Goal: Task Accomplishment & Management: Use online tool/utility

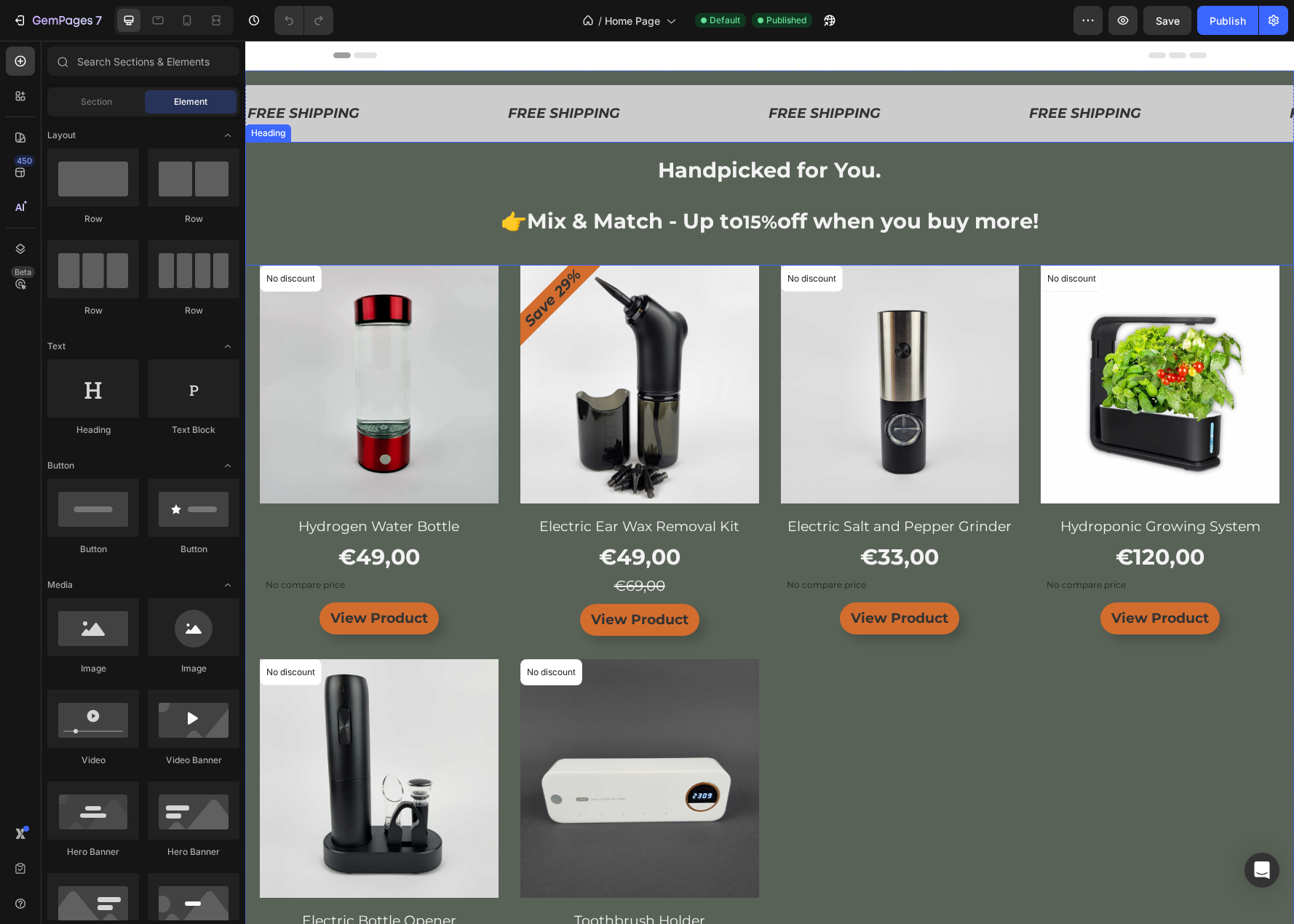
click at [504, 257] on div "Handpicked for You. 👉Mix & Match - Up to 15% off when you buy more! Heading" at bounding box center [770, 203] width 1048 height 123
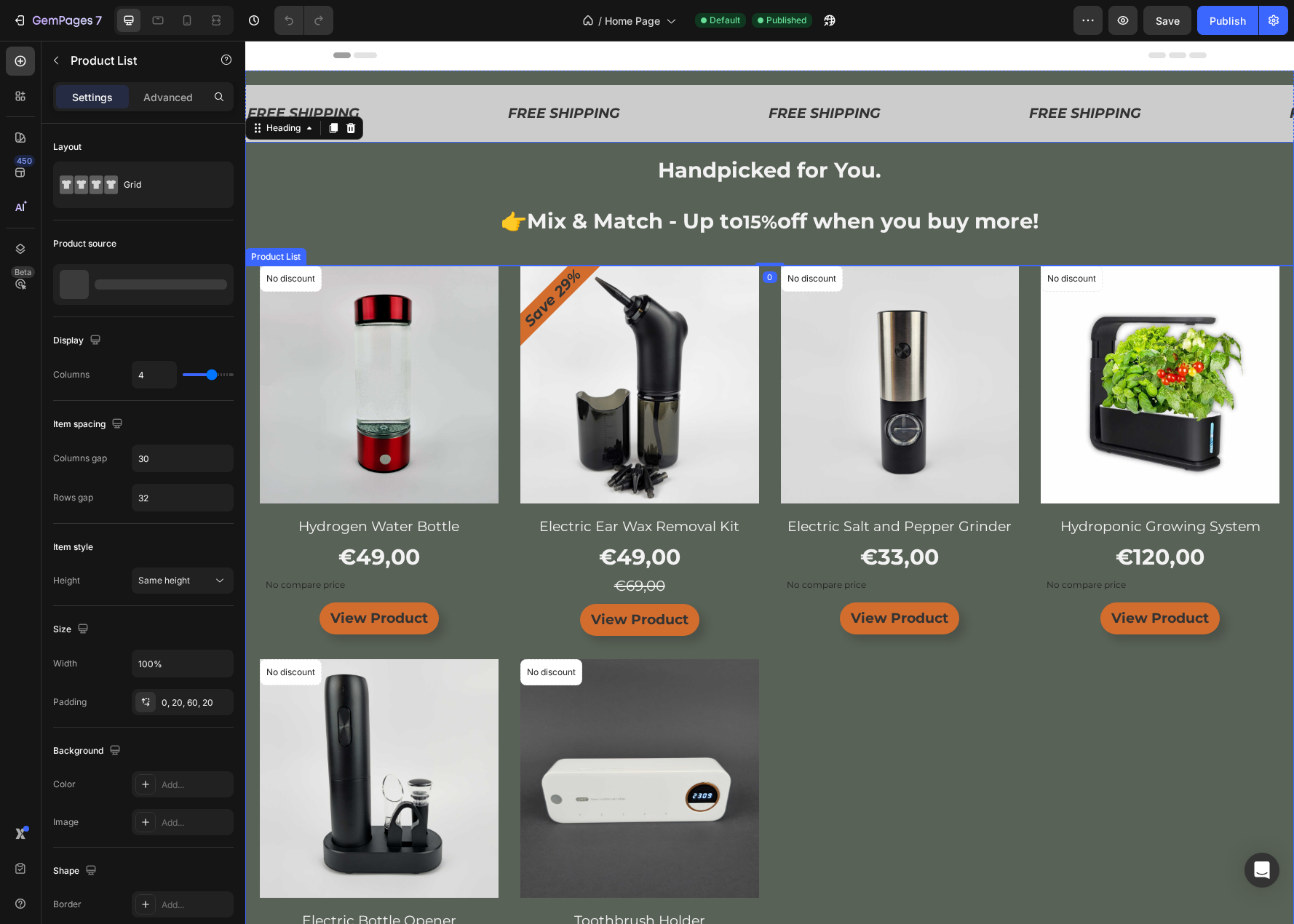
click at [506, 274] on div "No discount Not be displayed when published Product Badge Product Images & Gall…" at bounding box center [770, 647] width 1020 height 763
click at [511, 257] on div "Handpicked for You. 👉Mix & Match - Up to 15% off when you buy more! Heading" at bounding box center [770, 203] width 1048 height 123
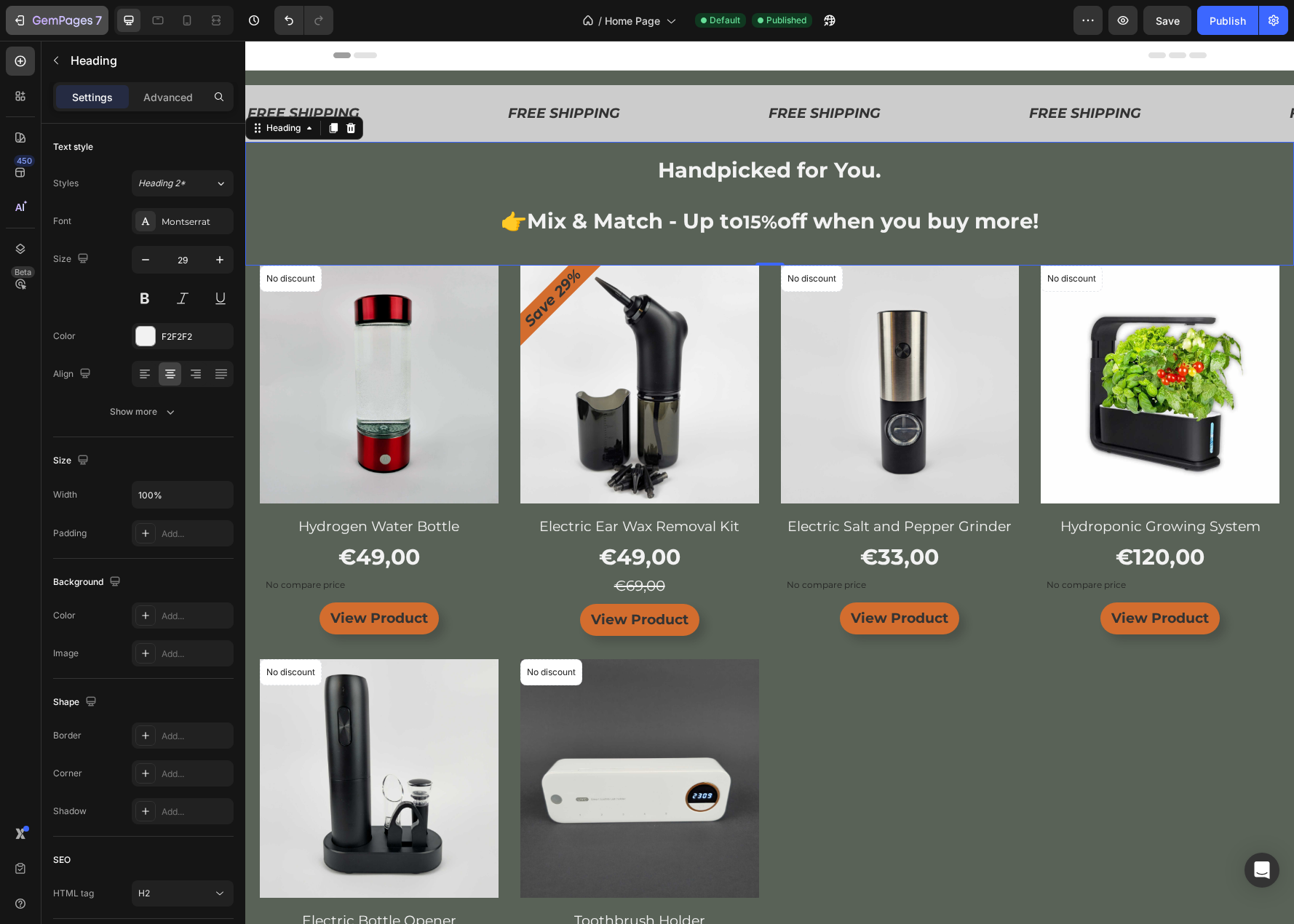
click at [65, 20] on icon "button" at bounding box center [62, 20] width 6 height 9
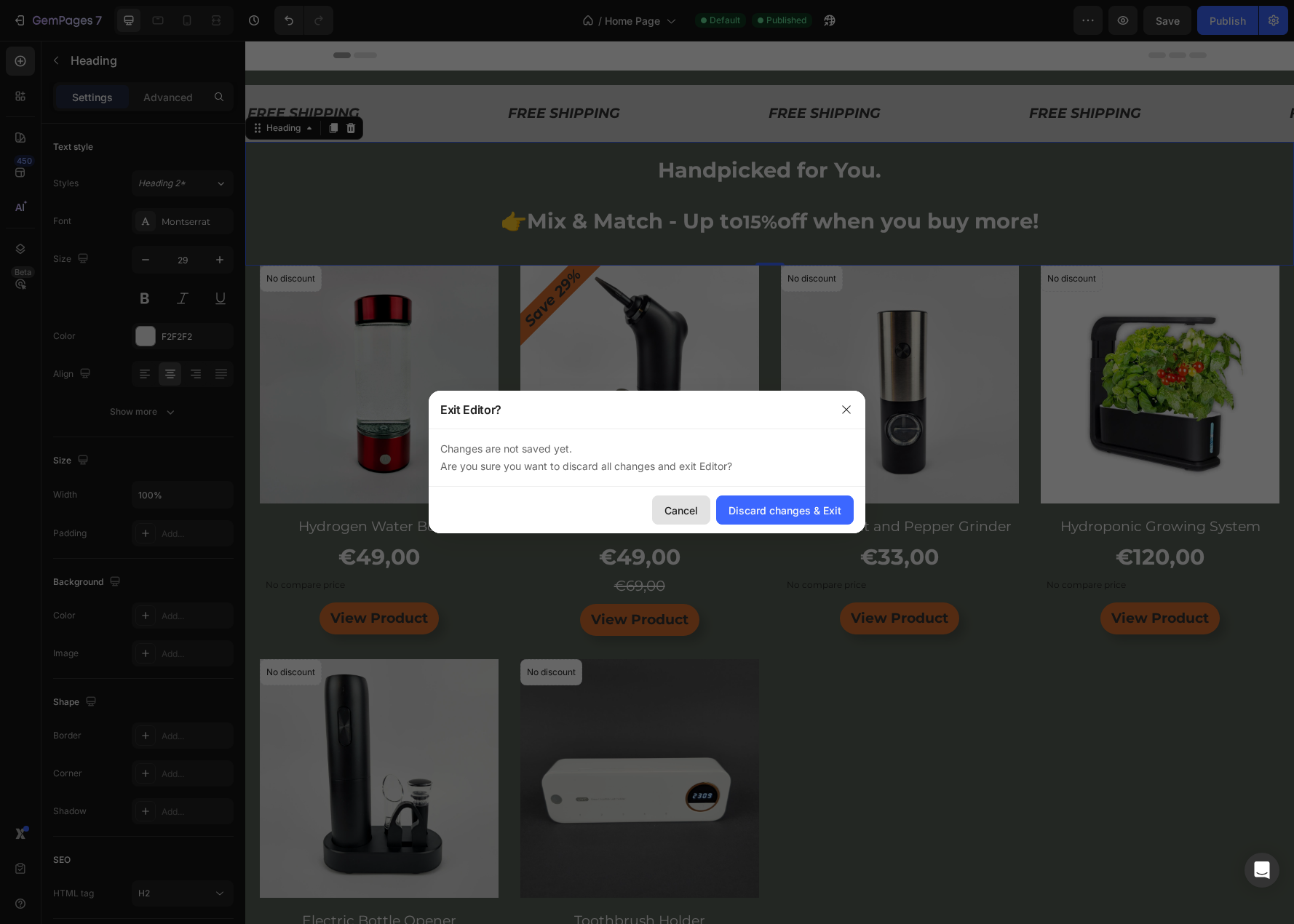
click at [671, 509] on div "Cancel" at bounding box center [681, 510] width 34 height 15
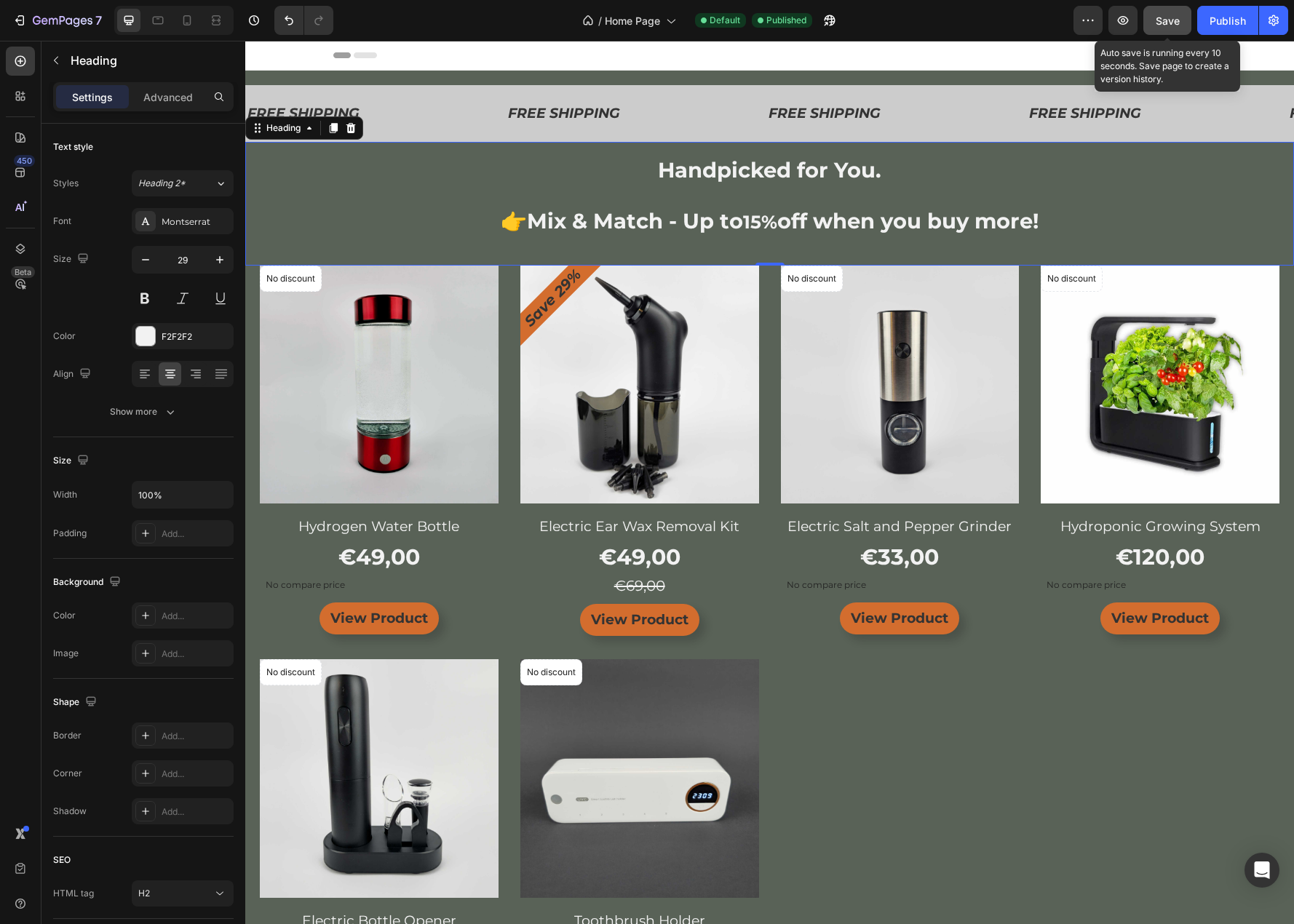
click at [1157, 22] on span "Save" at bounding box center [1167, 20] width 24 height 12
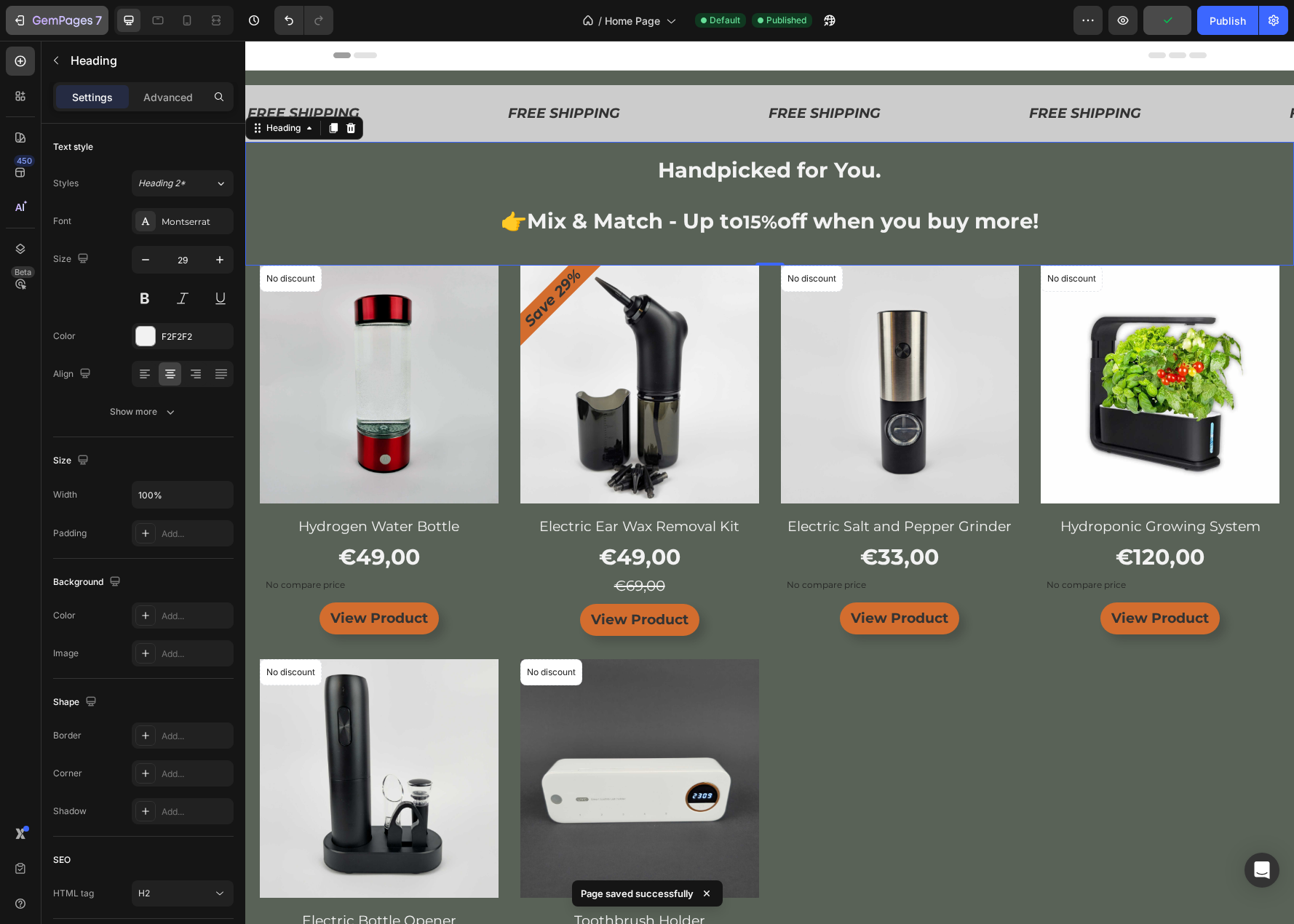
click at [57, 14] on div "7" at bounding box center [67, 20] width 69 height 18
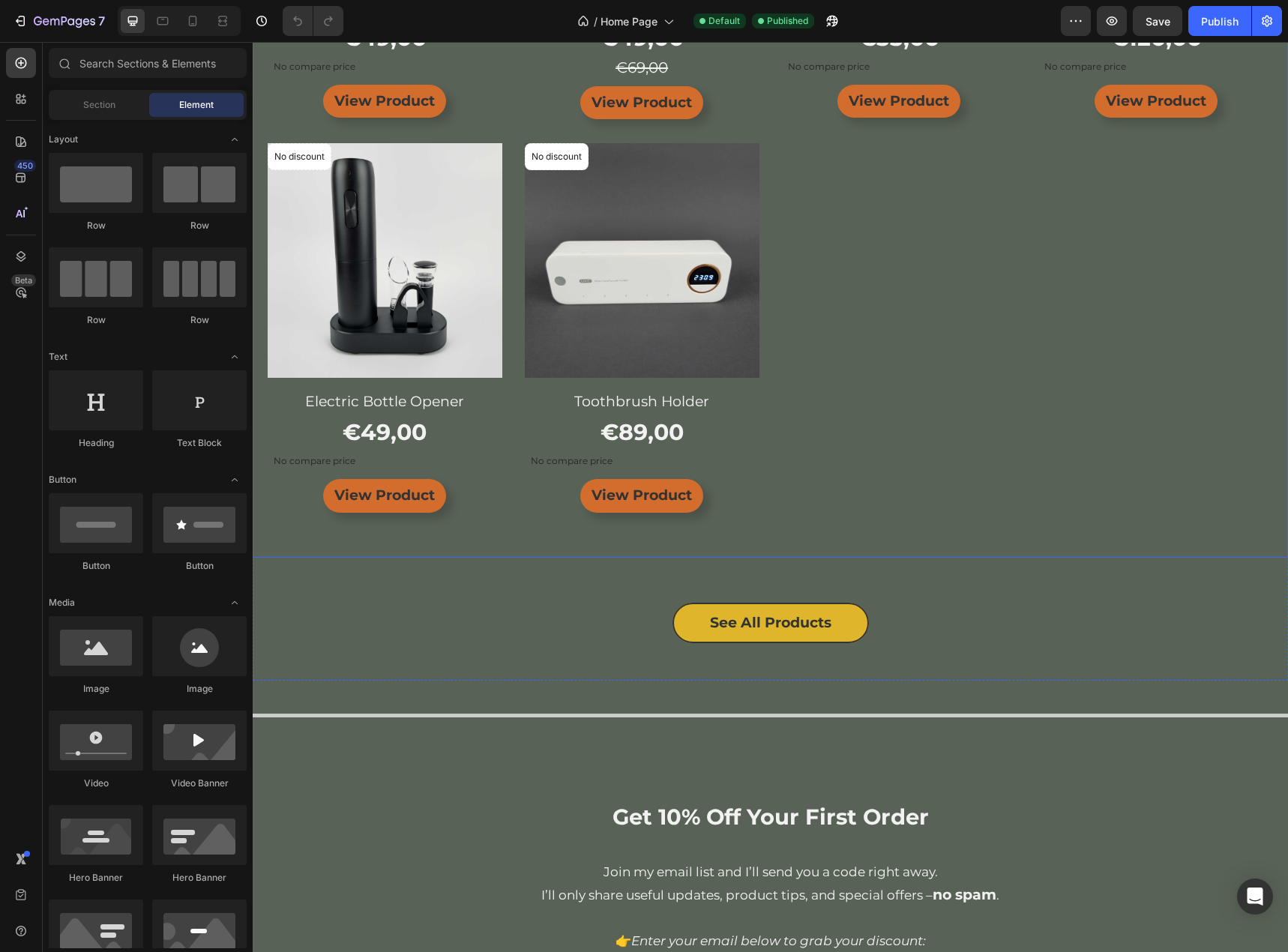
scroll to position [675, 0]
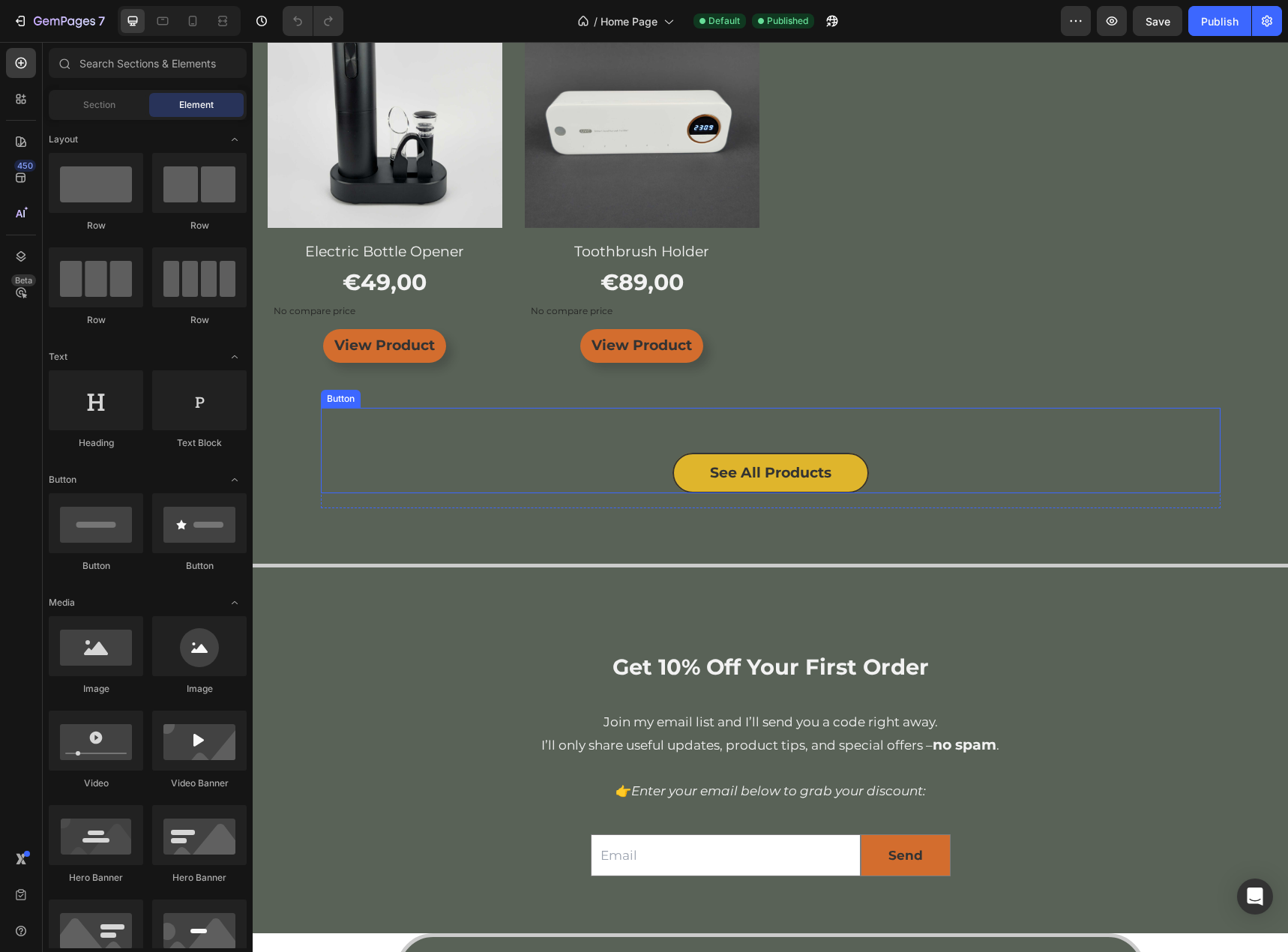
click at [845, 492] on link "See All Products" at bounding box center [770, 473] width 196 height 40
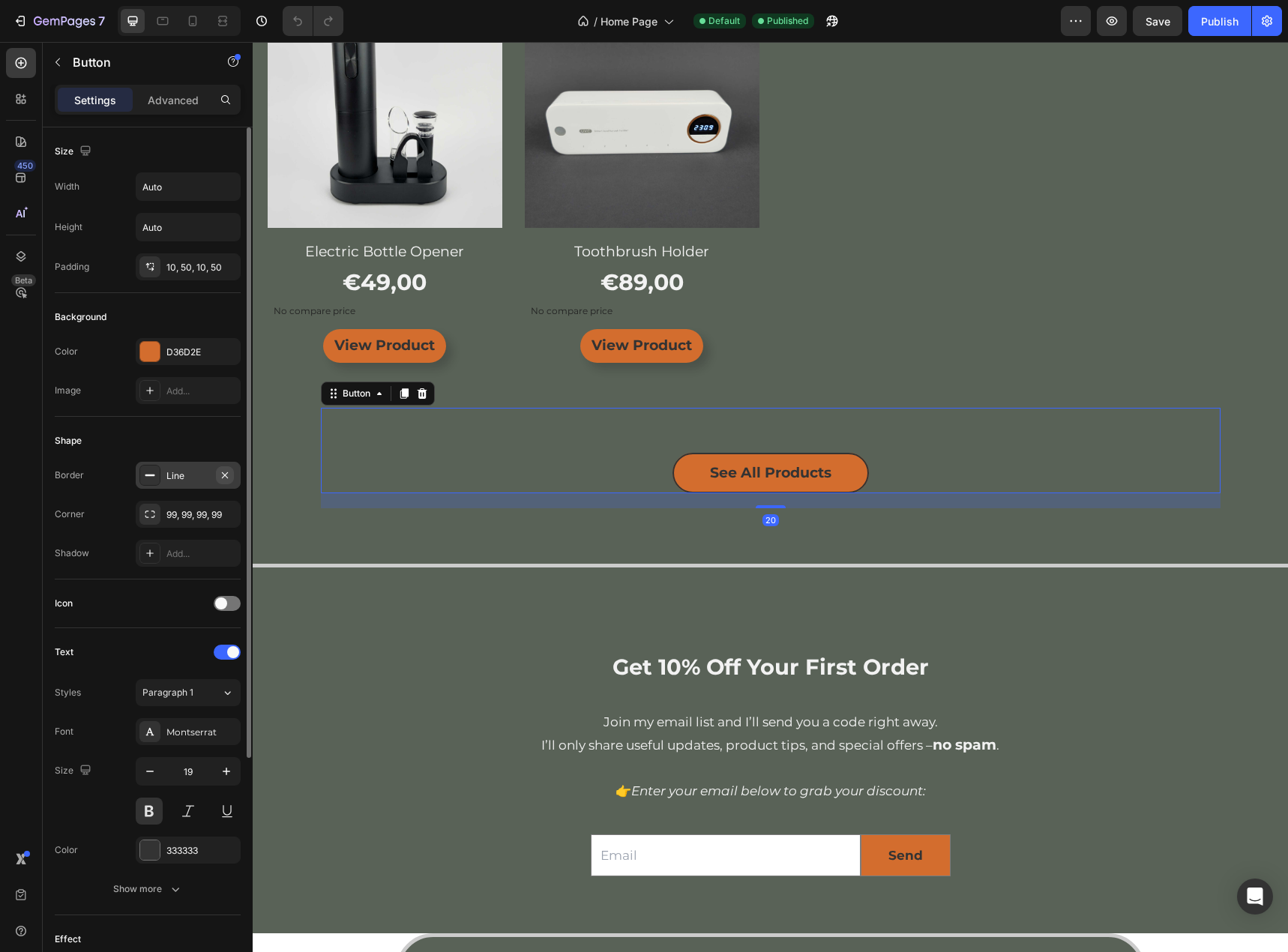
click at [227, 474] on icon "button" at bounding box center [225, 475] width 12 height 12
click at [185, 555] on div "Add..." at bounding box center [201, 554] width 70 height 14
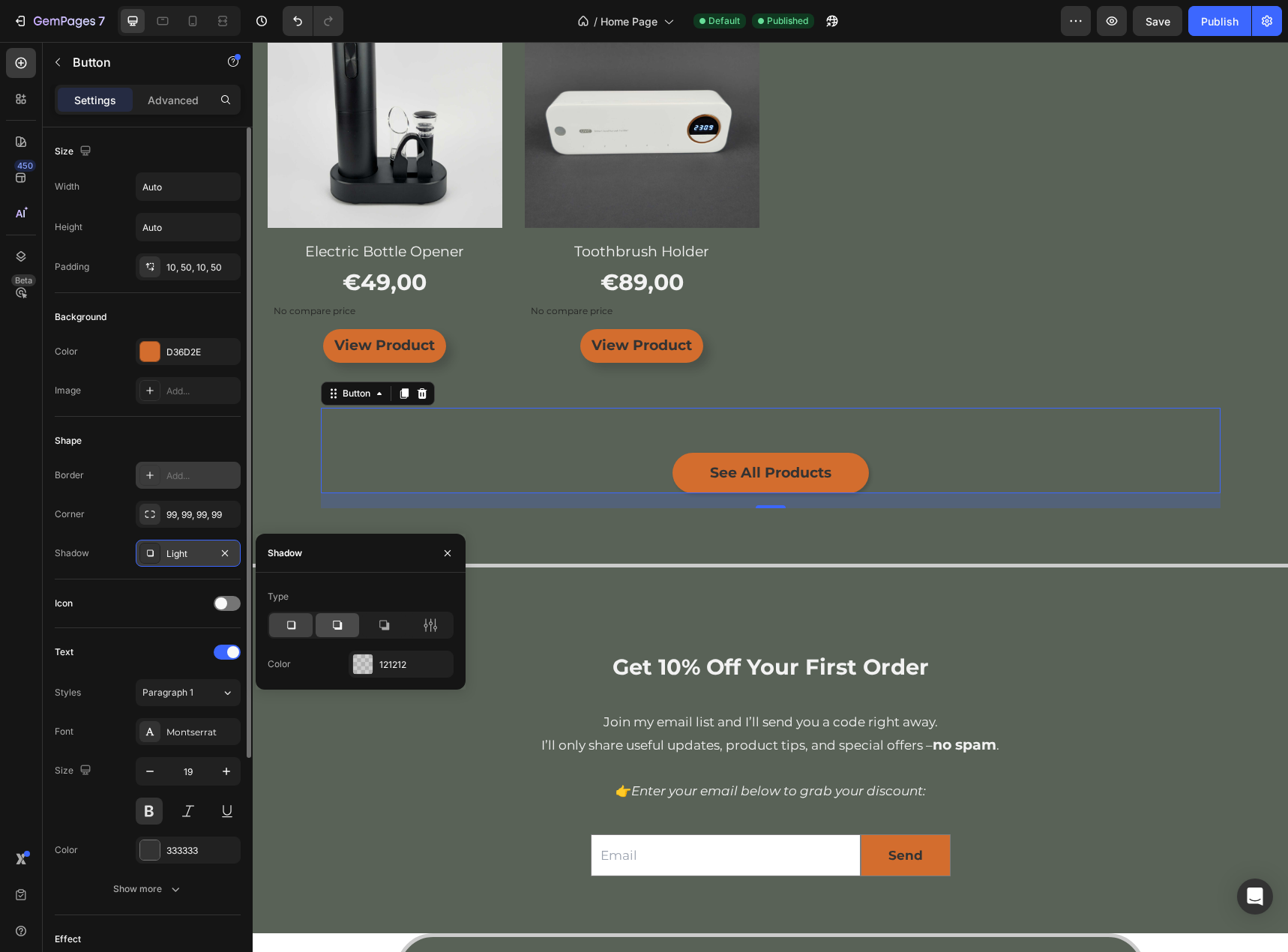
click at [341, 623] on icon at bounding box center [337, 625] width 9 height 9
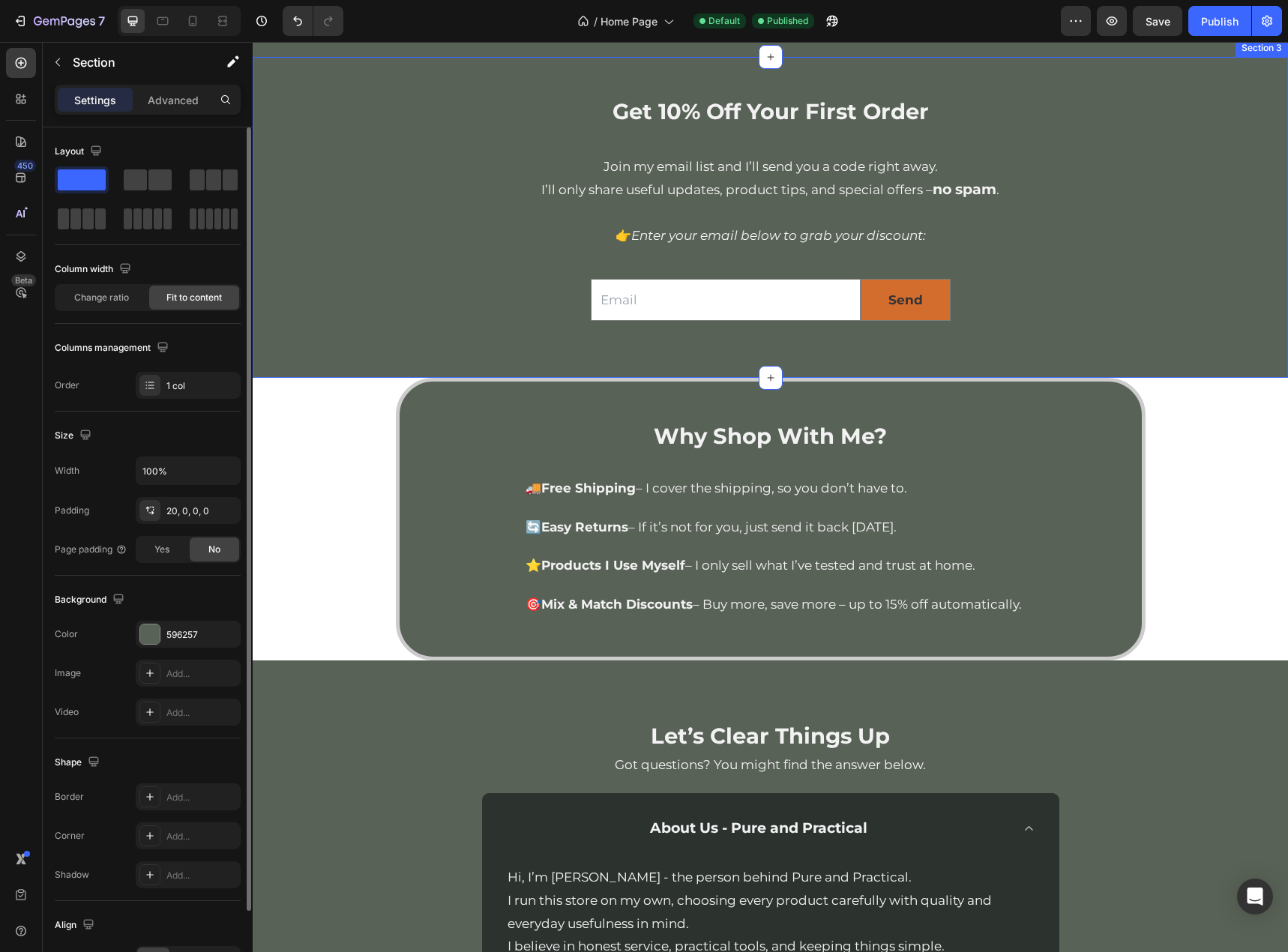
scroll to position [1275, 0]
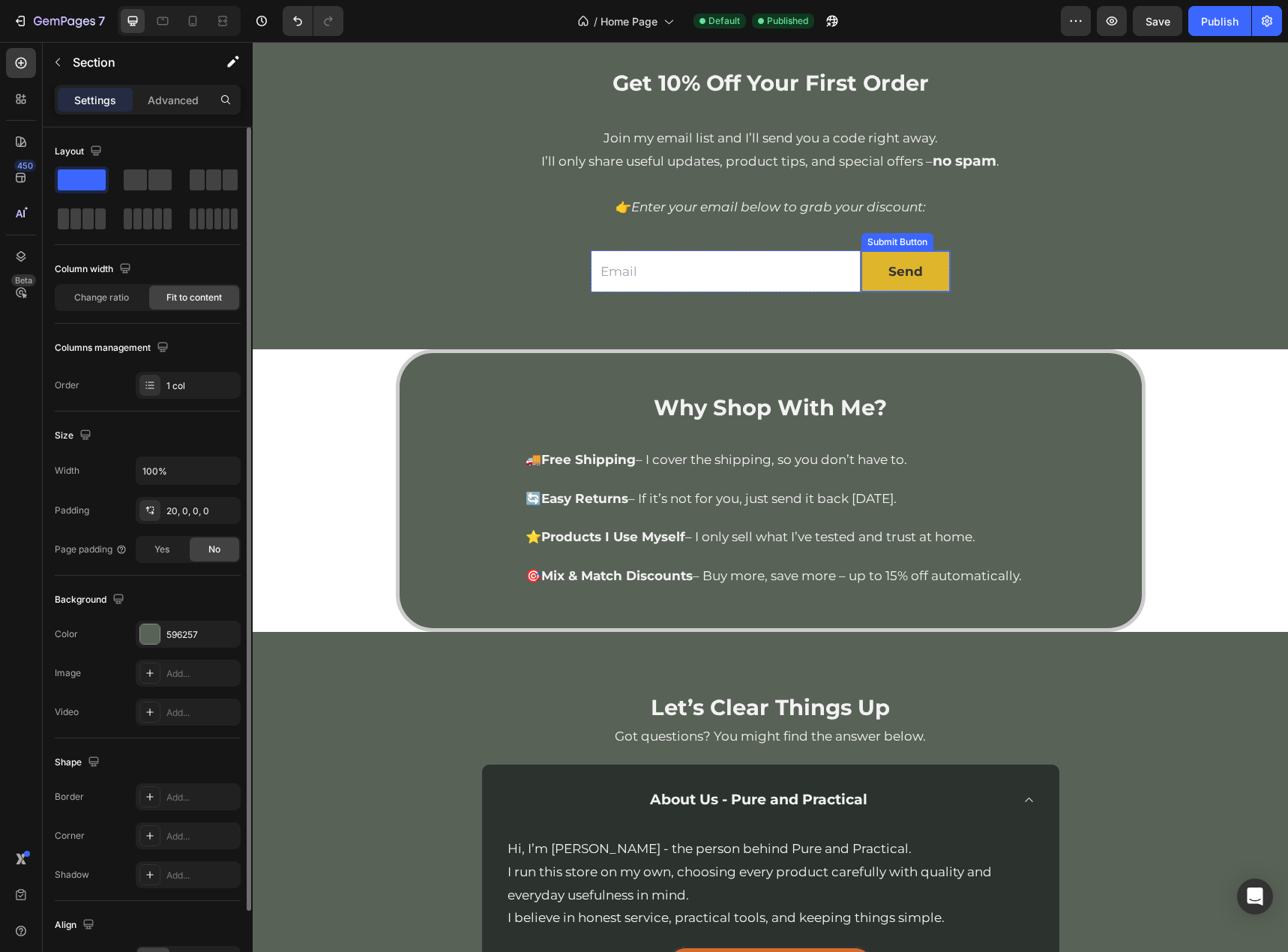
click at [934, 279] on button "Send" at bounding box center [905, 271] width 89 height 41
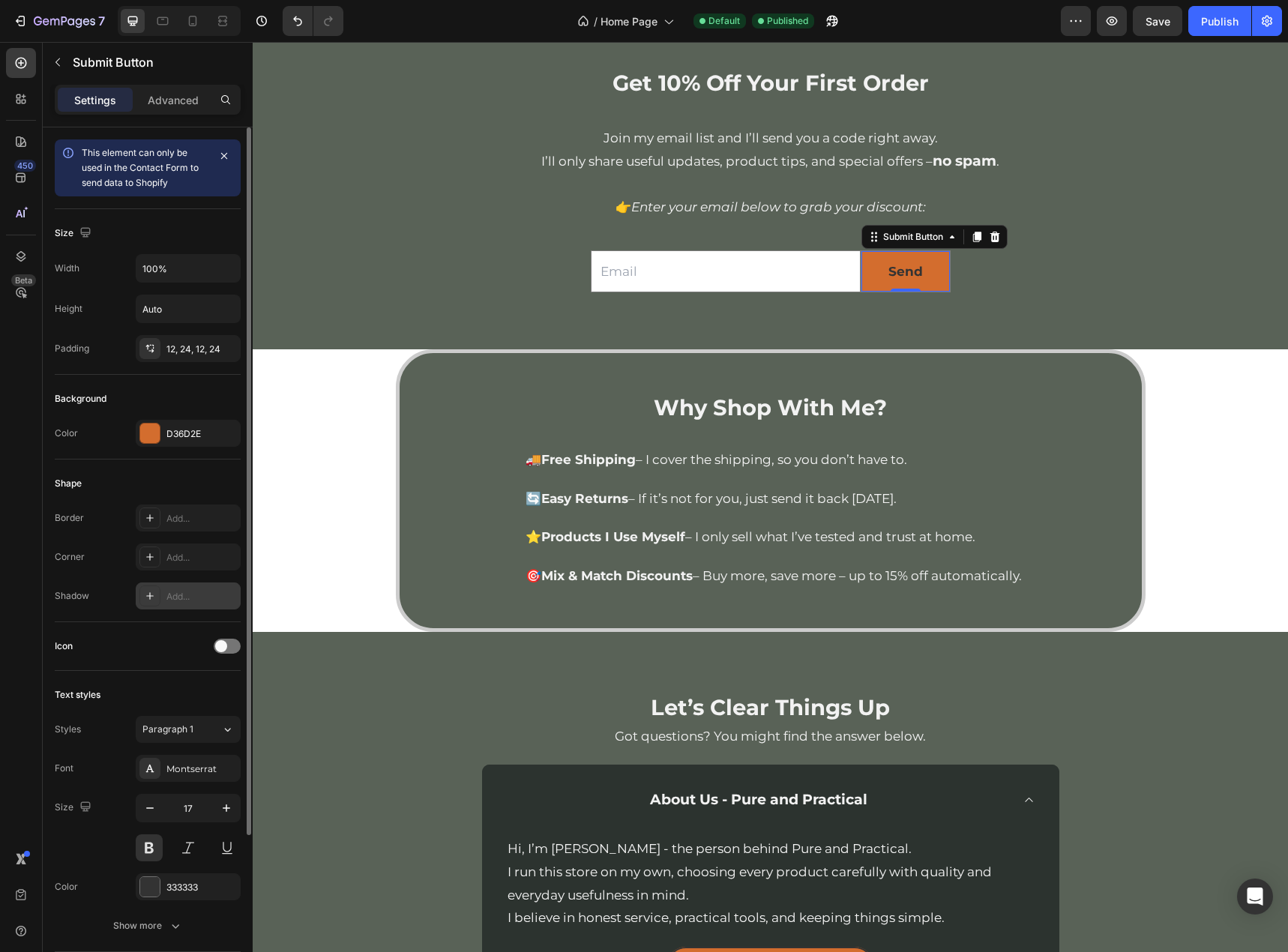
click at [174, 604] on div "Add..." at bounding box center [188, 597] width 105 height 27
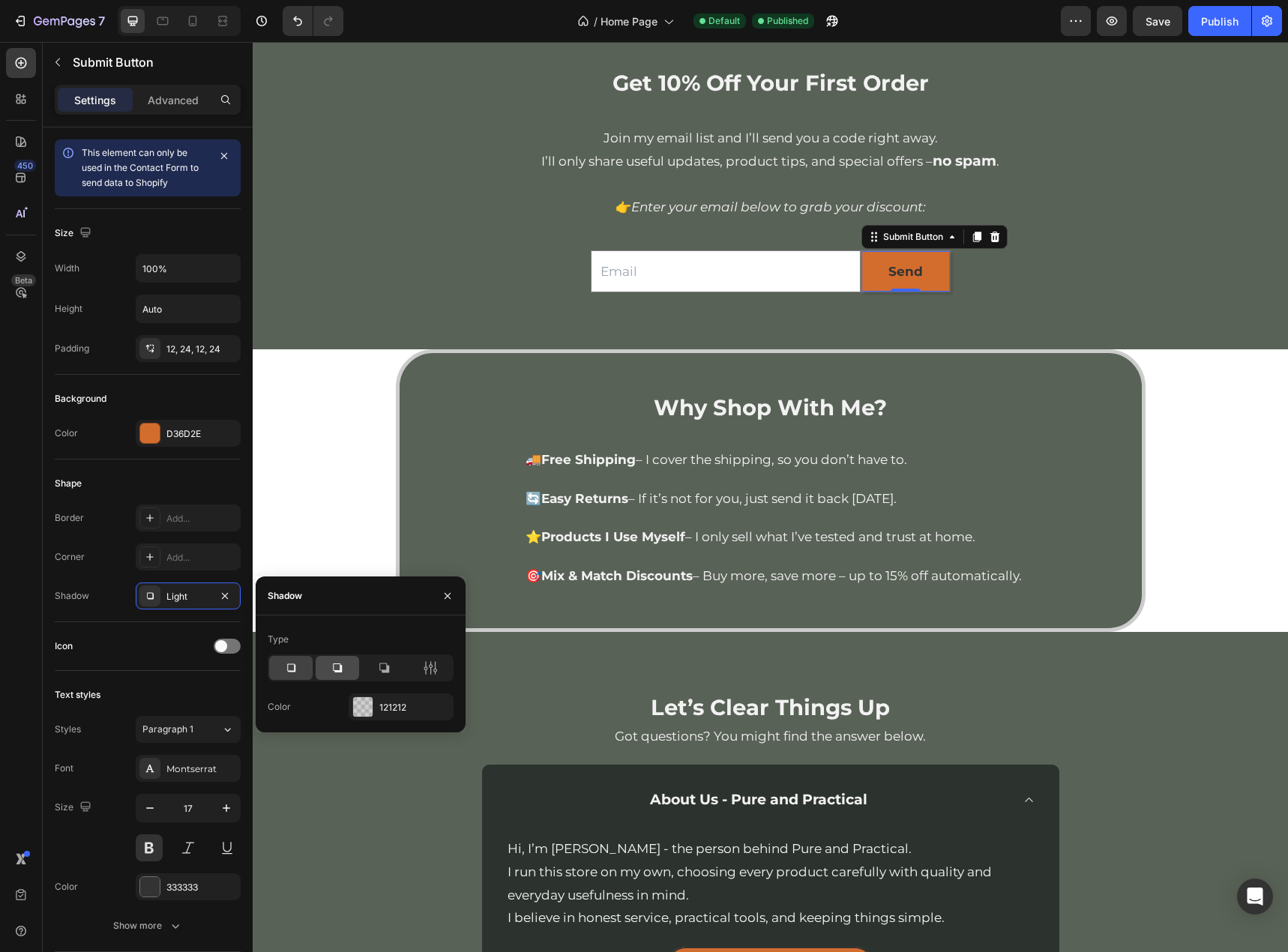
click at [333, 665] on icon at bounding box center [337, 668] width 15 height 15
click at [408, 309] on div "Get 10% Off Your First Order Heading Join my email list and I’ll send you a cod…" at bounding box center [770, 189] width 900 height 244
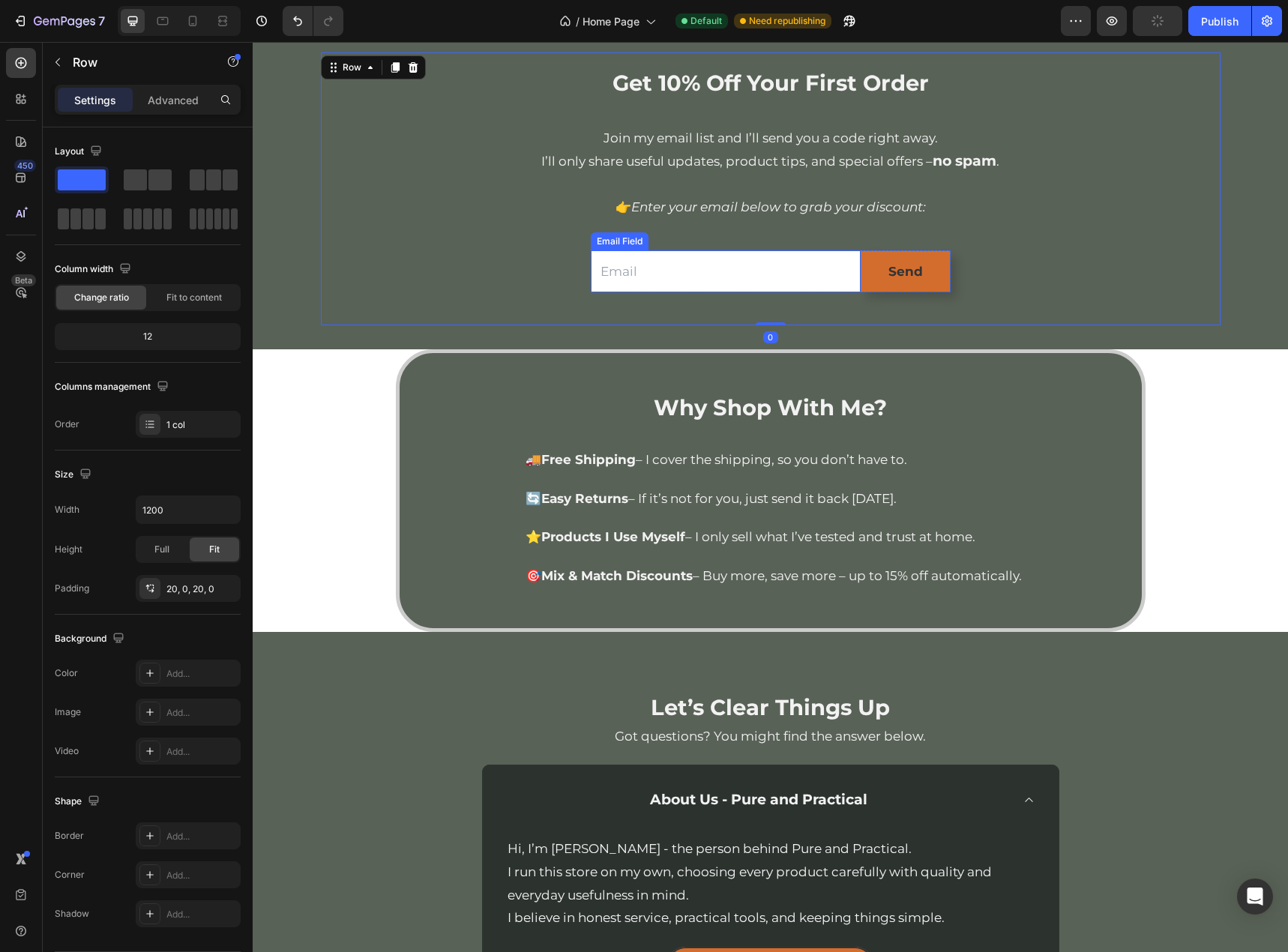
click at [635, 291] on input "email" at bounding box center [725, 271] width 269 height 43
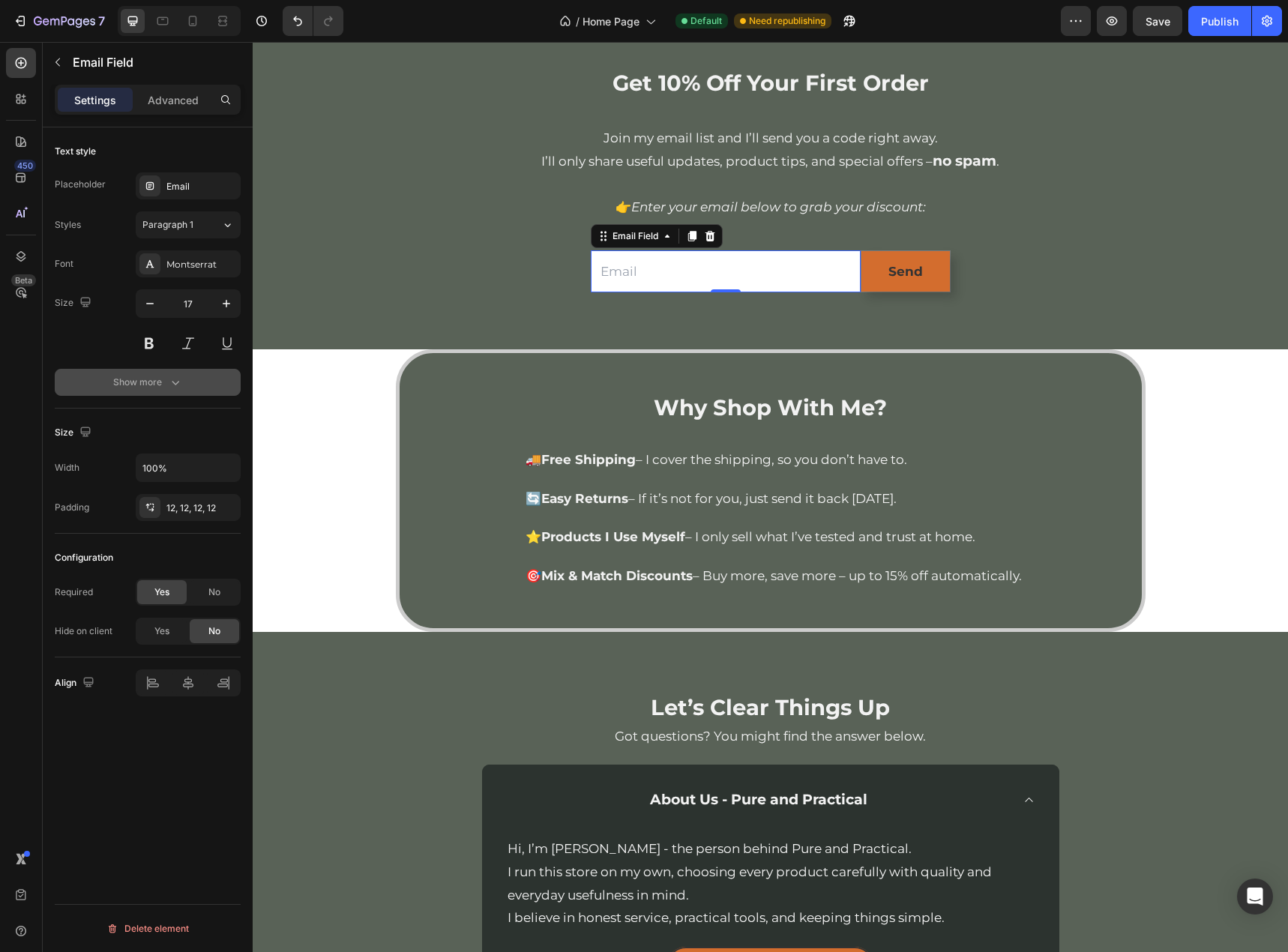
click at [173, 386] on icon "button" at bounding box center [175, 382] width 15 height 15
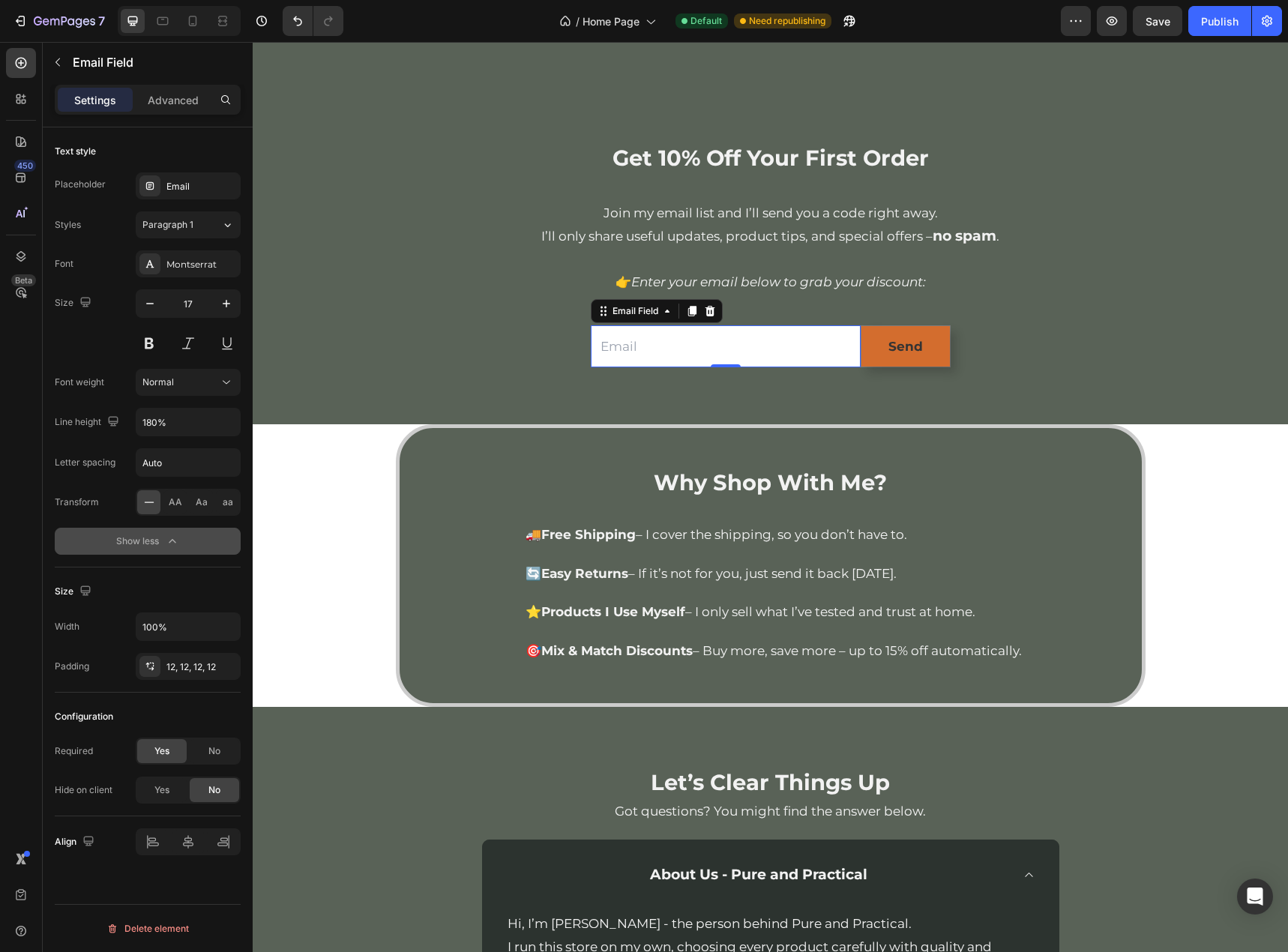
click at [417, 467] on h2 "Why Shop With Me?" at bounding box center [770, 482] width 742 height 31
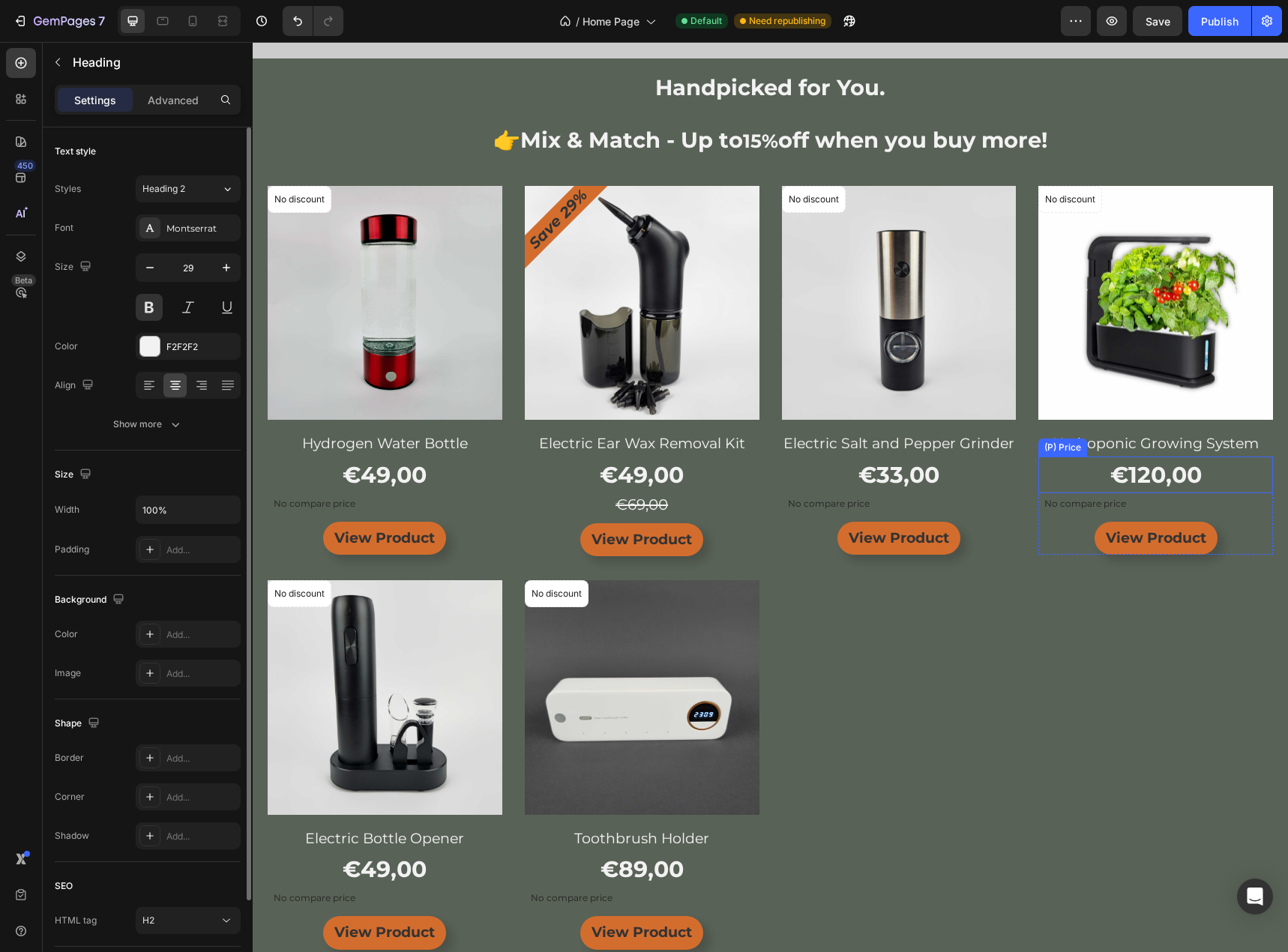
scroll to position [0, 0]
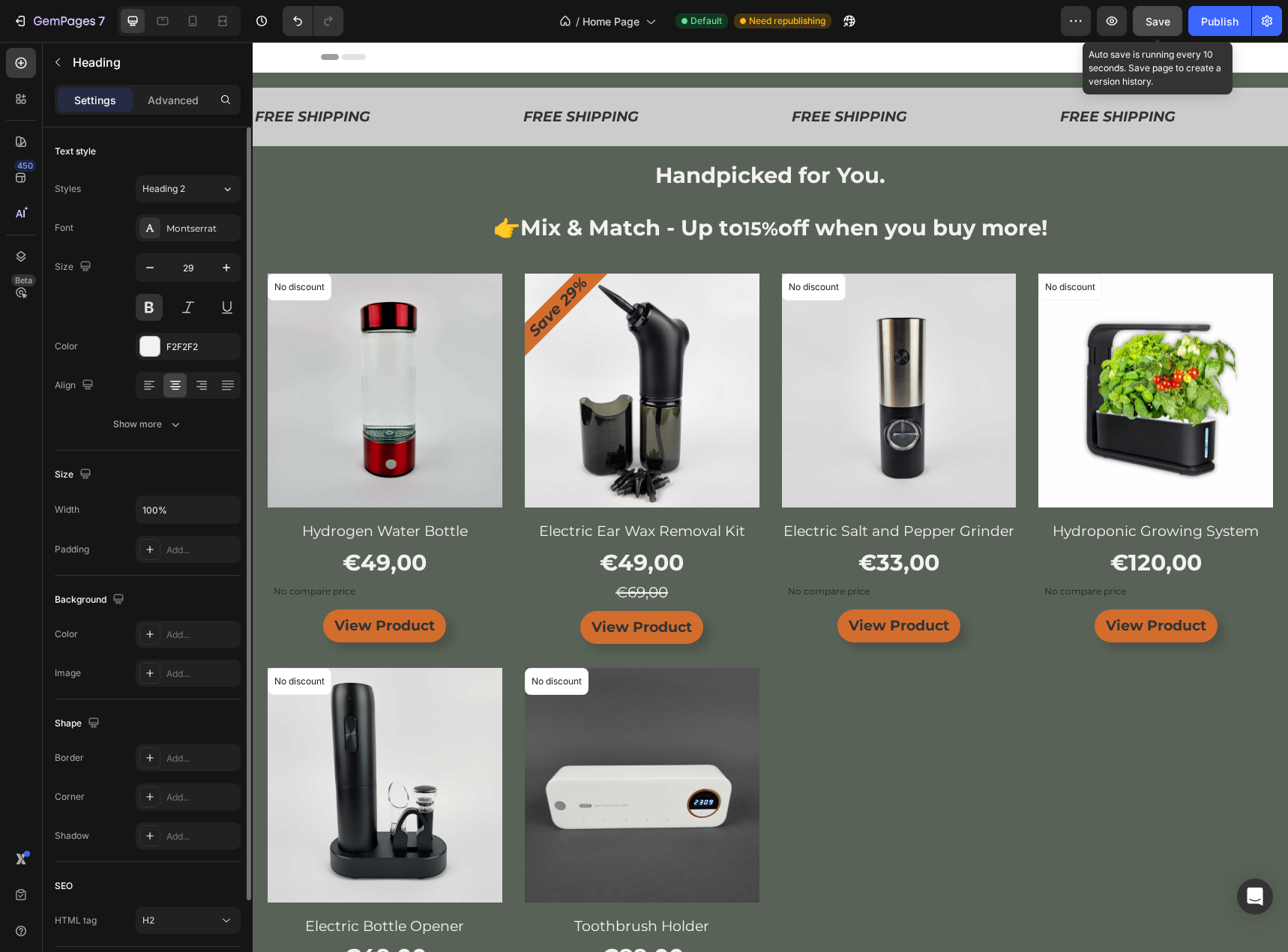
click at [1156, 16] on span "Save" at bounding box center [1157, 21] width 25 height 13
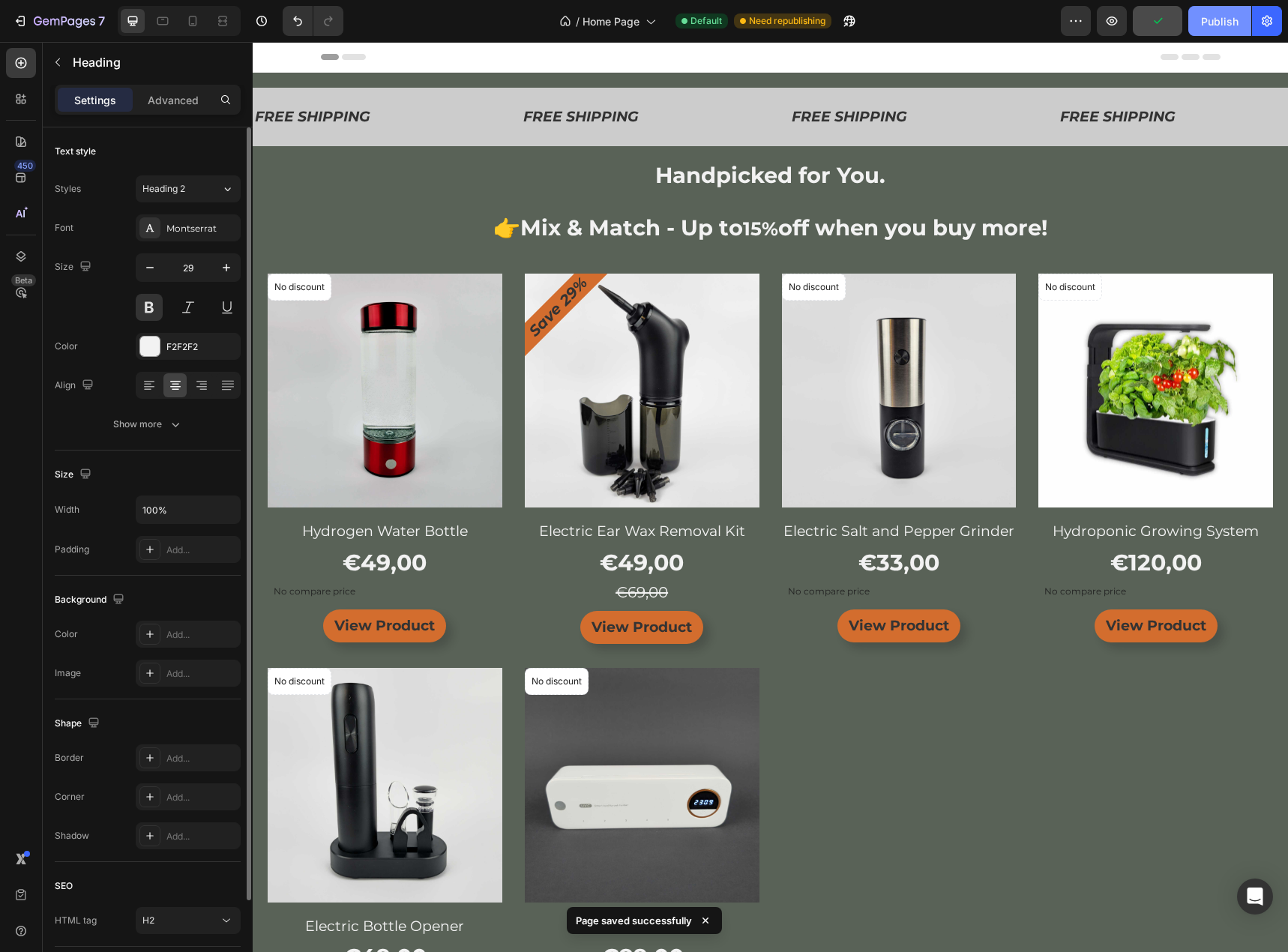
click at [1202, 17] on div "Publish" at bounding box center [1219, 21] width 37 height 16
click at [188, 17] on icon at bounding box center [193, 21] width 15 height 15
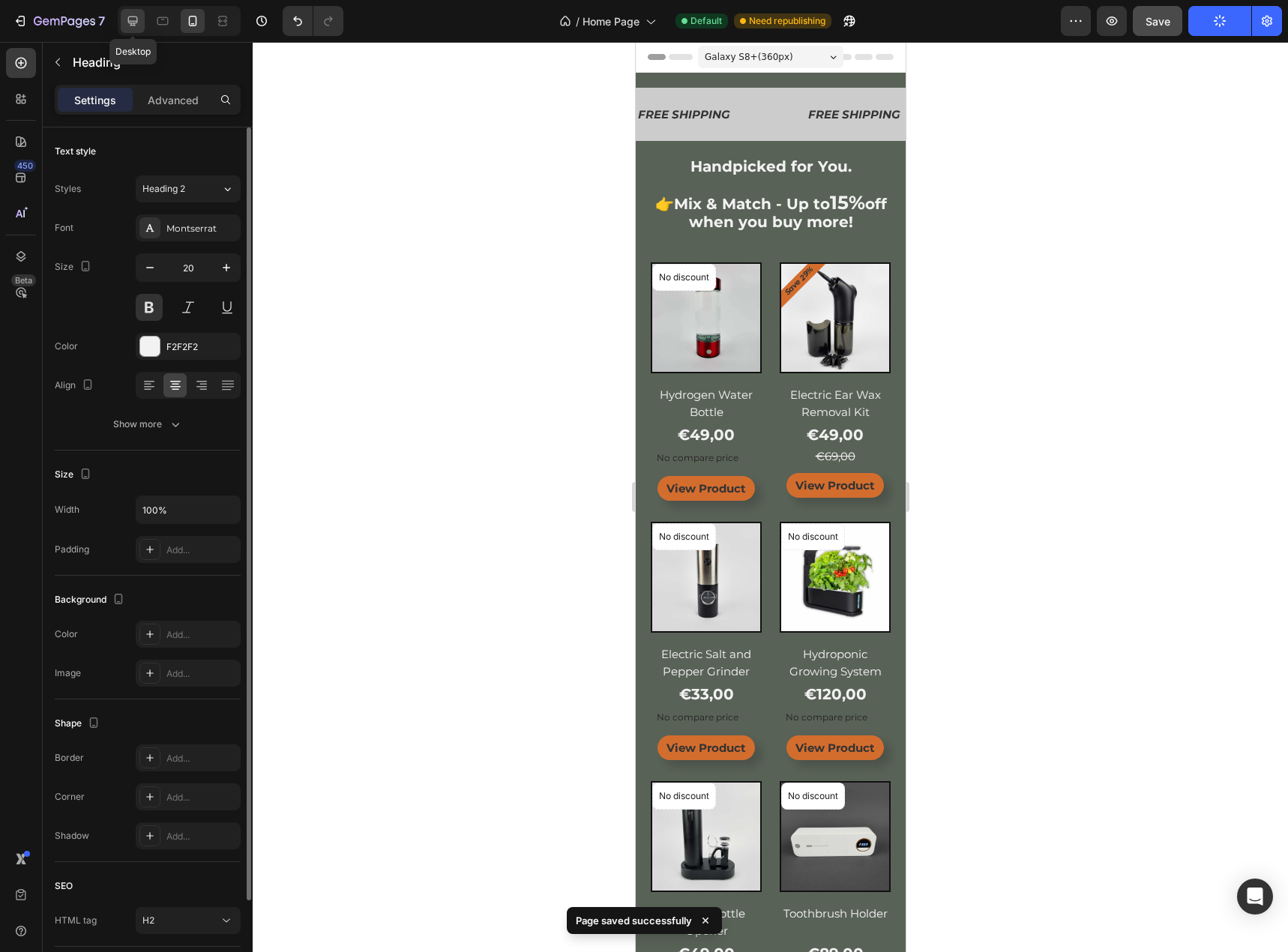
click at [135, 26] on icon at bounding box center [132, 21] width 15 height 15
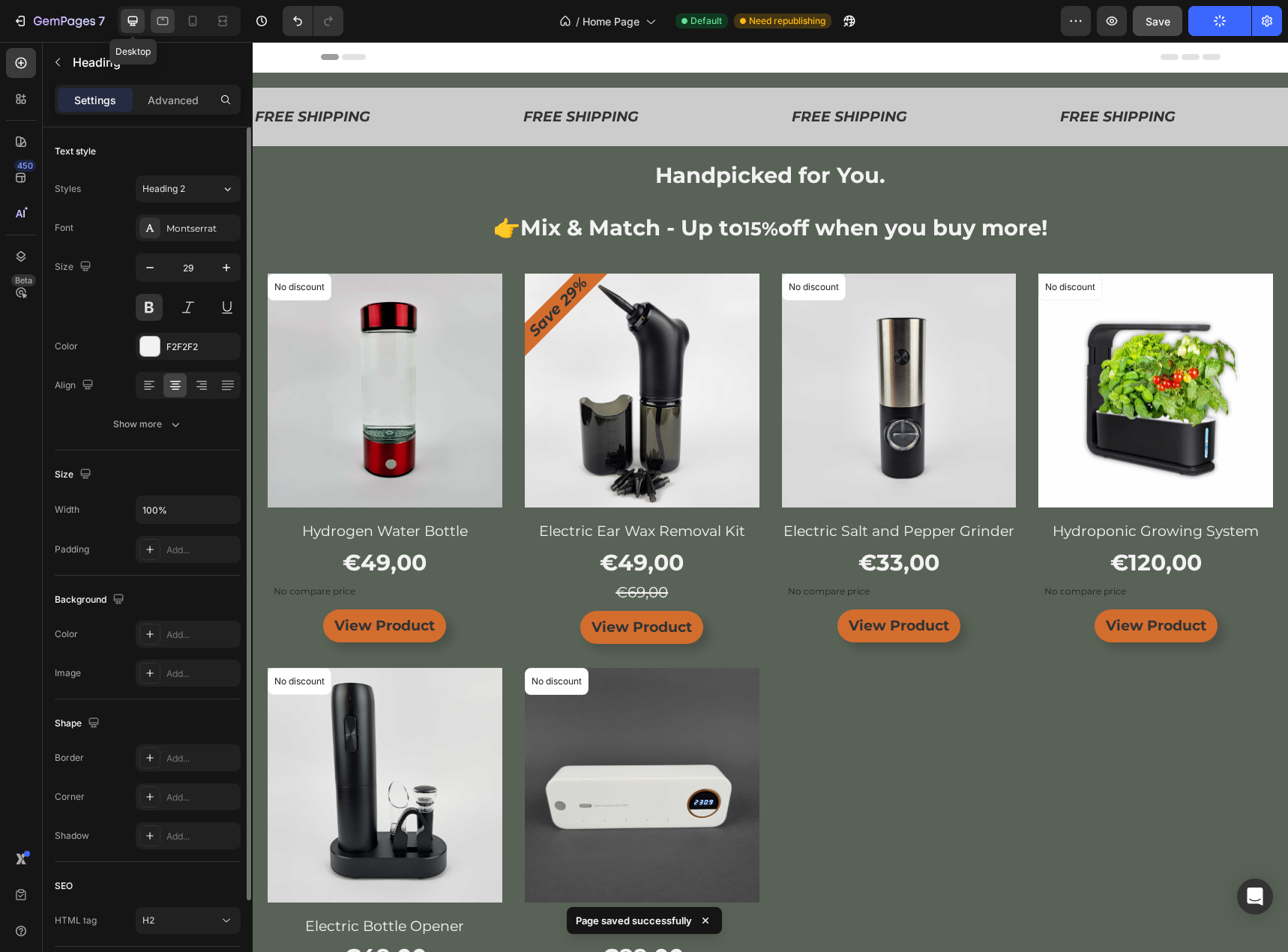
click at [153, 23] on div at bounding box center [163, 21] width 24 height 24
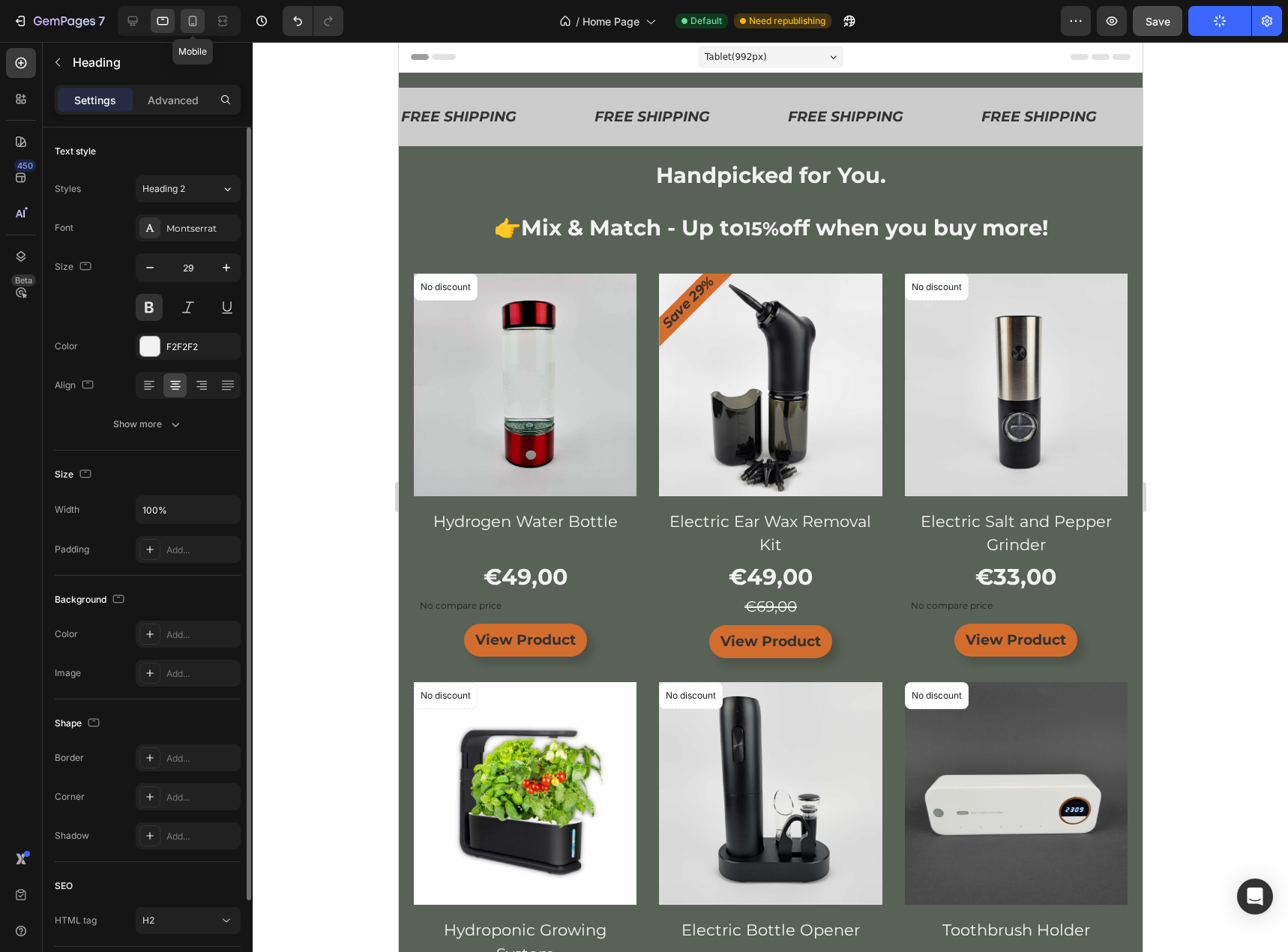
click at [187, 16] on icon at bounding box center [193, 21] width 15 height 15
type input "20"
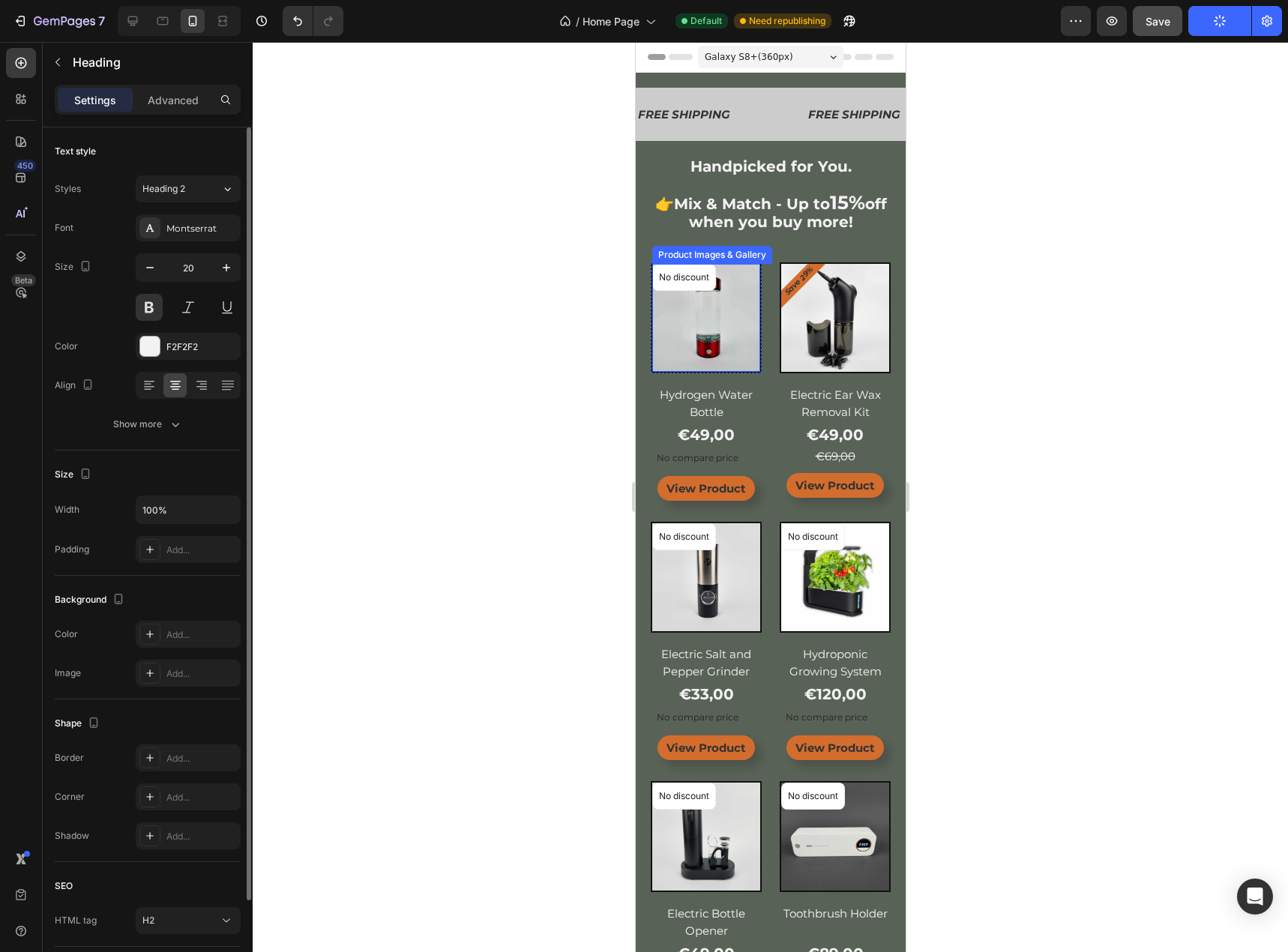
click at [717, 341] on img at bounding box center [705, 318] width 108 height 108
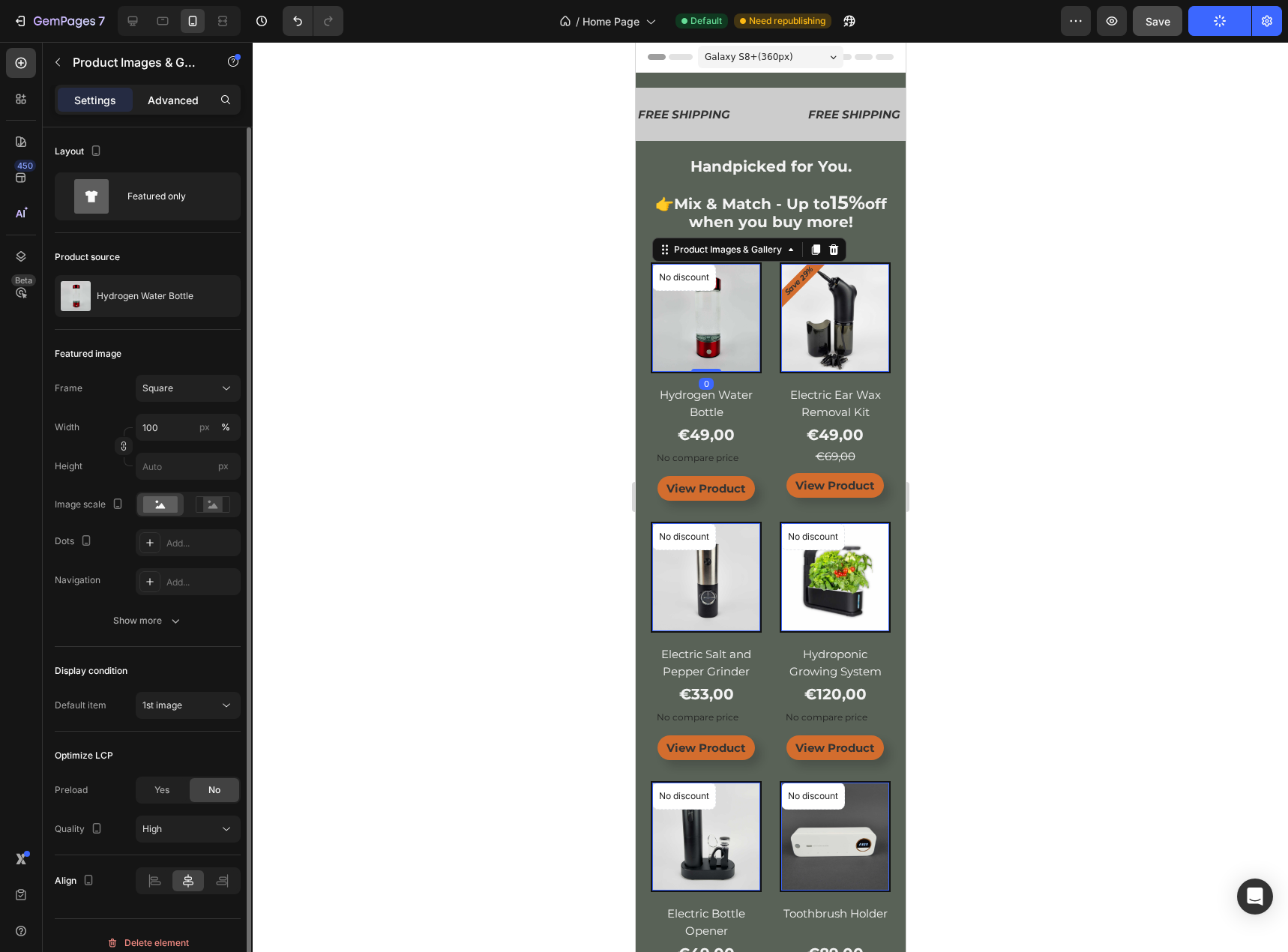
click at [187, 100] on p "Advanced" at bounding box center [174, 100] width 51 height 16
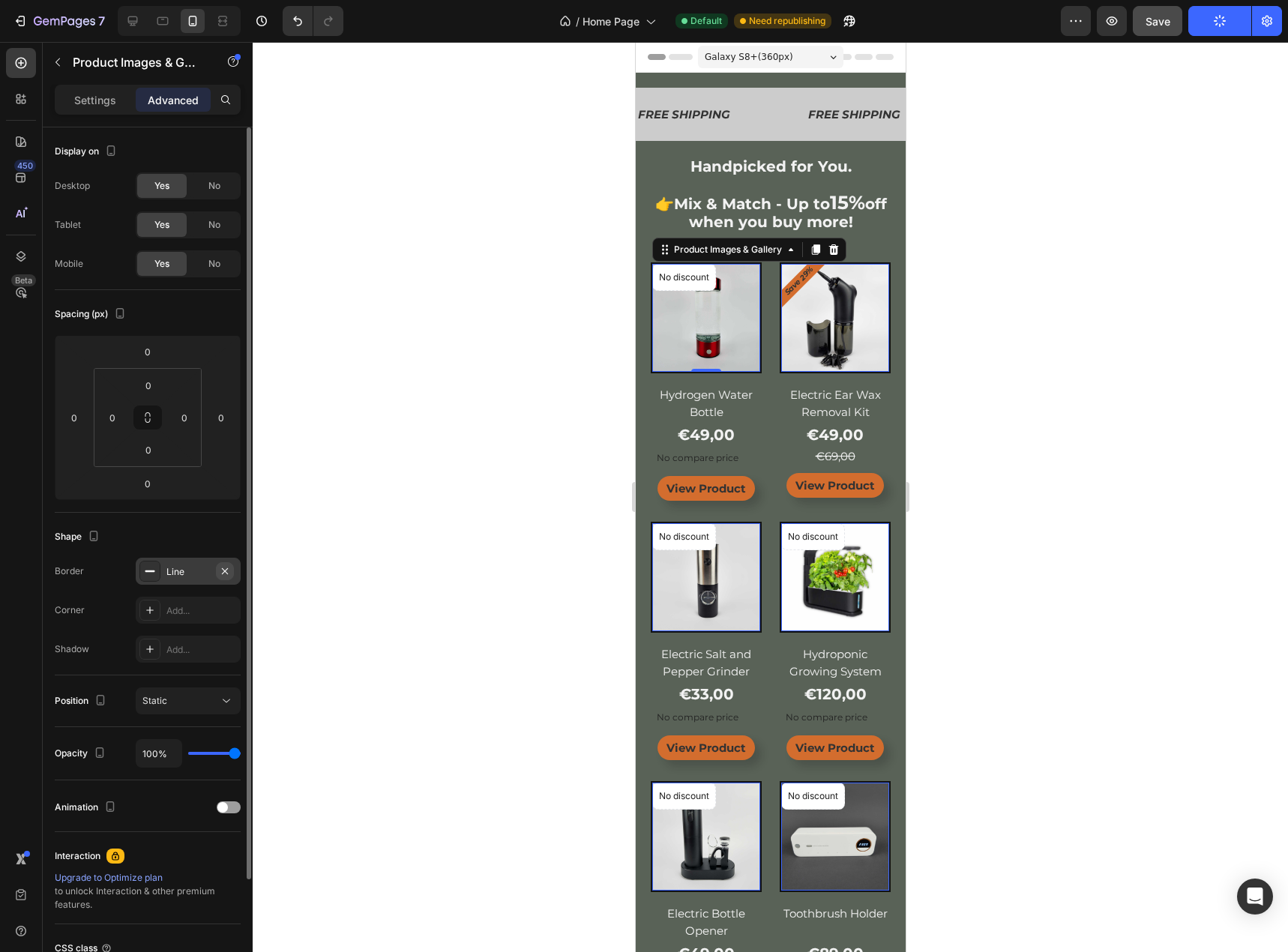
click at [225, 568] on icon "button" at bounding box center [225, 571] width 12 height 12
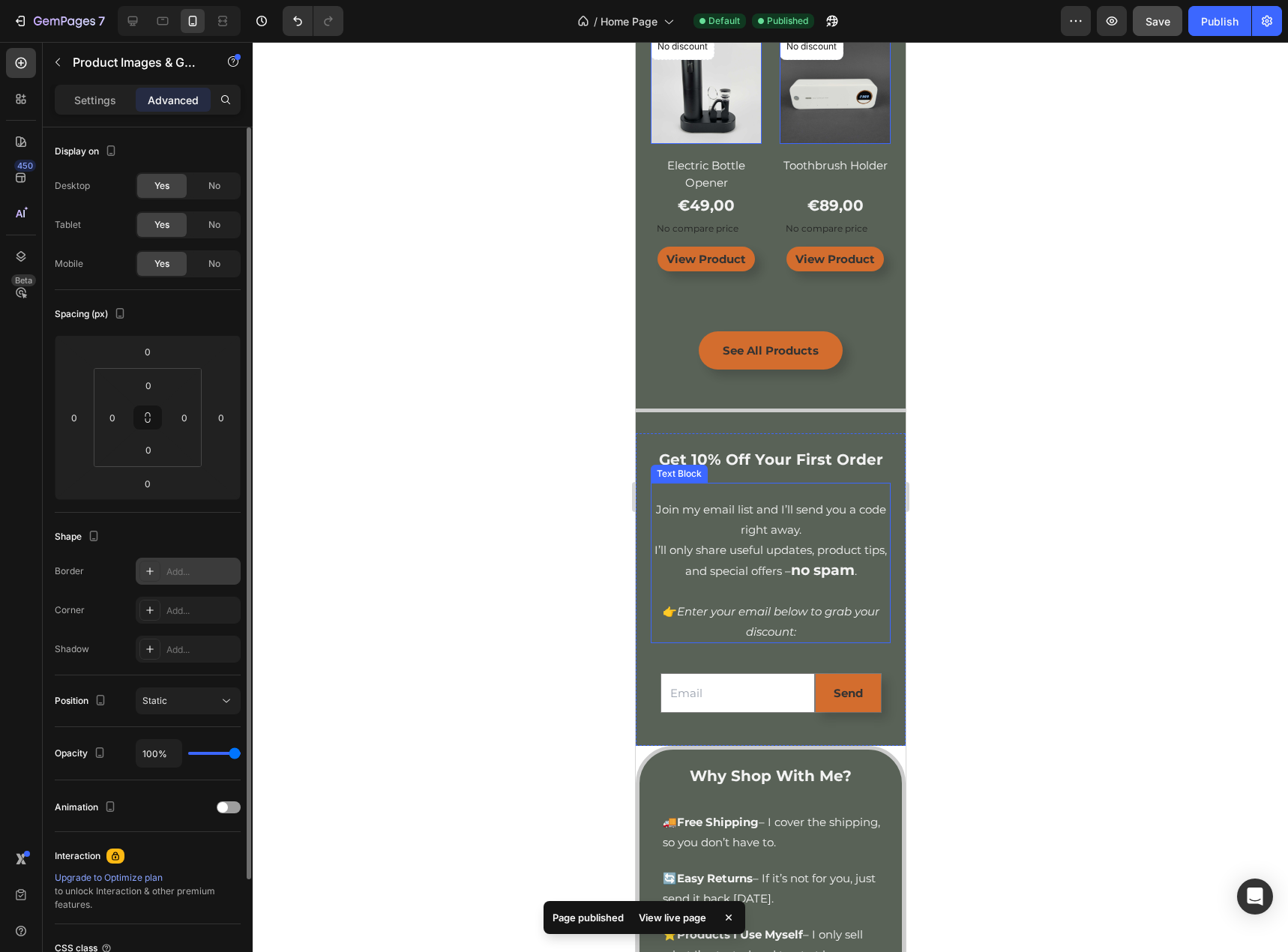
scroll to position [524, 0]
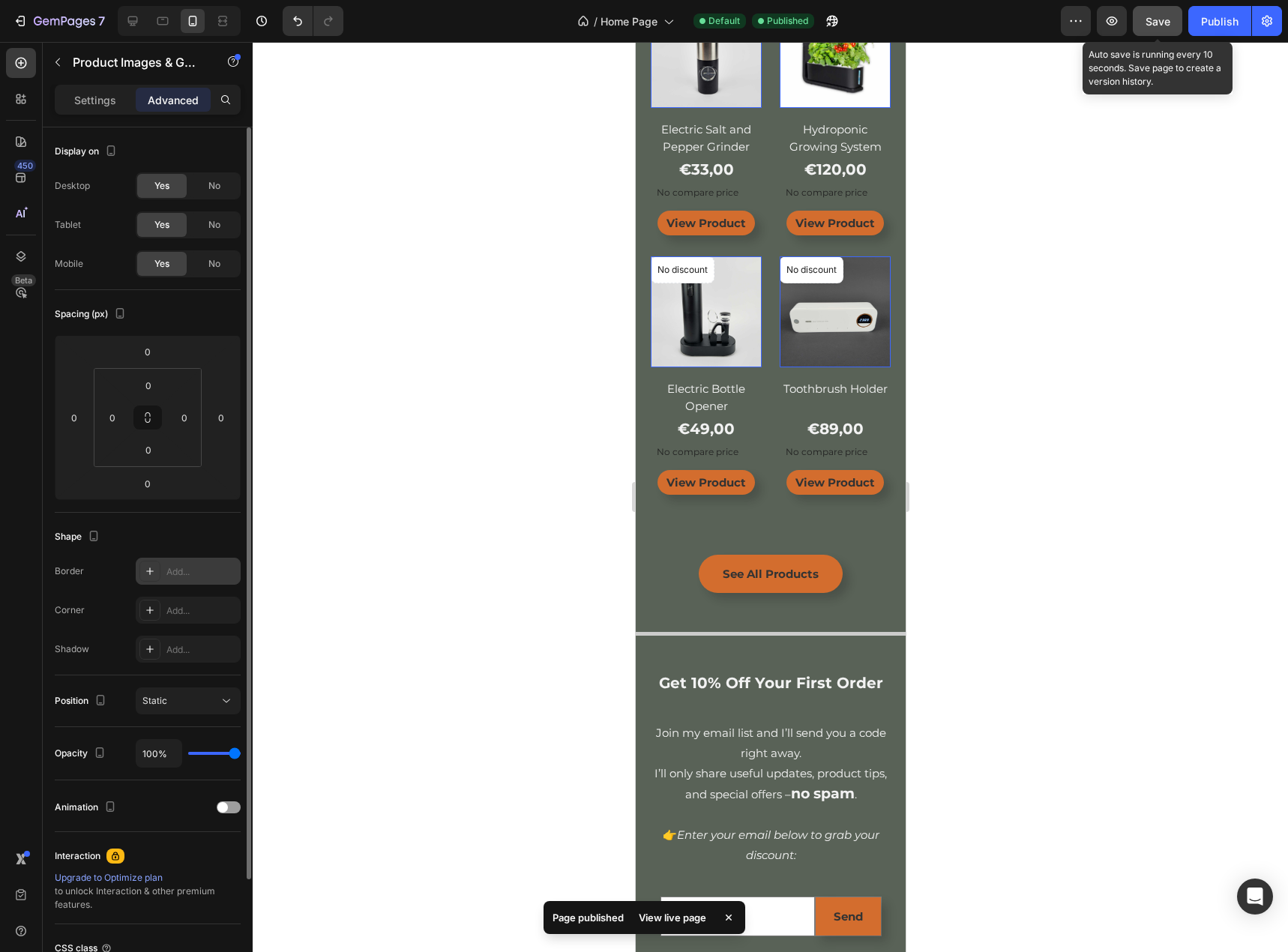
click at [1175, 14] on button "Save" at bounding box center [1157, 21] width 49 height 30
click at [1202, 15] on div "Publish" at bounding box center [1219, 21] width 37 height 16
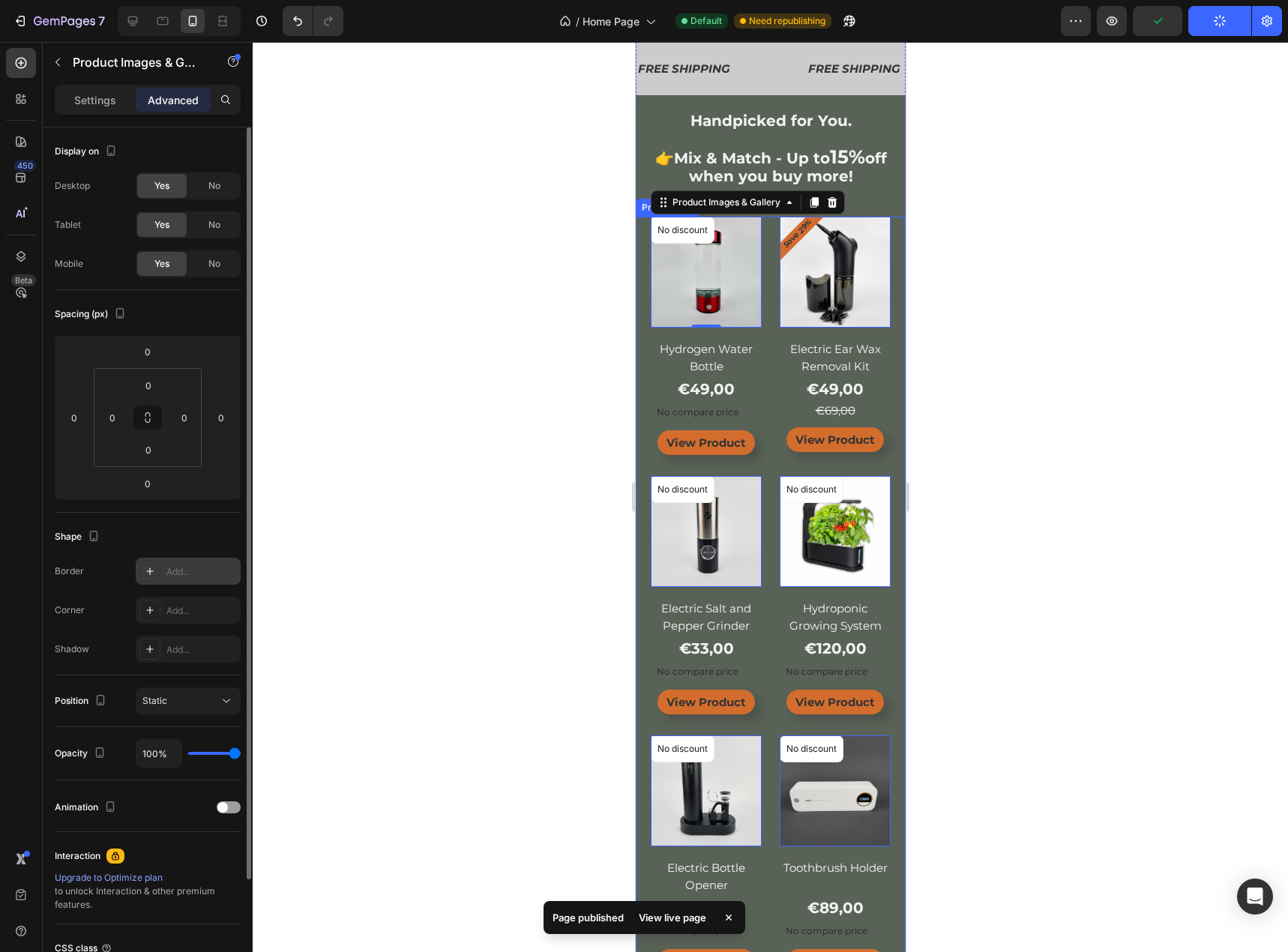
scroll to position [0, 0]
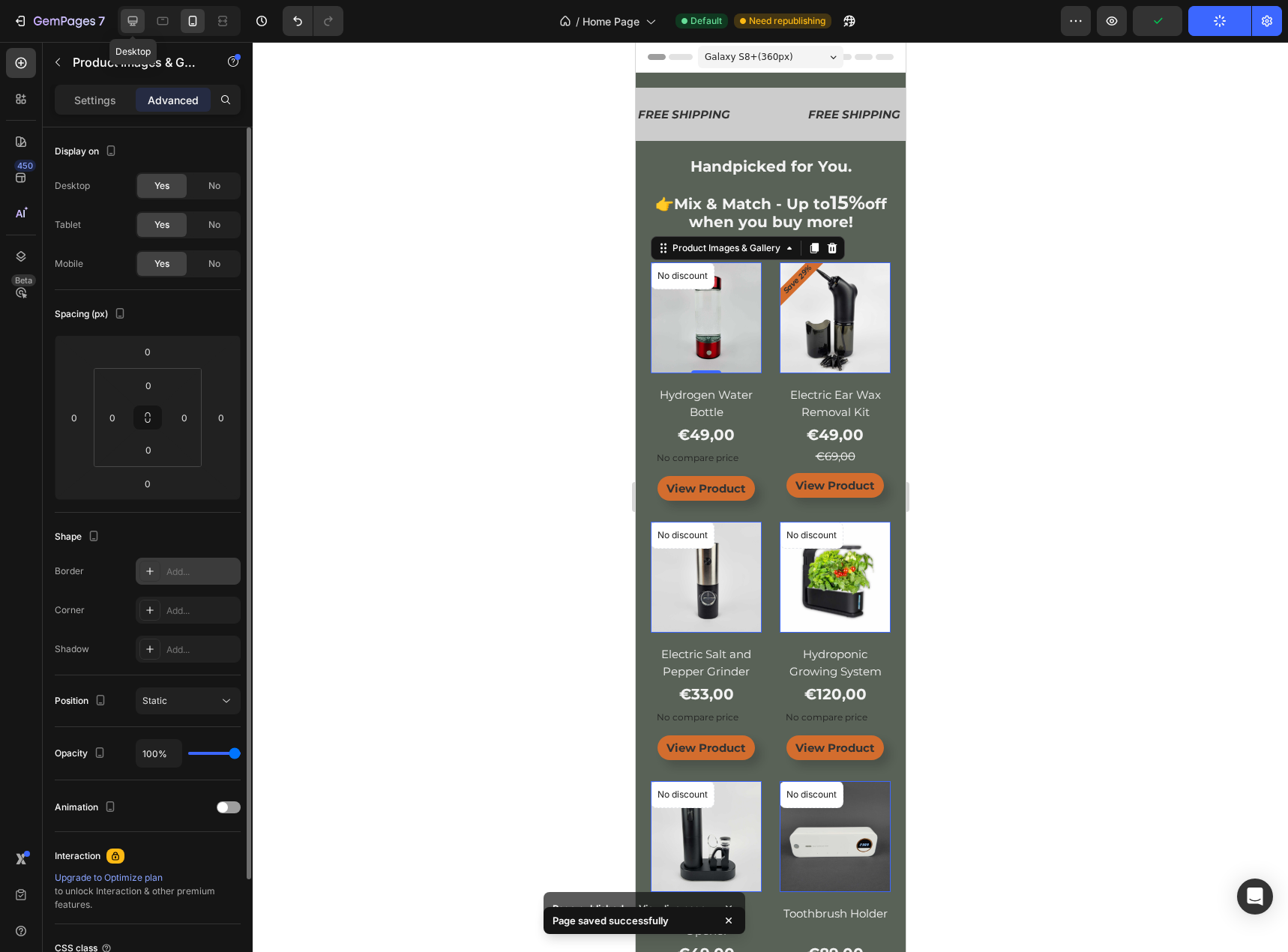
click at [126, 22] on icon at bounding box center [132, 21] width 15 height 15
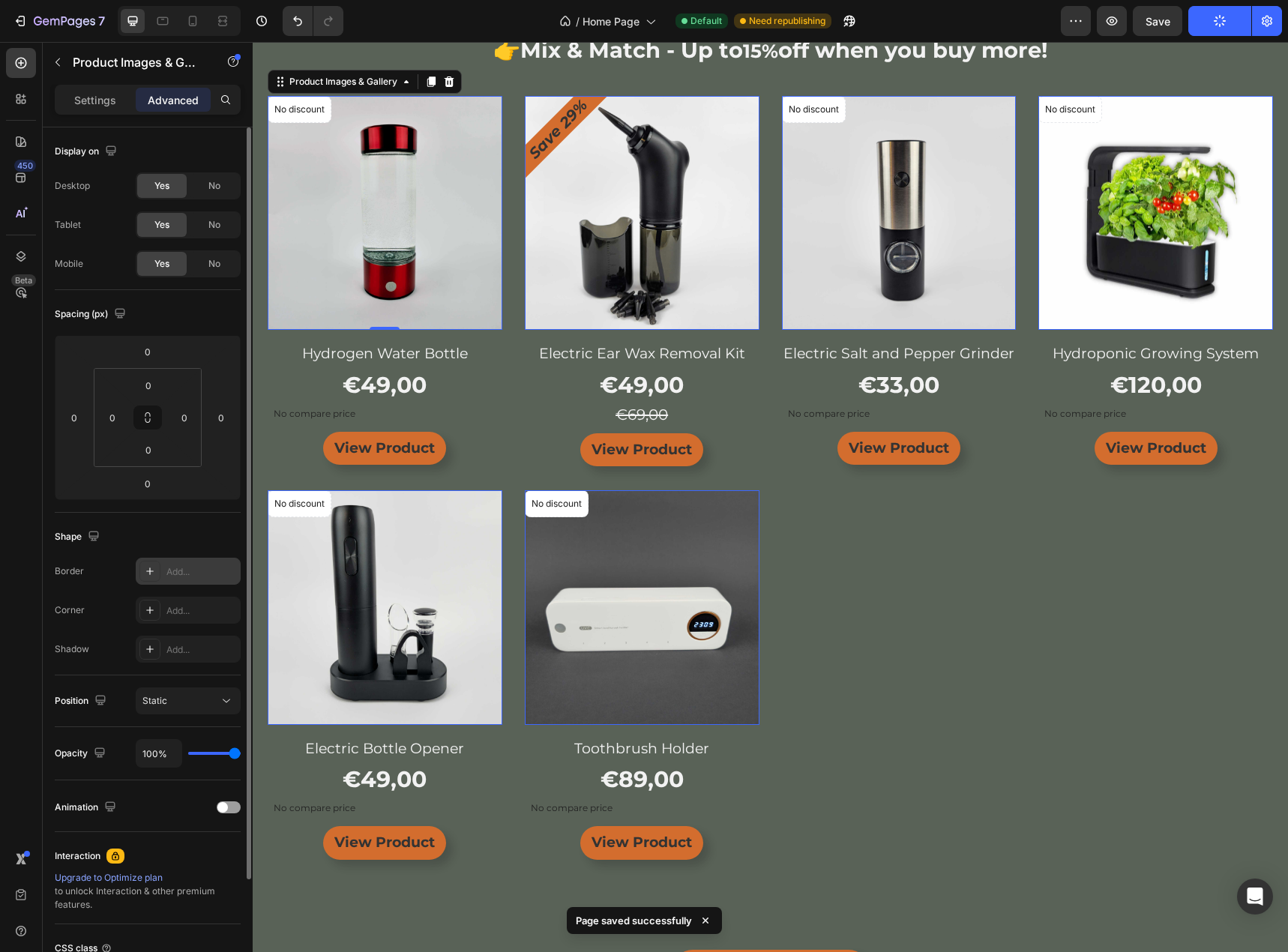
scroll to position [179, 0]
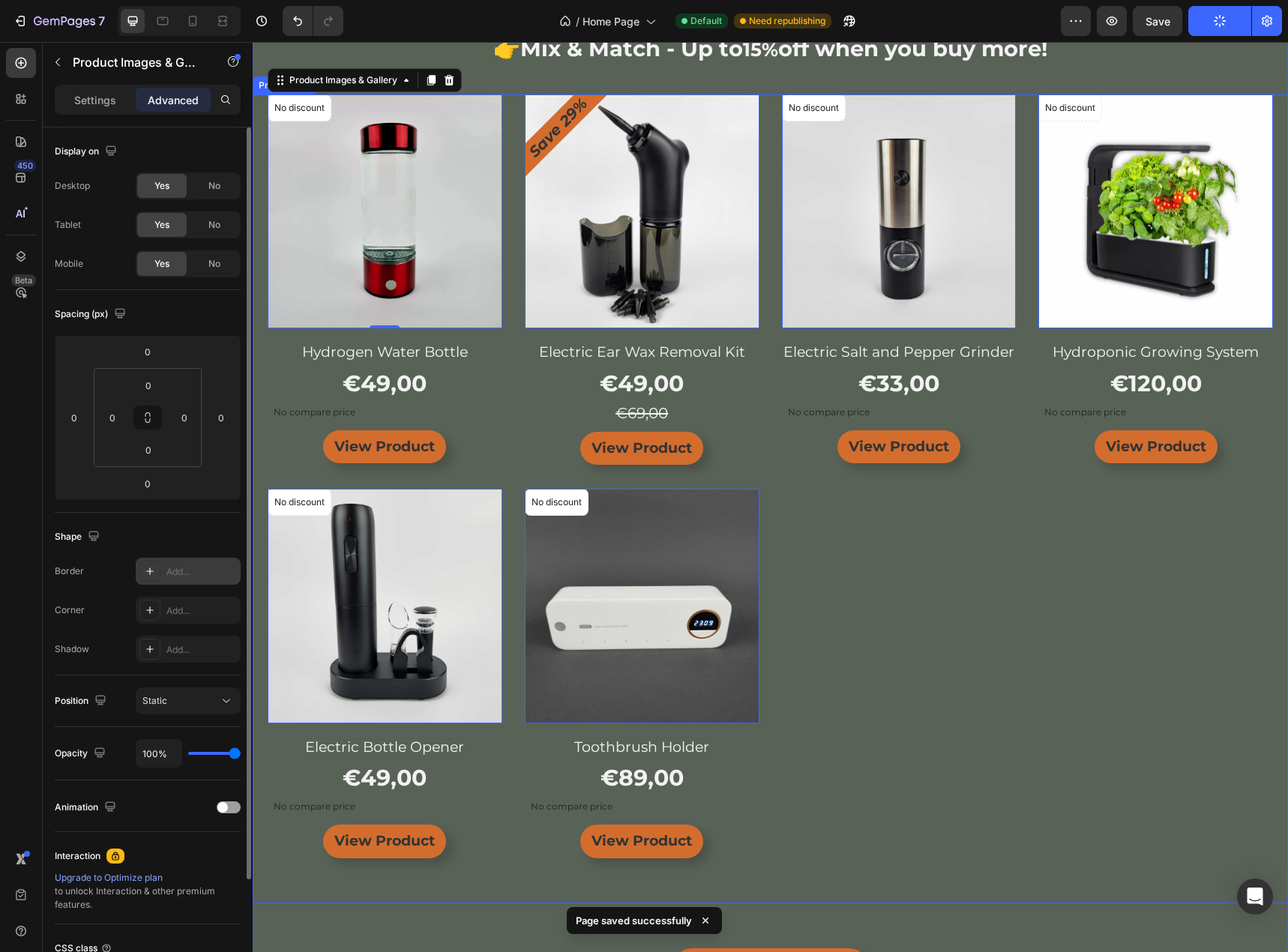
click at [508, 316] on div "No discount Not be displayed when published Product Badge Product Images & Gall…" at bounding box center [770, 476] width 1005 height 764
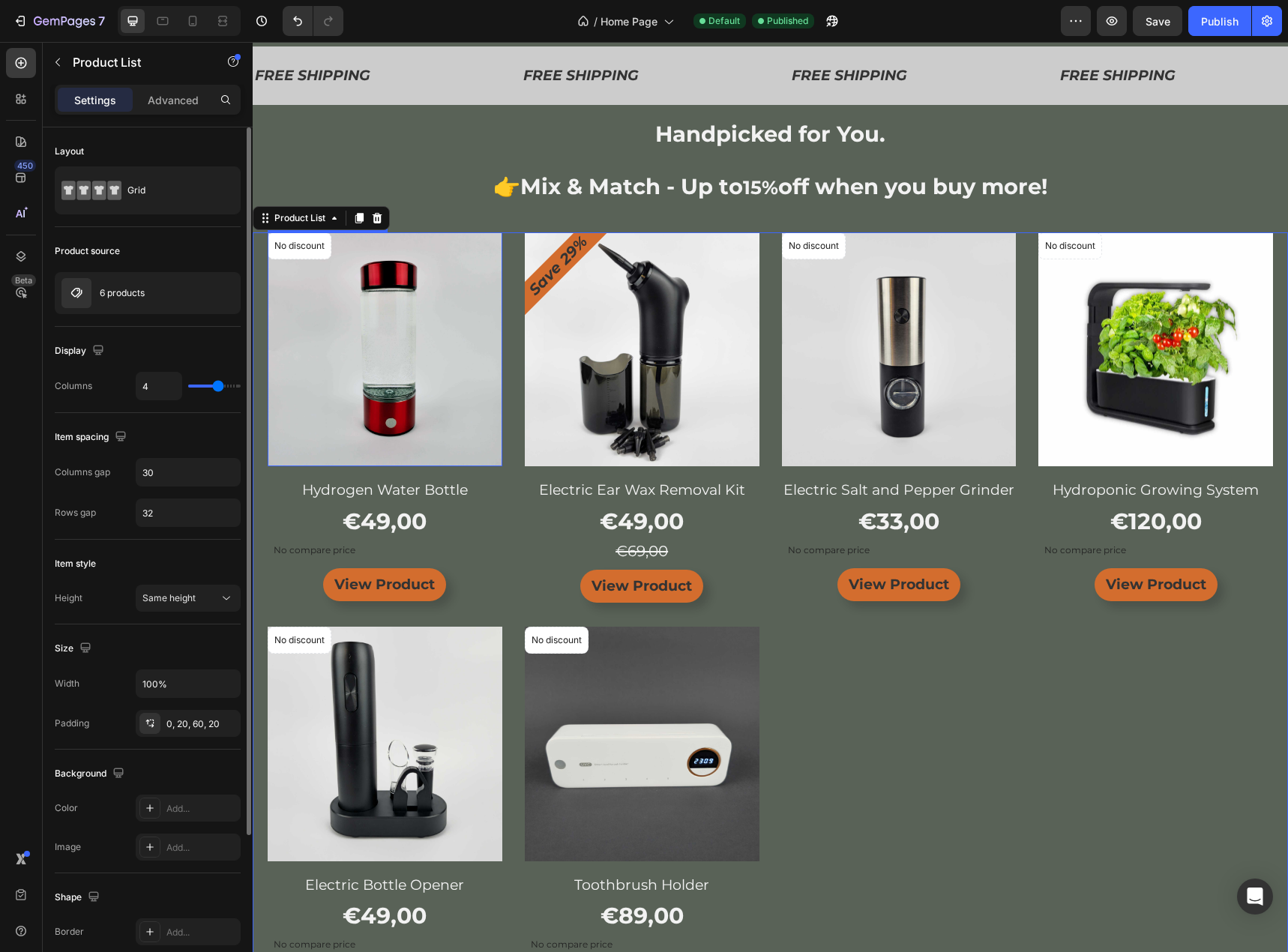
scroll to position [0, 0]
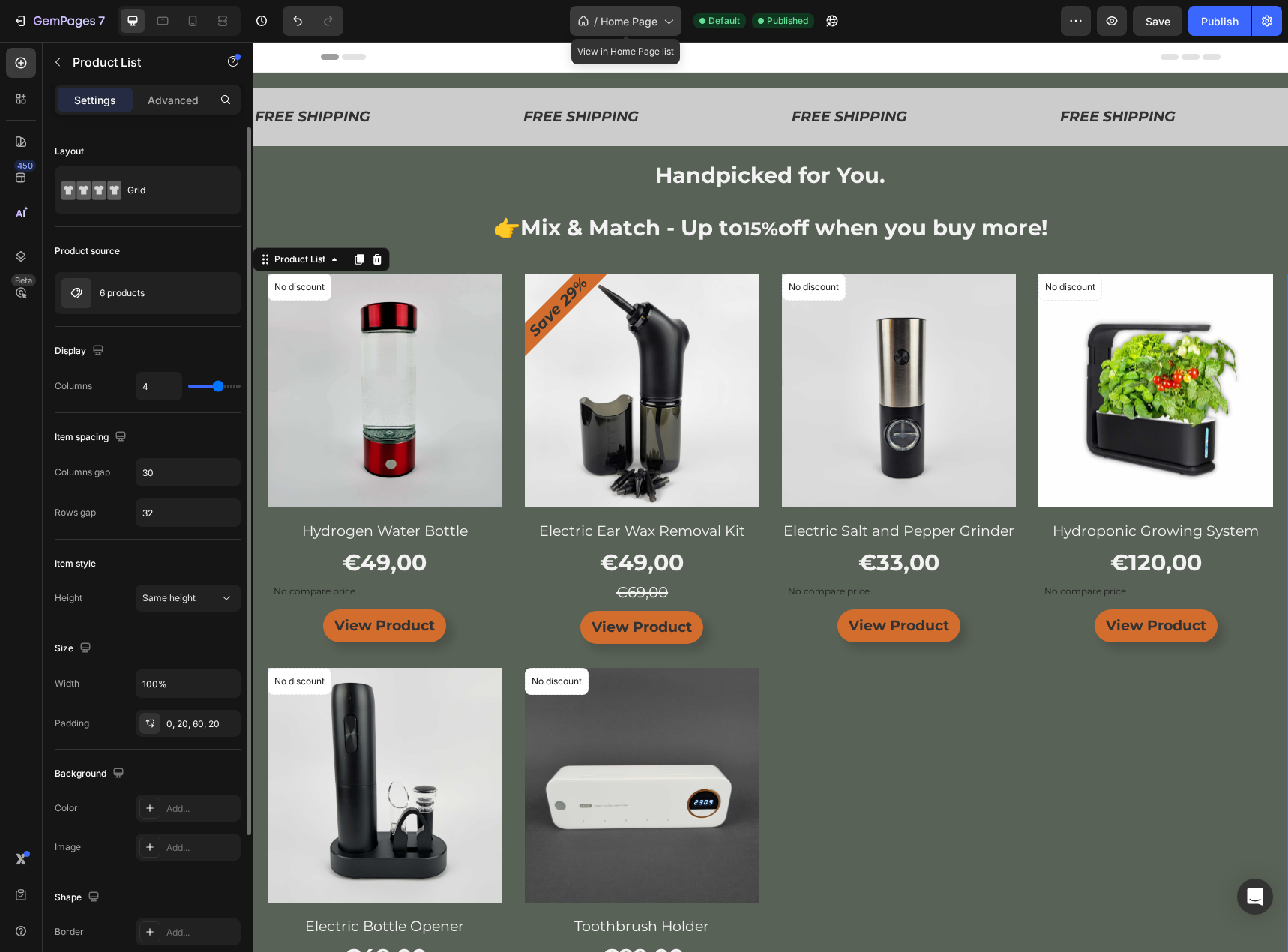
click at [630, 23] on span "Home Page" at bounding box center [628, 21] width 57 height 16
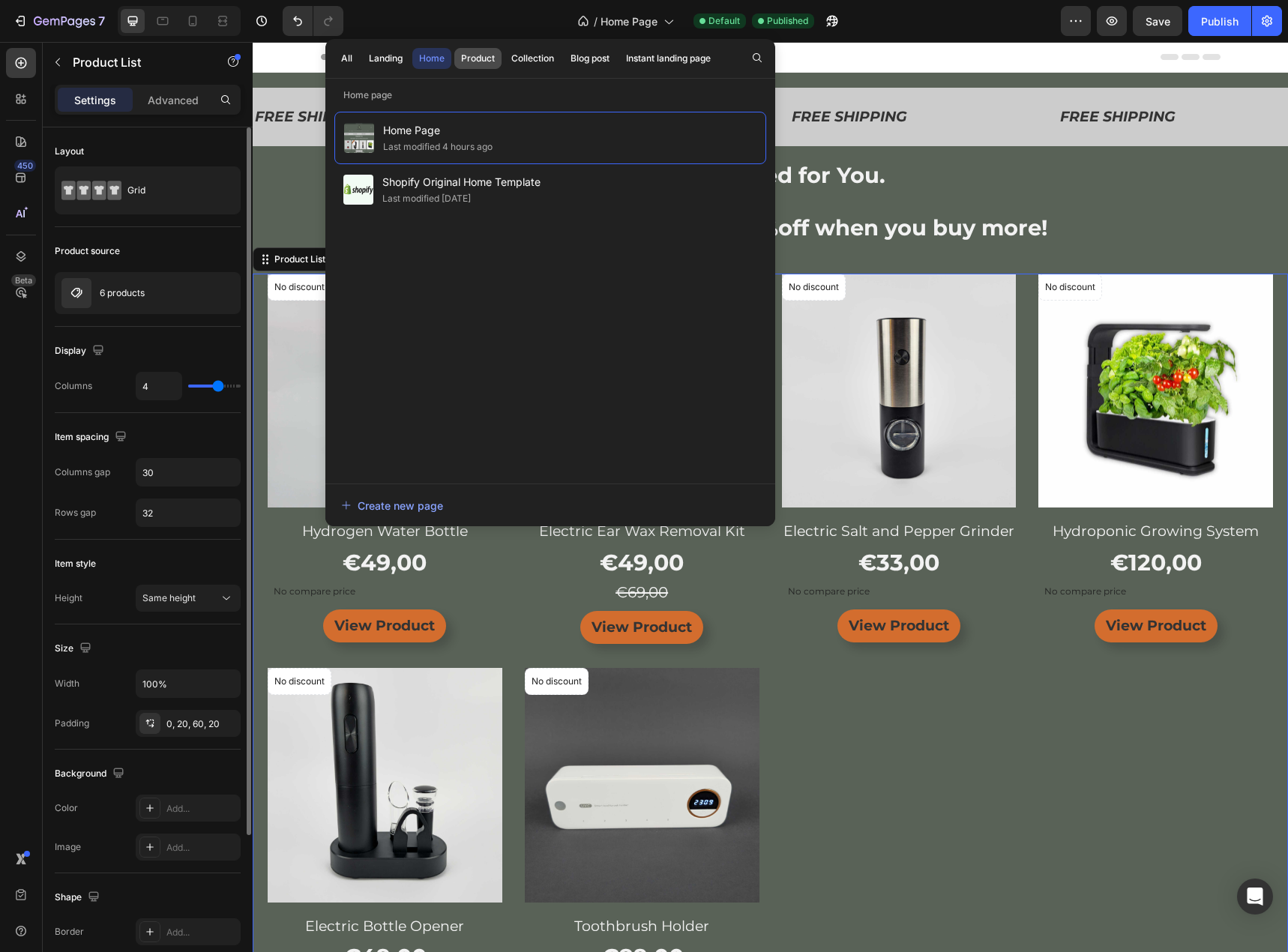
click at [485, 52] on div "Product" at bounding box center [478, 58] width 34 height 14
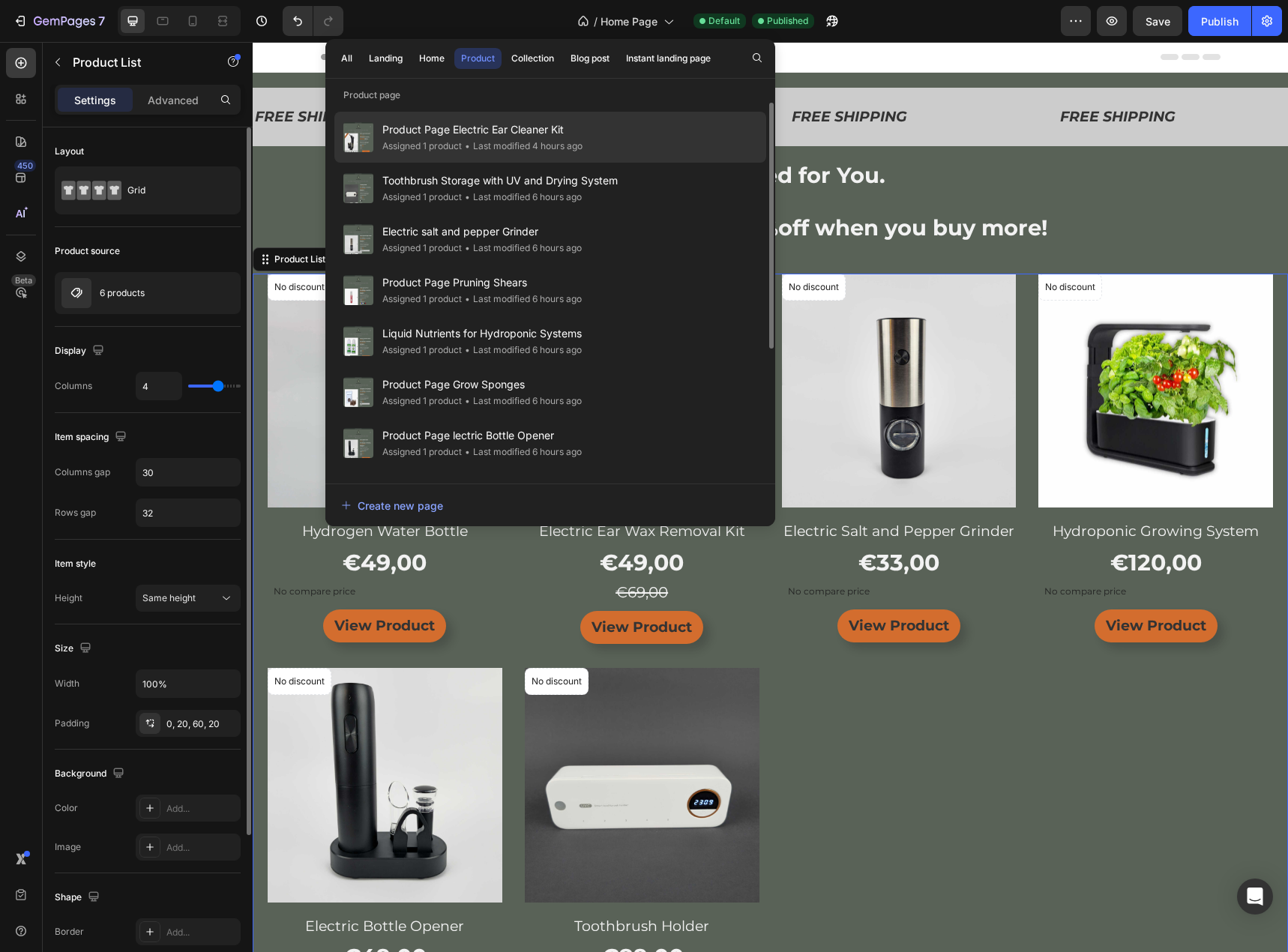
click at [419, 137] on span "Product Page Electric Ear Cleaner Kit" at bounding box center [481, 130] width 200 height 18
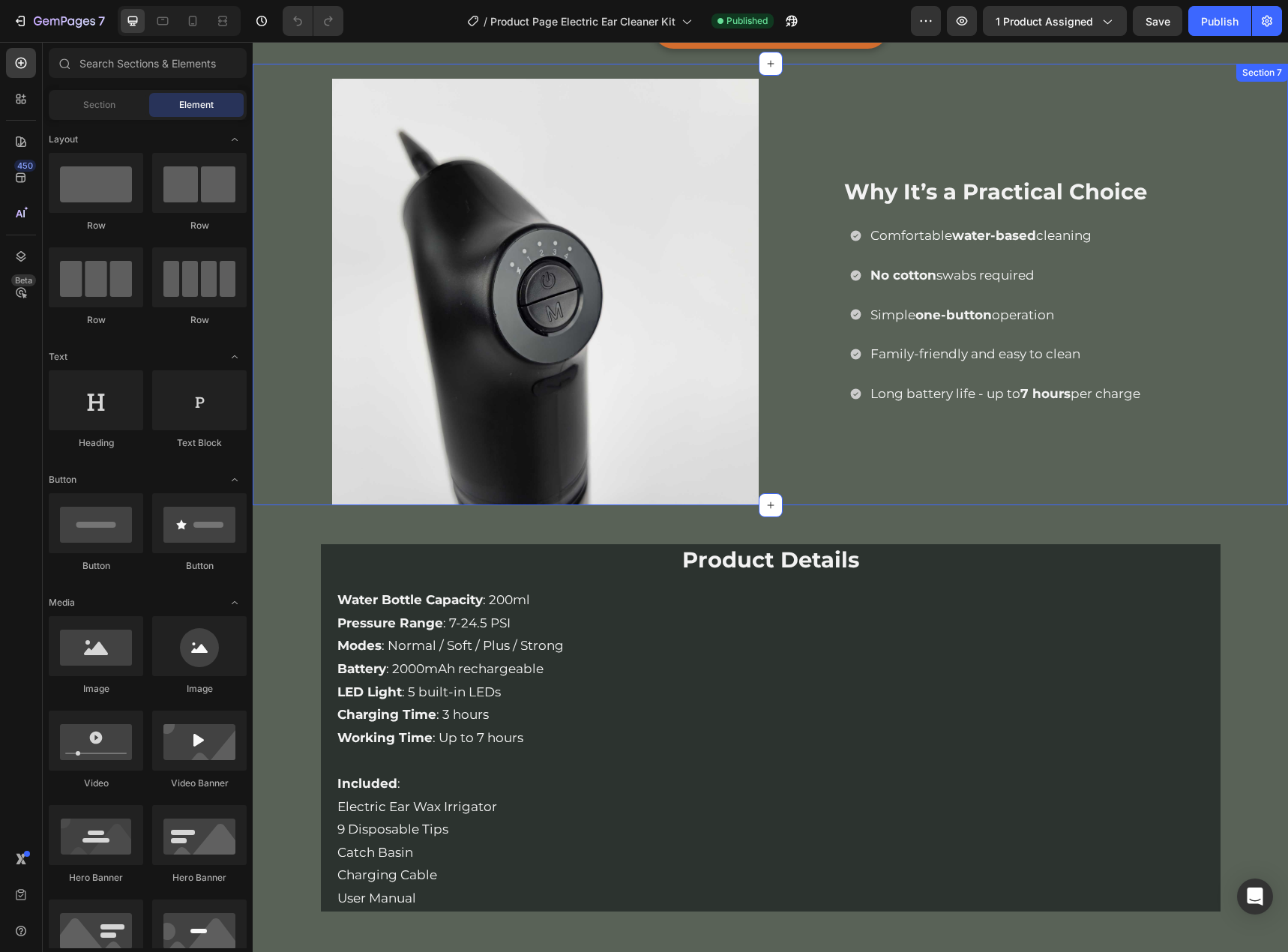
scroll to position [1574, 0]
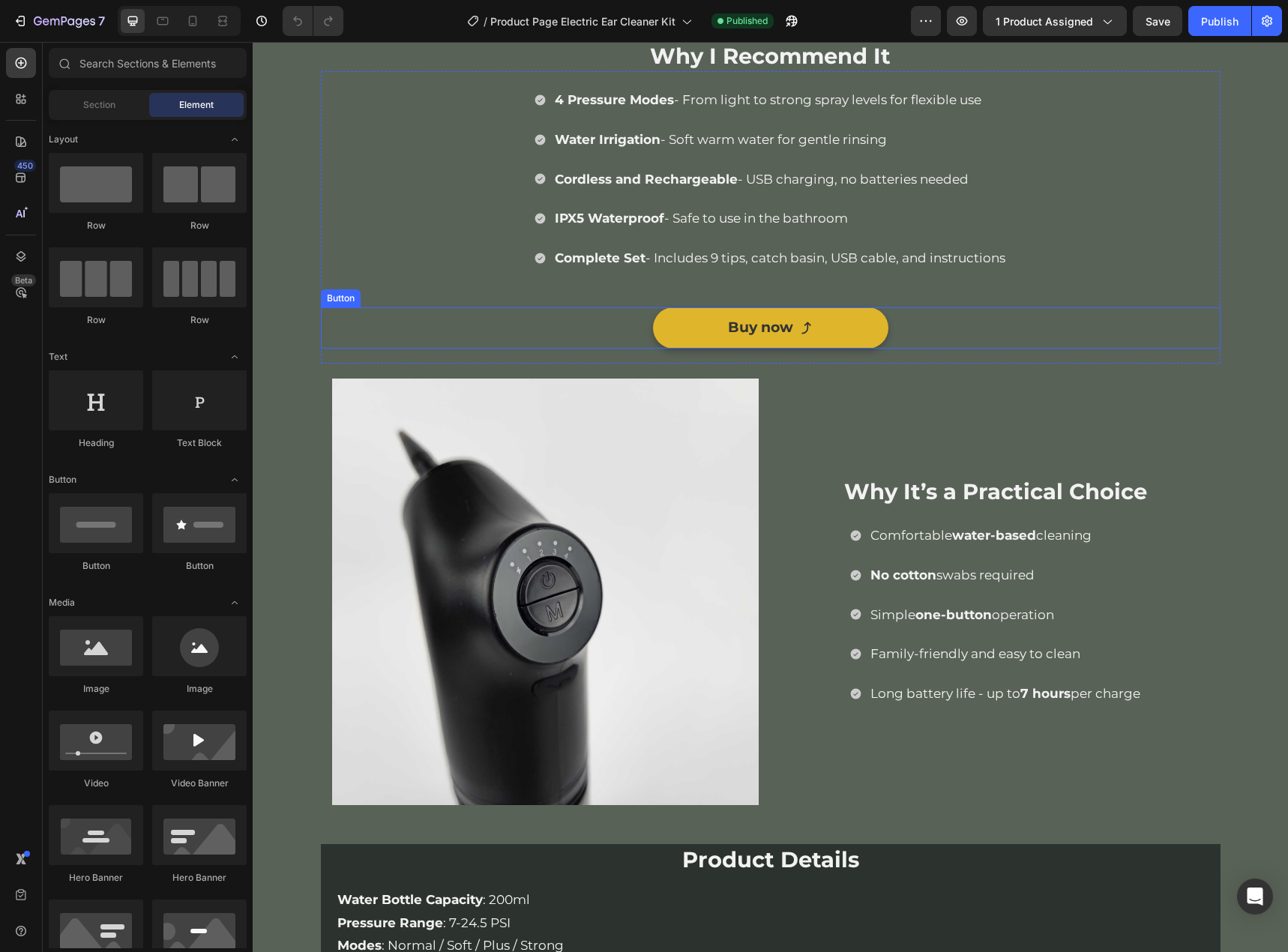
click at [847, 320] on link "Buy now" at bounding box center [771, 327] width 236 height 40
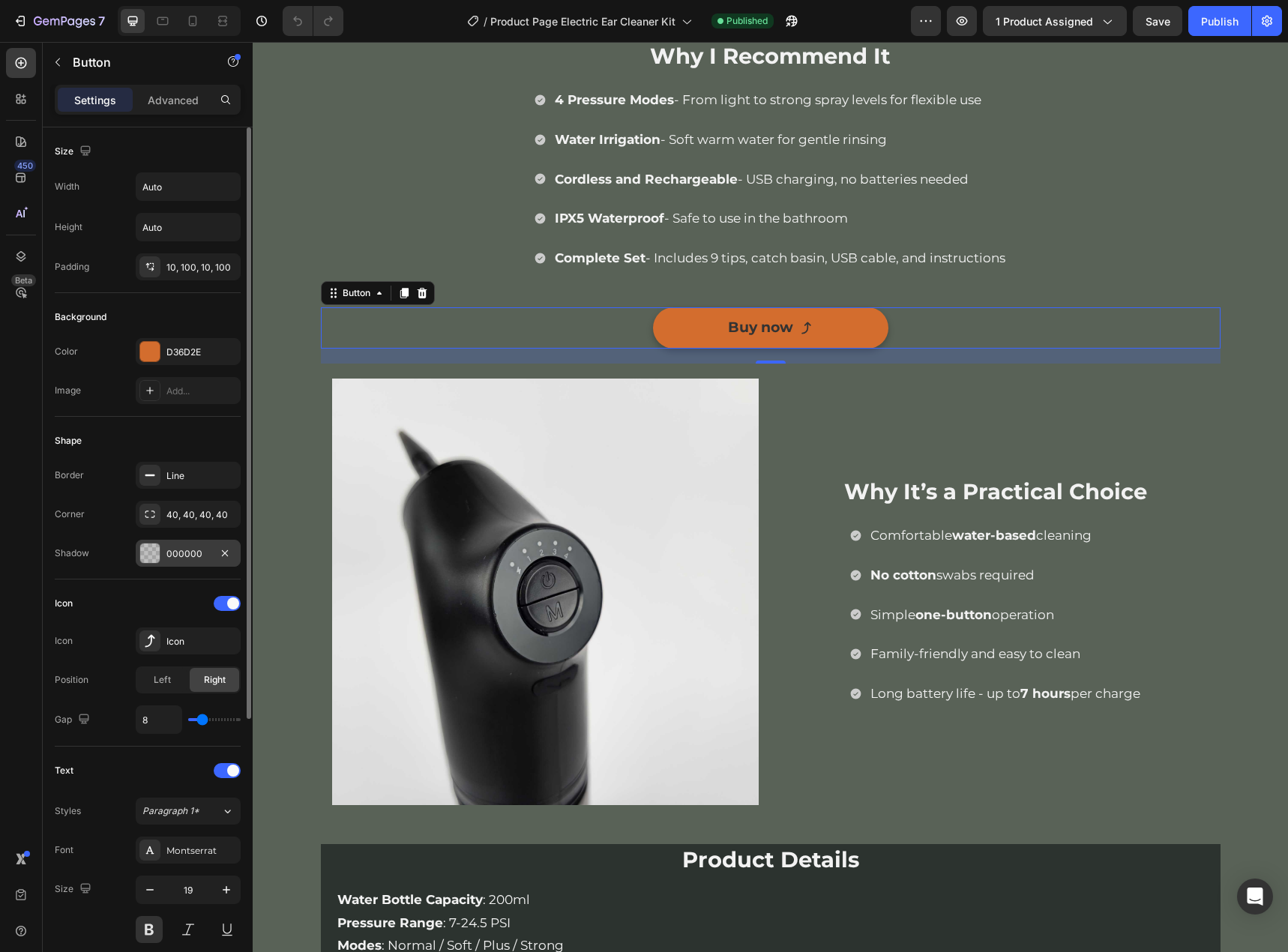
click at [192, 543] on div "000000" at bounding box center [188, 554] width 105 height 27
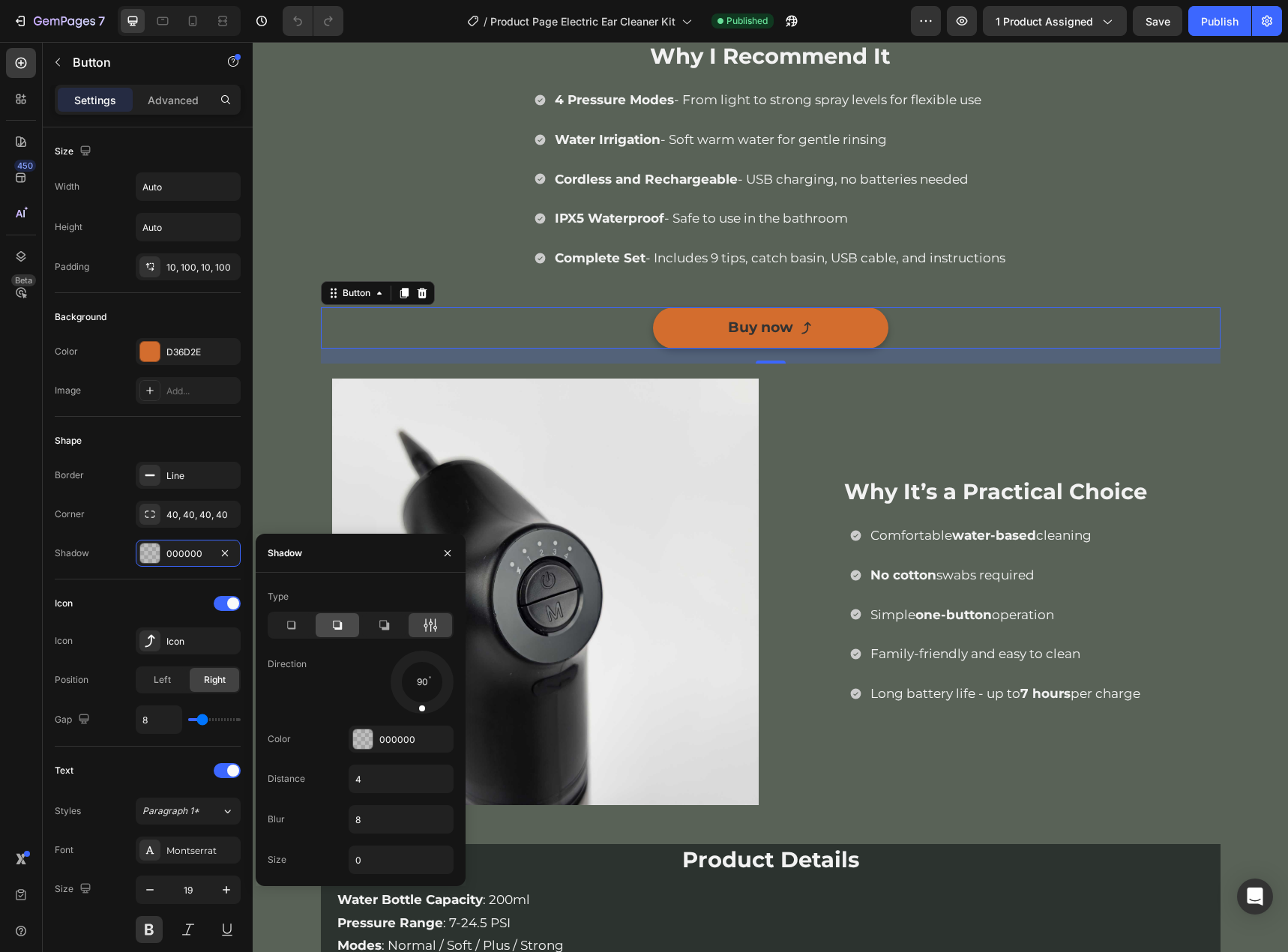
click at [339, 625] on icon at bounding box center [337, 625] width 15 height 15
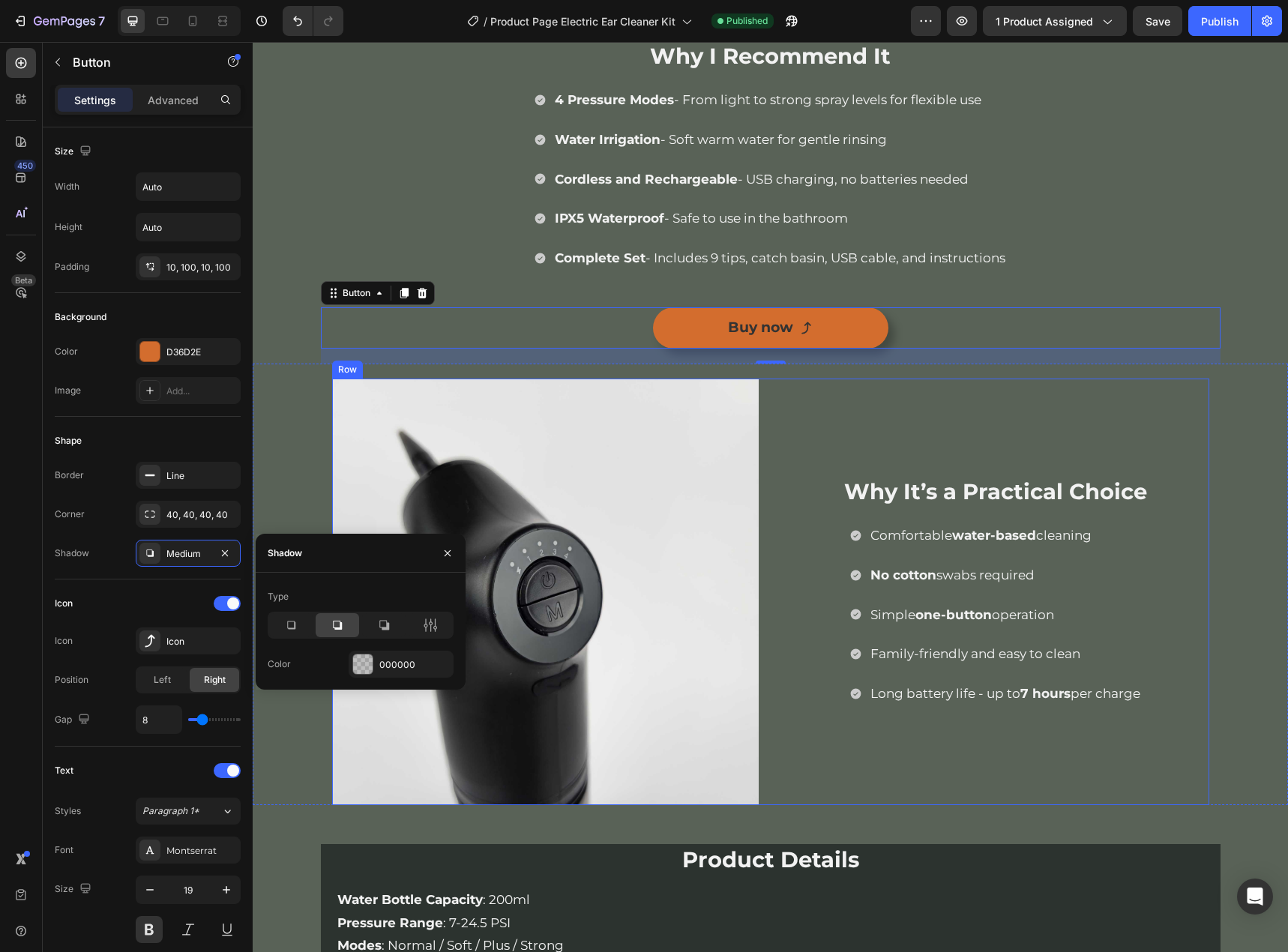
click at [940, 385] on div "Why It’s a Practical Choice Heading Comfortable water-based cleaning No cotton …" at bounding box center [996, 591] width 427 height 427
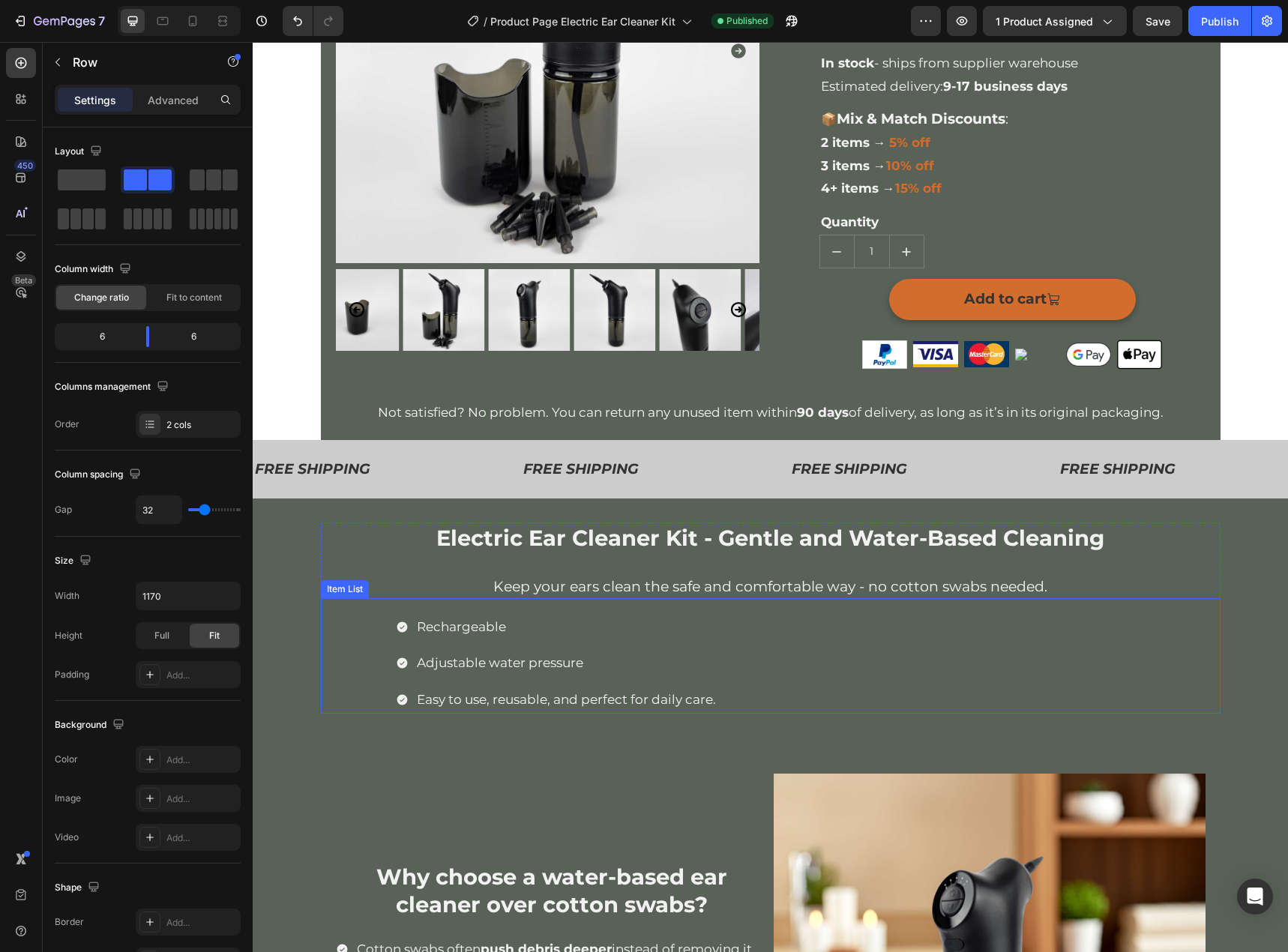
scroll to position [302, 0]
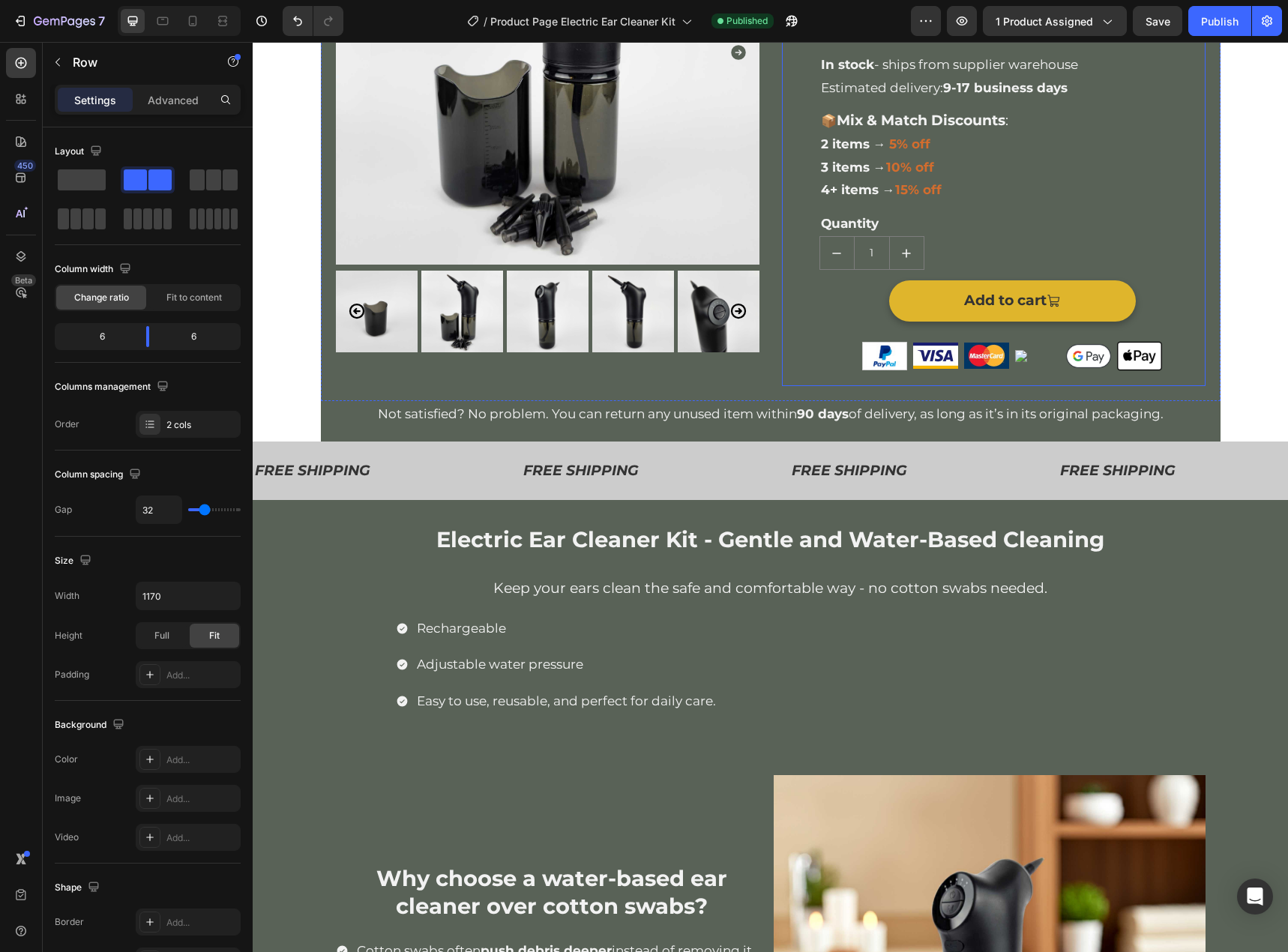
click at [1111, 310] on button "Add to cart" at bounding box center [1012, 301] width 247 height 40
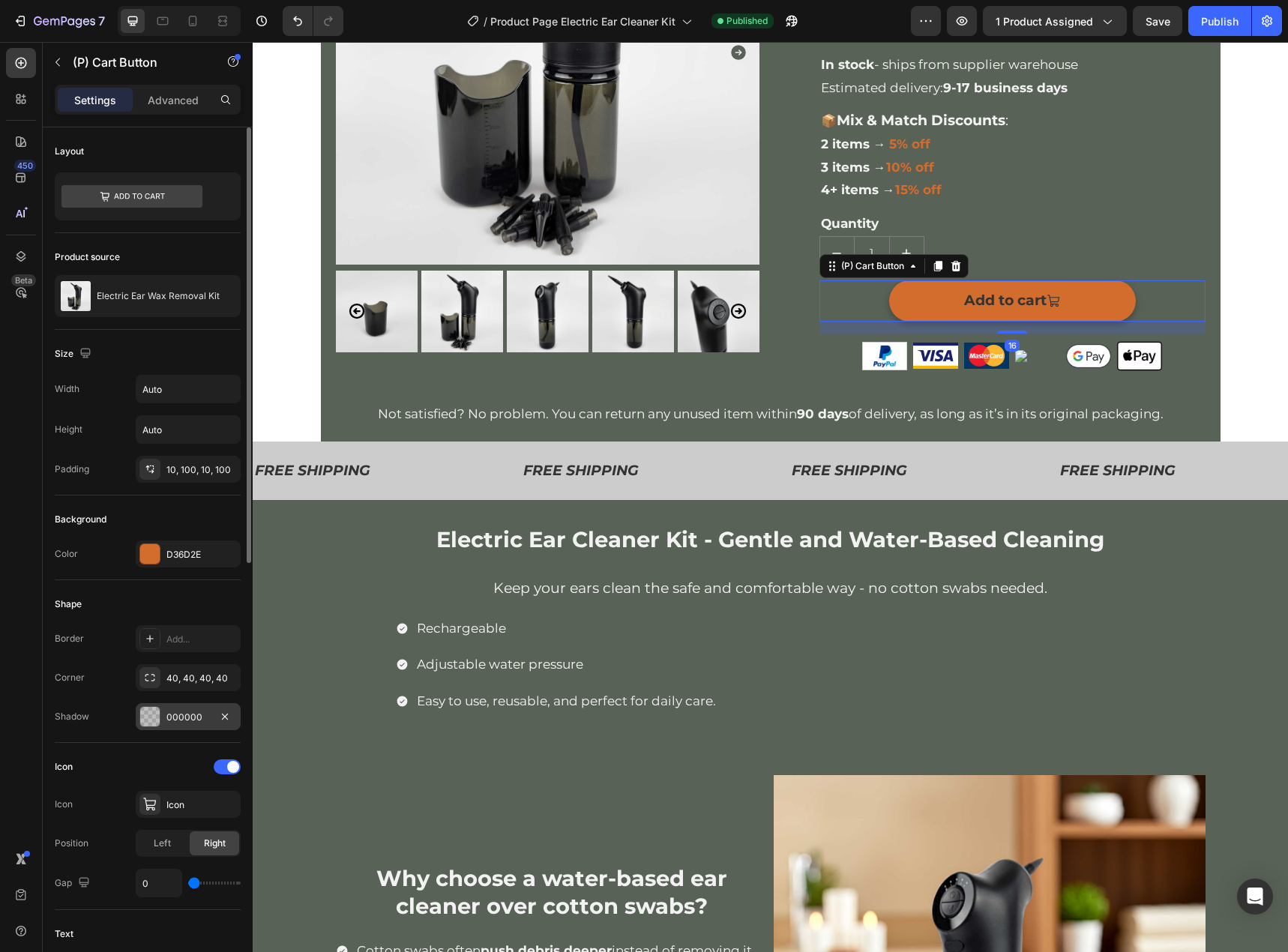
click at [177, 720] on div "000000" at bounding box center [188, 717] width 44 height 14
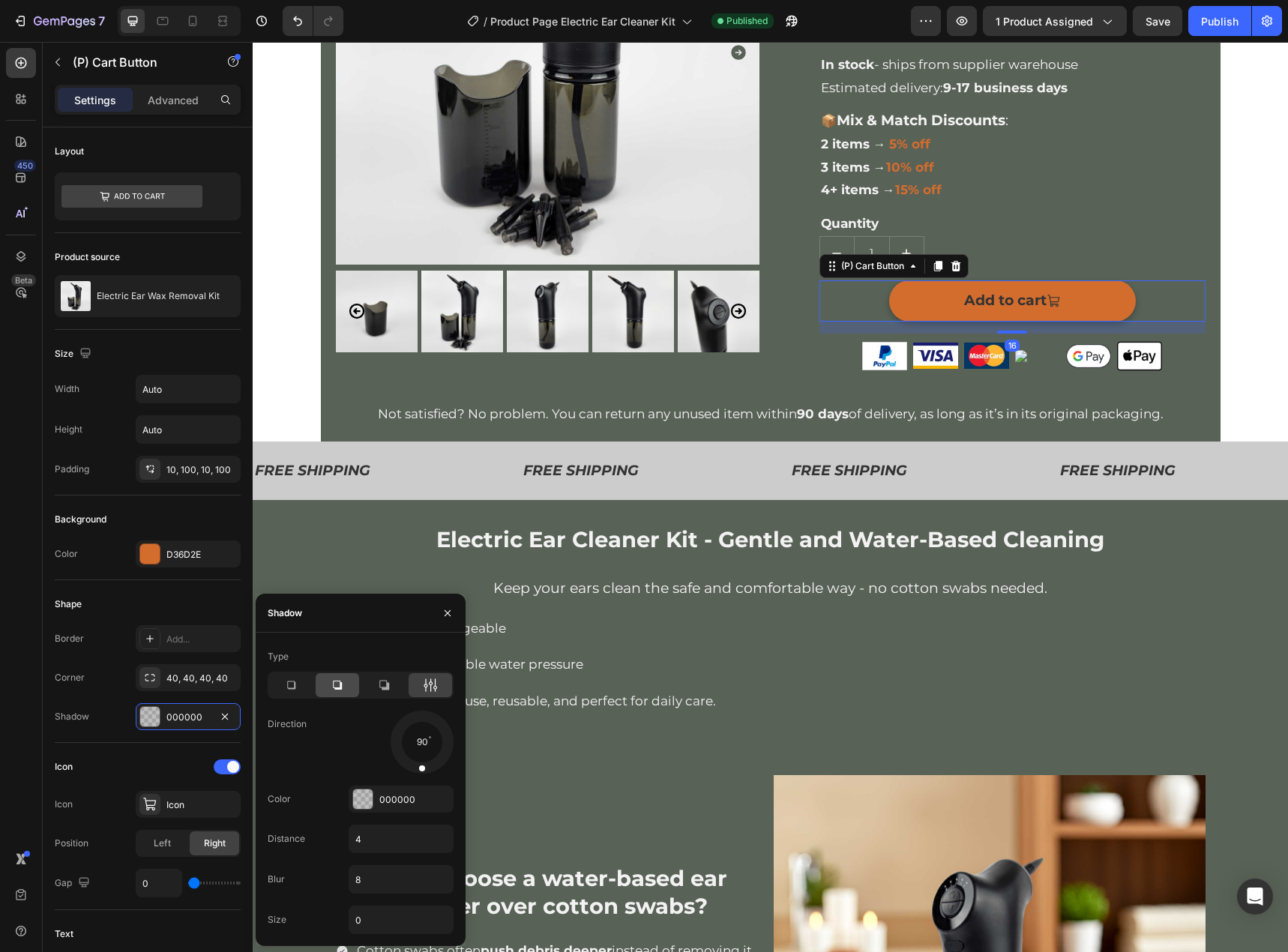
click at [339, 679] on icon at bounding box center [337, 685] width 15 height 15
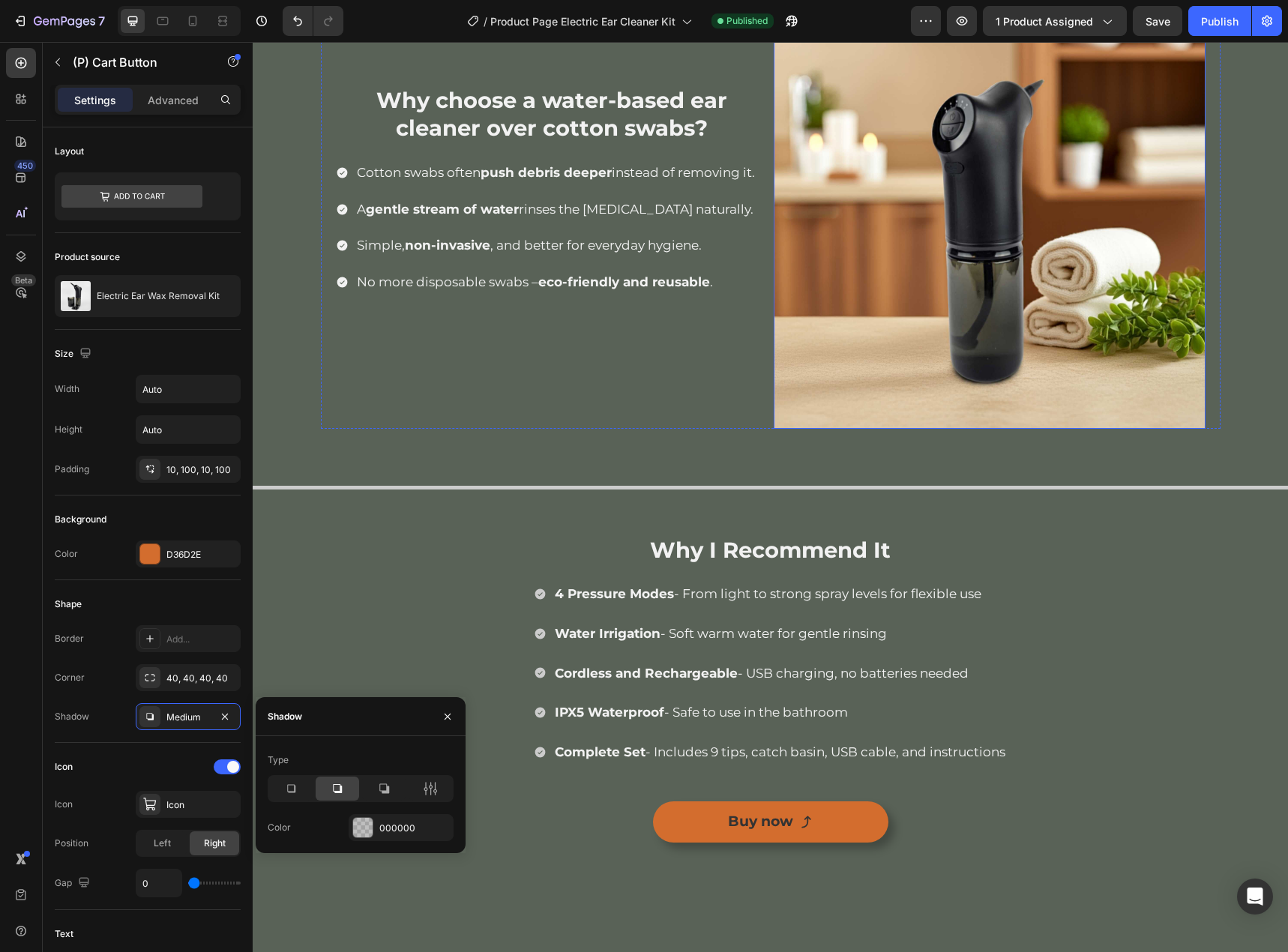
scroll to position [1351, 0]
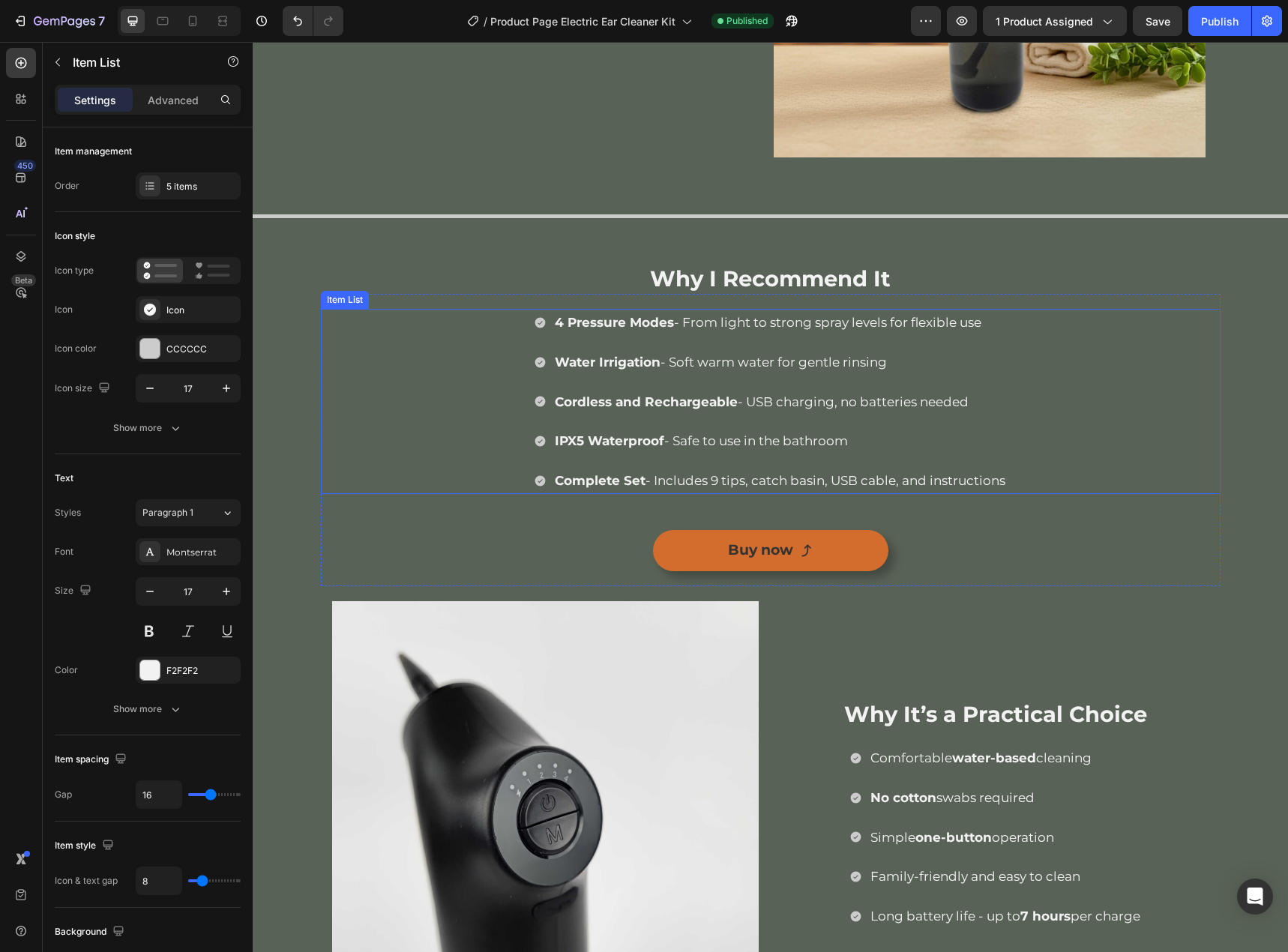
click at [1167, 459] on div "4 Pressure Modes - From light to strong spray levels for flexible use Water Irr…" at bounding box center [770, 401] width 900 height 185
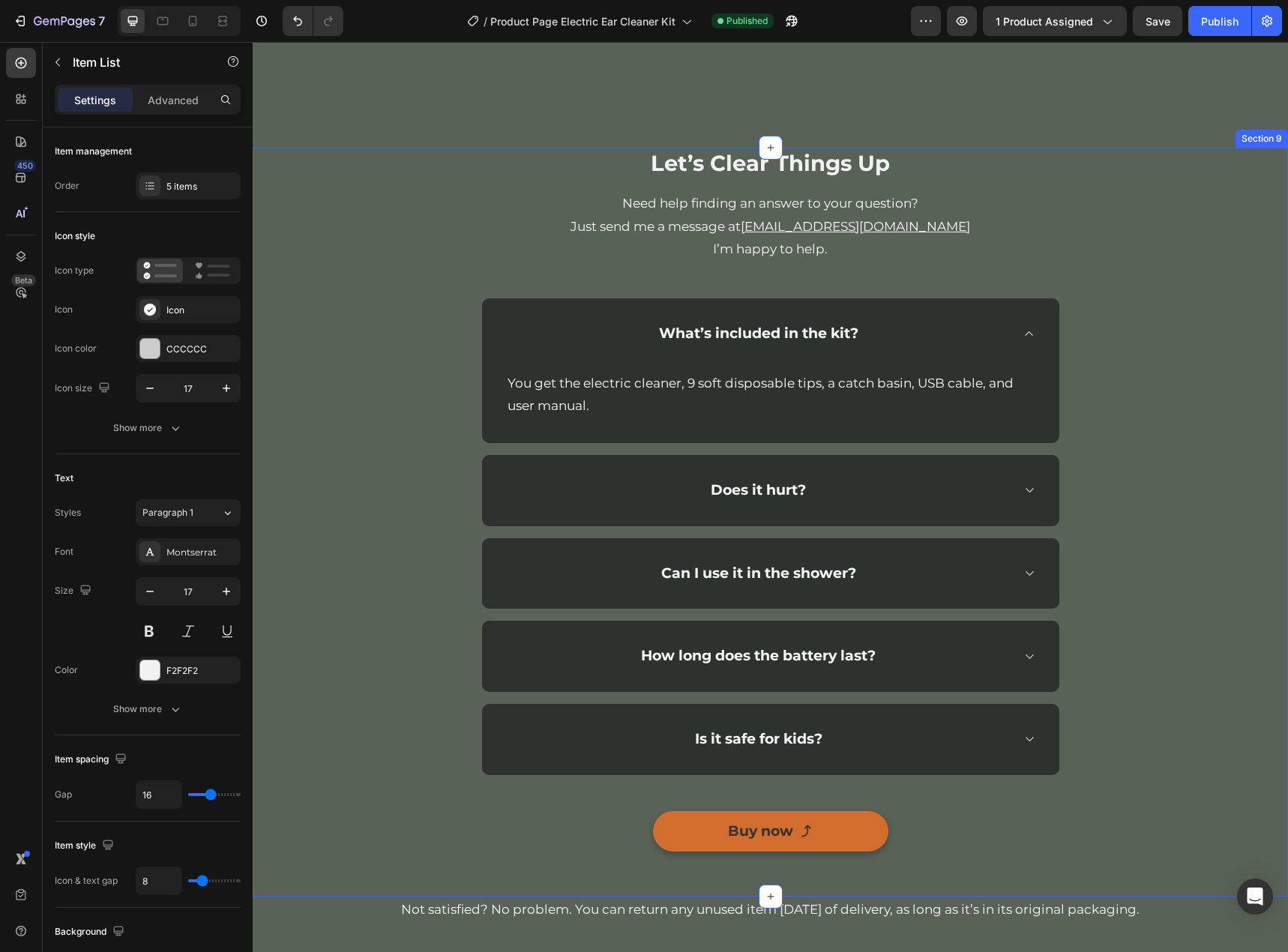
scroll to position [3001, 0]
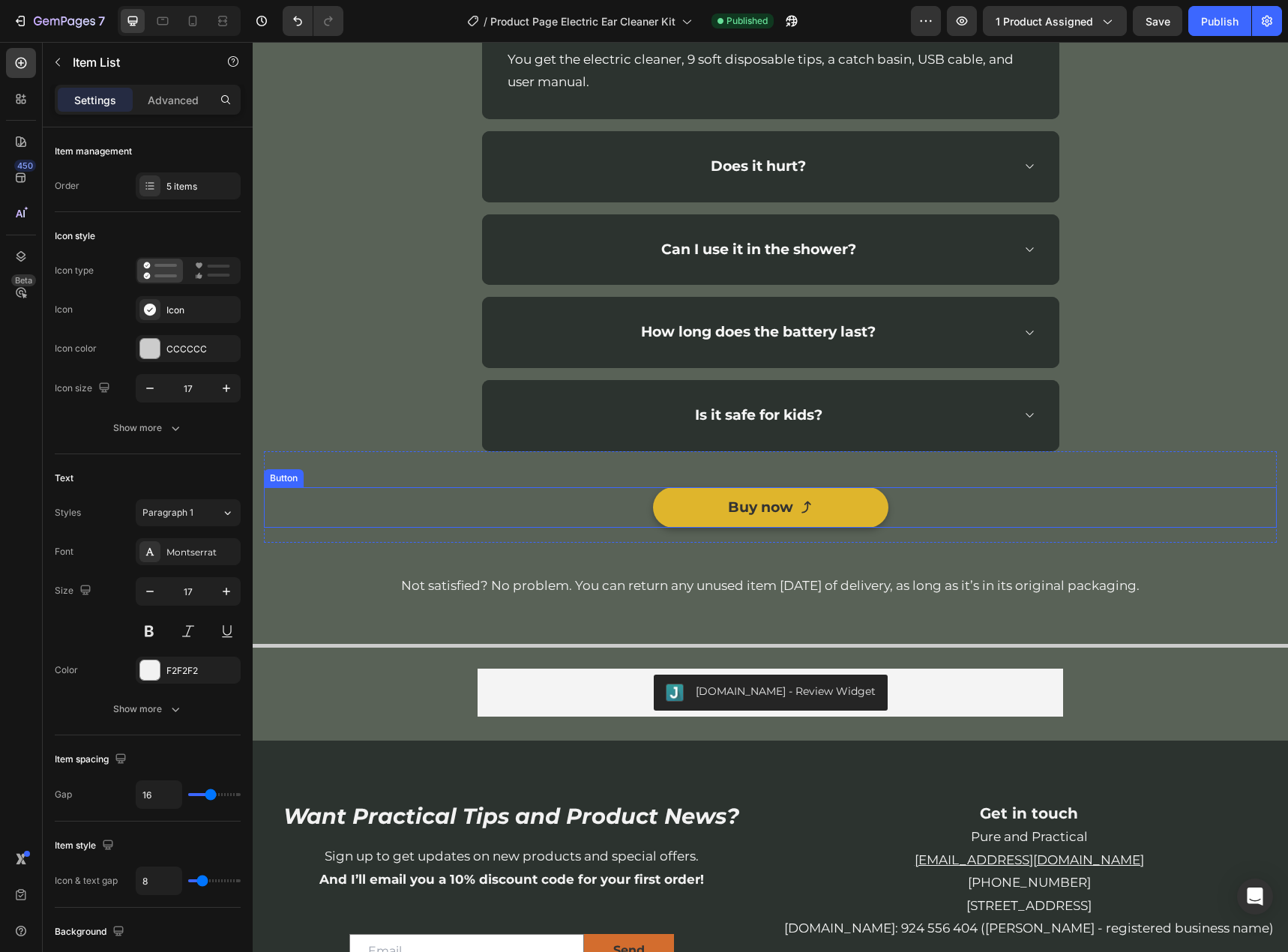
click at [862, 508] on link "Buy now" at bounding box center [771, 507] width 236 height 40
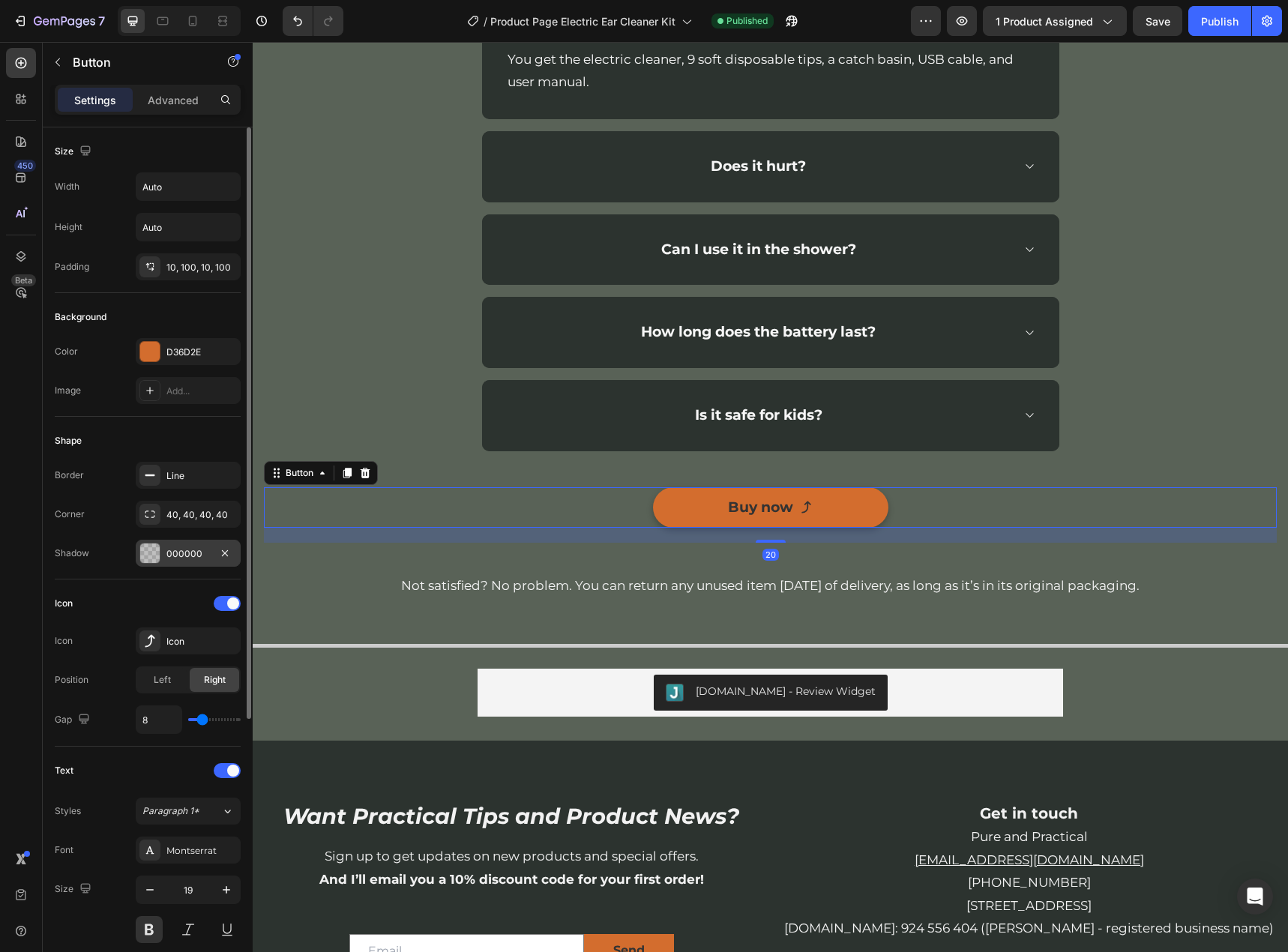
click at [190, 556] on div "000000" at bounding box center [188, 554] width 44 height 14
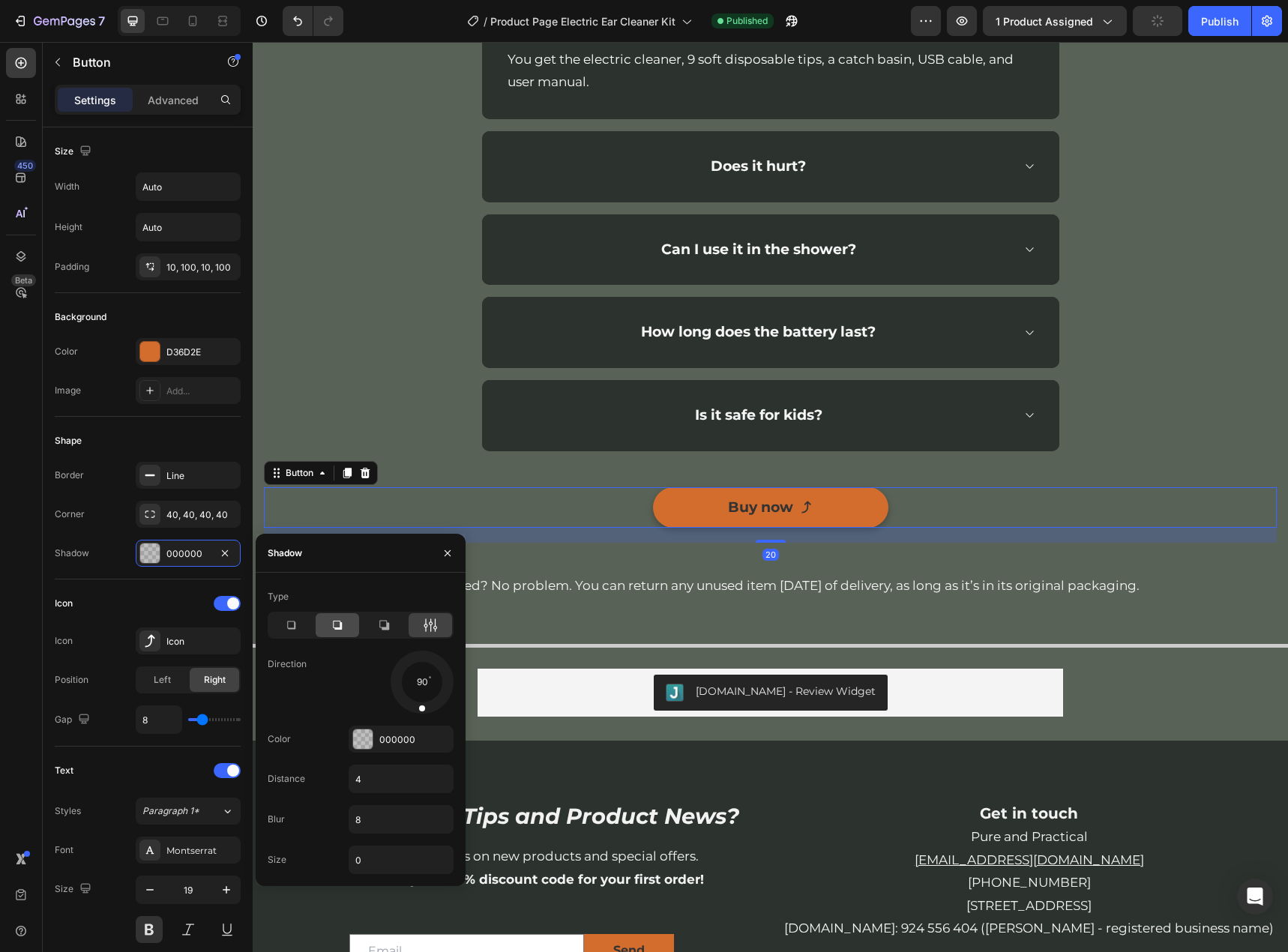
click at [338, 625] on icon at bounding box center [337, 625] width 15 height 15
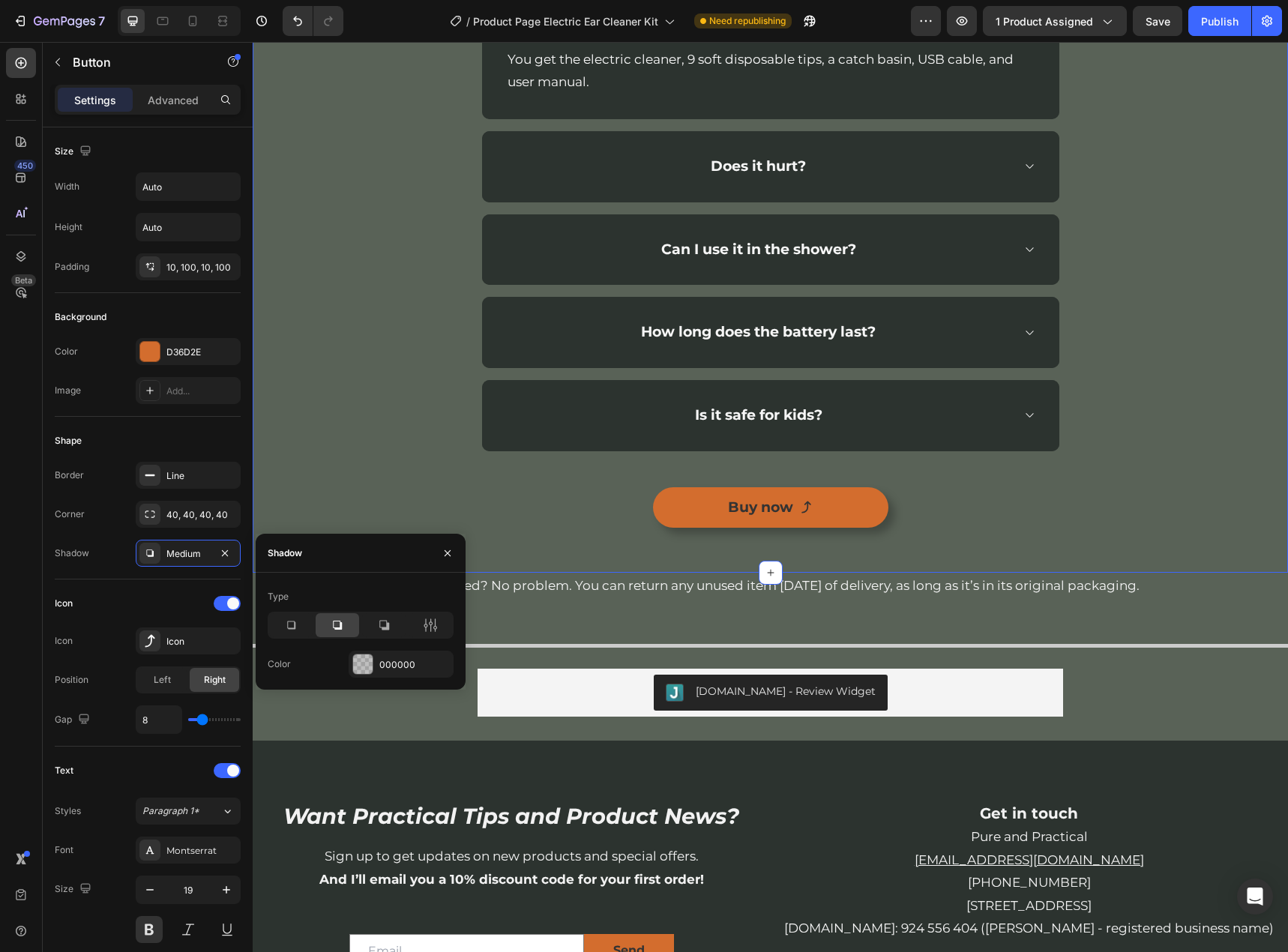
click at [1237, 428] on div "Let’s Clear Things Up Heading Need help finding an answer to your question? Jus…" at bounding box center [770, 183] width 1013 height 719
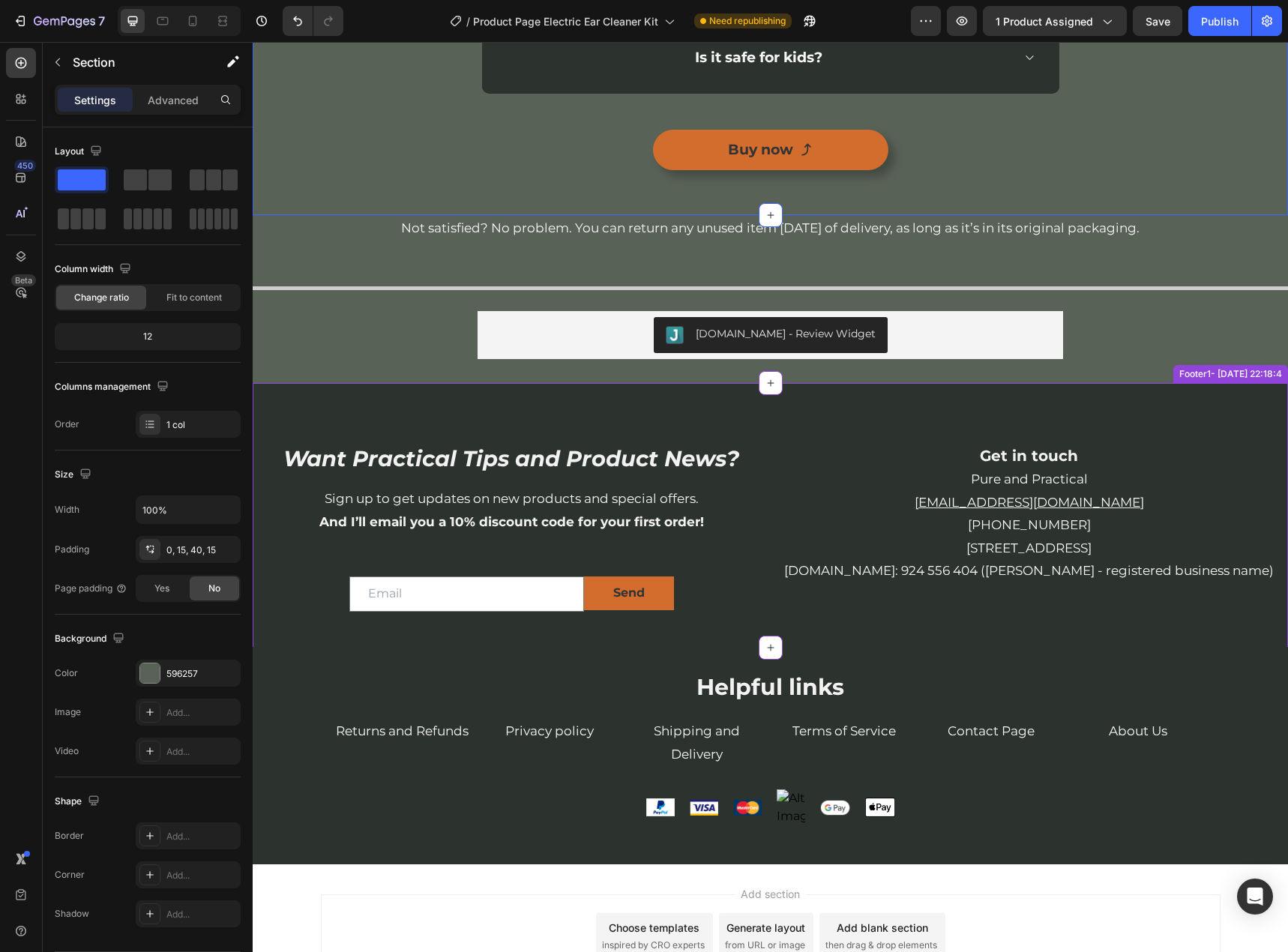
scroll to position [3376, 0]
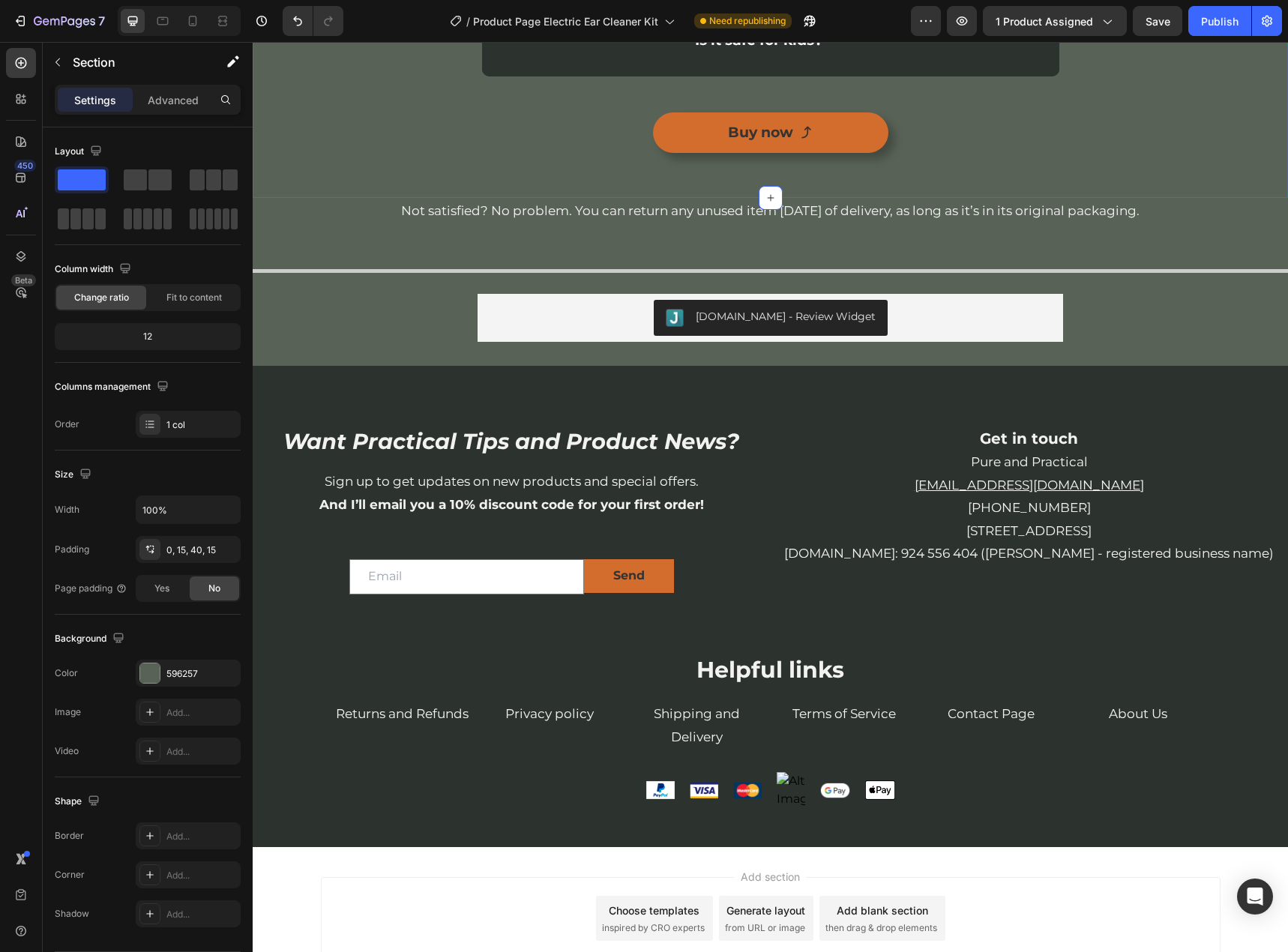
click at [1185, 18] on div "Preview 1 product assigned Save Publish" at bounding box center [1096, 21] width 371 height 30
click at [1155, 25] on span "Save" at bounding box center [1157, 21] width 25 height 13
click at [1196, 18] on button "Publish" at bounding box center [1219, 21] width 63 height 30
click at [189, 19] on icon at bounding box center [193, 20] width 8 height 10
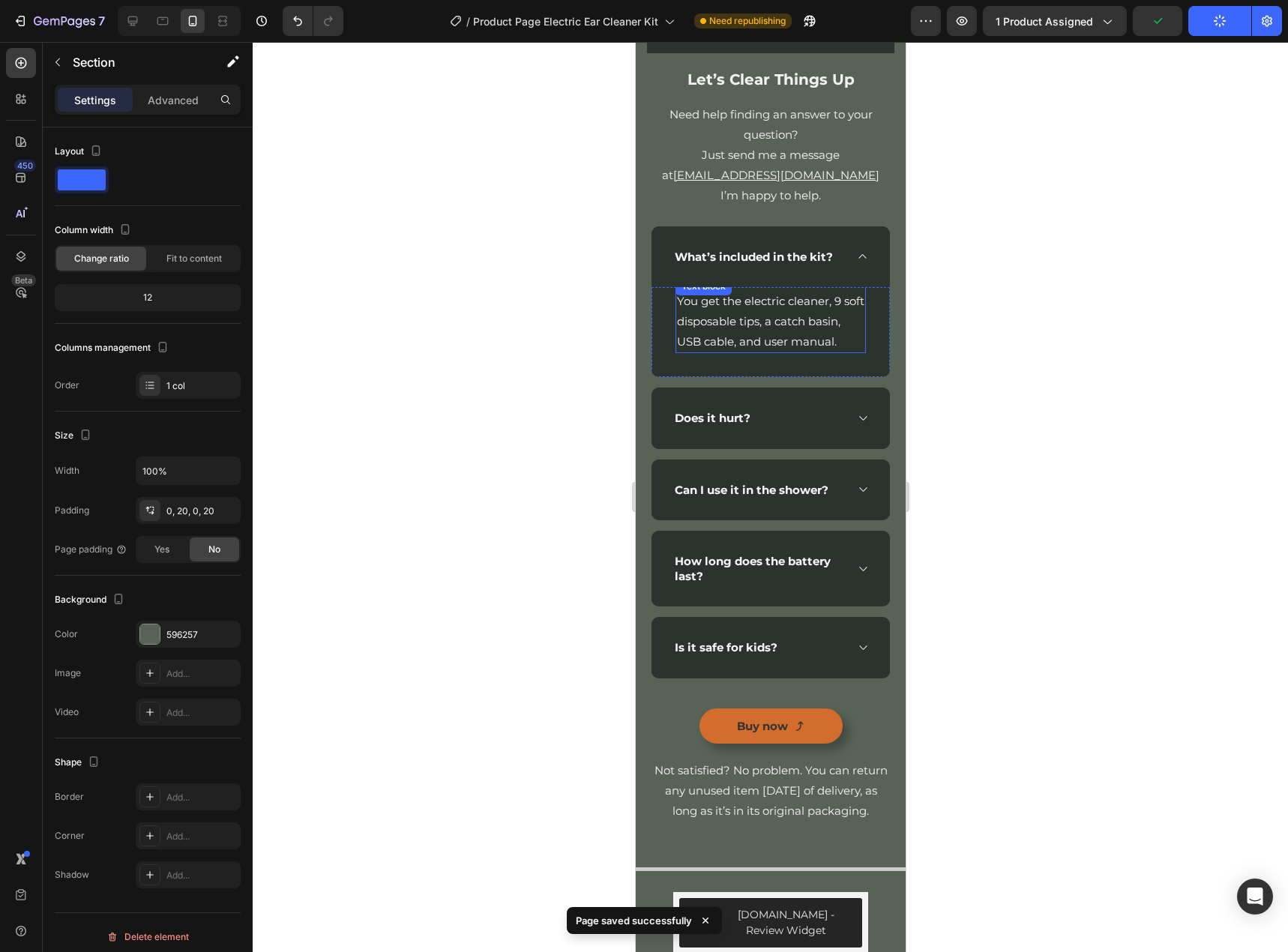
scroll to position [2538, 0]
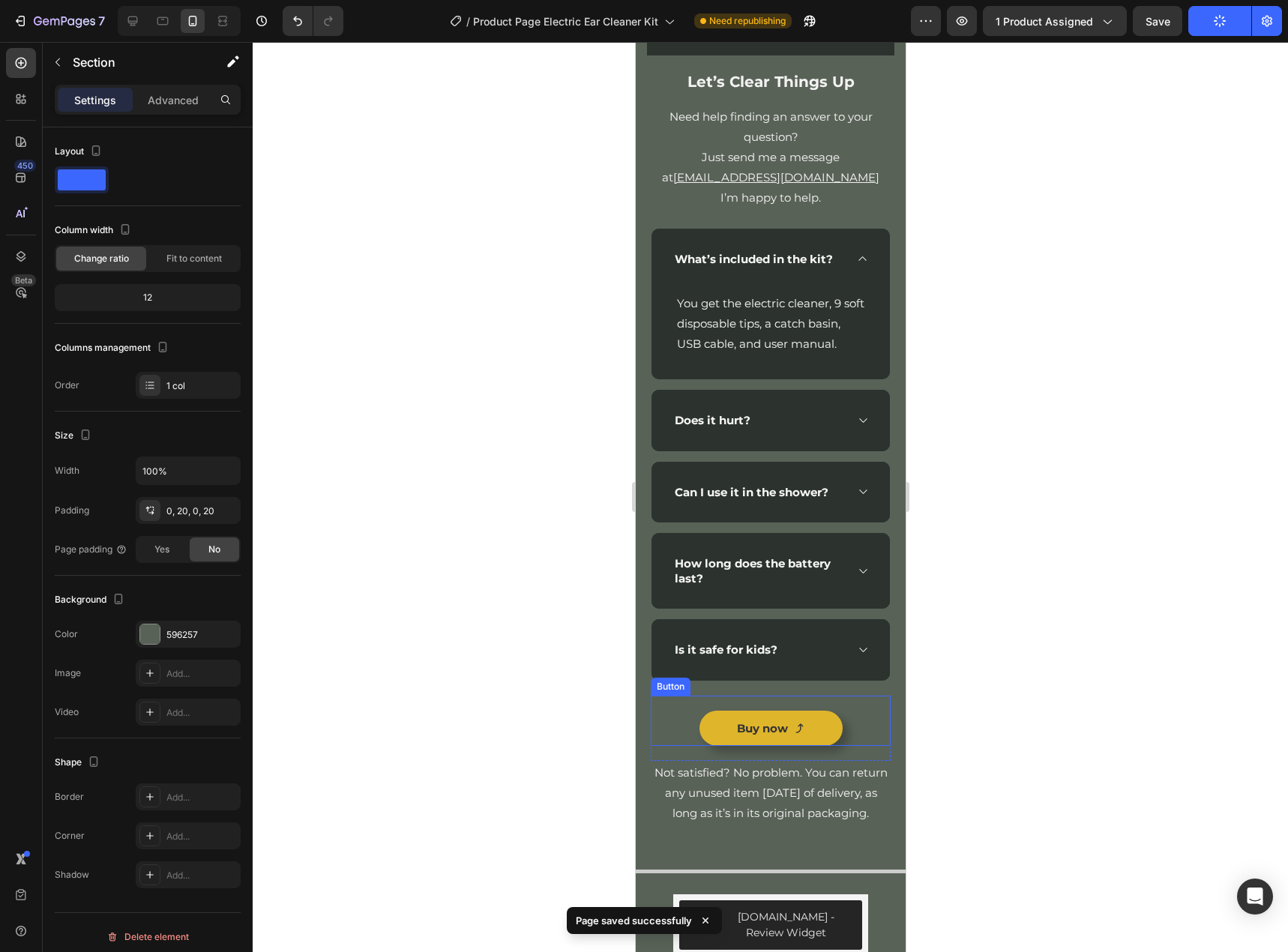
click at [828, 746] on link "Buy now" at bounding box center [770, 728] width 143 height 36
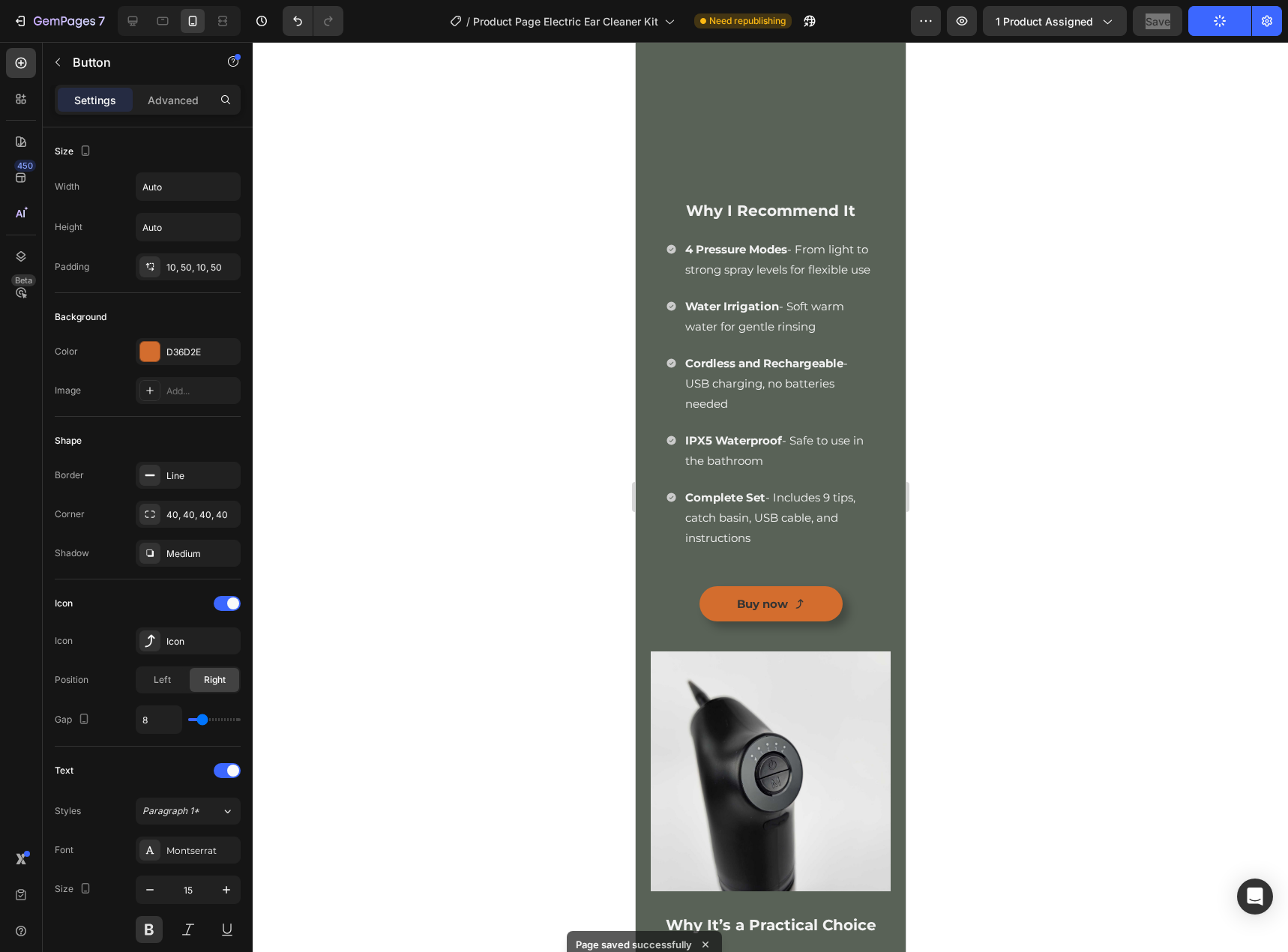
scroll to position [1189, 0]
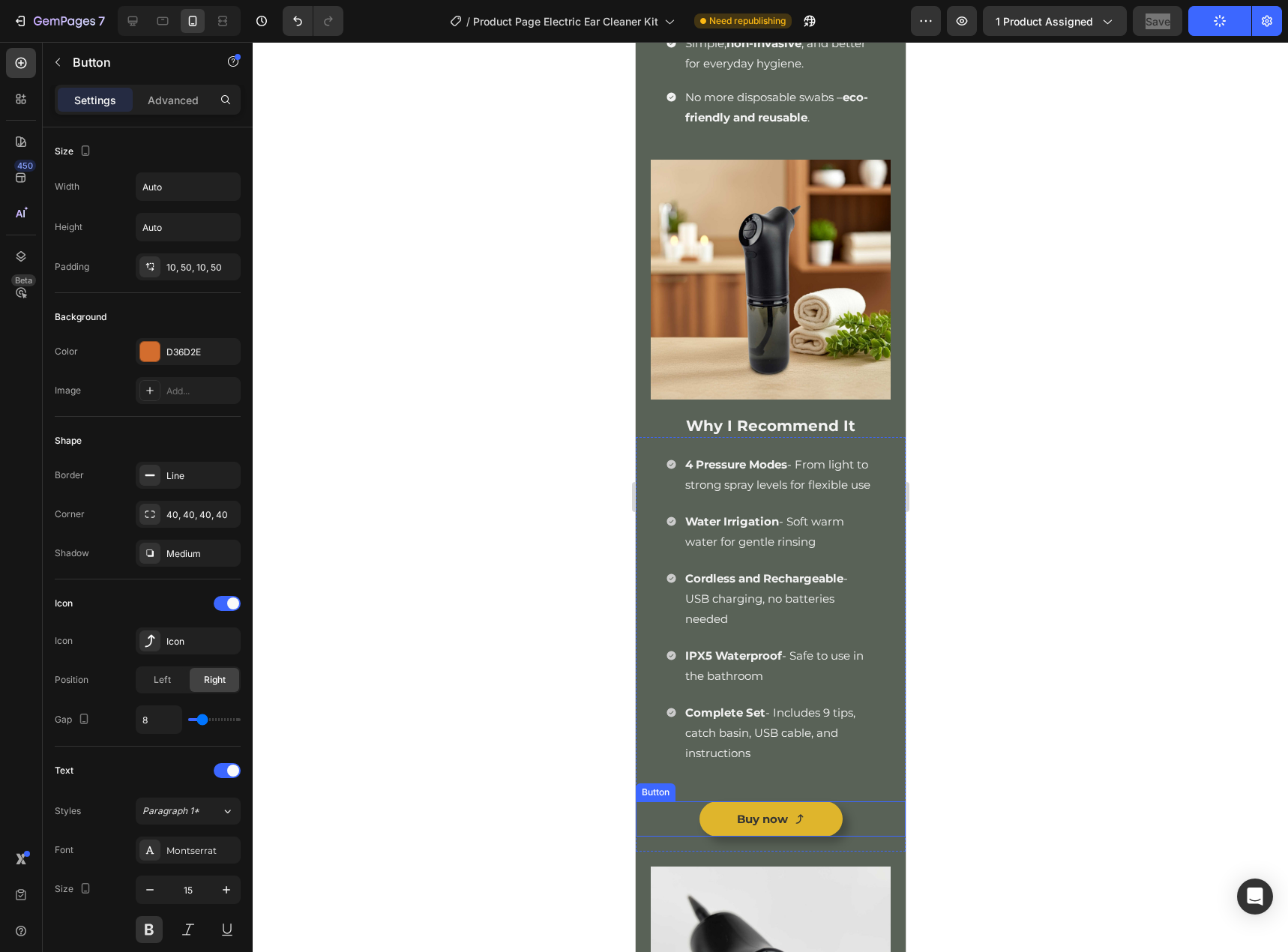
click at [825, 837] on link "Buy now" at bounding box center [770, 819] width 143 height 36
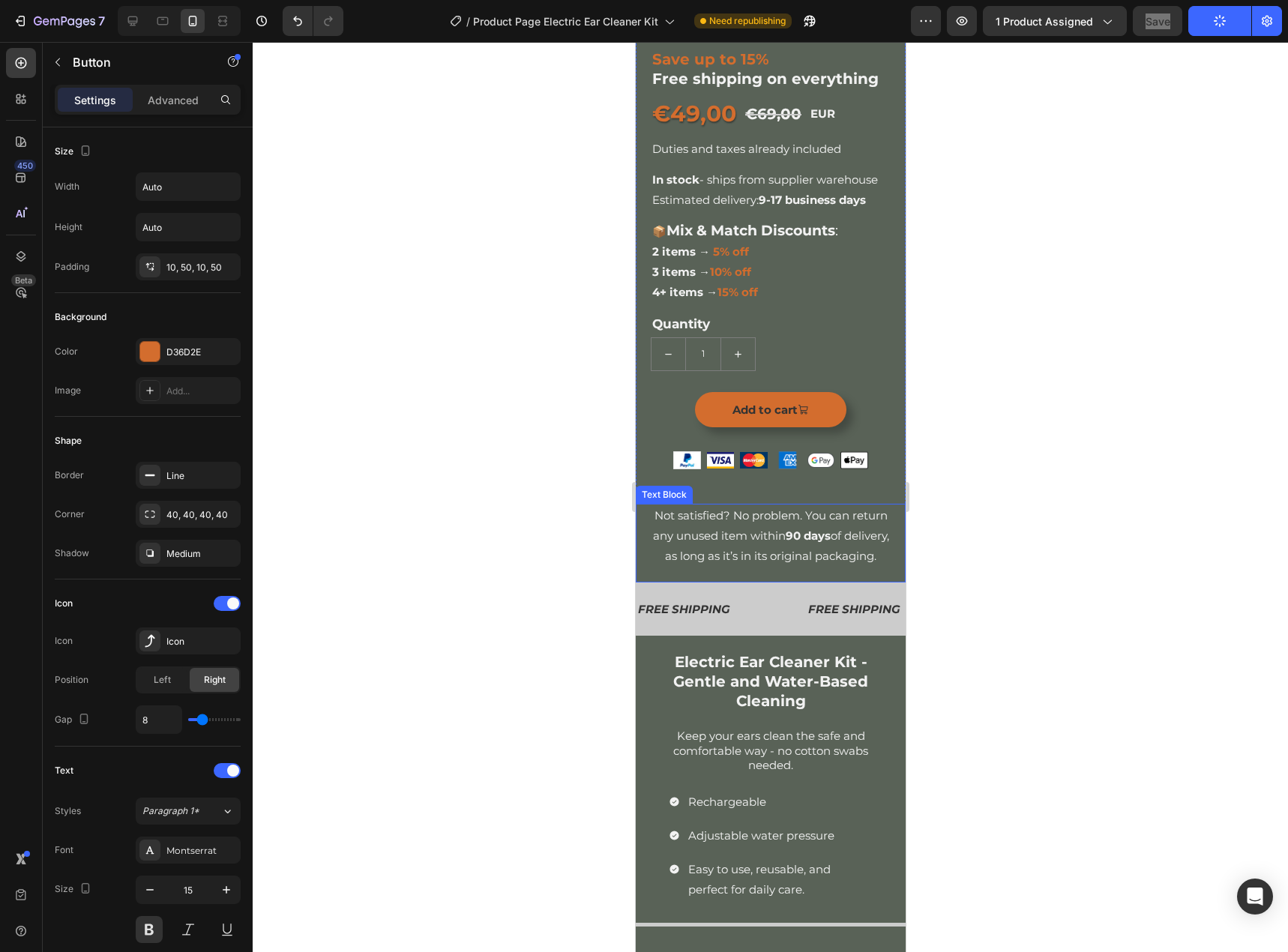
scroll to position [365, 0]
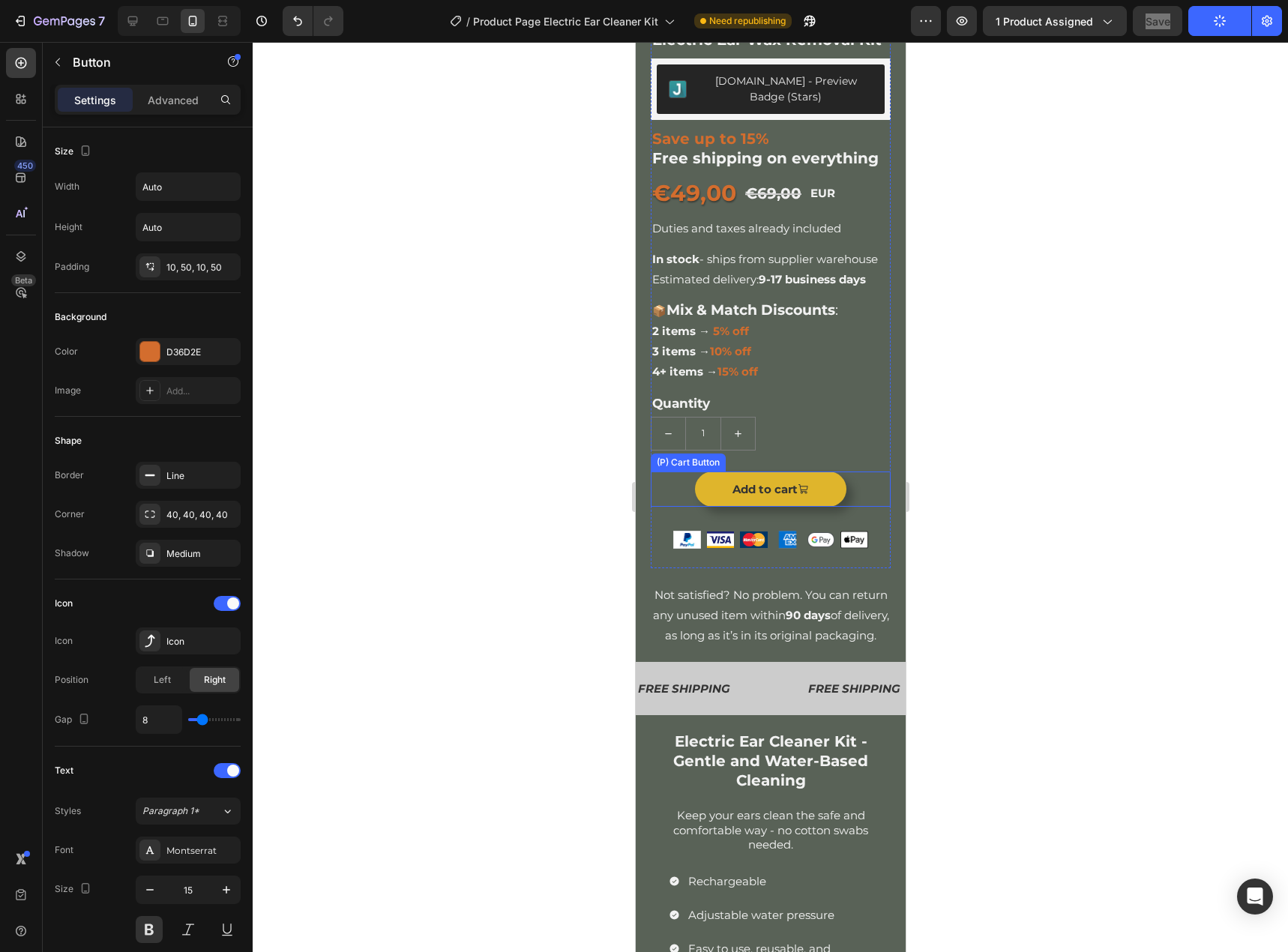
click at [830, 507] on button "Add to cart" at bounding box center [770, 489] width 152 height 36
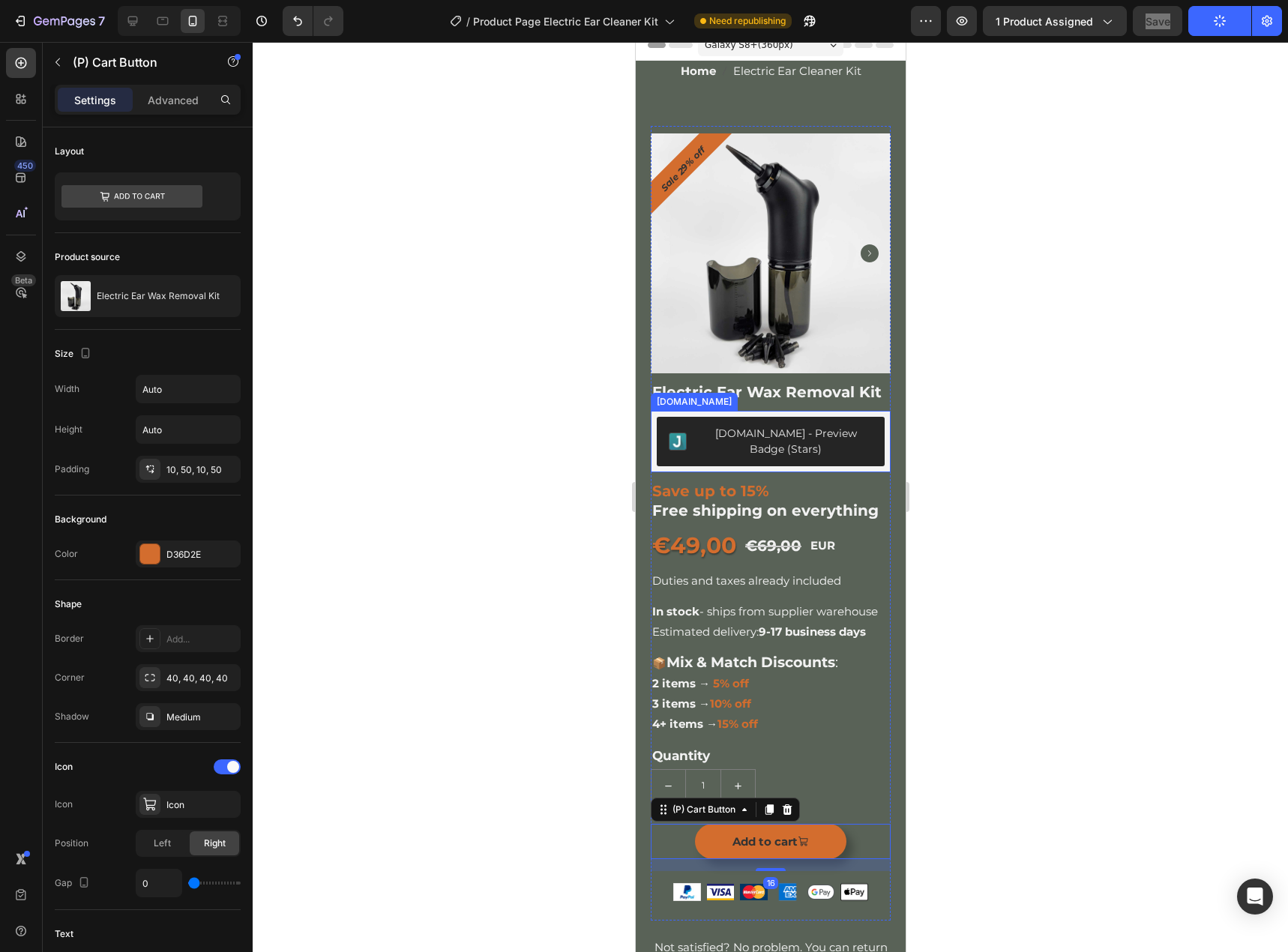
scroll to position [0, 0]
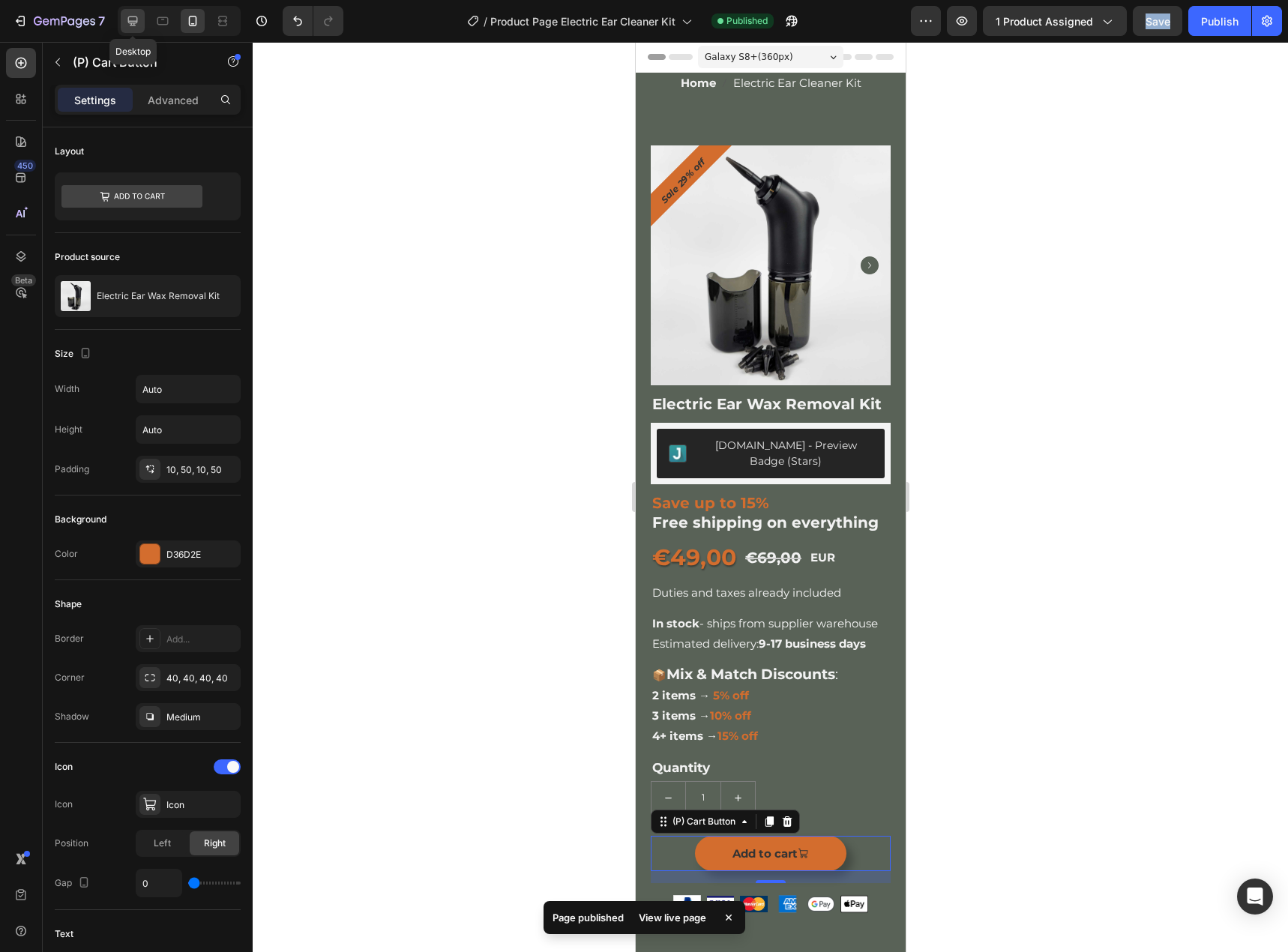
click at [132, 16] on icon at bounding box center [132, 21] width 10 height 10
type input "19"
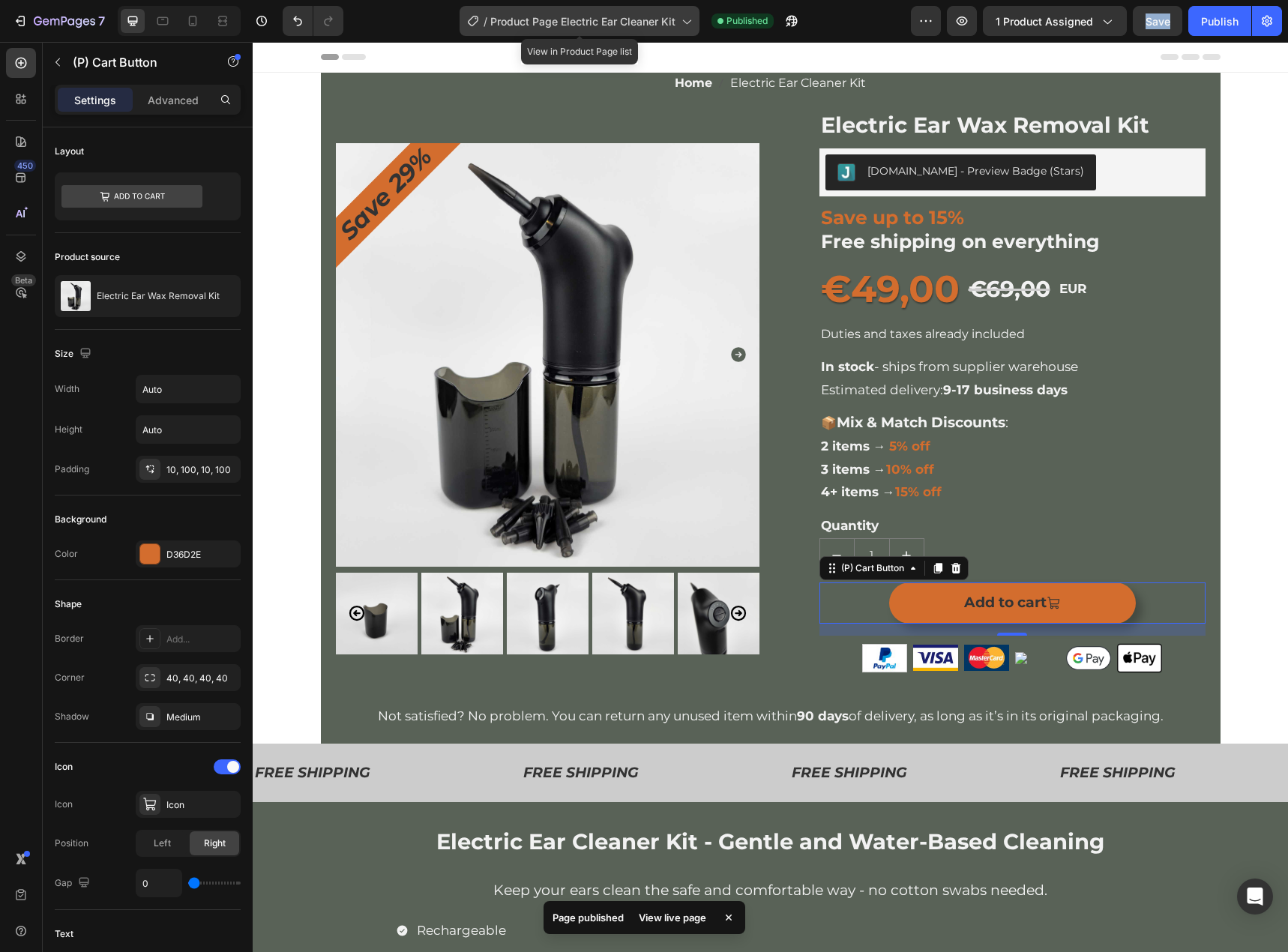
click at [587, 28] on span "Product Page Electric Ear Cleaner Kit" at bounding box center [583, 21] width 185 height 16
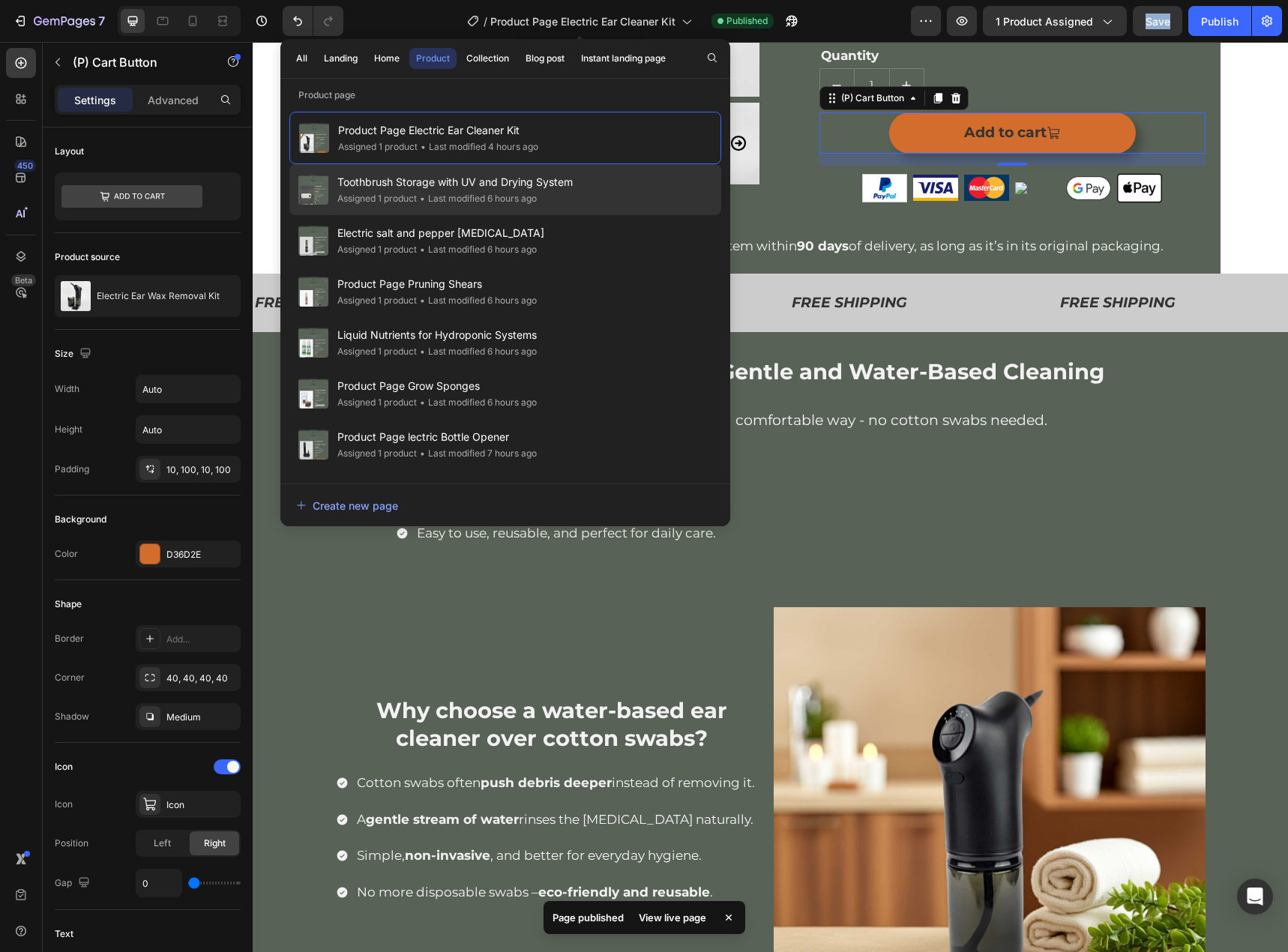
scroll to position [488, 0]
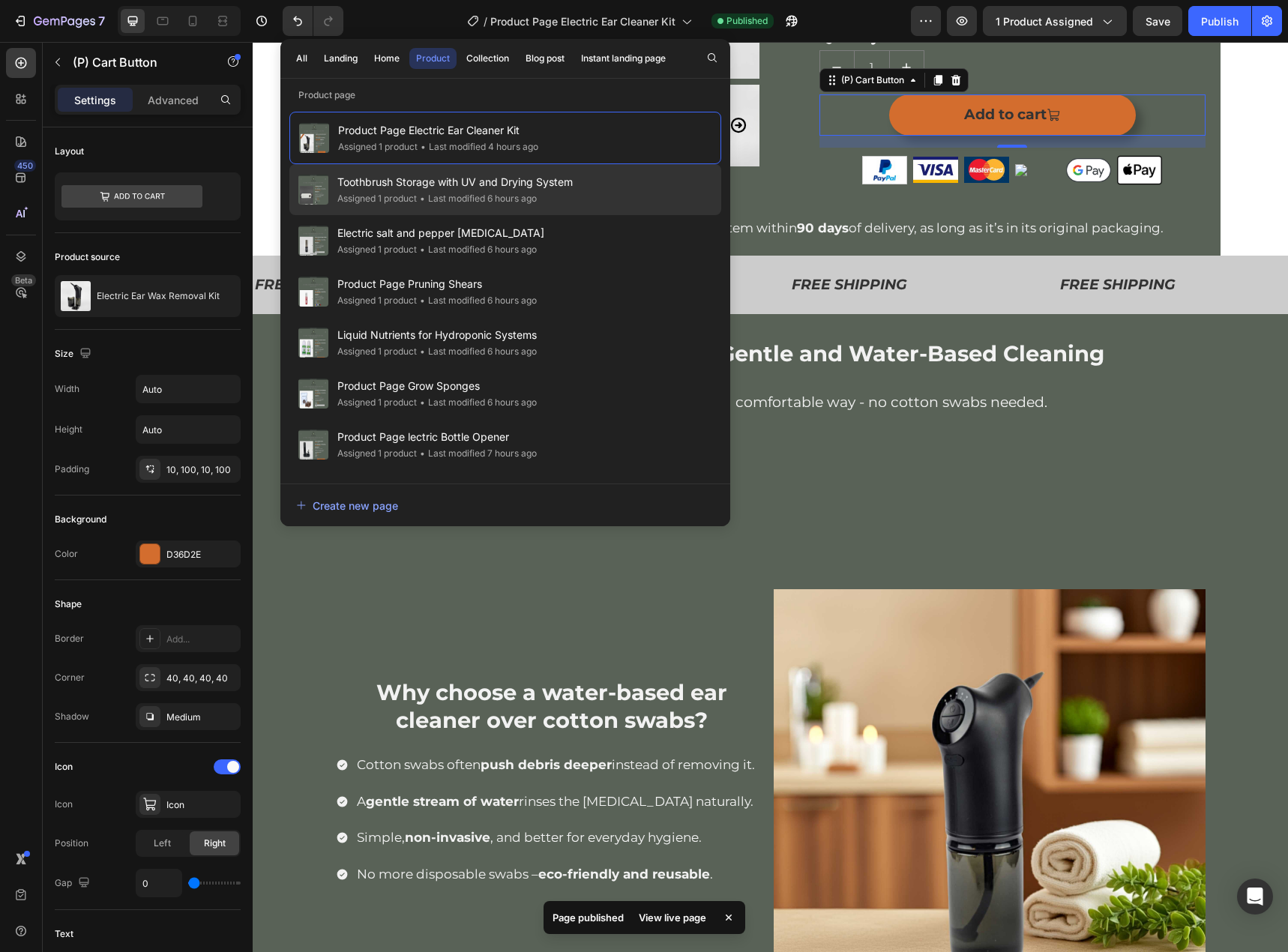
click at [403, 188] on span "Toothbrush Storage with UV and Drying System" at bounding box center [455, 183] width 236 height 18
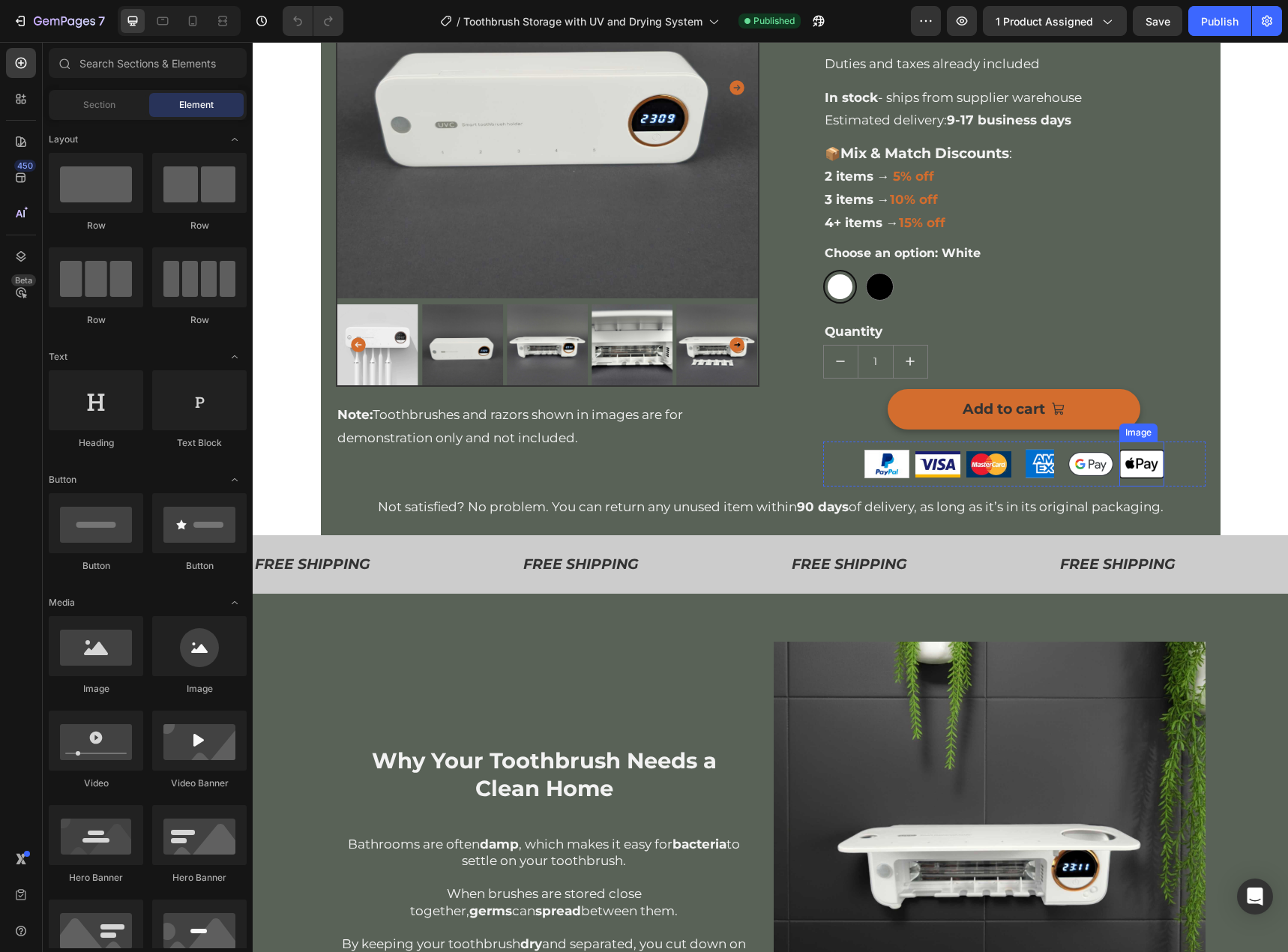
scroll to position [300, 0]
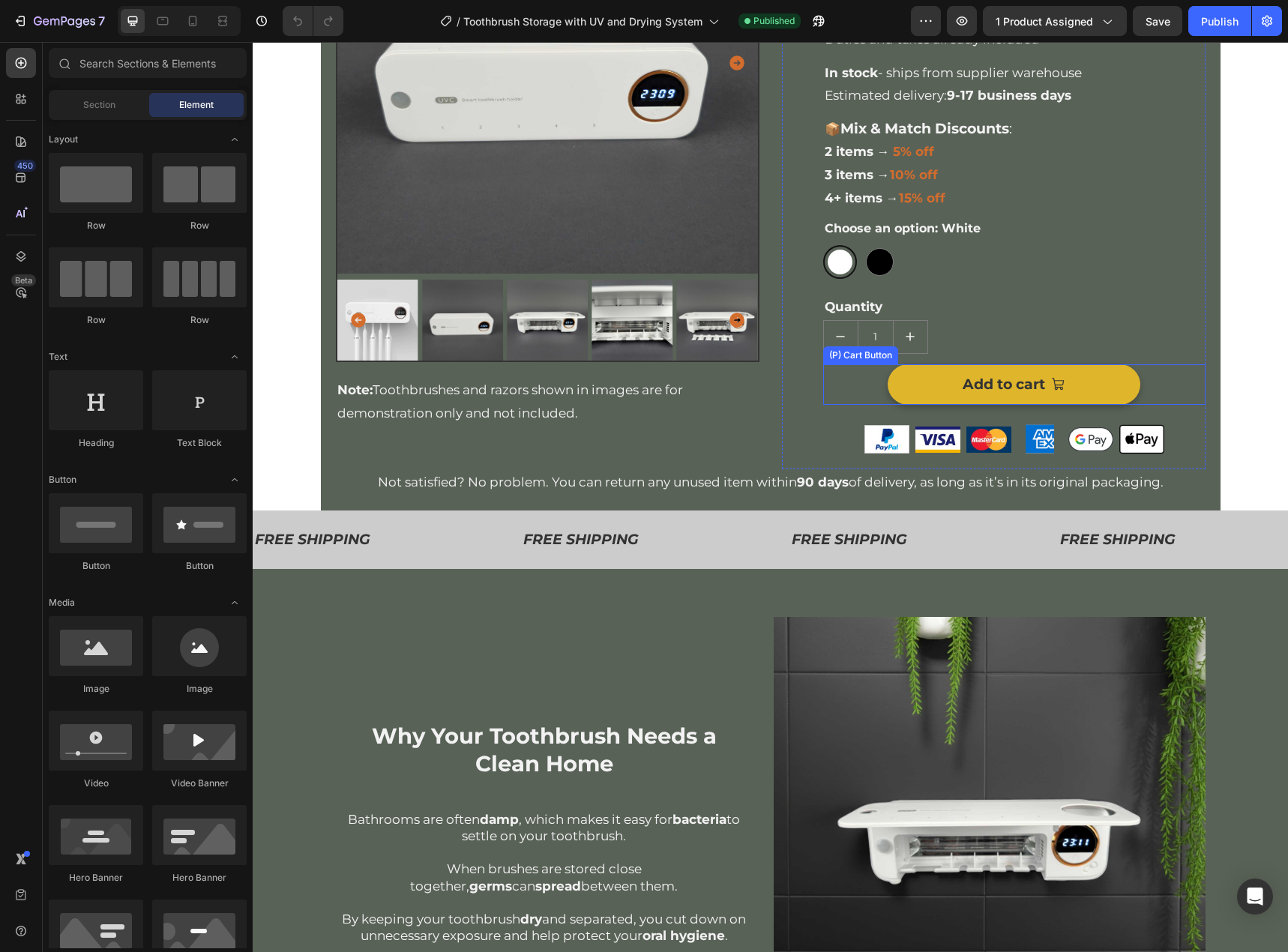
click at [1116, 389] on button "Add to cart" at bounding box center [1014, 385] width 253 height 40
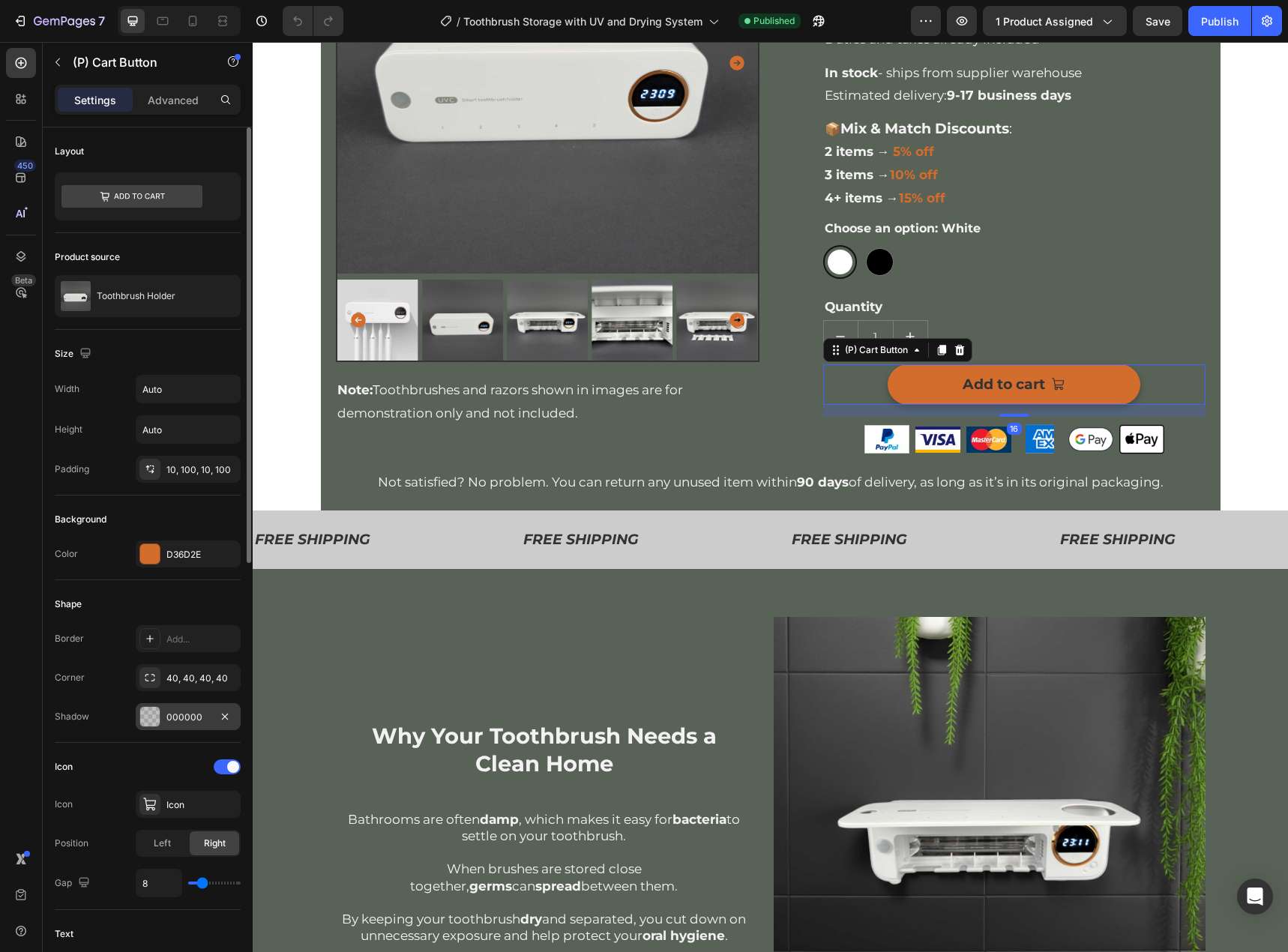
click at [186, 718] on div "000000" at bounding box center [188, 717] width 44 height 14
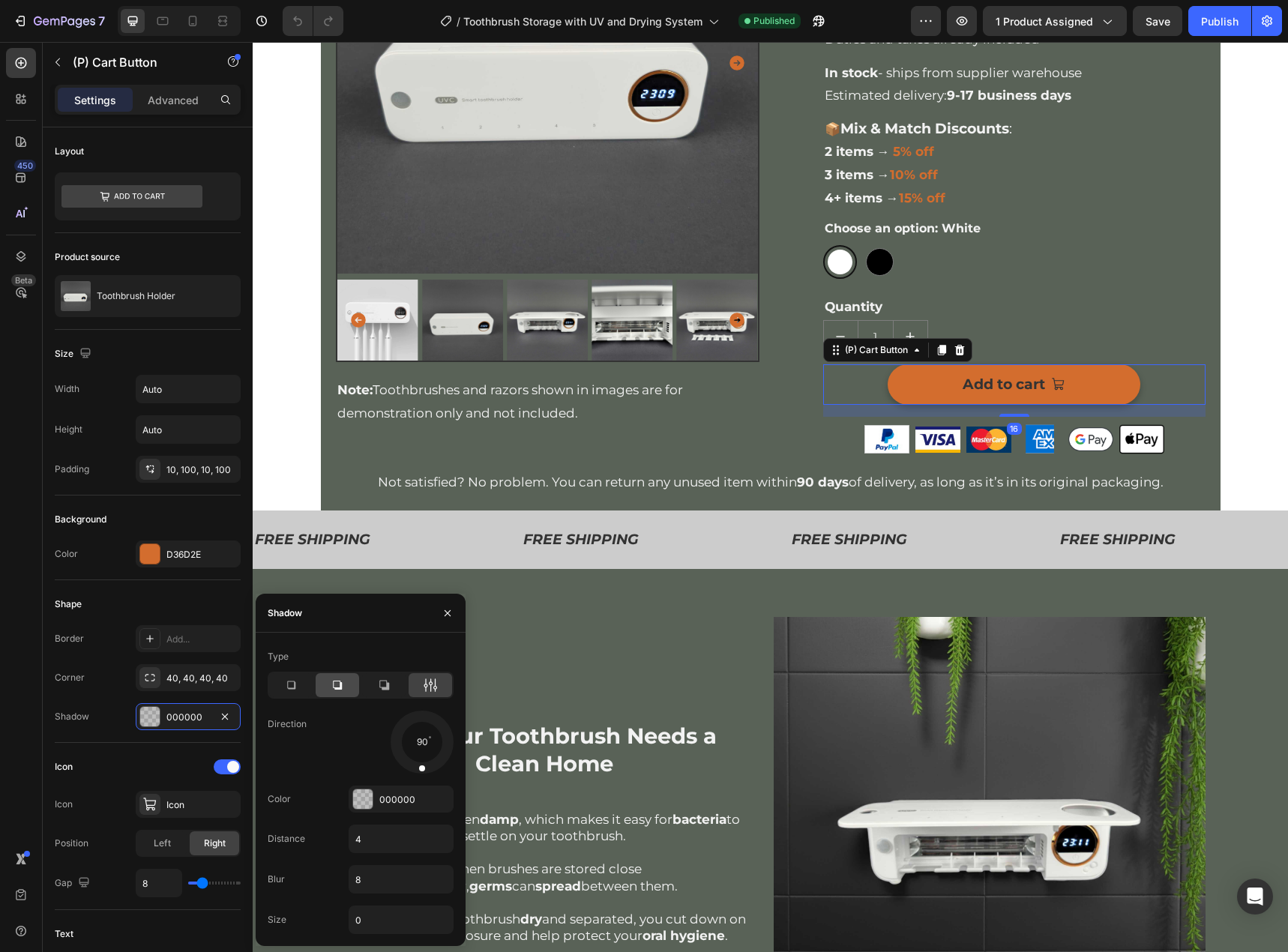
click at [341, 678] on icon at bounding box center [337, 685] width 15 height 15
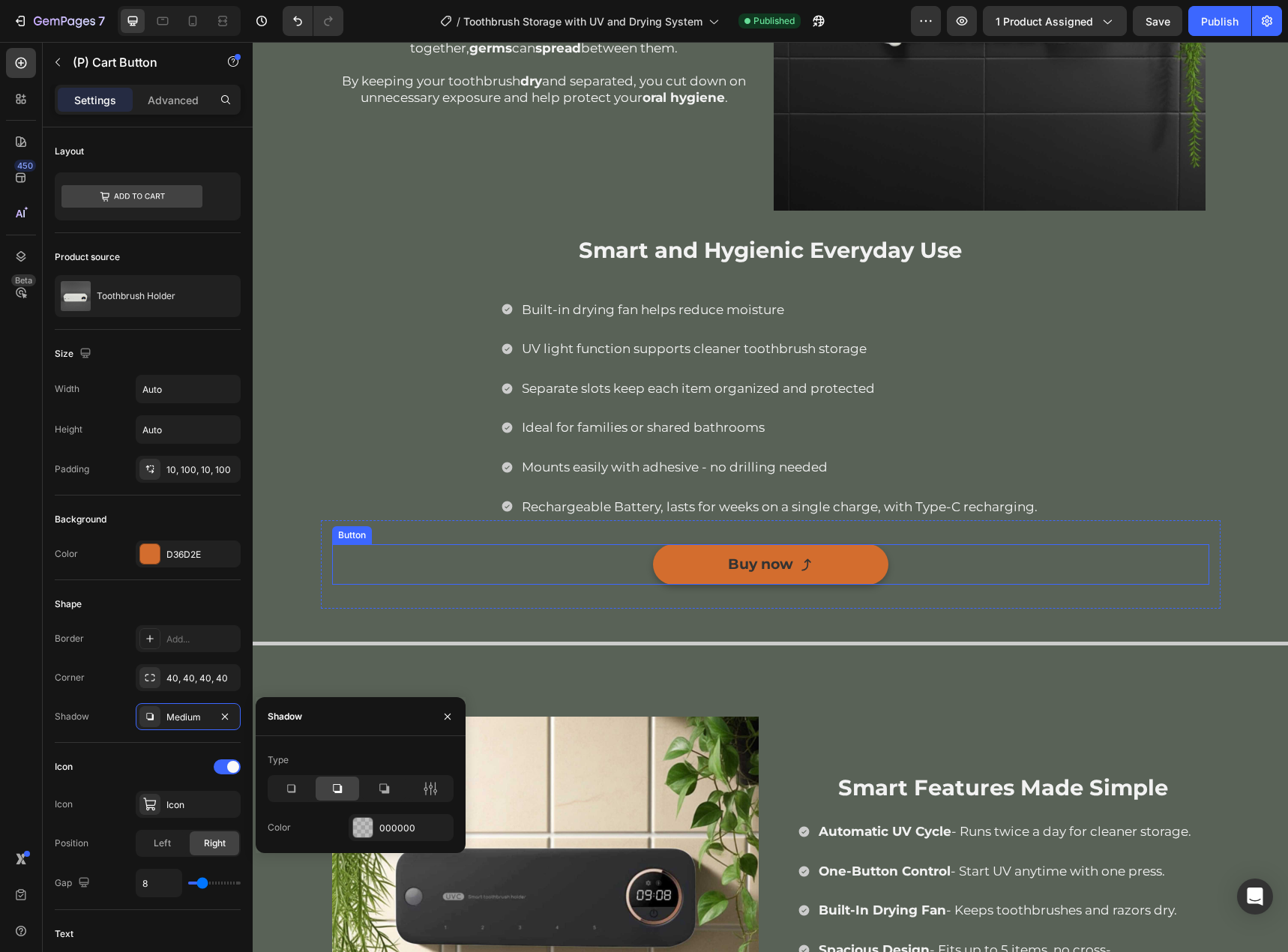
scroll to position [1275, 0]
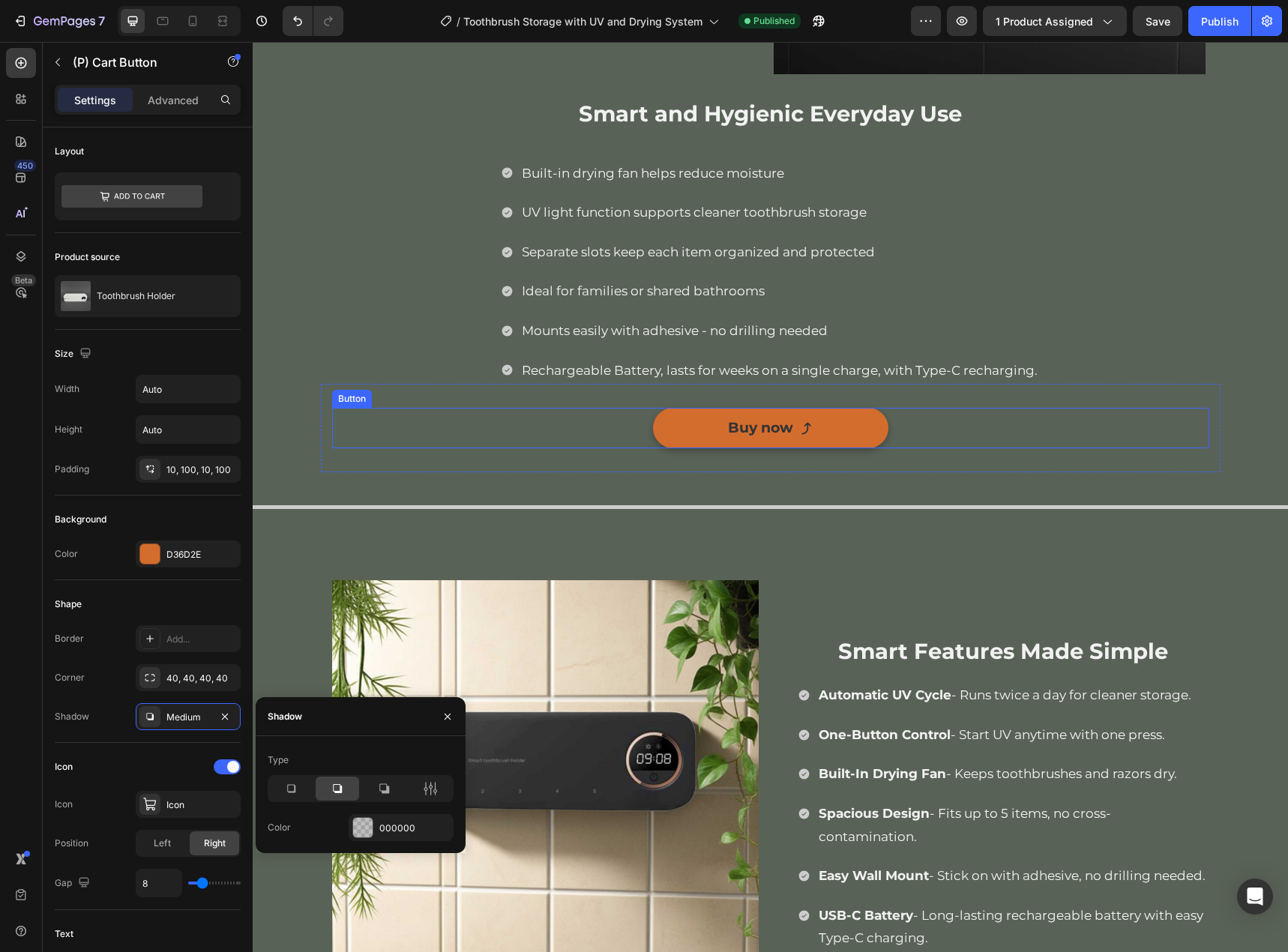
drag, startPoint x: 862, startPoint y: 435, endPoint x: 614, endPoint y: 553, distance: 274.6
click at [862, 435] on link "Buy now" at bounding box center [771, 428] width 236 height 40
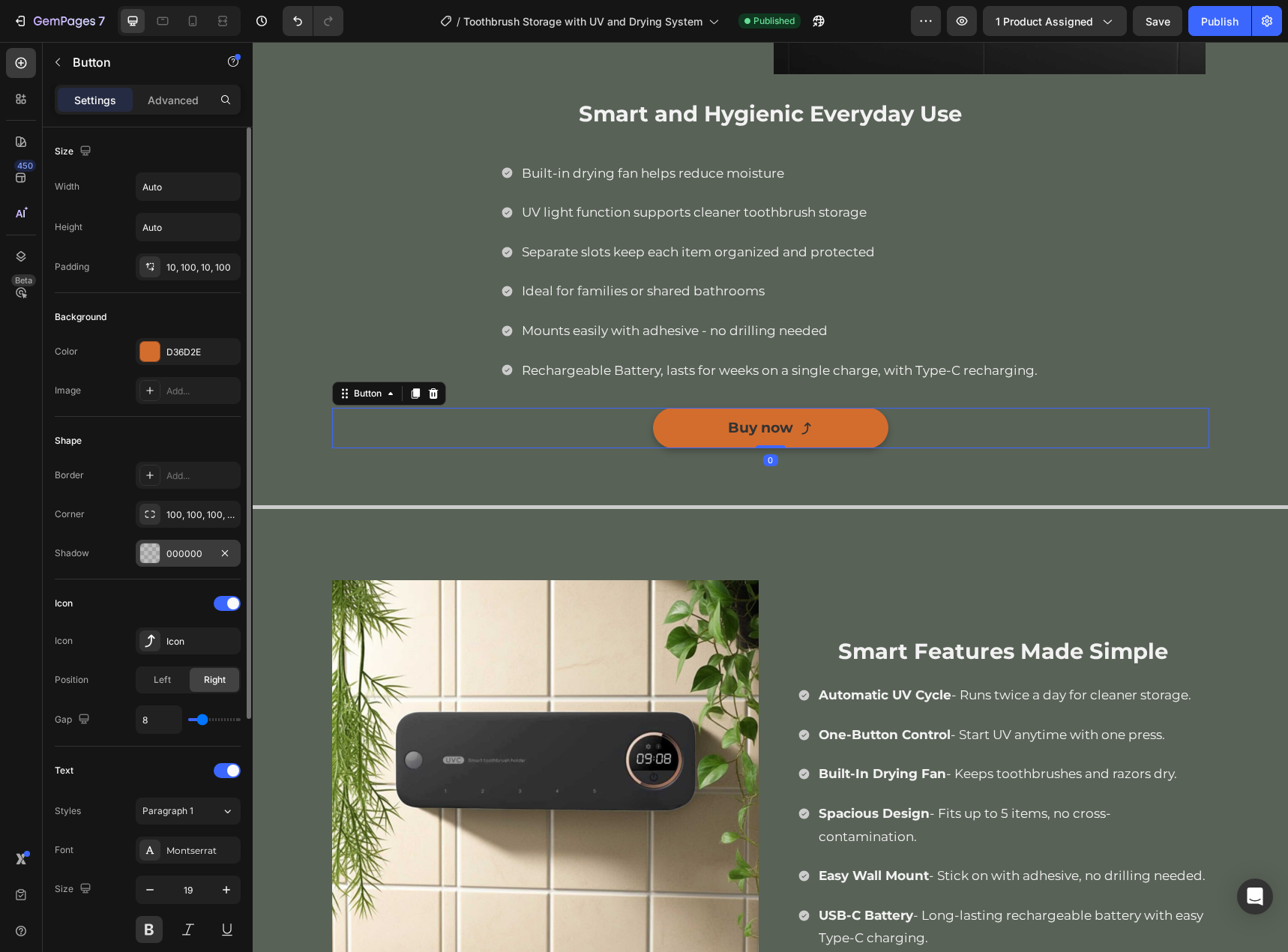
click at [174, 554] on div "000000" at bounding box center [188, 554] width 44 height 14
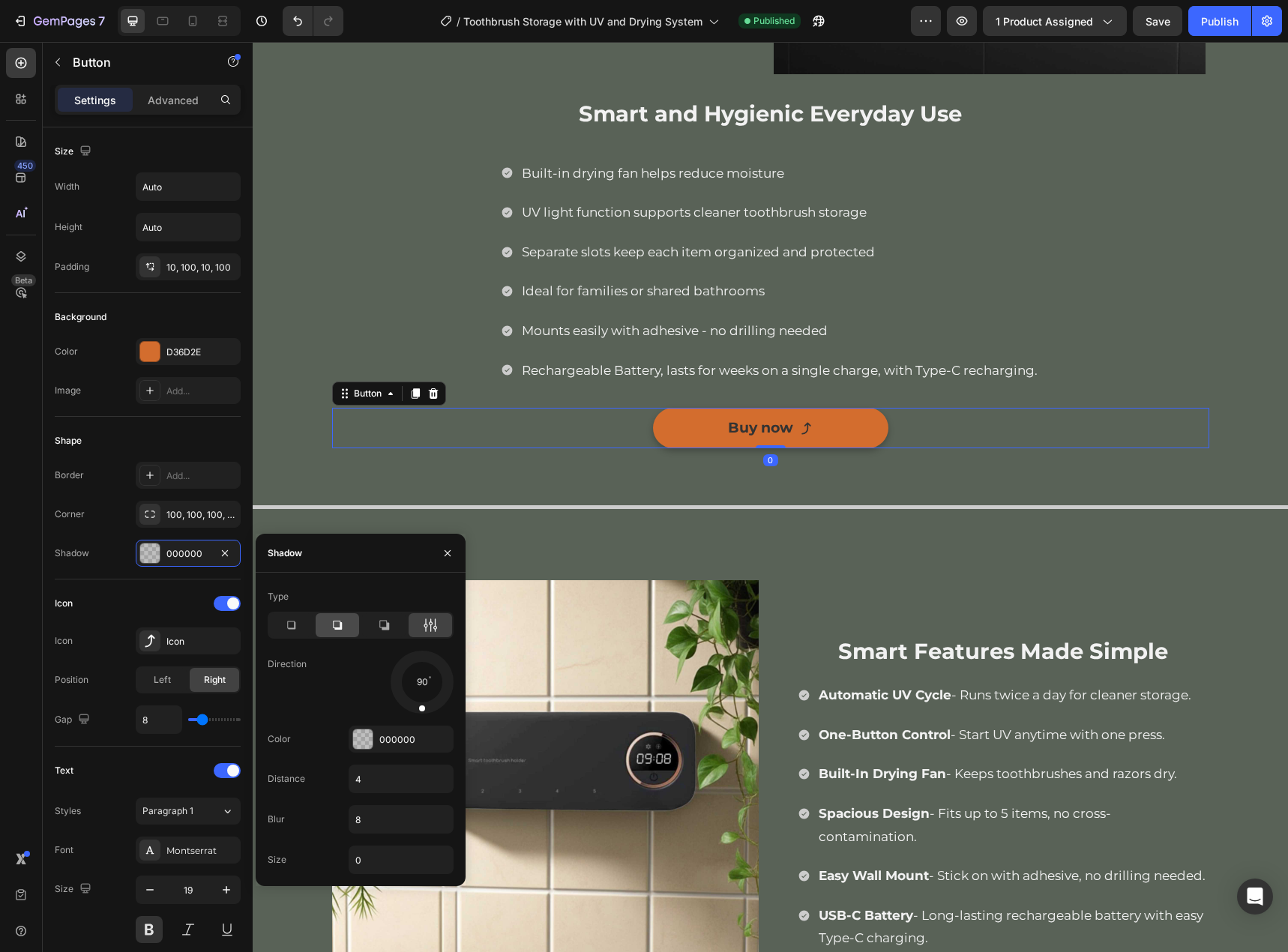
click at [336, 625] on icon at bounding box center [337, 625] width 15 height 15
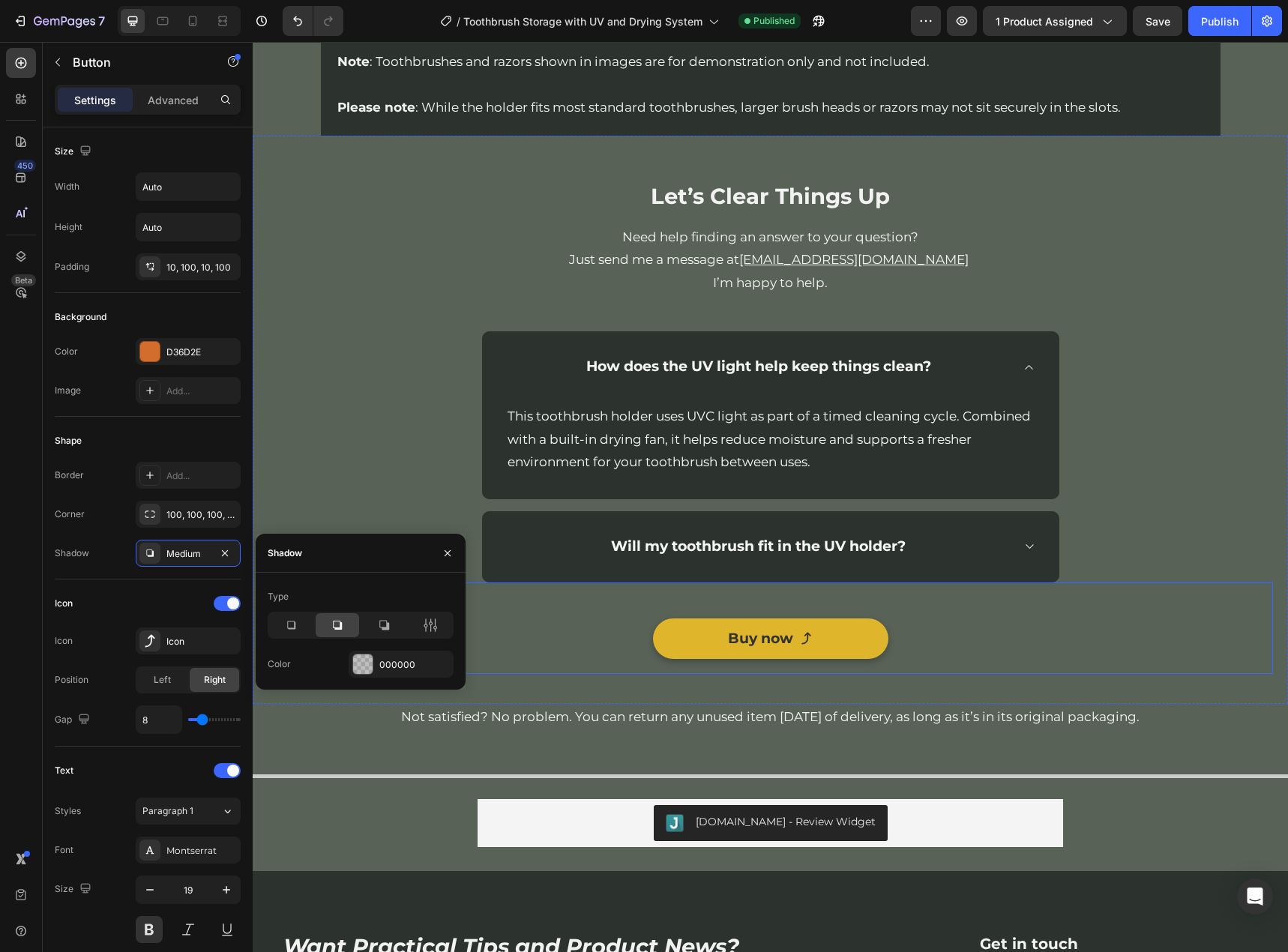
scroll to position [2549, 0]
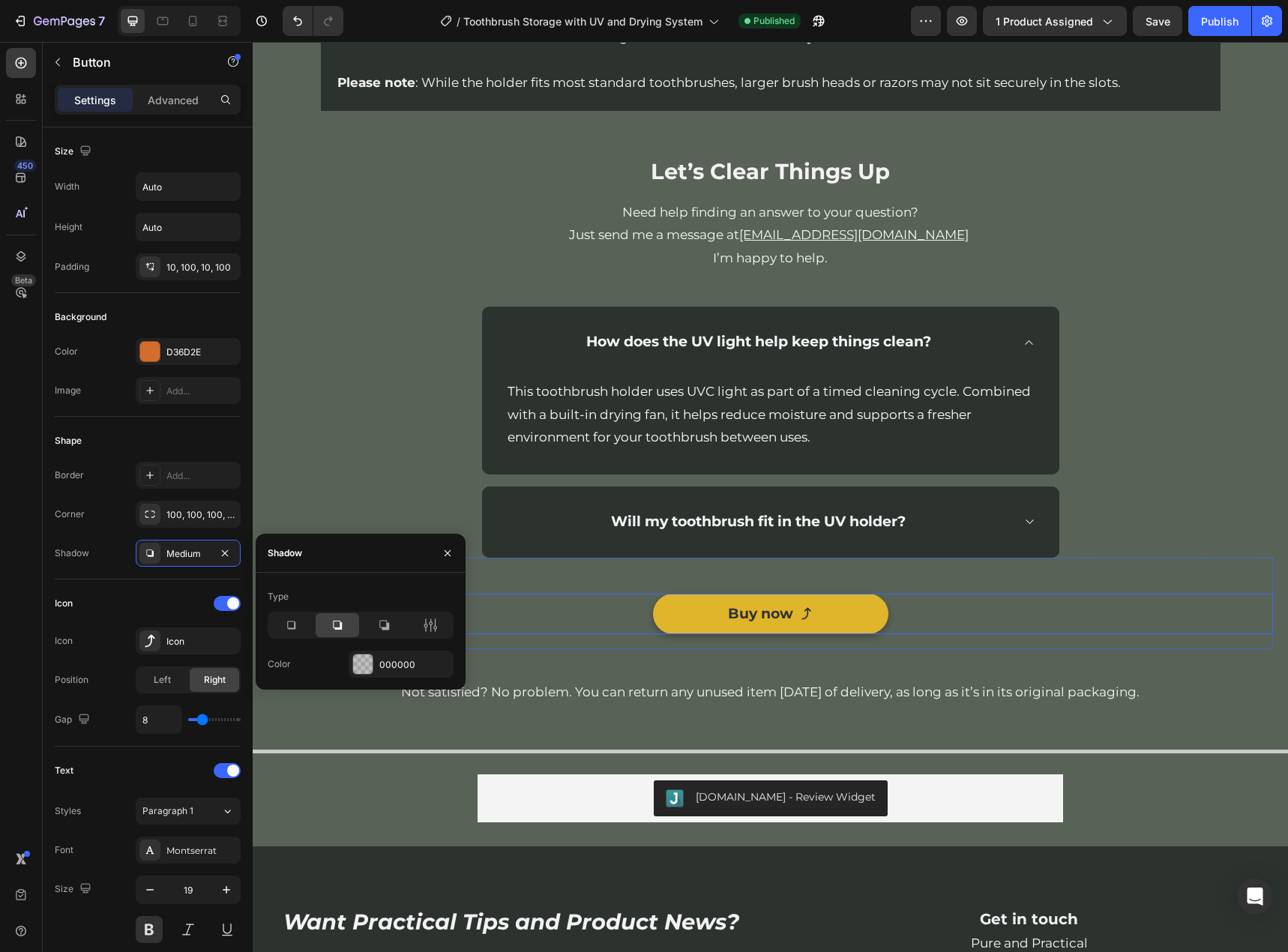
click at [850, 614] on link "Buy now" at bounding box center [771, 614] width 236 height 40
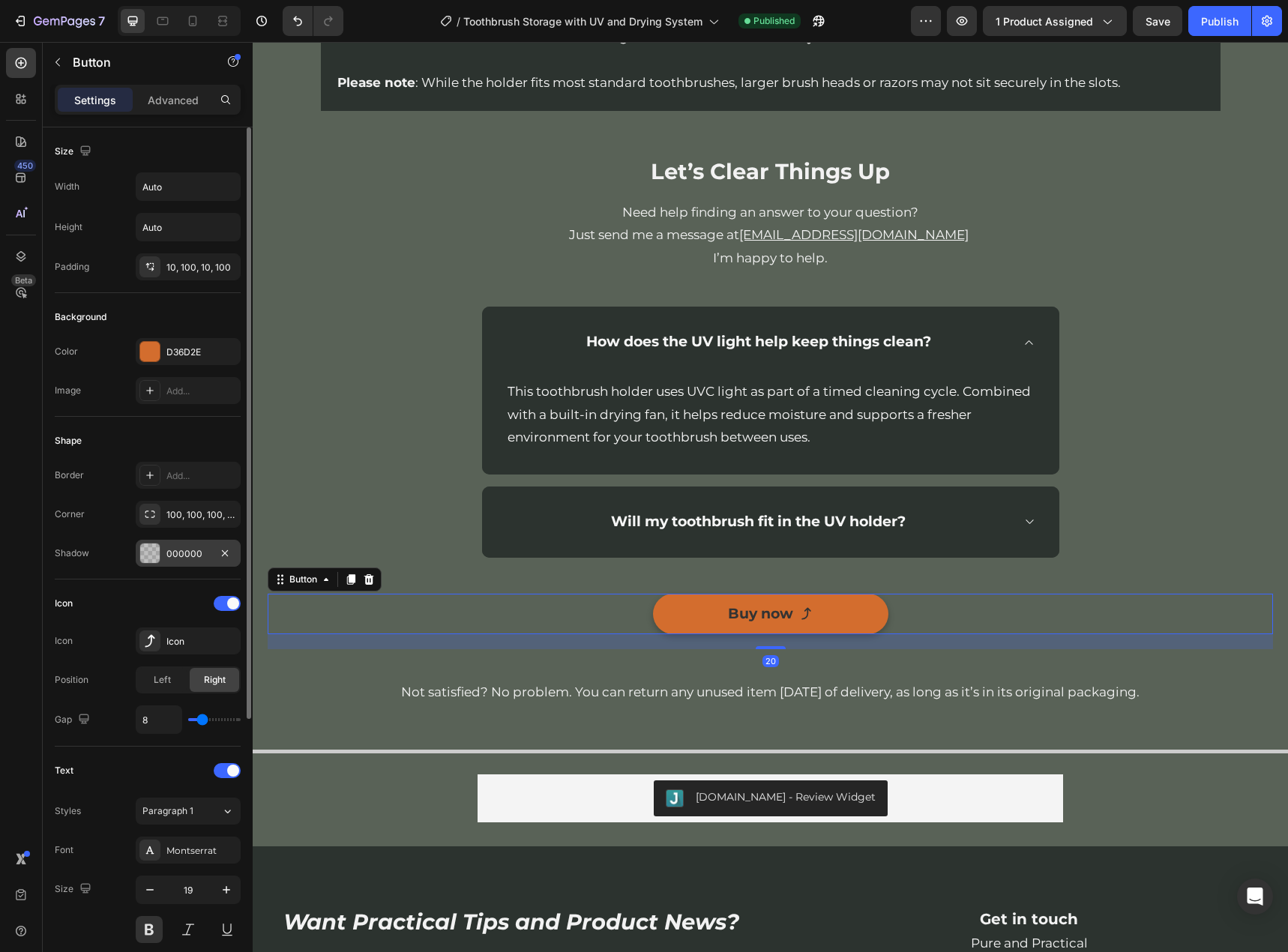
click at [182, 558] on div "000000" at bounding box center [188, 554] width 44 height 14
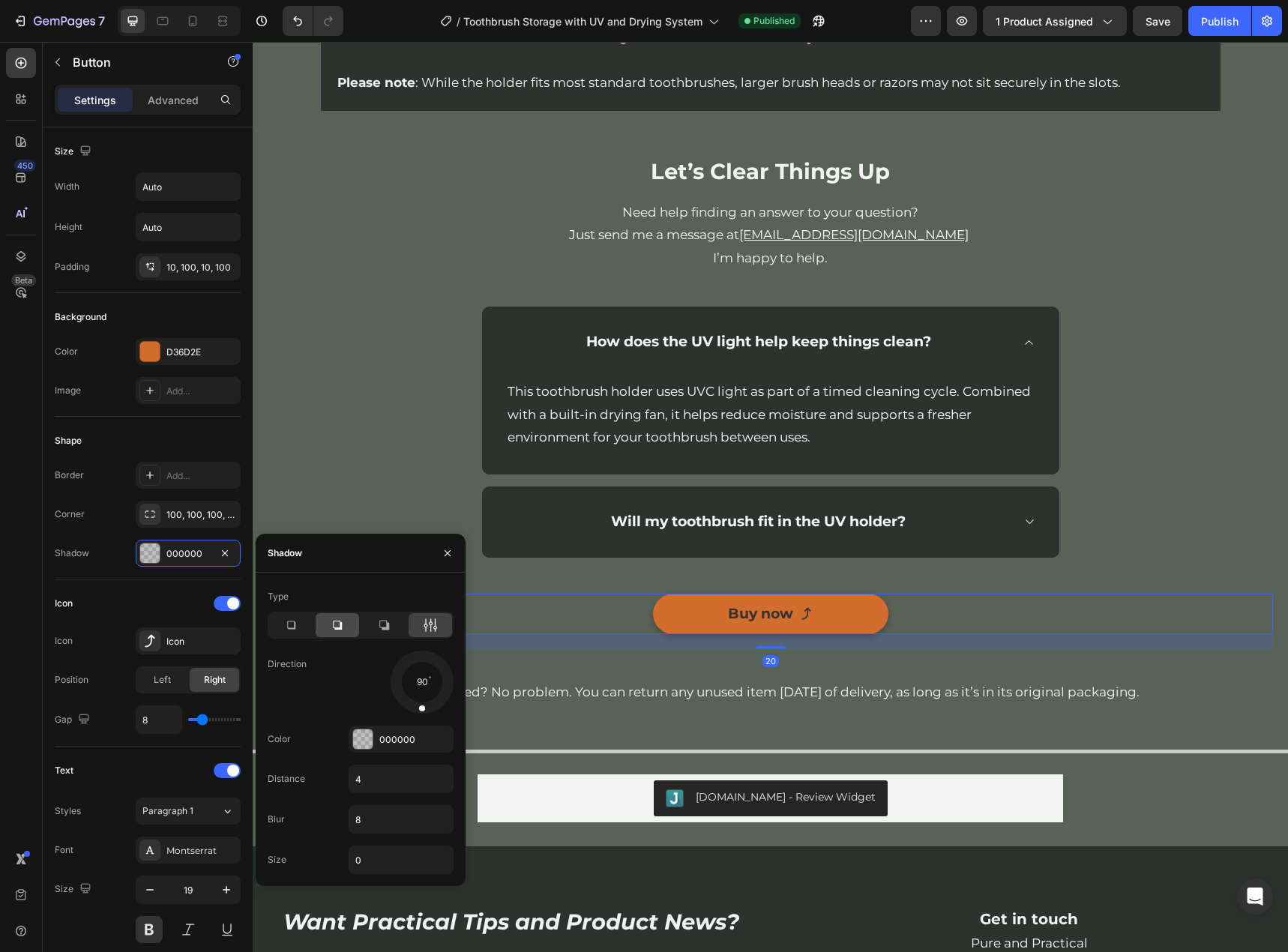
click at [346, 633] on div at bounding box center [337, 625] width 44 height 24
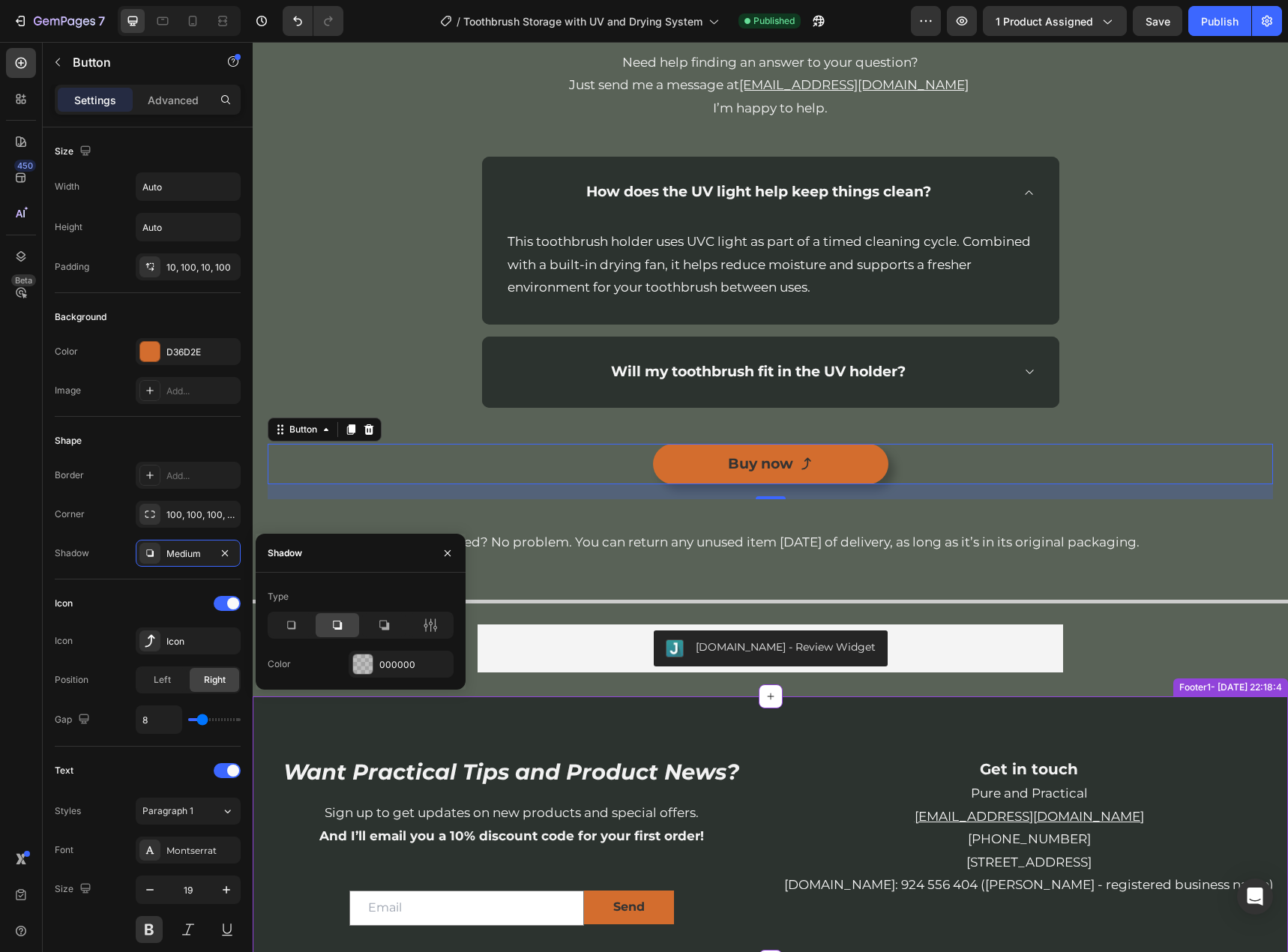
scroll to position [2924, 0]
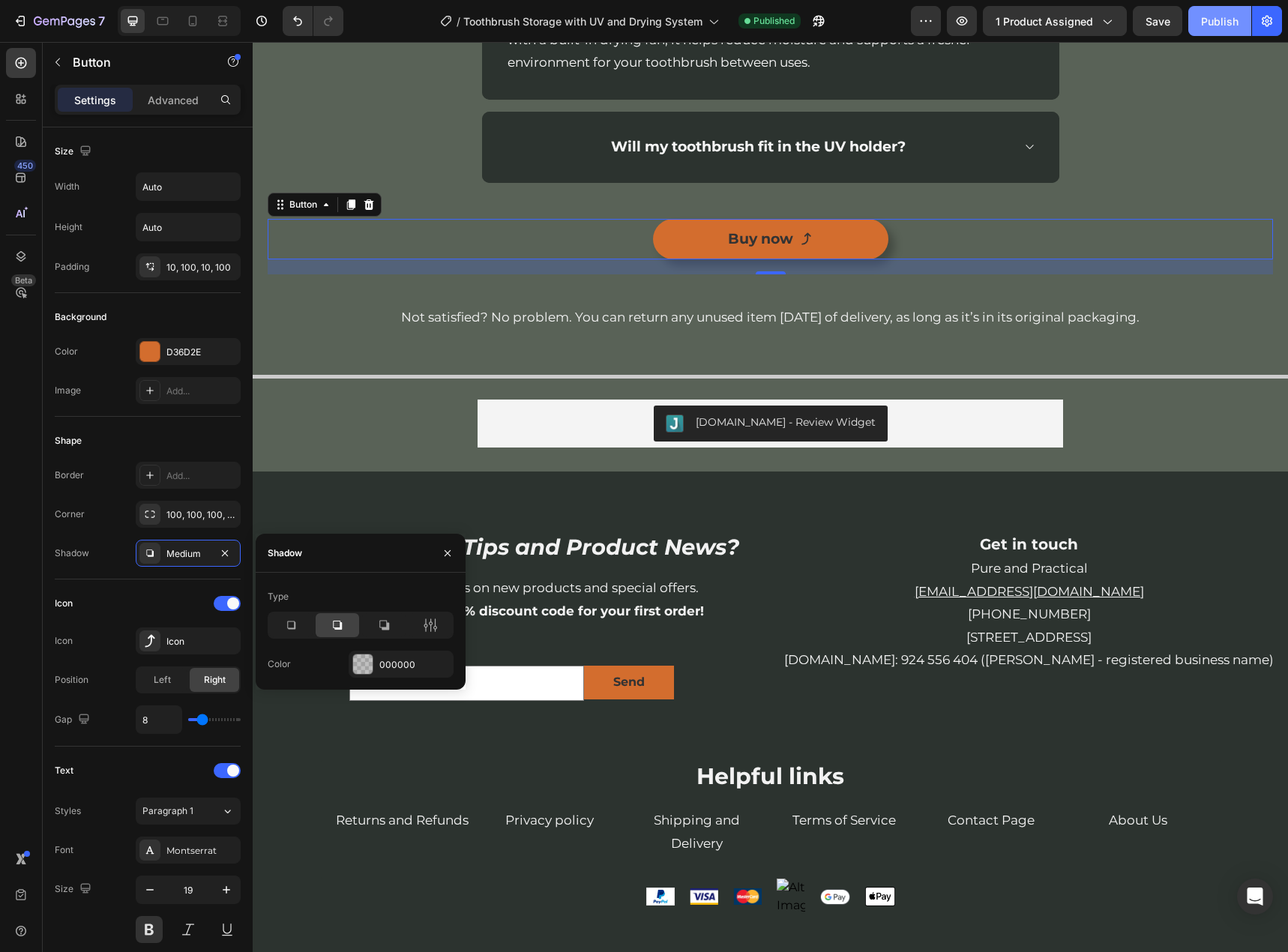
click at [1205, 23] on div "Publish" at bounding box center [1219, 21] width 37 height 16
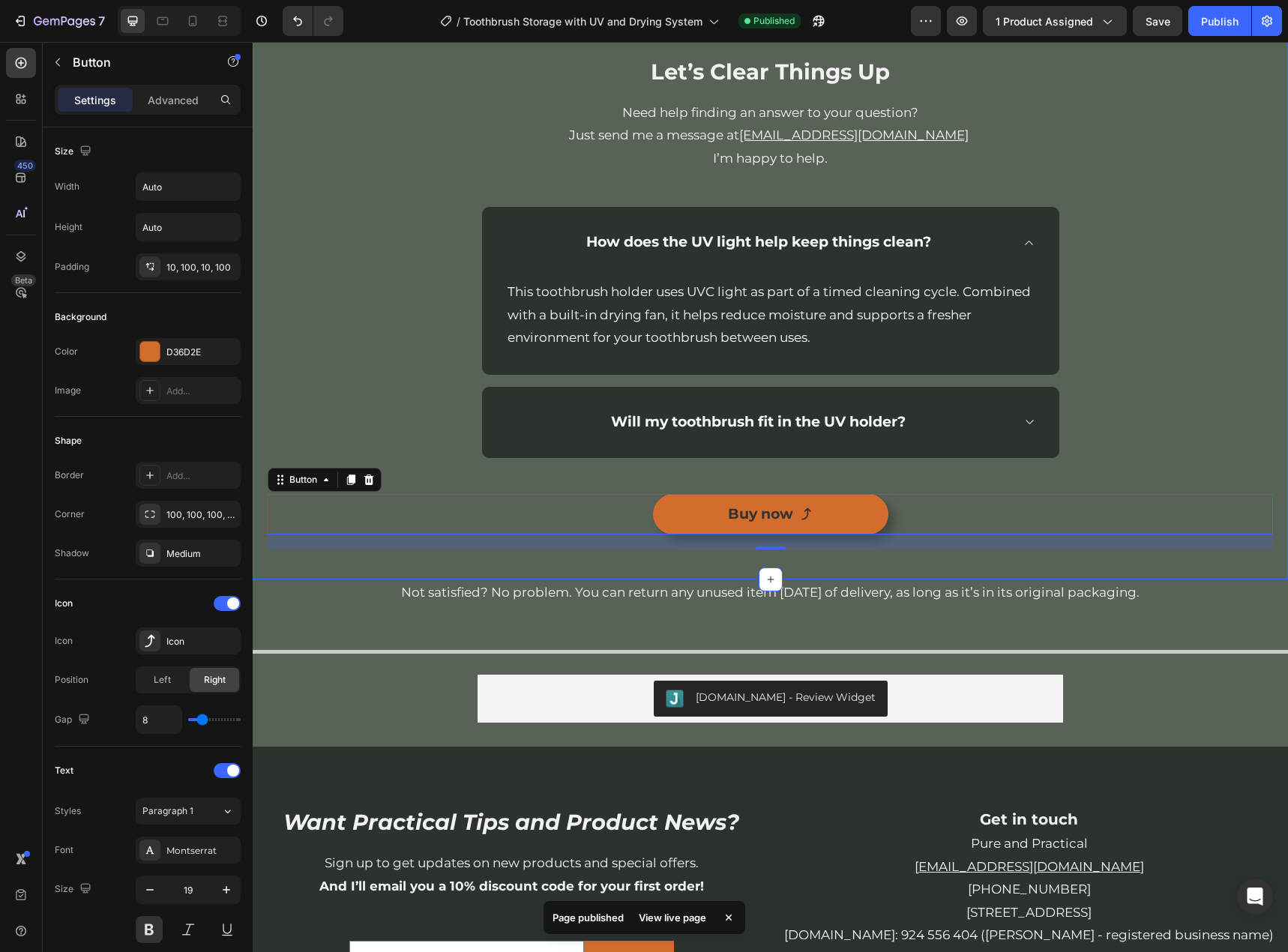
scroll to position [2549, 0]
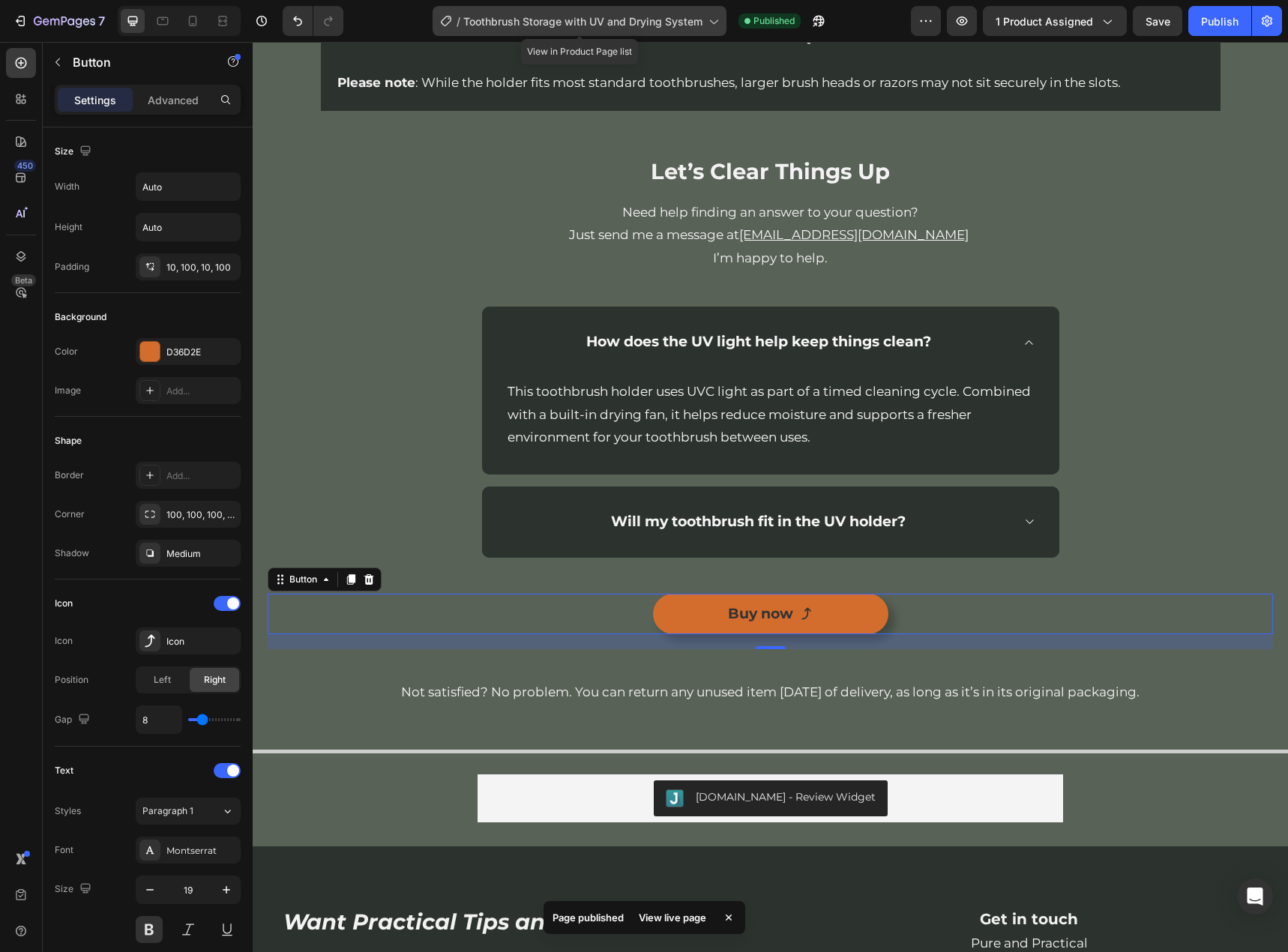
drag, startPoint x: 366, startPoint y: 6, endPoint x: 619, endPoint y: 27, distance: 253.9
click at [619, 27] on span "Toothbrush Storage with UV and Drying System" at bounding box center [583, 21] width 239 height 16
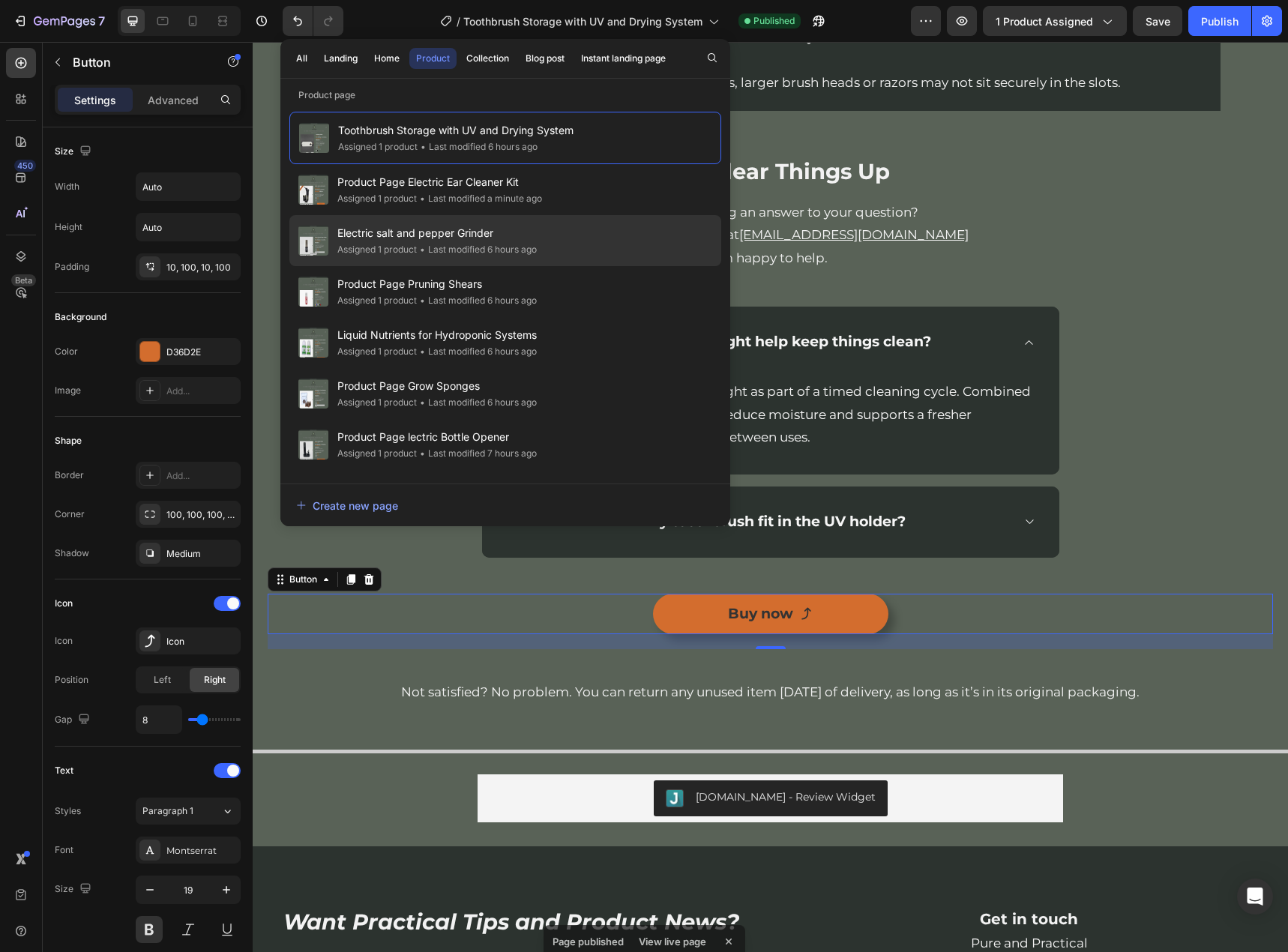
click at [374, 227] on span "Electric salt and pepper Grinder" at bounding box center [437, 233] width 199 height 18
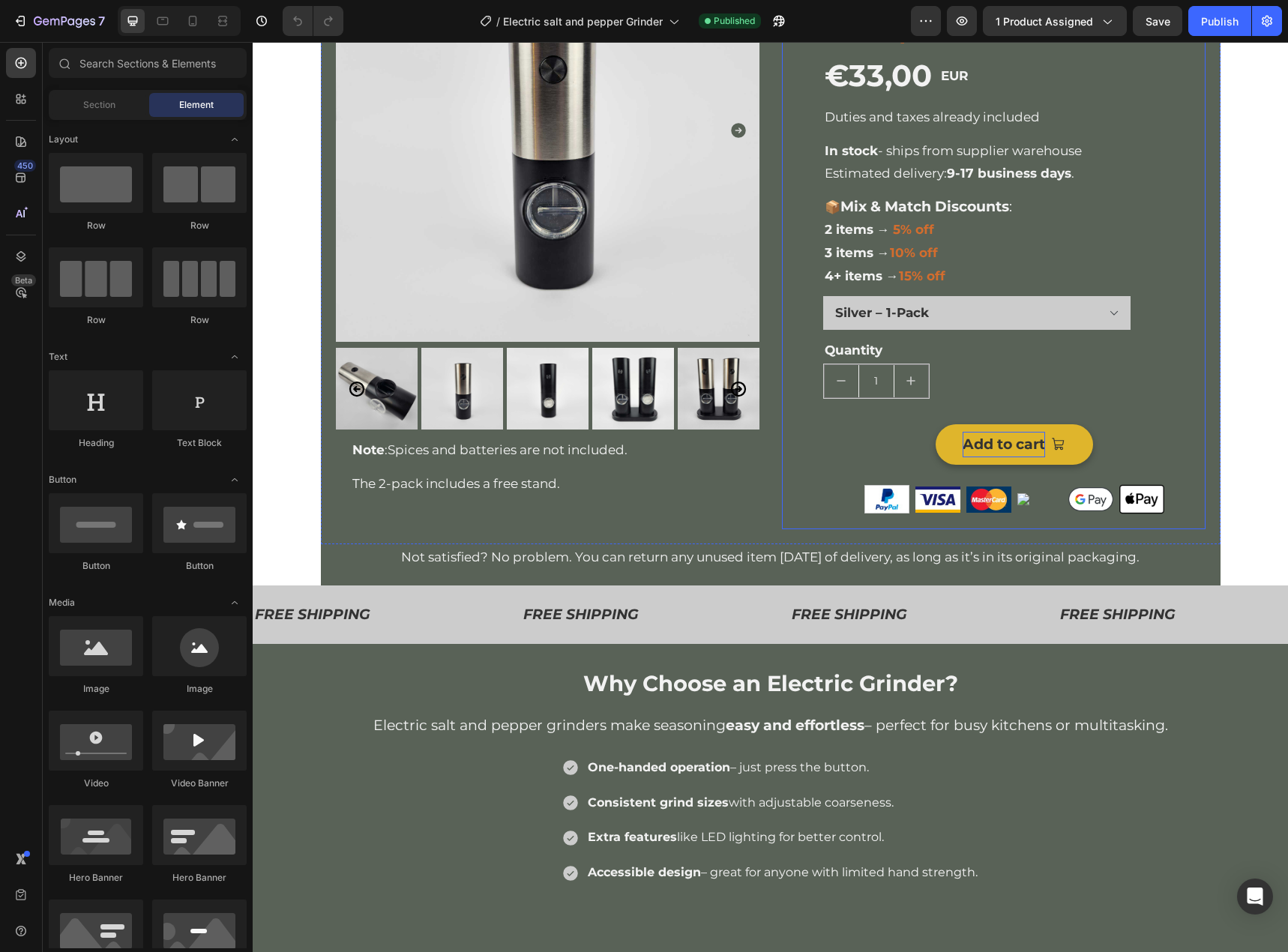
scroll to position [225, 0]
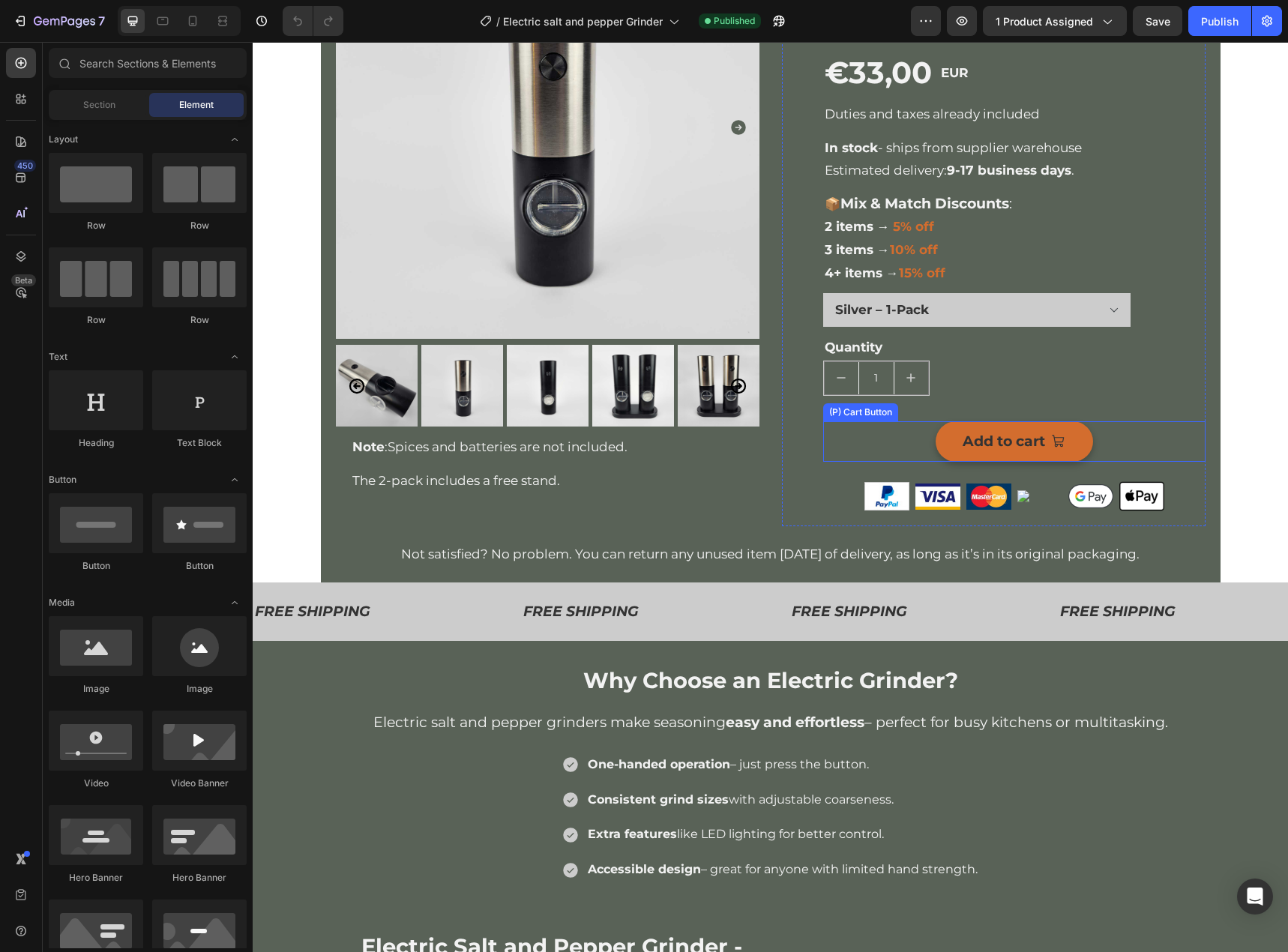
click at [1072, 444] on button "Add to cart" at bounding box center [1014, 441] width 157 height 40
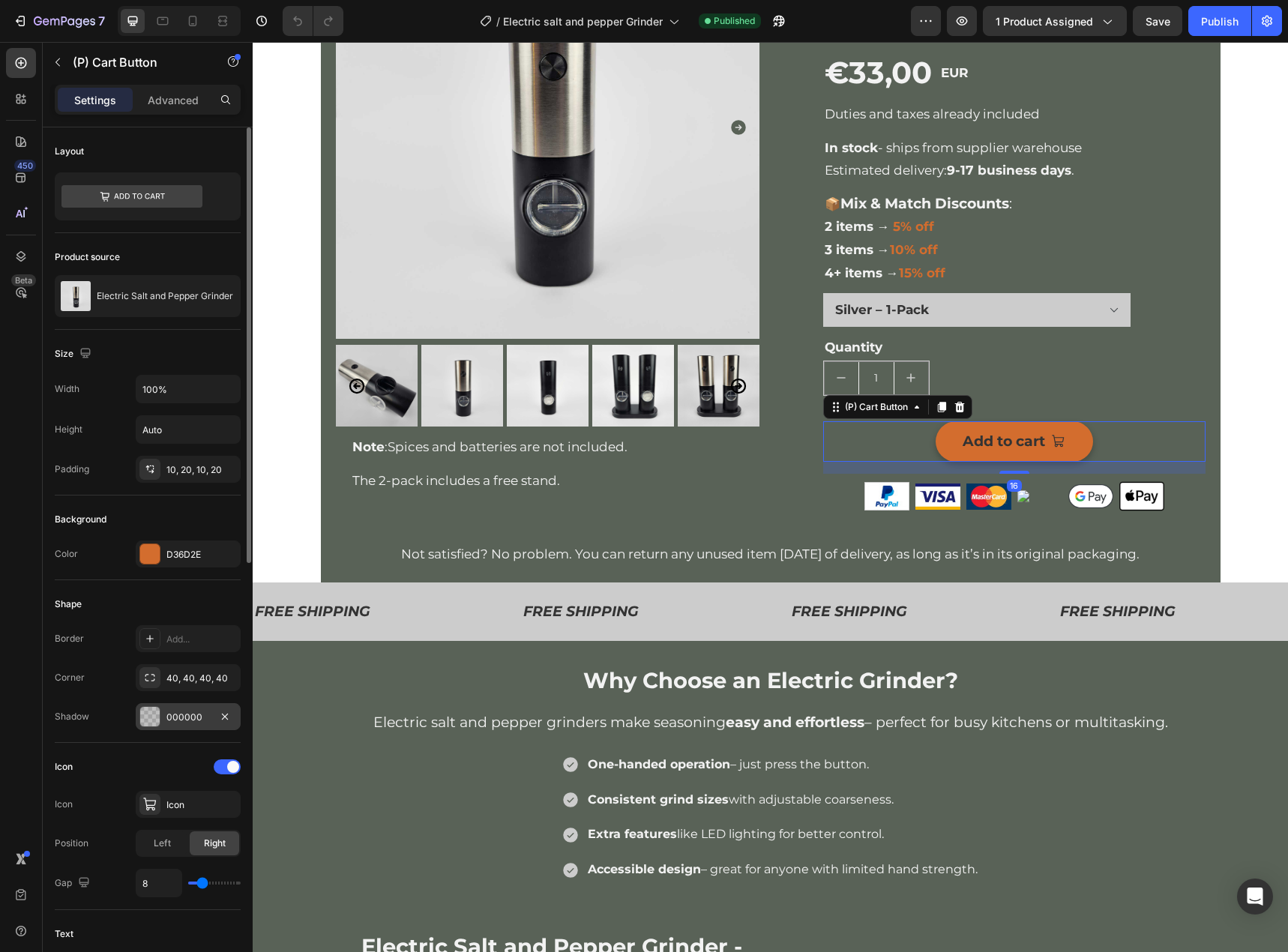
click at [175, 714] on div "000000" at bounding box center [188, 717] width 44 height 14
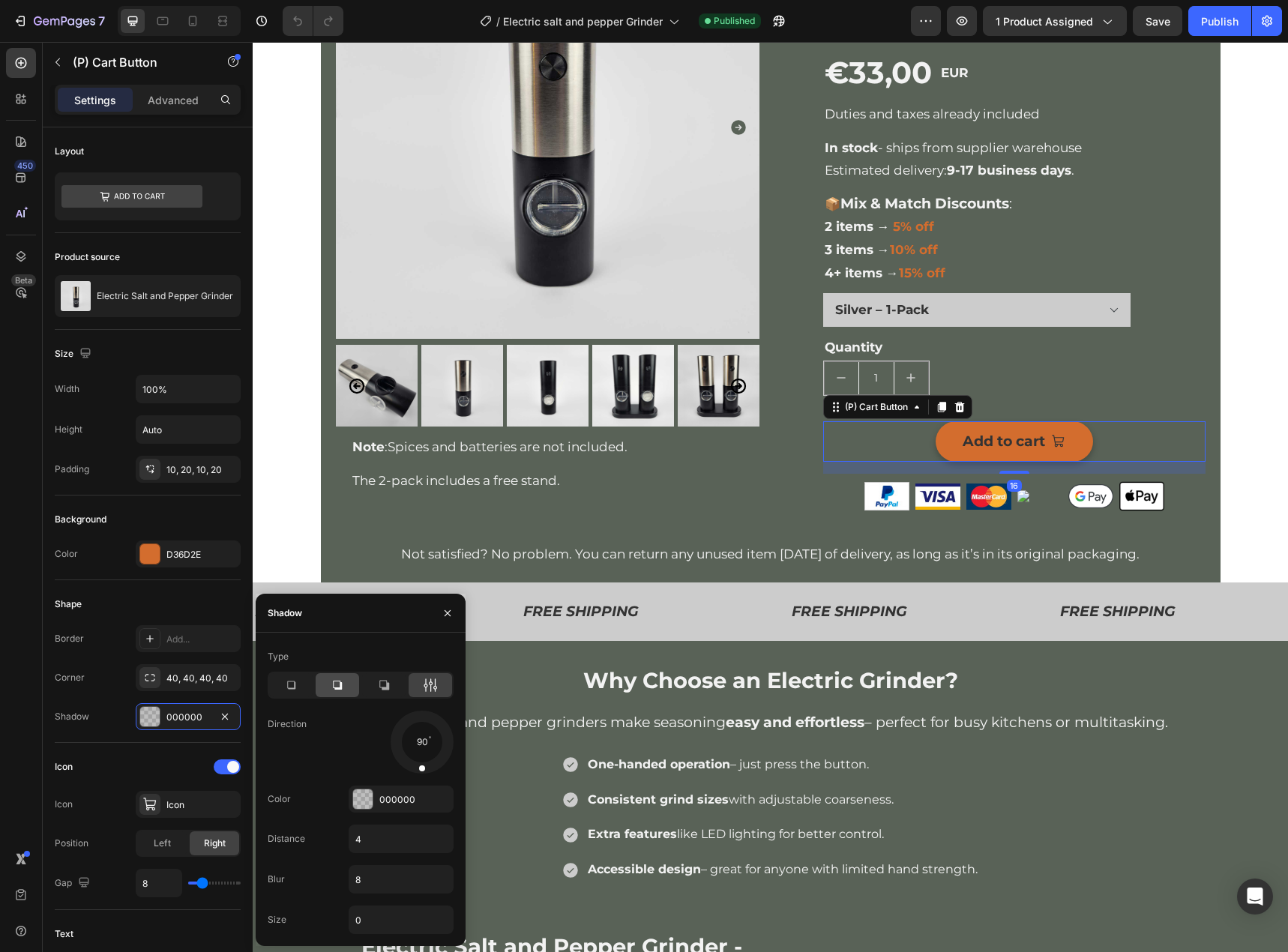
drag, startPoint x: 340, startPoint y: 683, endPoint x: 280, endPoint y: 573, distance: 125.3
click at [340, 683] on icon at bounding box center [337, 685] width 15 height 15
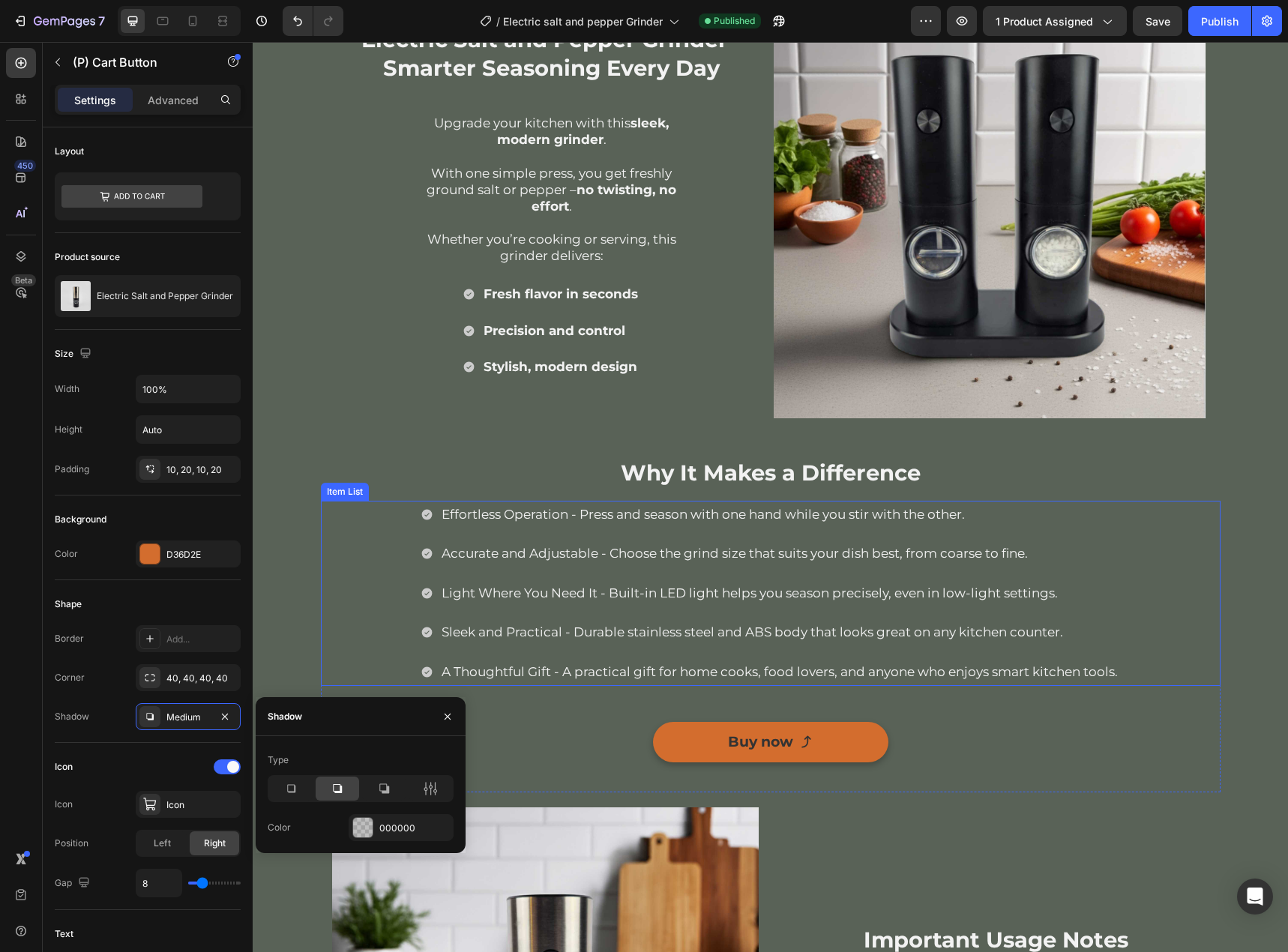
scroll to position [1275, 0]
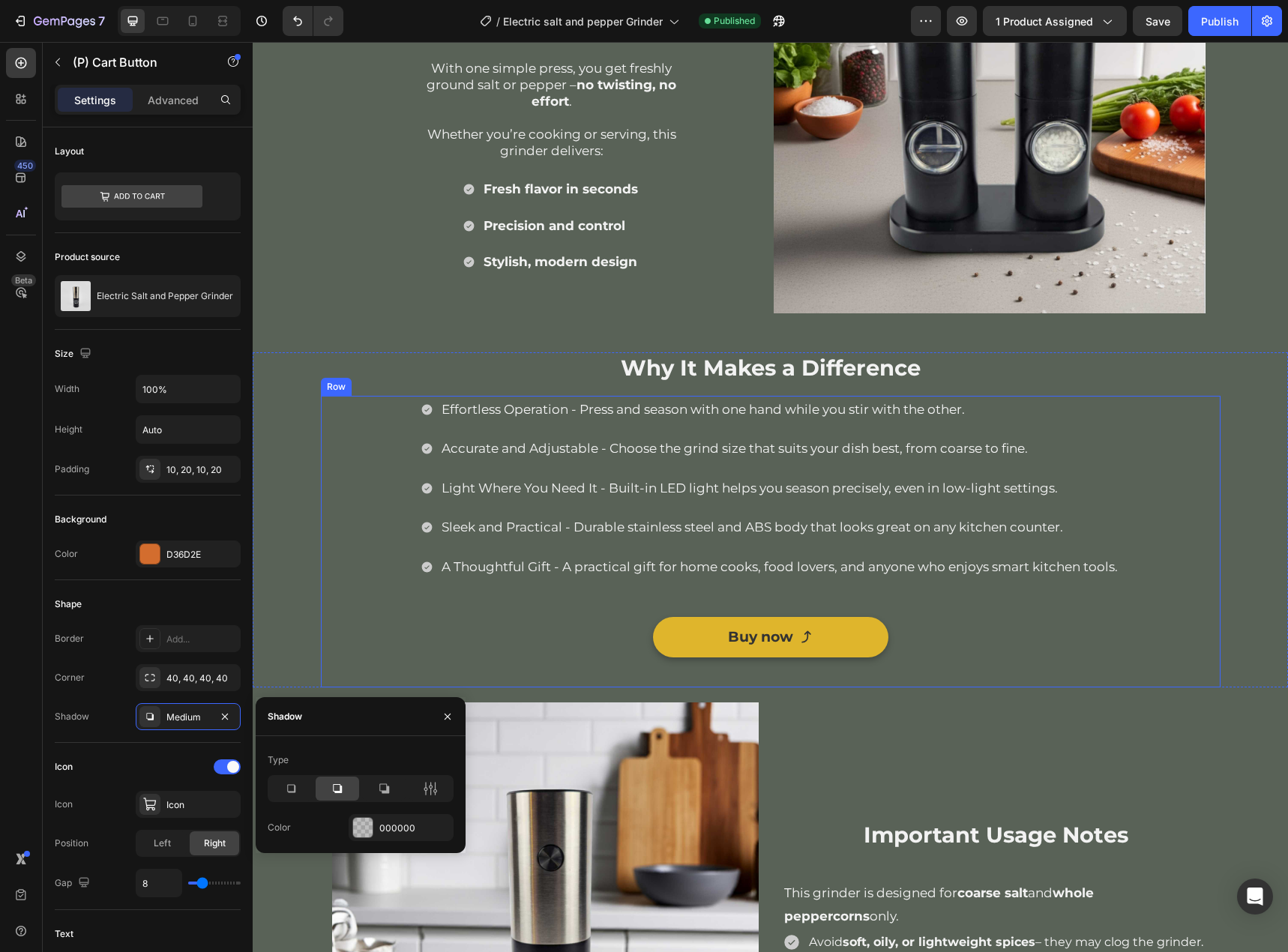
click at [881, 633] on link "Buy now" at bounding box center [771, 637] width 236 height 40
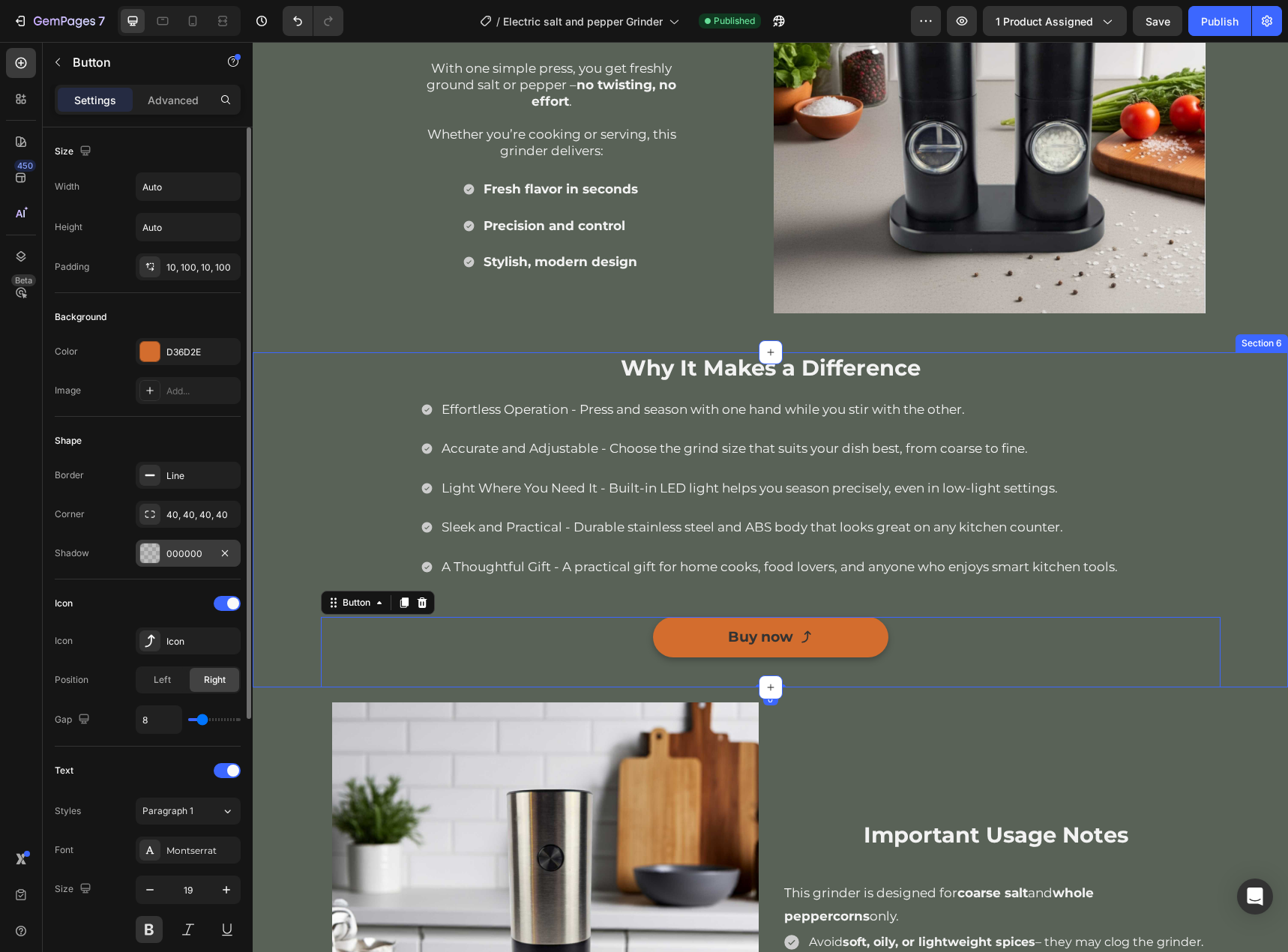
click at [164, 542] on div "000000" at bounding box center [188, 554] width 105 height 27
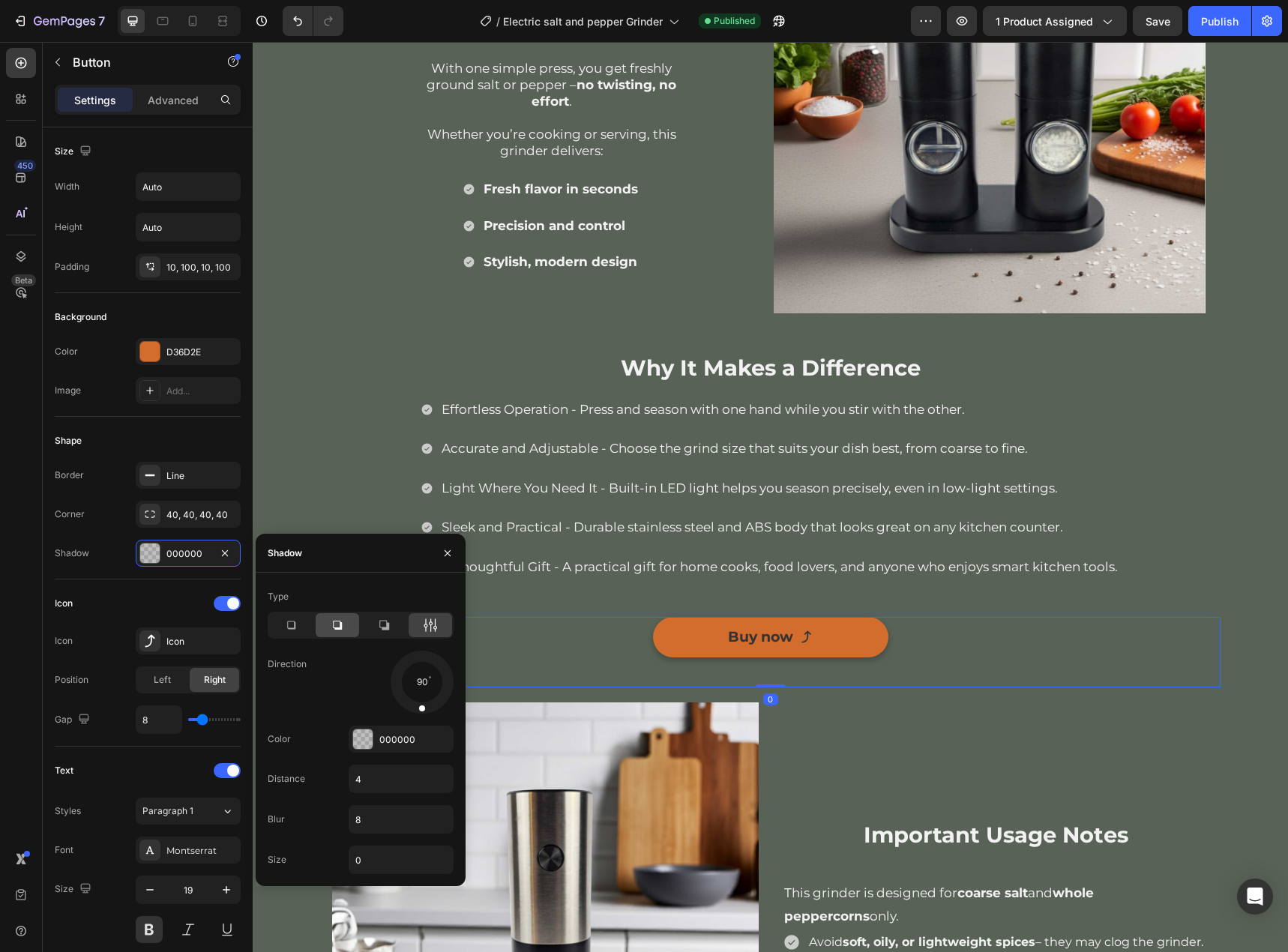
click at [354, 631] on div at bounding box center [337, 625] width 44 height 24
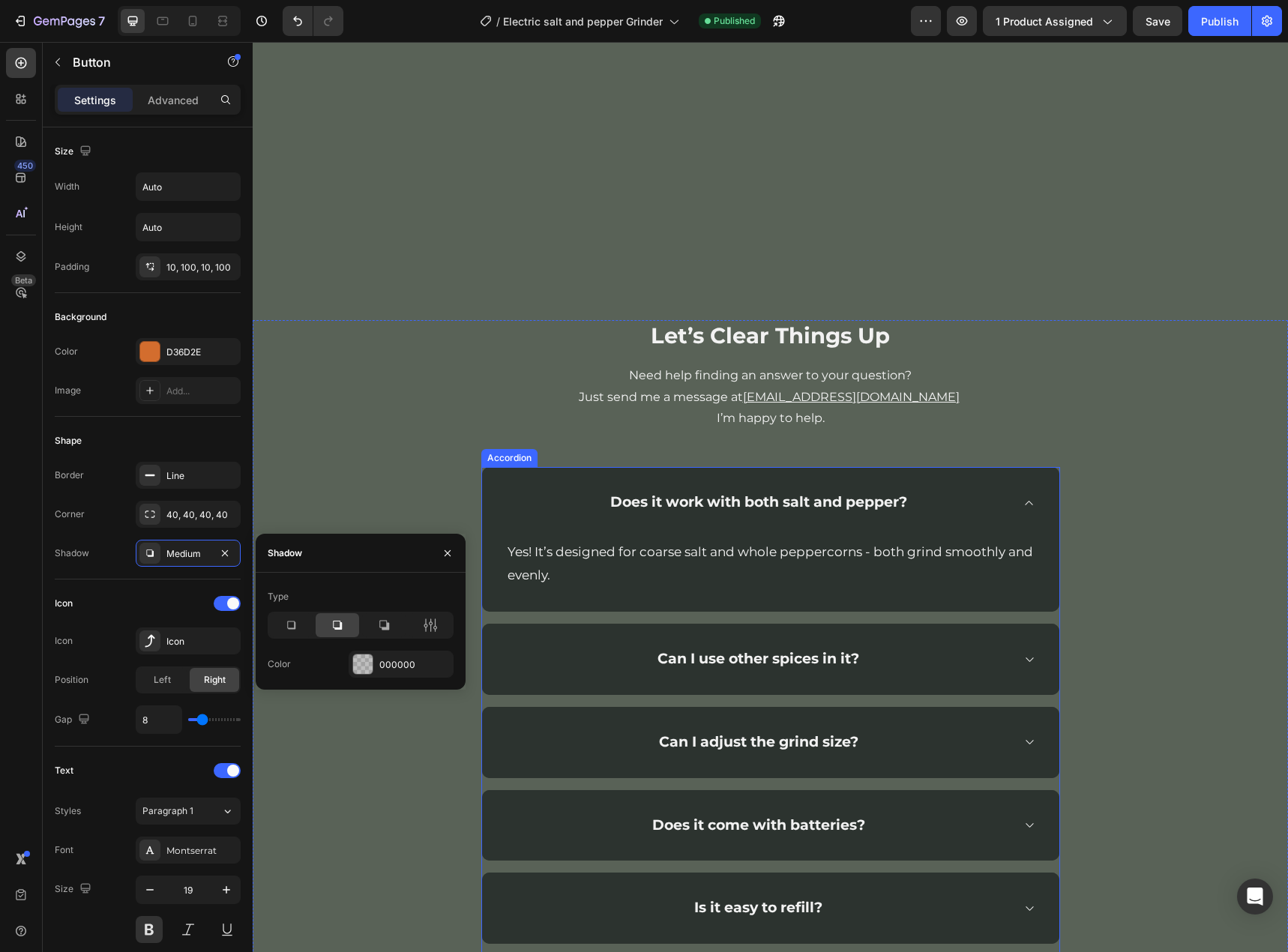
scroll to position [2999, 0]
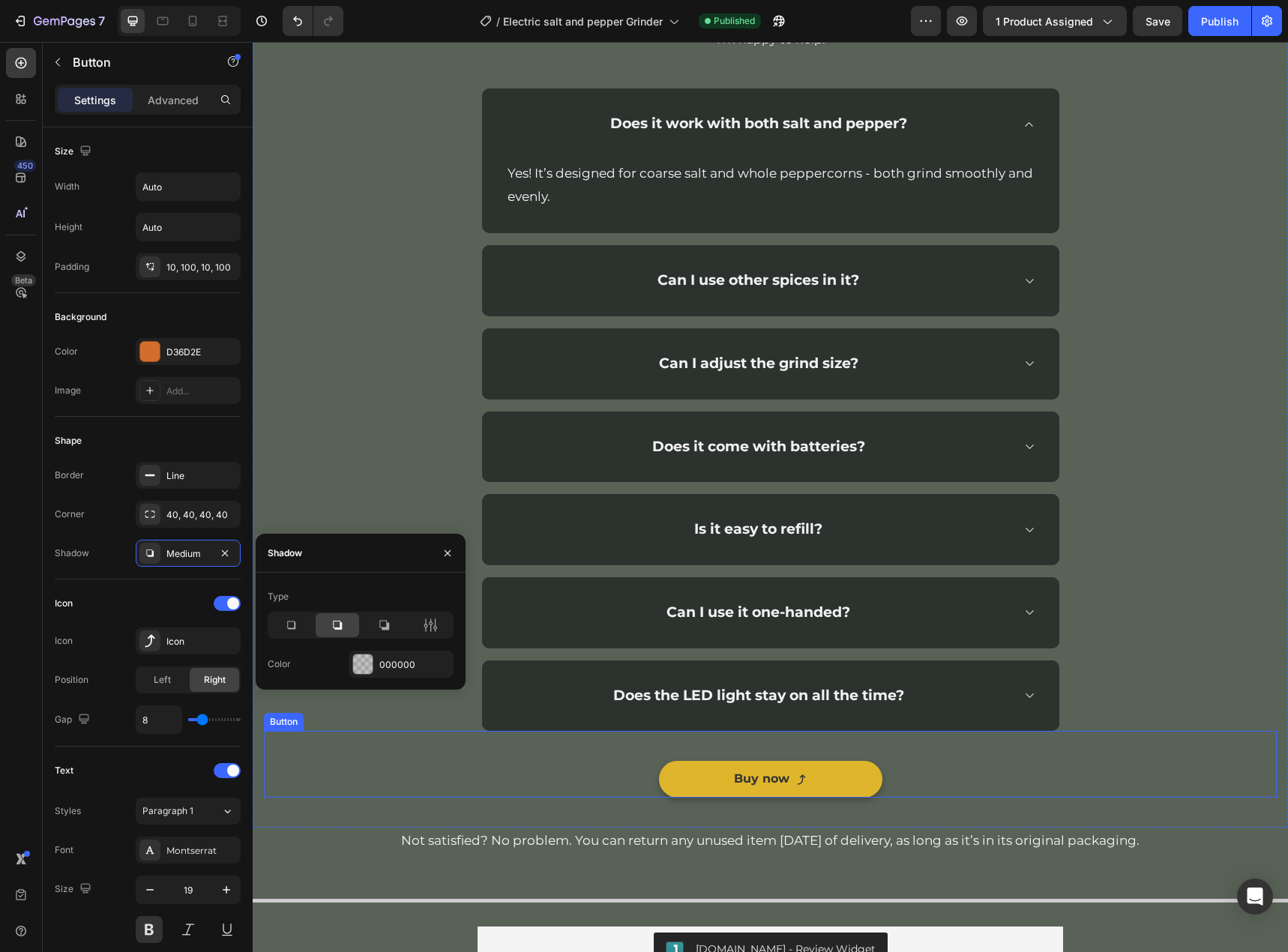
click at [863, 780] on link "Buy now" at bounding box center [770, 779] width 224 height 37
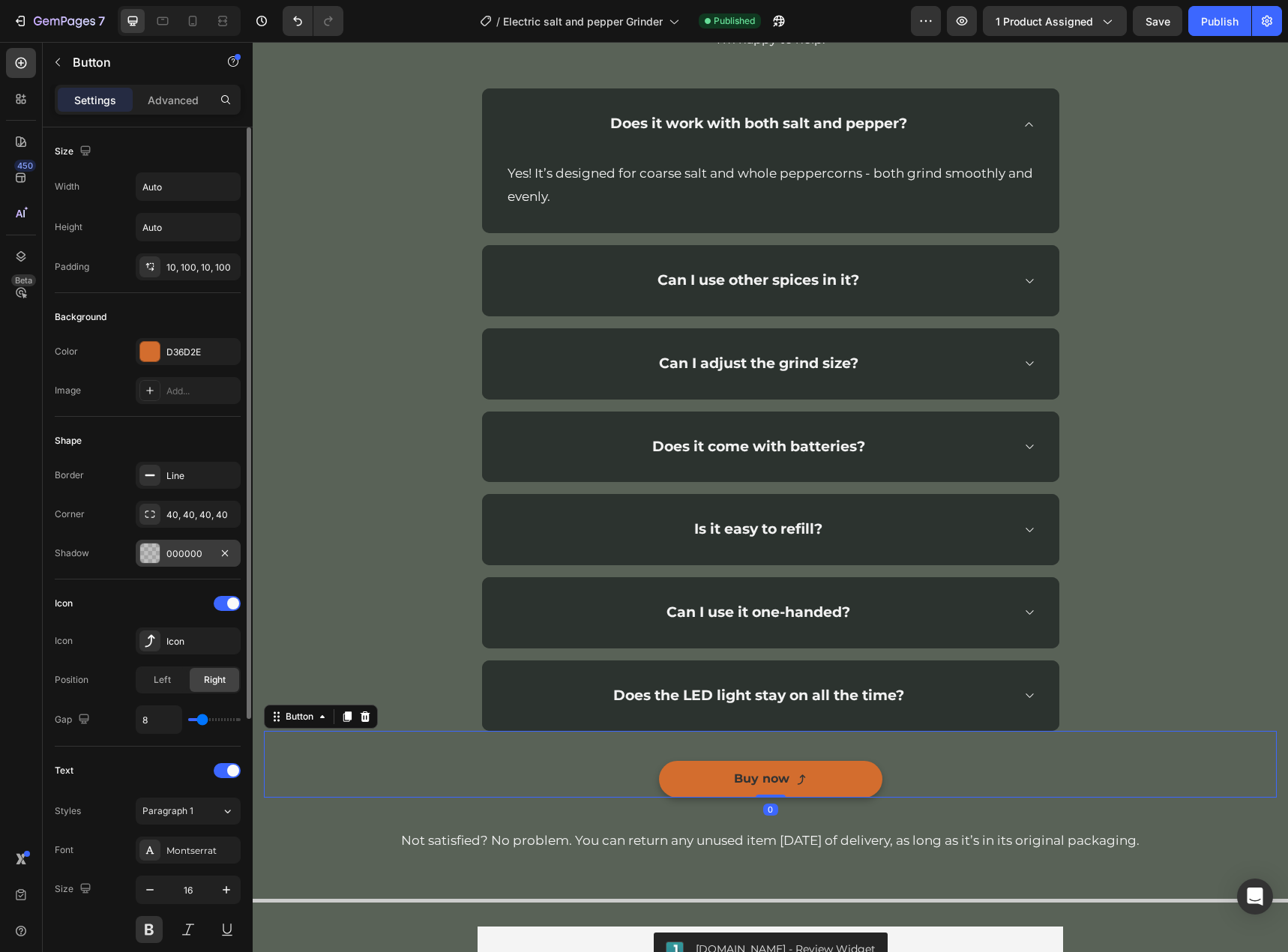
click at [185, 549] on div "000000" at bounding box center [188, 554] width 44 height 14
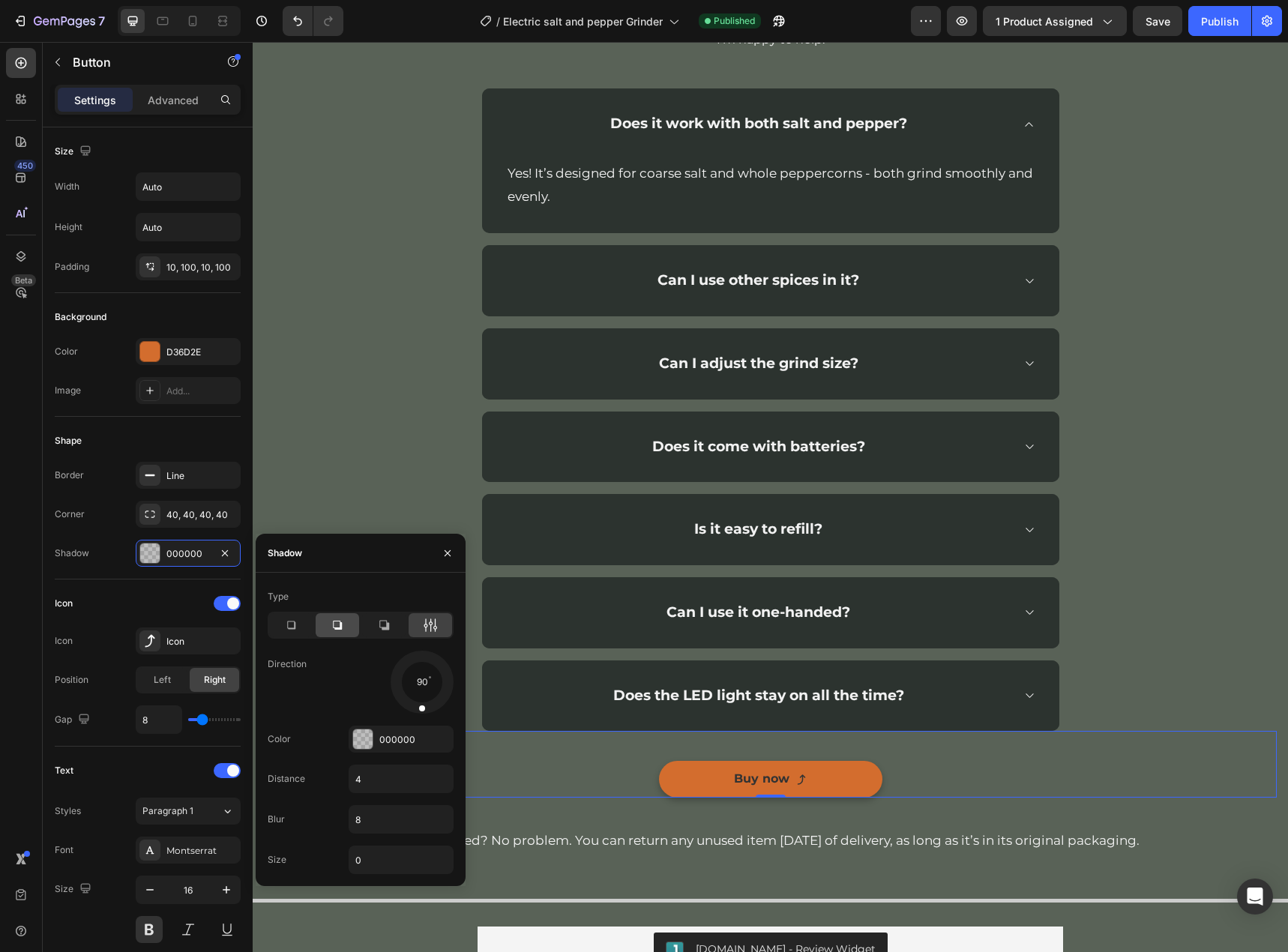
click at [331, 625] on icon at bounding box center [337, 625] width 15 height 15
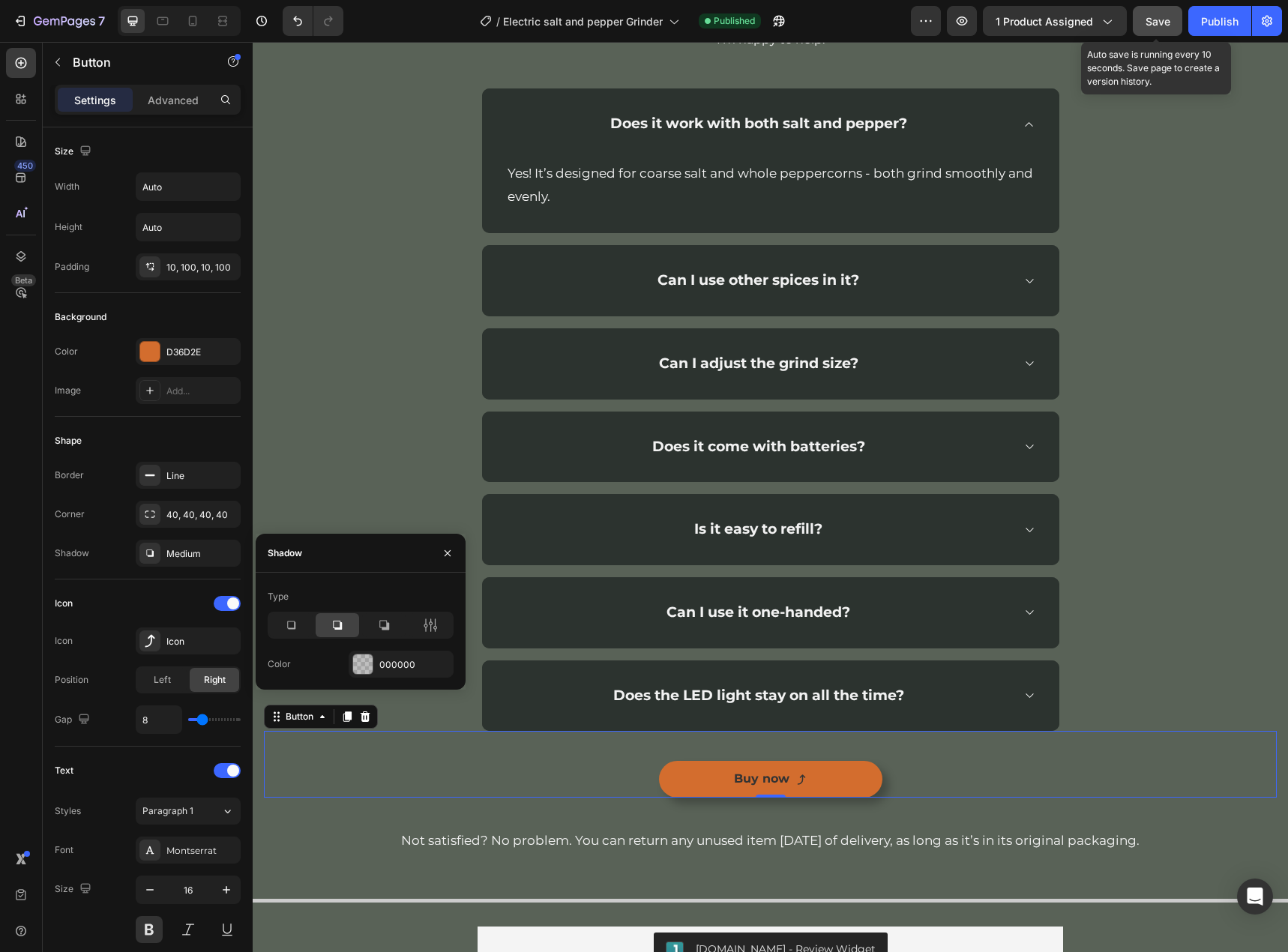
click at [1168, 22] on span "Save" at bounding box center [1157, 21] width 25 height 13
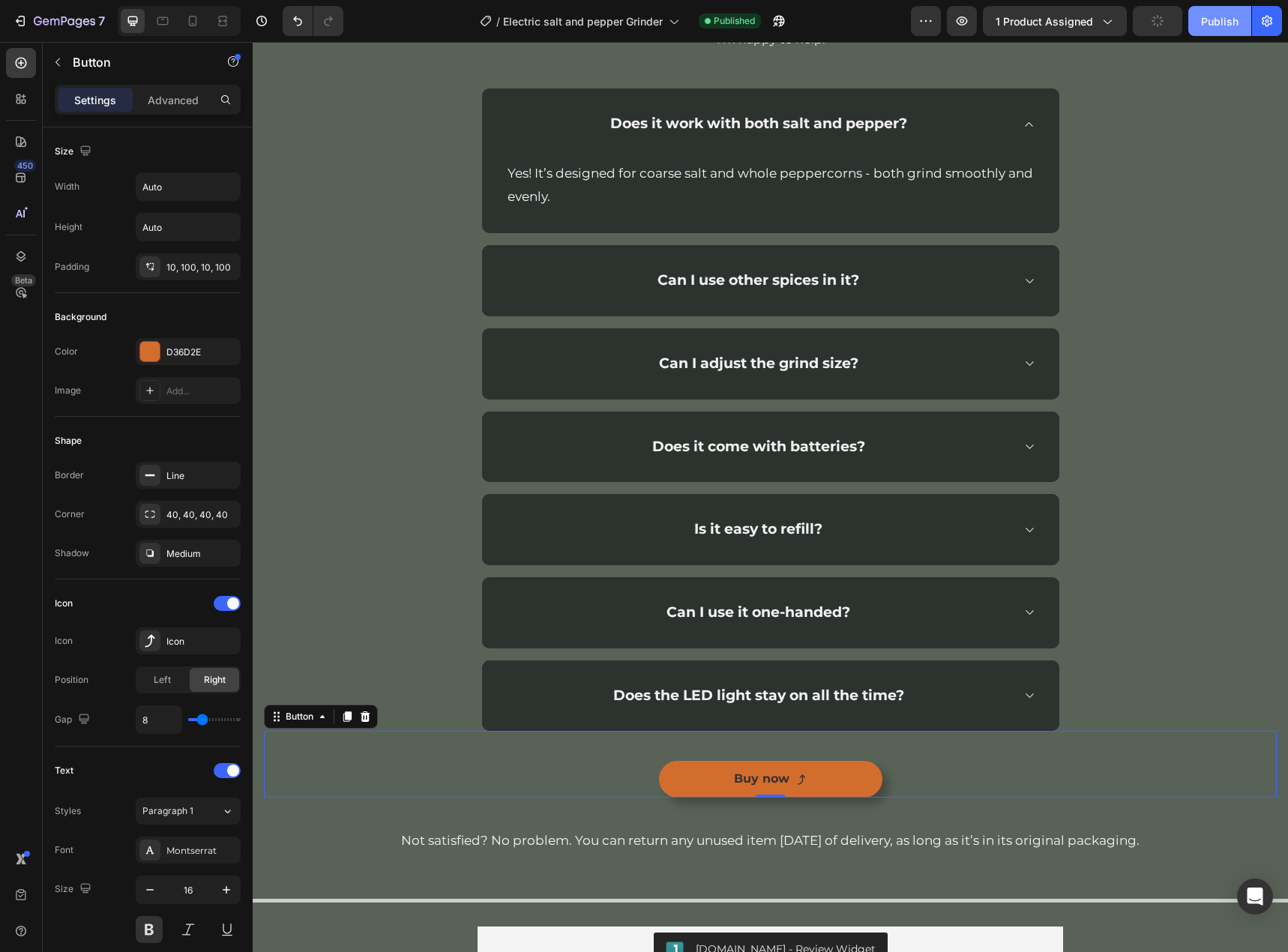
click at [1230, 23] on div "Publish" at bounding box center [1219, 21] width 37 height 16
click at [646, 30] on div "/ Electric salt and pepper Grinder" at bounding box center [579, 21] width 215 height 30
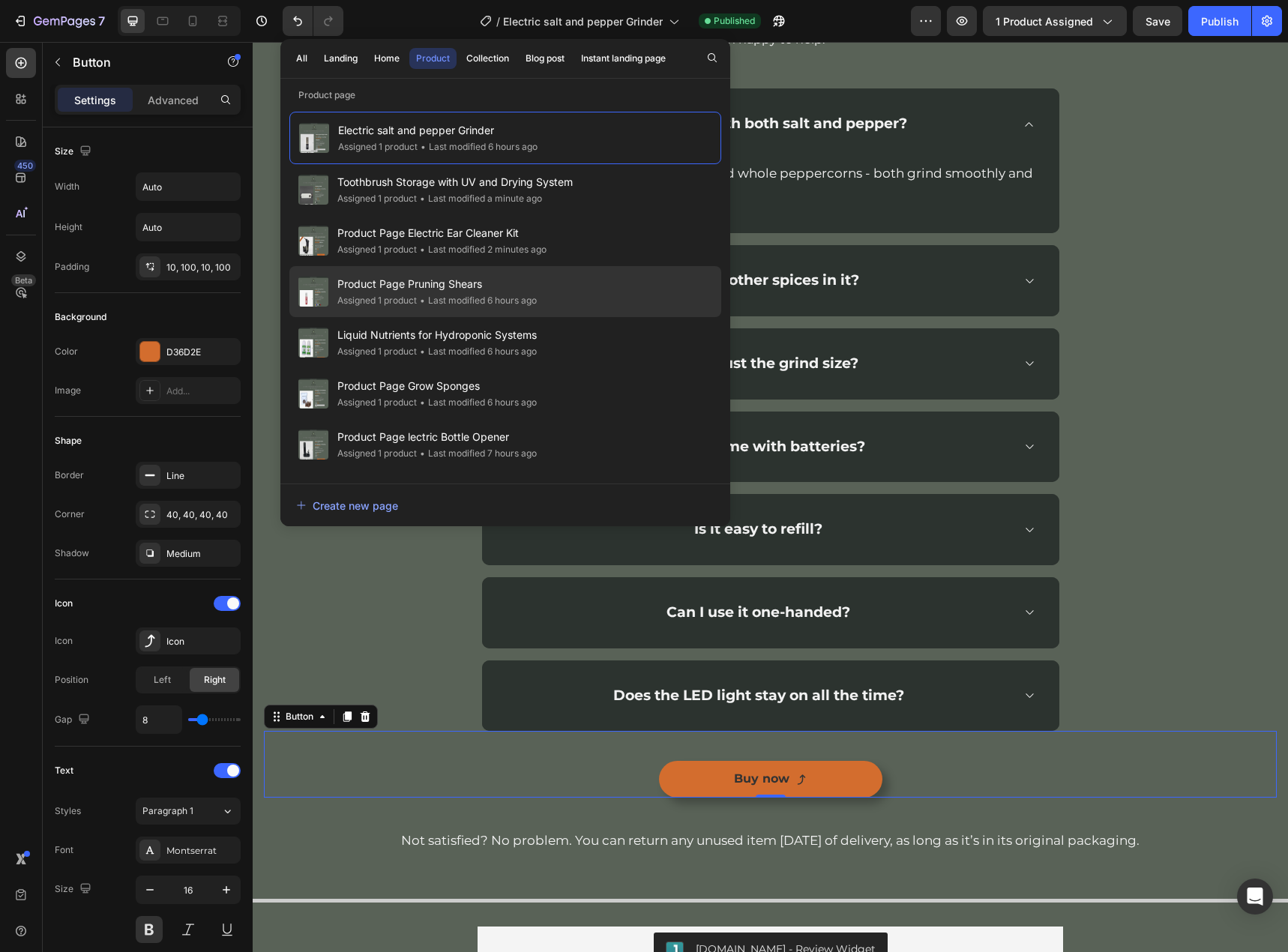
click at [422, 285] on span "Product Page Pruning Shears" at bounding box center [437, 284] width 199 height 18
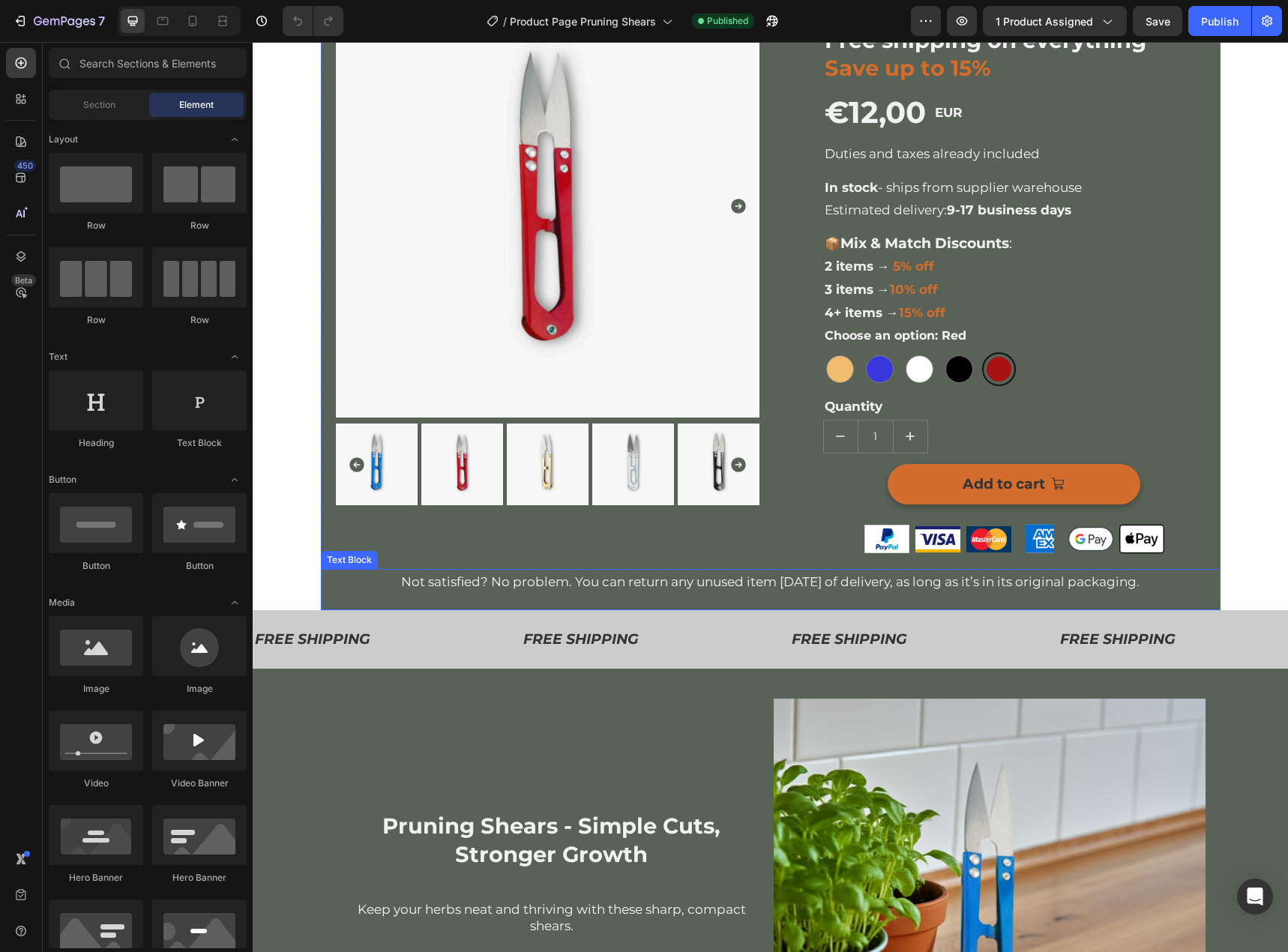
scroll to position [225, 0]
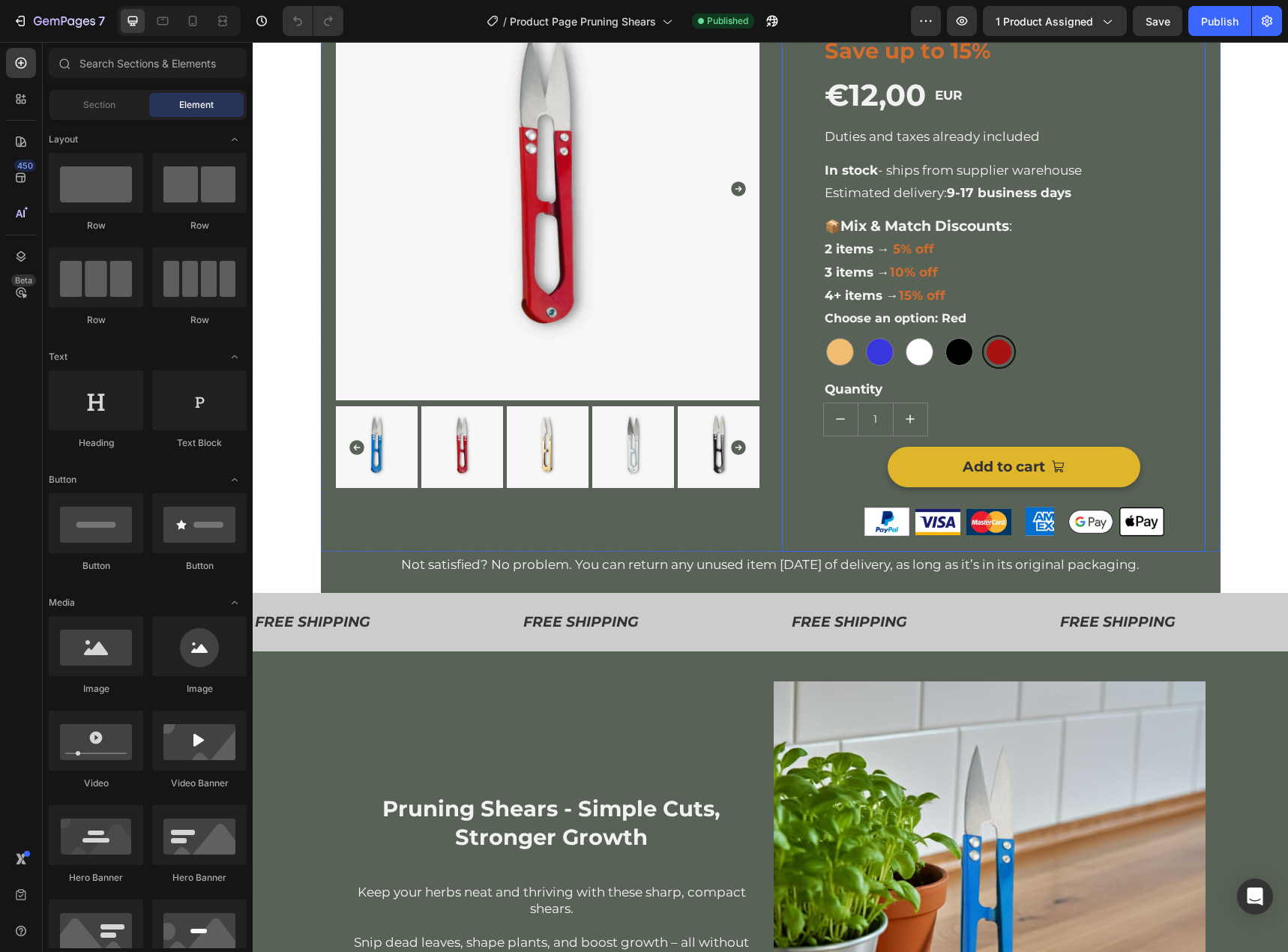
click at [1109, 461] on button "Add to cart" at bounding box center [1014, 467] width 253 height 40
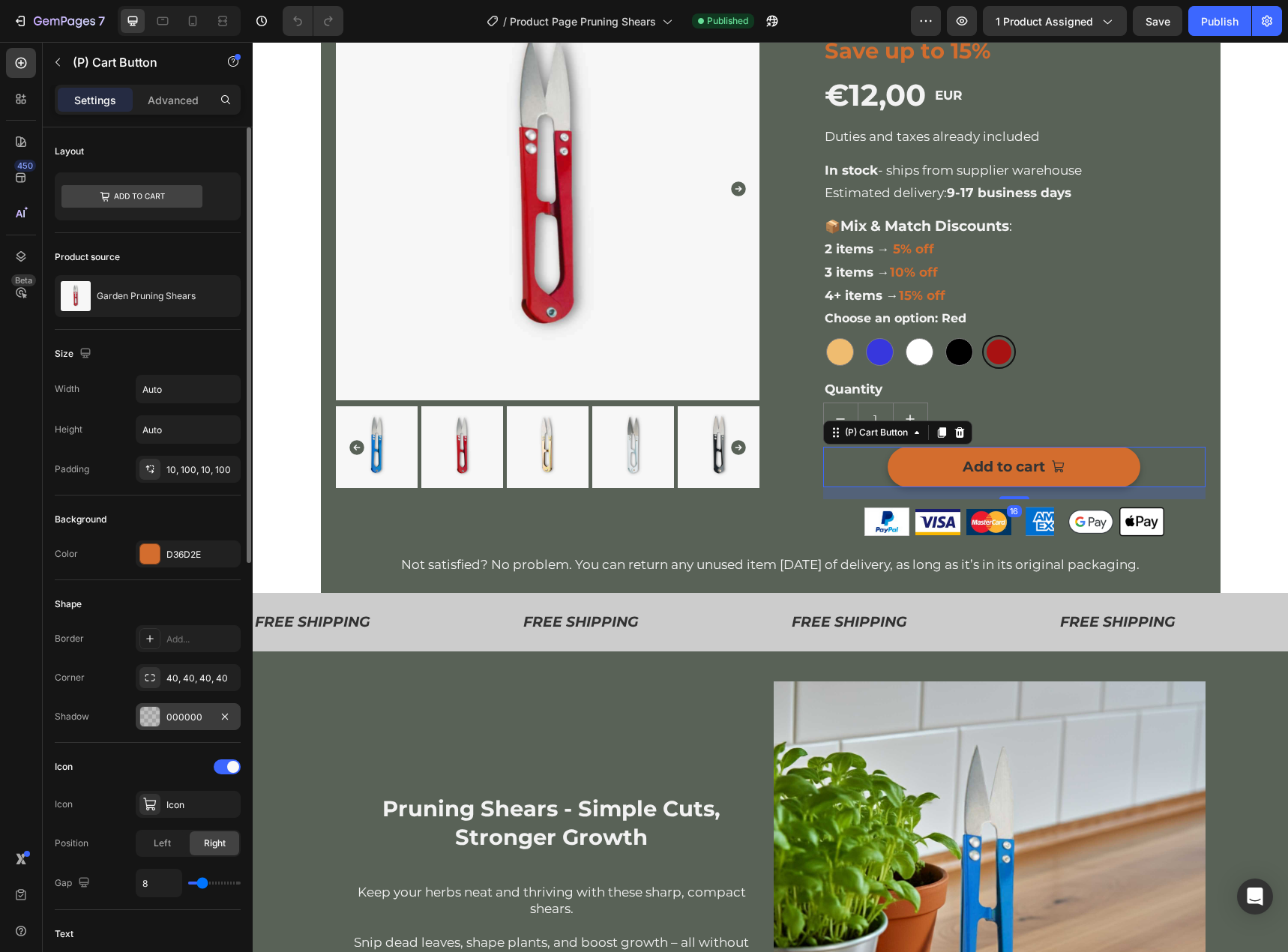
click at [176, 711] on div "000000" at bounding box center [188, 717] width 44 height 14
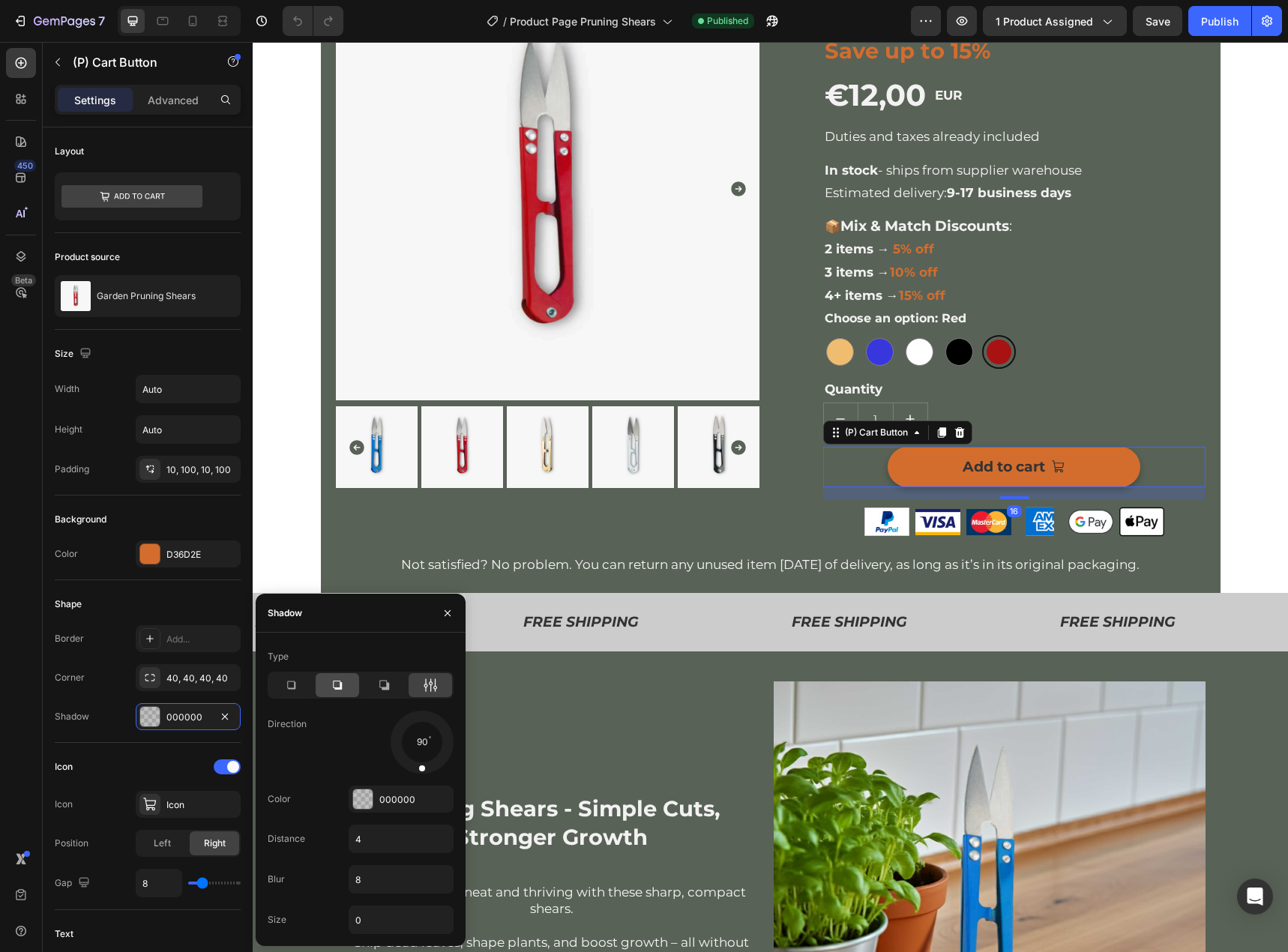
drag, startPoint x: 323, startPoint y: 683, endPoint x: 245, endPoint y: 576, distance: 132.4
click at [323, 683] on div at bounding box center [337, 685] width 44 height 24
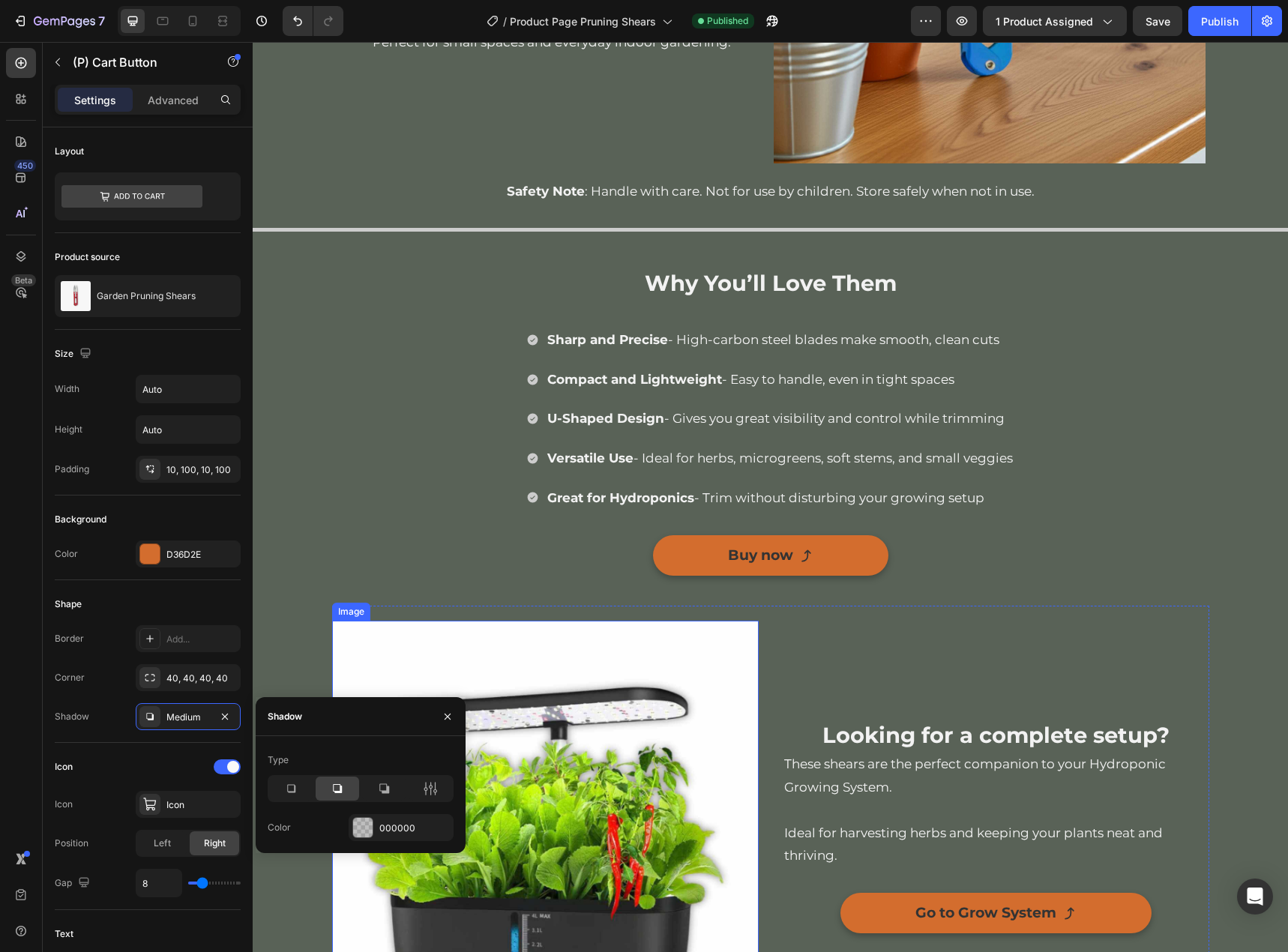
scroll to position [1349, 0]
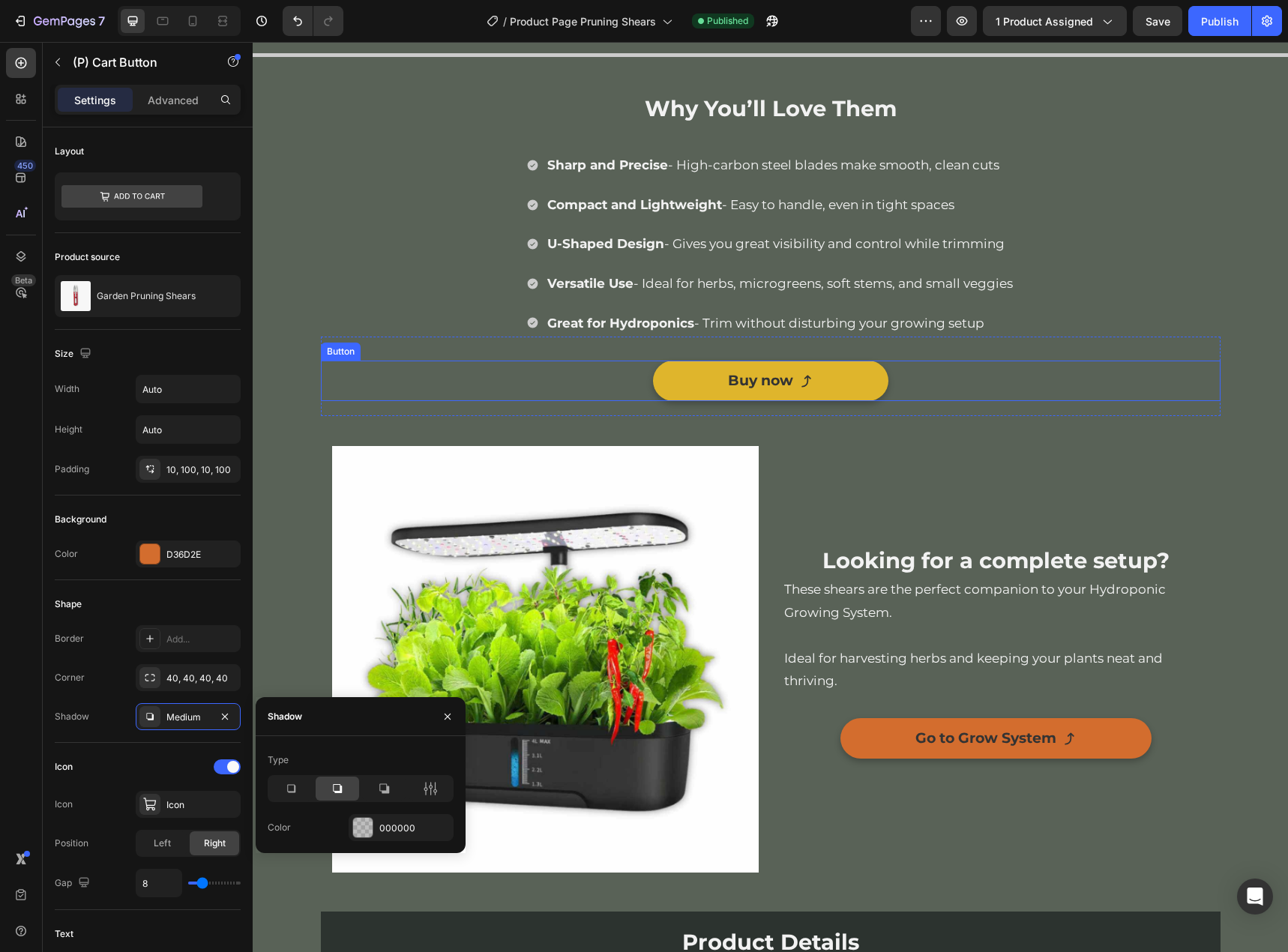
click at [859, 376] on link "Buy now" at bounding box center [771, 381] width 236 height 40
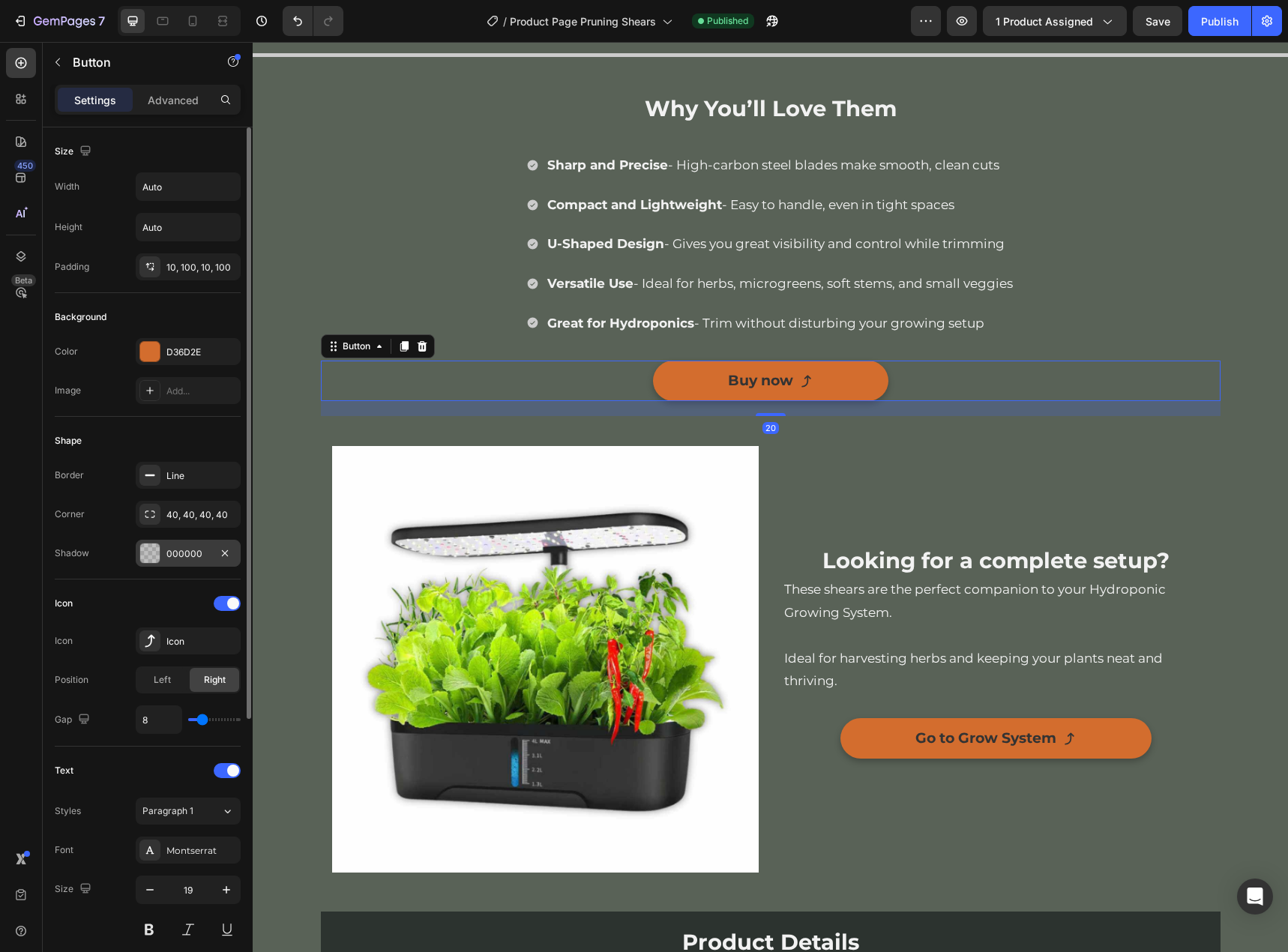
click at [184, 550] on div "000000" at bounding box center [188, 554] width 44 height 14
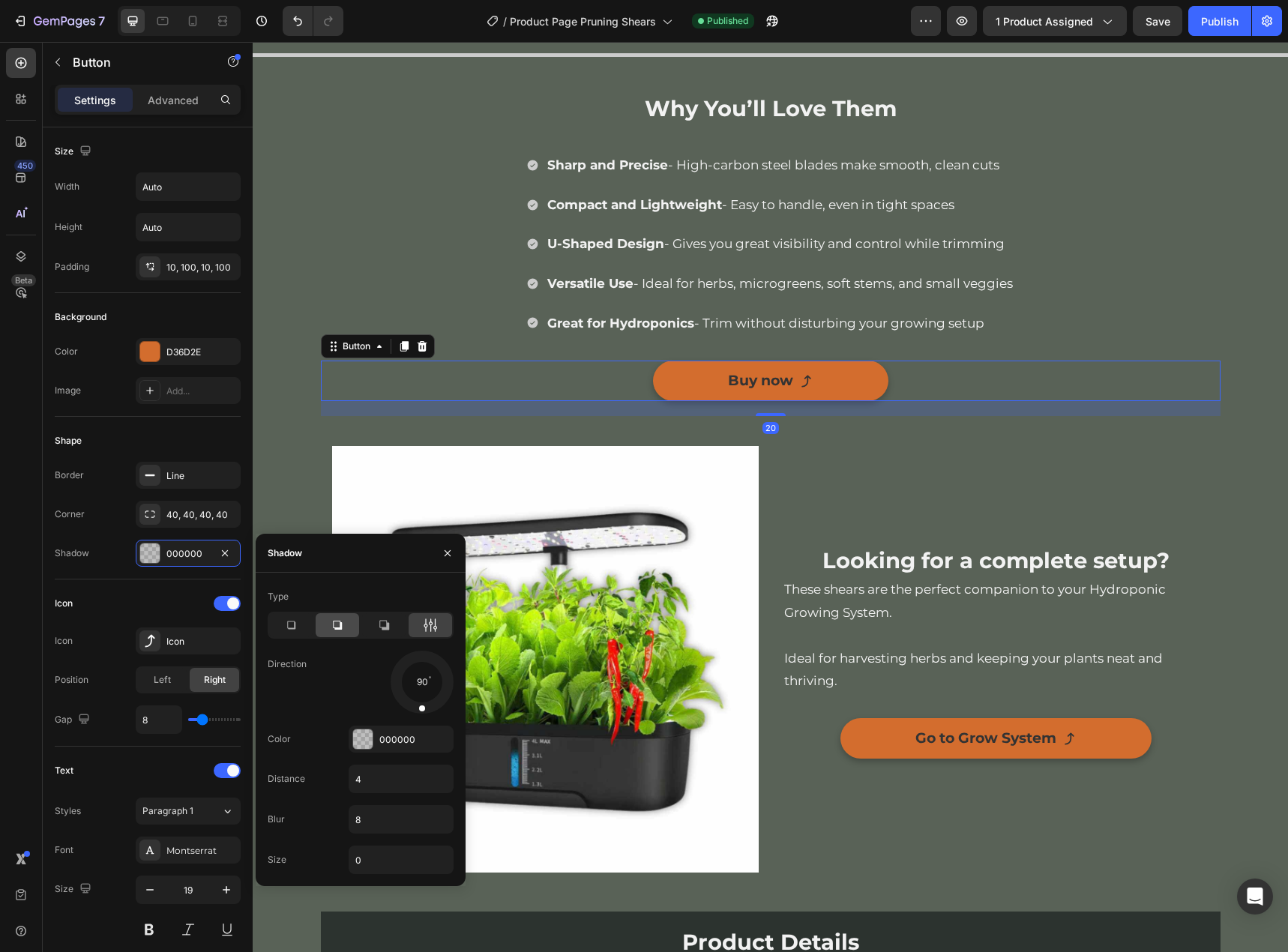
drag, startPoint x: 324, startPoint y: 619, endPoint x: 271, endPoint y: 644, distance: 58.6
click at [324, 619] on div at bounding box center [337, 625] width 44 height 24
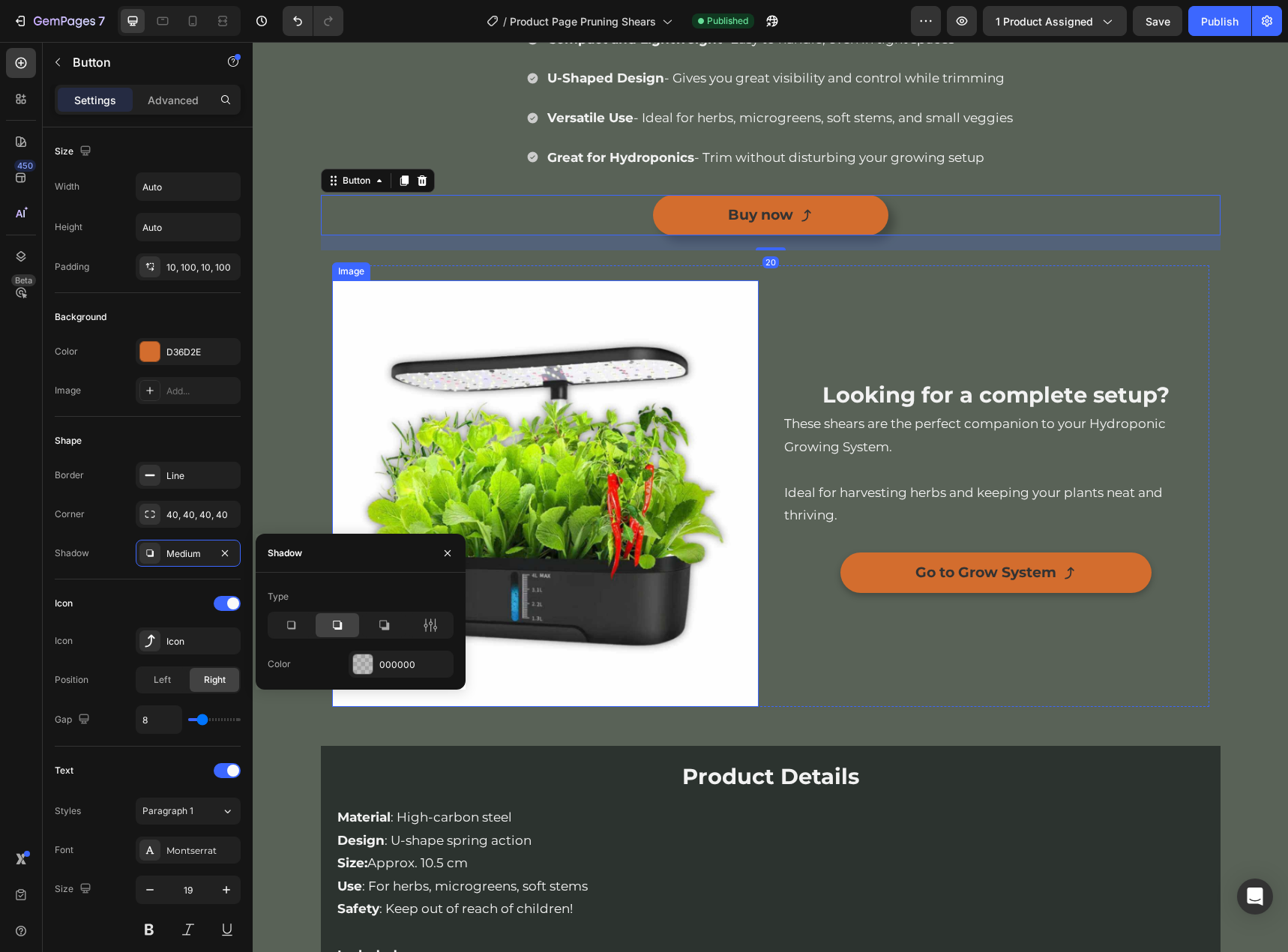
scroll to position [1649, 0]
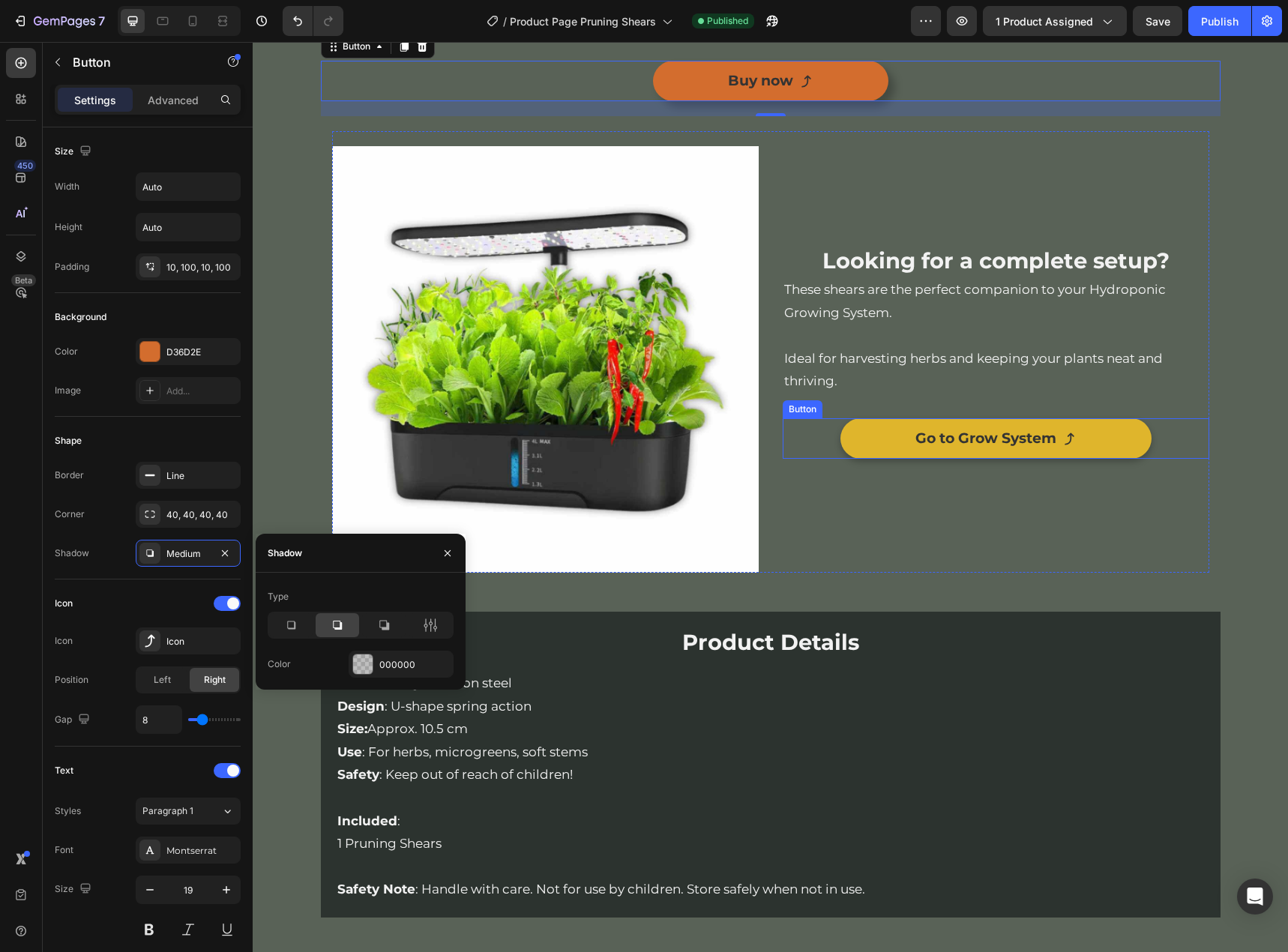
click at [1123, 441] on link "Go to Grow System" at bounding box center [996, 439] width 311 height 40
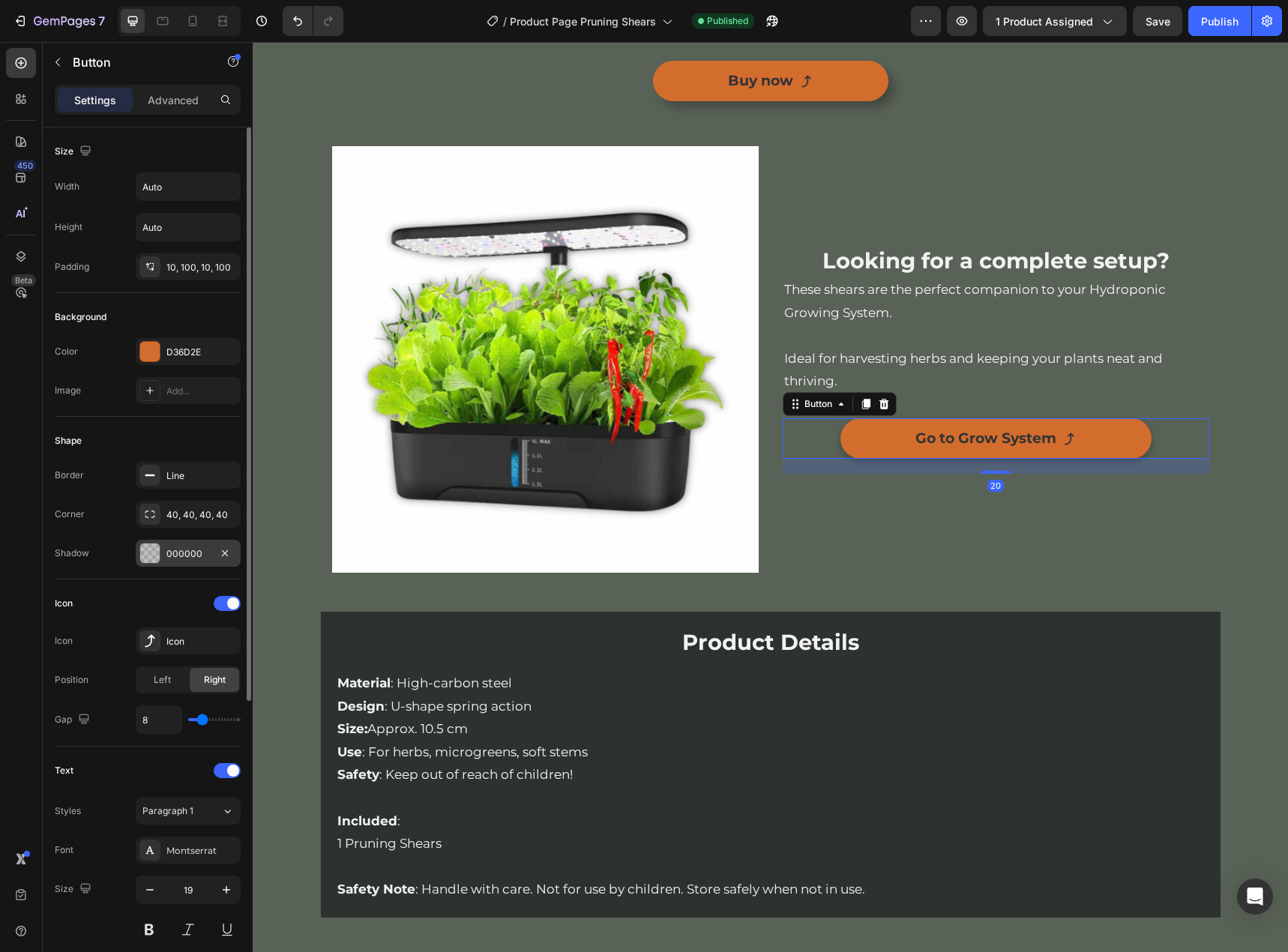
click at [174, 566] on div "000000" at bounding box center [188, 554] width 105 height 27
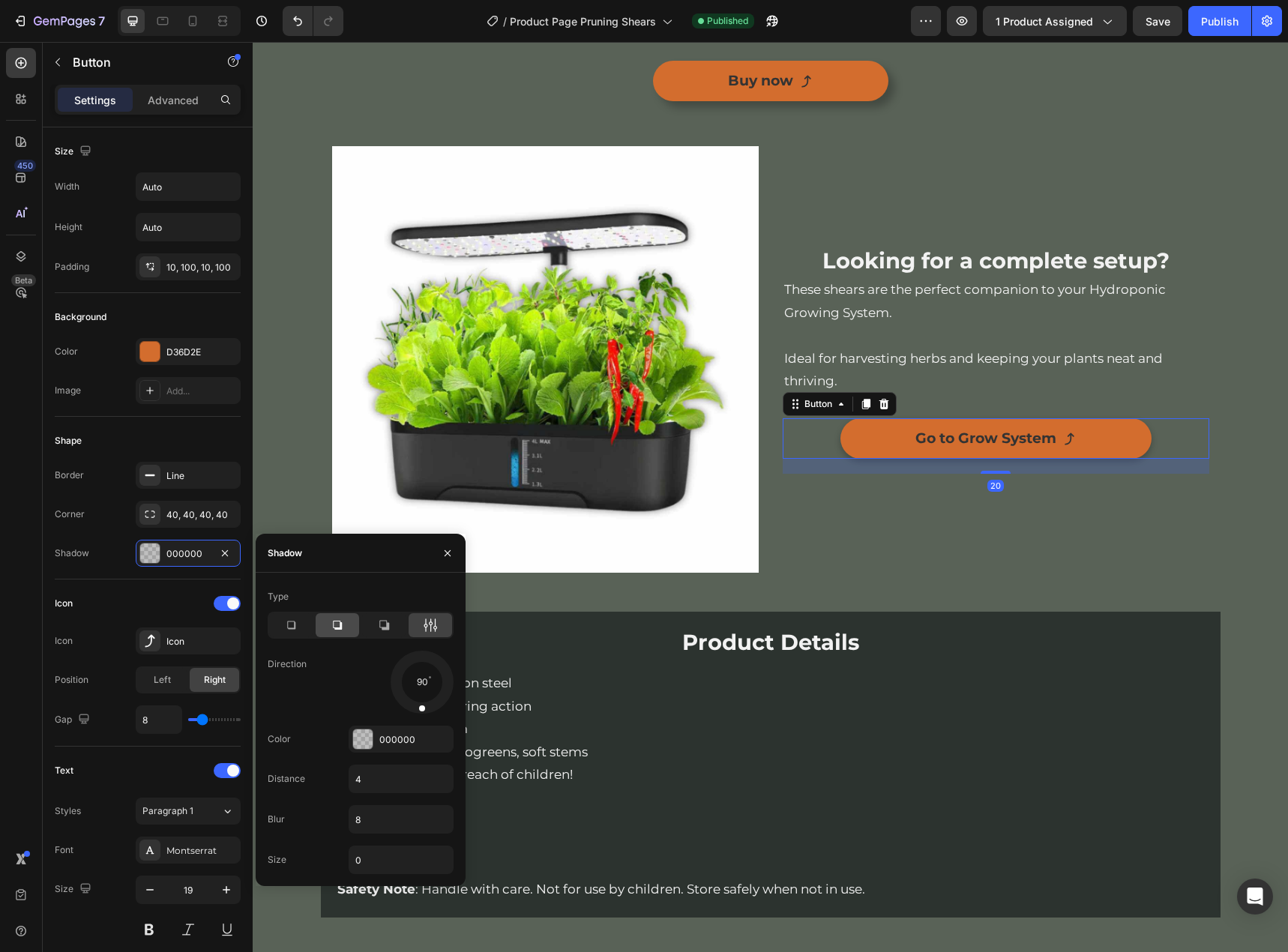
click at [342, 621] on icon at bounding box center [337, 625] width 15 height 15
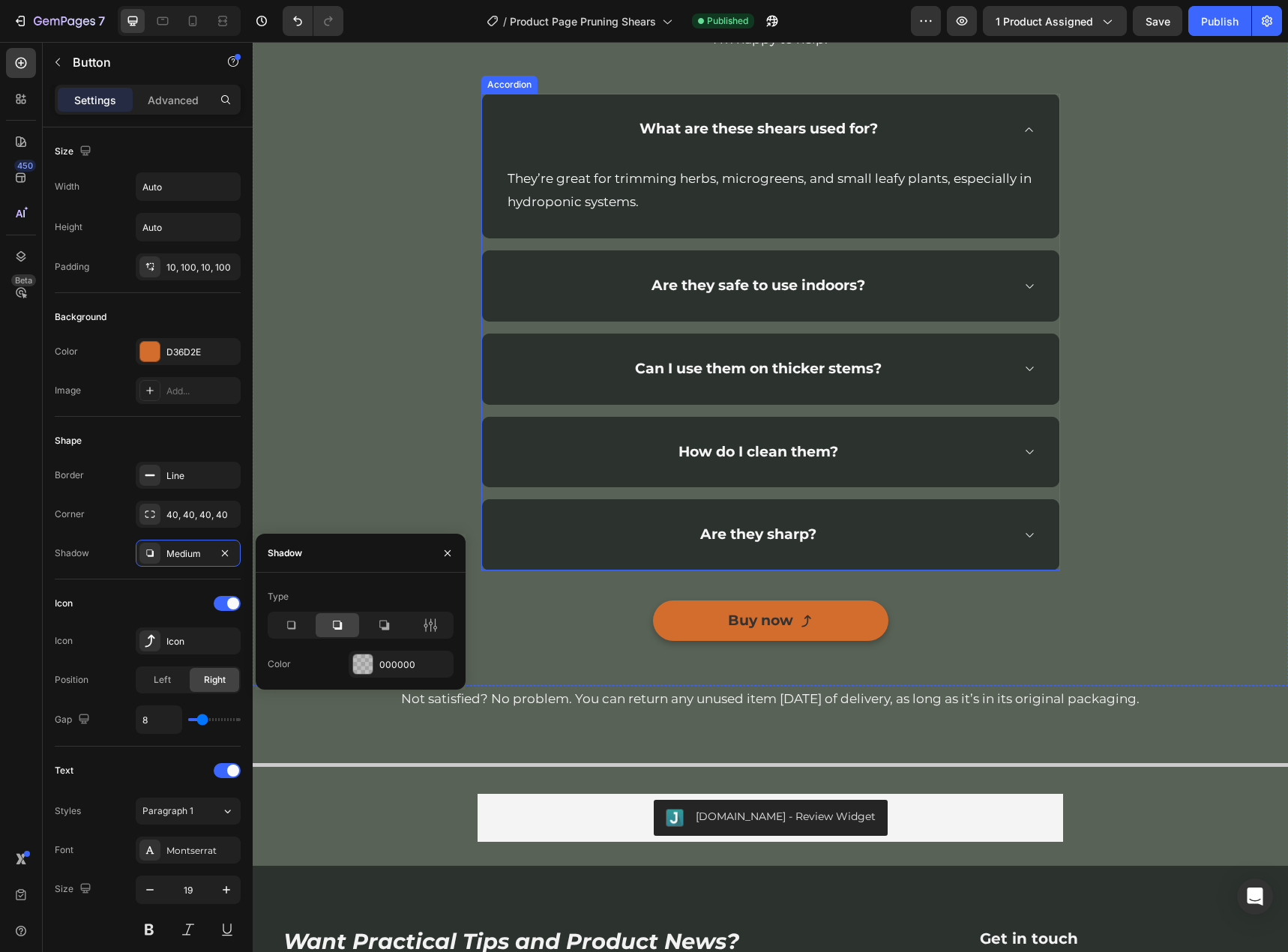
scroll to position [2849, 0]
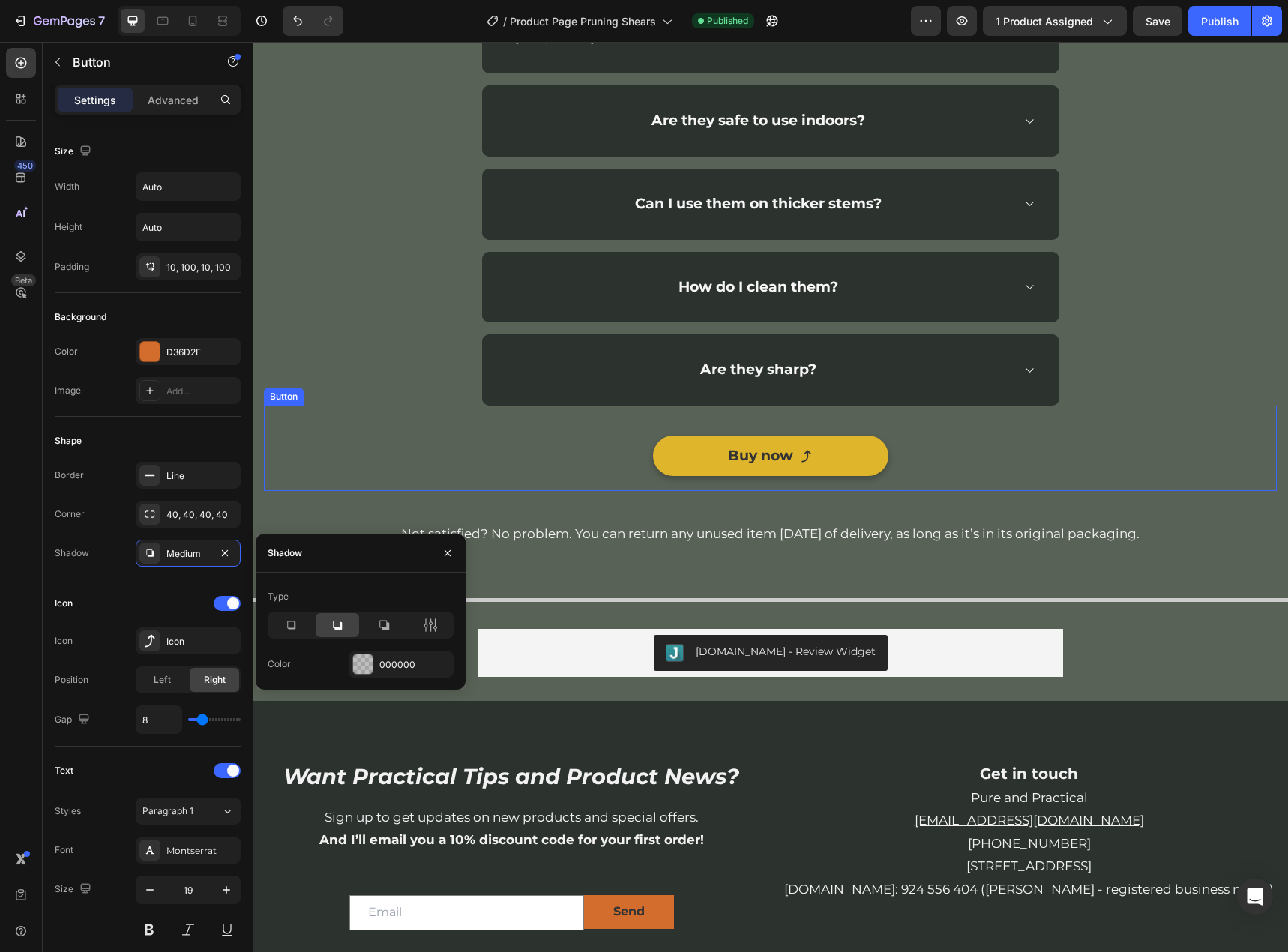
click at [858, 470] on link "Buy now" at bounding box center [771, 456] width 236 height 40
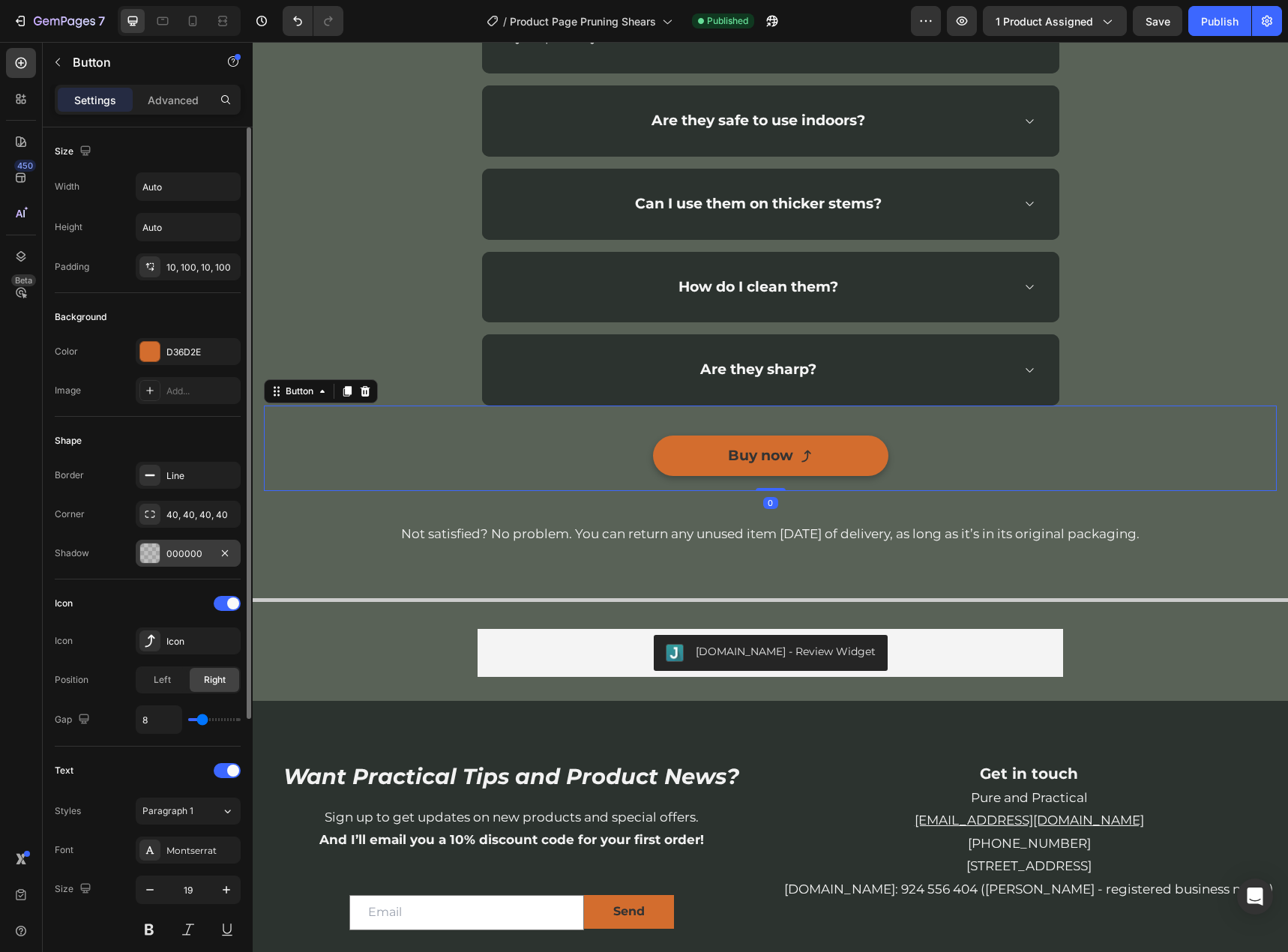
click at [174, 555] on div "000000" at bounding box center [188, 554] width 44 height 14
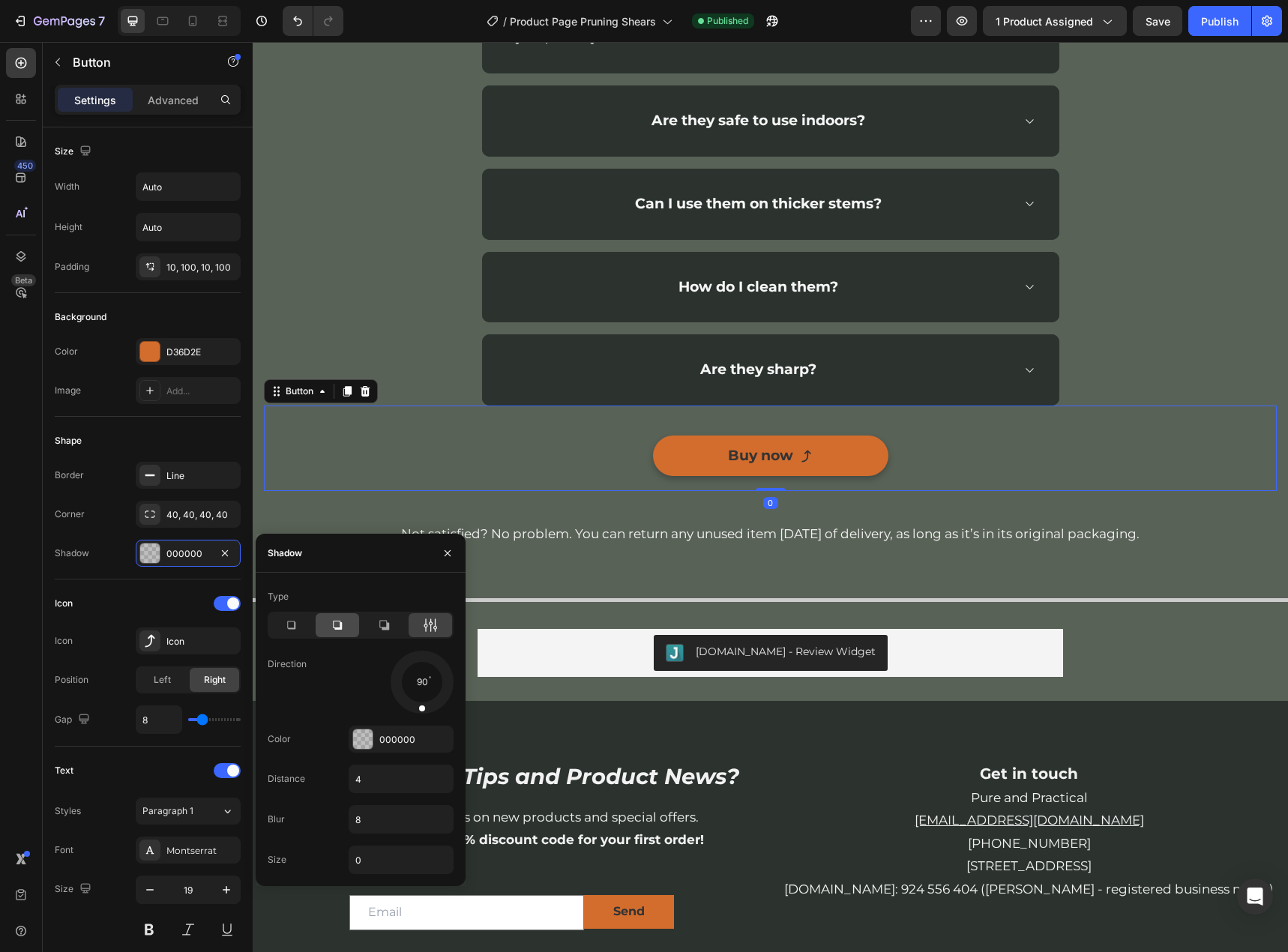
click at [340, 627] on icon at bounding box center [337, 625] width 15 height 15
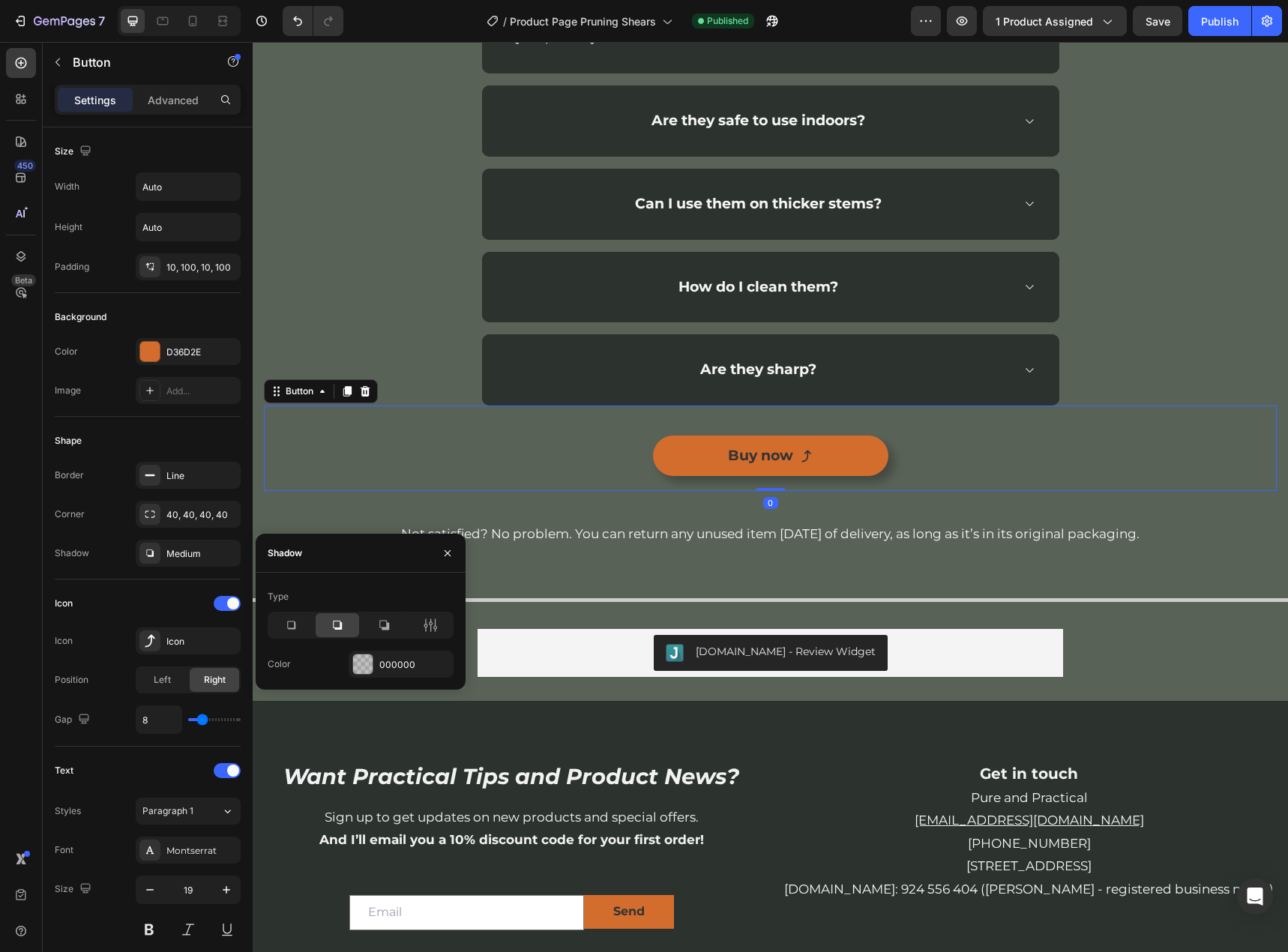
click at [983, 470] on div "Buy now Button 0" at bounding box center [770, 449] width 1013 height 86
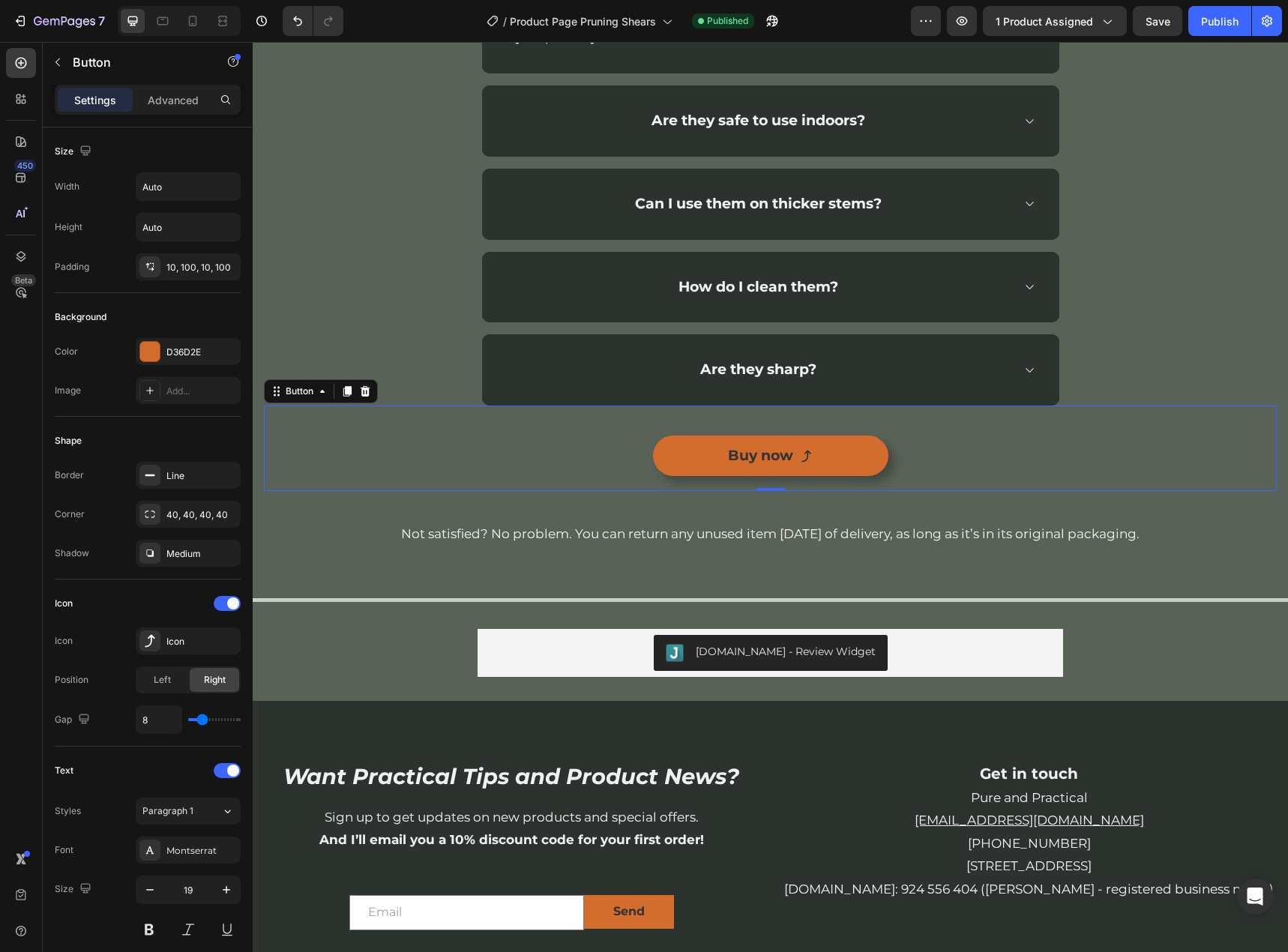
click at [1155, 377] on div "Let’s Clear Things Up Heading Need help finding an answer to your question? Jus…" at bounding box center [770, 117] width 1013 height 749
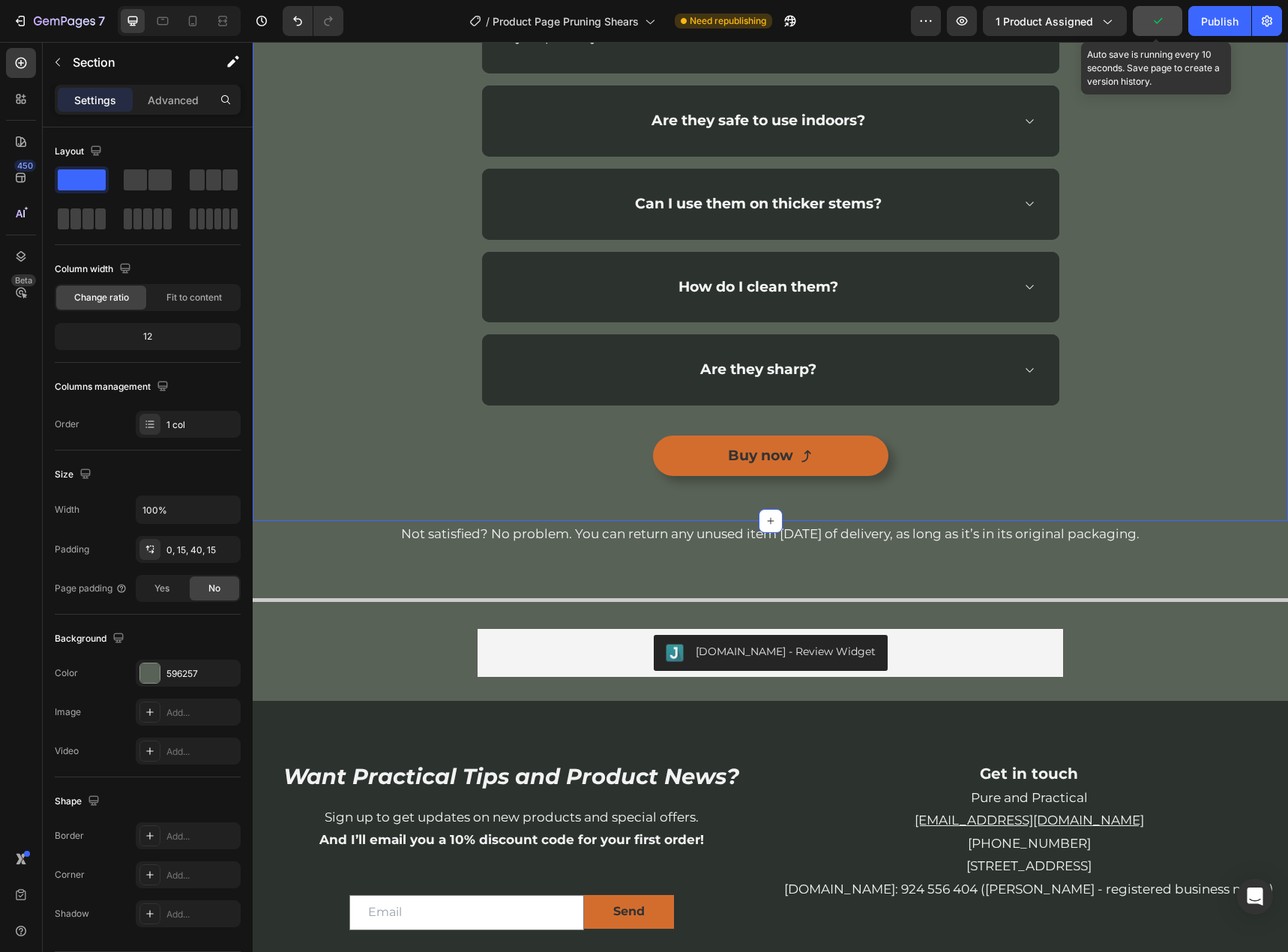
click at [1172, 15] on button "button" at bounding box center [1157, 21] width 49 height 30
click at [1203, 14] on div "Publish" at bounding box center [1219, 21] width 37 height 16
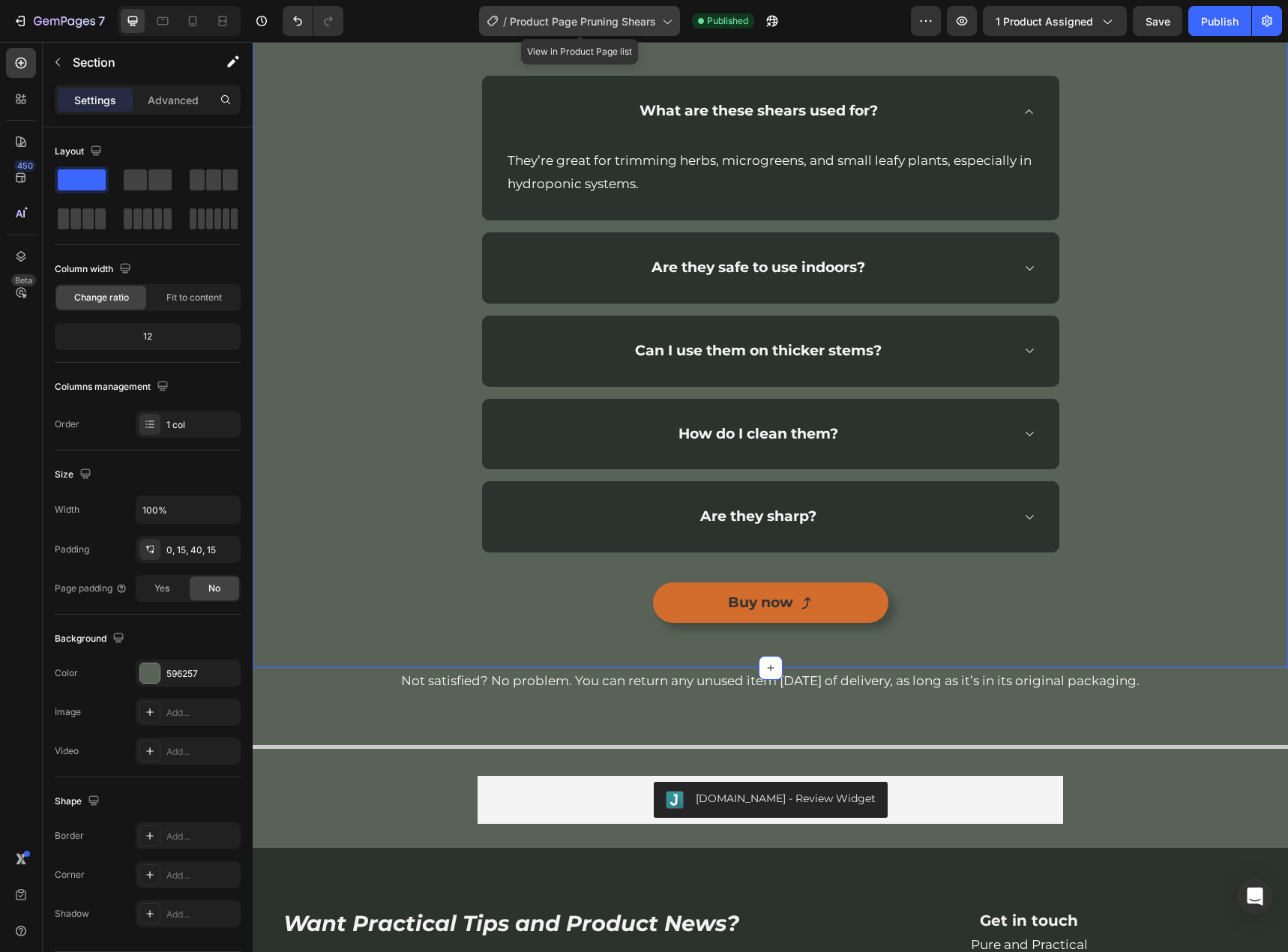
scroll to position [2699, 0]
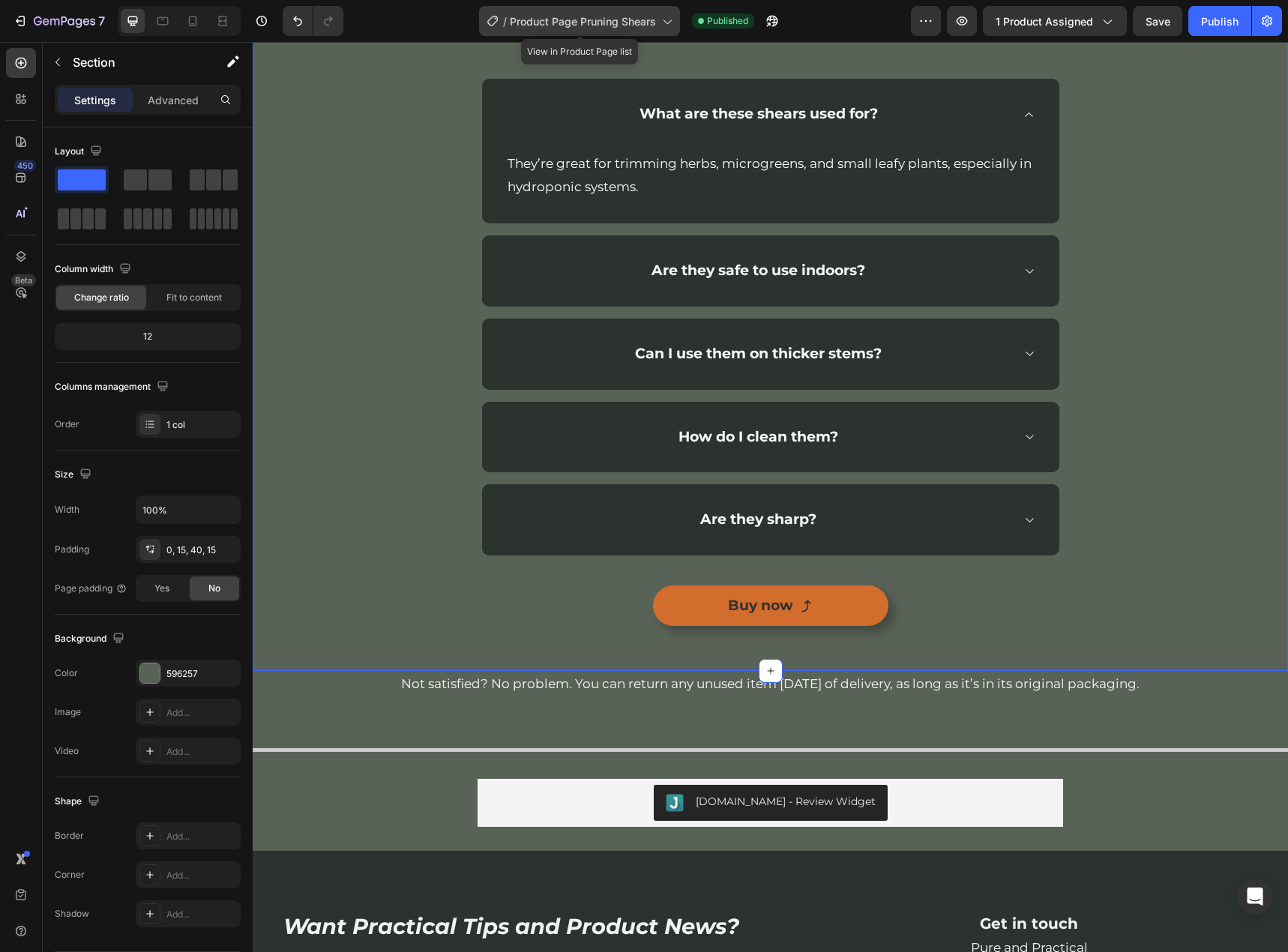
click at [627, 15] on span "Product Page Pruning Shears" at bounding box center [583, 21] width 146 height 16
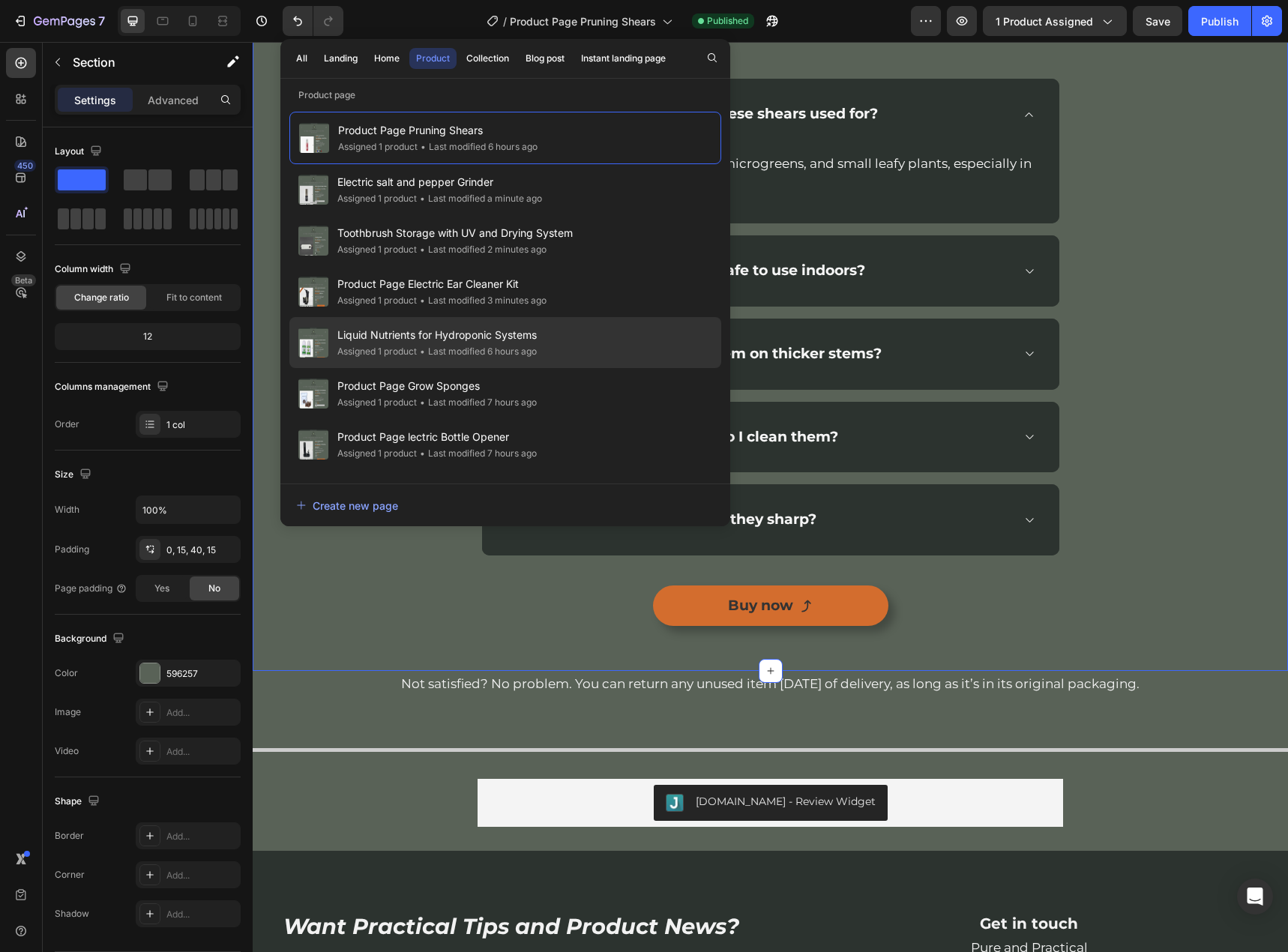
click at [396, 334] on span "Liquid Nutrients for Hydroponic Systems" at bounding box center [437, 335] width 199 height 18
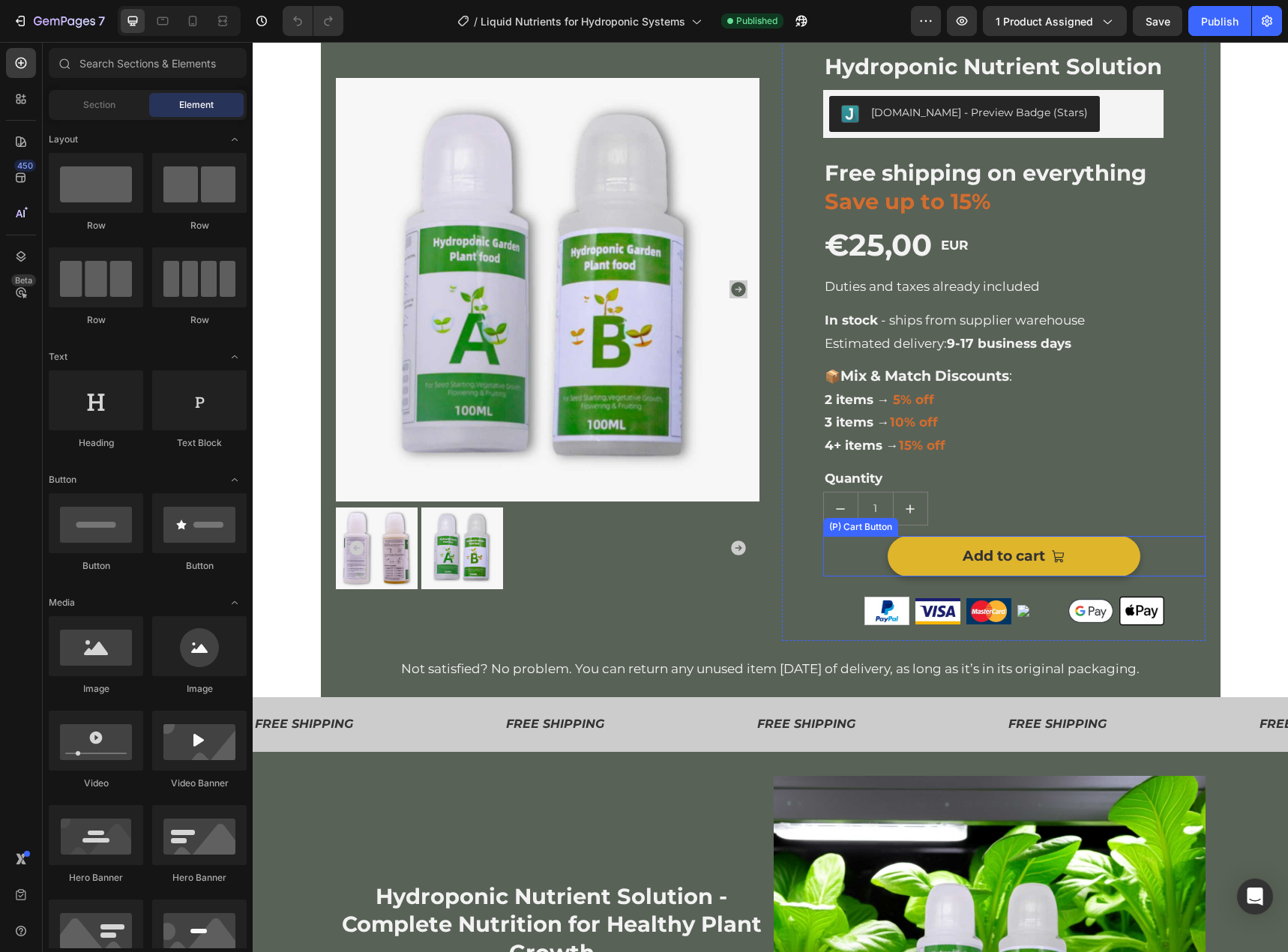
scroll to position [225, 0]
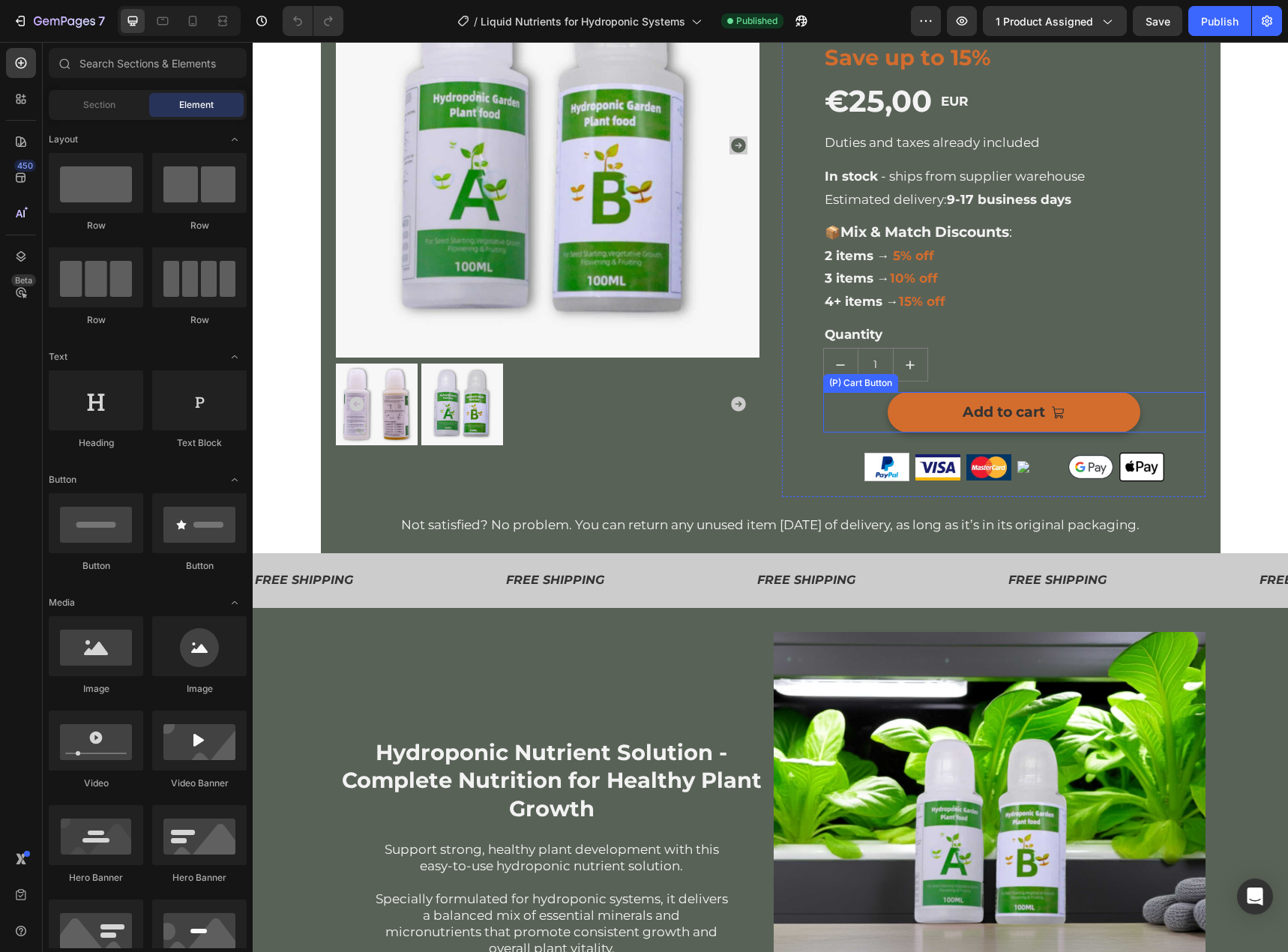
click at [1096, 403] on button "Add to cart" at bounding box center [1014, 412] width 253 height 40
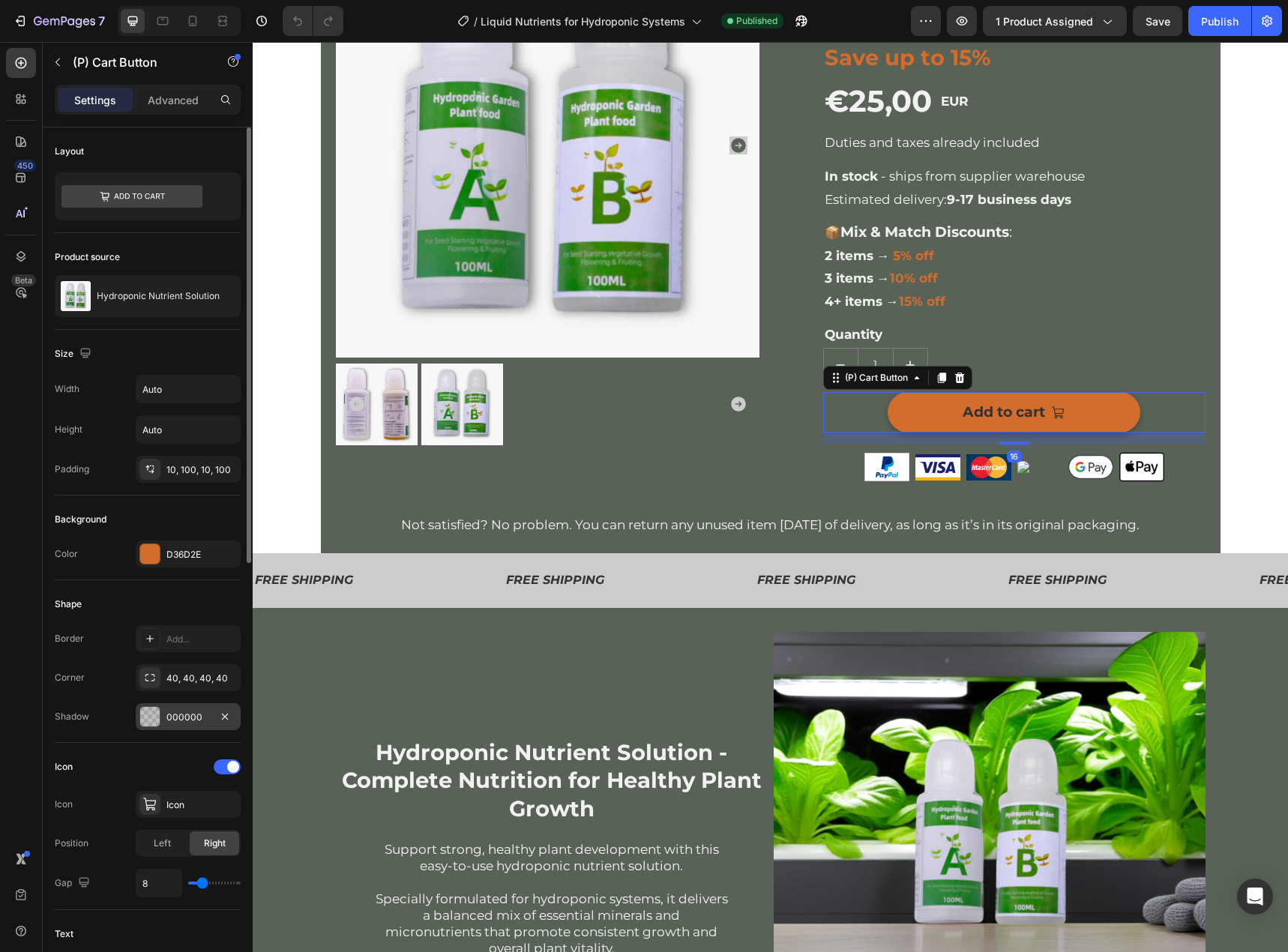
click at [180, 713] on div "000000" at bounding box center [188, 717] width 44 height 14
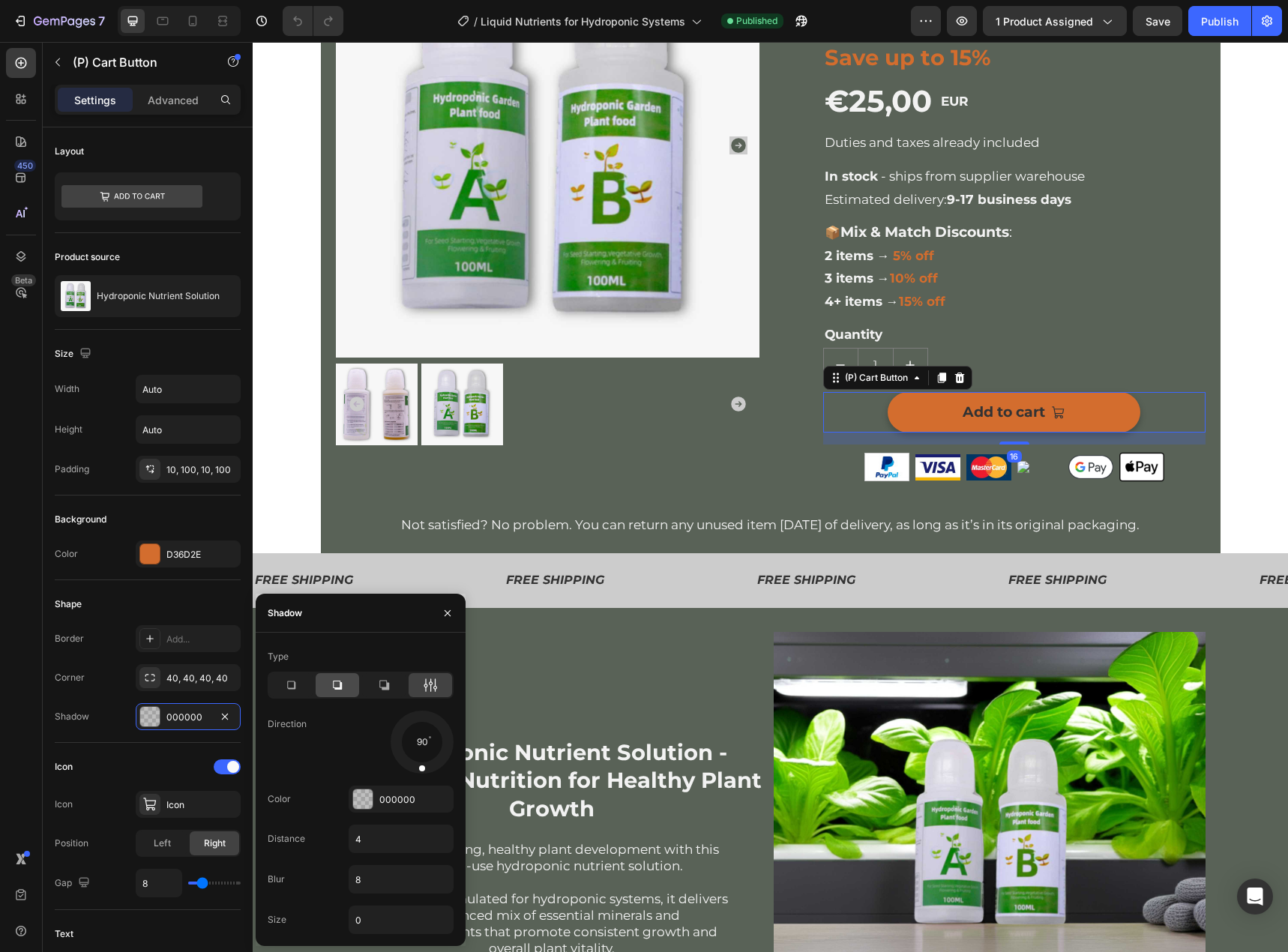
click at [323, 681] on div at bounding box center [337, 685] width 44 height 24
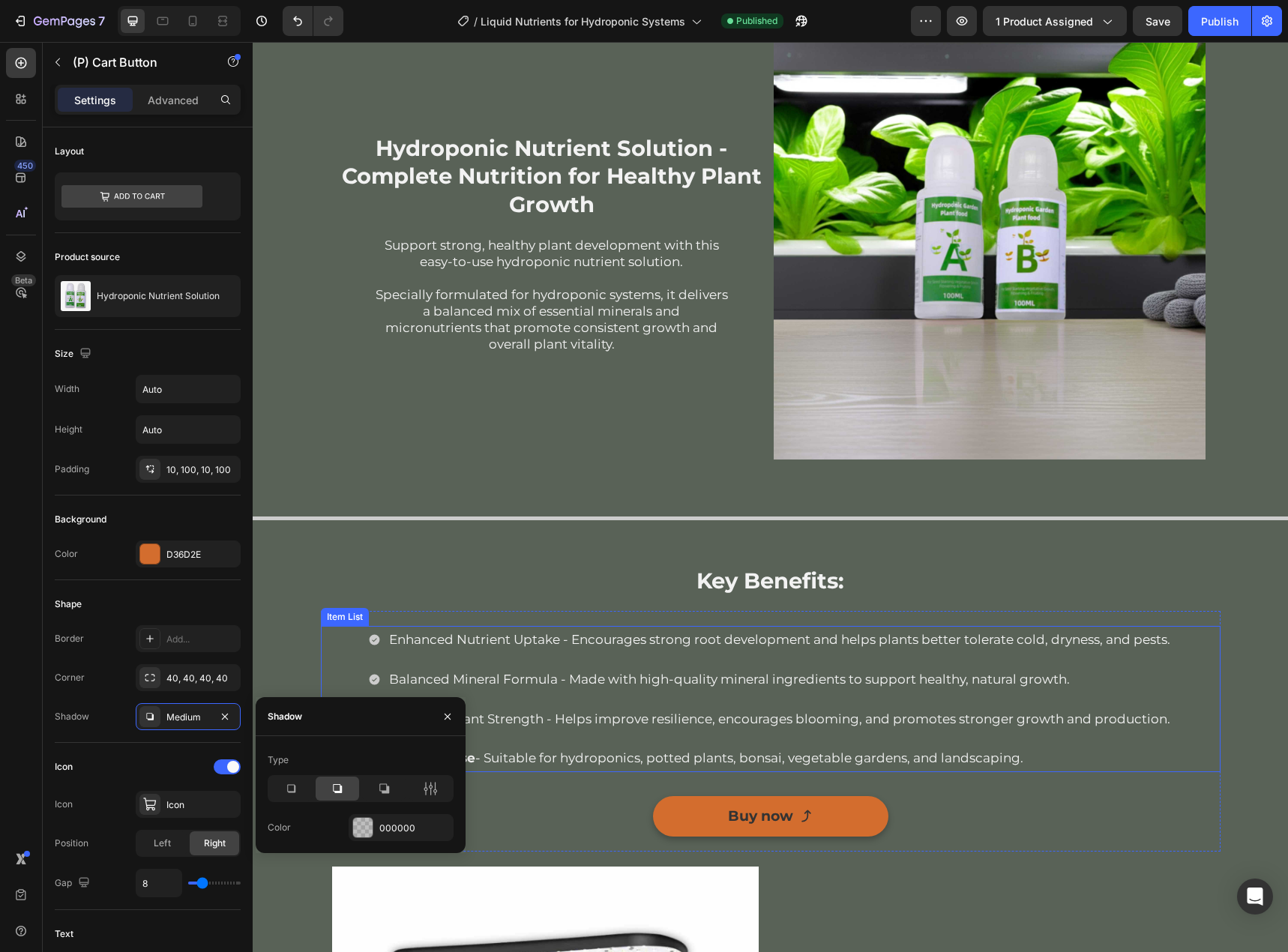
scroll to position [1050, 0]
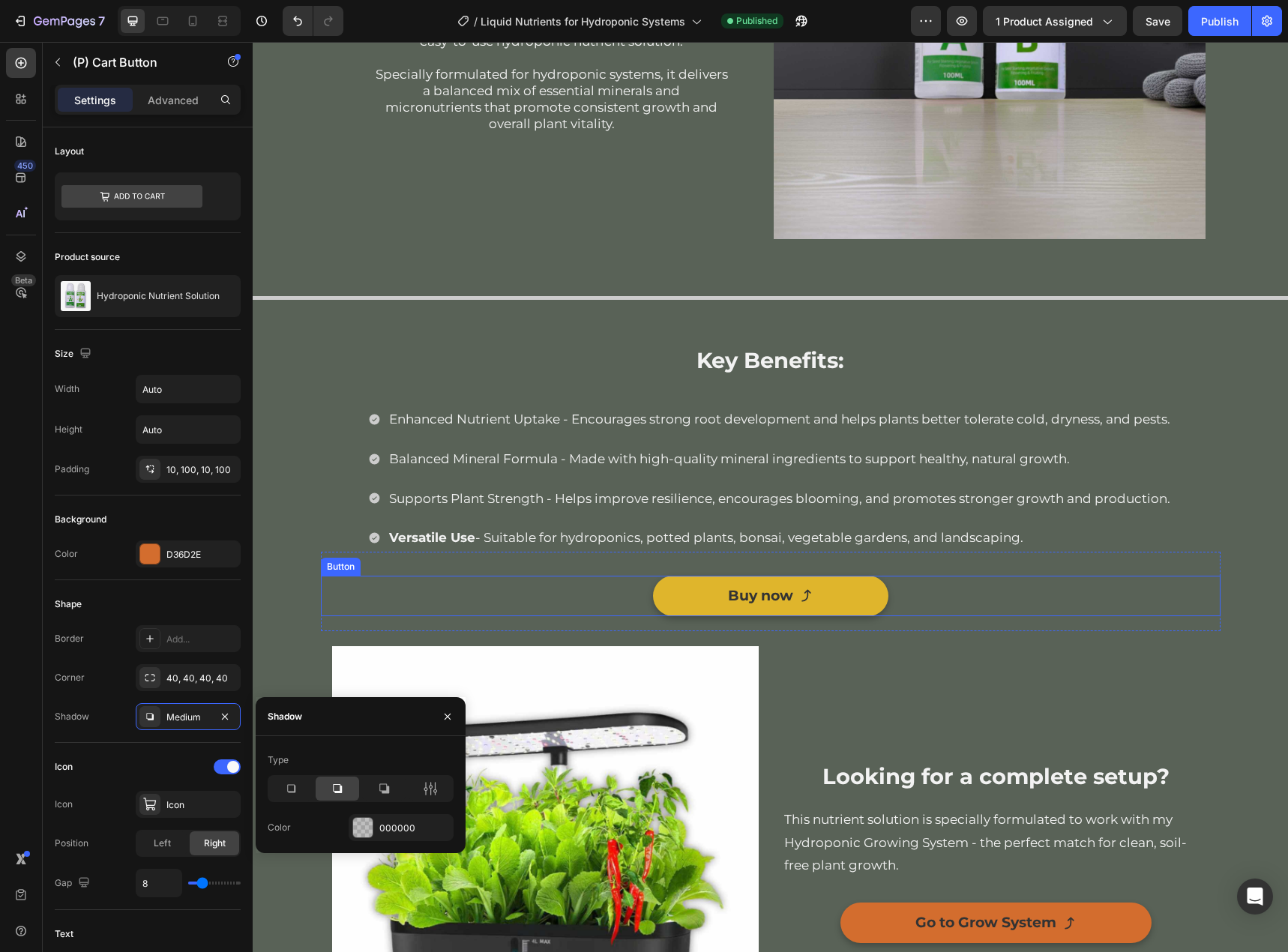
click at [832, 596] on link "Buy now" at bounding box center [771, 596] width 236 height 40
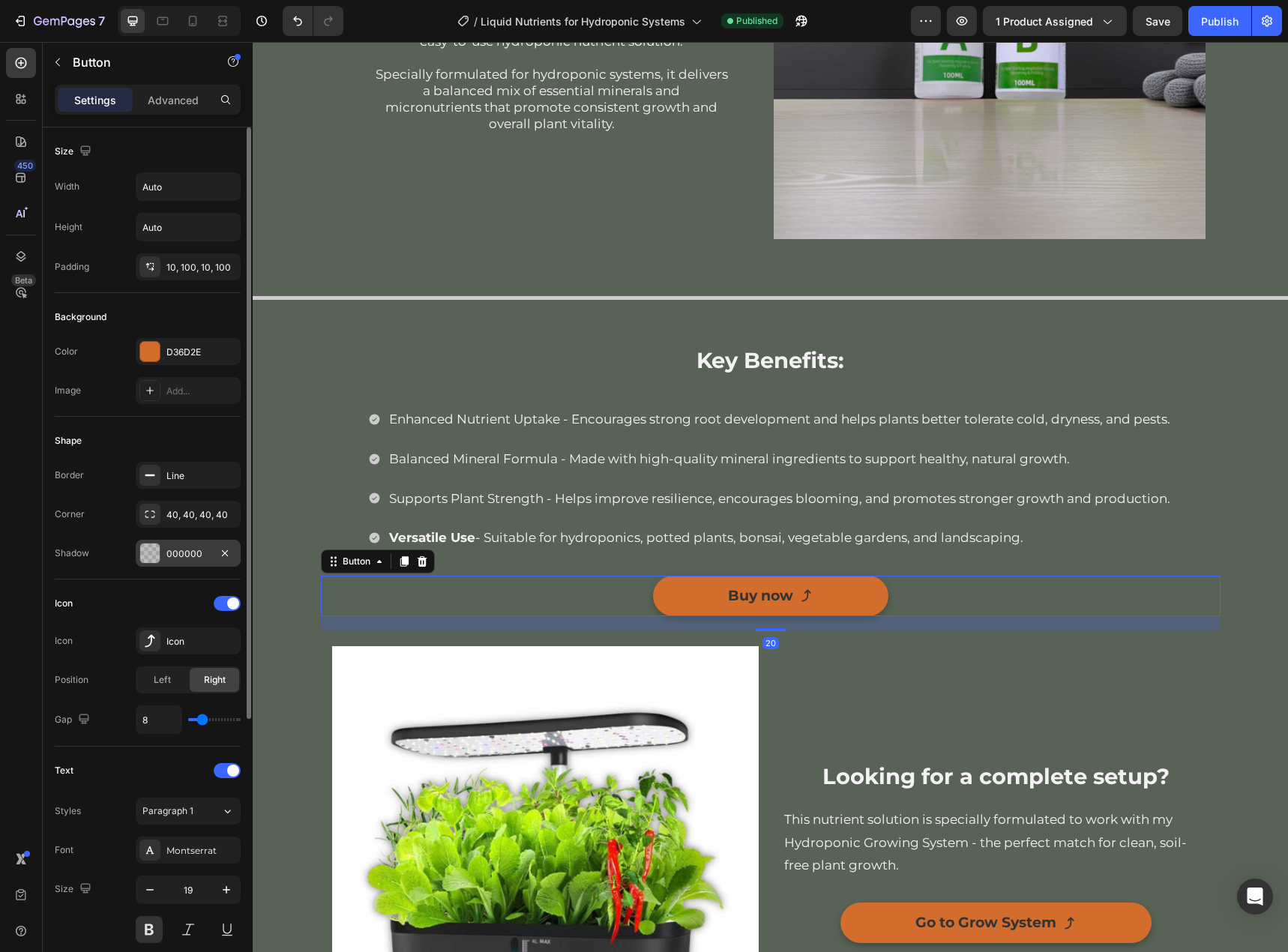
click at [182, 554] on div "000000" at bounding box center [188, 554] width 44 height 14
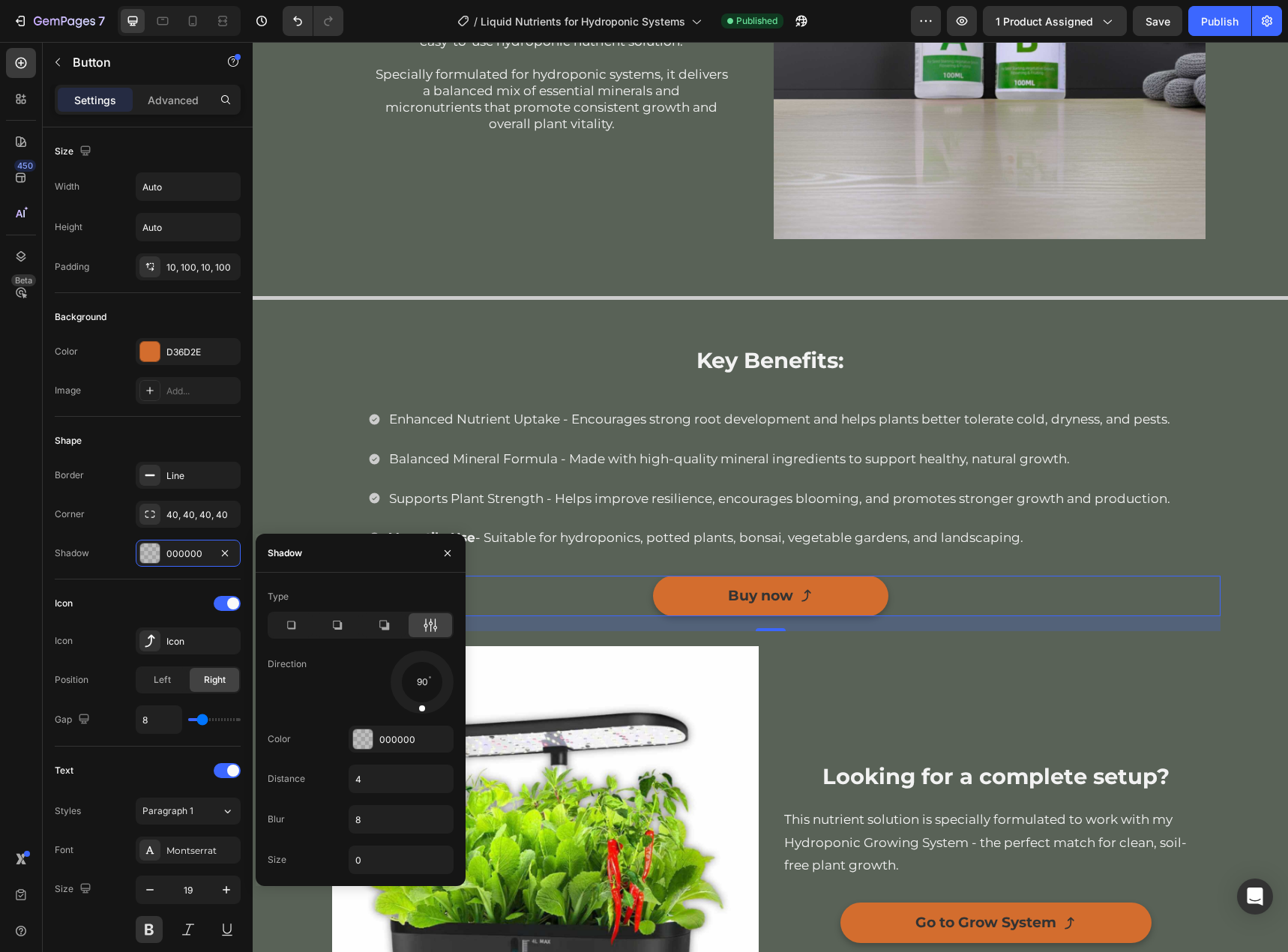
click at [339, 613] on div at bounding box center [337, 625] width 44 height 24
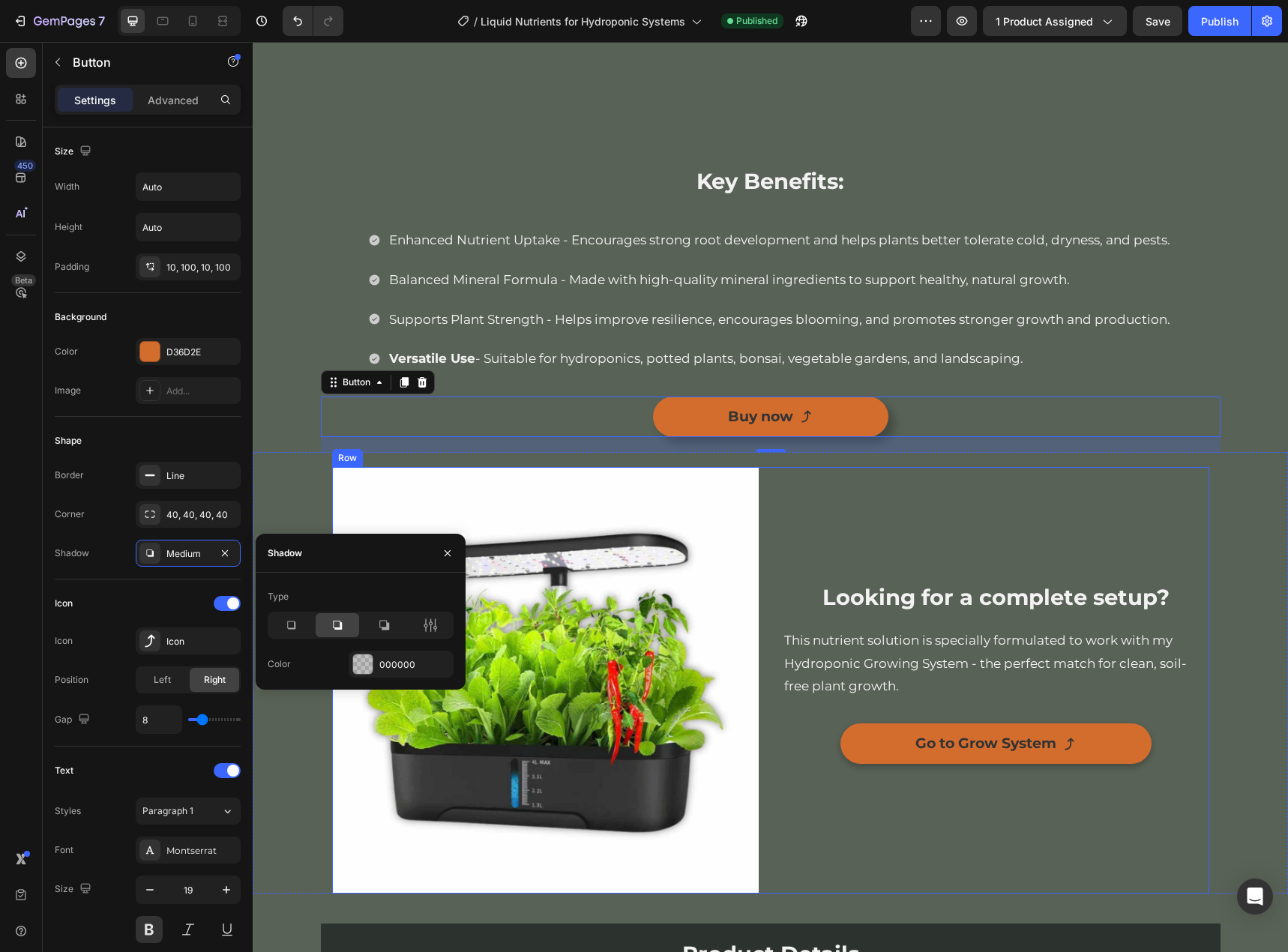
scroll to position [1424, 0]
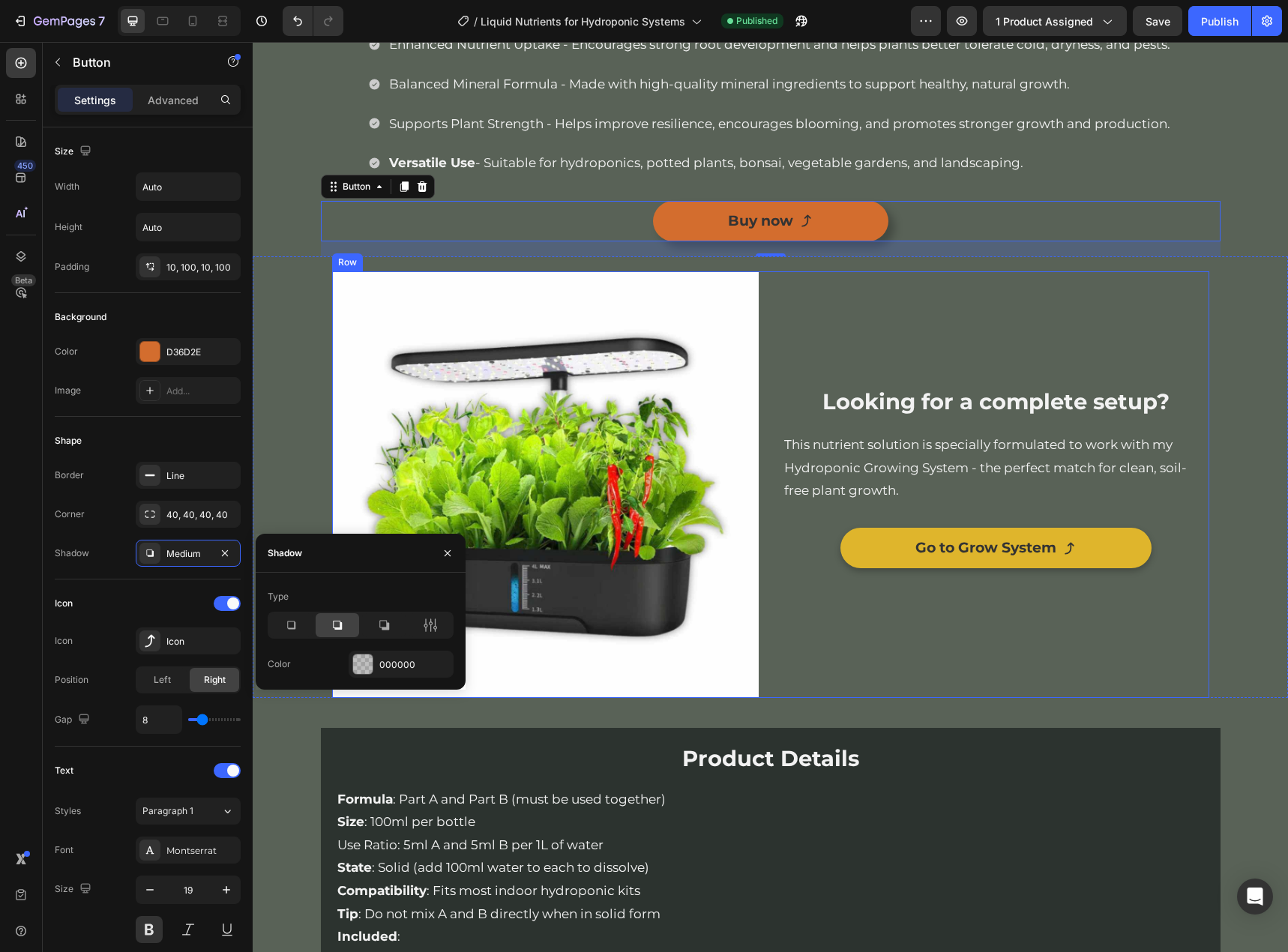
click at [1129, 544] on link "Go to Grow System" at bounding box center [996, 548] width 311 height 40
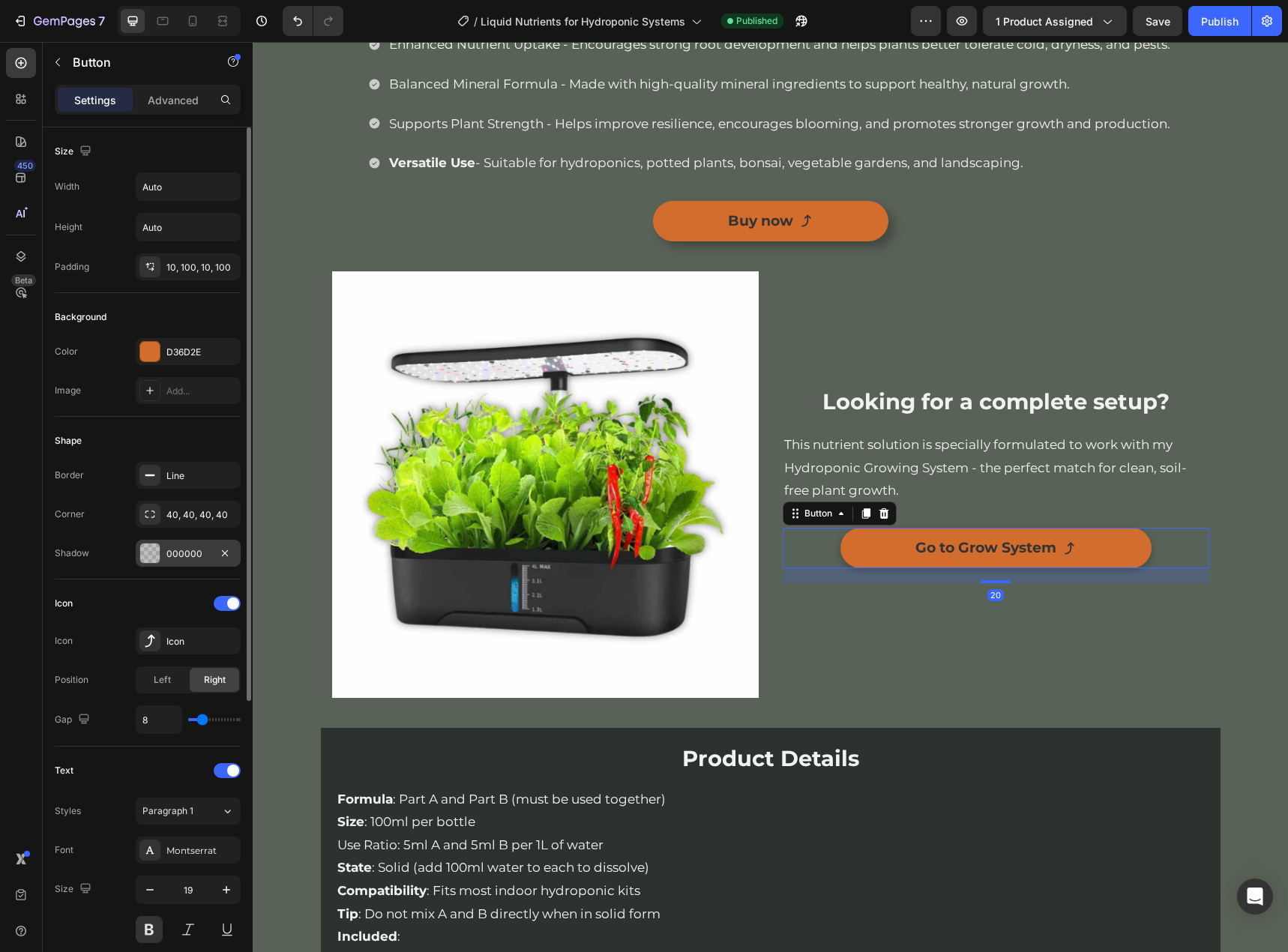
click at [161, 549] on div "000000" at bounding box center [188, 554] width 105 height 27
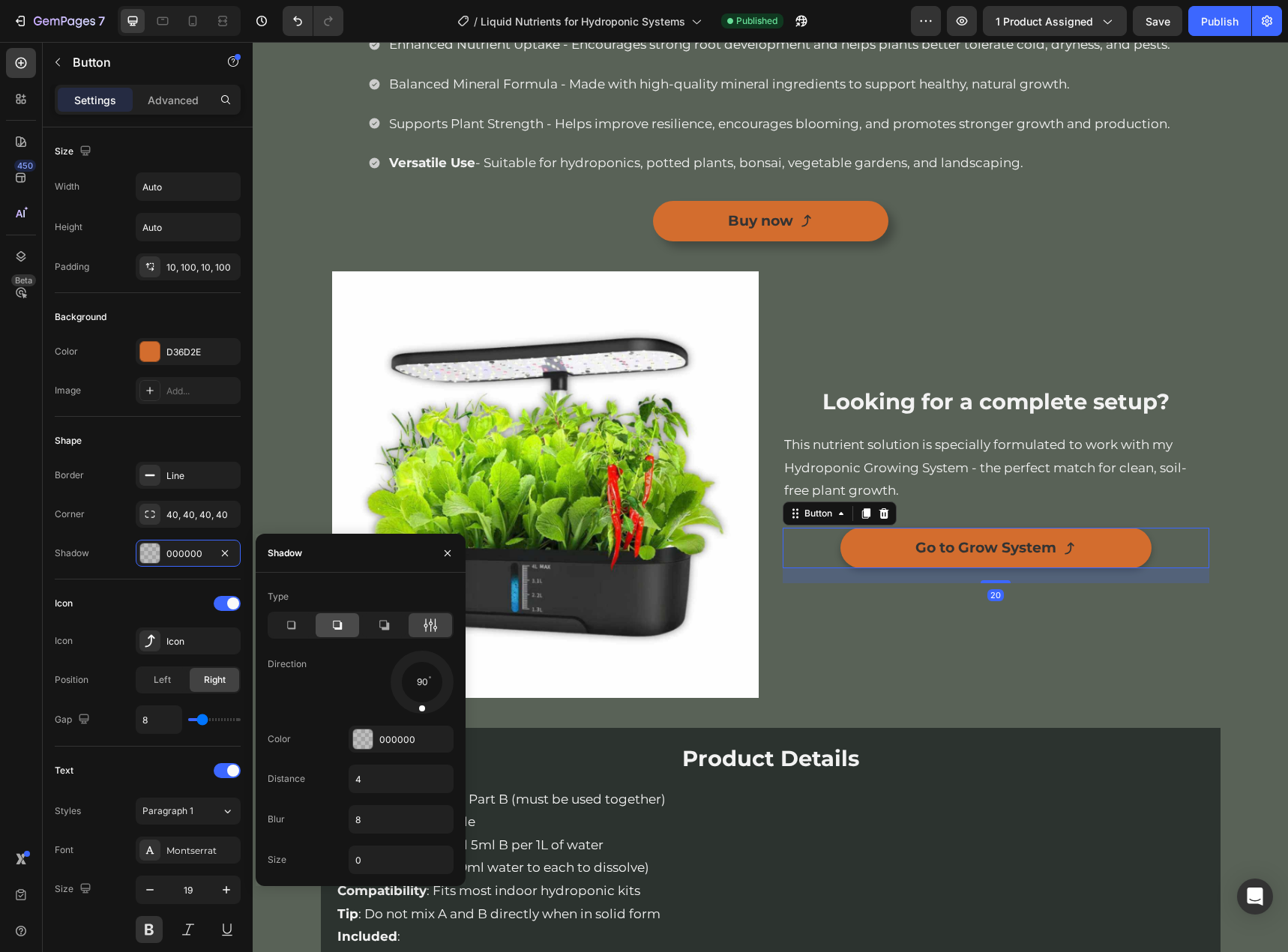
click at [335, 619] on icon at bounding box center [337, 625] width 15 height 15
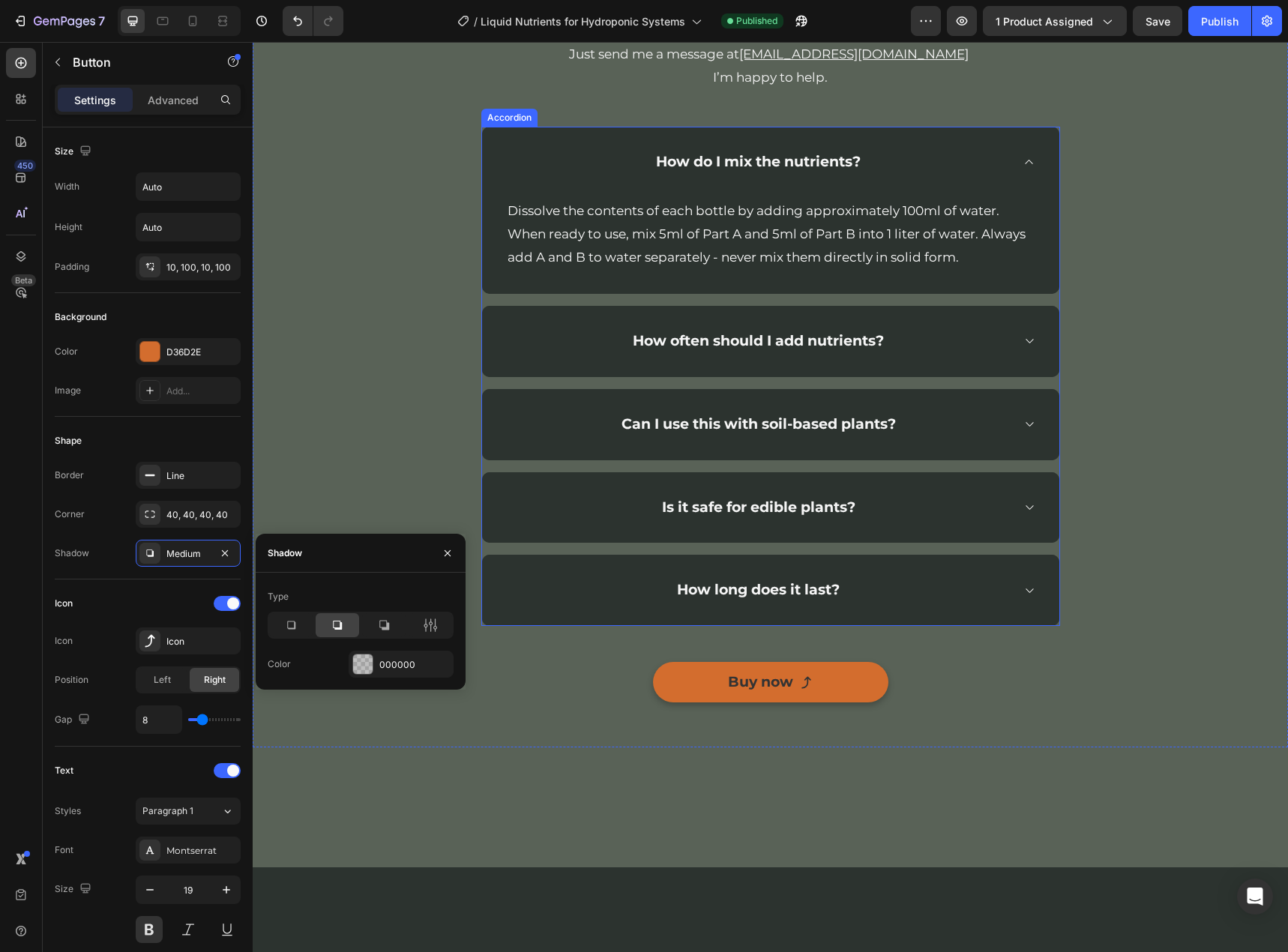
scroll to position [2774, 0]
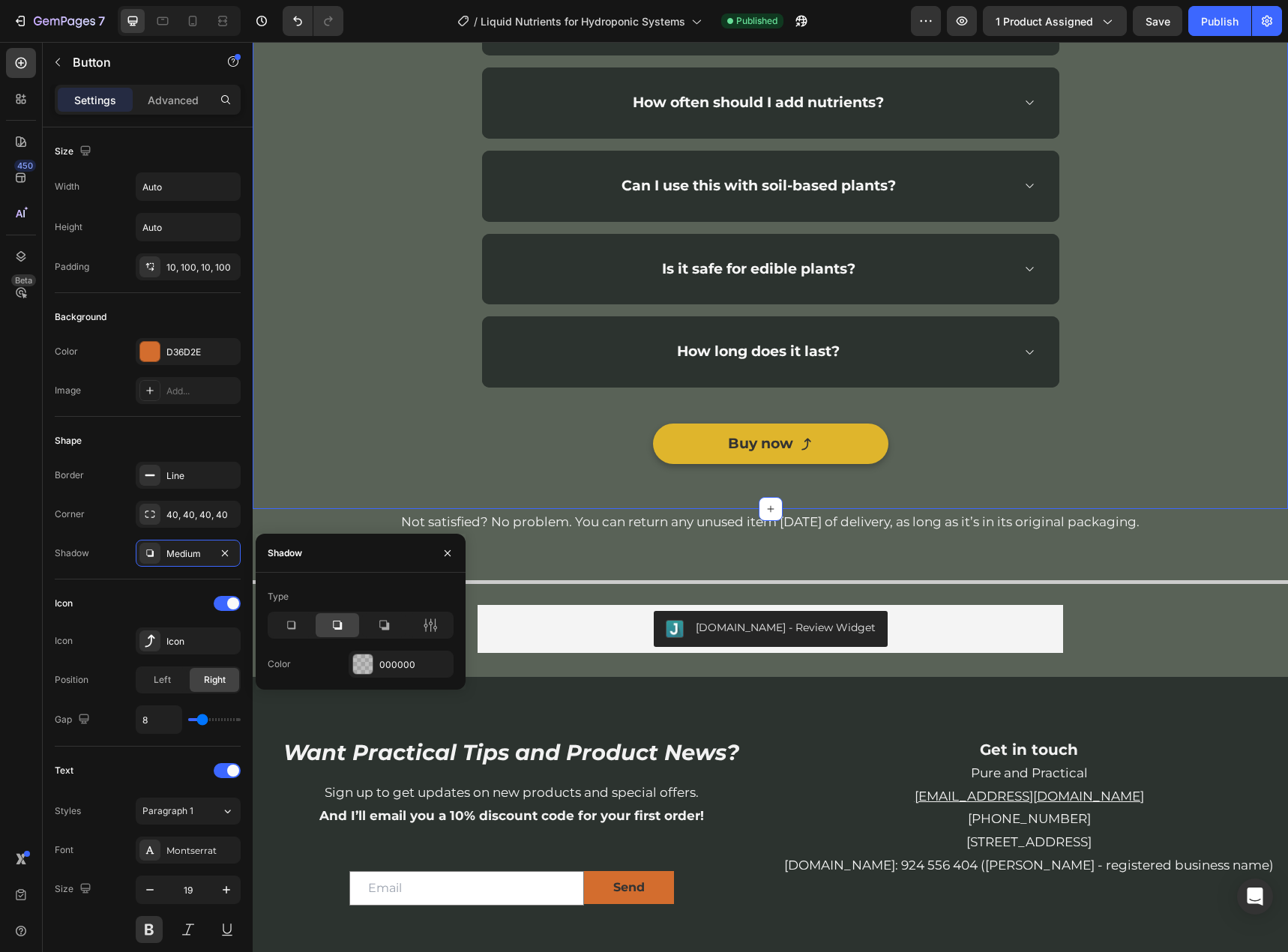
click at [839, 461] on link "Buy now" at bounding box center [771, 444] width 236 height 40
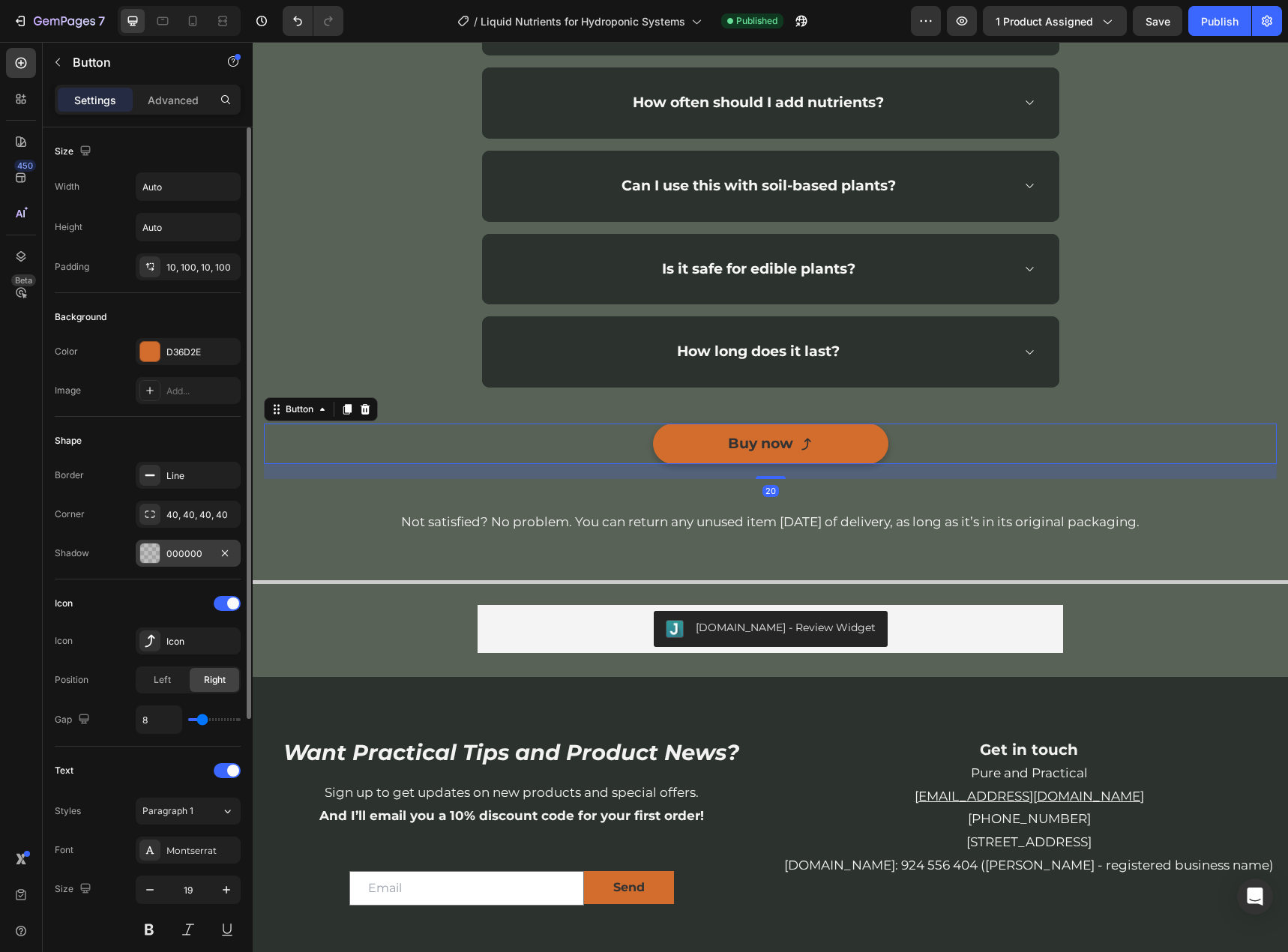
click at [185, 556] on div "000000" at bounding box center [188, 554] width 44 height 14
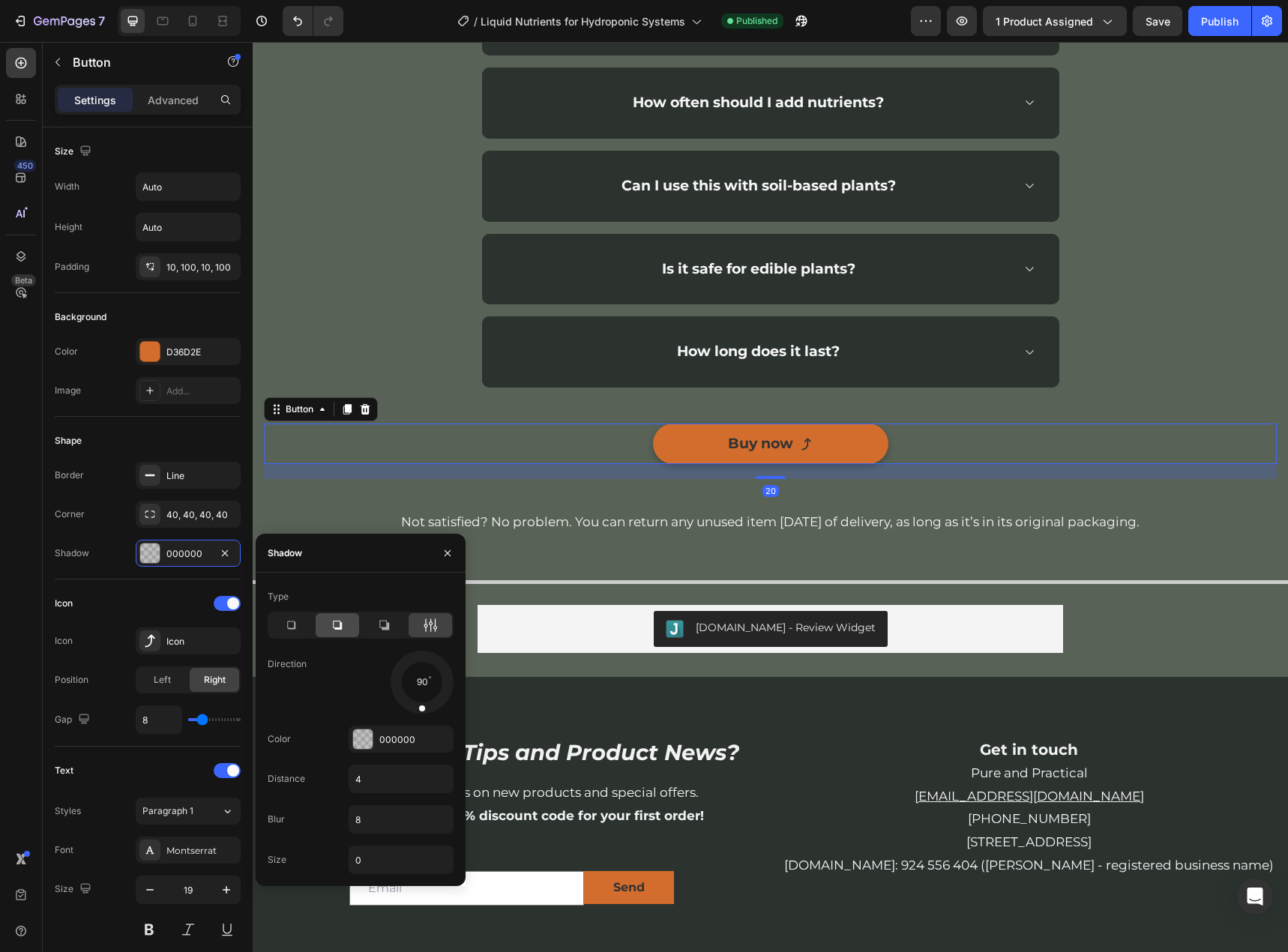
click at [336, 624] on icon at bounding box center [337, 625] width 15 height 15
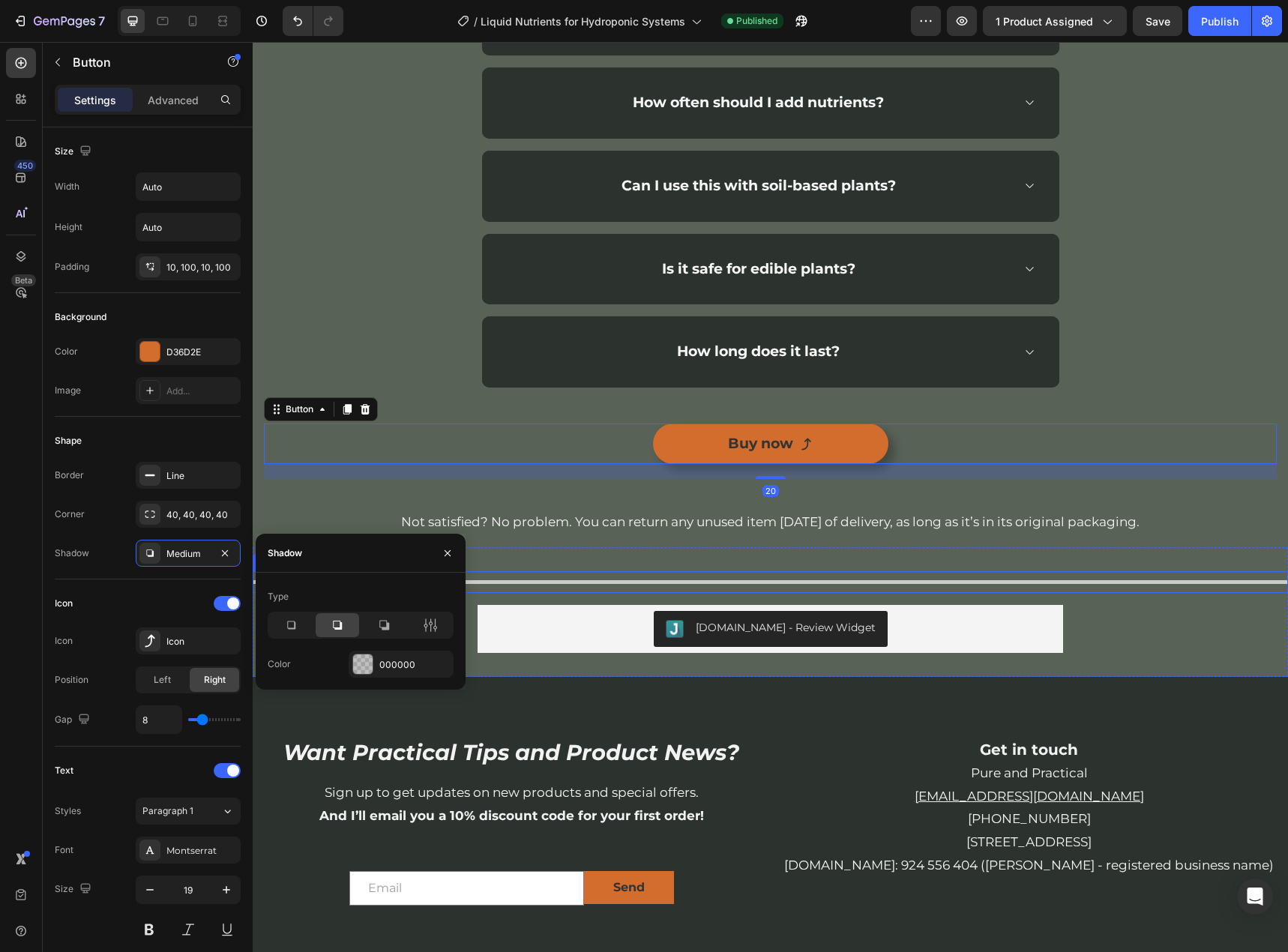
scroll to position [3073, 0]
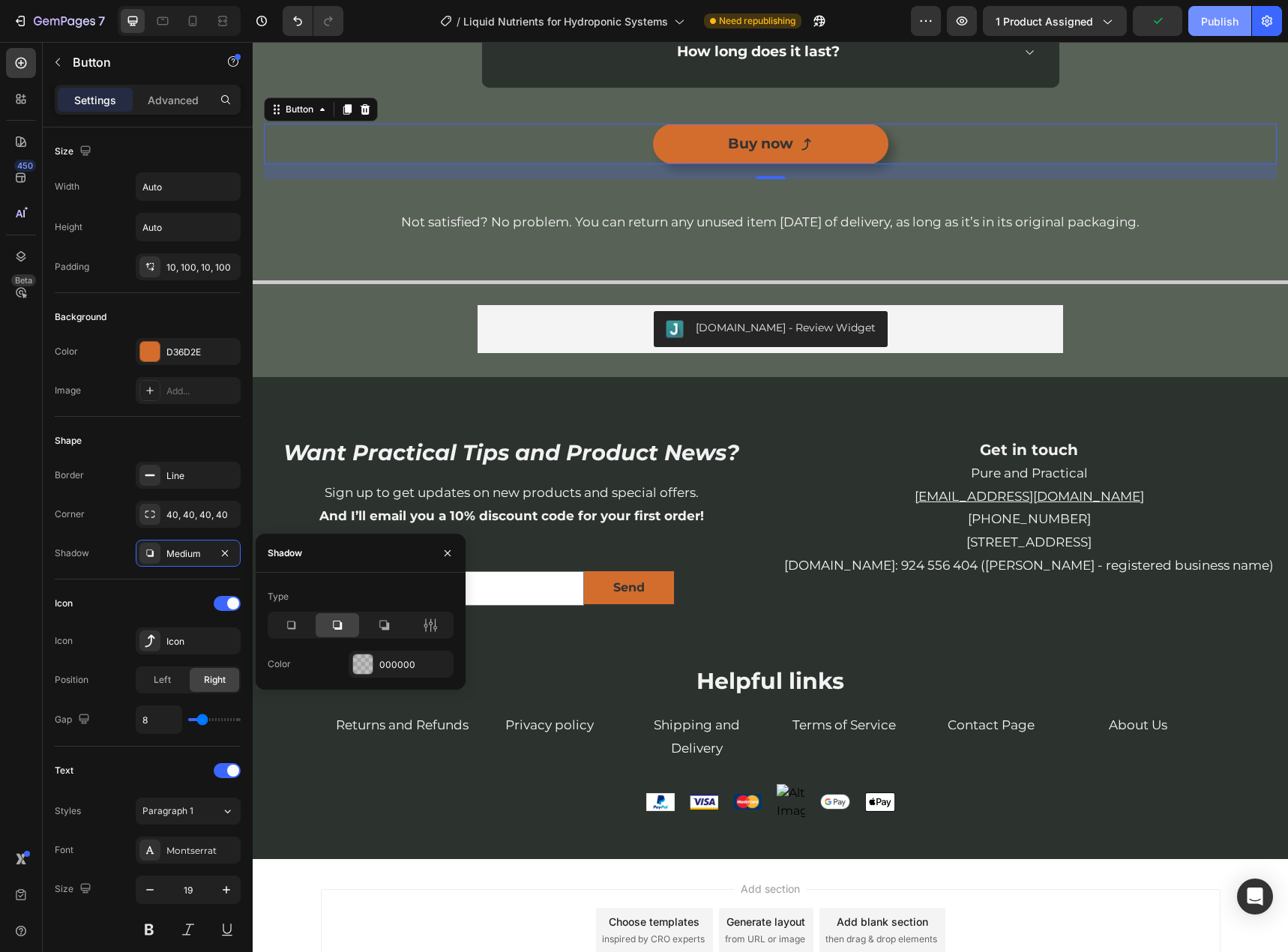
click at [1218, 24] on div "Publish" at bounding box center [1219, 21] width 37 height 16
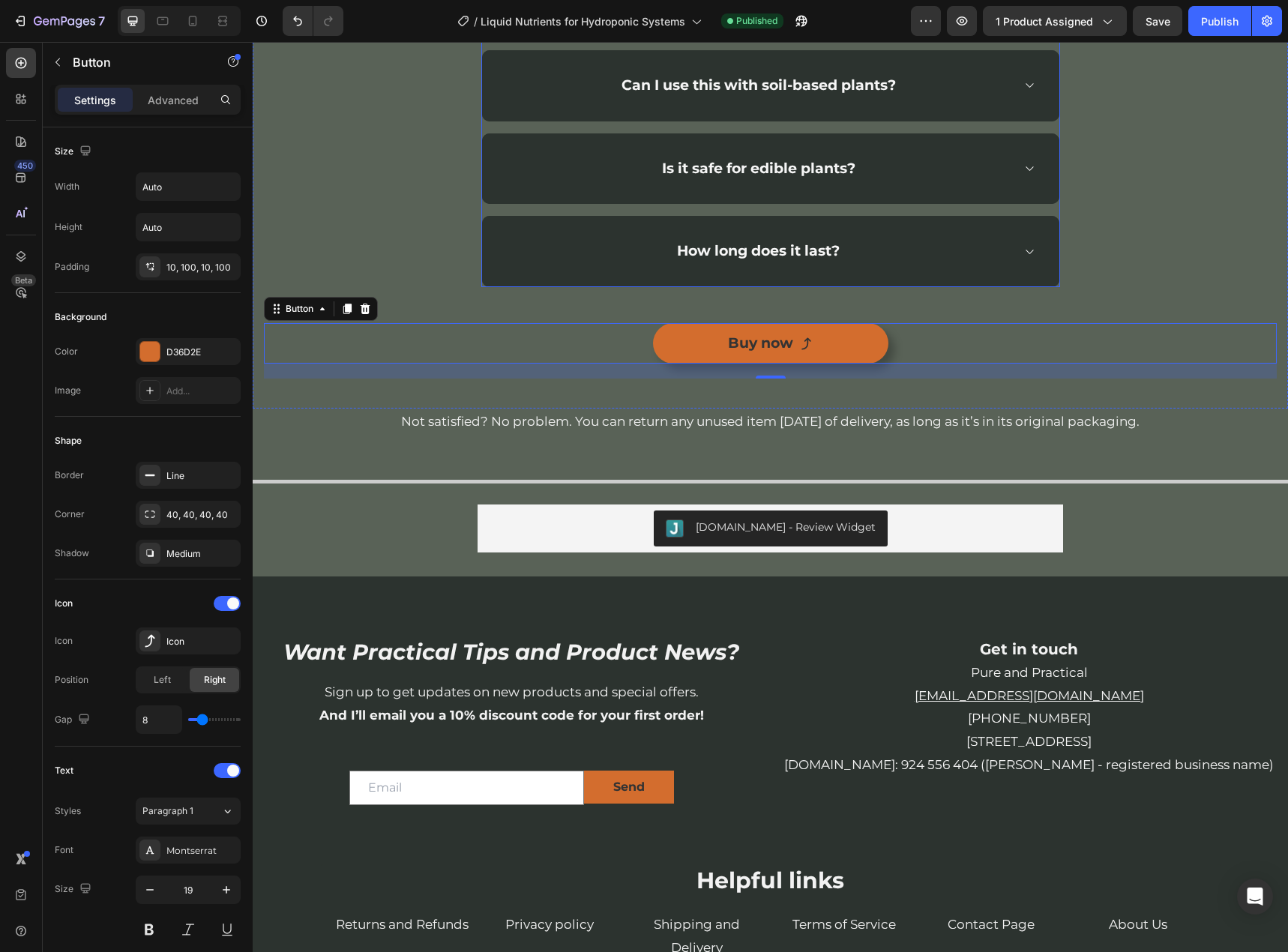
scroll to position [2774, 0]
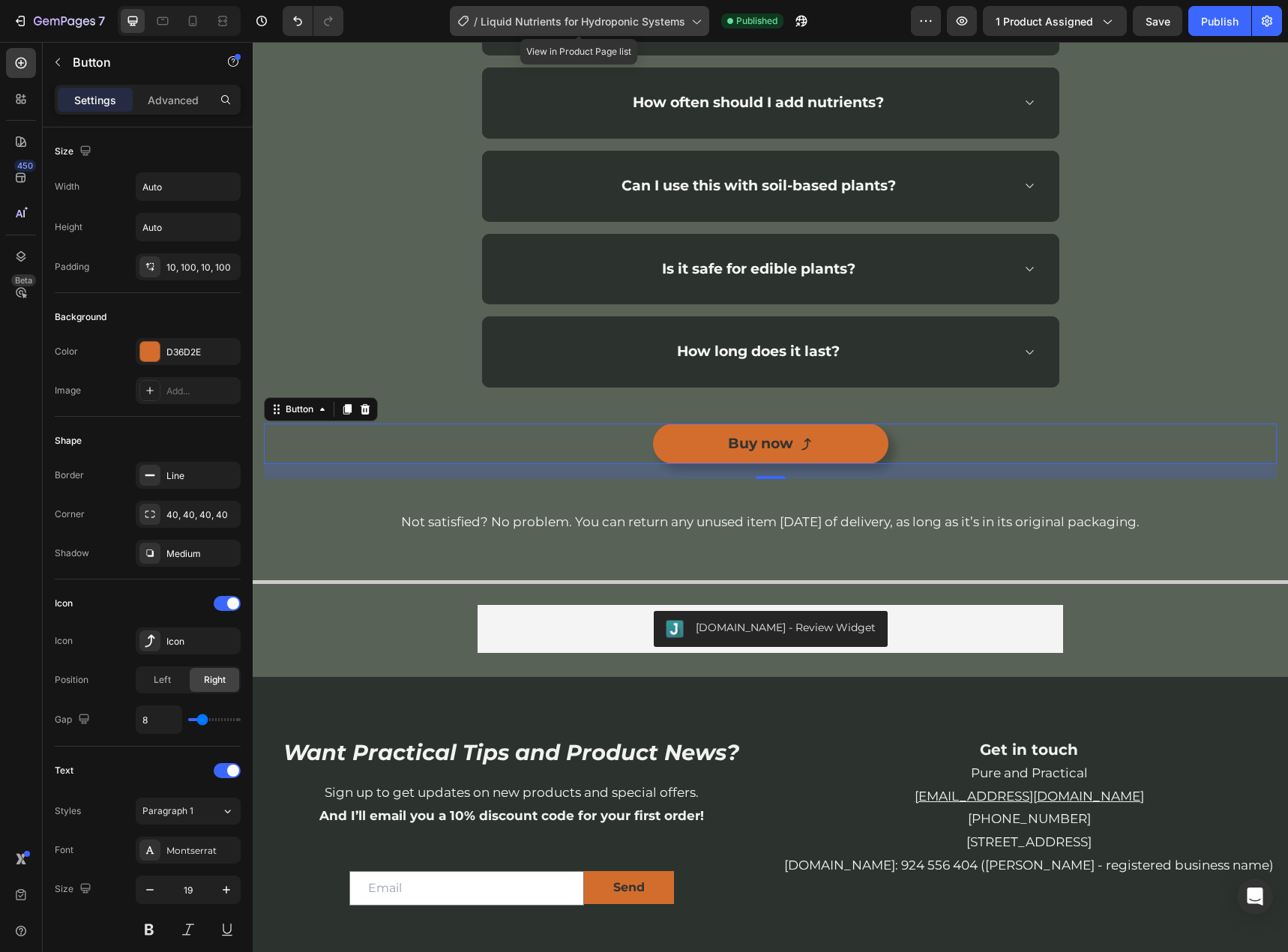
click at [635, 33] on div "/ Liquid Nutrients for Hydroponic Systems" at bounding box center [579, 21] width 259 height 30
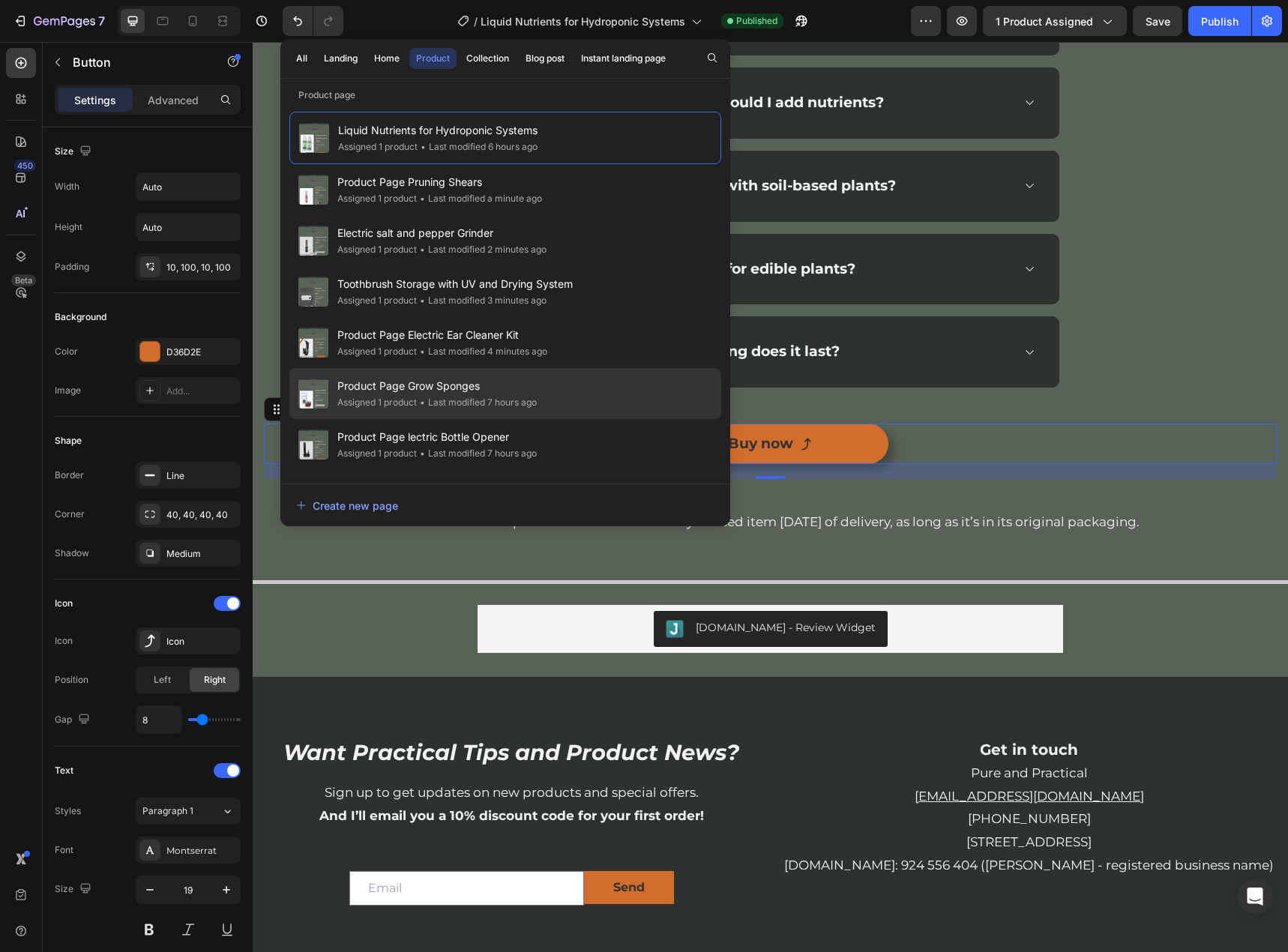
click at [392, 392] on span "Product Page Grow Sponges" at bounding box center [437, 386] width 199 height 18
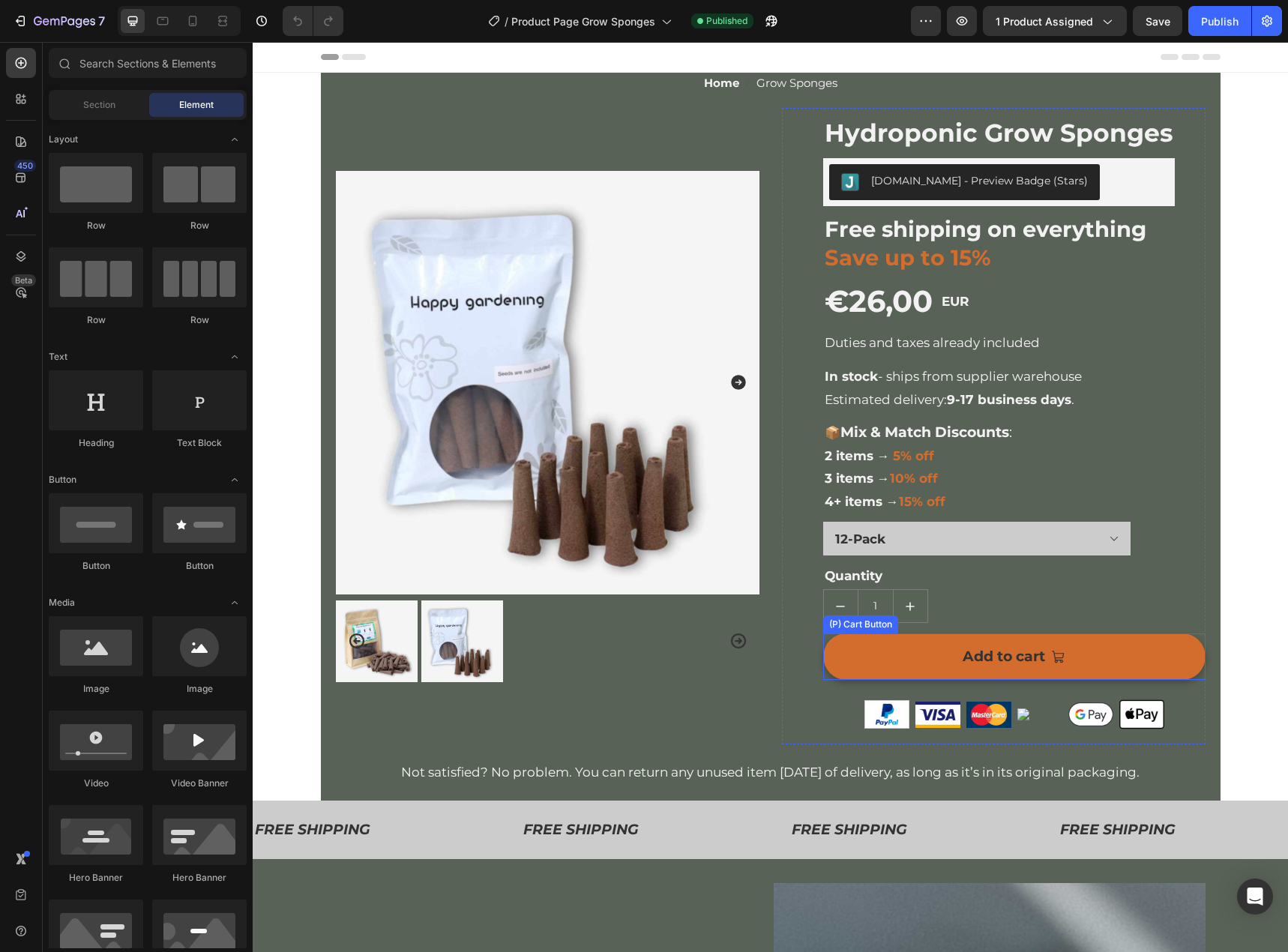
click at [1149, 646] on button "Add to cart" at bounding box center [1014, 656] width 382 height 47
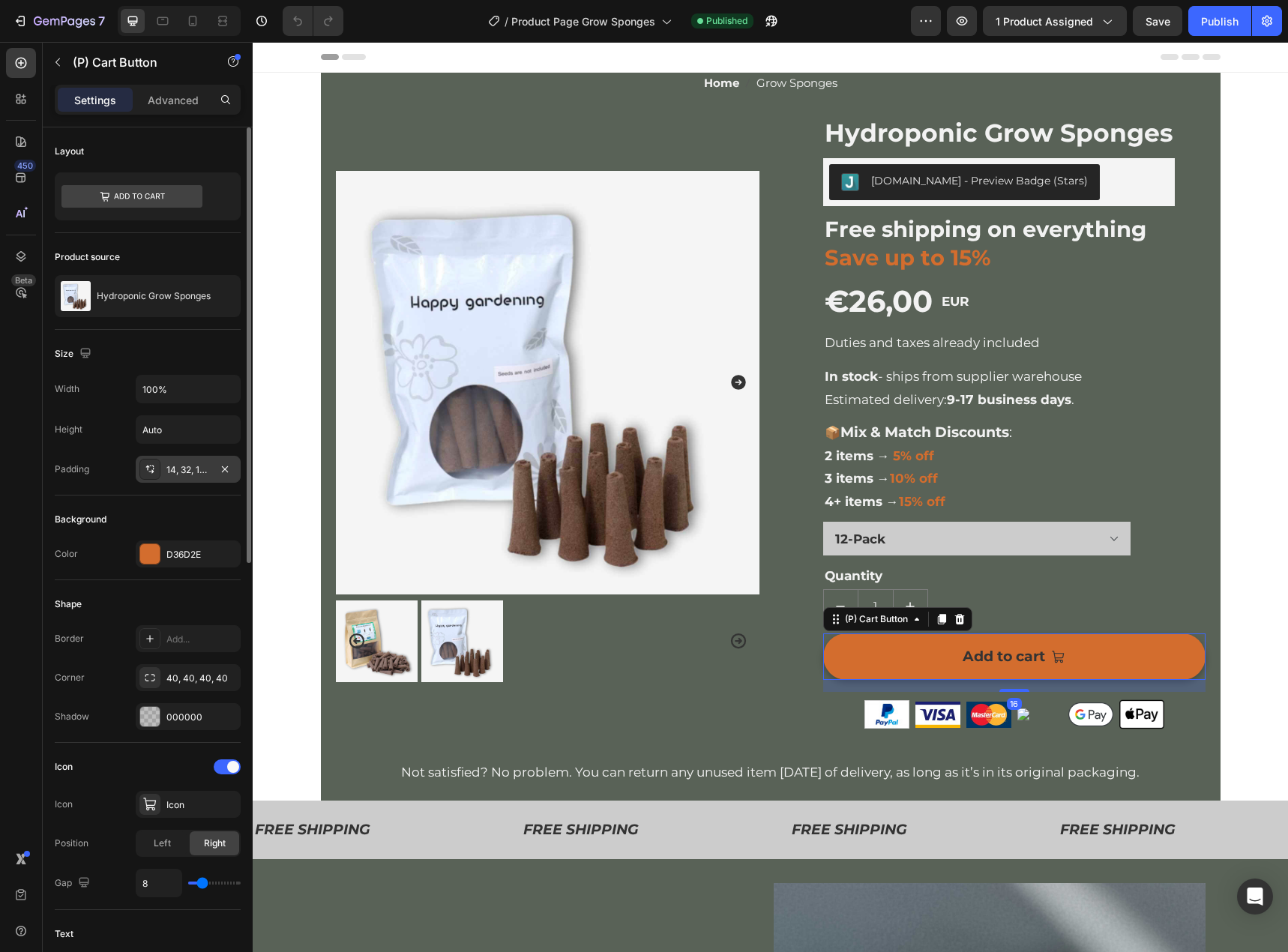
click at [182, 470] on div "14, 32, 14, 32" at bounding box center [188, 470] width 44 height 14
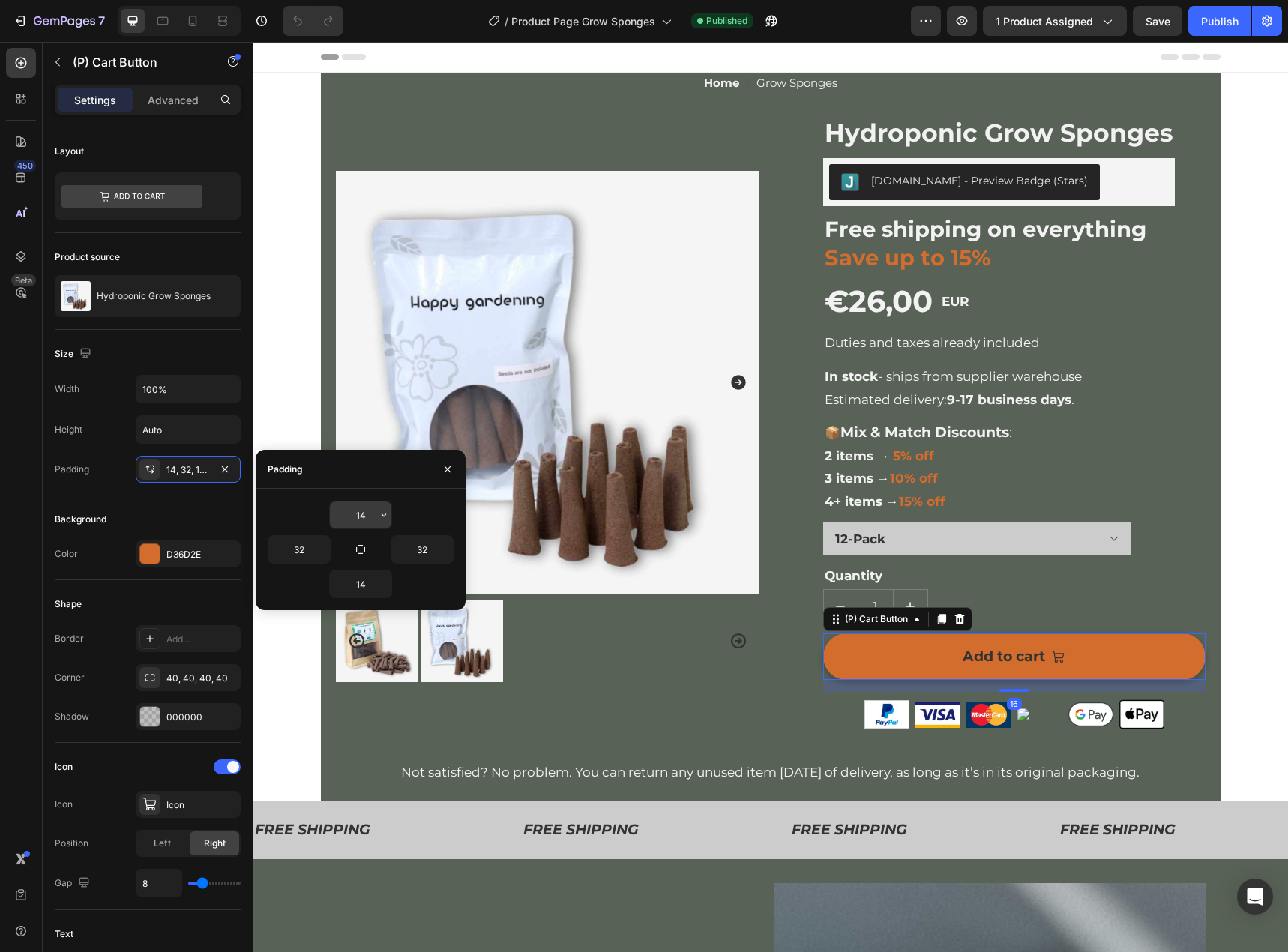
click at [363, 514] on input "14" at bounding box center [360, 515] width 61 height 27
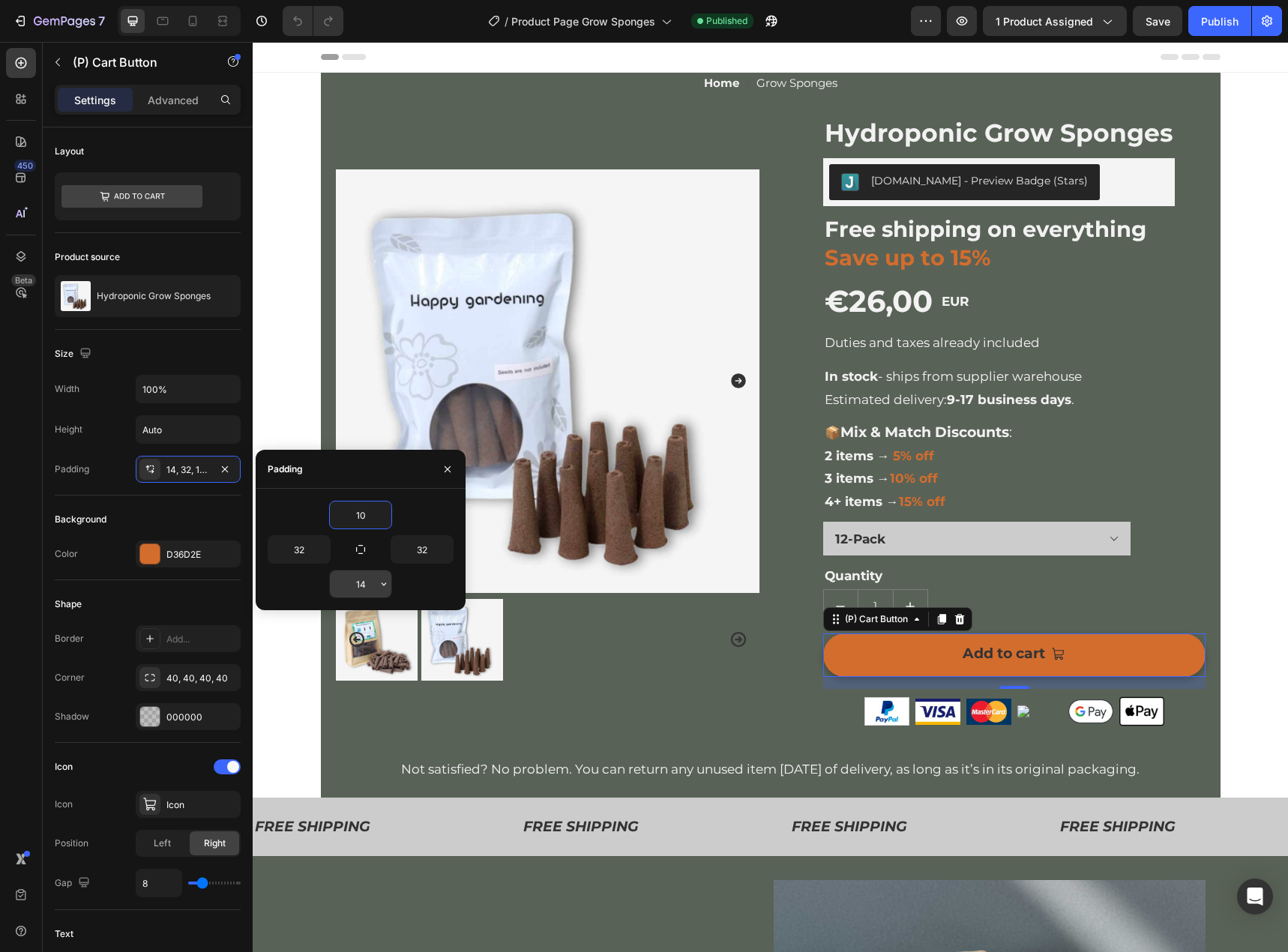
type input "10"
click at [364, 585] on input "14" at bounding box center [360, 584] width 61 height 27
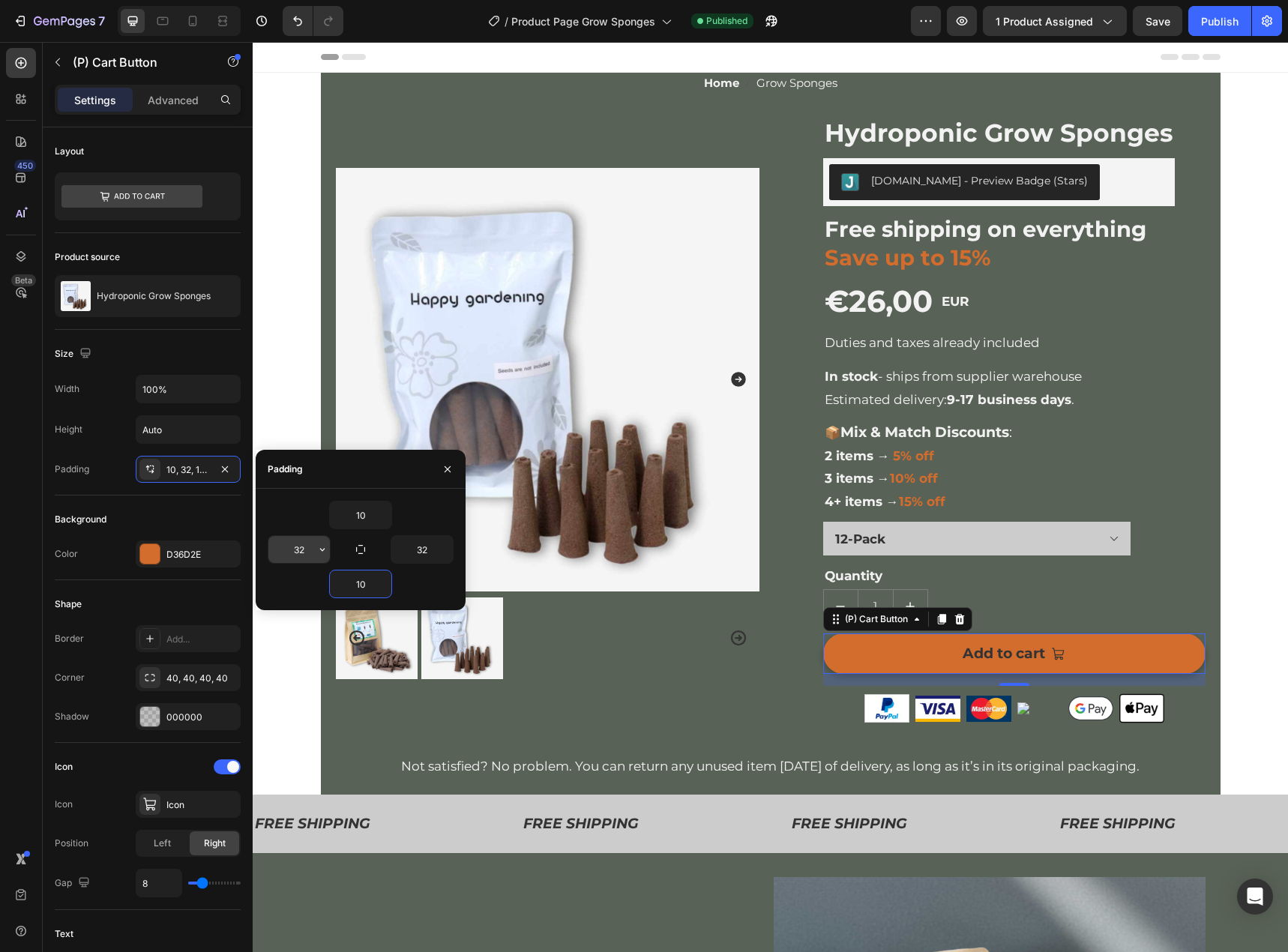
type input "10"
click at [308, 545] on input "32" at bounding box center [299, 550] width 61 height 27
type input "100"
click at [414, 548] on input "32" at bounding box center [421, 550] width 61 height 27
type input "100"
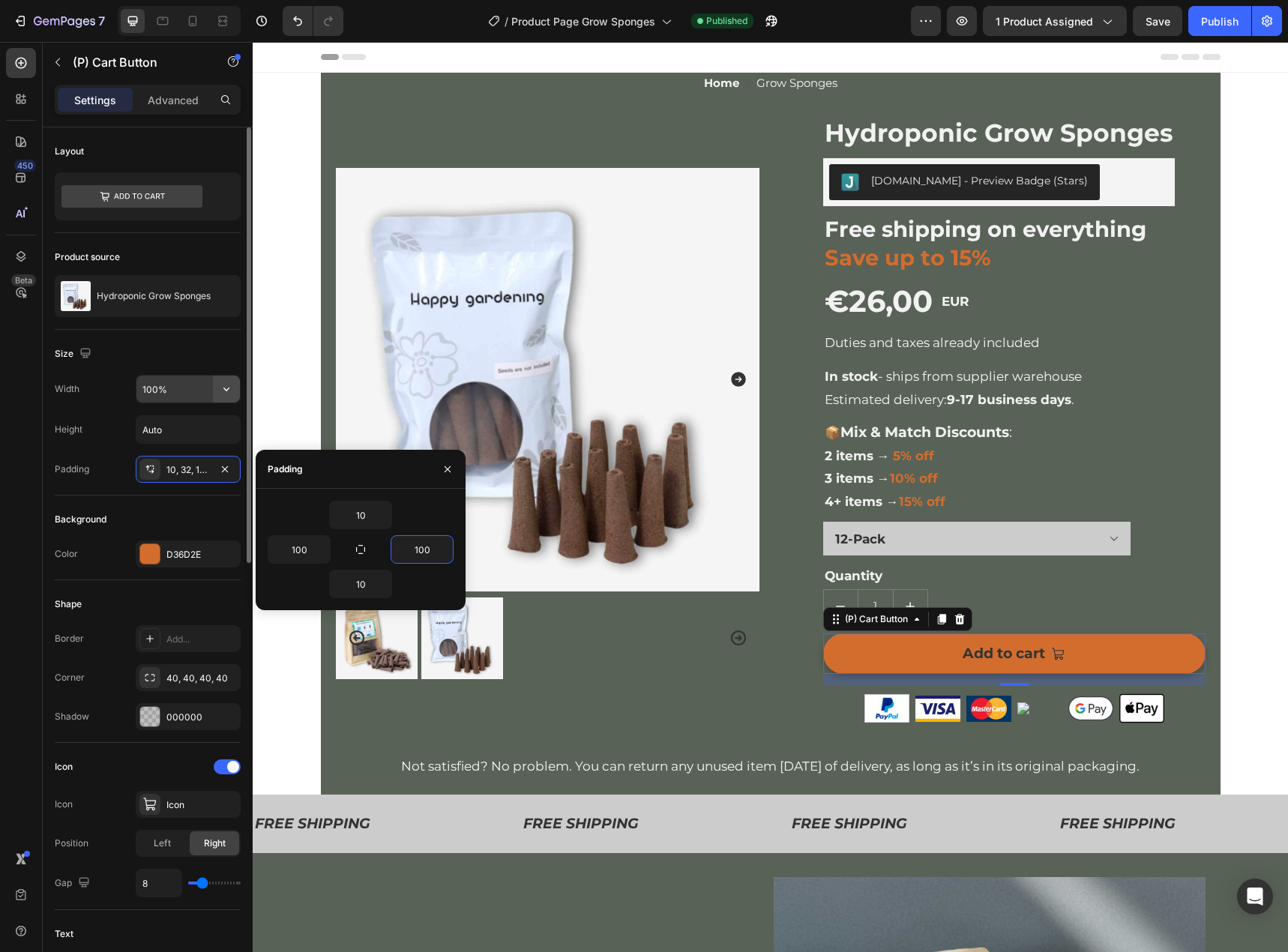
click at [227, 392] on icon "button" at bounding box center [227, 389] width 15 height 15
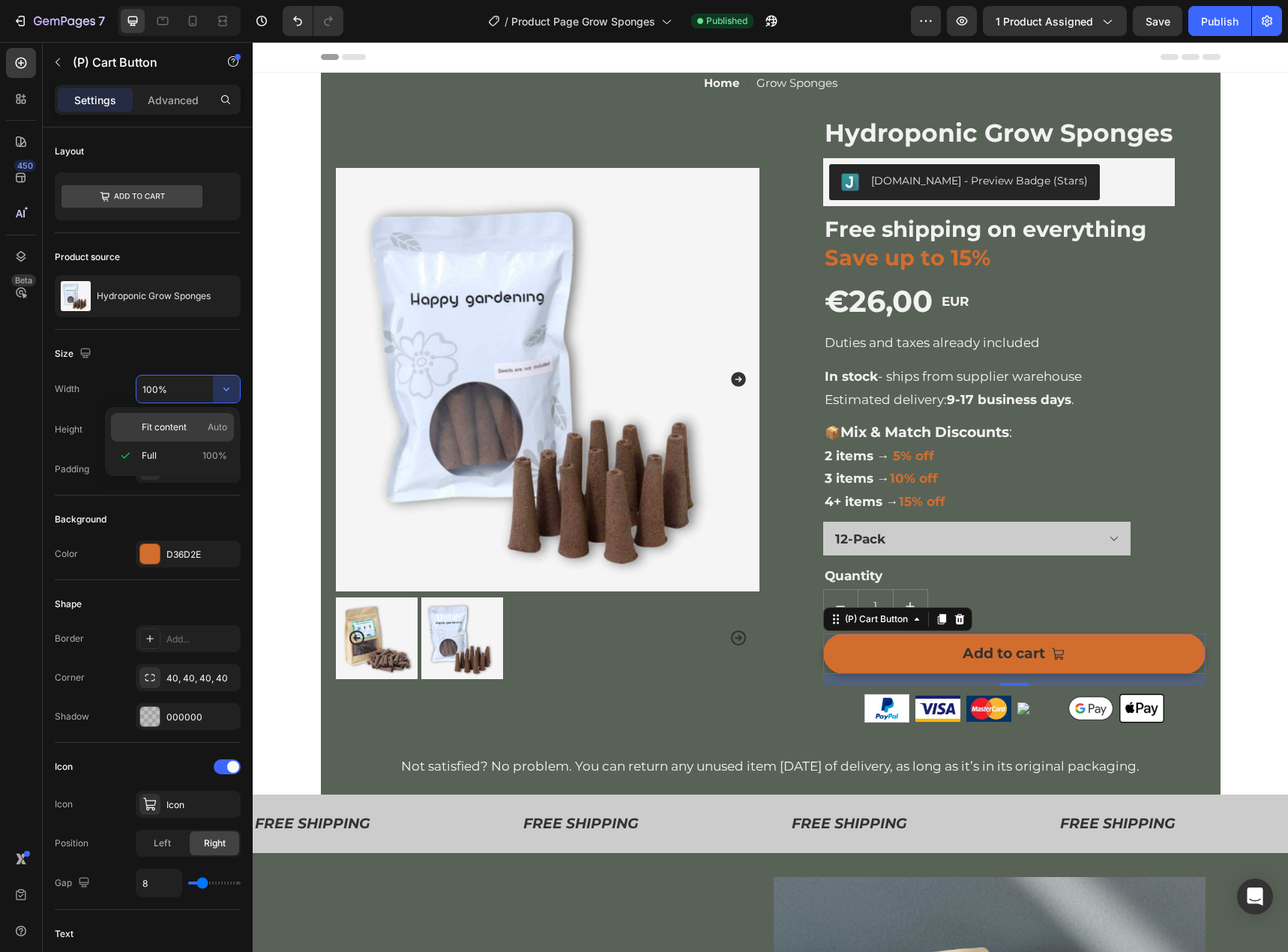
click at [180, 431] on span "Fit content" at bounding box center [164, 427] width 45 height 14
type input "Auto"
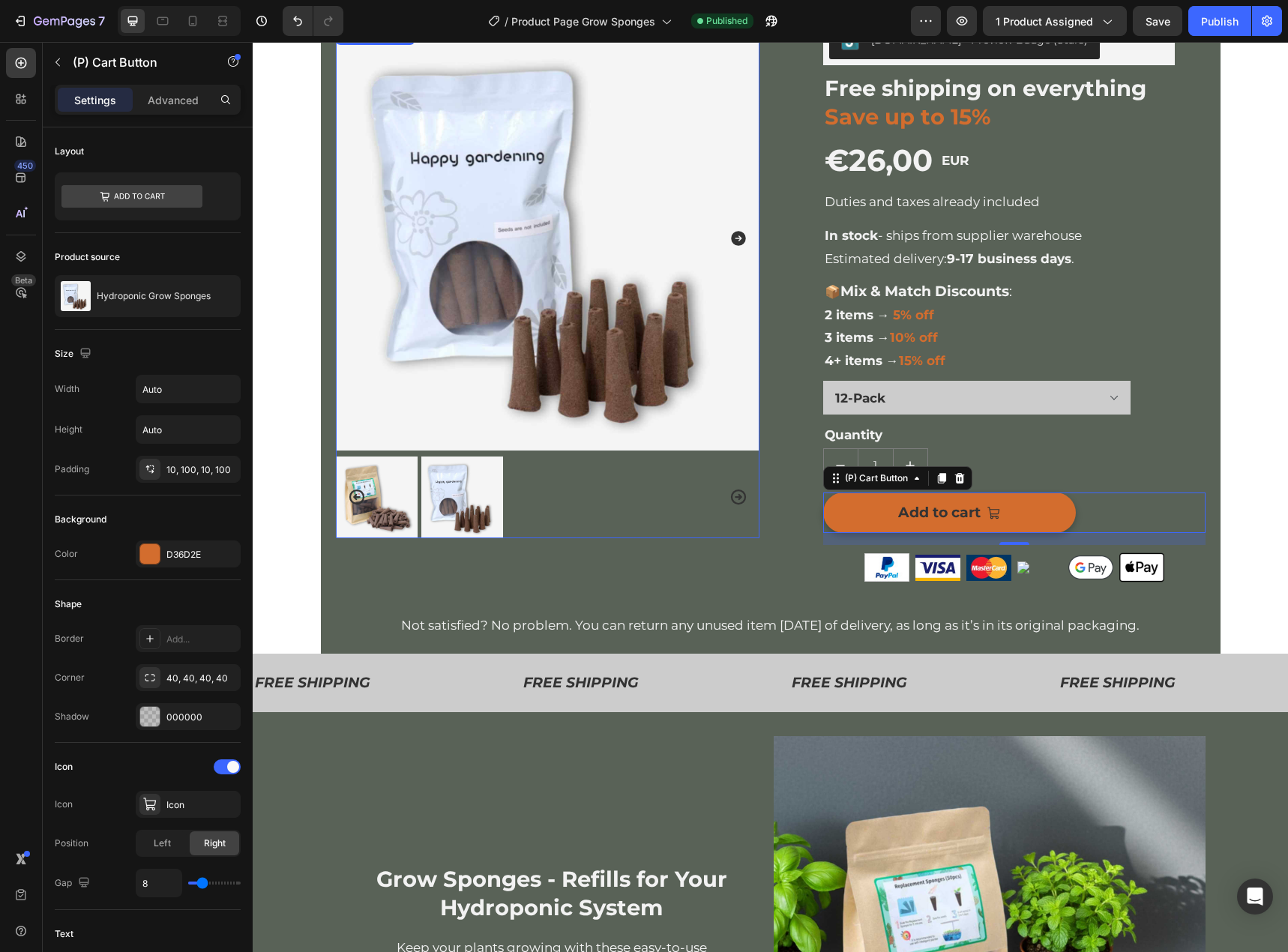
scroll to position [150, 0]
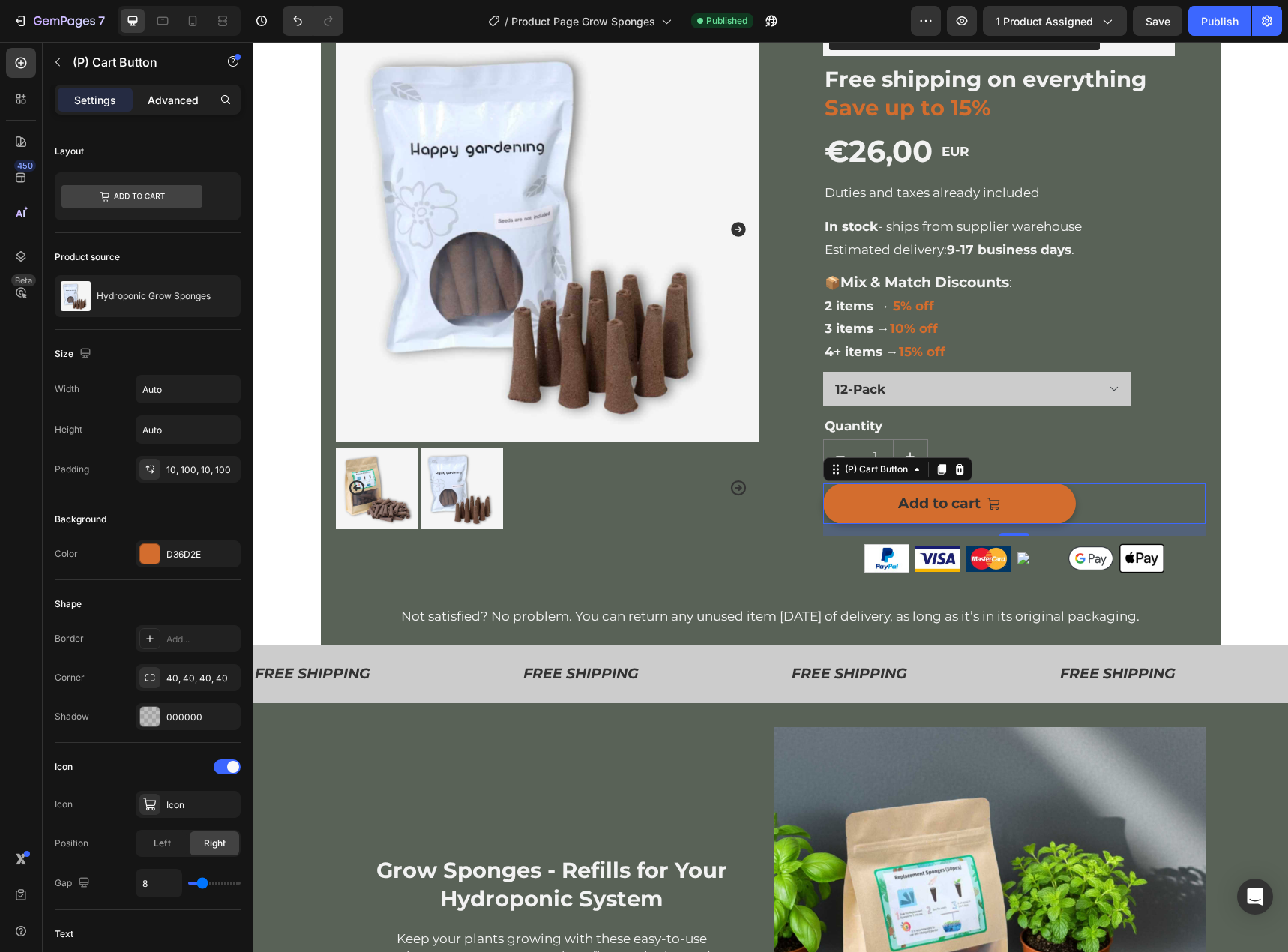
click at [169, 96] on p "Advanced" at bounding box center [174, 100] width 51 height 16
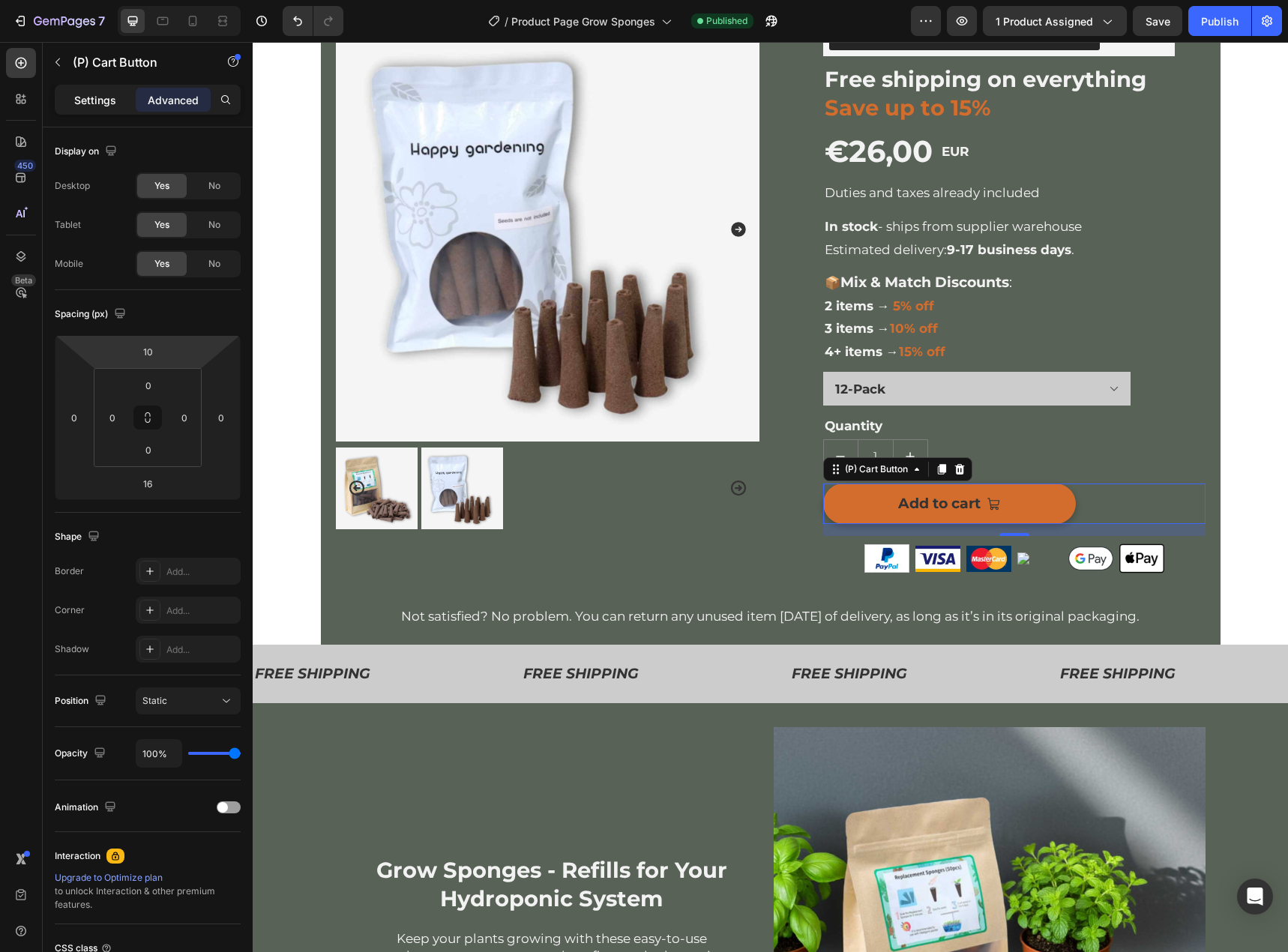
click at [80, 99] on p "Settings" at bounding box center [95, 100] width 42 height 16
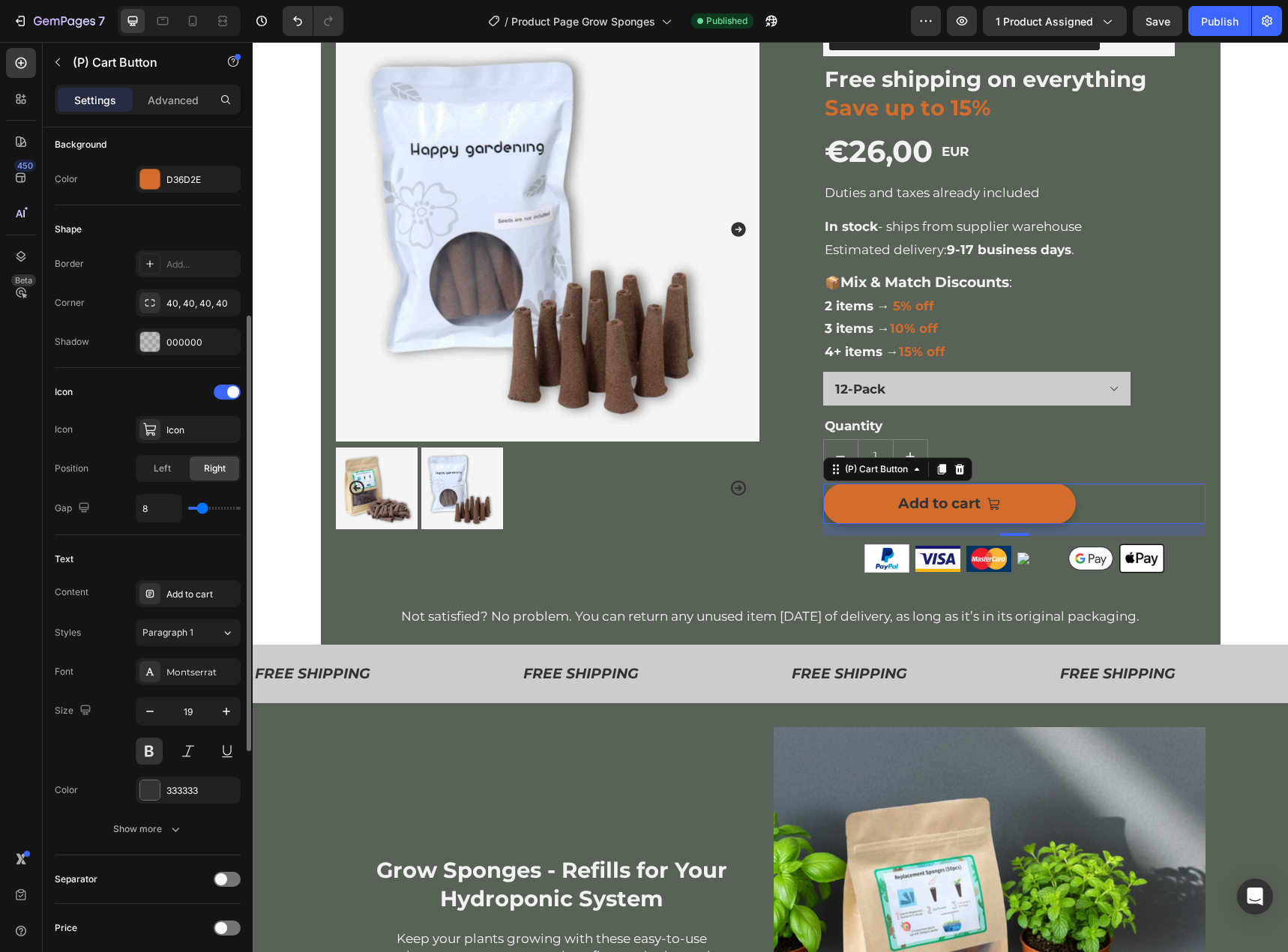
scroll to position [858, 0]
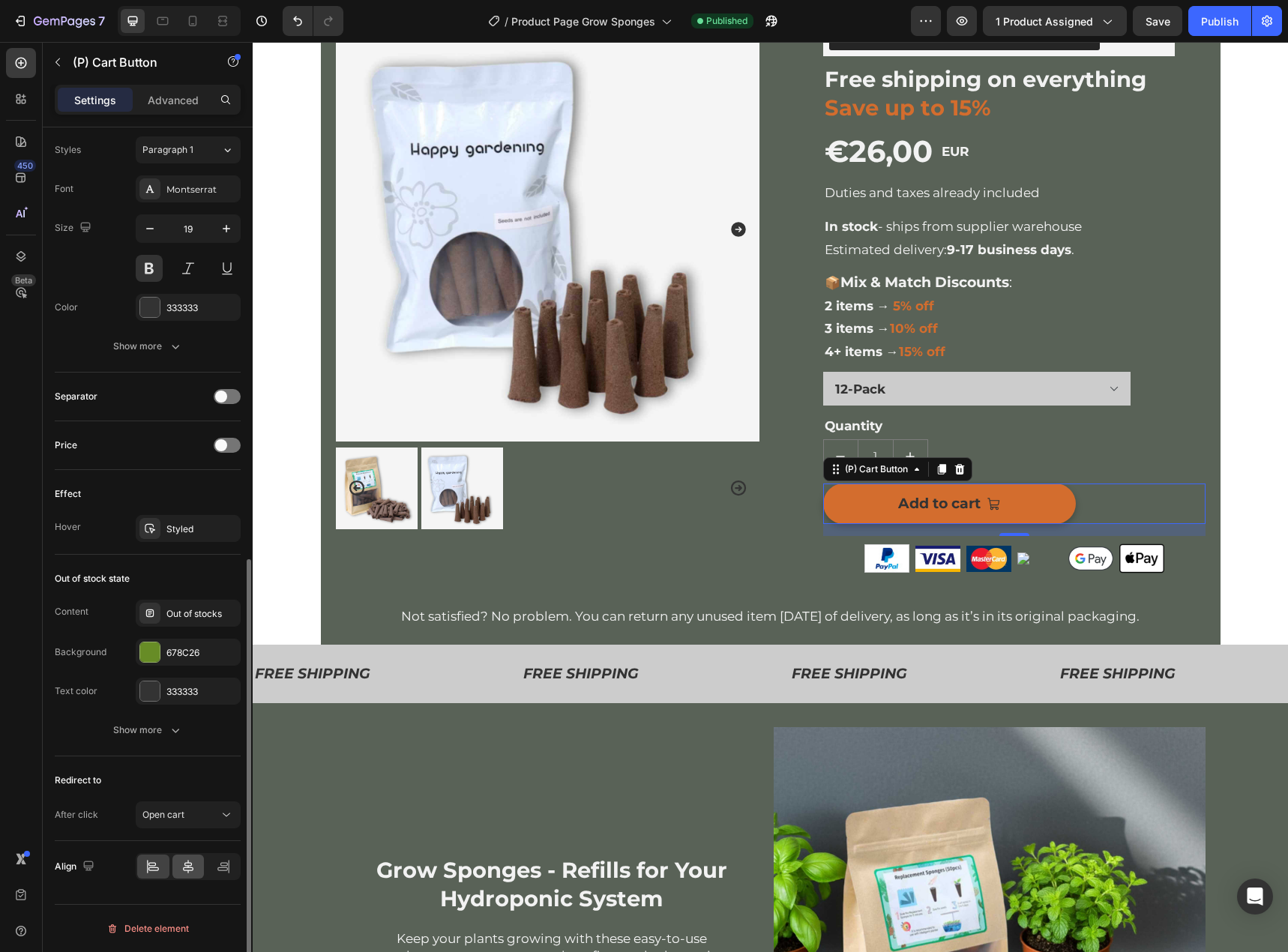
click at [192, 870] on icon at bounding box center [188, 866] width 15 height 15
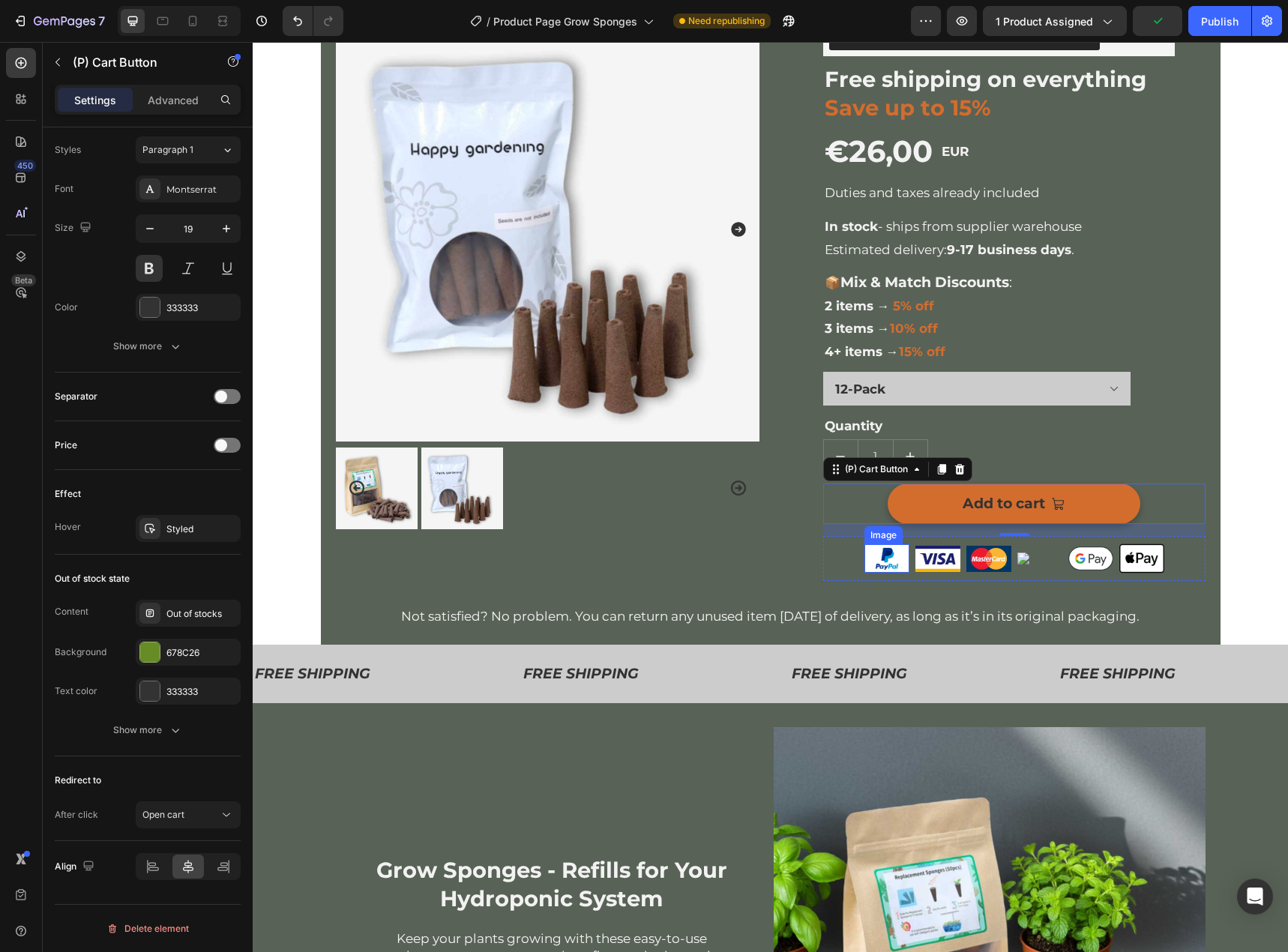
click at [849, 555] on div "Image Image Image Image Image Image Row" at bounding box center [1014, 558] width 382 height 45
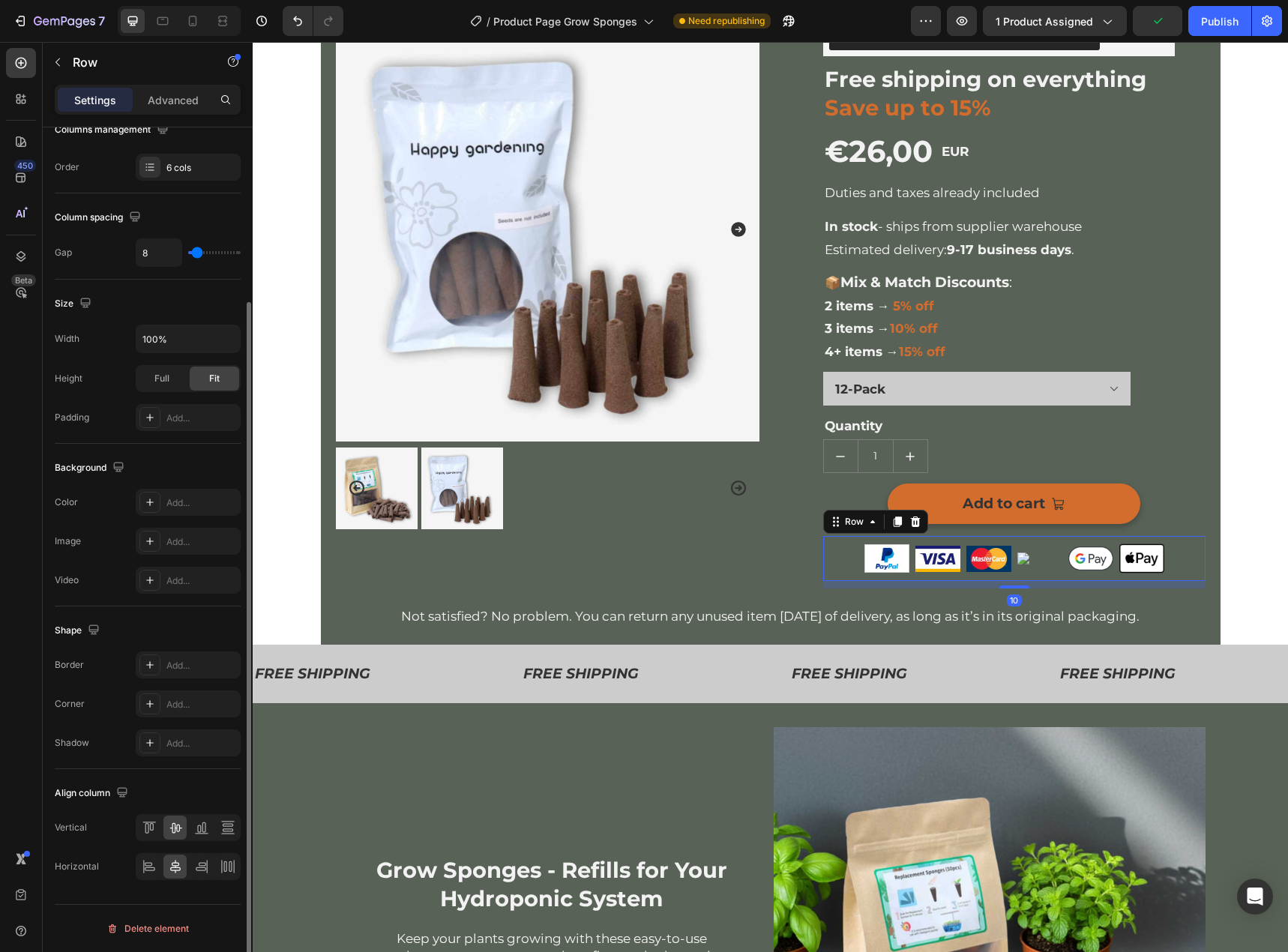
scroll to position [0, 0]
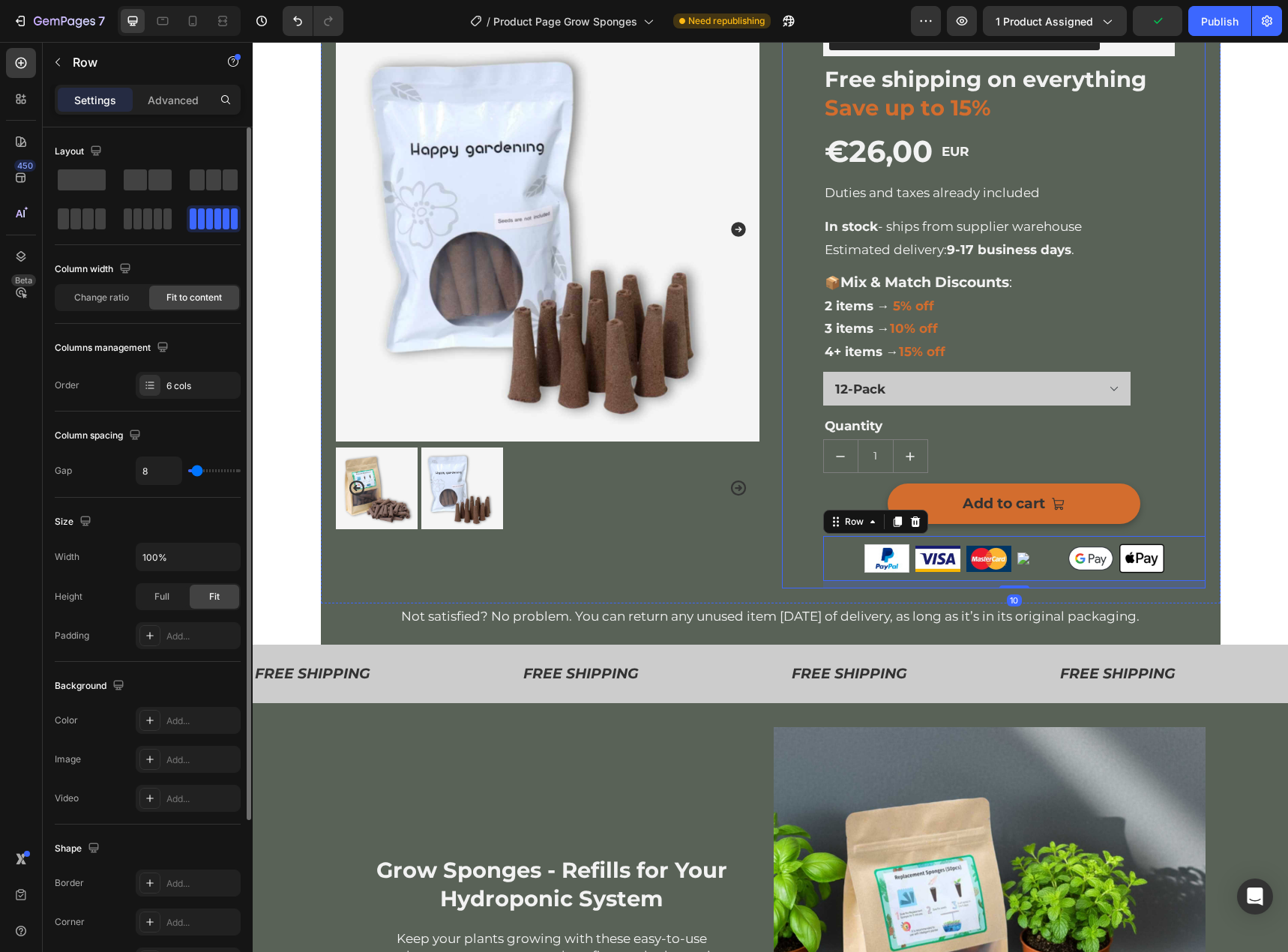
click at [787, 543] on div "(P) Images & Gallery Hydroponic Grow Sponges (P) Title Judge.me - Preview Badge…" at bounding box center [994, 273] width 424 height 630
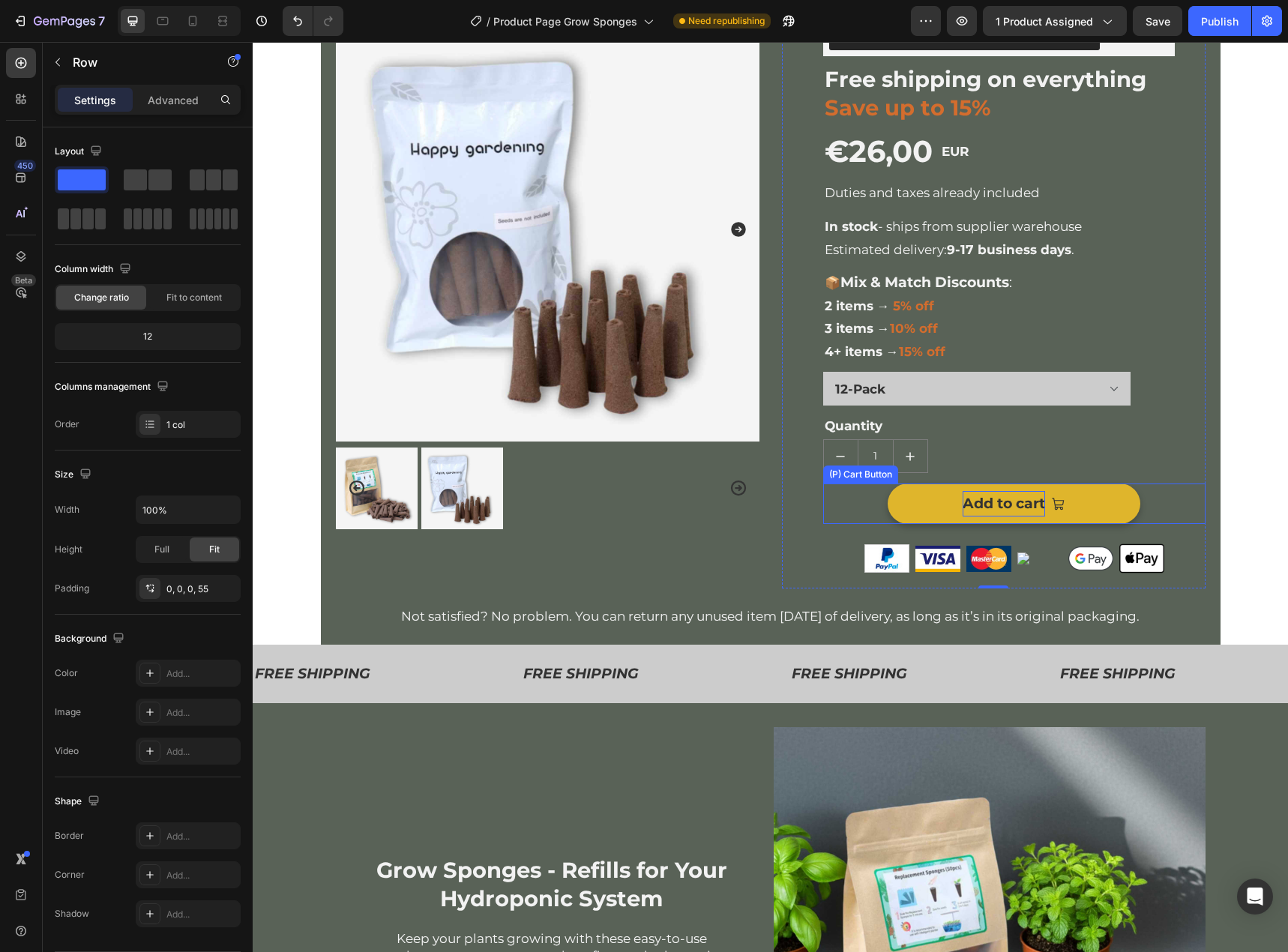
click at [971, 504] on div "Add to cart" at bounding box center [1004, 503] width 82 height 26
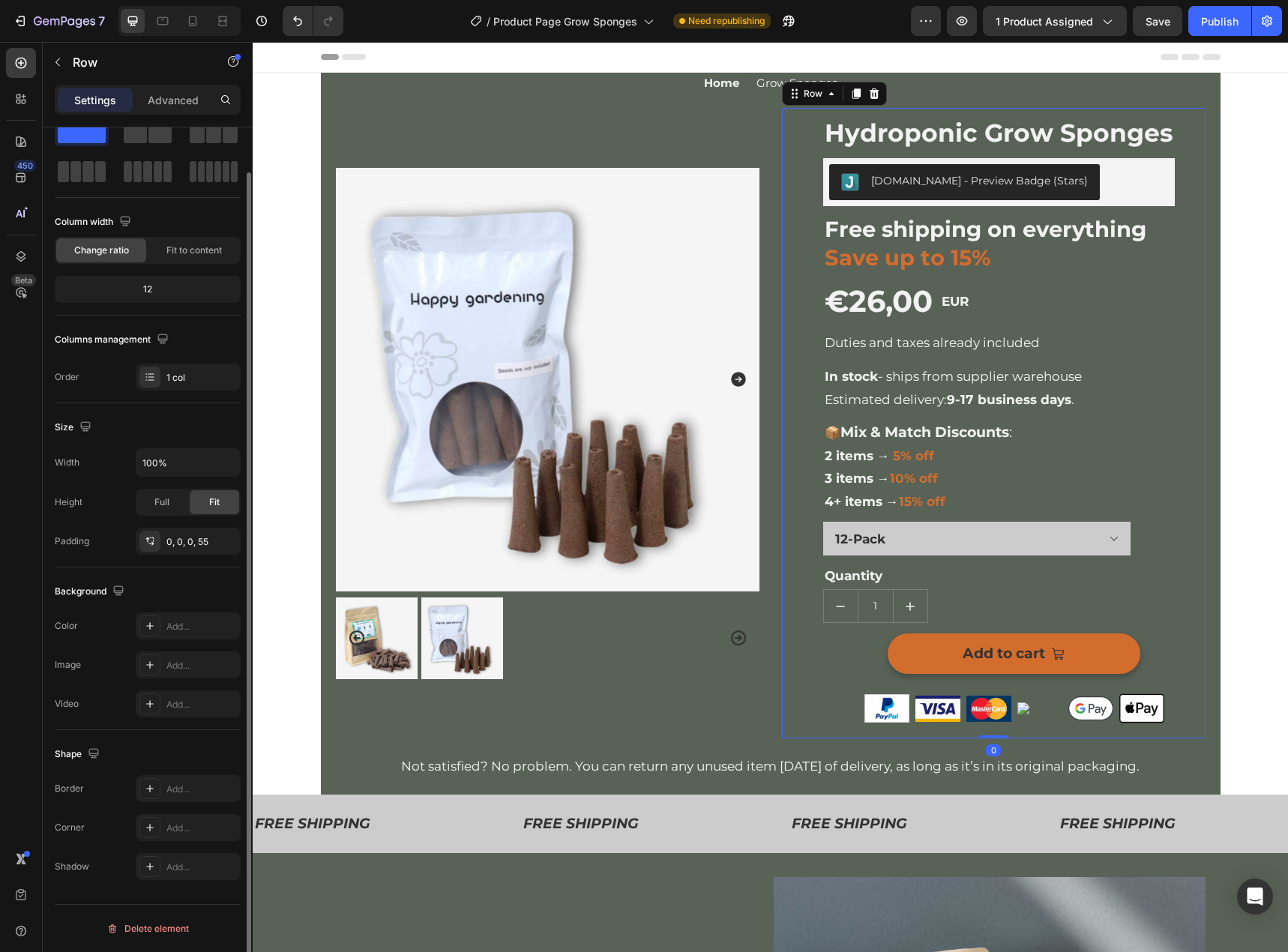
click at [792, 549] on div "(P) Images & Gallery Hydroponic Grow Sponges (P) Title Judge.me - Preview Badge…" at bounding box center [994, 423] width 424 height 630
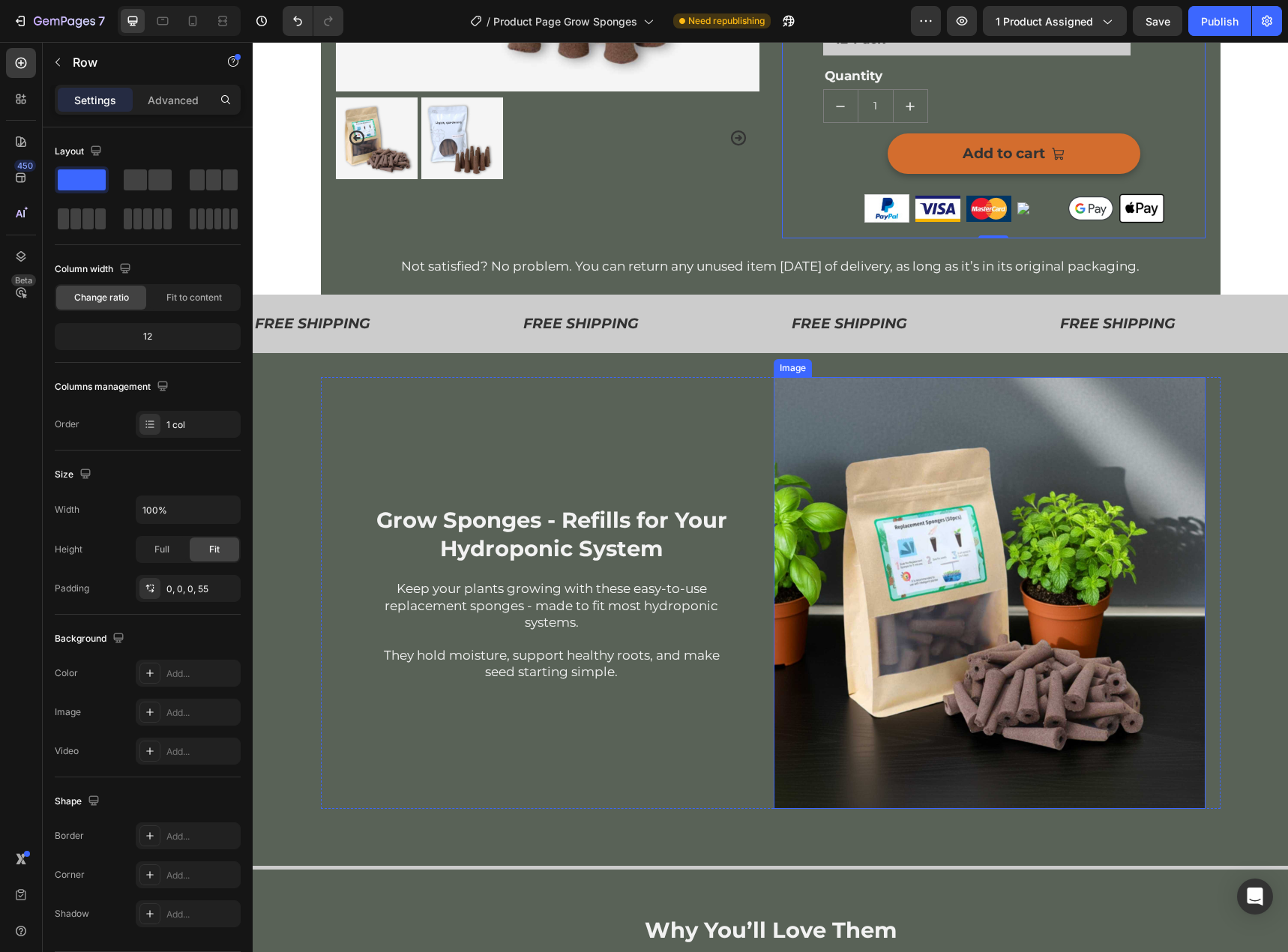
scroll to position [300, 0]
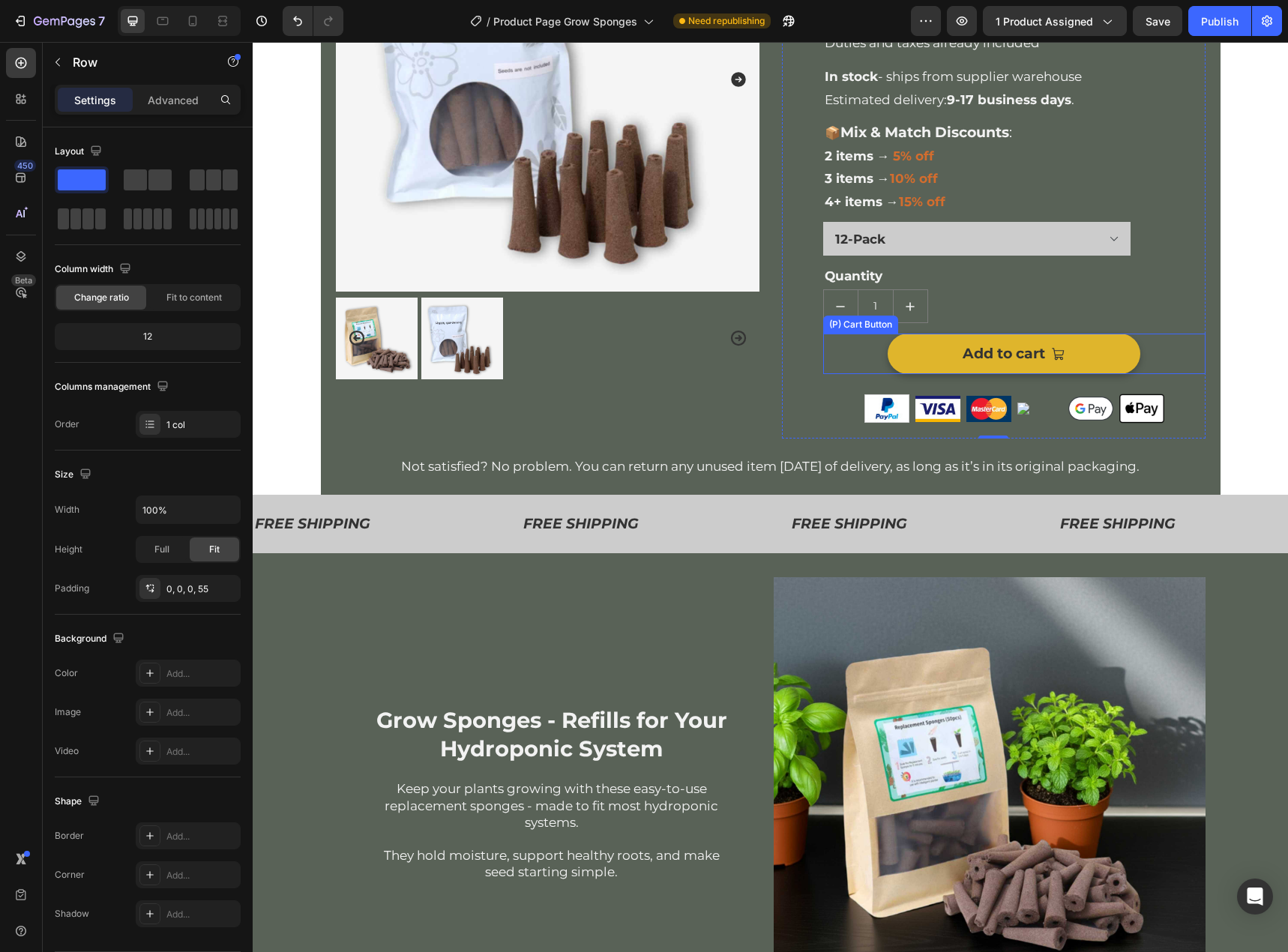
click at [1106, 372] on button "Add to cart" at bounding box center [1014, 354] width 253 height 40
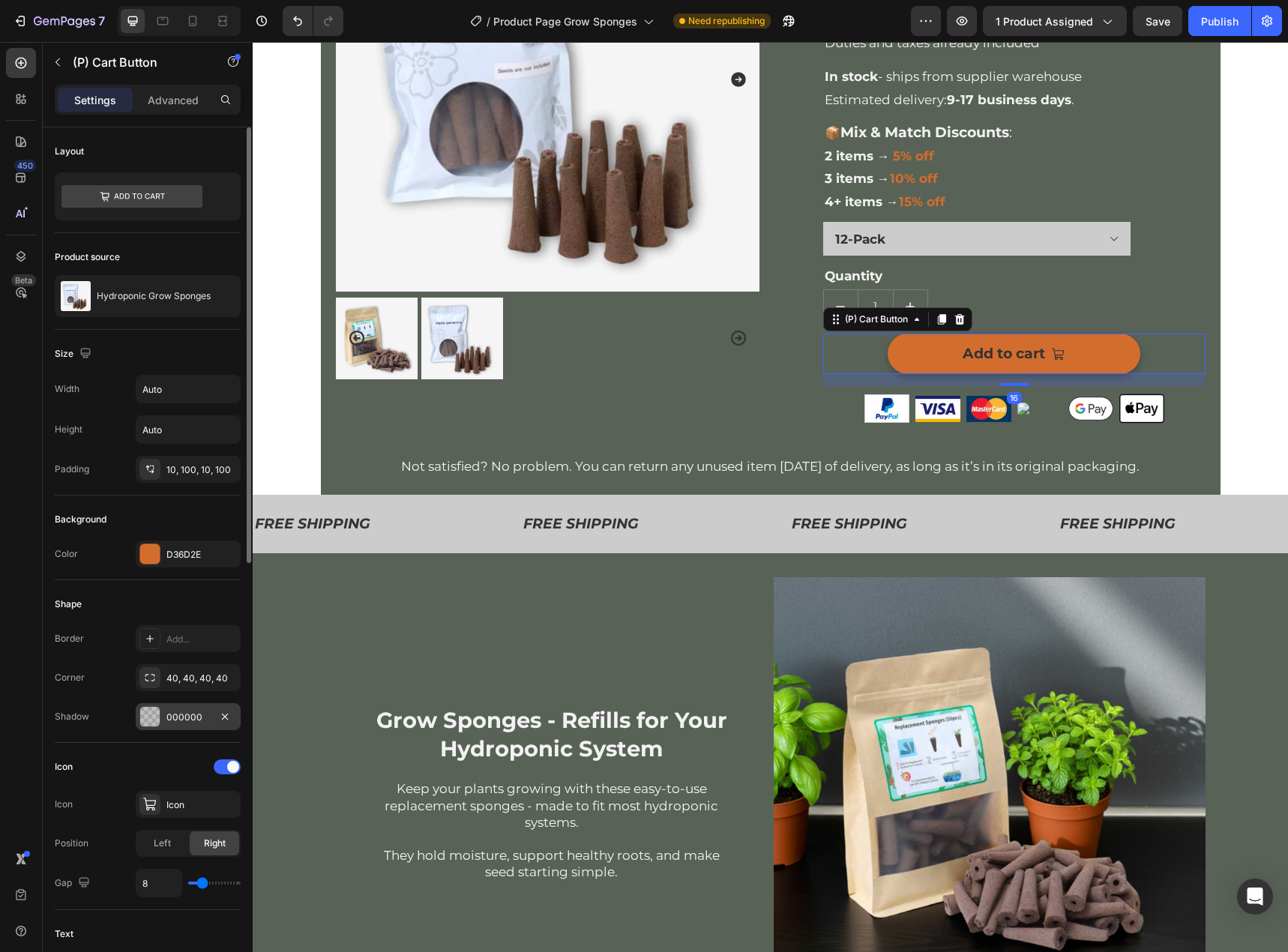
click at [195, 708] on div "000000" at bounding box center [188, 717] width 105 height 27
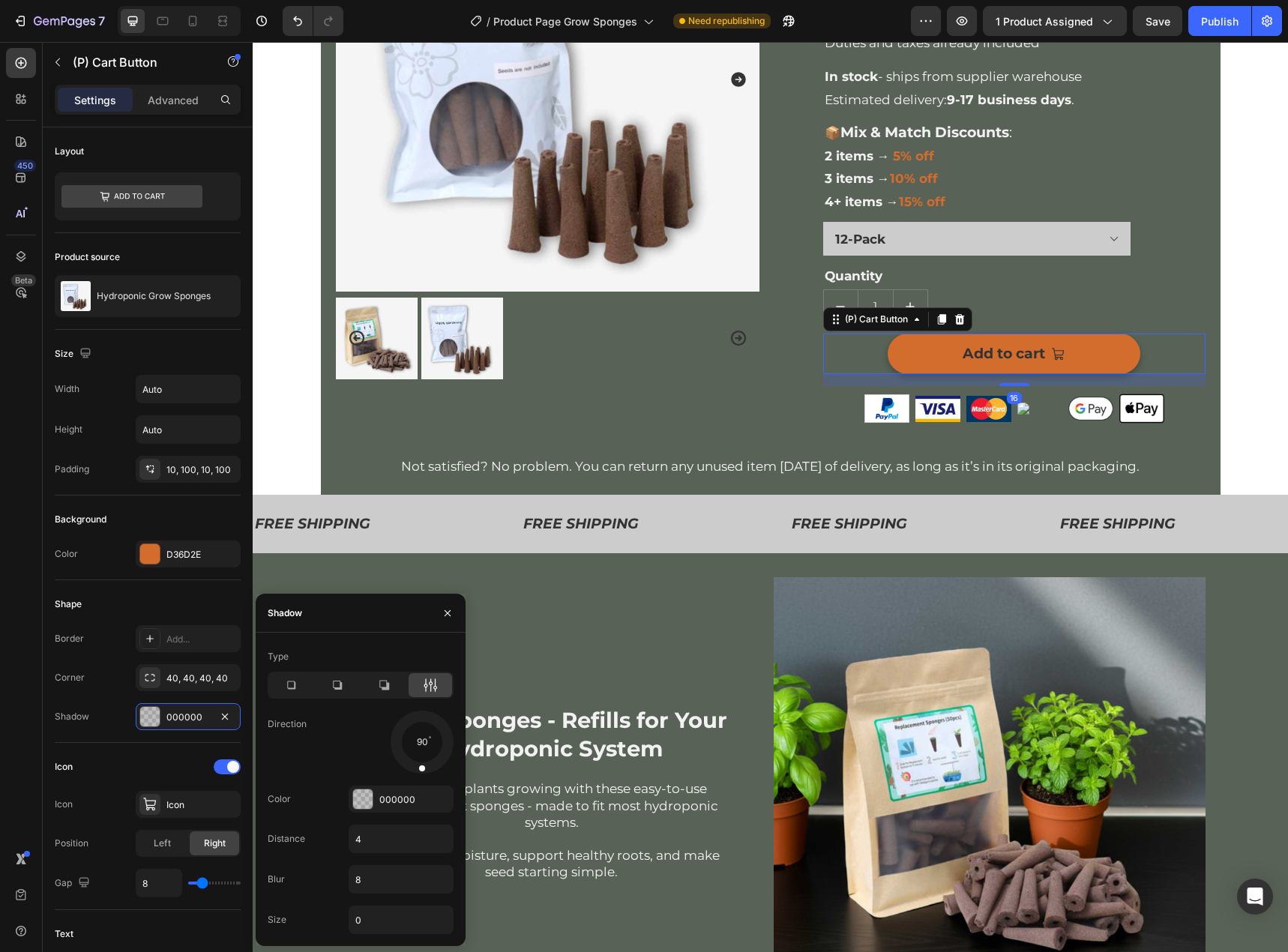
click at [337, 683] on icon at bounding box center [337, 685] width 15 height 15
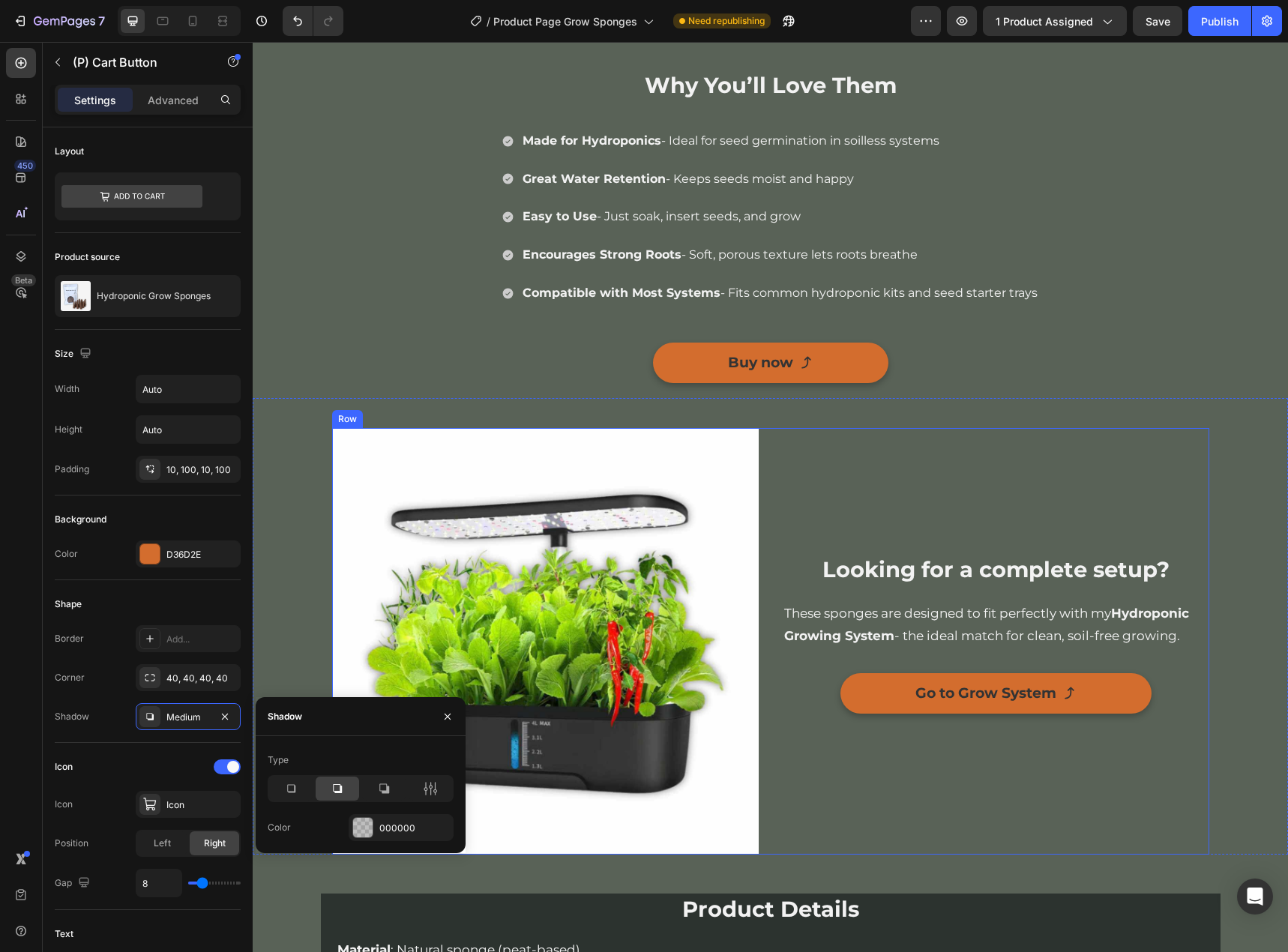
scroll to position [1499, 0]
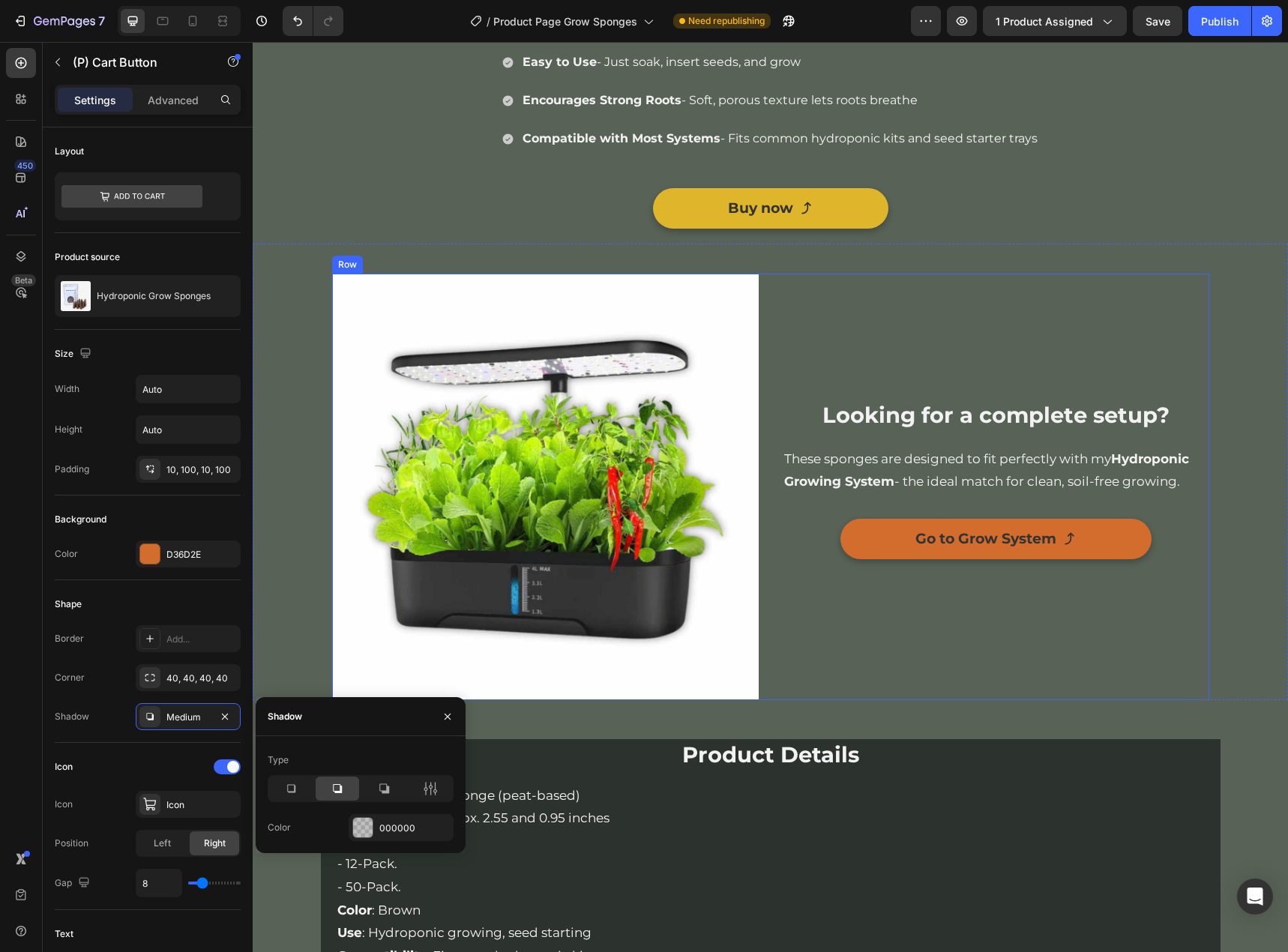
click at [843, 224] on link "Buy now" at bounding box center [771, 208] width 236 height 40
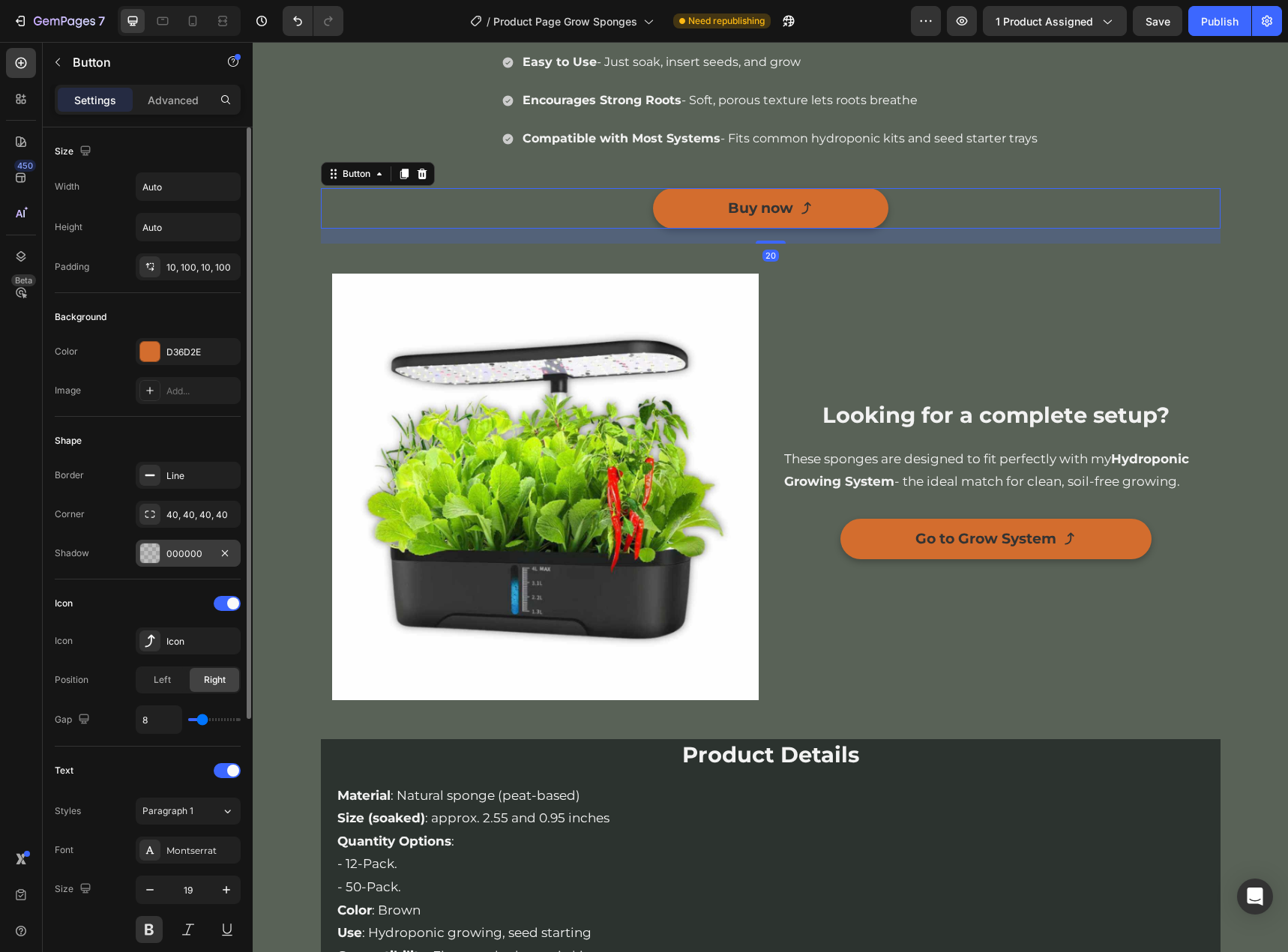
click at [167, 562] on div "000000" at bounding box center [188, 554] width 105 height 27
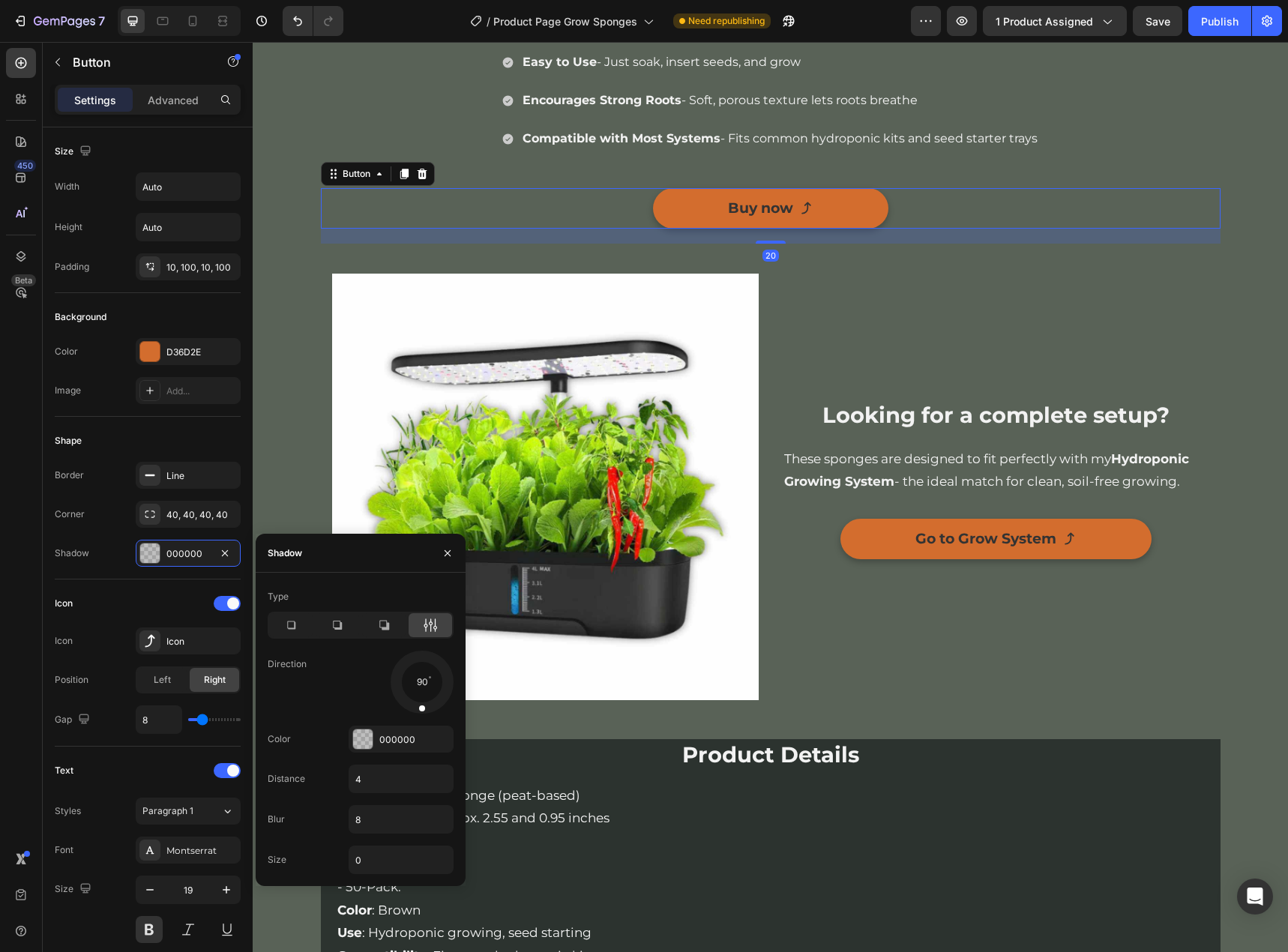
drag, startPoint x: 336, startPoint y: 625, endPoint x: 425, endPoint y: 622, distance: 89.1
click at [337, 625] on icon at bounding box center [337, 625] width 15 height 15
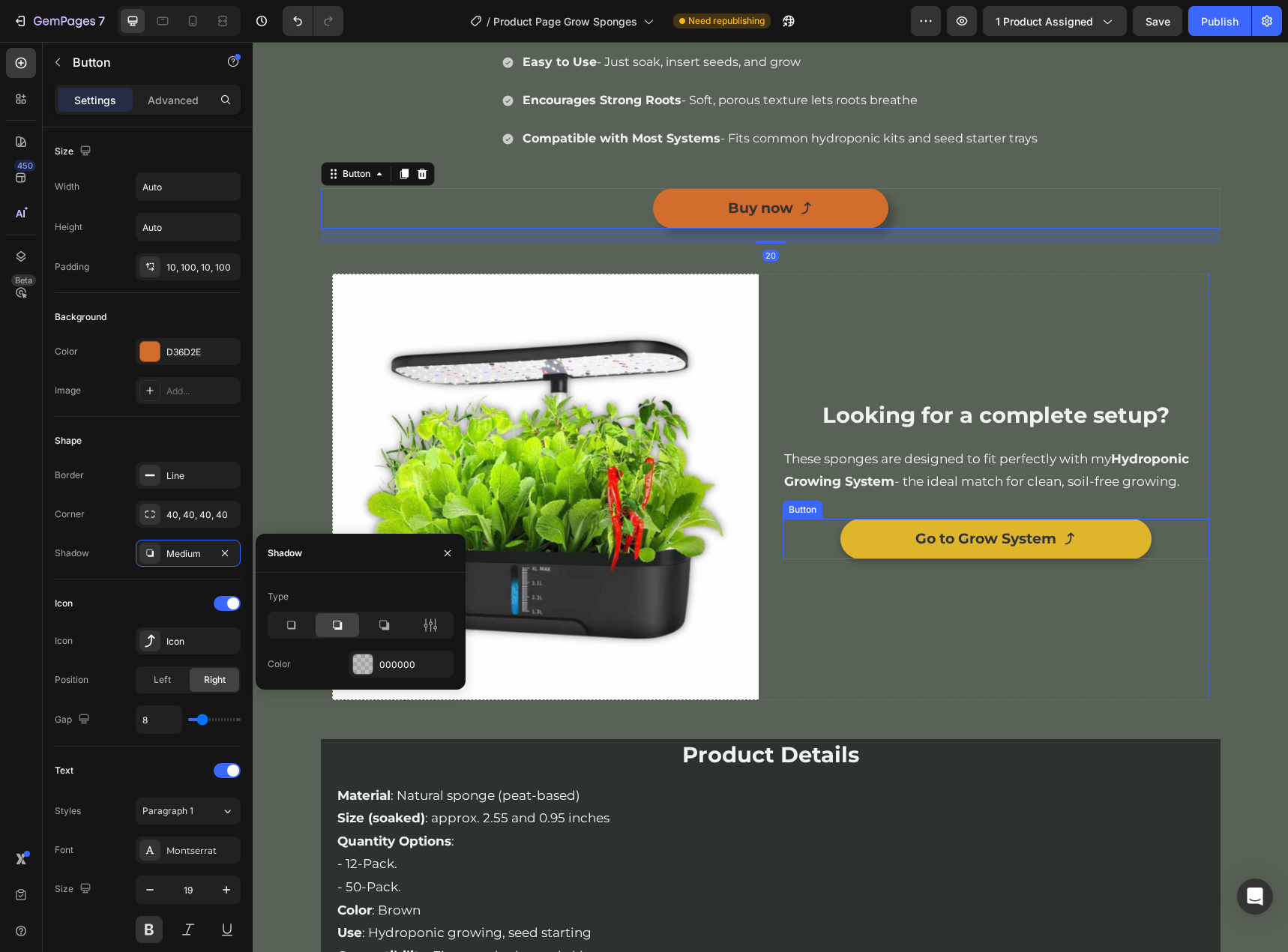
click at [1101, 545] on link "Go to Grow System" at bounding box center [996, 539] width 311 height 40
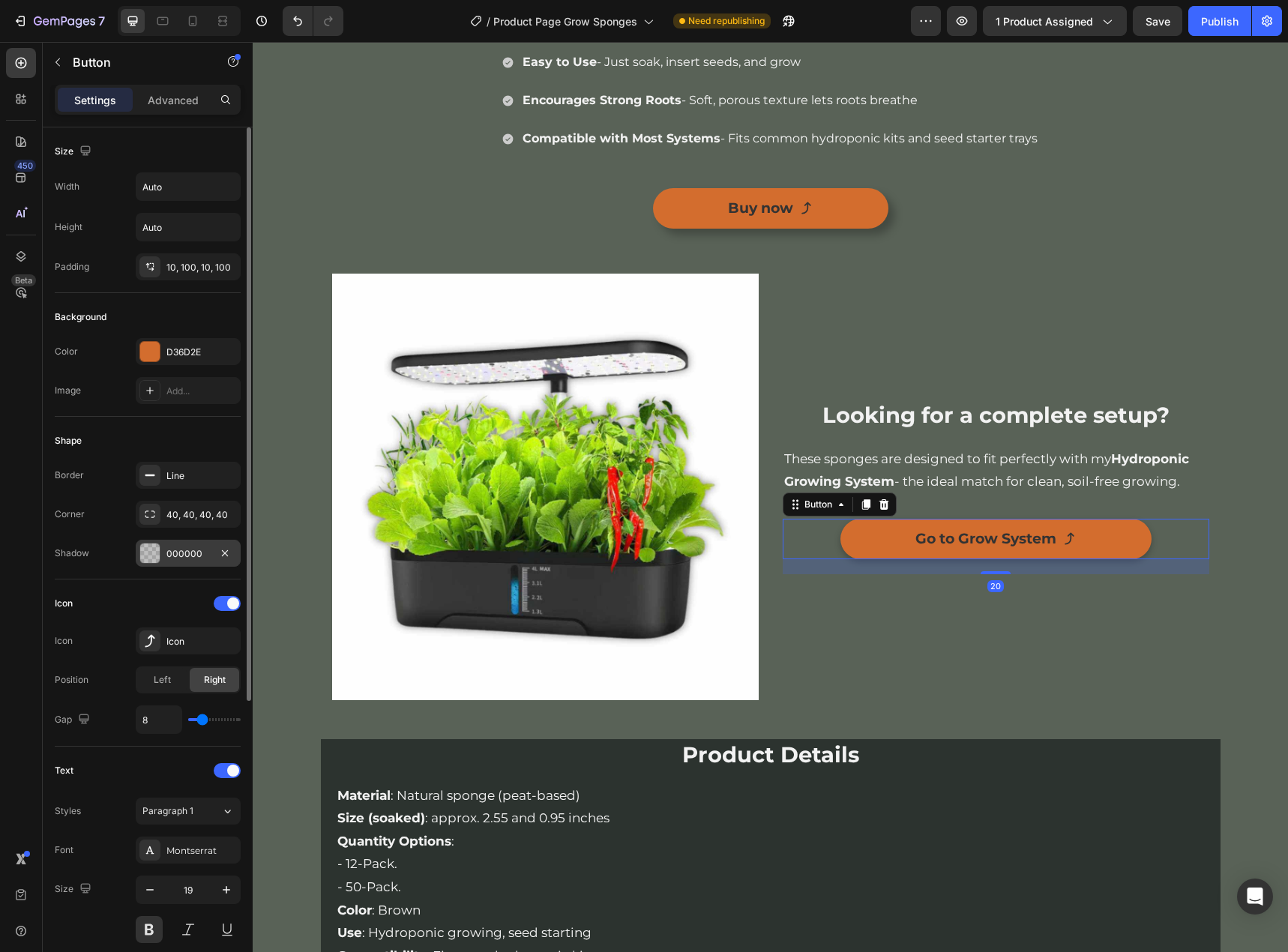
click at [177, 558] on div "000000" at bounding box center [188, 554] width 44 height 14
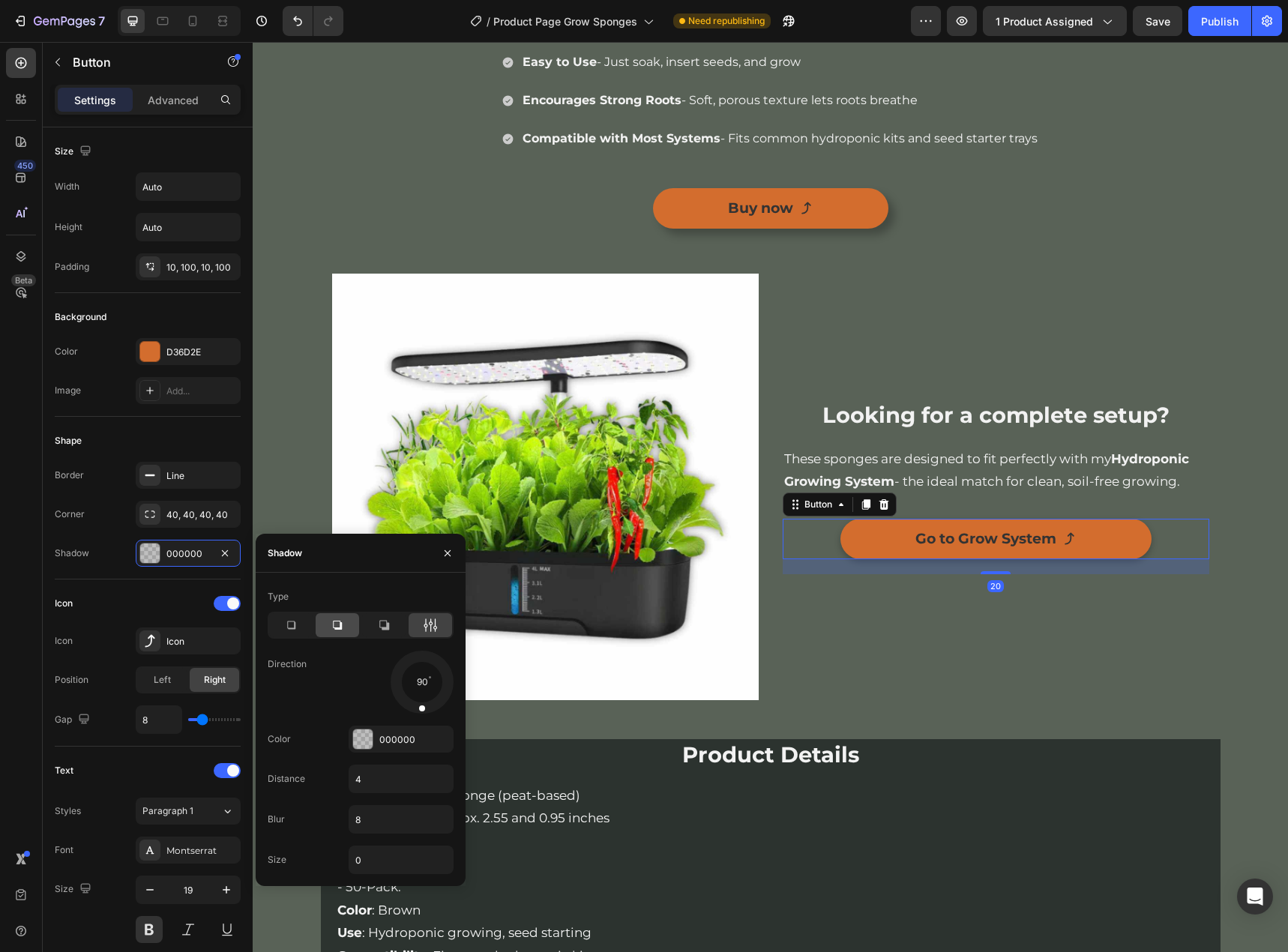
click at [345, 619] on div at bounding box center [337, 625] width 44 height 24
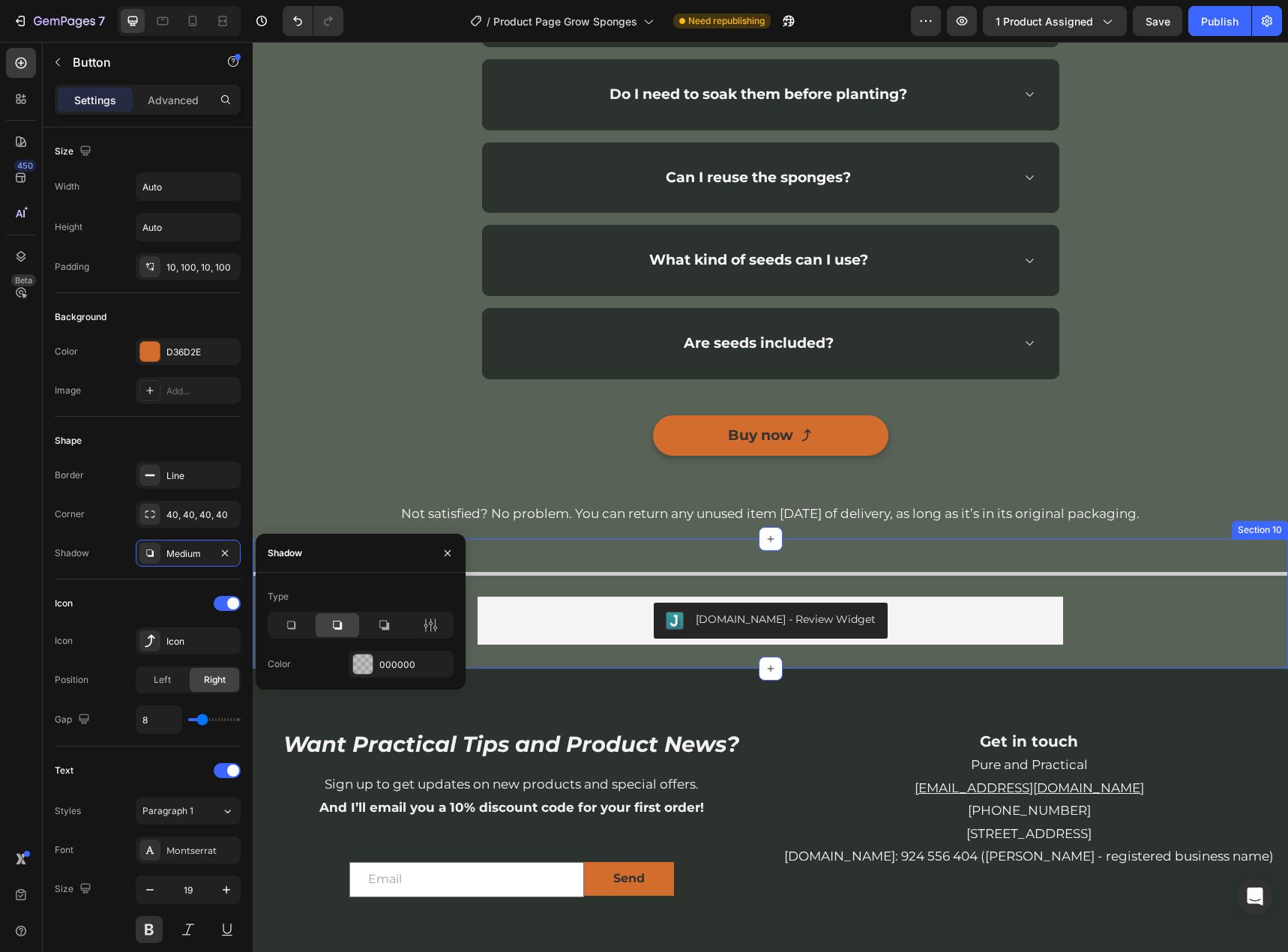
scroll to position [2924, 0]
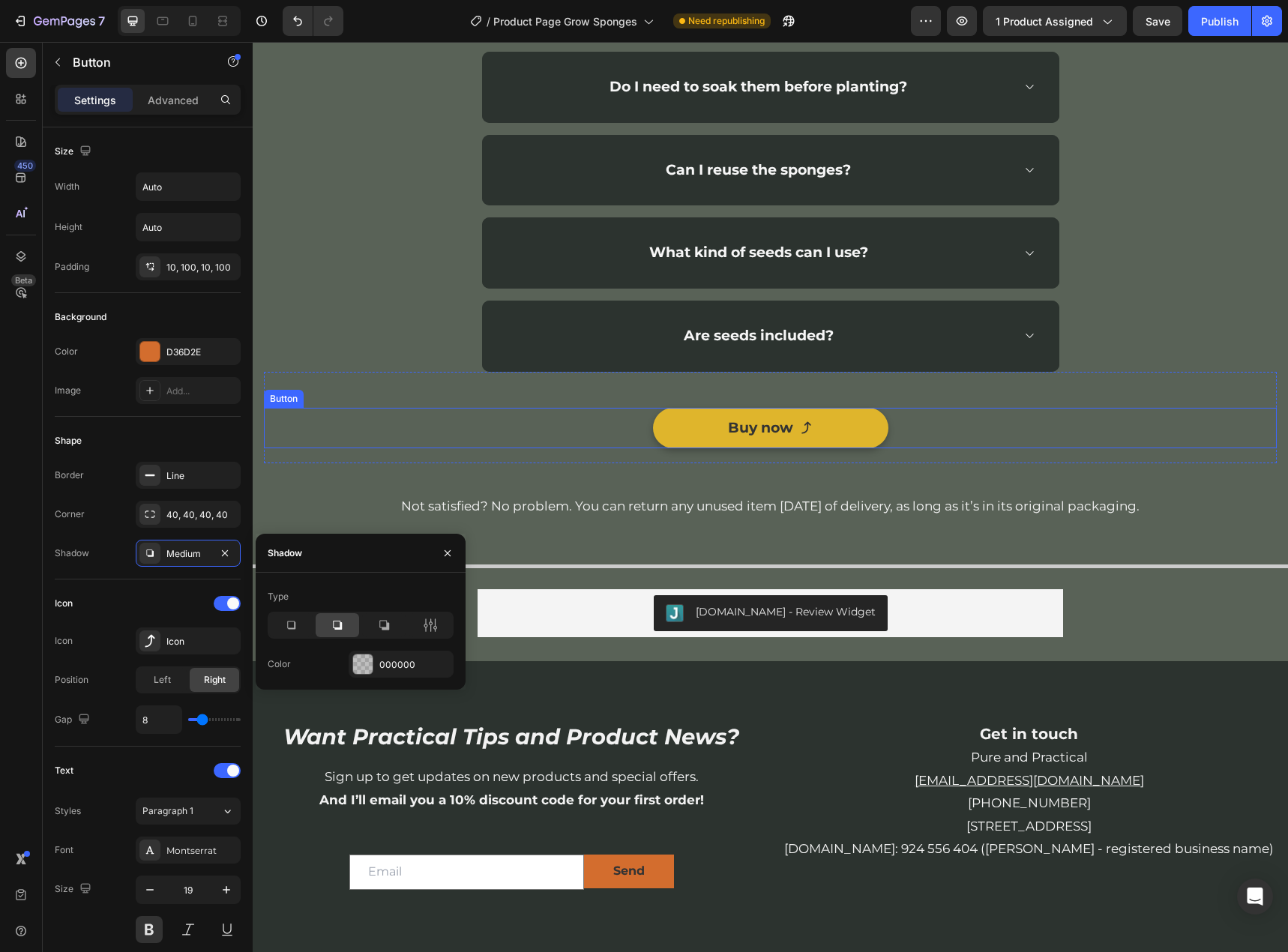
click at [867, 437] on link "Buy now" at bounding box center [771, 428] width 236 height 40
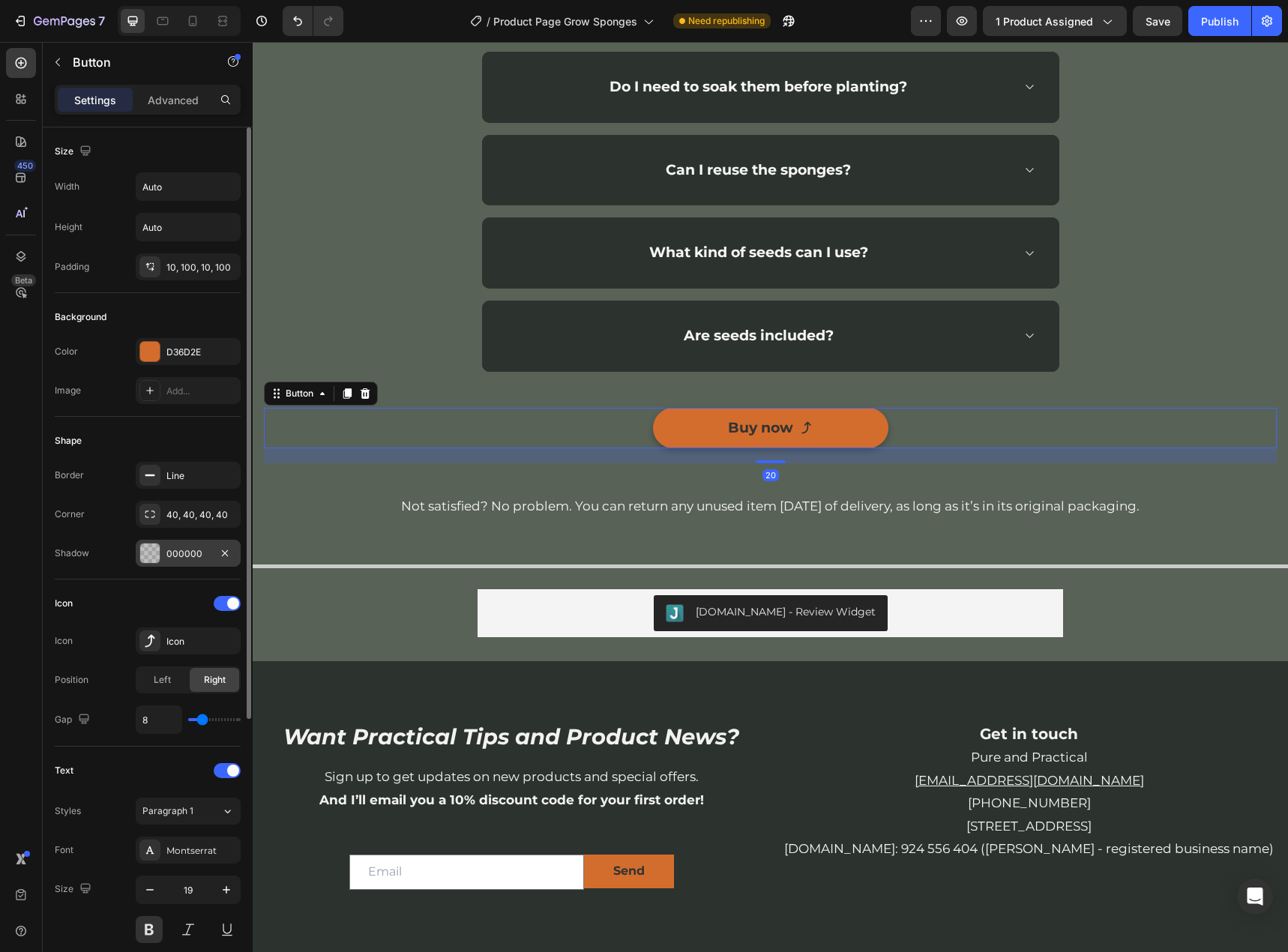
click at [182, 554] on div "000000" at bounding box center [188, 554] width 44 height 14
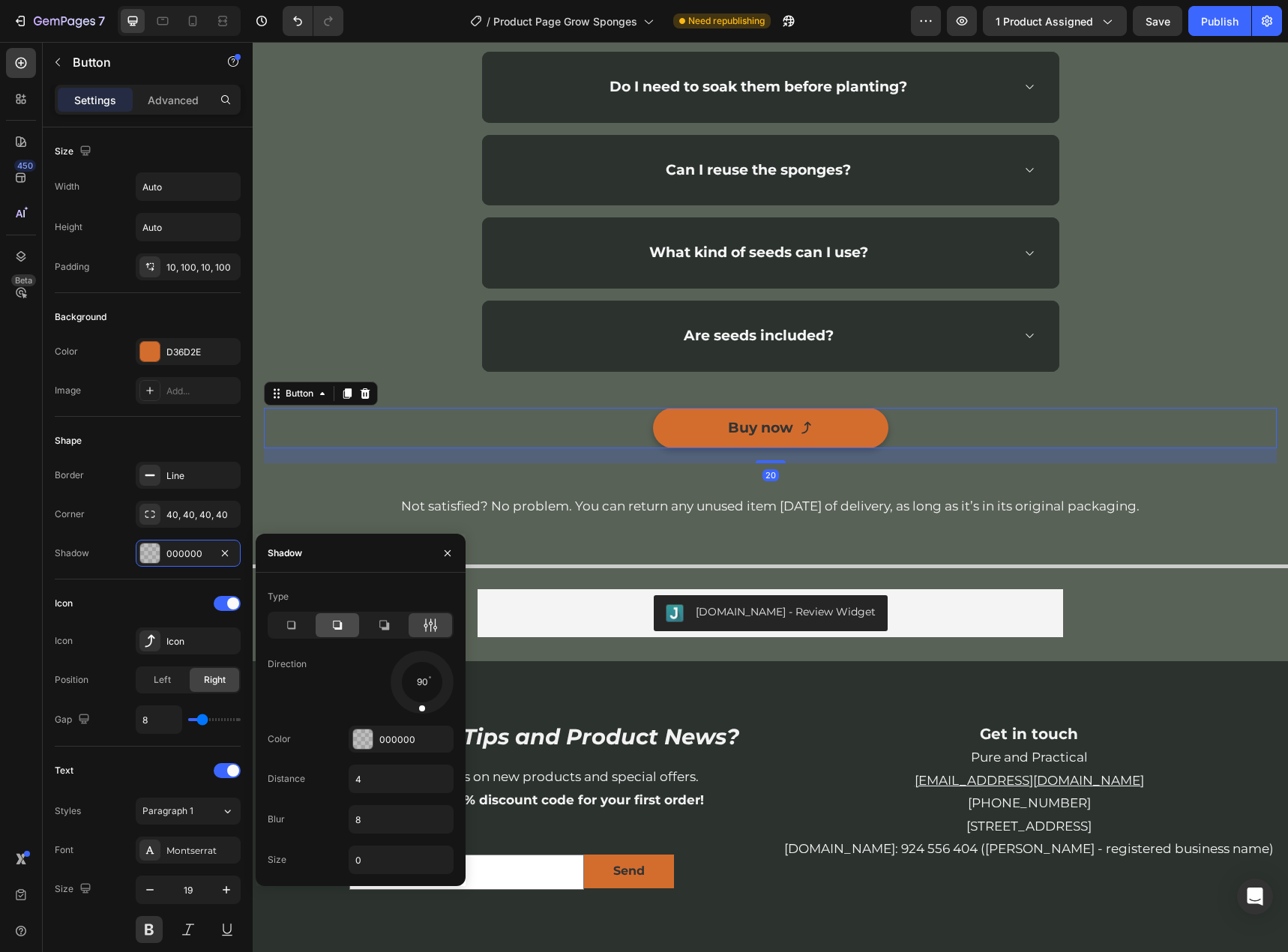
click at [336, 634] on div at bounding box center [337, 625] width 44 height 24
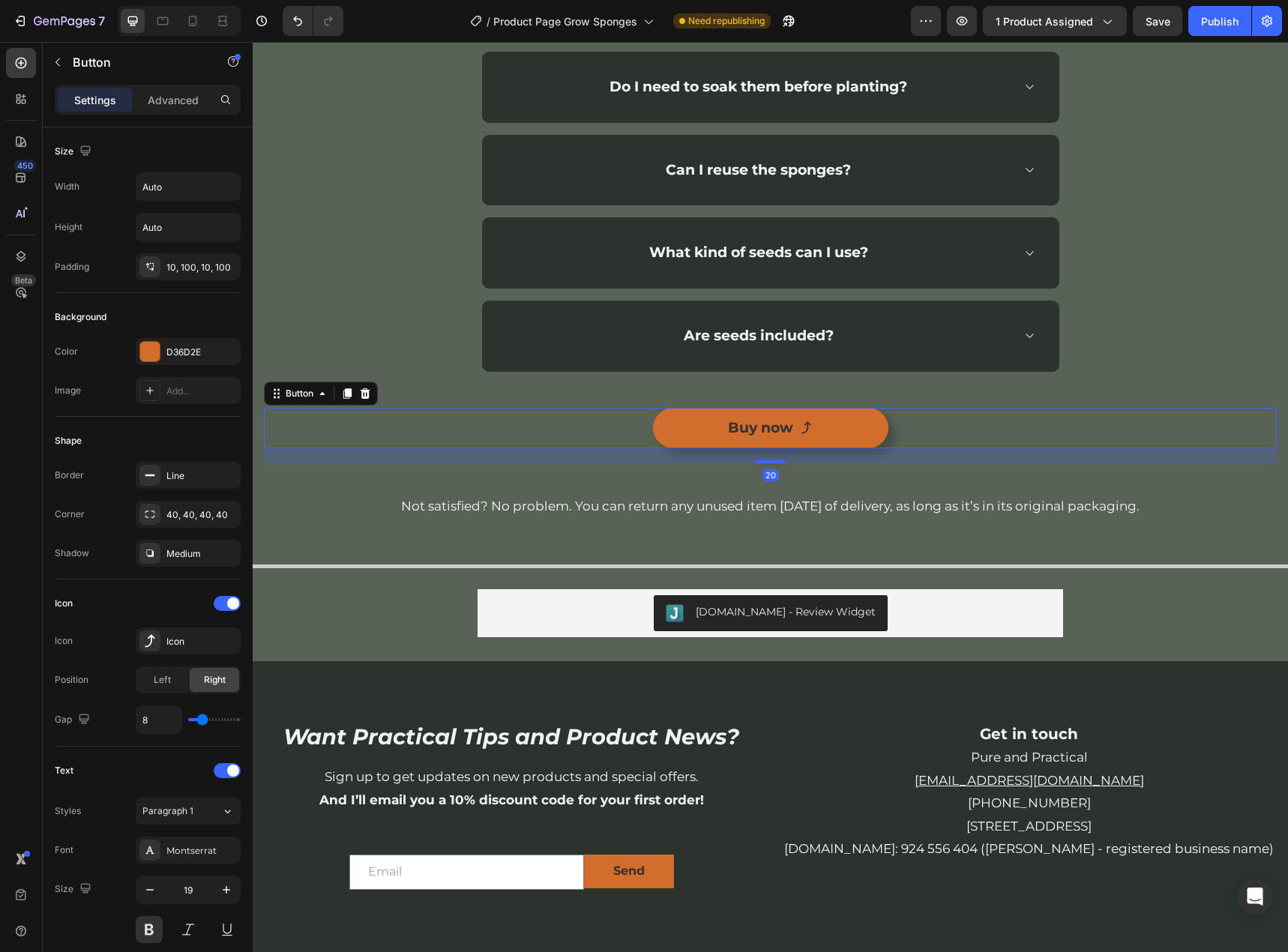
click at [1080, 440] on div "Buy now Button 20" at bounding box center [770, 428] width 1013 height 40
click at [1151, 16] on span "Save" at bounding box center [1157, 21] width 25 height 13
click at [1232, 18] on div "Publish" at bounding box center [1219, 21] width 37 height 16
click at [1188, 6] on button "Publish" at bounding box center [1219, 21] width 63 height 30
click at [358, 344] on div "Let’s Clear Things Up Heading Need help finding an answer to your question? Jus…" at bounding box center [770, 103] width 1013 height 719
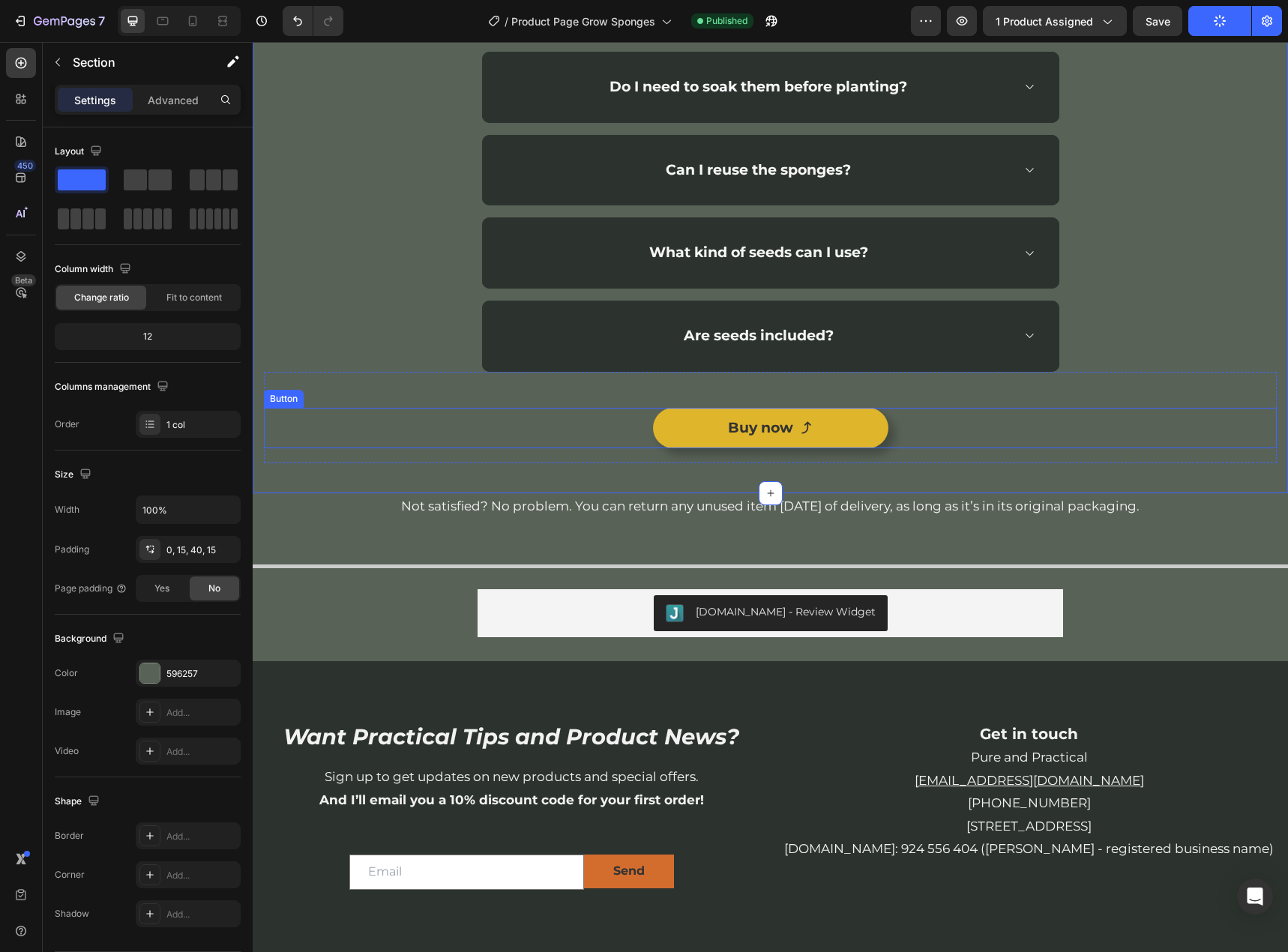
click at [837, 420] on link "Buy now" at bounding box center [771, 428] width 236 height 40
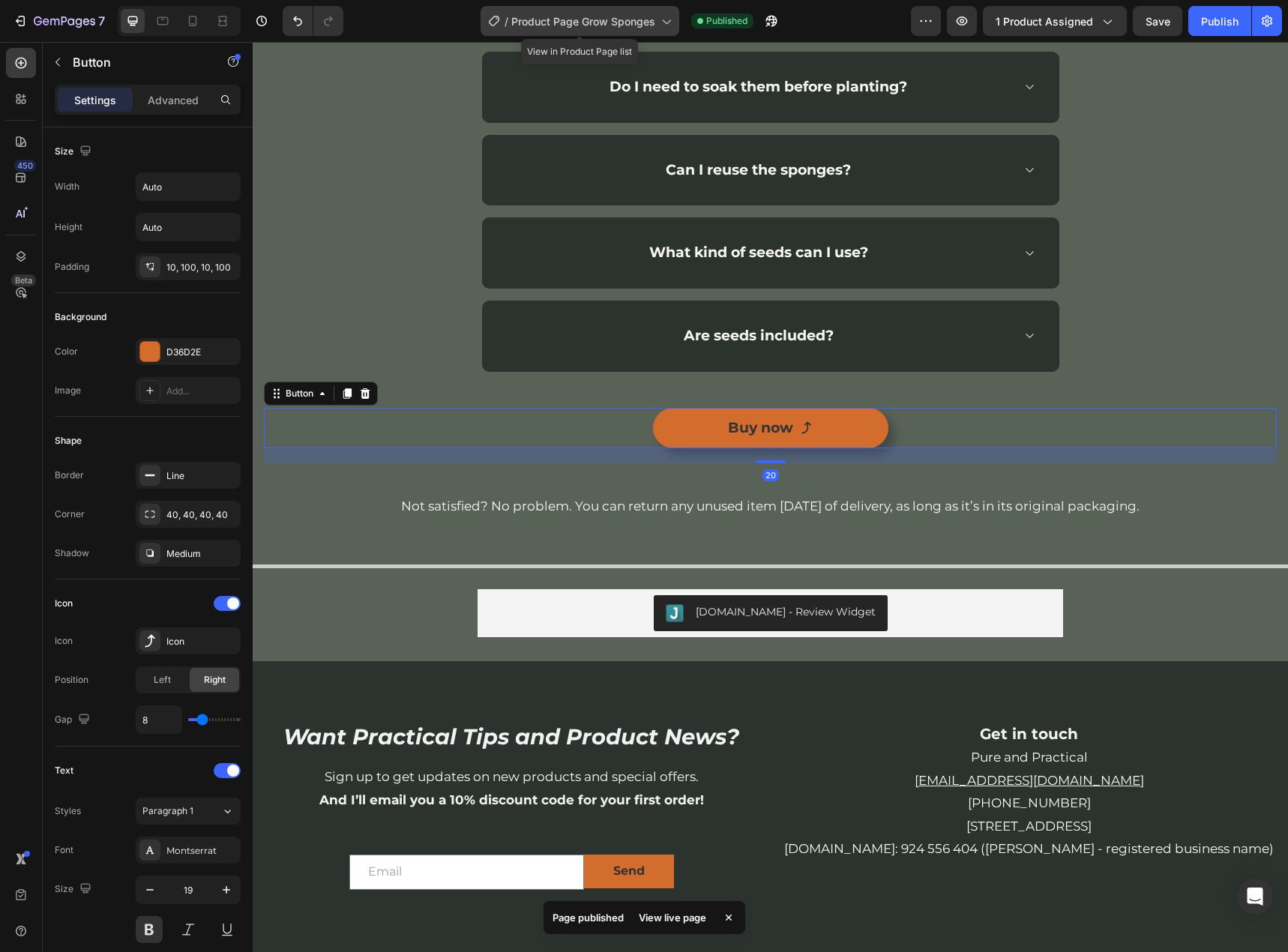
click at [624, 22] on span "Product Page Grow Sponges" at bounding box center [584, 21] width 144 height 16
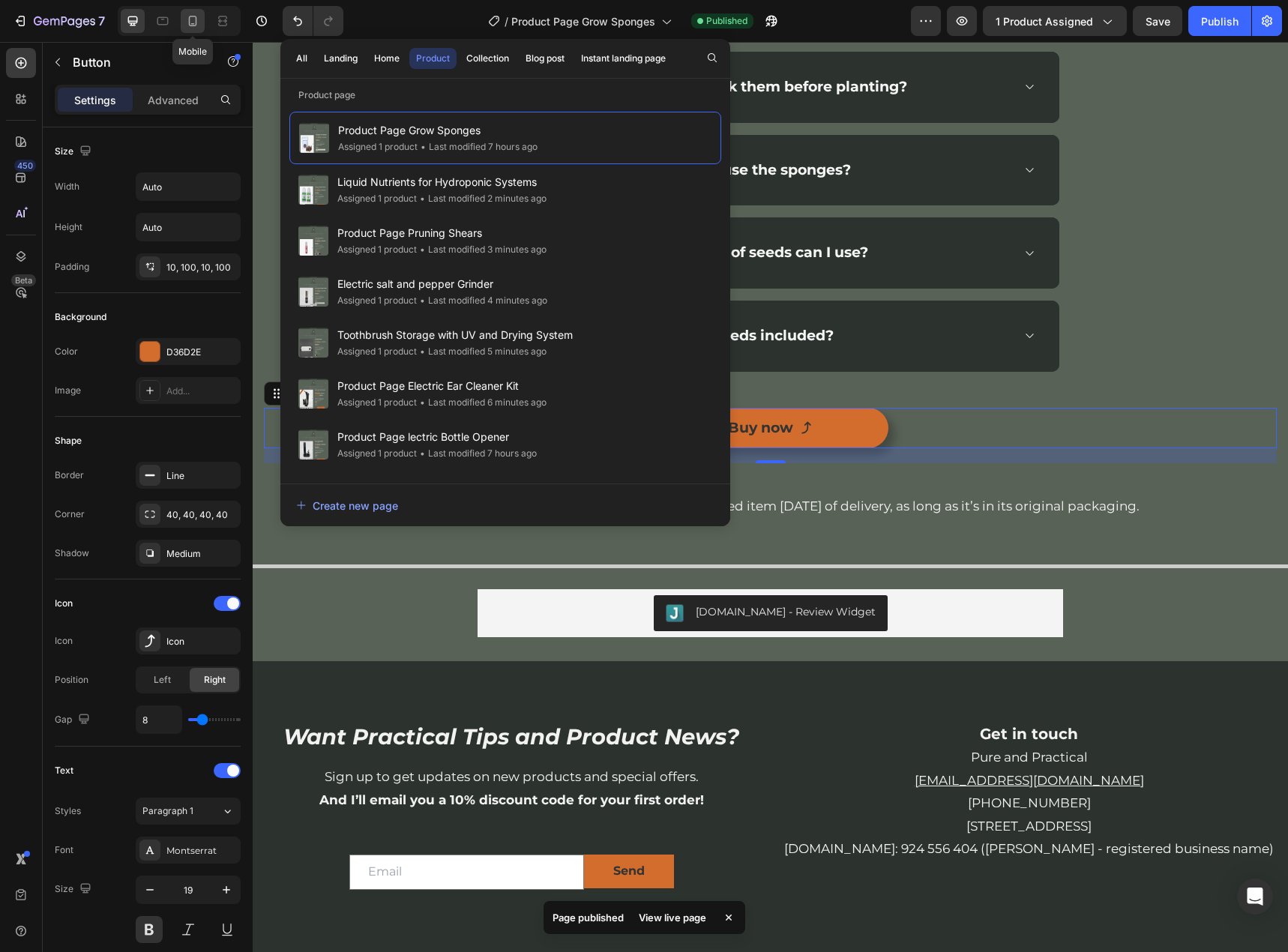
click at [193, 27] on icon at bounding box center [193, 21] width 15 height 15
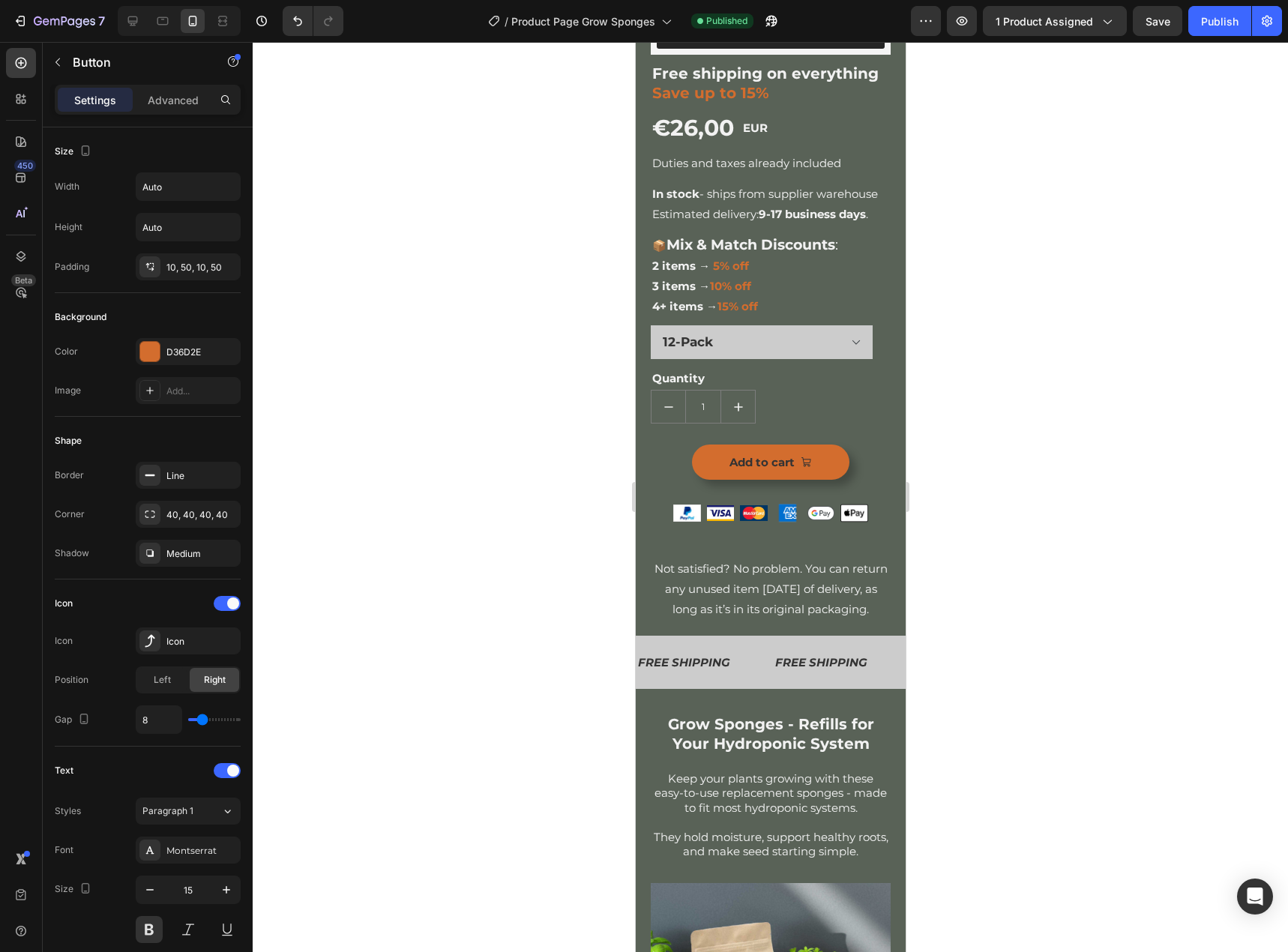
scroll to position [432, 0]
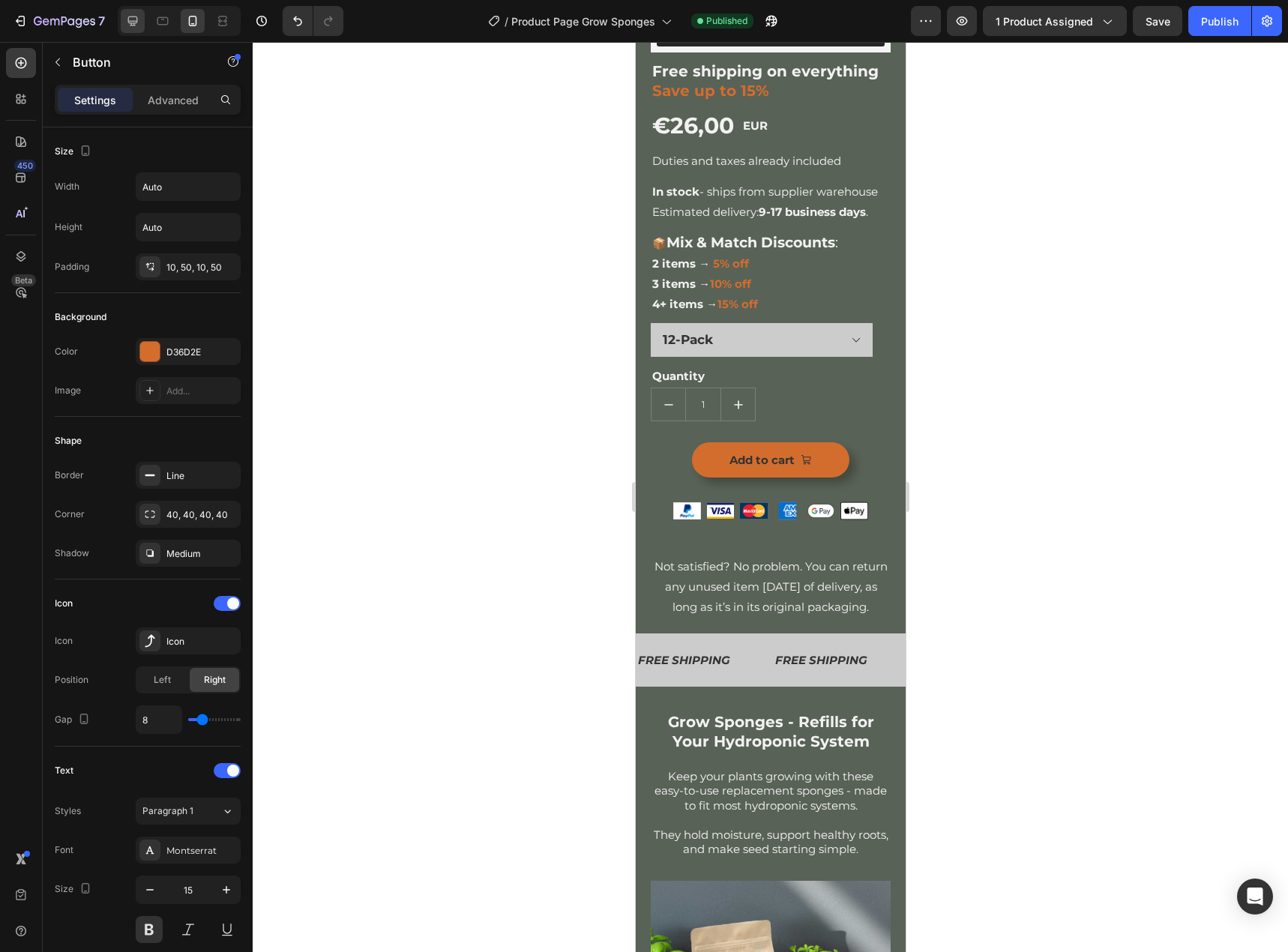
click at [140, 23] on icon at bounding box center [132, 21] width 15 height 15
type input "19"
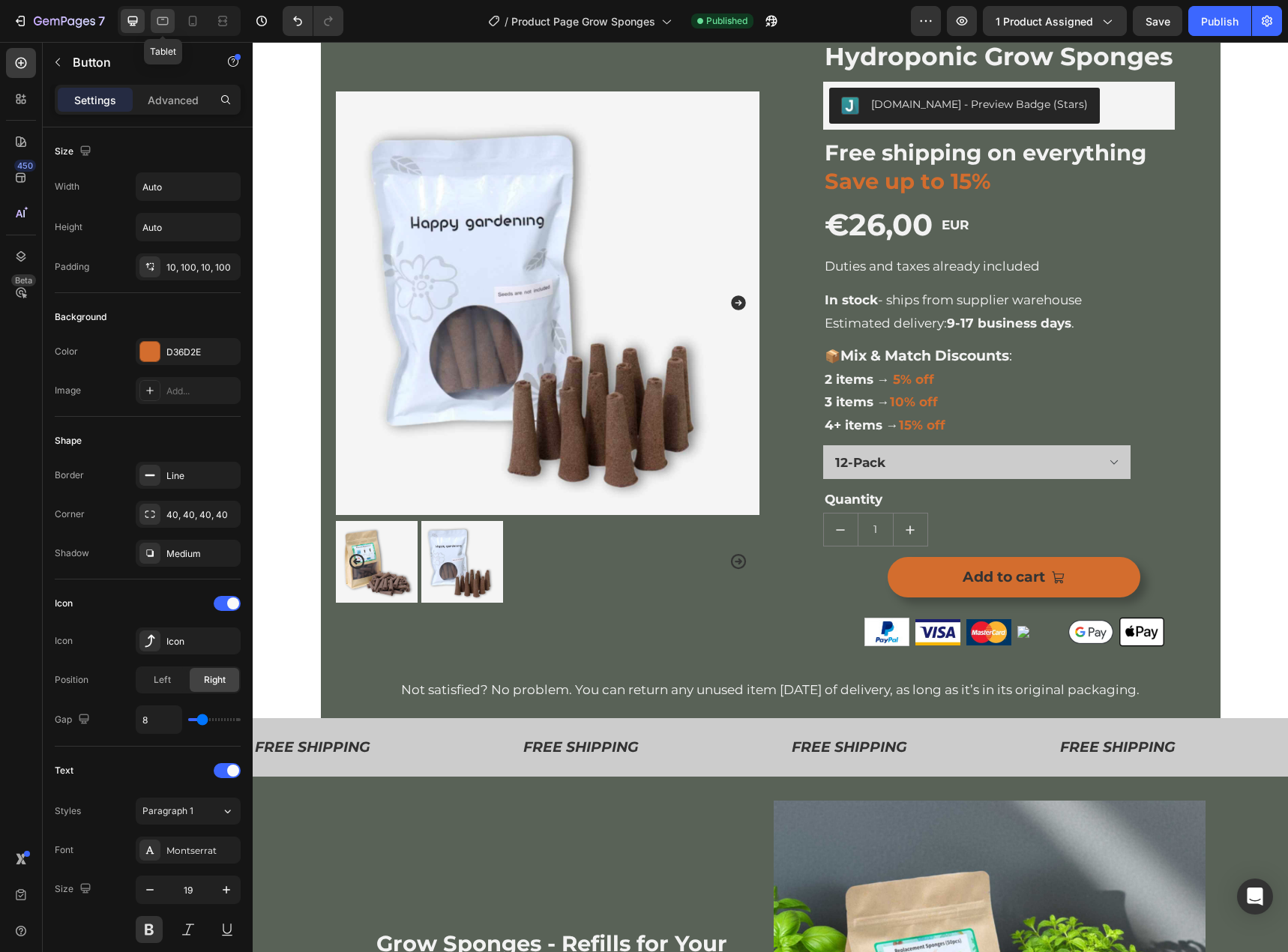
click at [162, 22] on icon at bounding box center [163, 21] width 15 height 15
type input "468"
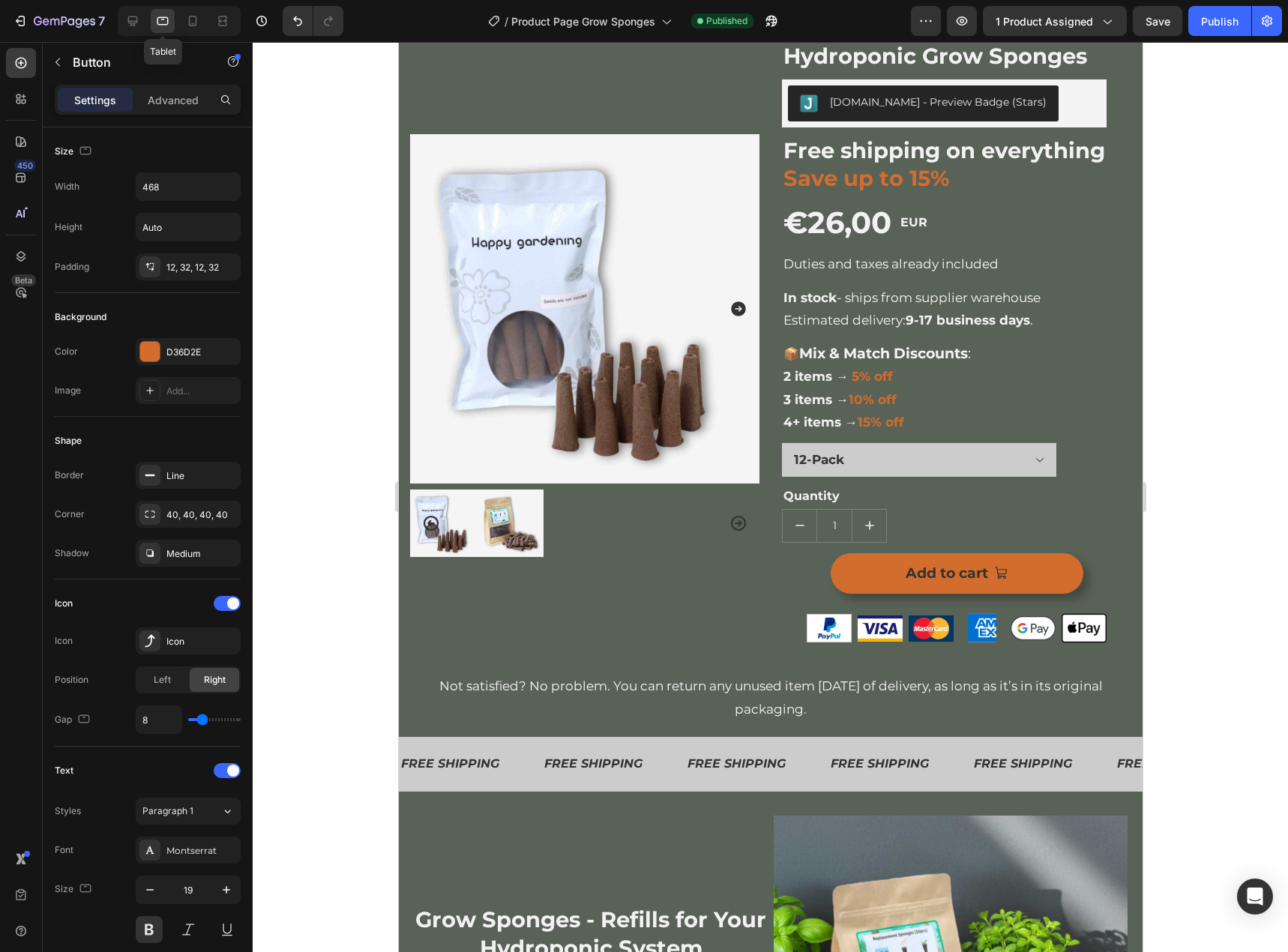
scroll to position [153, 0]
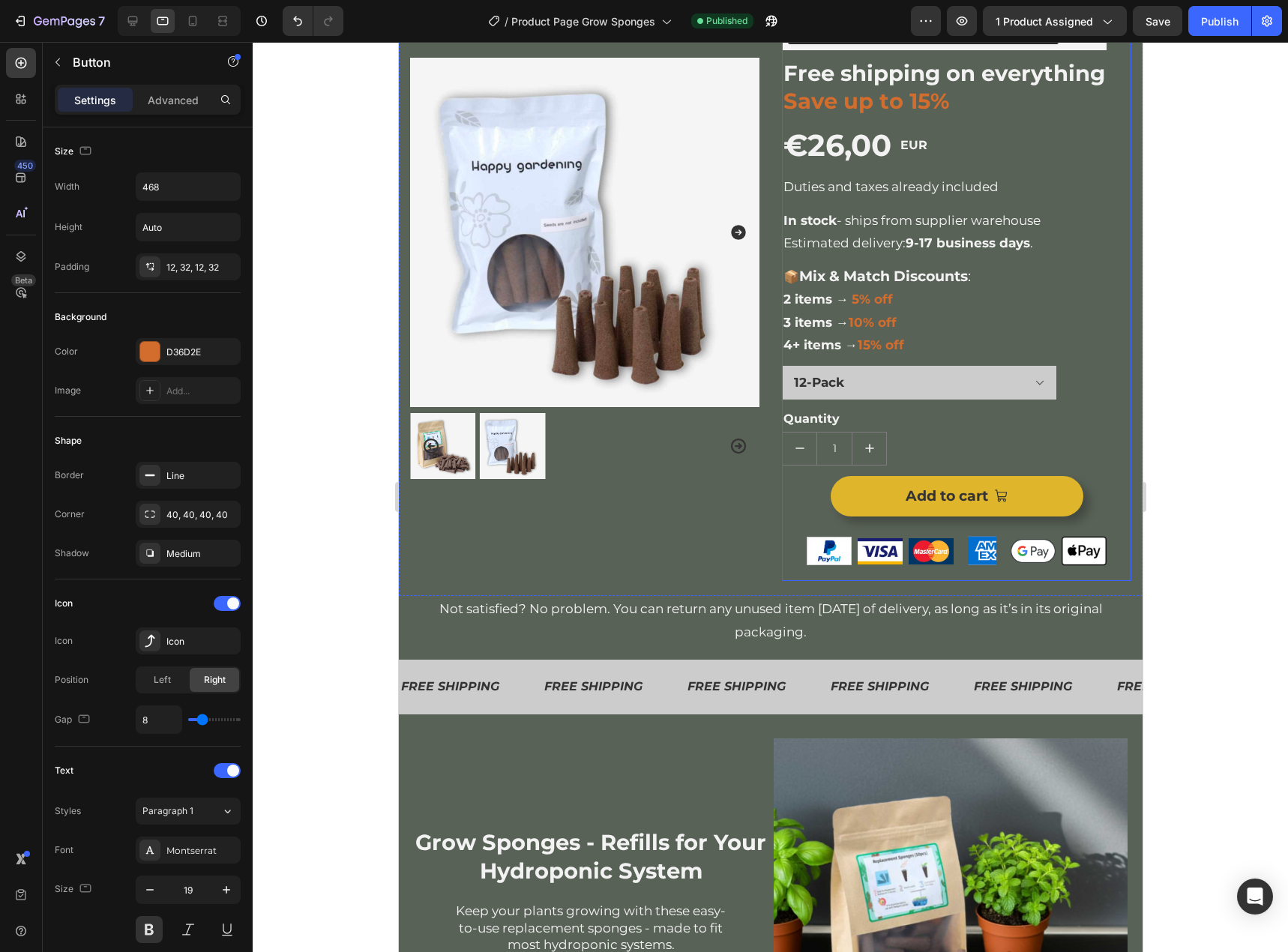
click at [850, 500] on button "Add to cart" at bounding box center [955, 496] width 253 height 40
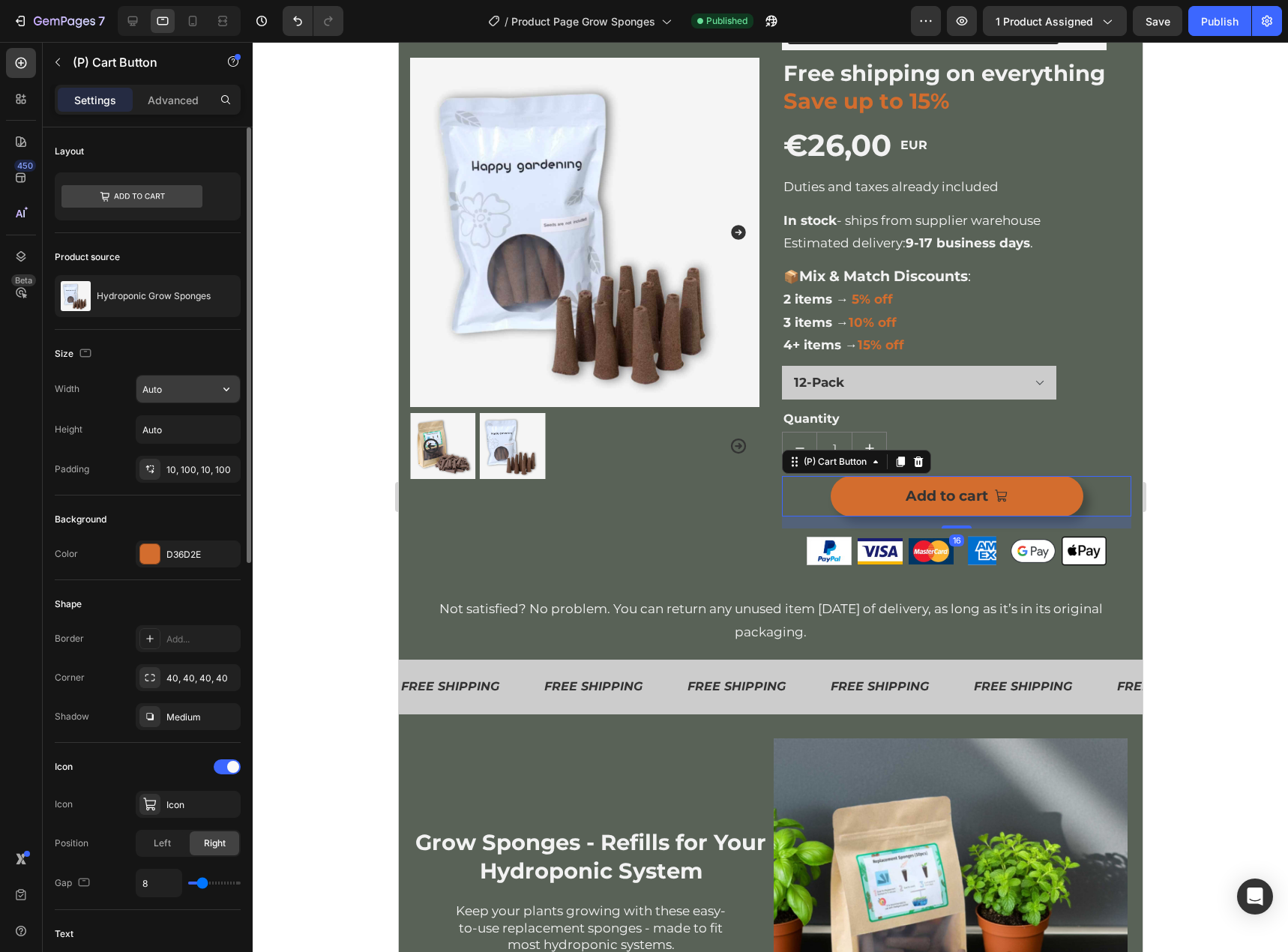
click at [240, 394] on div "Auto" at bounding box center [188, 388] width 105 height 28
click at [236, 393] on button "button" at bounding box center [227, 389] width 27 height 27
click at [193, 24] on icon at bounding box center [193, 20] width 8 height 10
type input "15"
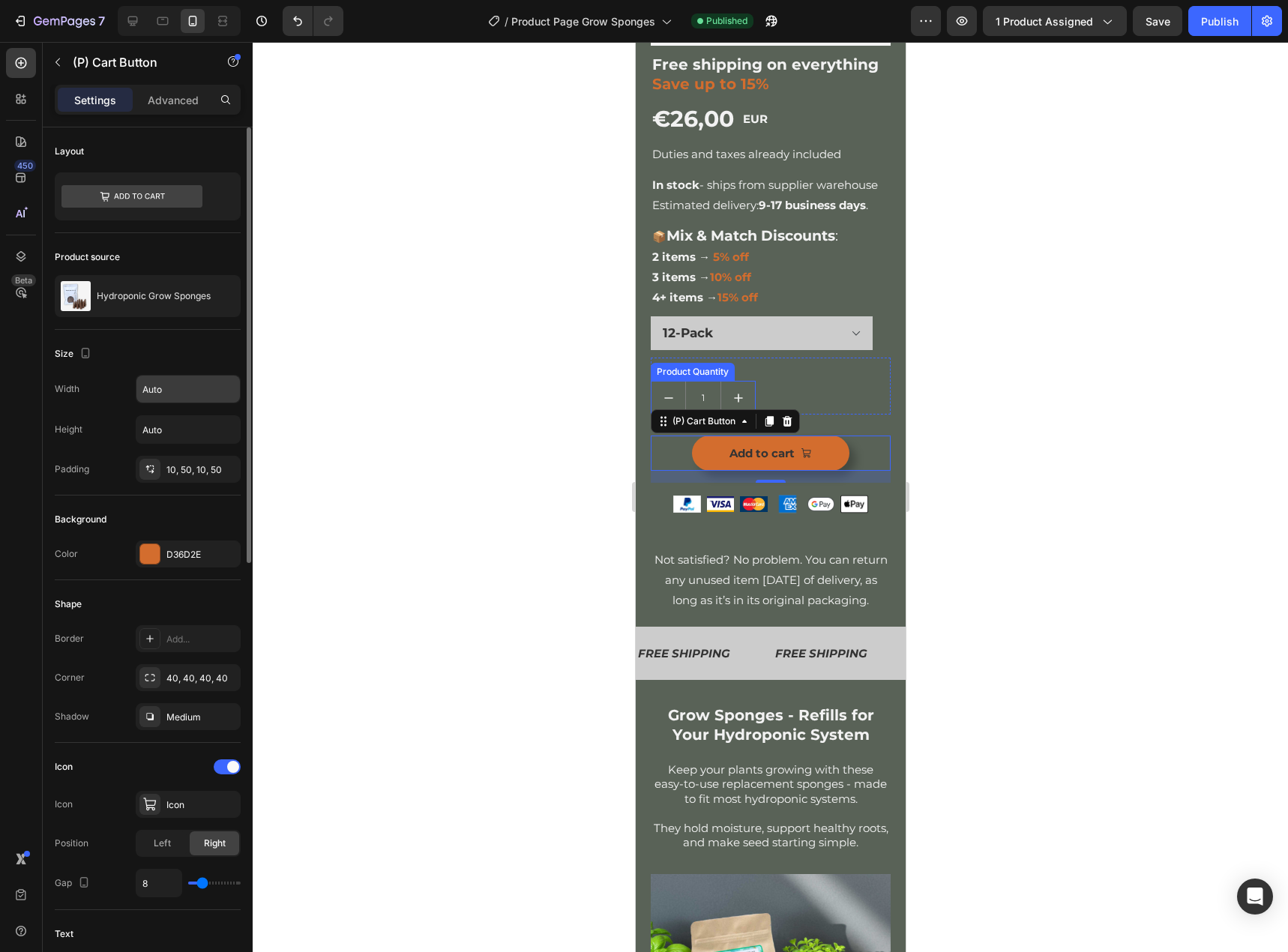
scroll to position [420, 0]
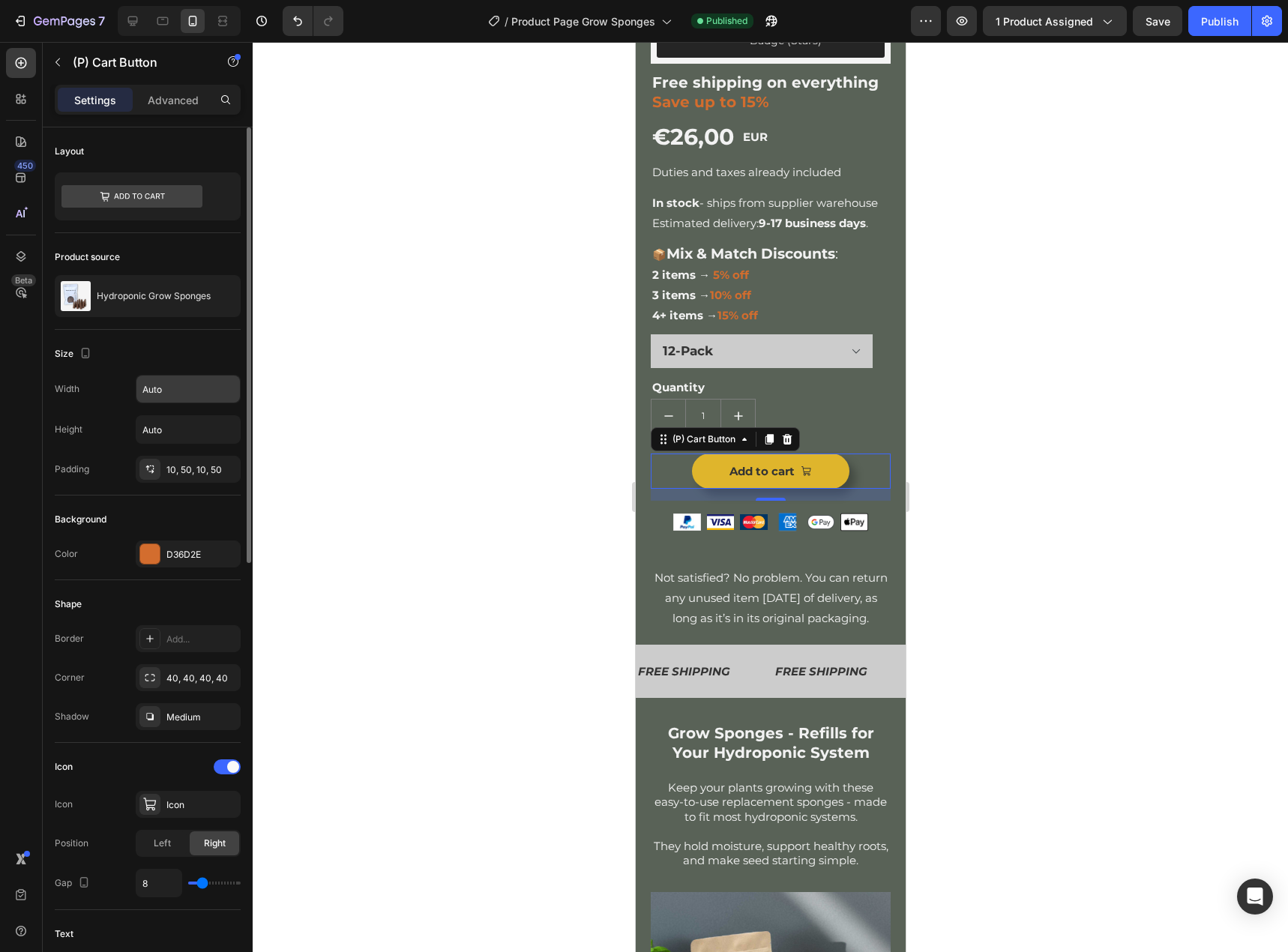
click at [702, 484] on button "Add to cart" at bounding box center [770, 471] width 157 height 36
click at [225, 395] on icon "button" at bounding box center [227, 389] width 15 height 15
click at [431, 408] on div at bounding box center [770, 497] width 1035 height 910
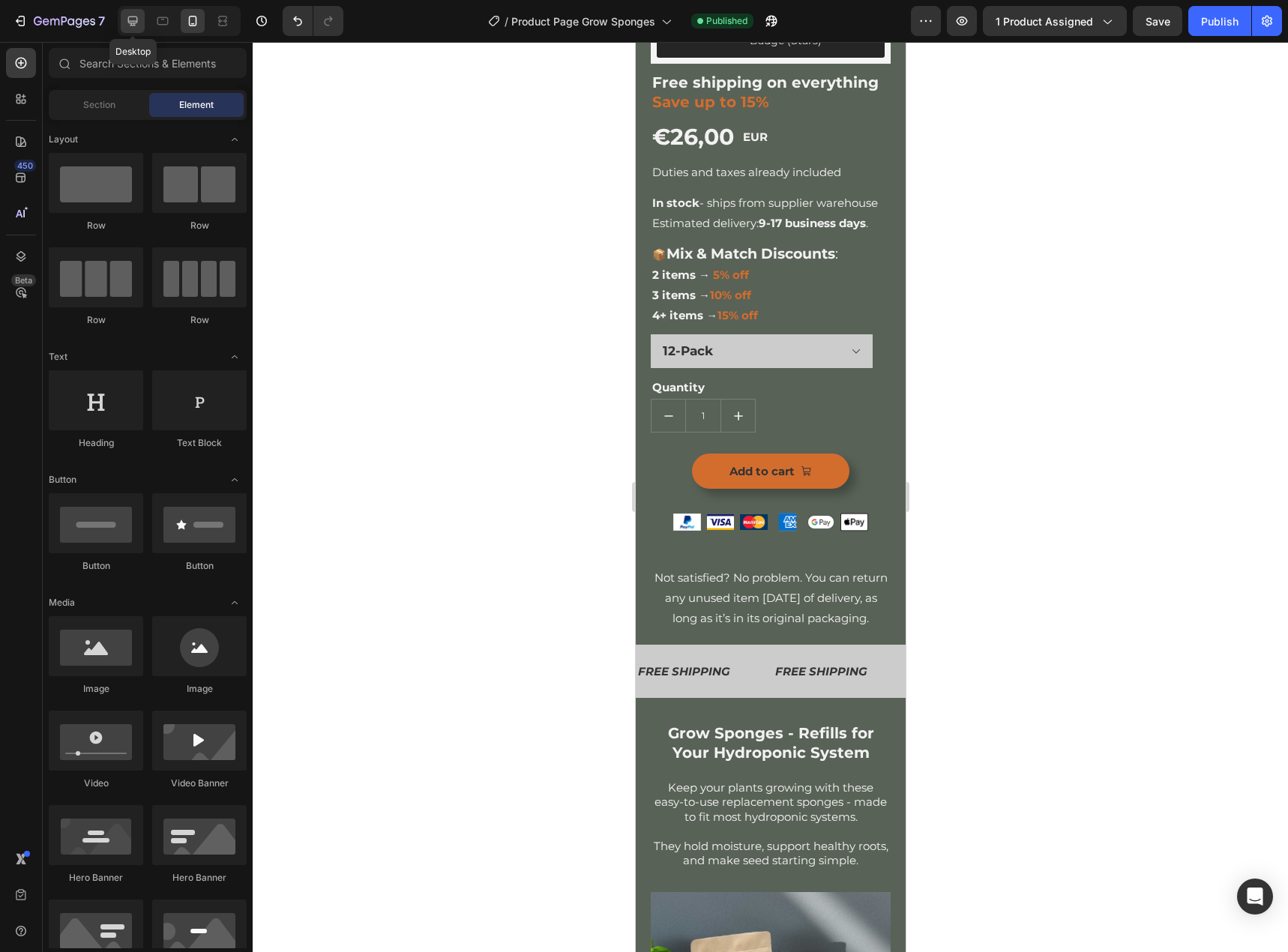
click at [135, 15] on icon at bounding box center [132, 21] width 15 height 15
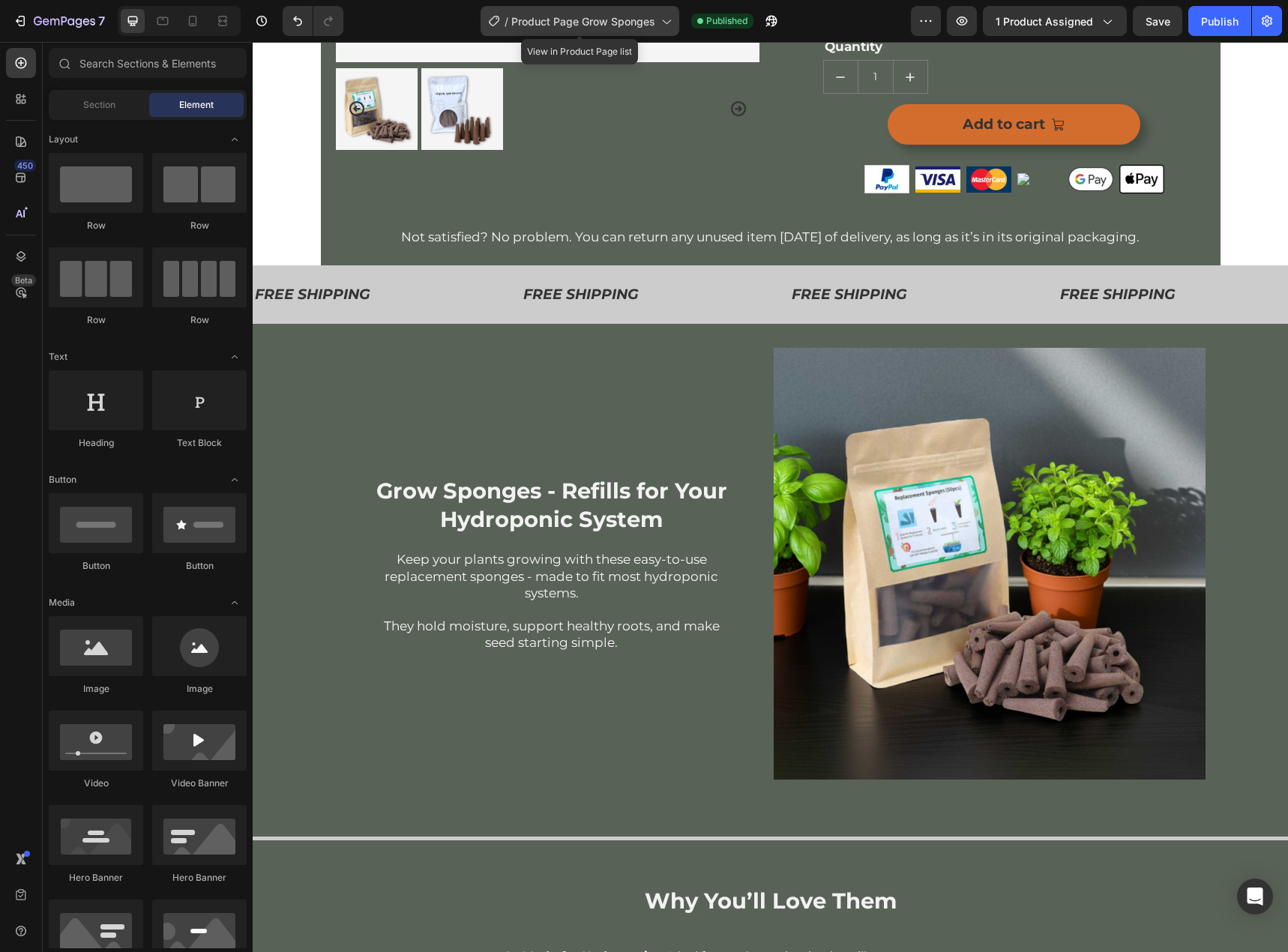
click at [596, 21] on span "Product Page Grow Sponges" at bounding box center [584, 21] width 144 height 16
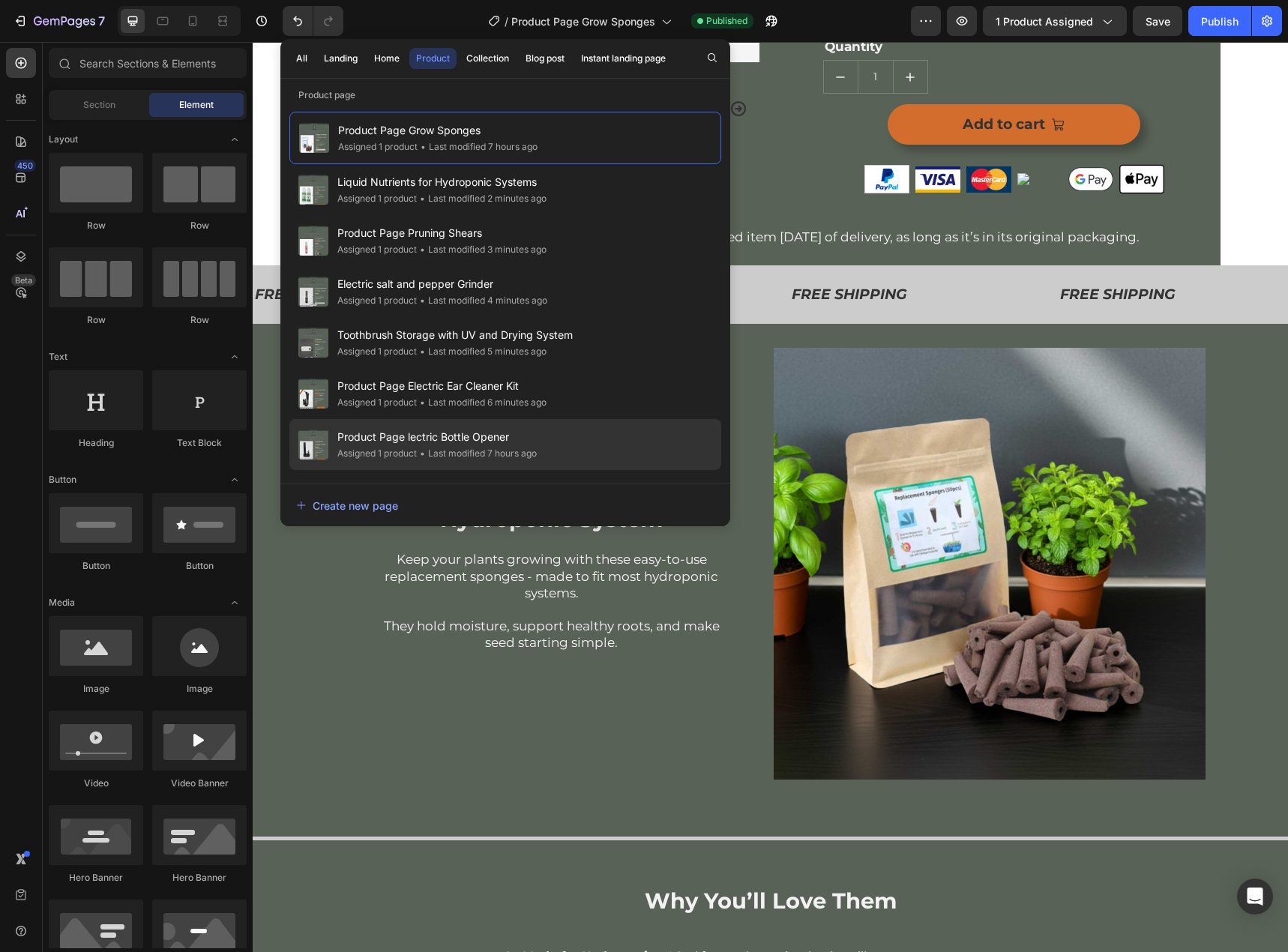
click at [366, 448] on div "Assigned 1 product" at bounding box center [376, 453] width 79 height 15
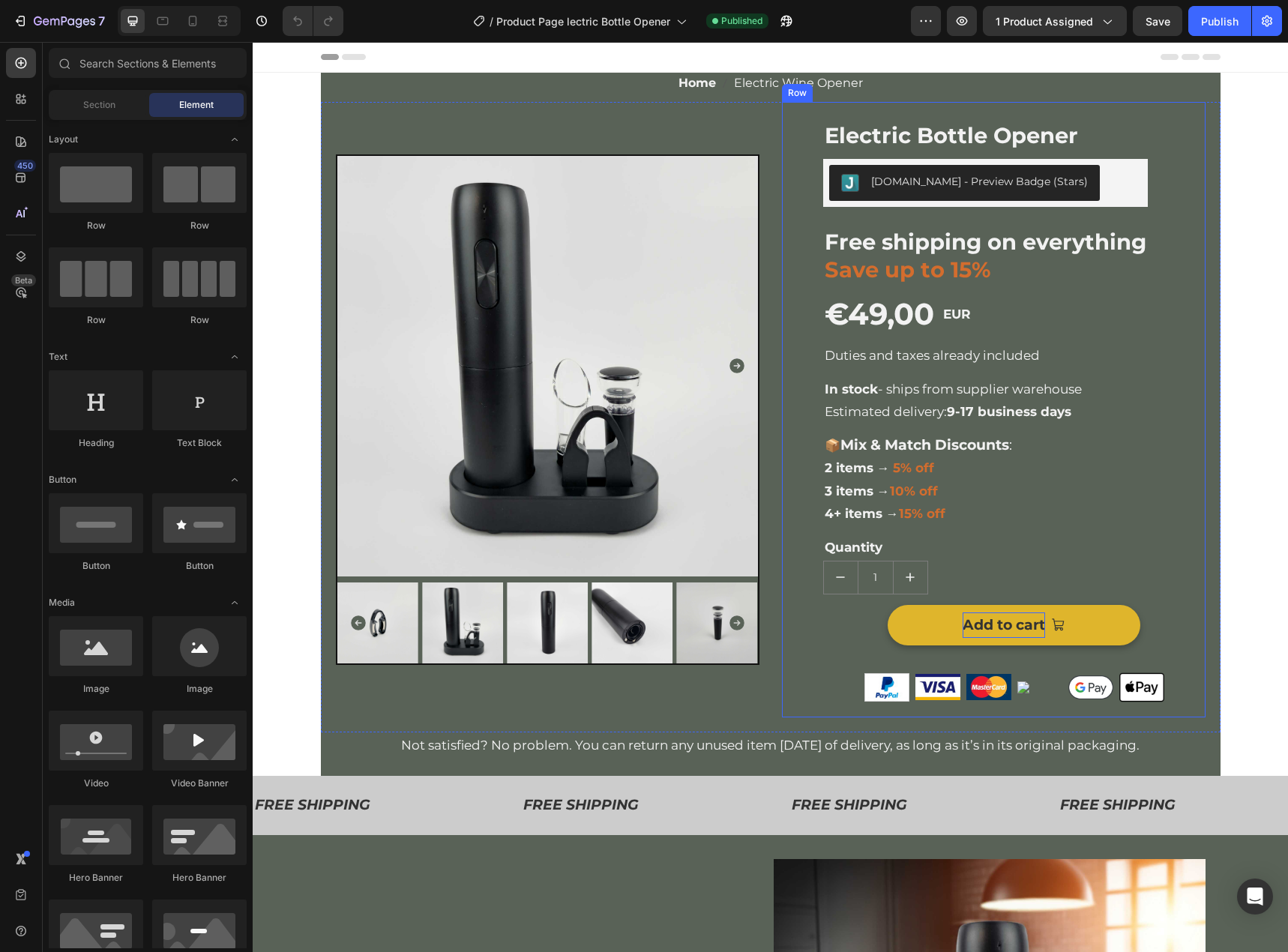
click at [1096, 631] on button "Add to cart" at bounding box center [1014, 625] width 253 height 40
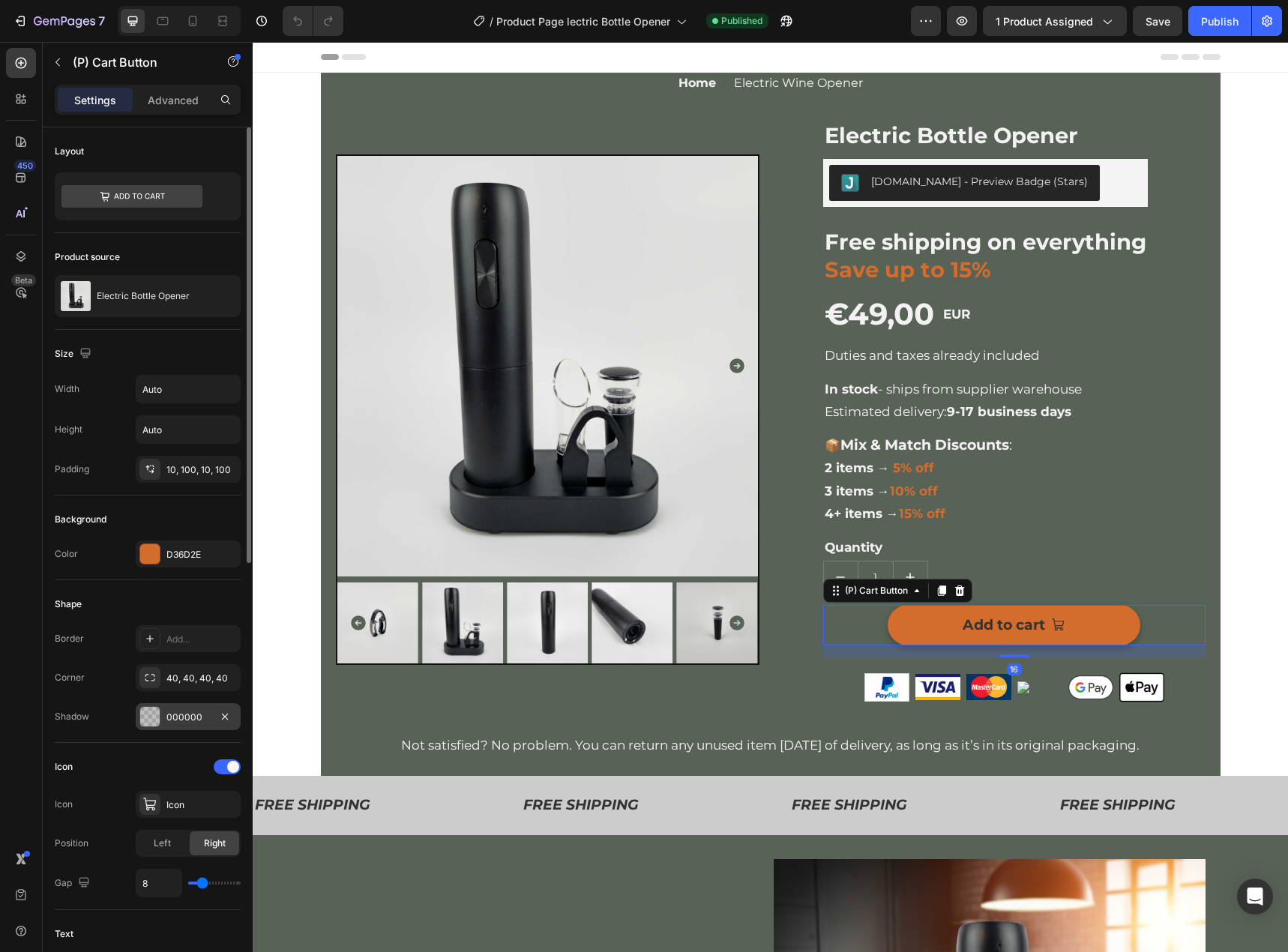
click at [194, 714] on div "000000" at bounding box center [188, 717] width 44 height 14
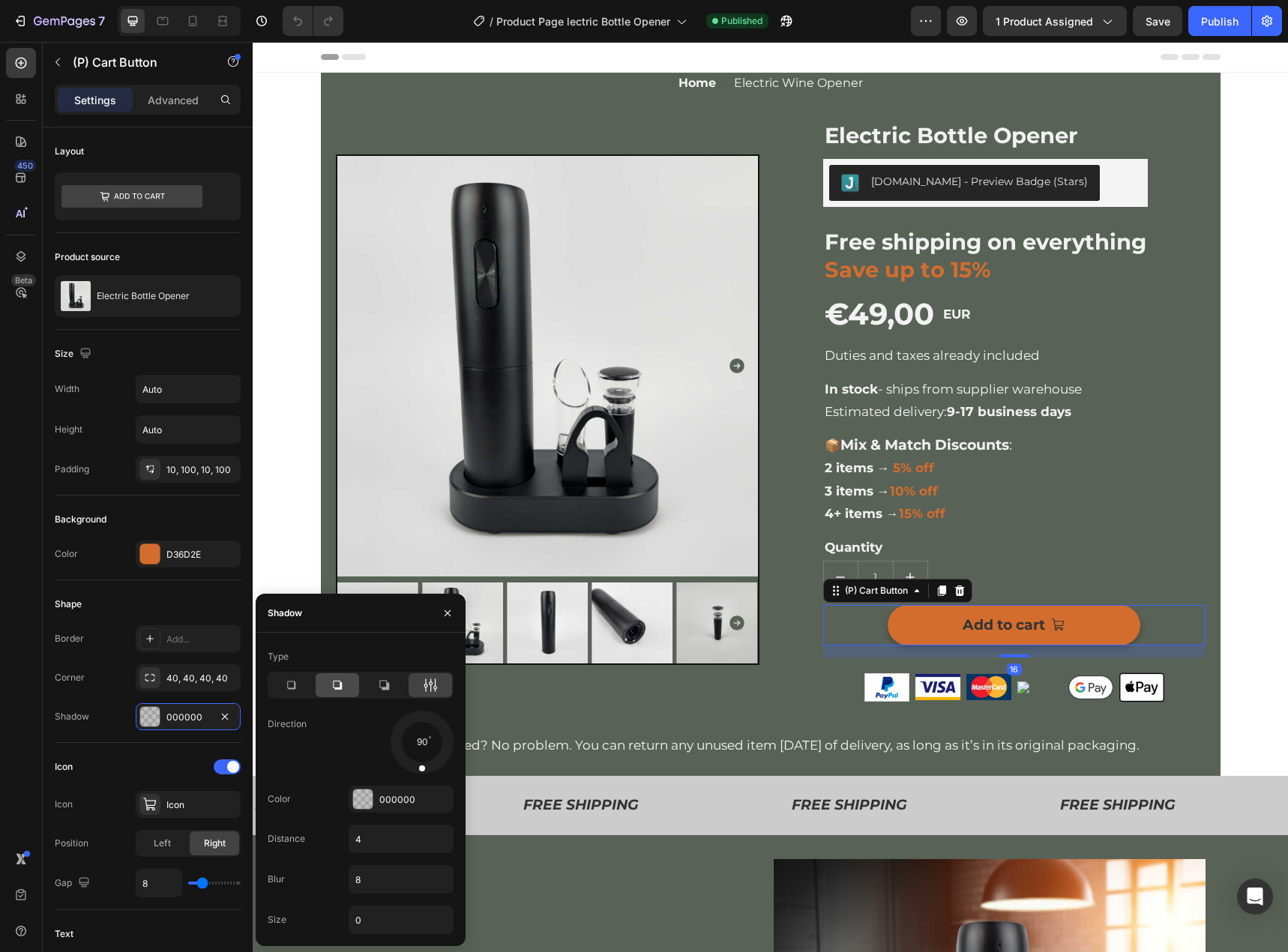
click at [328, 687] on div at bounding box center [337, 685] width 44 height 24
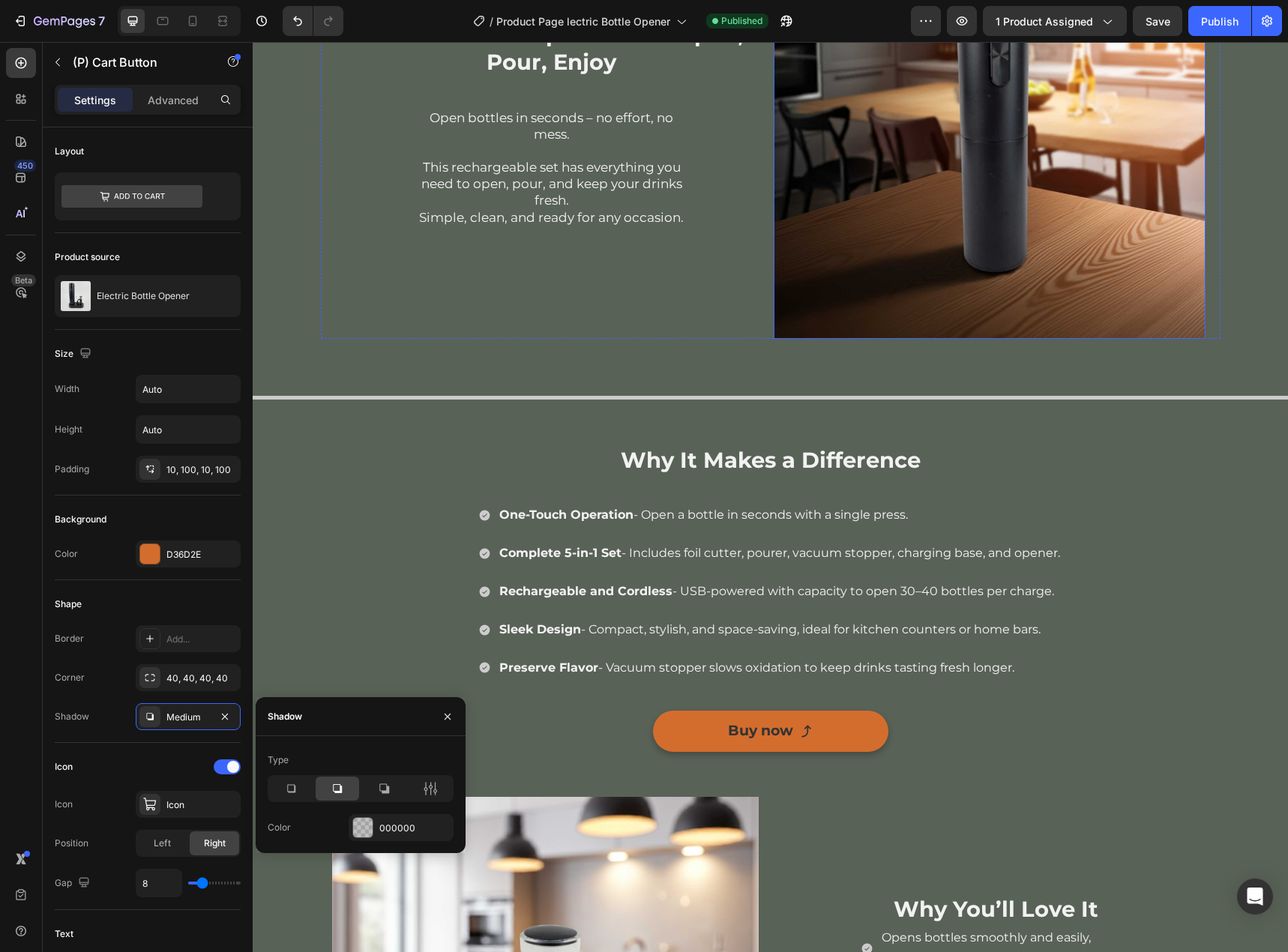
scroll to position [975, 0]
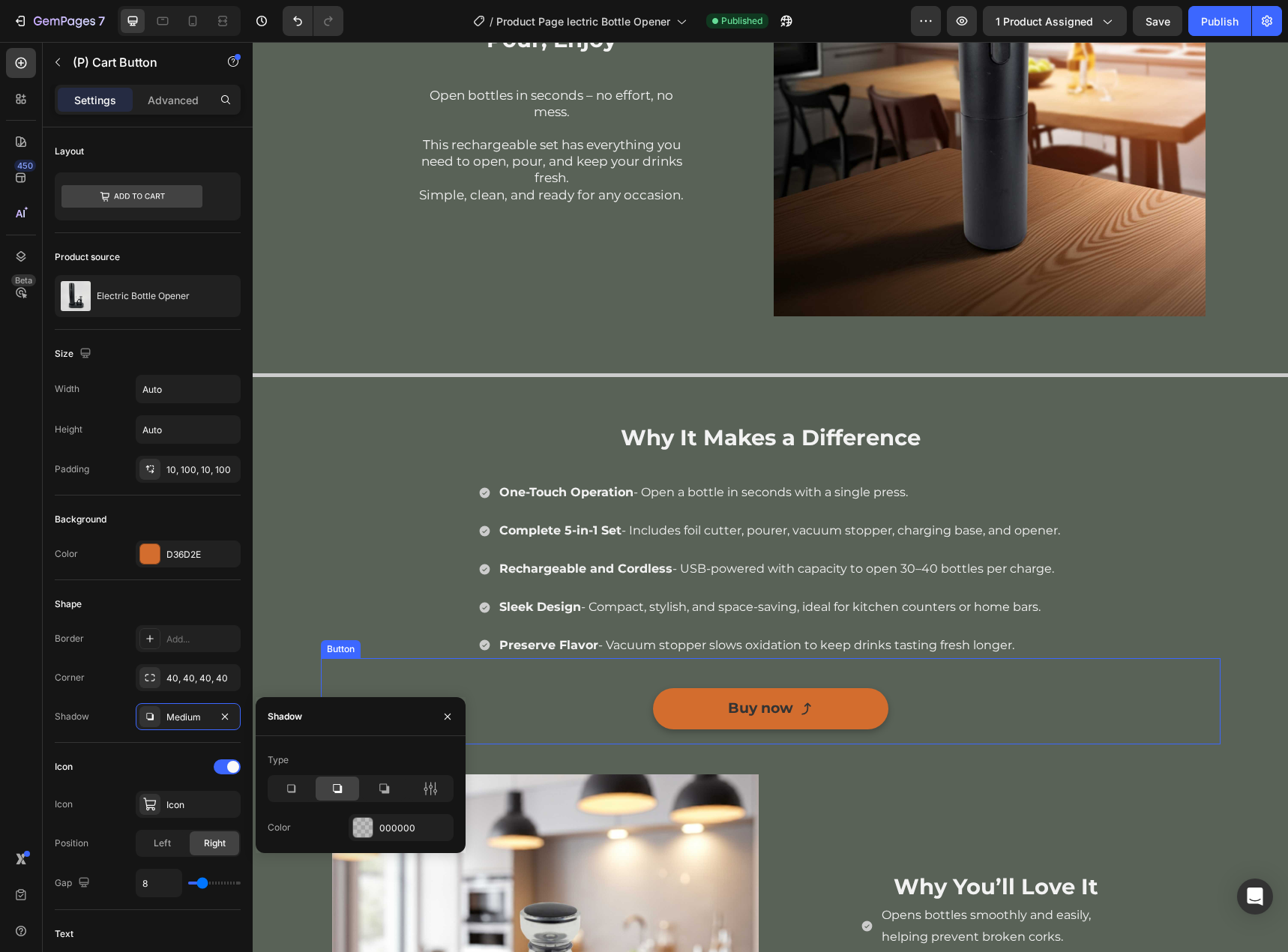
click at [848, 677] on div "Buy now Button" at bounding box center [770, 701] width 900 height 86
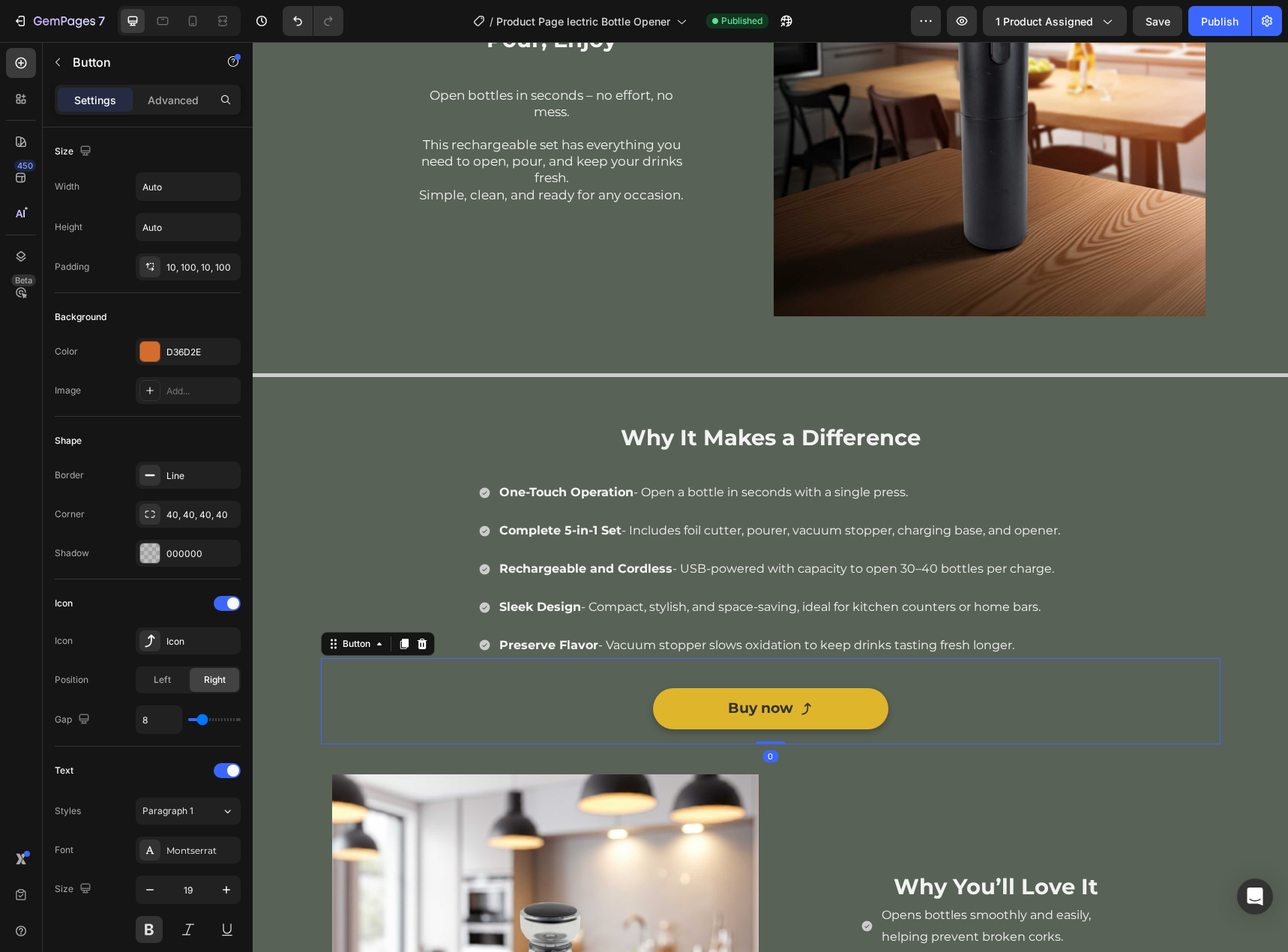
click at [841, 701] on link "Buy now" at bounding box center [771, 708] width 236 height 40
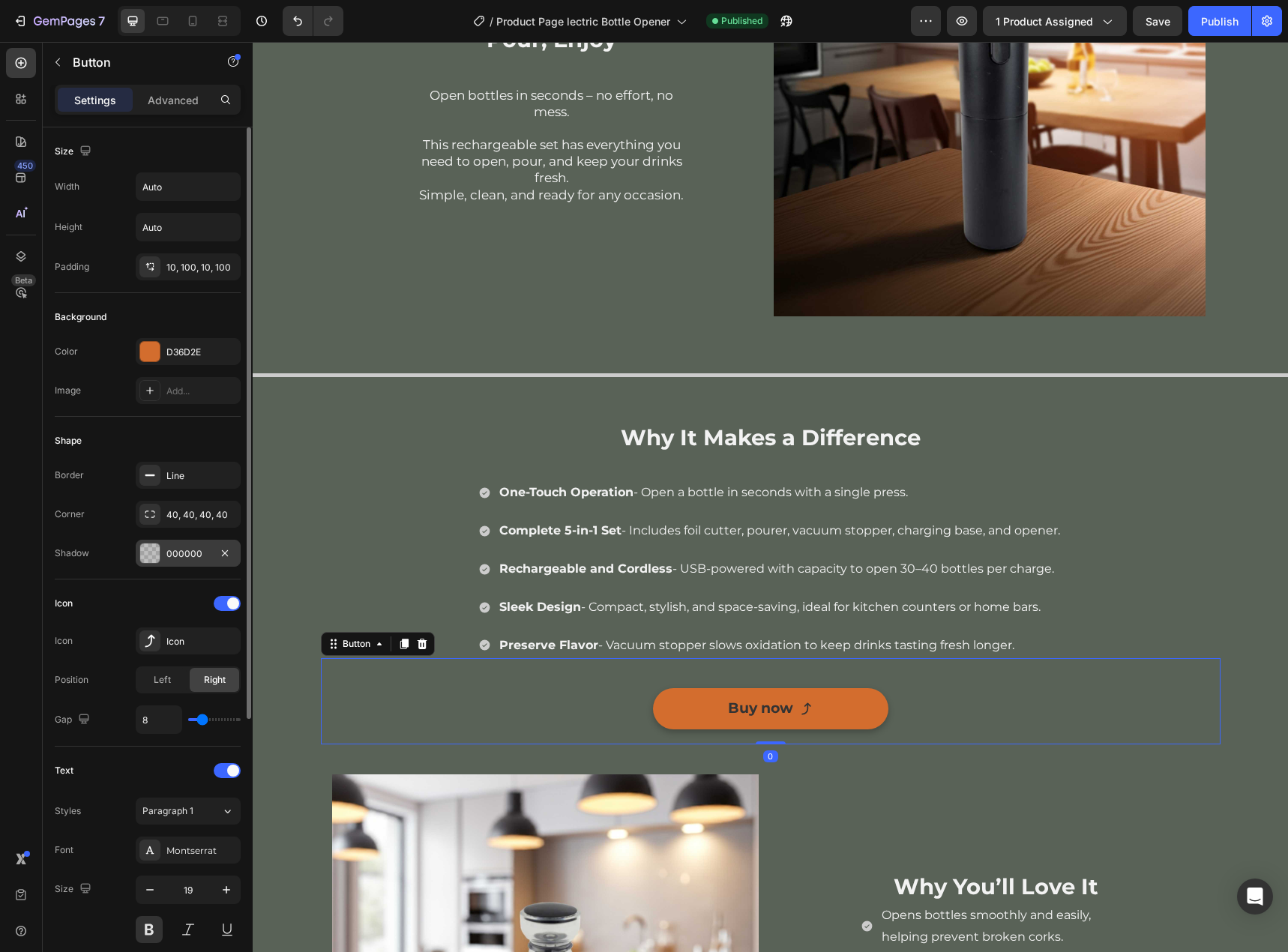
click at [164, 553] on div "000000" at bounding box center [188, 554] width 105 height 27
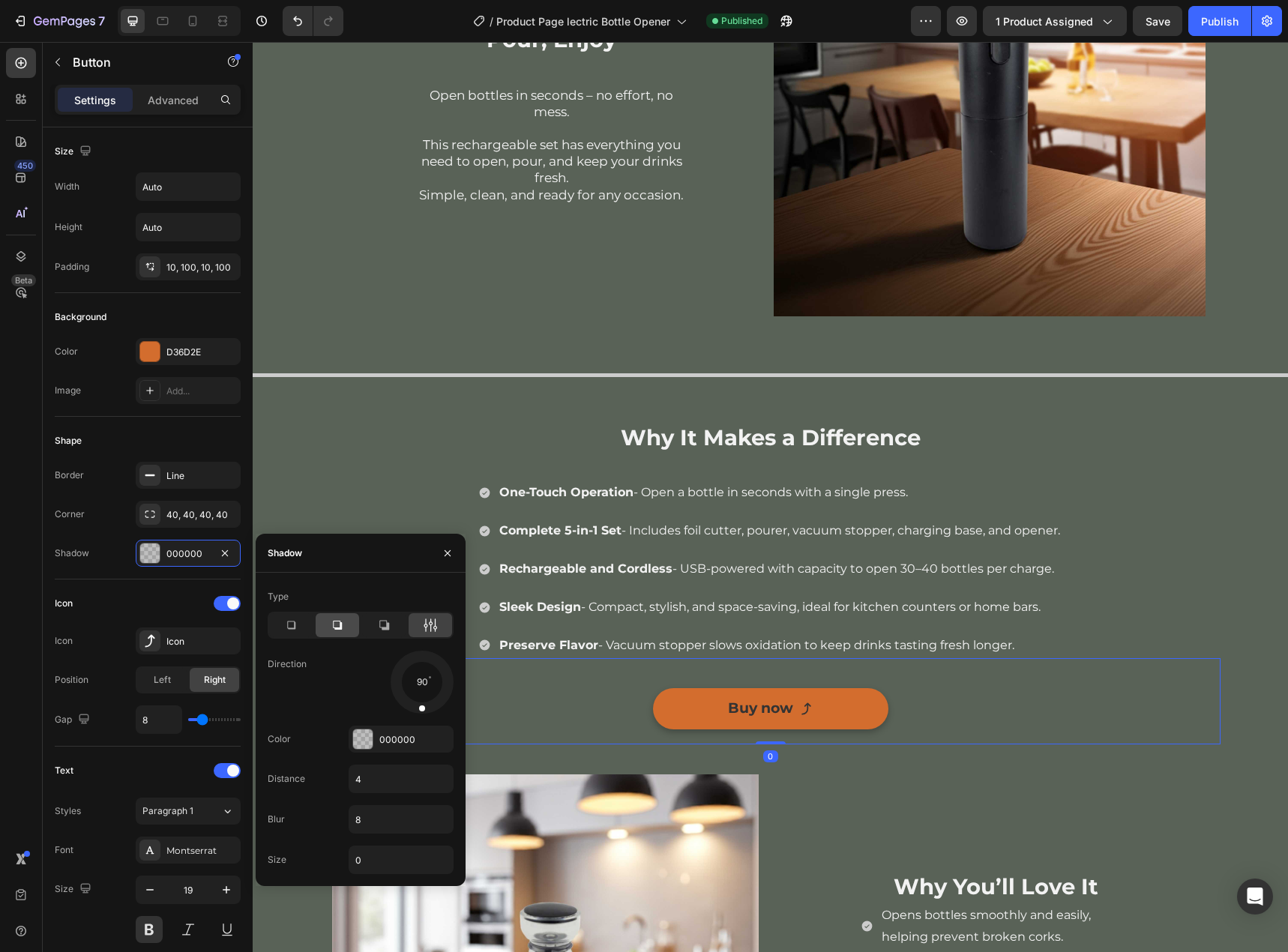
click at [342, 625] on icon at bounding box center [337, 625] width 9 height 9
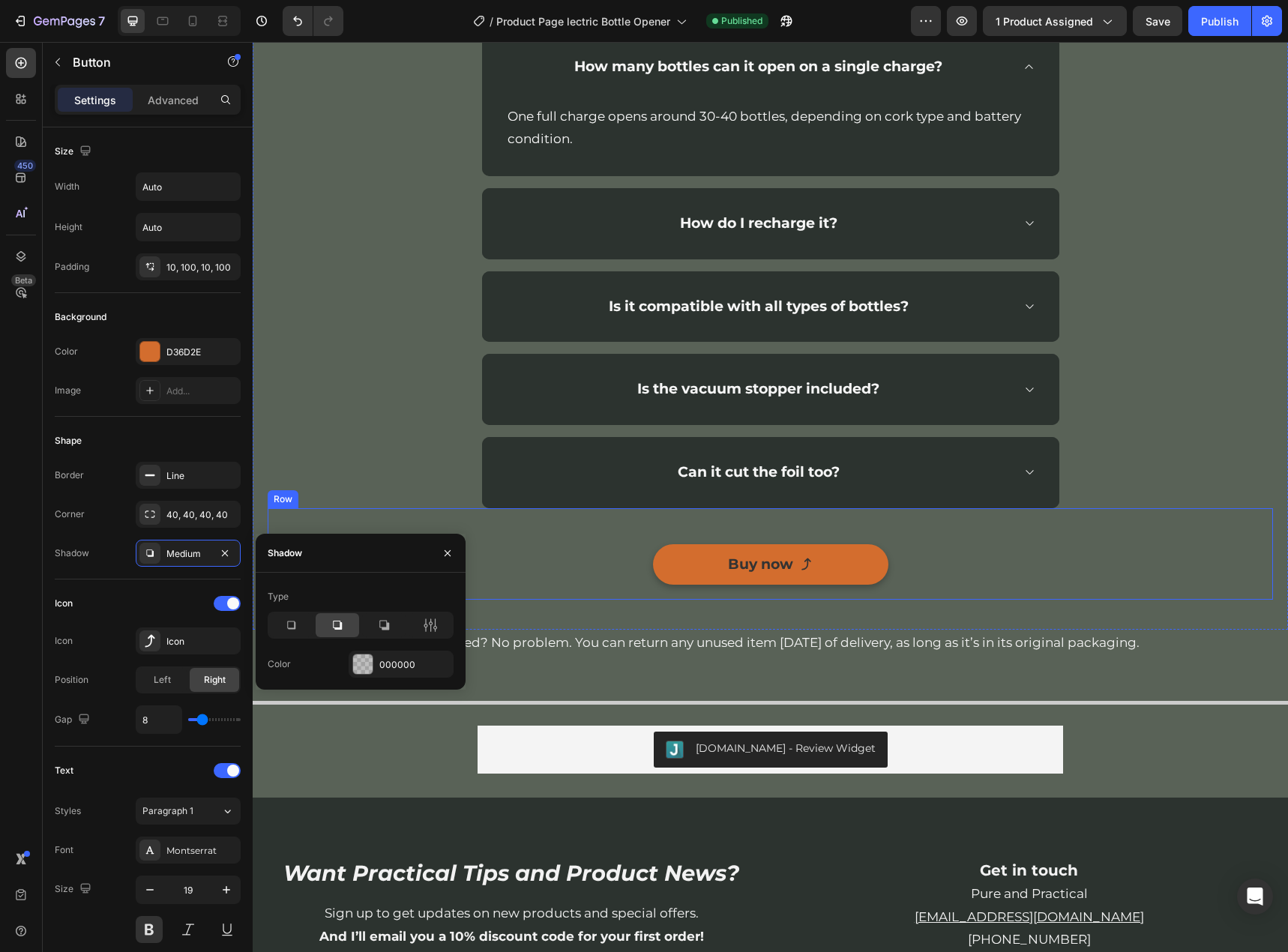
scroll to position [2924, 0]
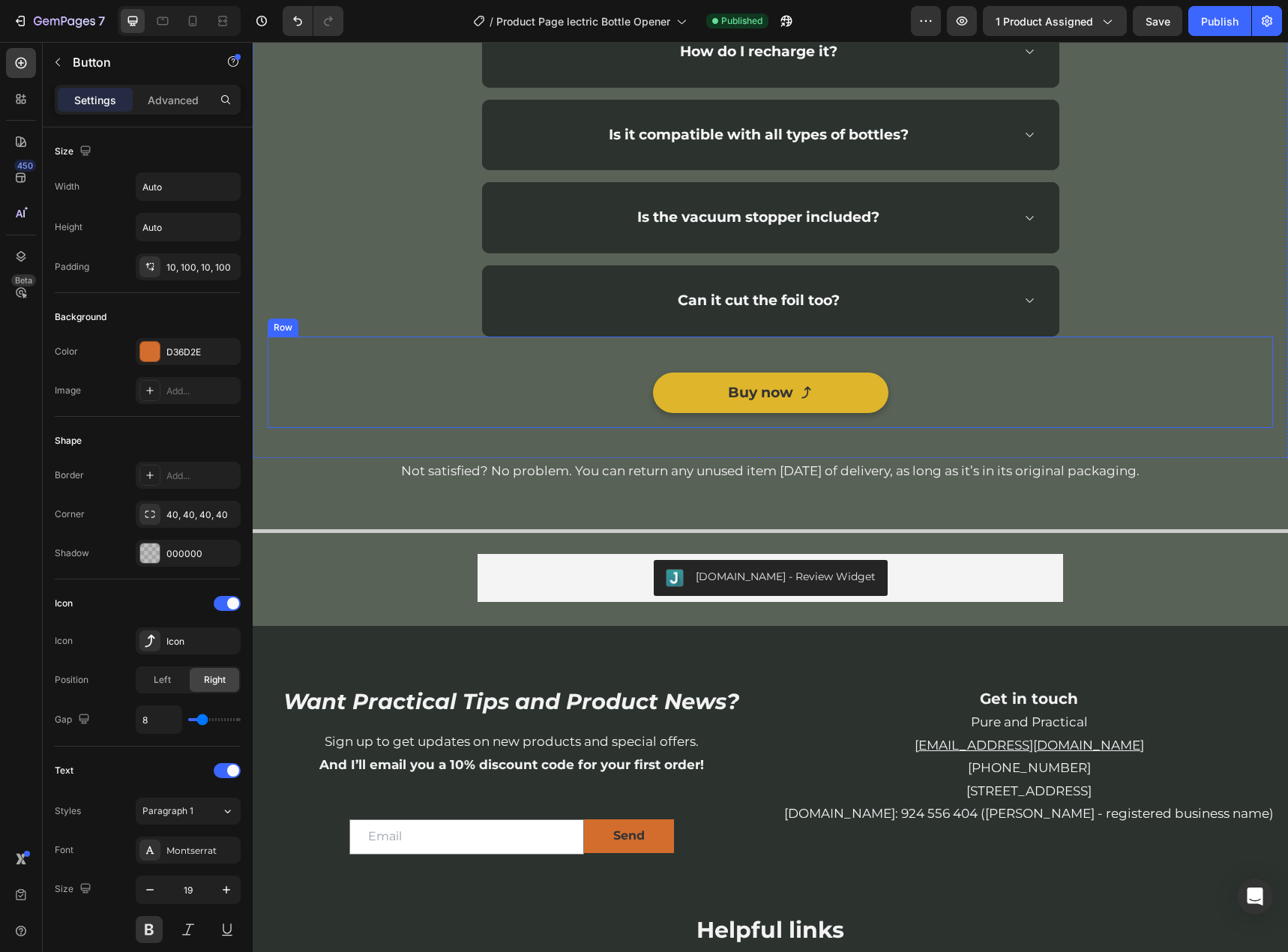
click at [833, 409] on link "Buy now" at bounding box center [771, 393] width 236 height 40
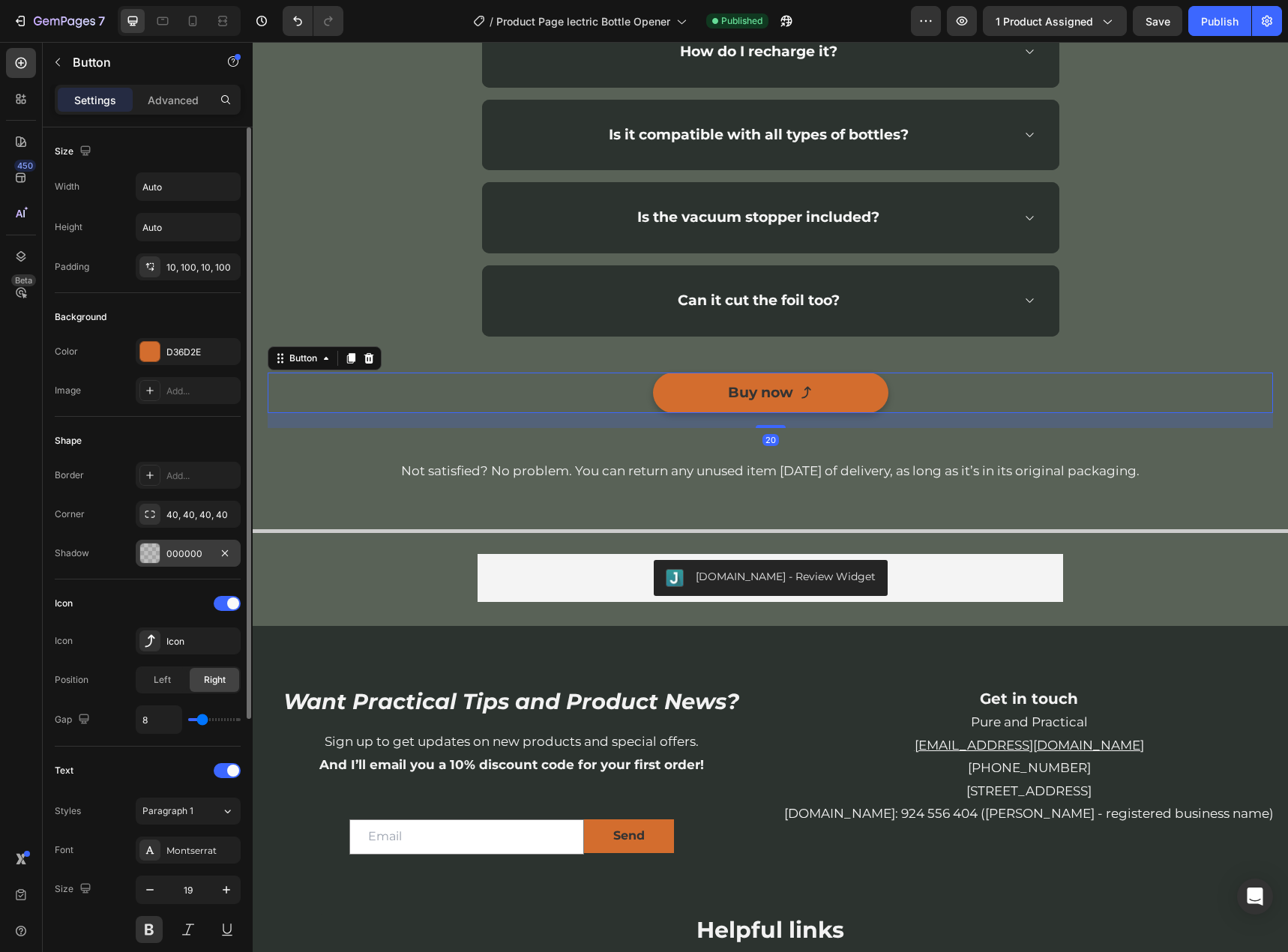
click at [176, 547] on div "000000" at bounding box center [188, 554] width 44 height 14
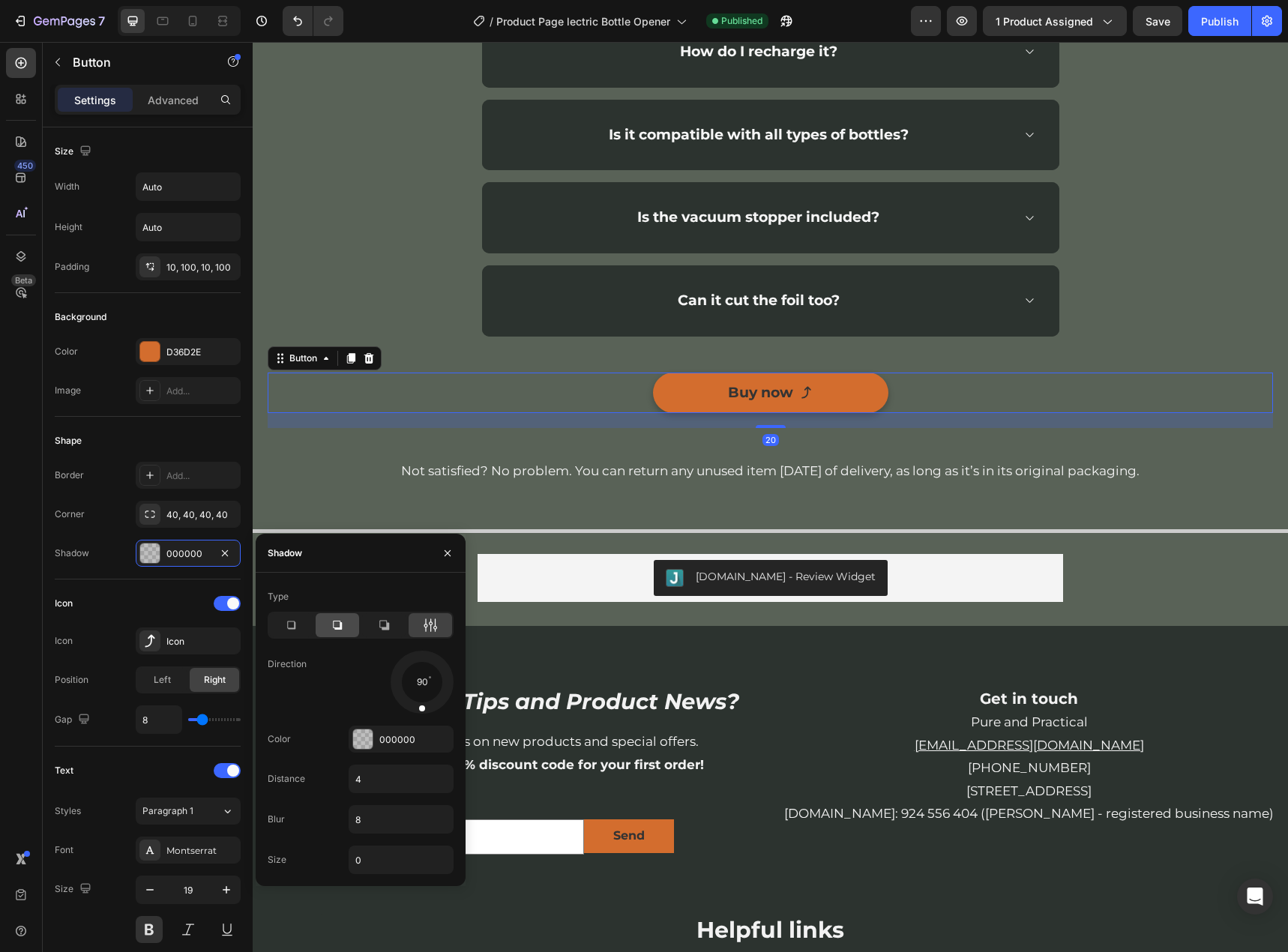
click at [336, 620] on icon at bounding box center [337, 625] width 9 height 9
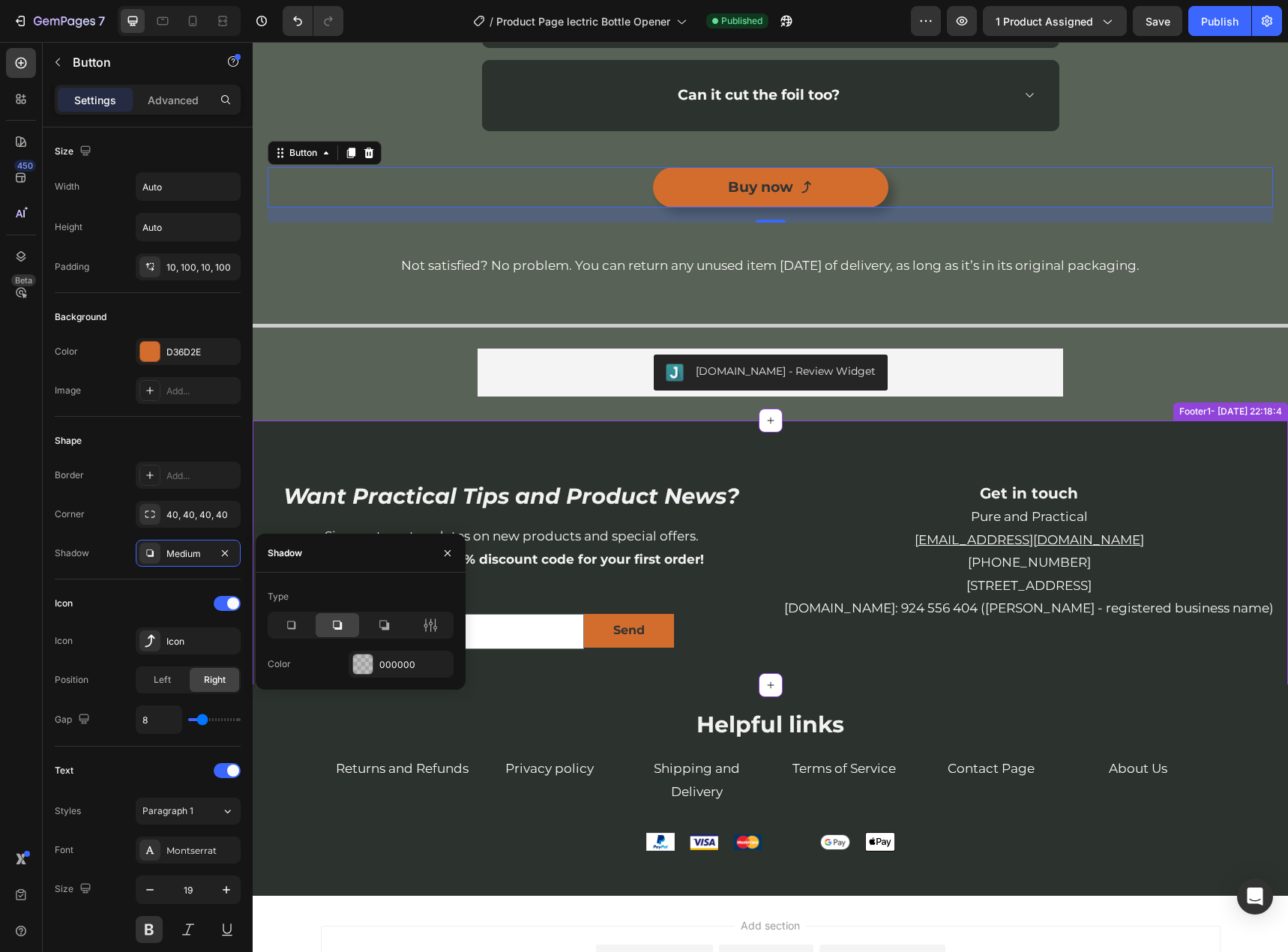
scroll to position [3223, 0]
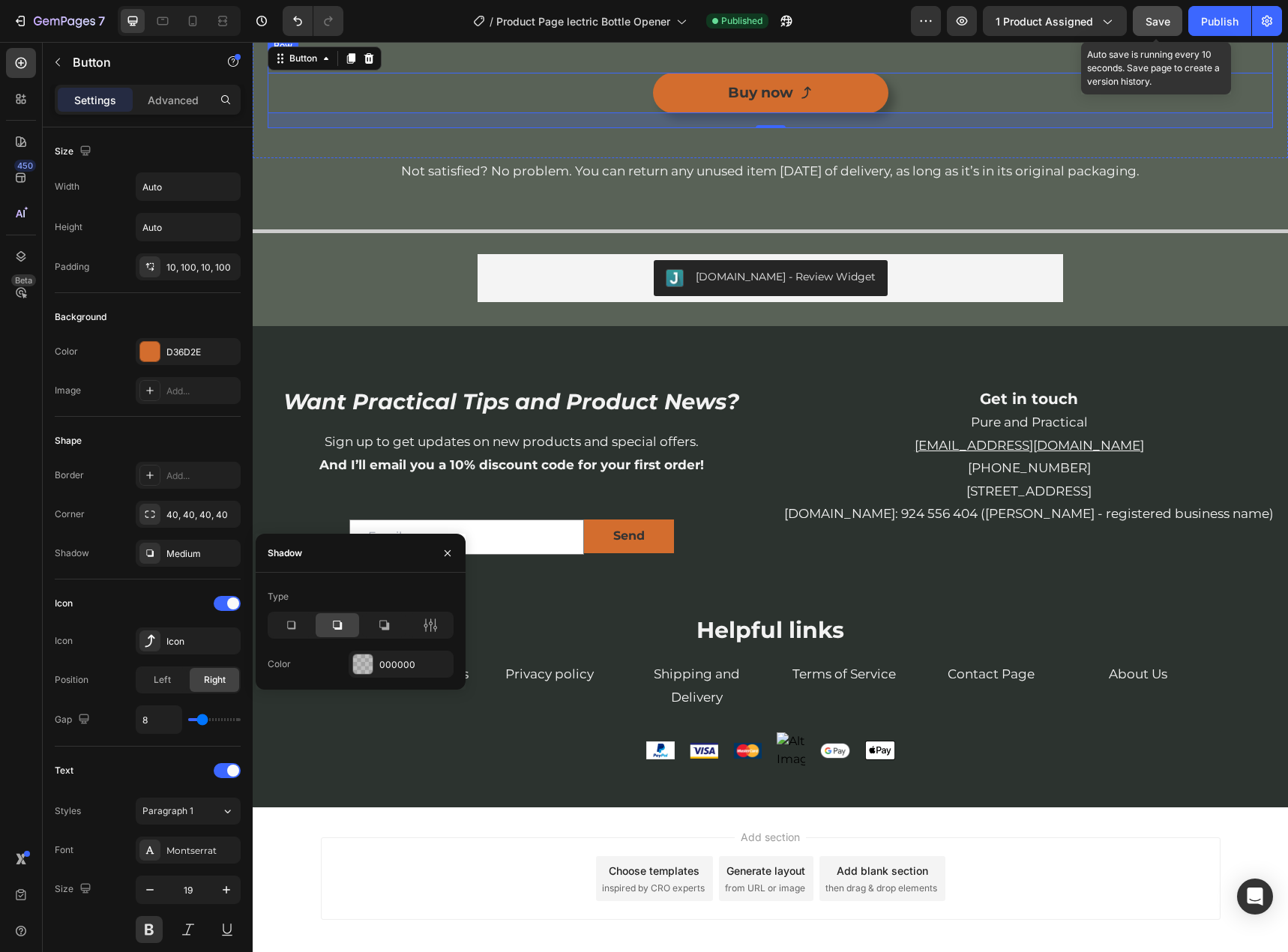
click at [1157, 28] on div "Save" at bounding box center [1157, 21] width 25 height 16
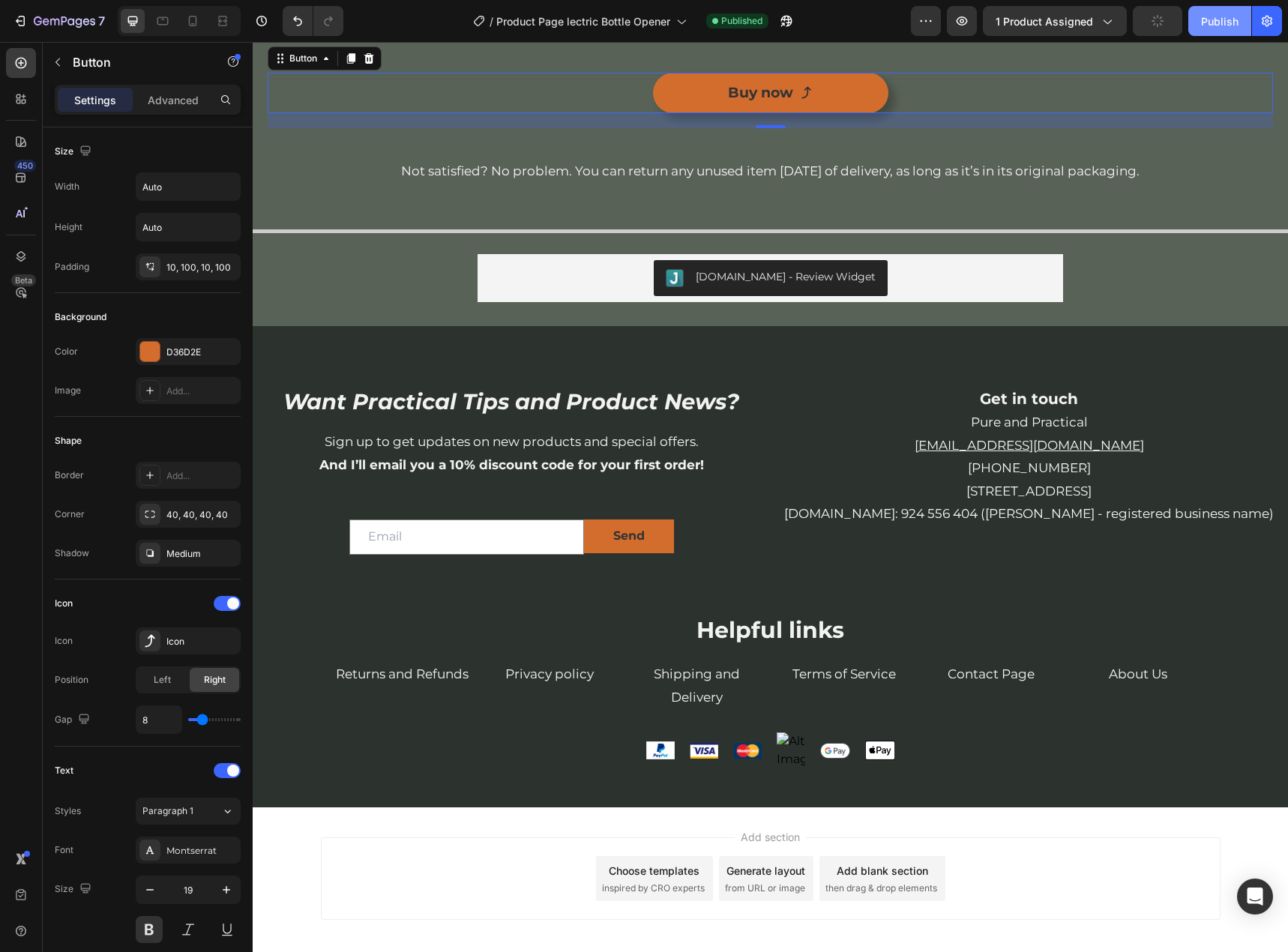
click at [1202, 27] on div "Publish" at bounding box center [1219, 21] width 37 height 16
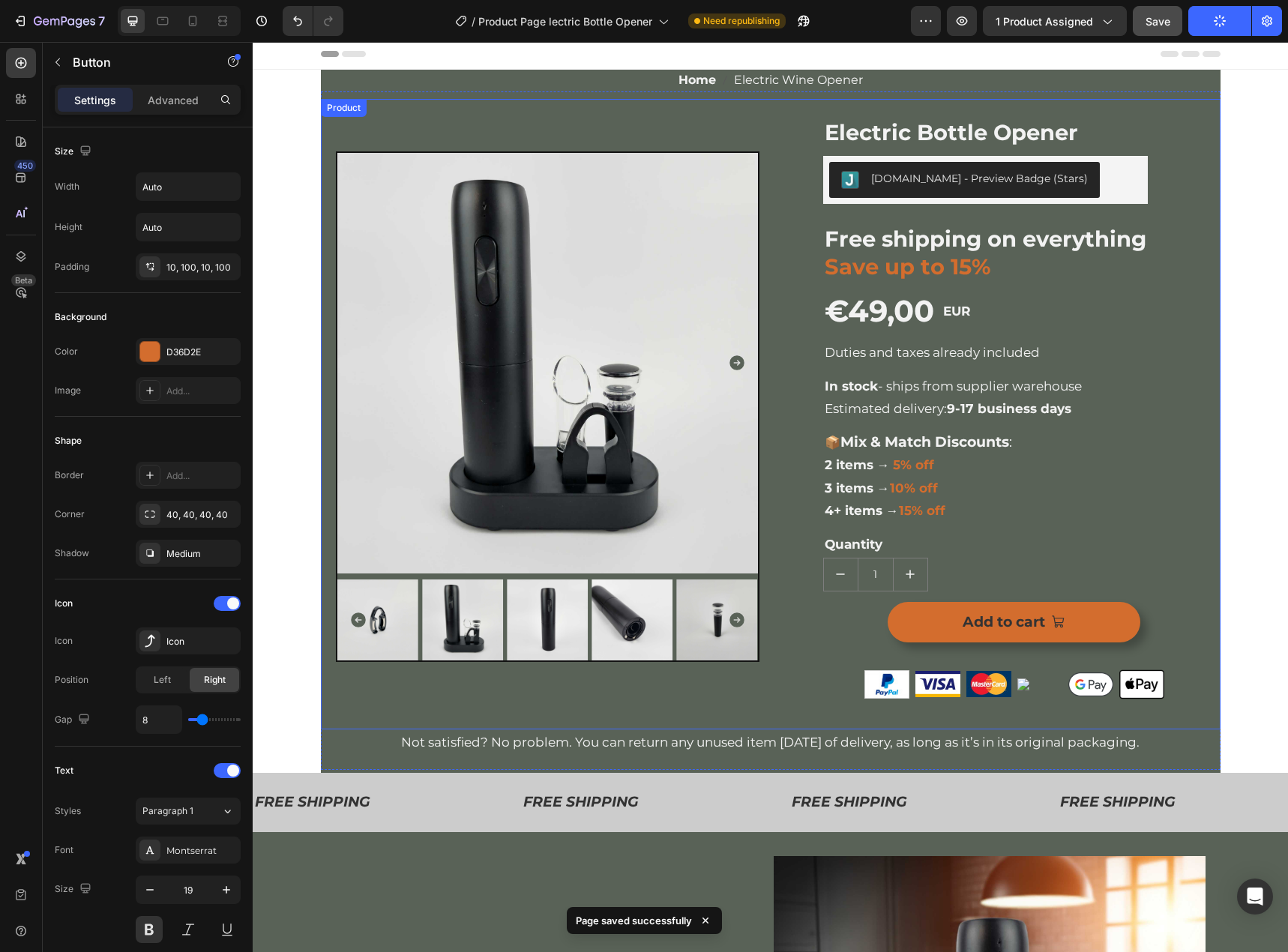
scroll to position [0, 0]
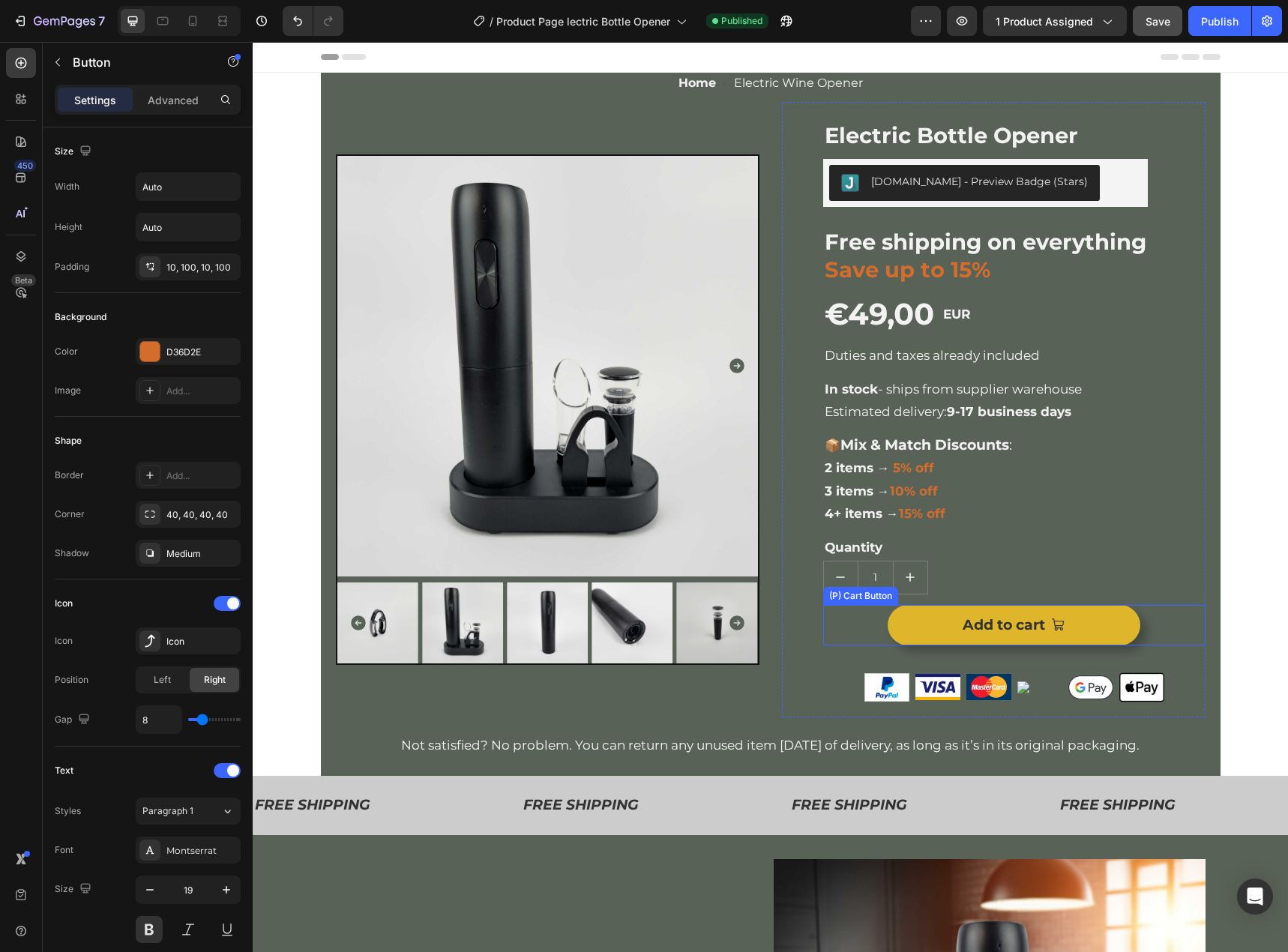
click at [1125, 628] on button "Add to cart" at bounding box center [1014, 625] width 253 height 40
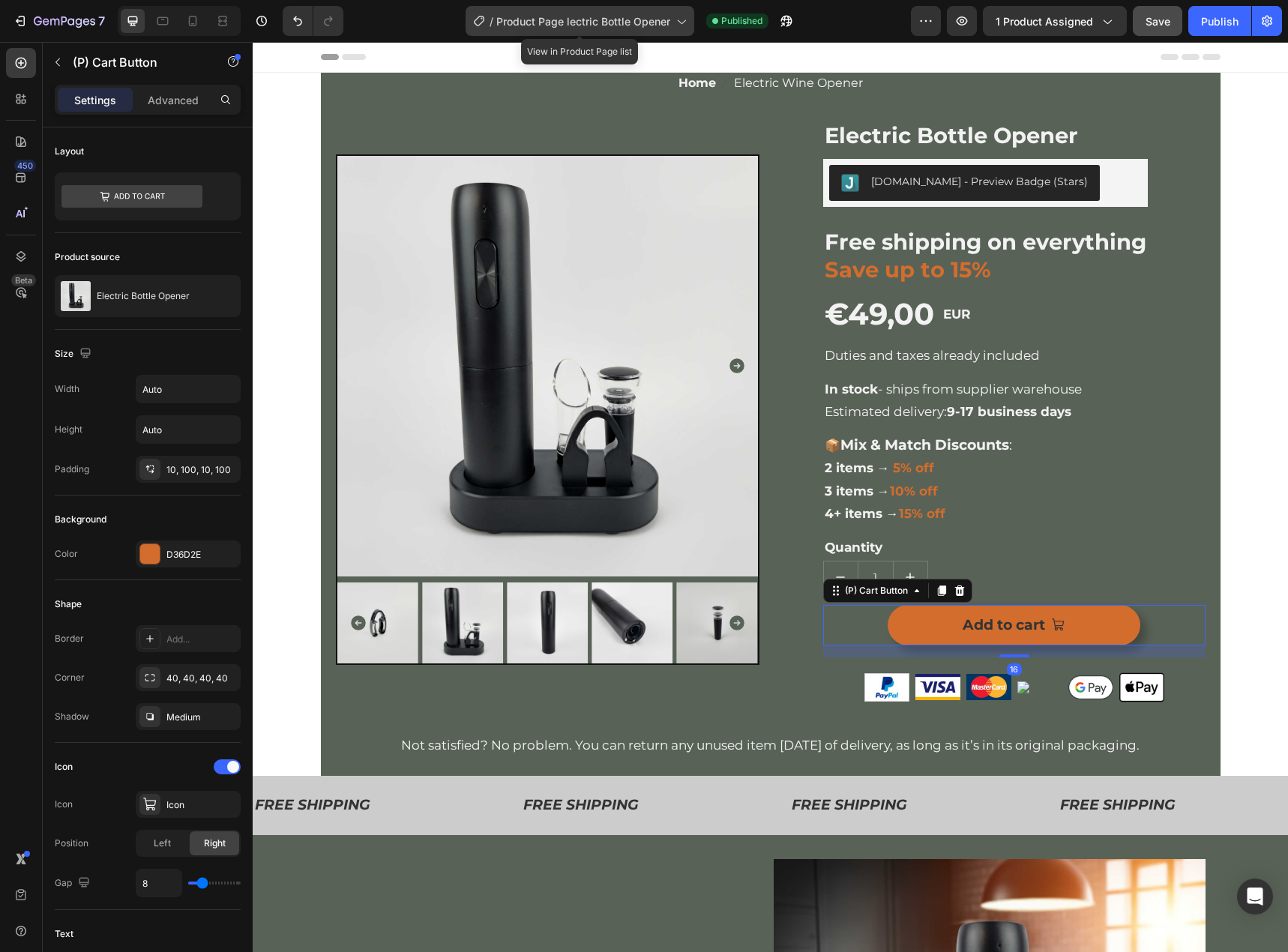
click at [617, 15] on span "Product Page lectric Bottle Opener" at bounding box center [583, 21] width 174 height 16
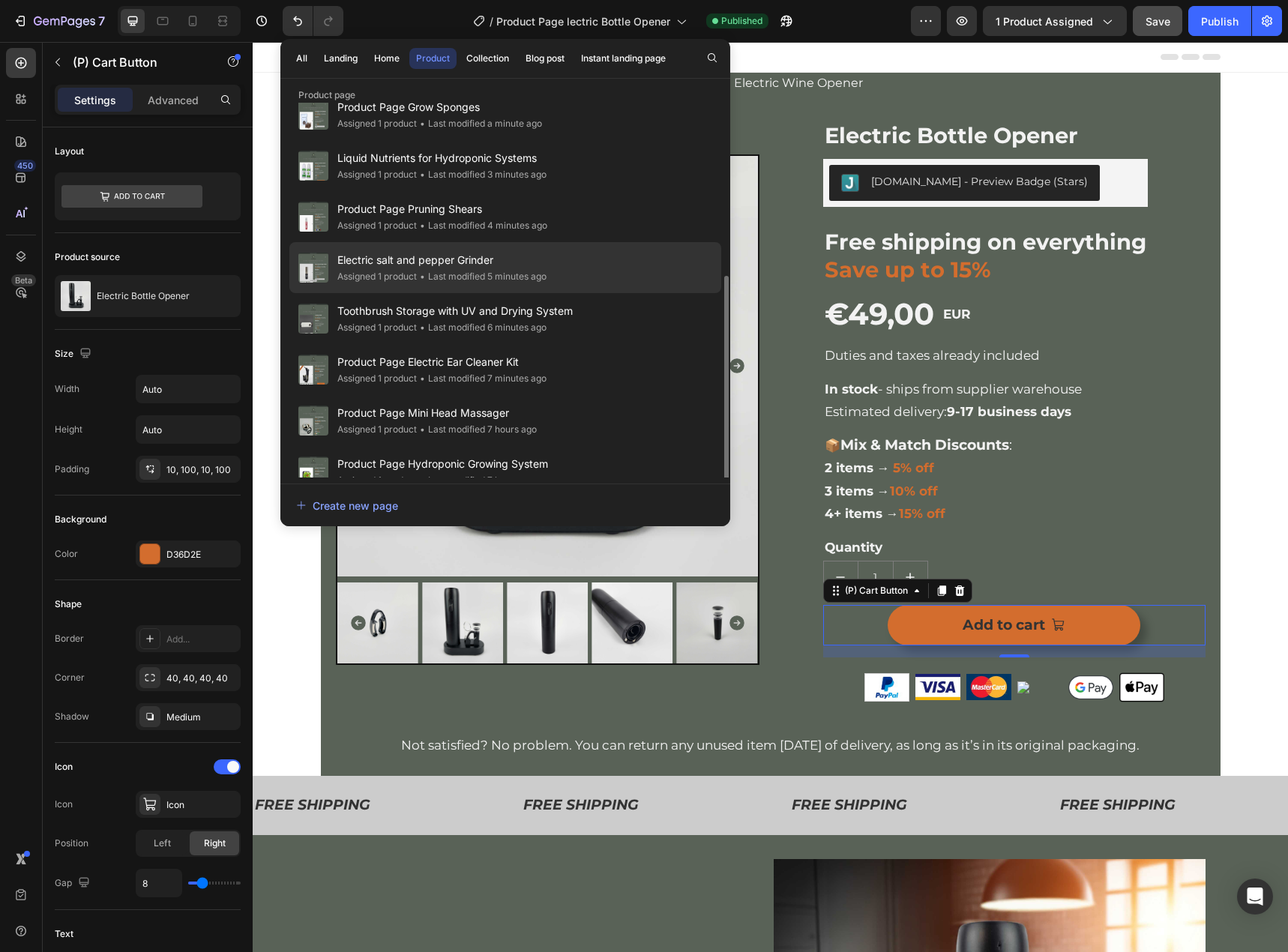
scroll to position [196, 0]
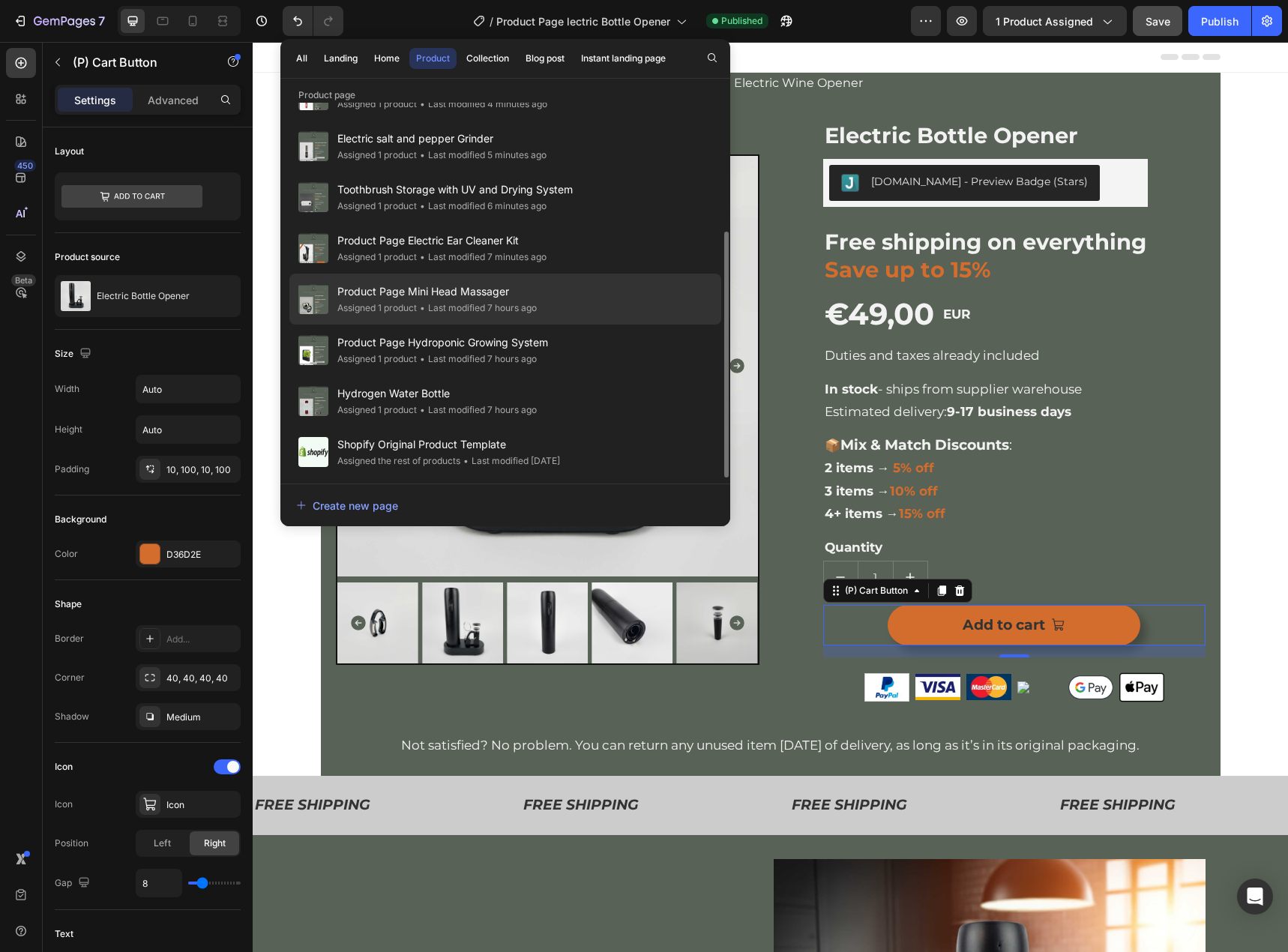
click at [378, 307] on div "Assigned 1 product" at bounding box center [376, 308] width 79 height 15
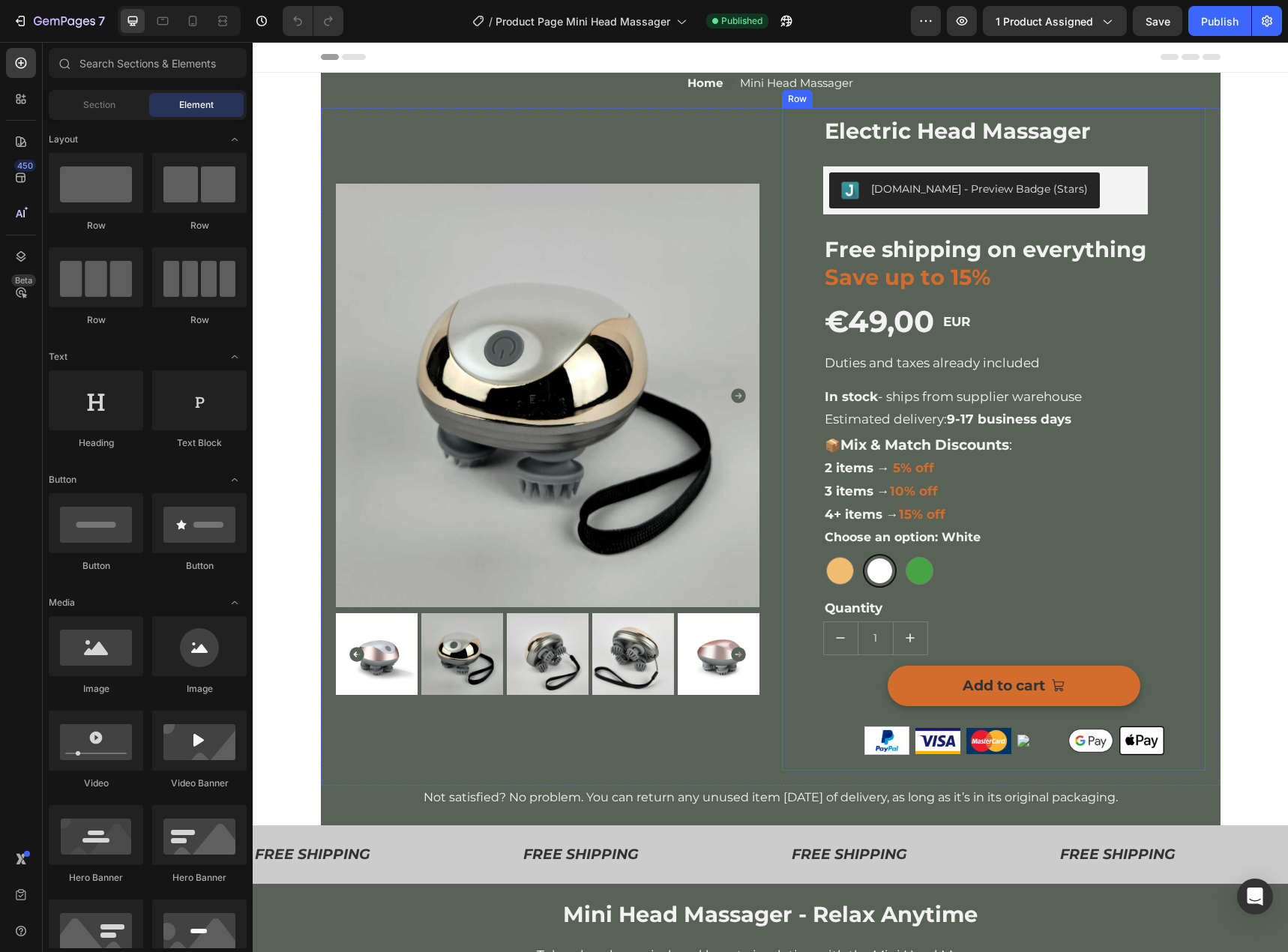
click at [1114, 684] on button "Add to cart" at bounding box center [1014, 686] width 253 height 40
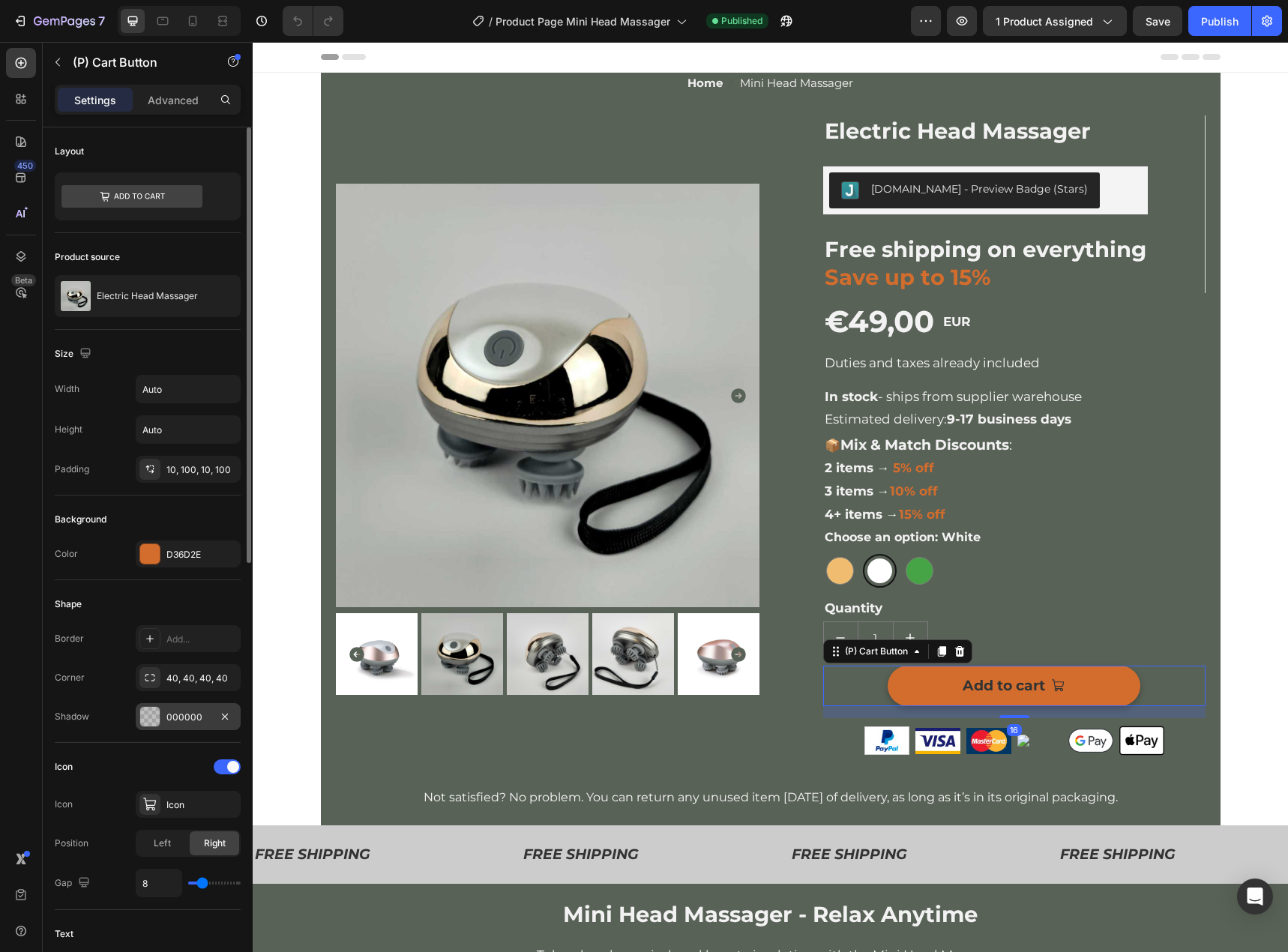
click at [185, 725] on div "000000" at bounding box center [188, 717] width 105 height 27
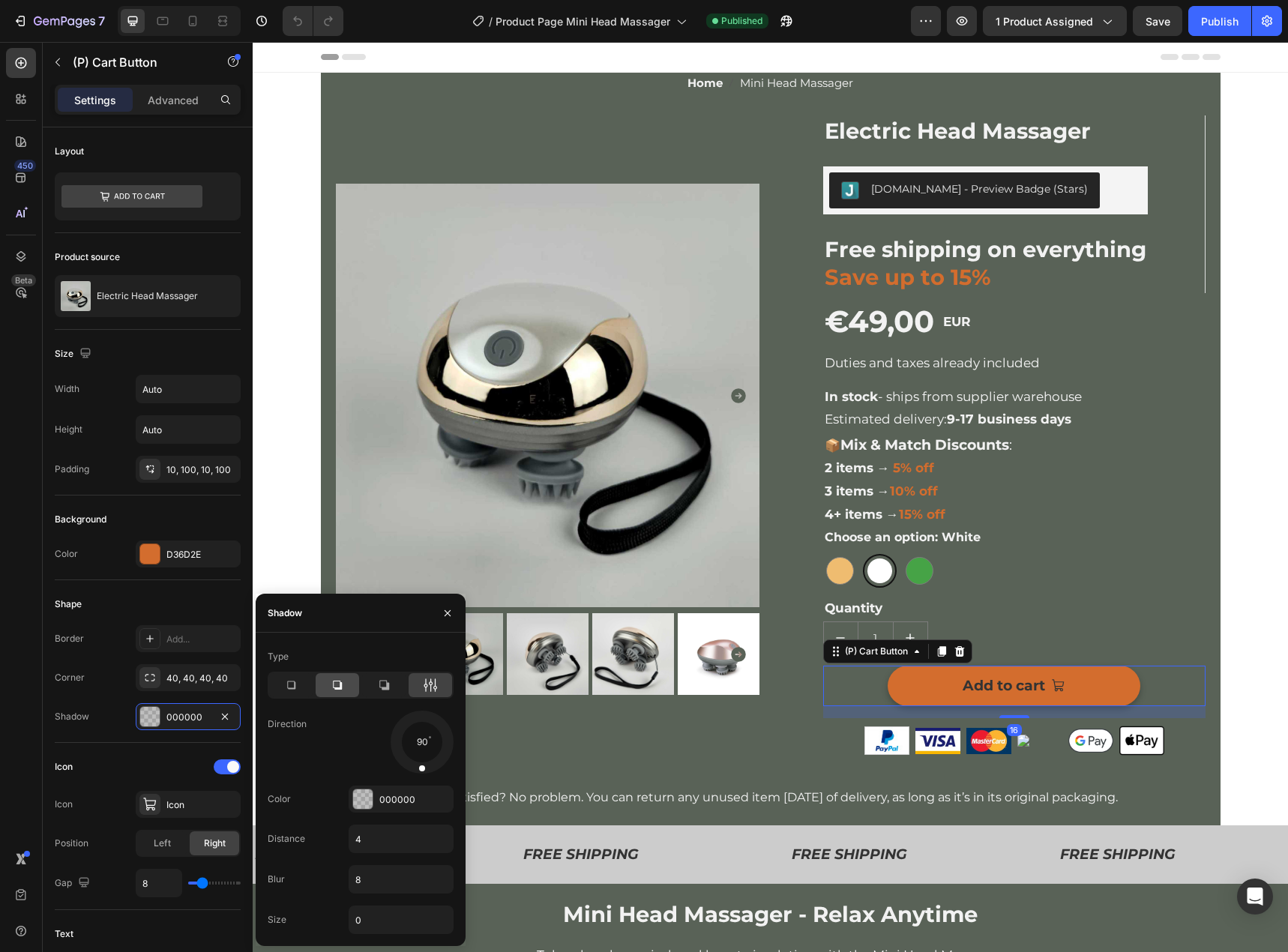
click at [347, 692] on div at bounding box center [337, 685] width 44 height 24
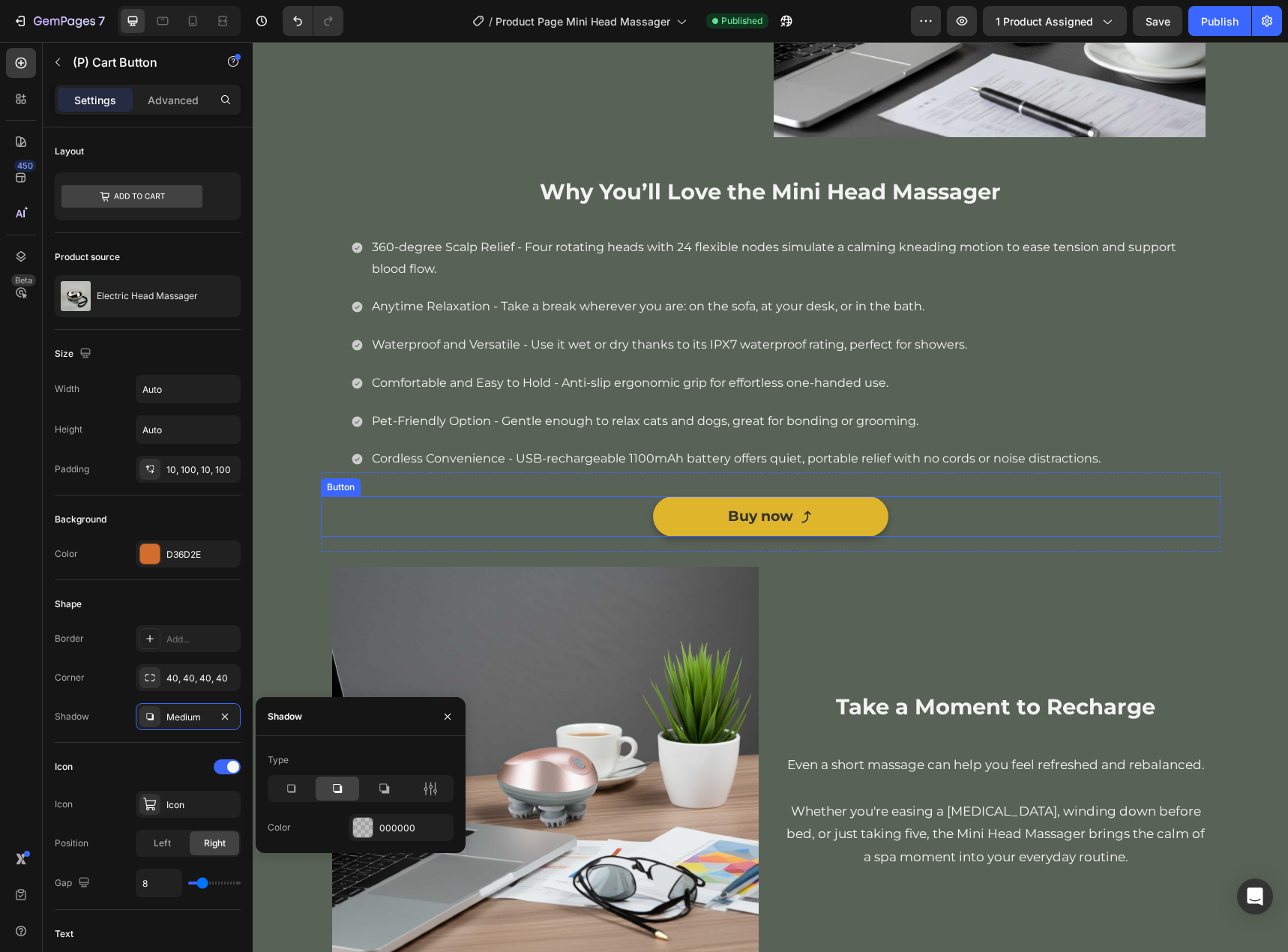
scroll to position [1349, 0]
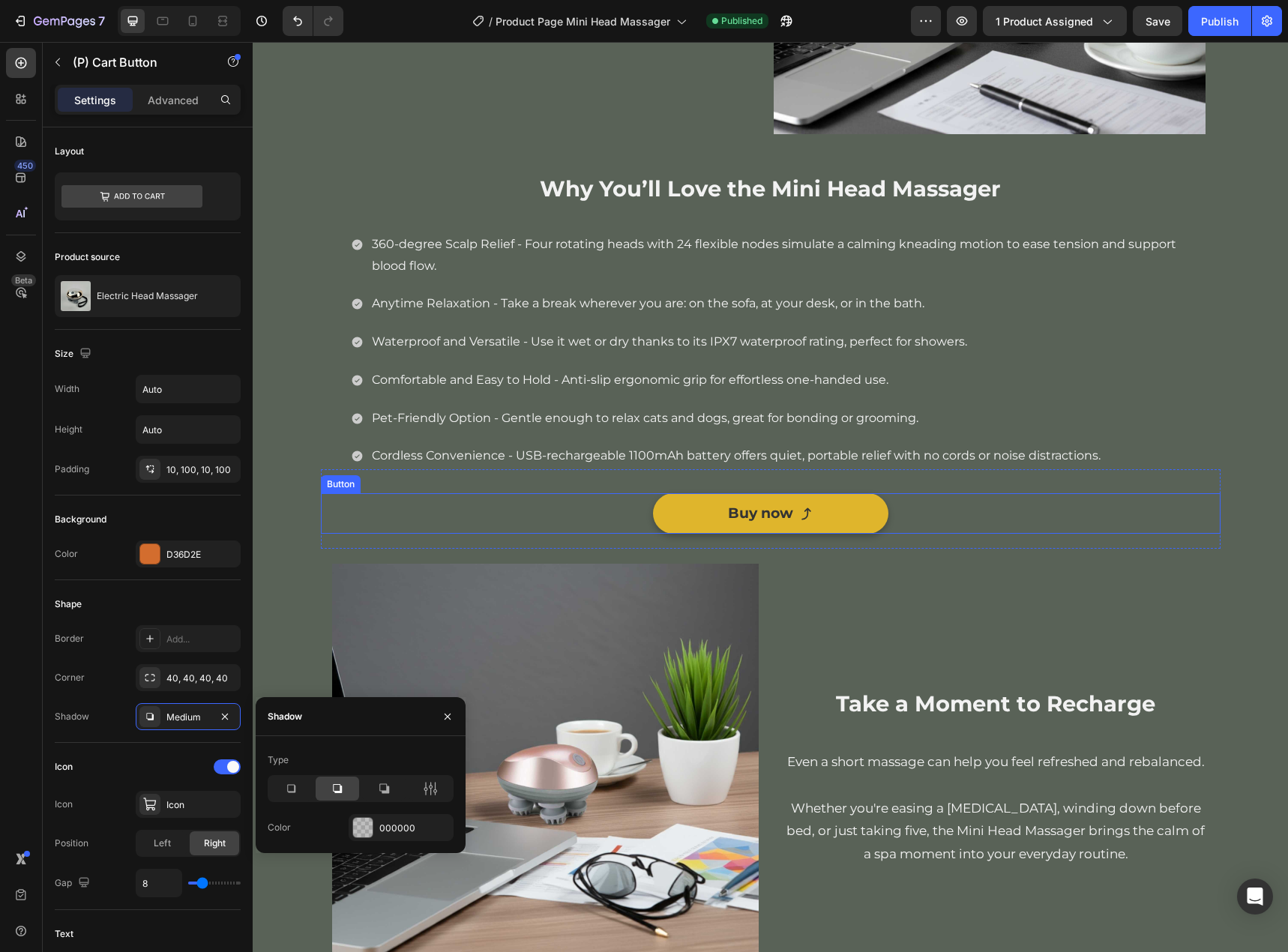
click at [855, 528] on link "Buy now" at bounding box center [771, 513] width 236 height 40
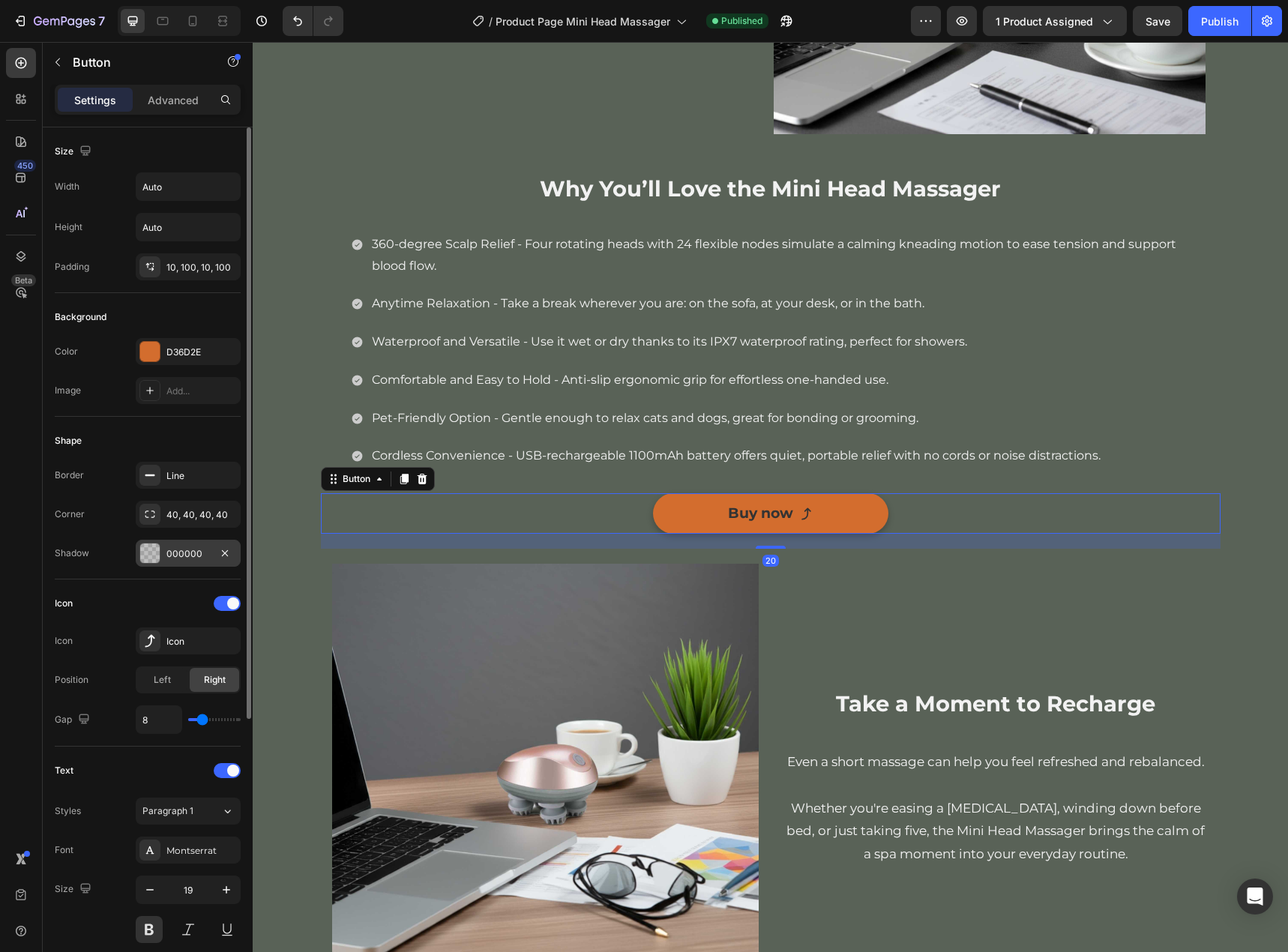
click at [163, 542] on div "000000" at bounding box center [188, 554] width 105 height 27
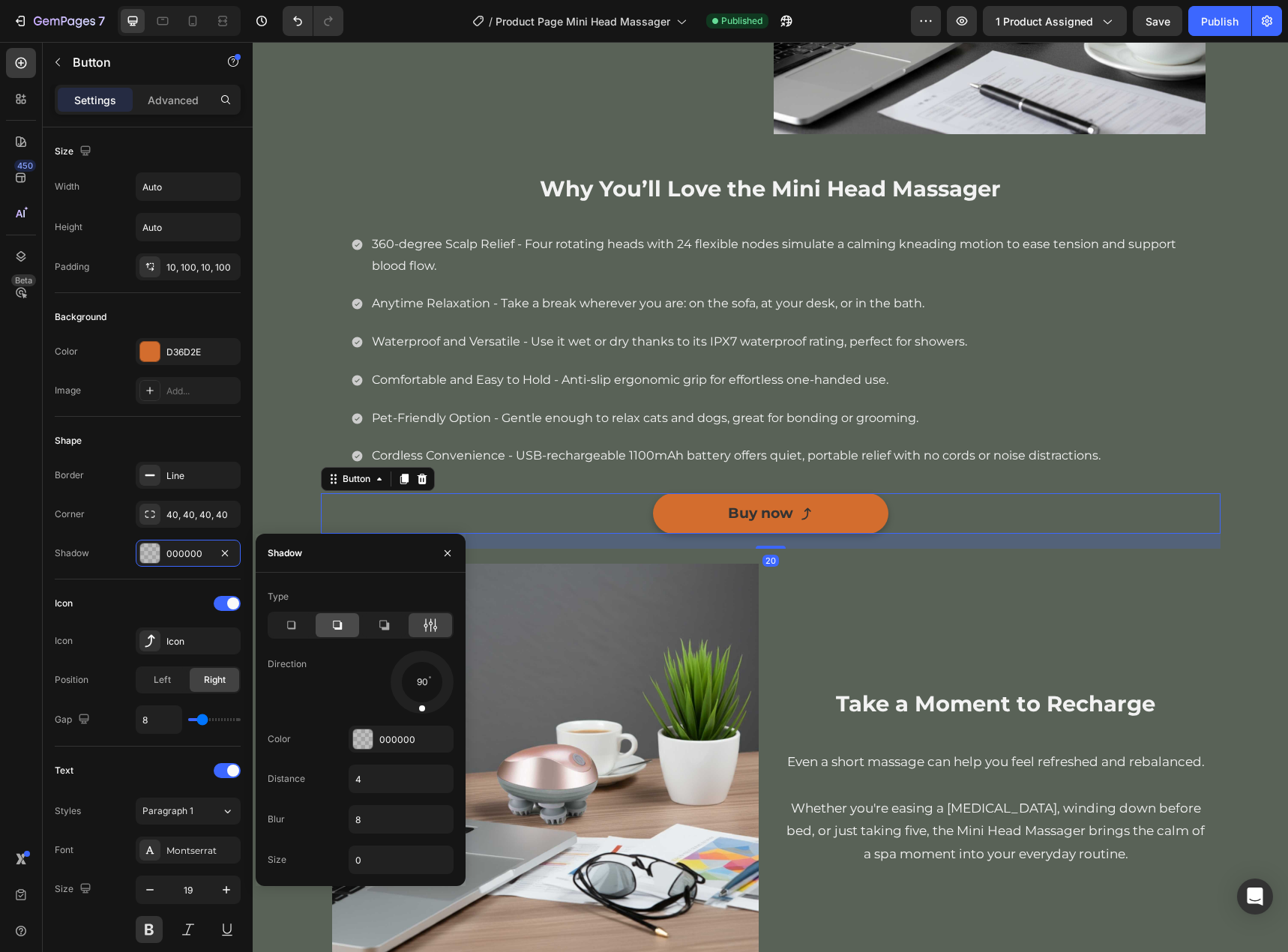
click at [332, 629] on icon at bounding box center [337, 625] width 15 height 15
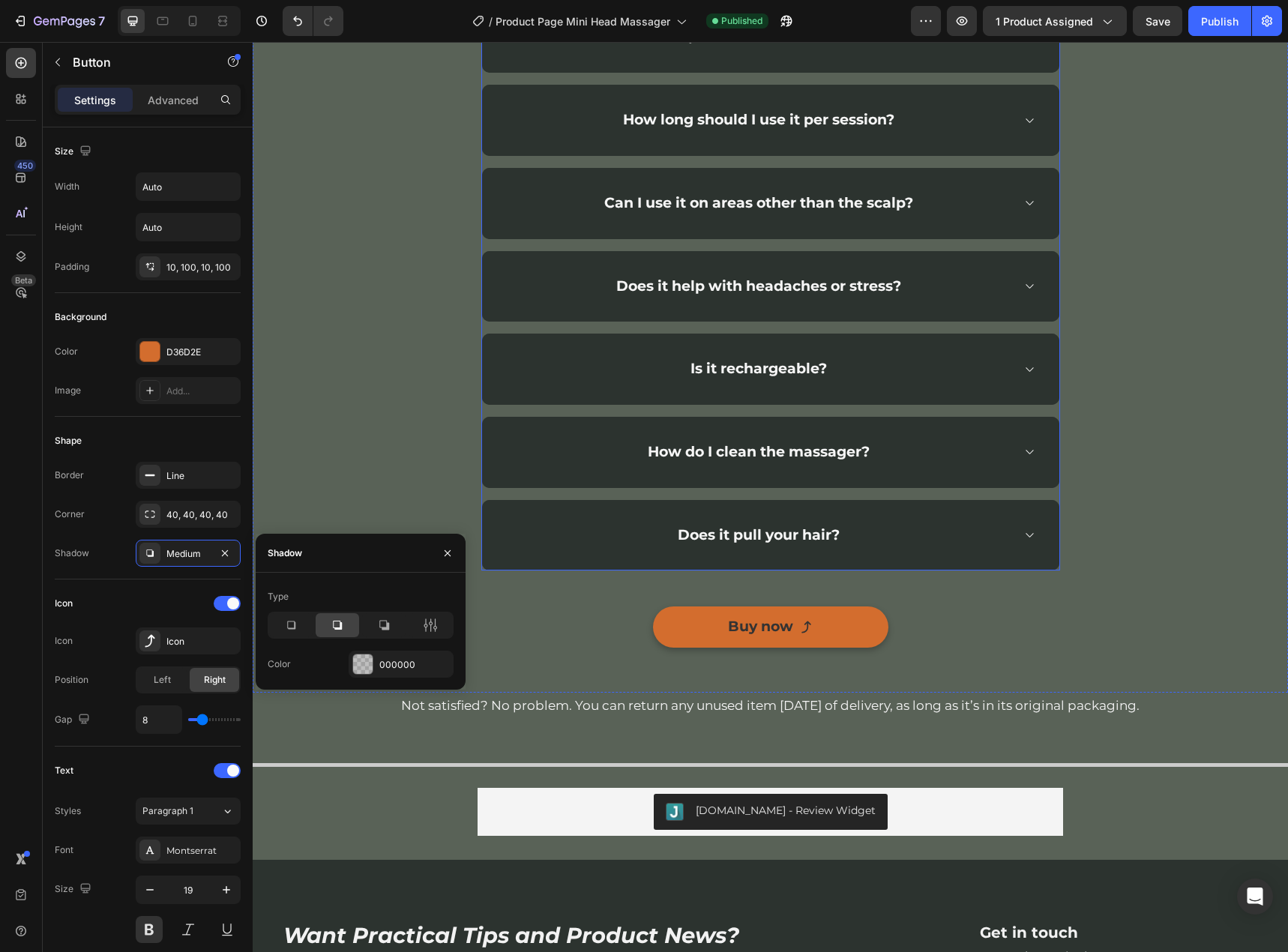
scroll to position [3223, 0]
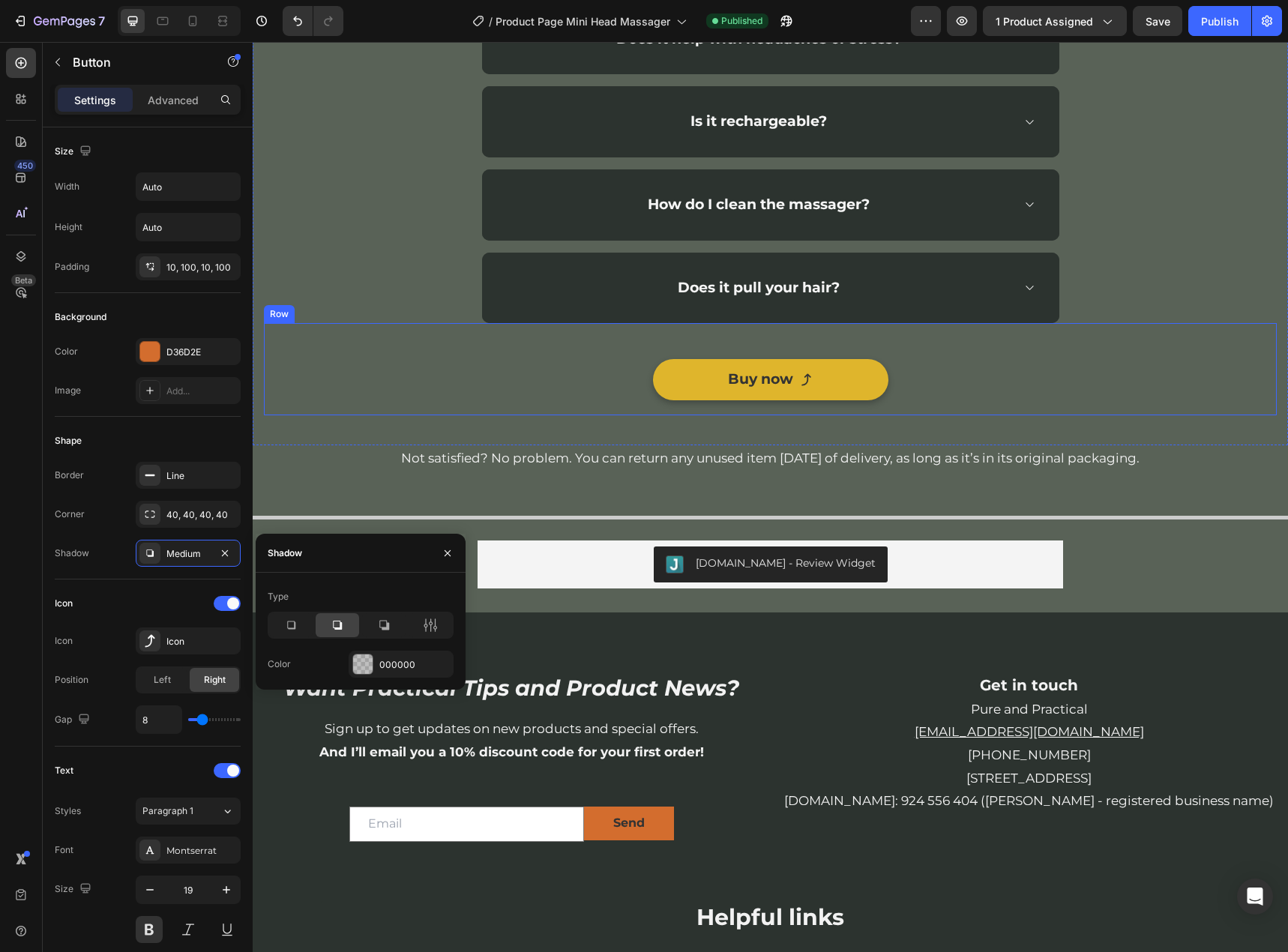
click at [853, 394] on link "Buy now" at bounding box center [771, 379] width 236 height 40
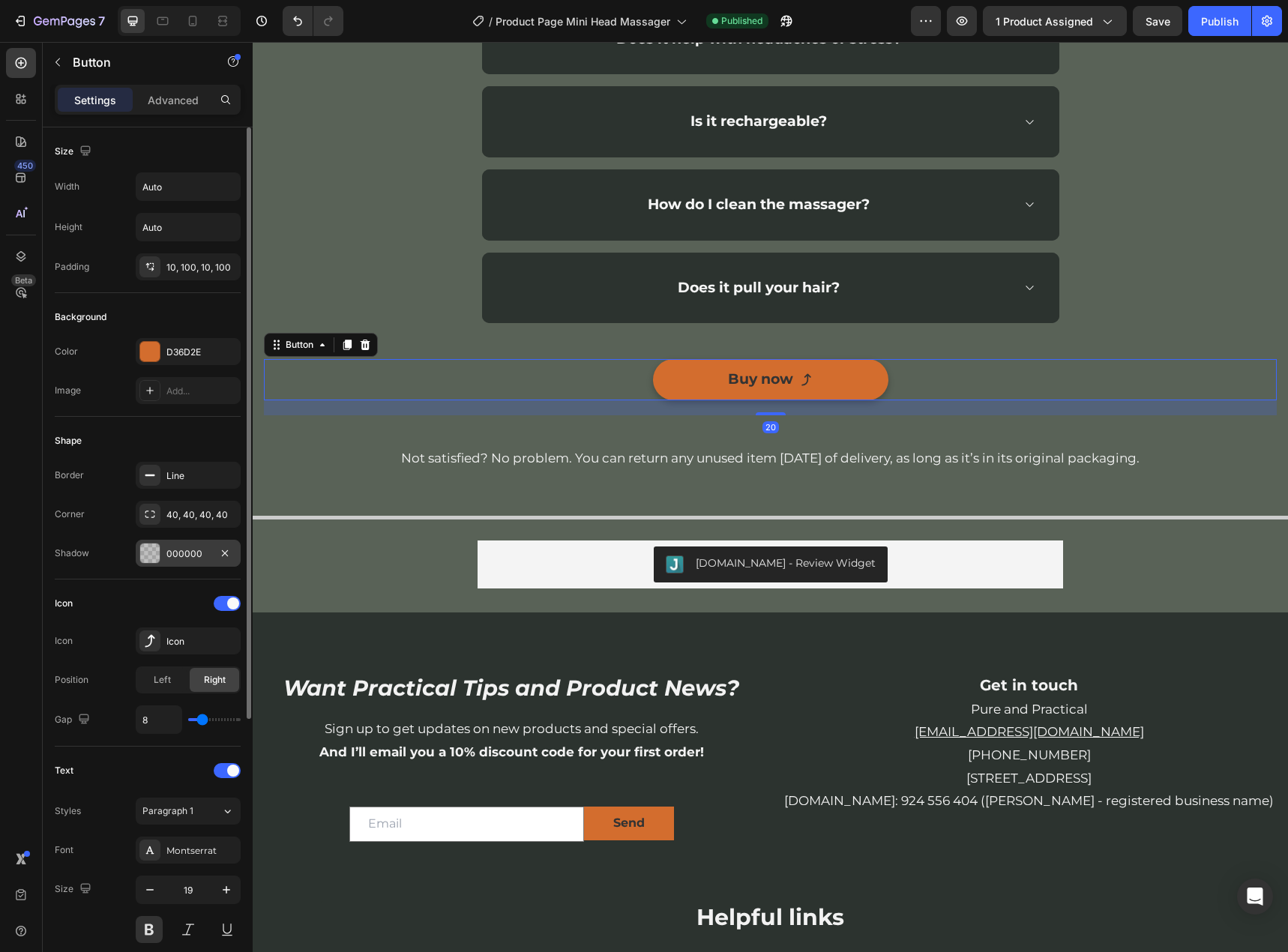
click at [180, 560] on div "000000" at bounding box center [188, 554] width 44 height 14
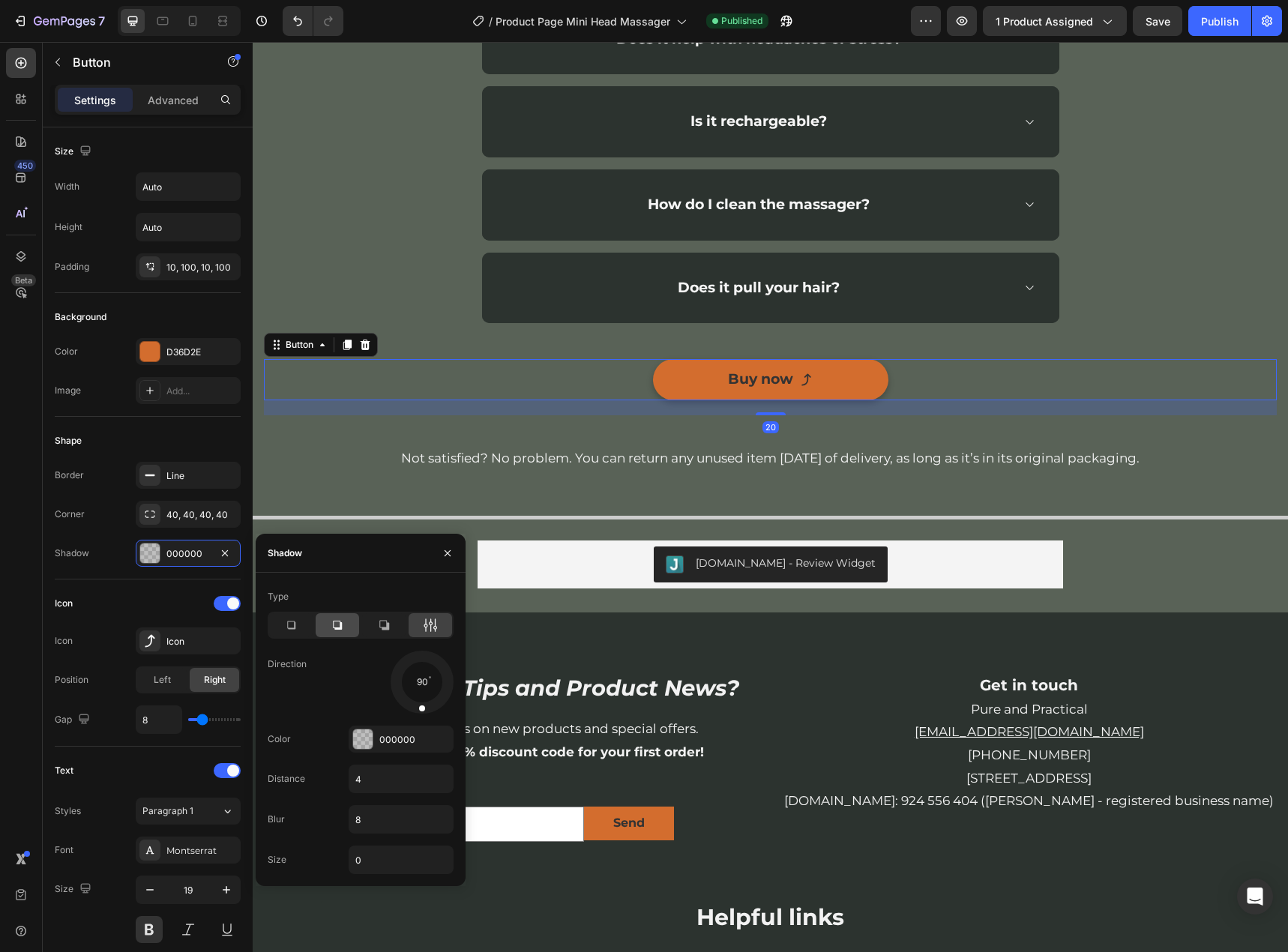
click at [340, 619] on icon at bounding box center [337, 625] width 15 height 15
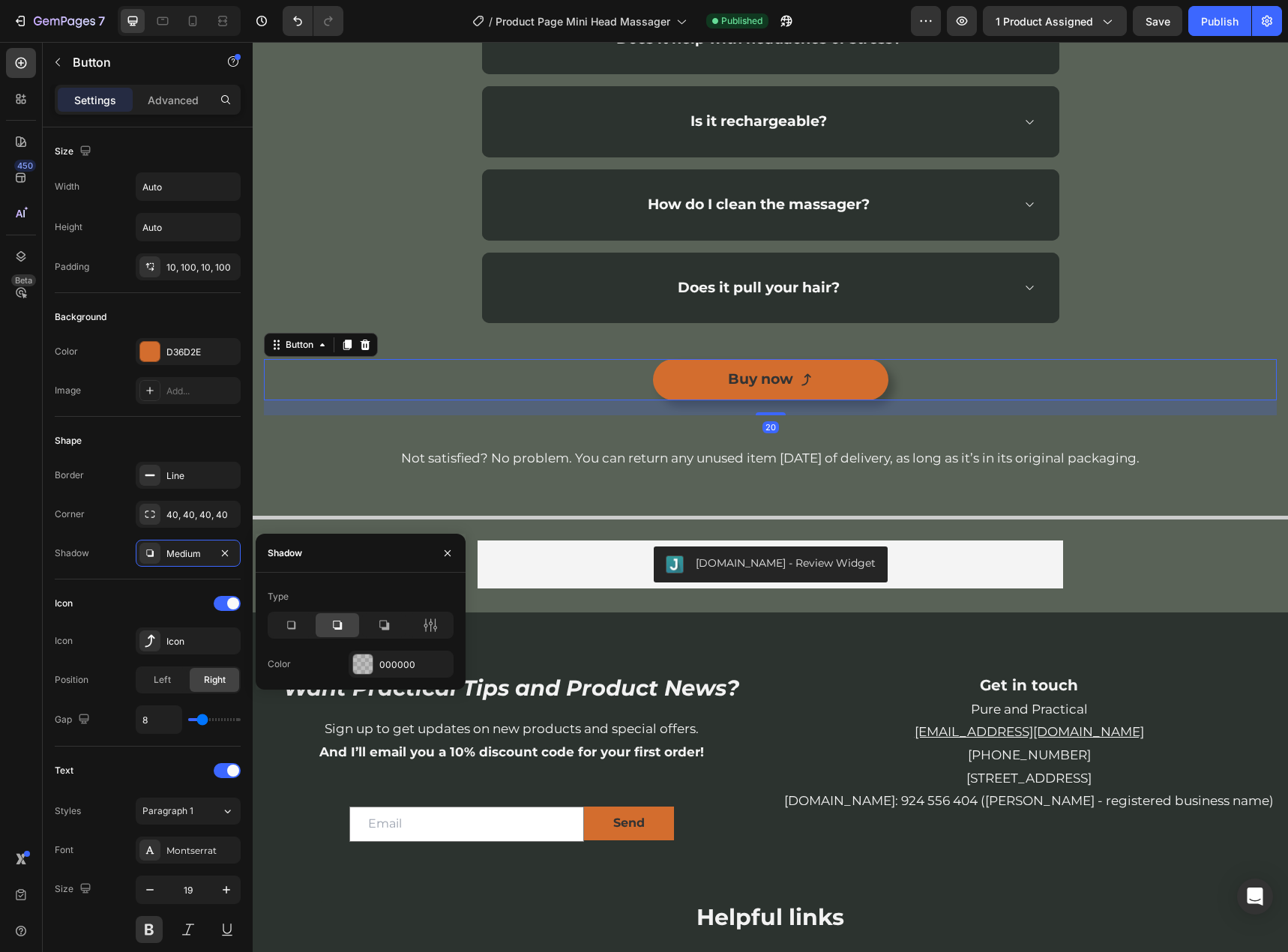
click at [1045, 360] on div "Buy now Button 20" at bounding box center [770, 379] width 1013 height 40
click at [1062, 353] on div "Buy now Button 20" at bounding box center [770, 369] width 1013 height 91
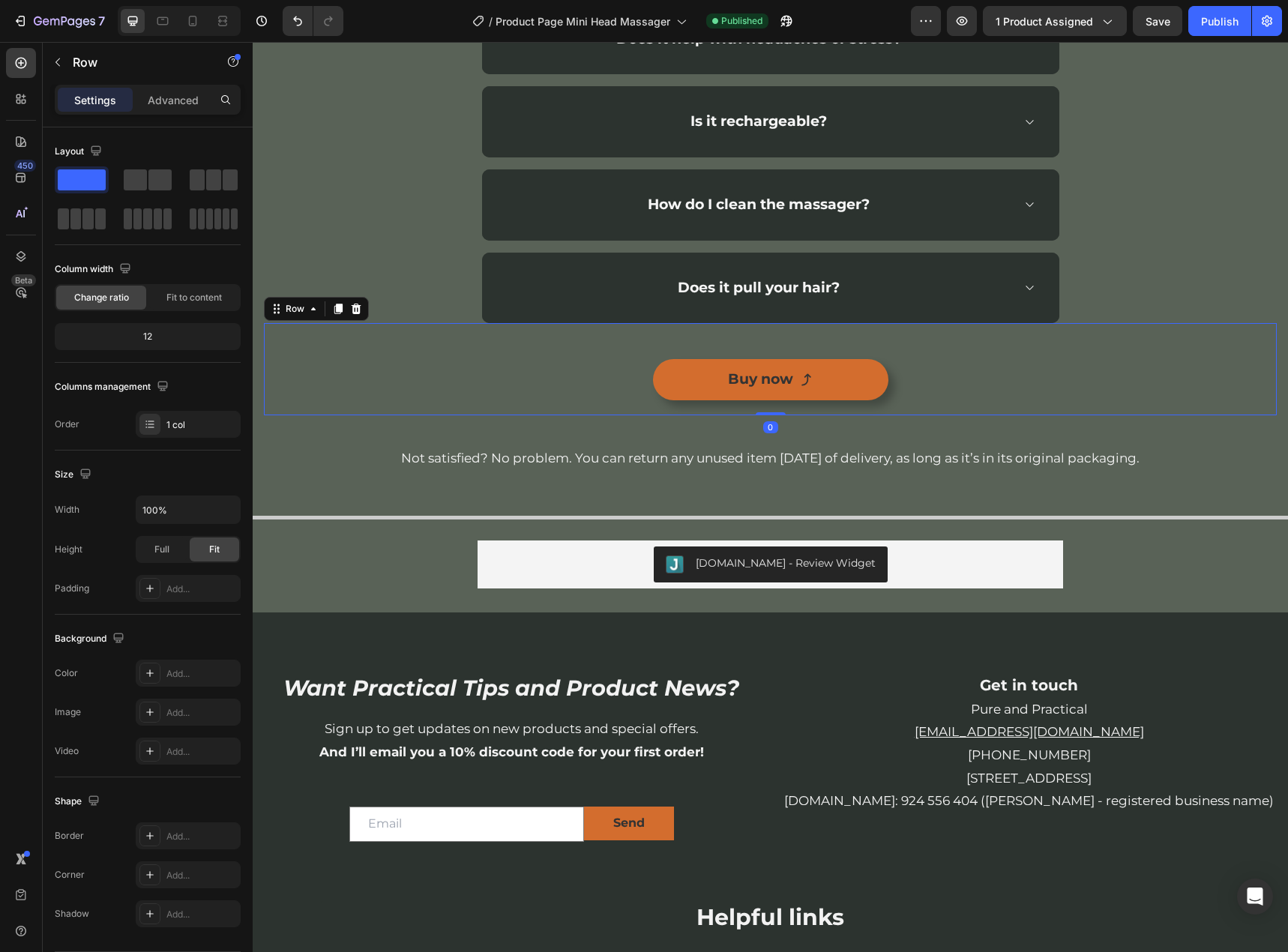
click at [1184, 23] on div "Preview 1 product assigned Save Publish" at bounding box center [1096, 21] width 371 height 30
drag, startPoint x: 1199, startPoint y: 22, endPoint x: 1167, endPoint y: 26, distance: 32.2
click at [1198, 22] on button "Publish" at bounding box center [1219, 21] width 63 height 30
click at [1159, 26] on icon "button" at bounding box center [1156, 20] width 12 height 12
click at [652, 30] on div "/ Product Page Mini Head Massager" at bounding box center [579, 21] width 229 height 30
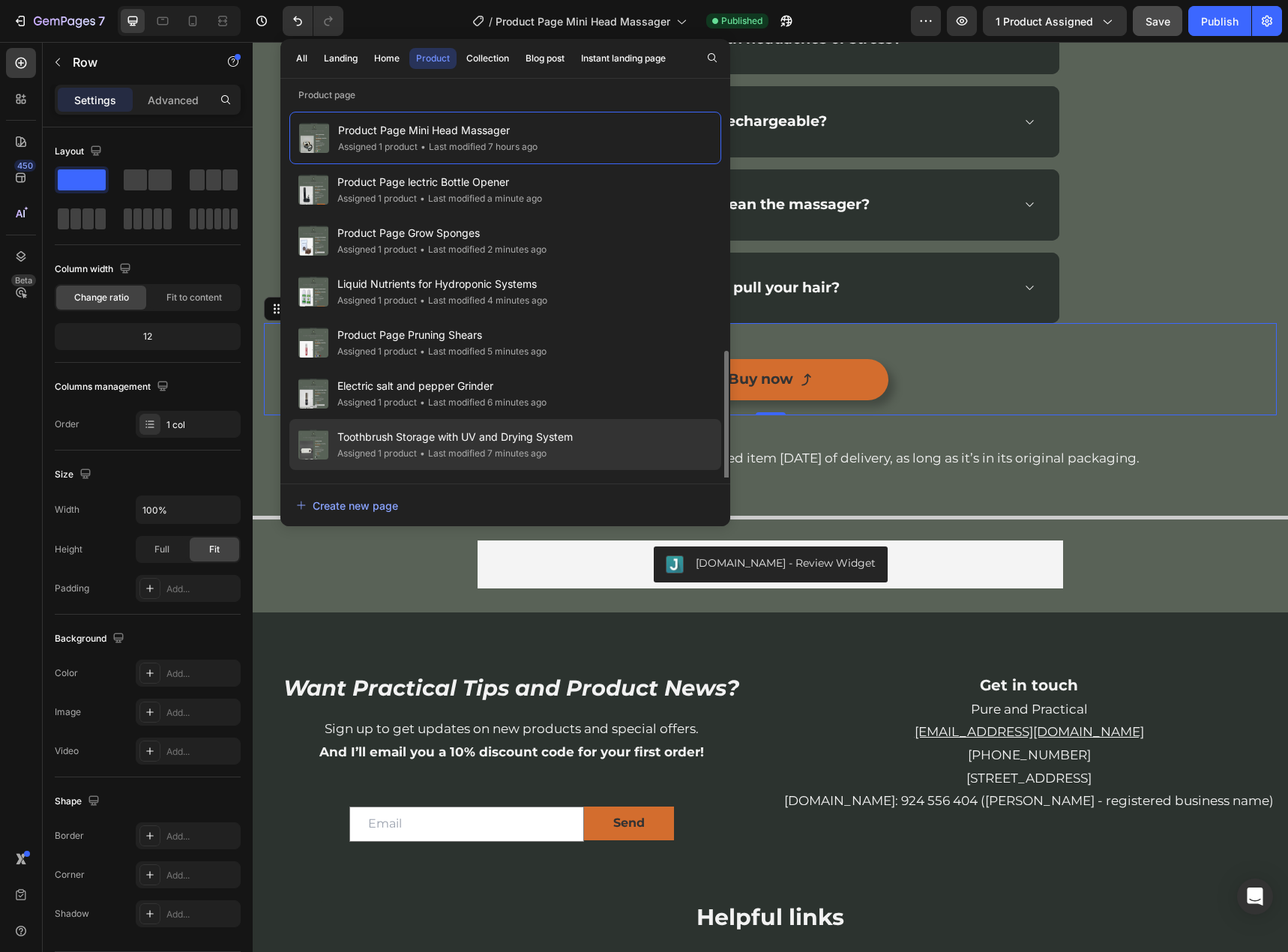
scroll to position [196, 0]
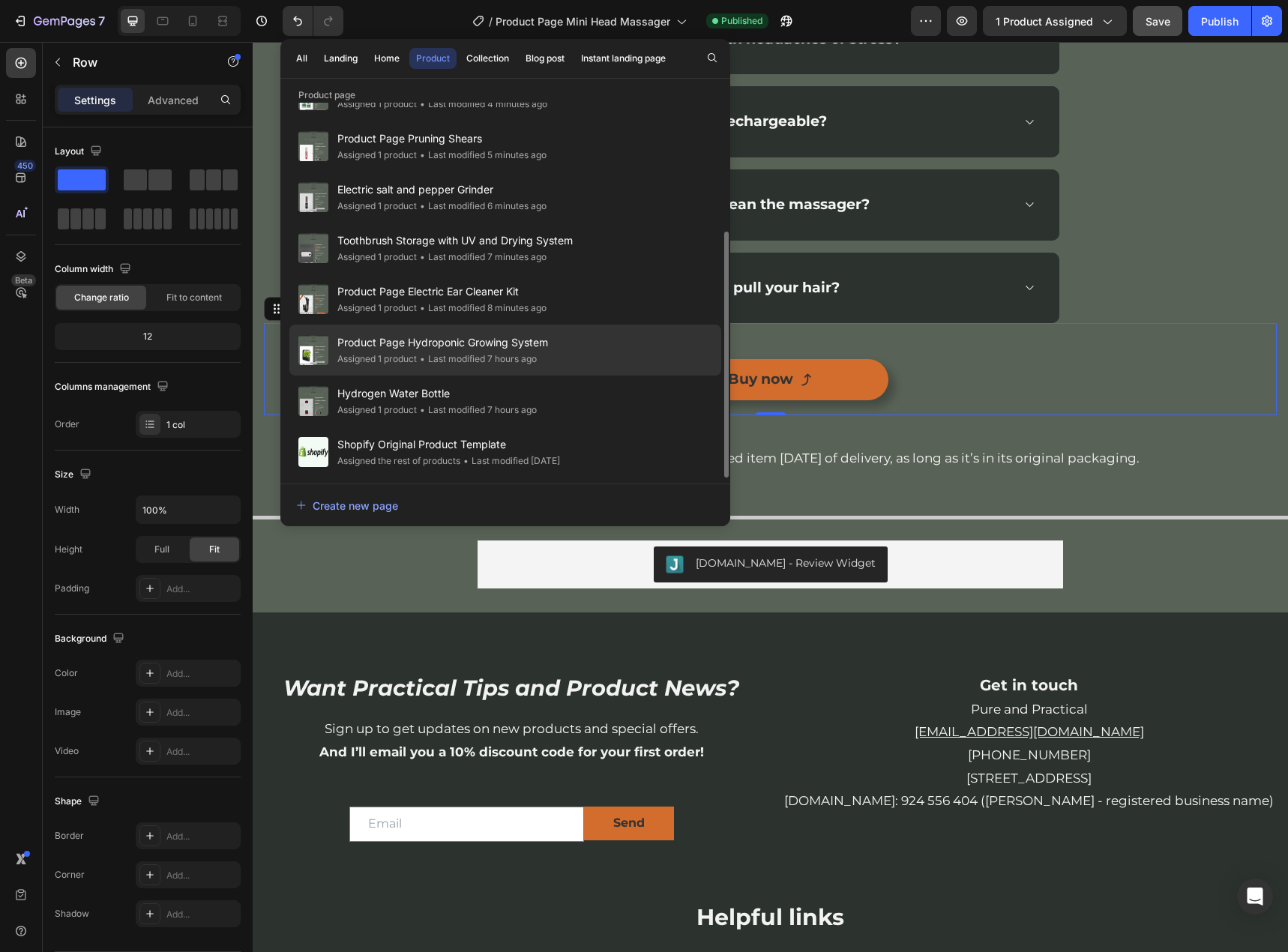
click at [378, 365] on div "Assigned 1 product" at bounding box center [376, 359] width 79 height 15
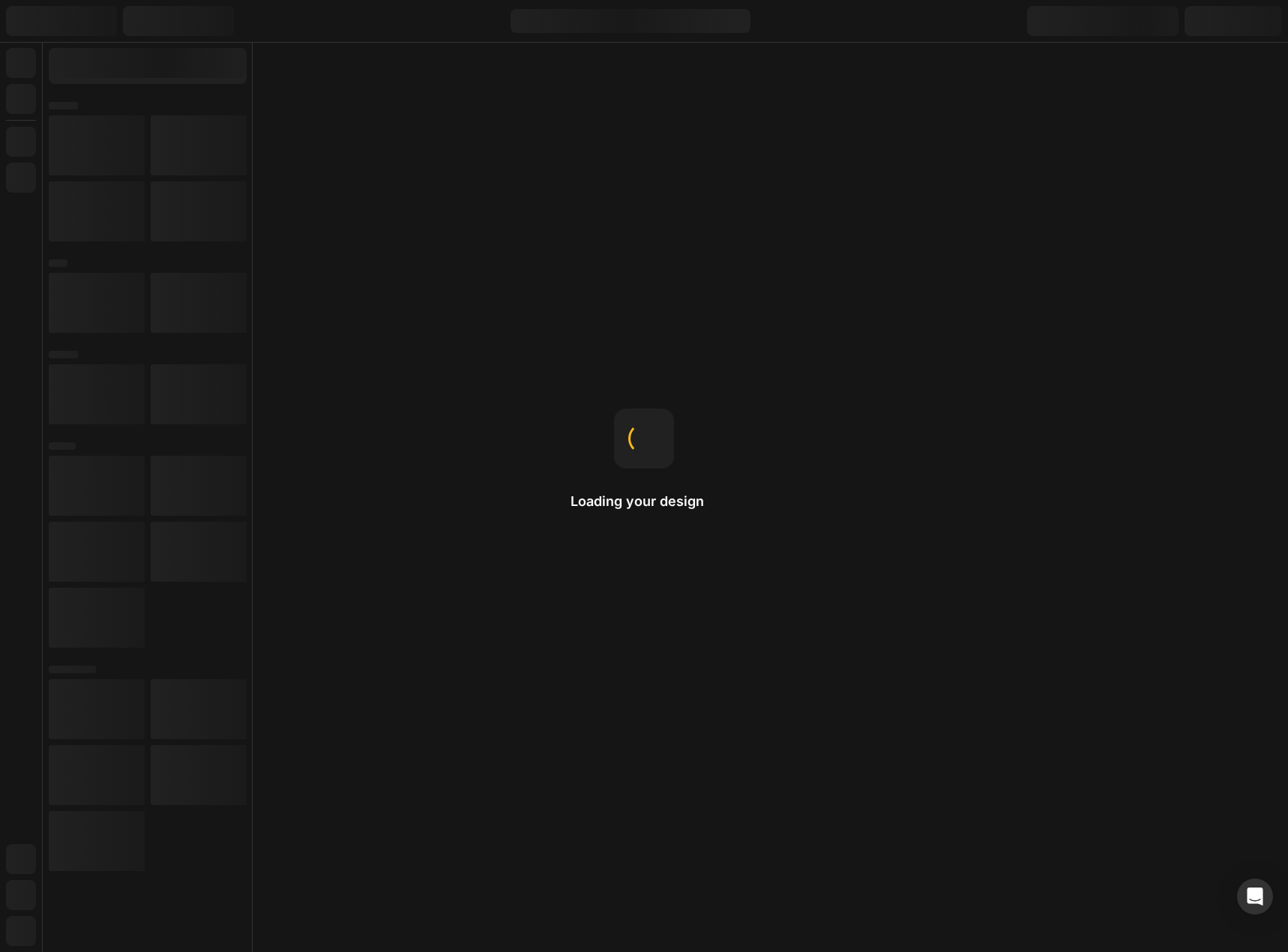
select select "551337420966789997"
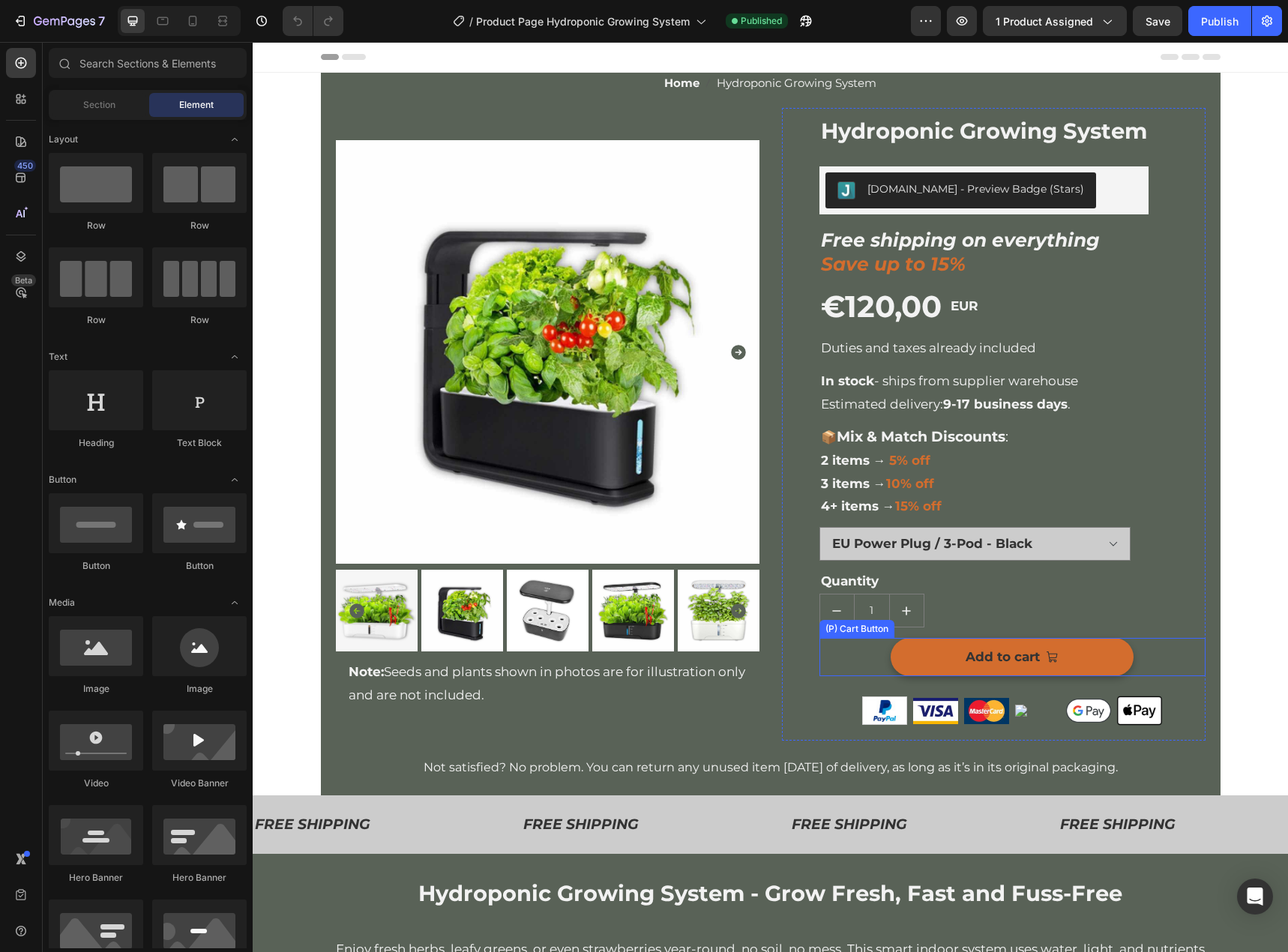
click at [1087, 659] on button "Add to cart" at bounding box center [1012, 657] width 243 height 38
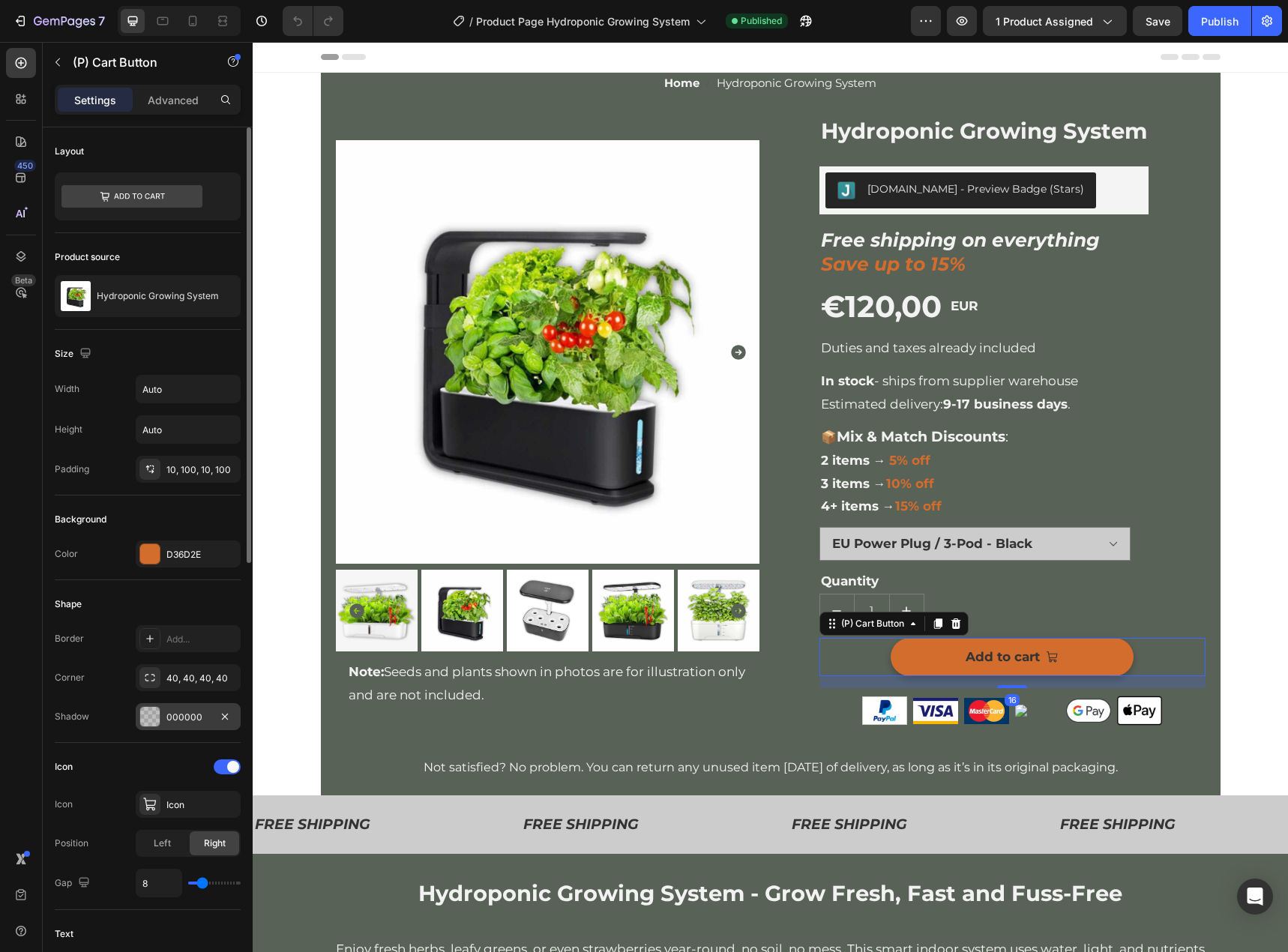
click at [195, 722] on div "000000" at bounding box center [188, 717] width 44 height 14
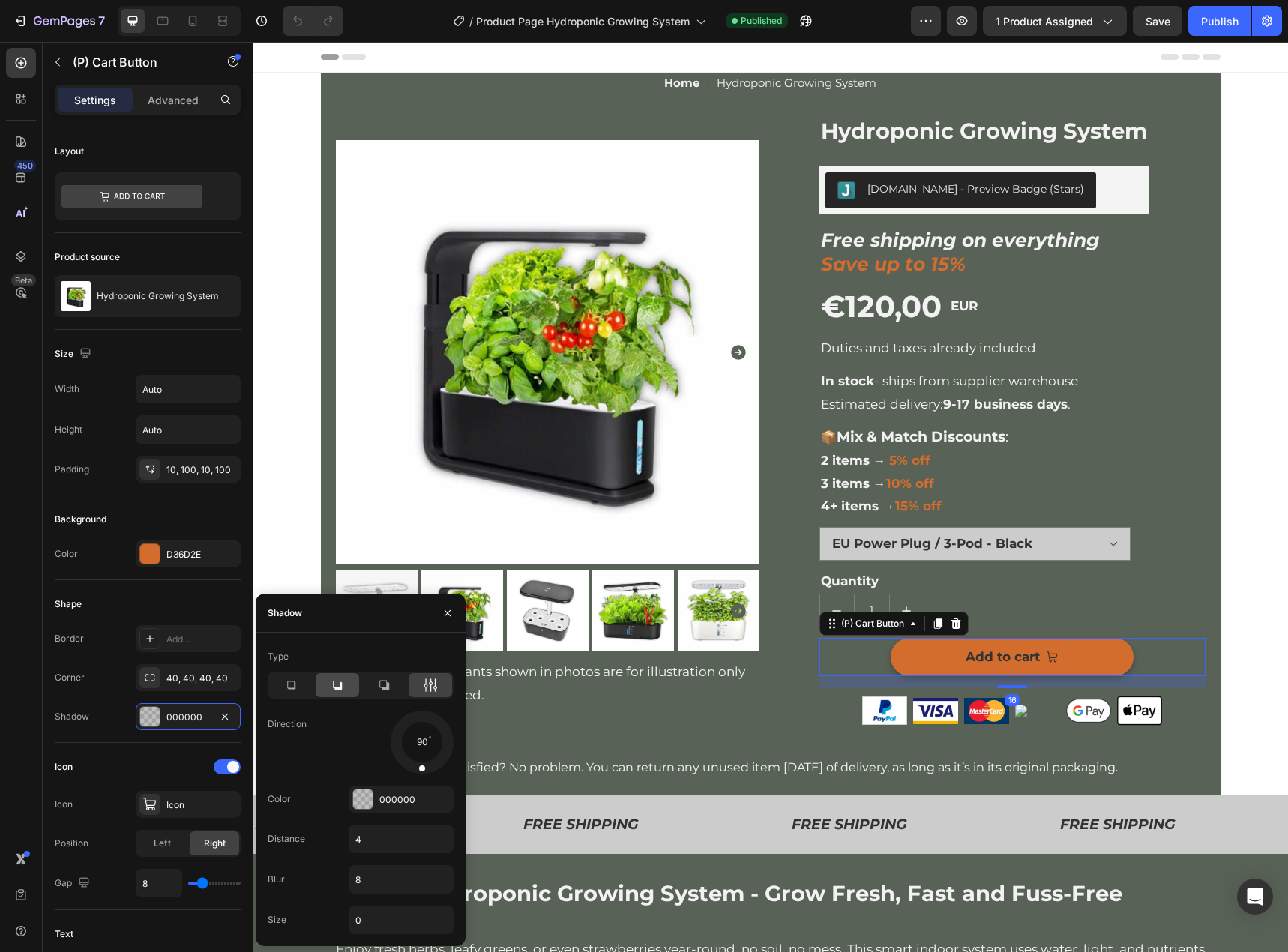
click at [333, 692] on icon at bounding box center [337, 685] width 15 height 15
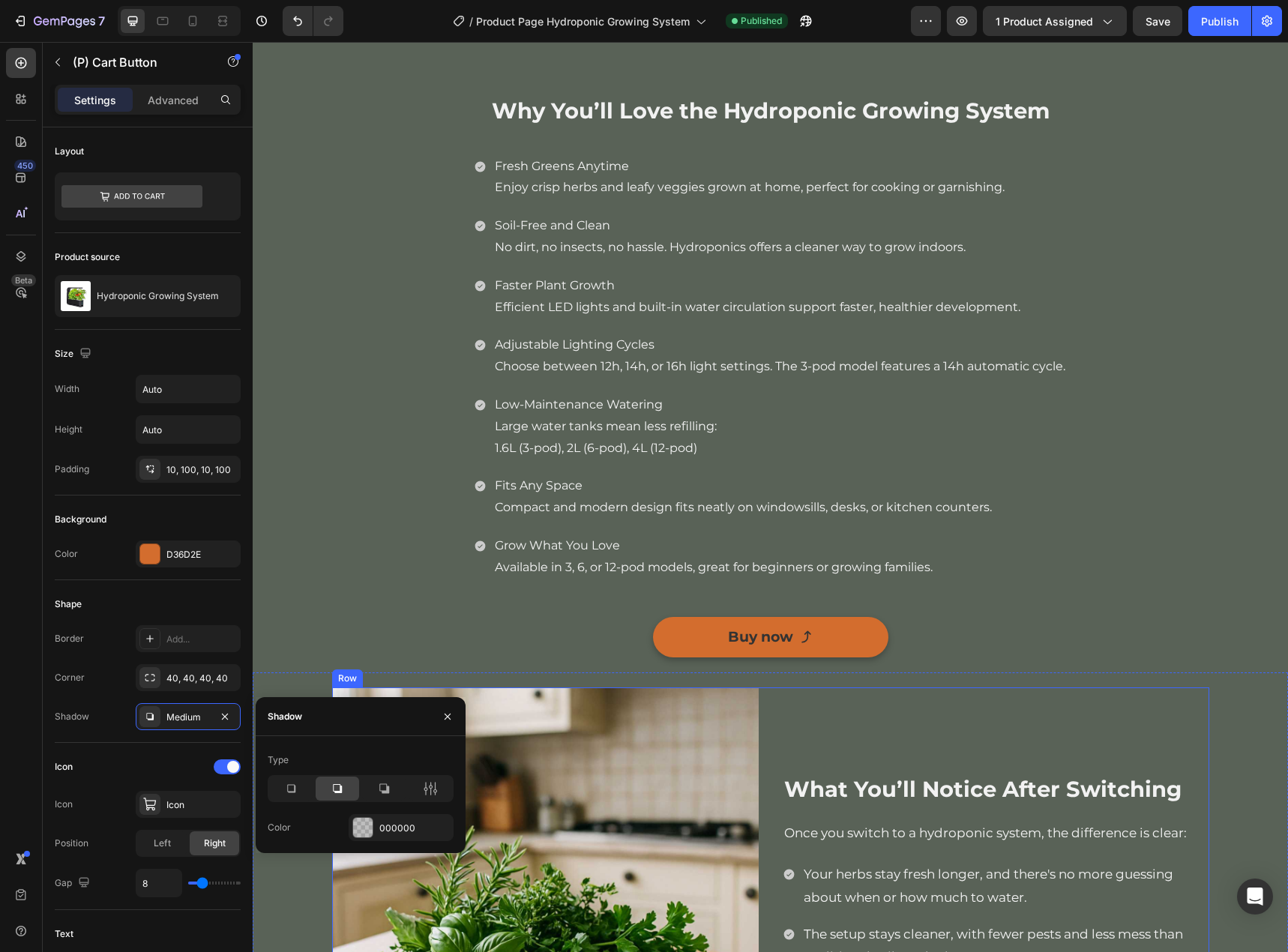
scroll to position [1499, 0]
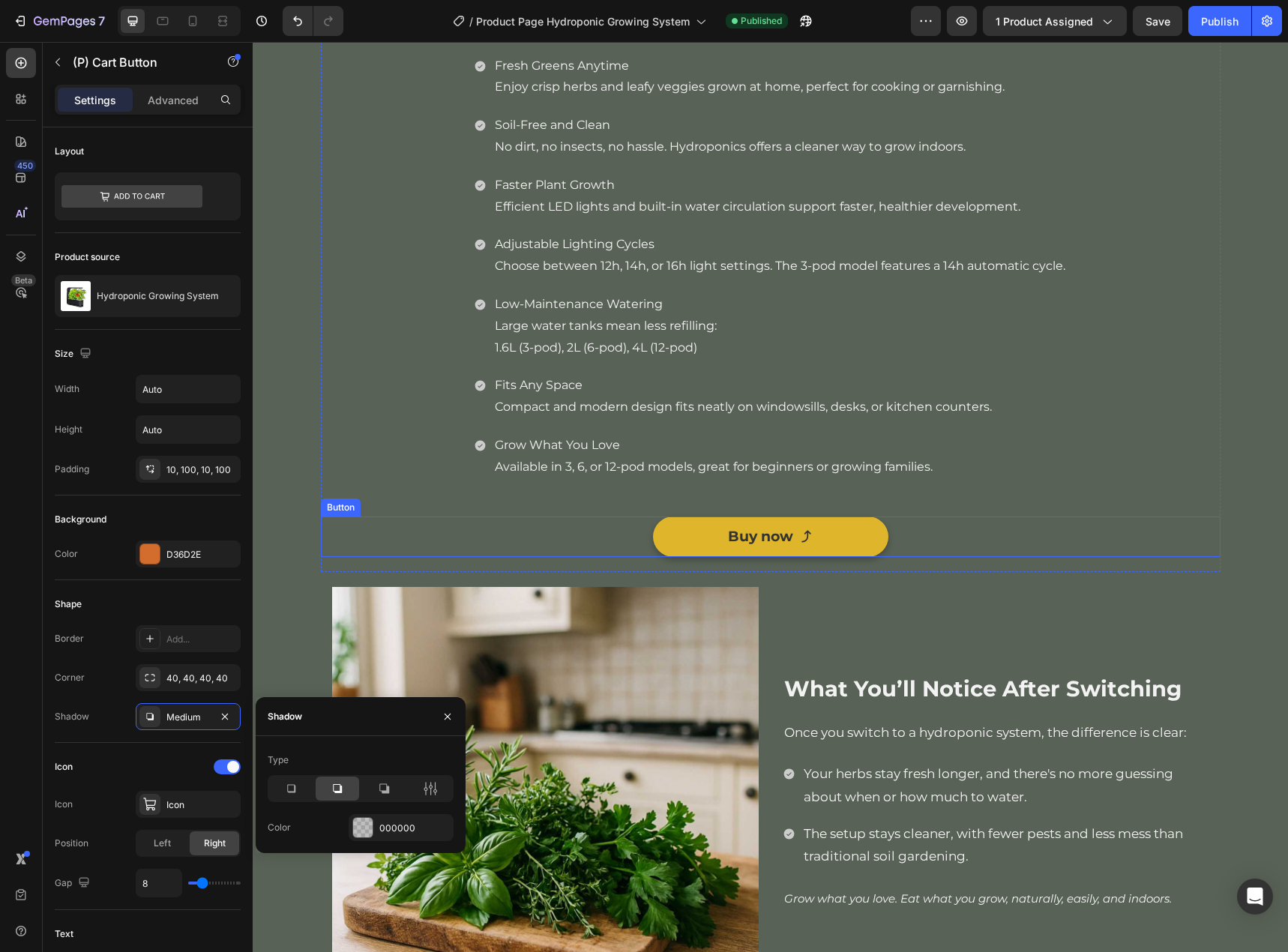
drag, startPoint x: 853, startPoint y: 554, endPoint x: 841, endPoint y: 555, distance: 12.0
click at [853, 554] on link "Buy now" at bounding box center [771, 536] width 236 height 40
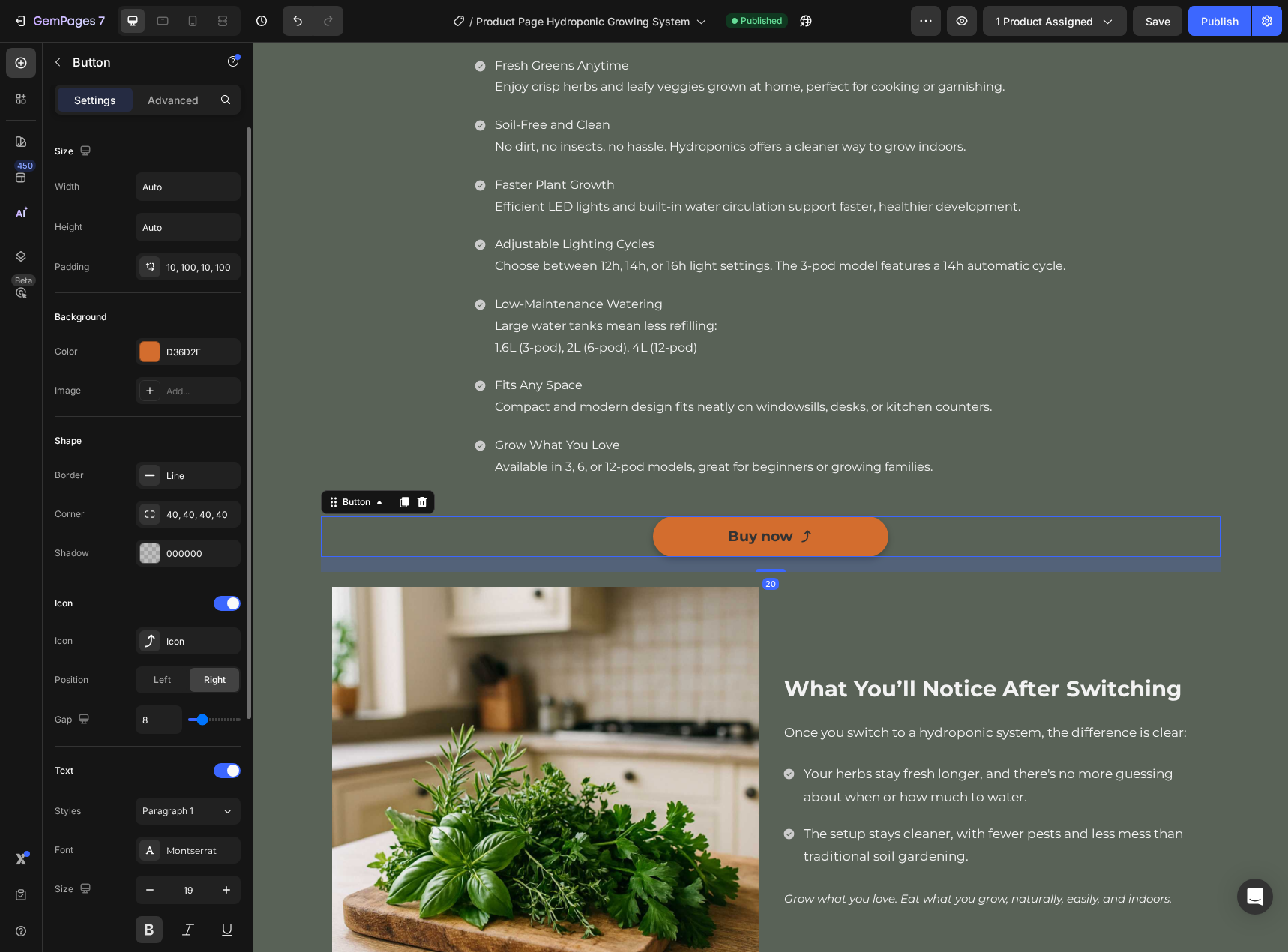
click at [163, 569] on div "Shape Border Line Corner 40, 40, 40, 40 Shadow 000000" at bounding box center [147, 498] width 185 height 163
click at [189, 566] on div "000000" at bounding box center [188, 554] width 105 height 27
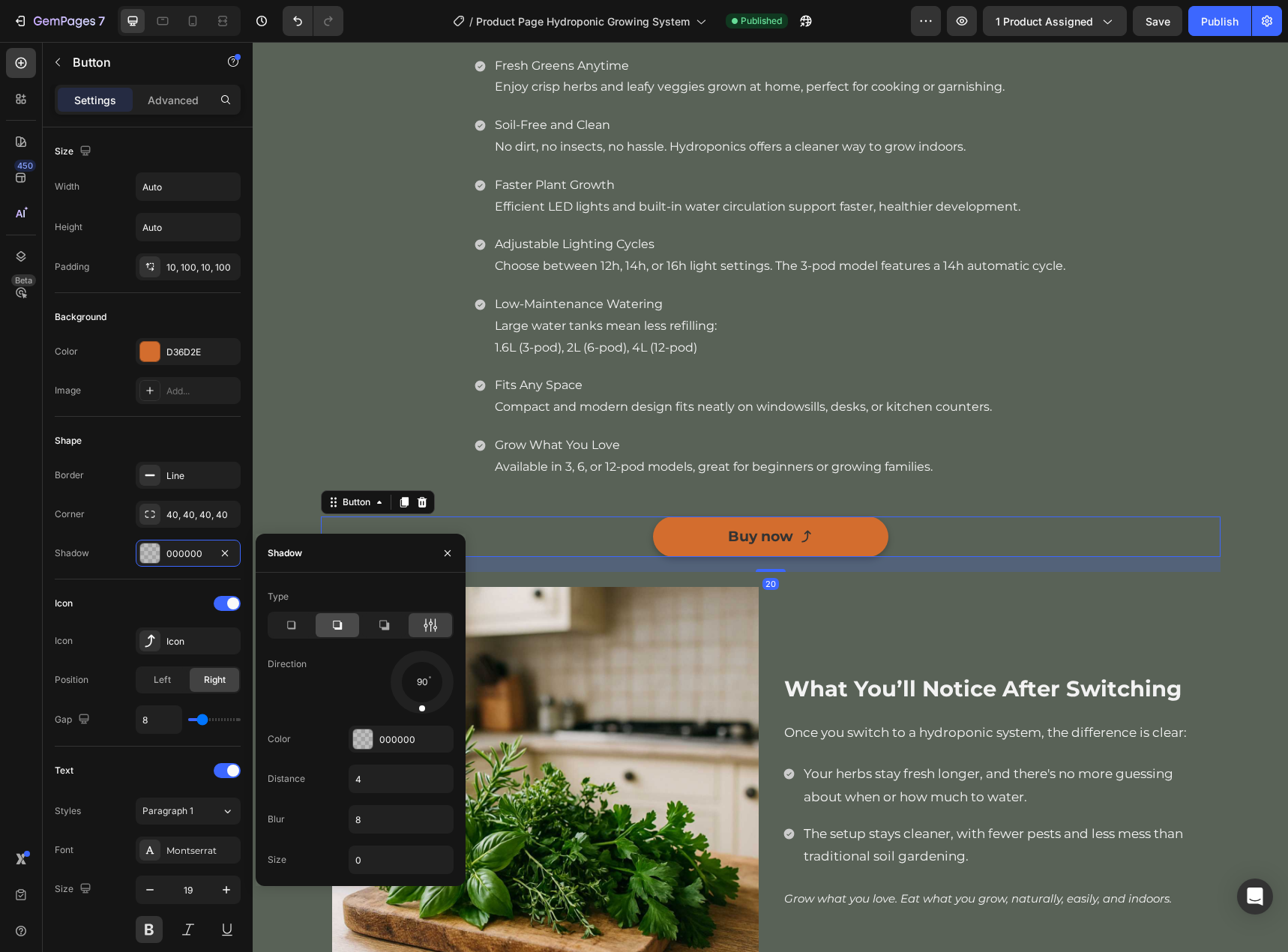
click at [340, 633] on div at bounding box center [337, 625] width 44 height 24
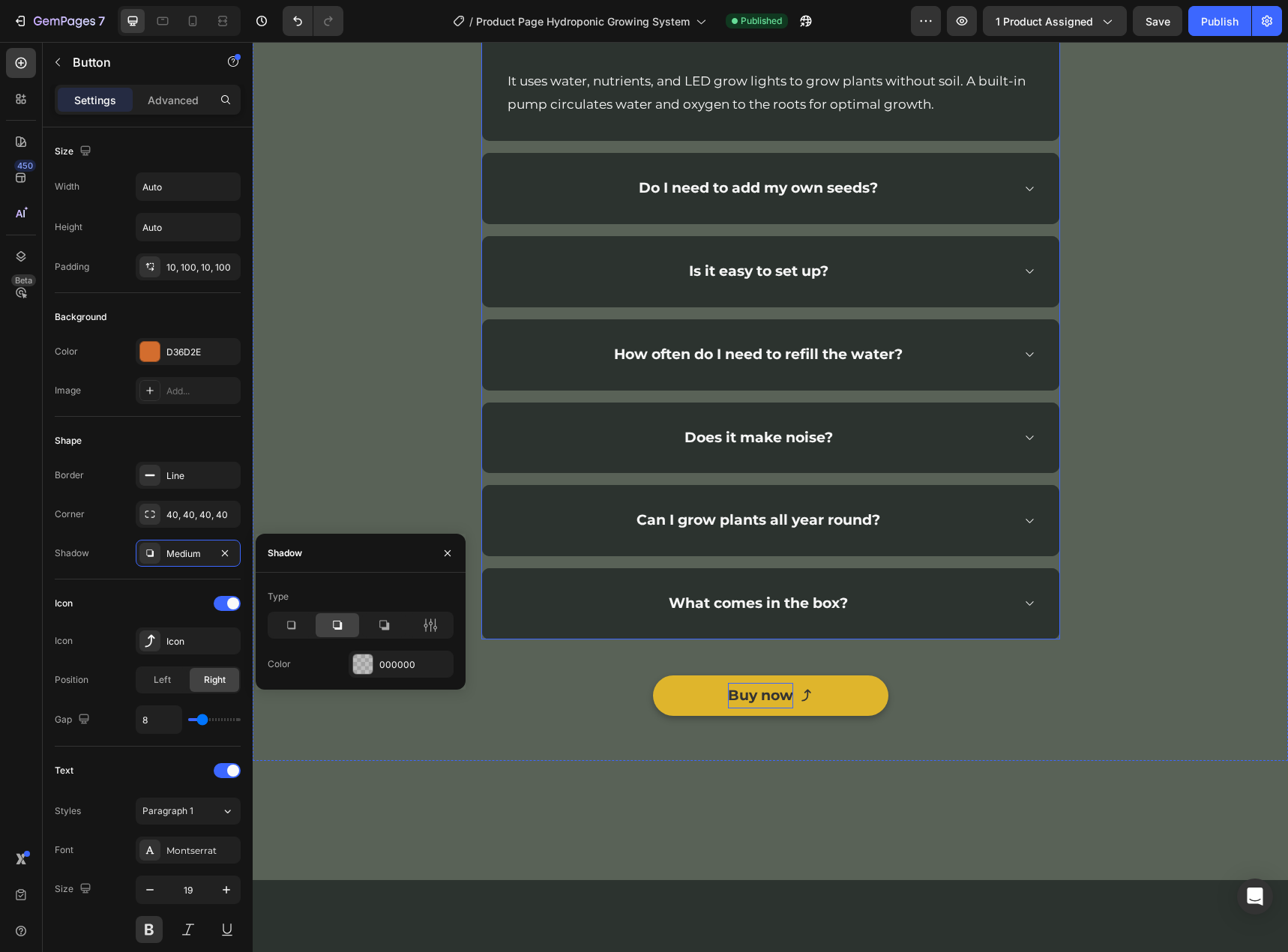
scroll to position [3599, 0]
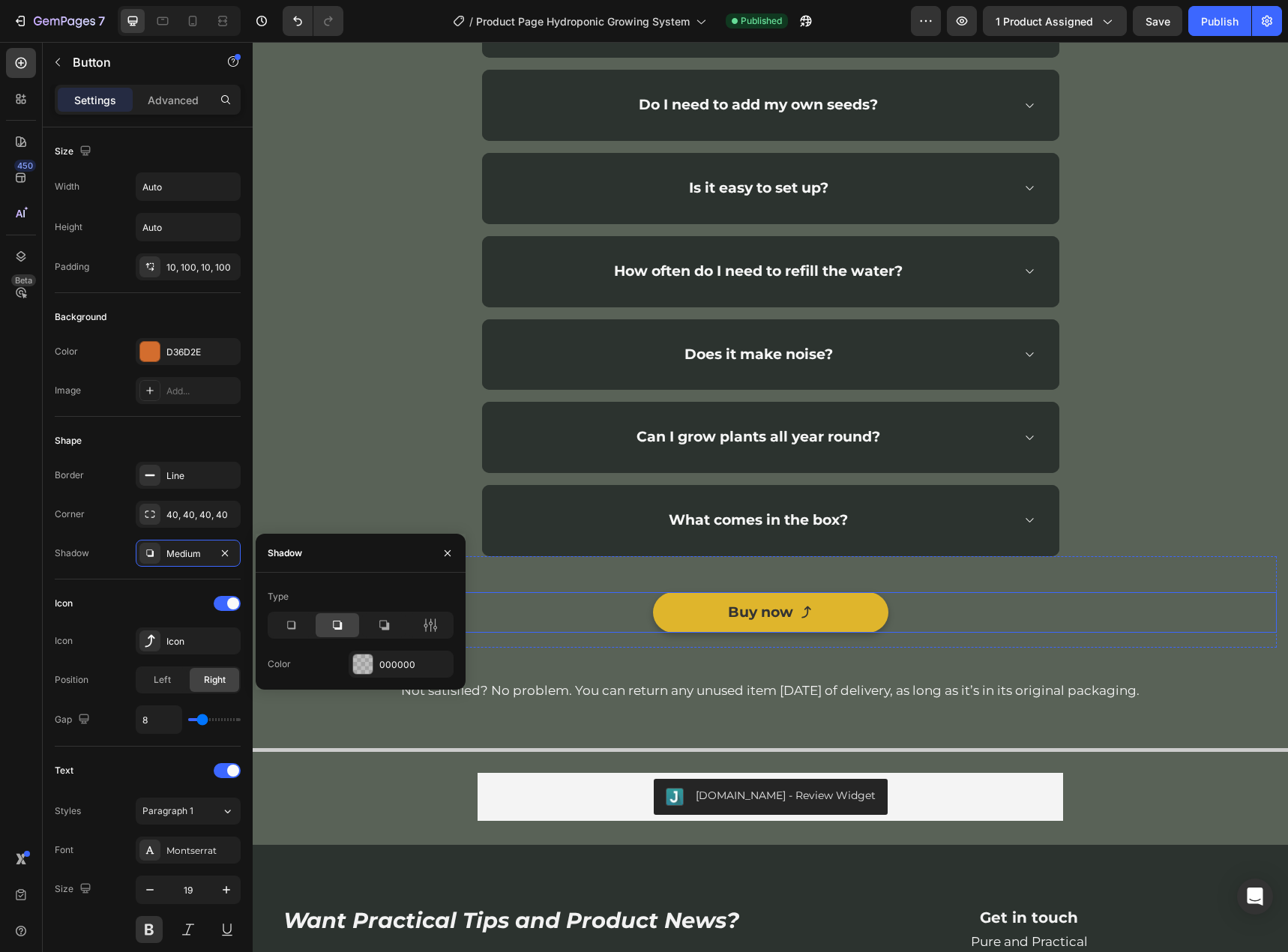
click at [830, 604] on link "Buy now" at bounding box center [771, 612] width 236 height 40
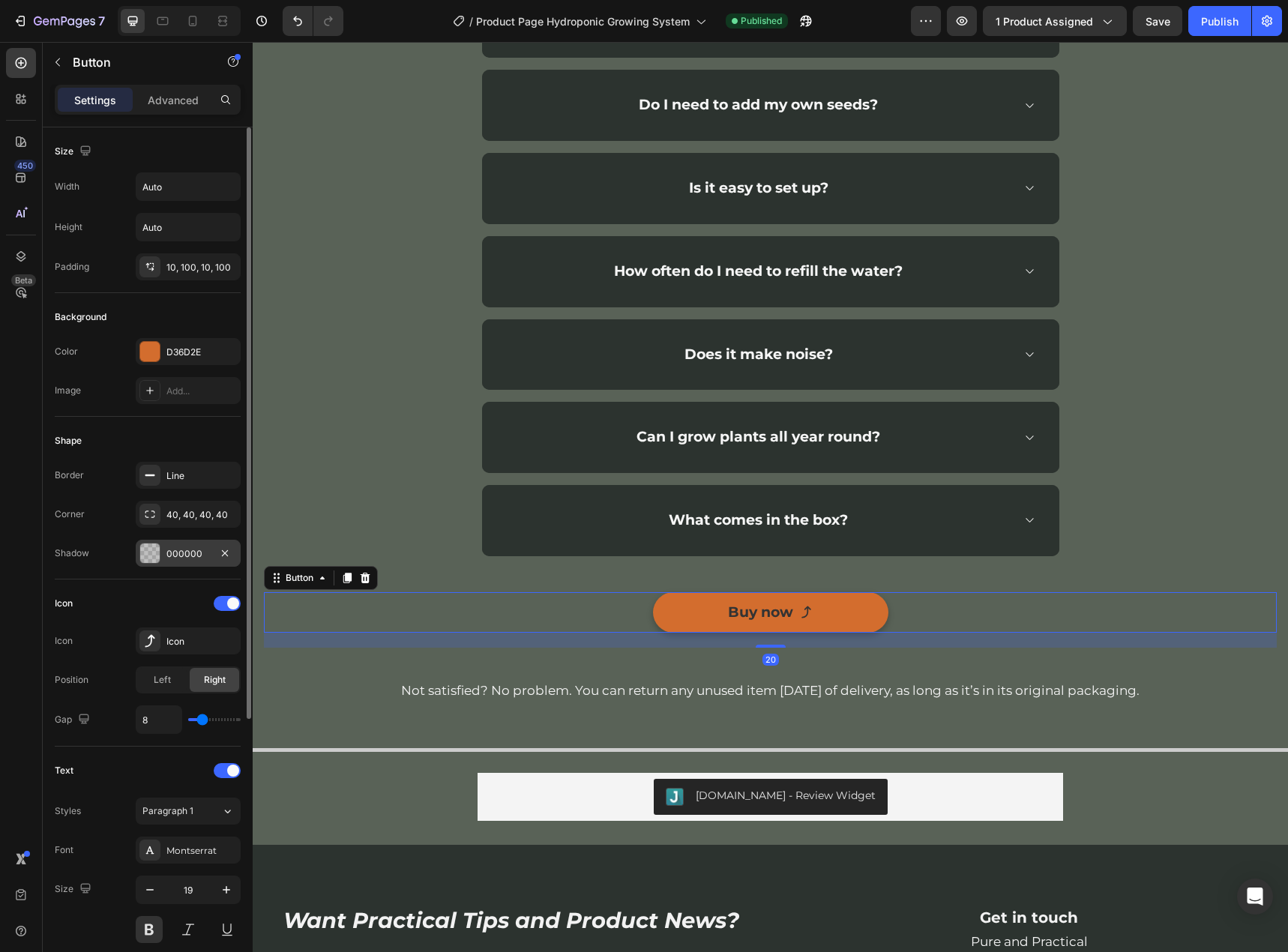
click at [174, 554] on div "000000" at bounding box center [188, 554] width 44 height 14
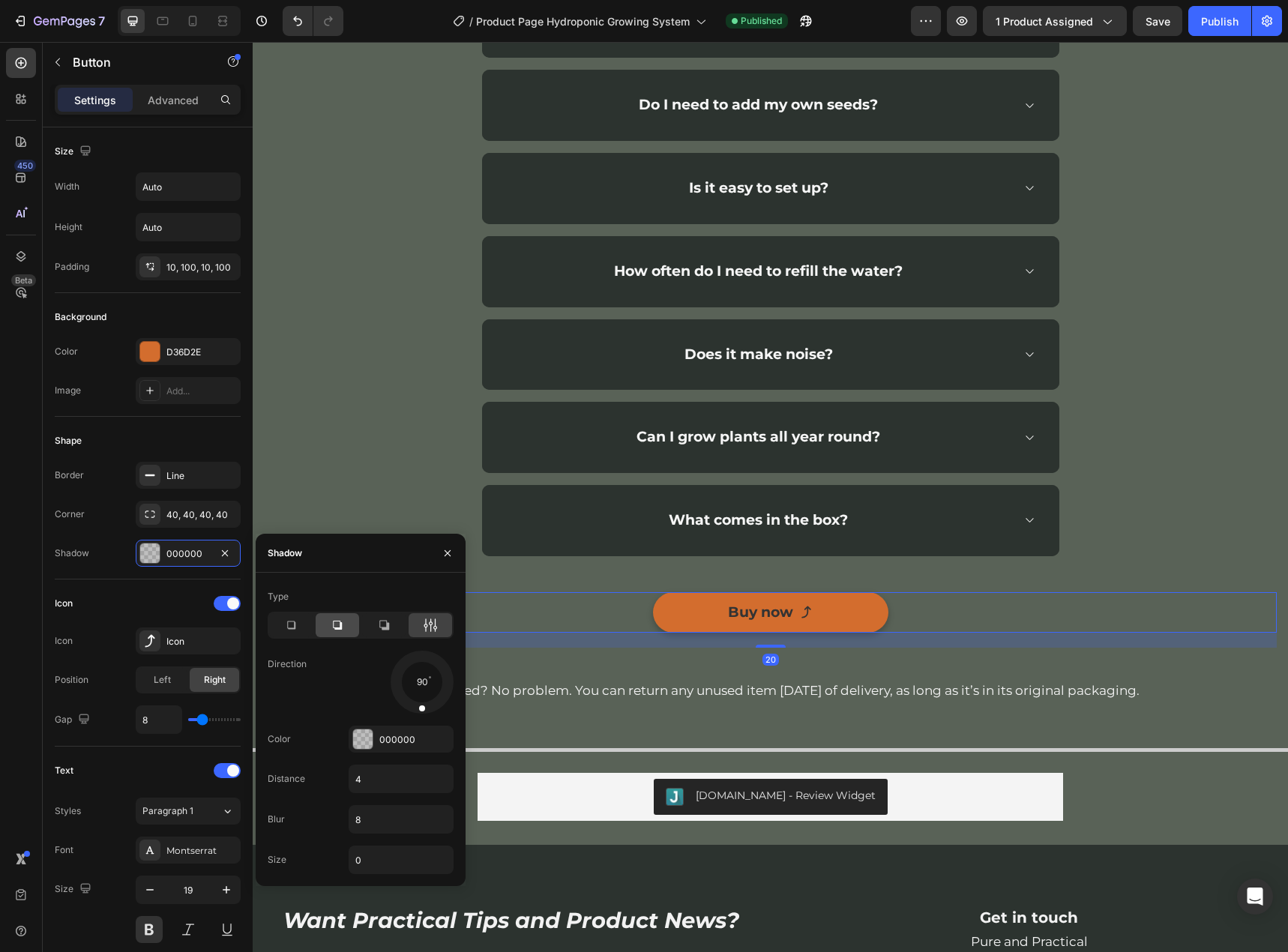
click at [329, 617] on div at bounding box center [337, 625] width 44 height 24
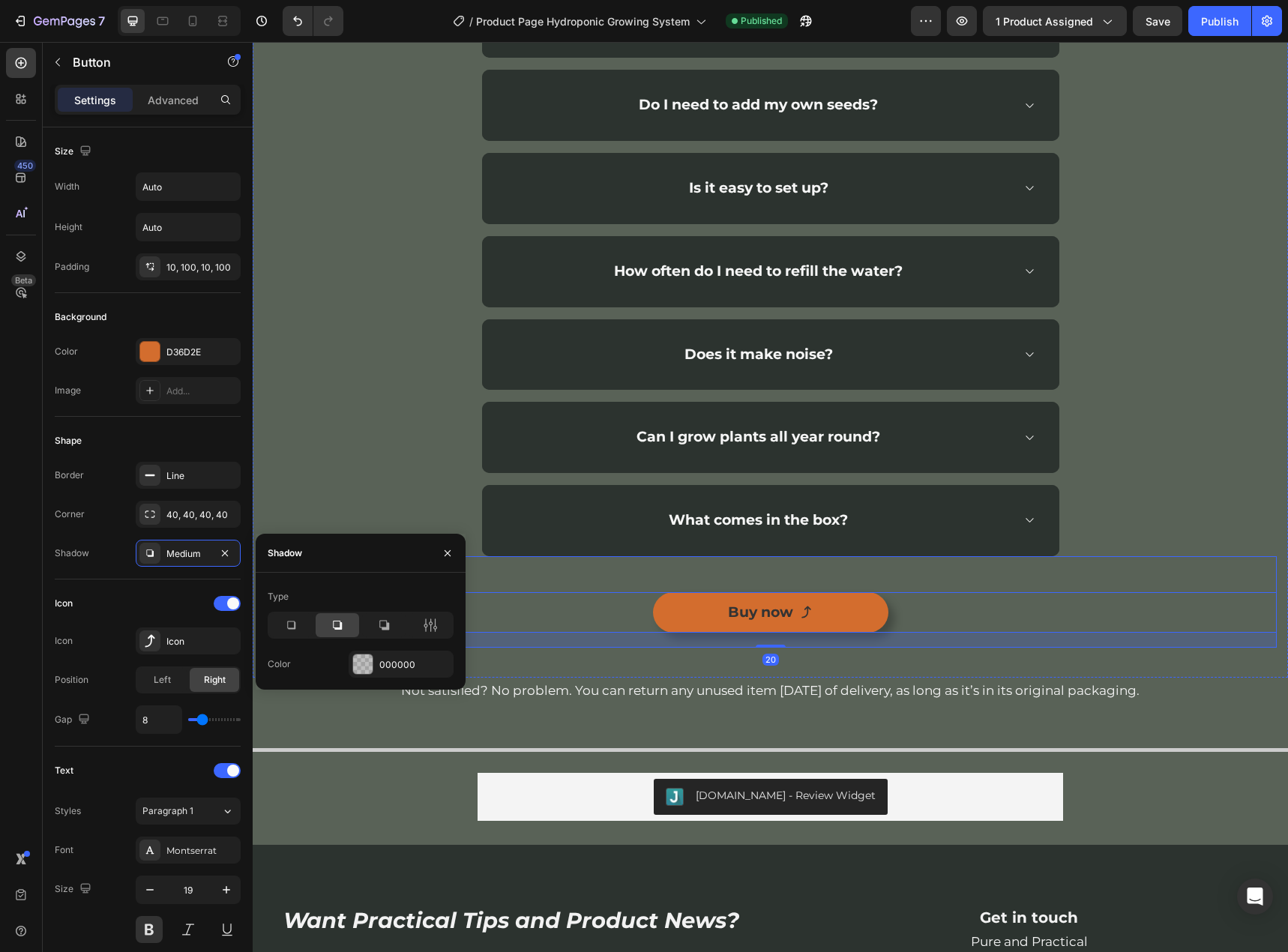
click at [1020, 577] on div "Buy now Button 20" at bounding box center [770, 602] width 1013 height 91
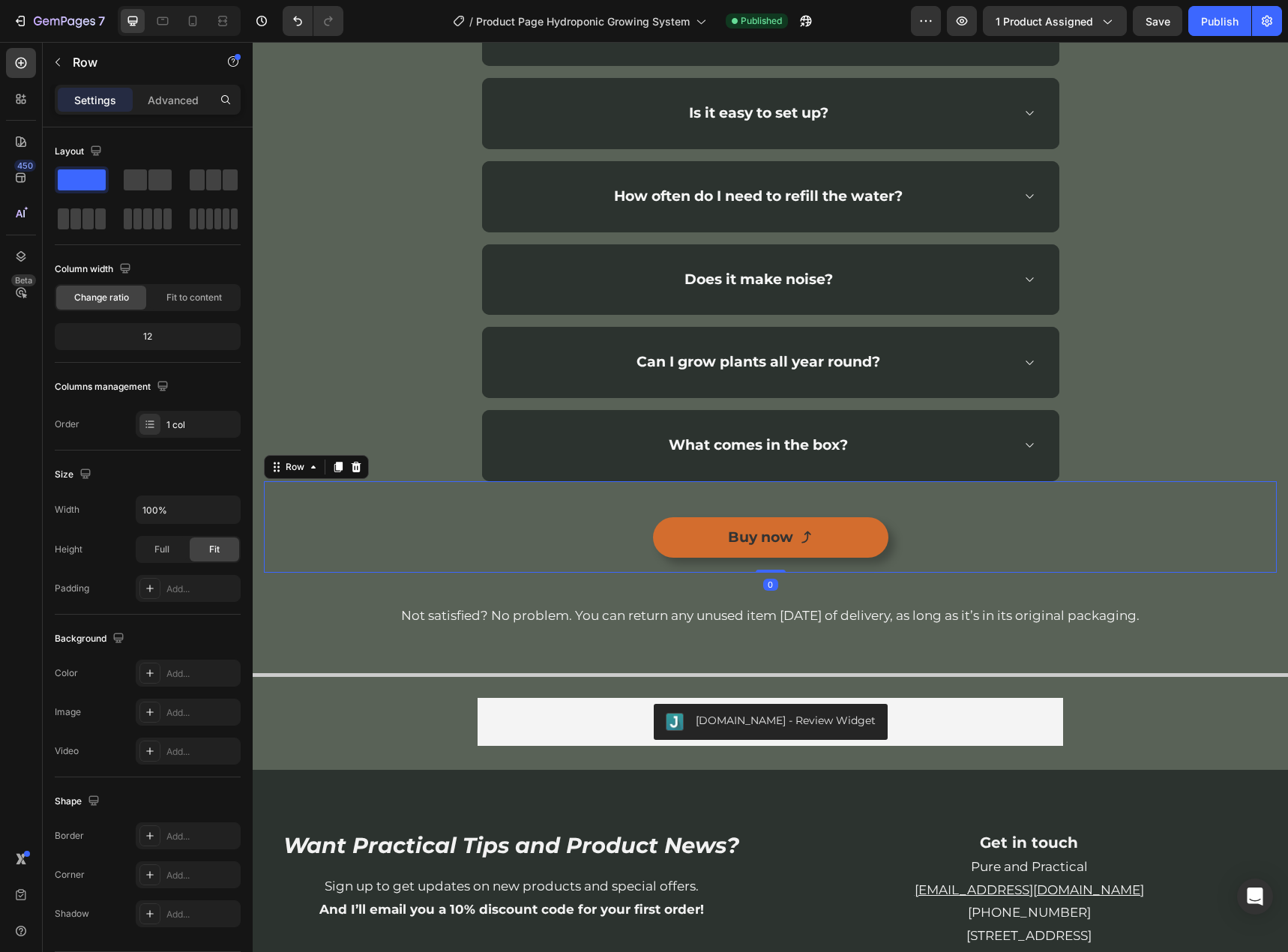
scroll to position [3973, 0]
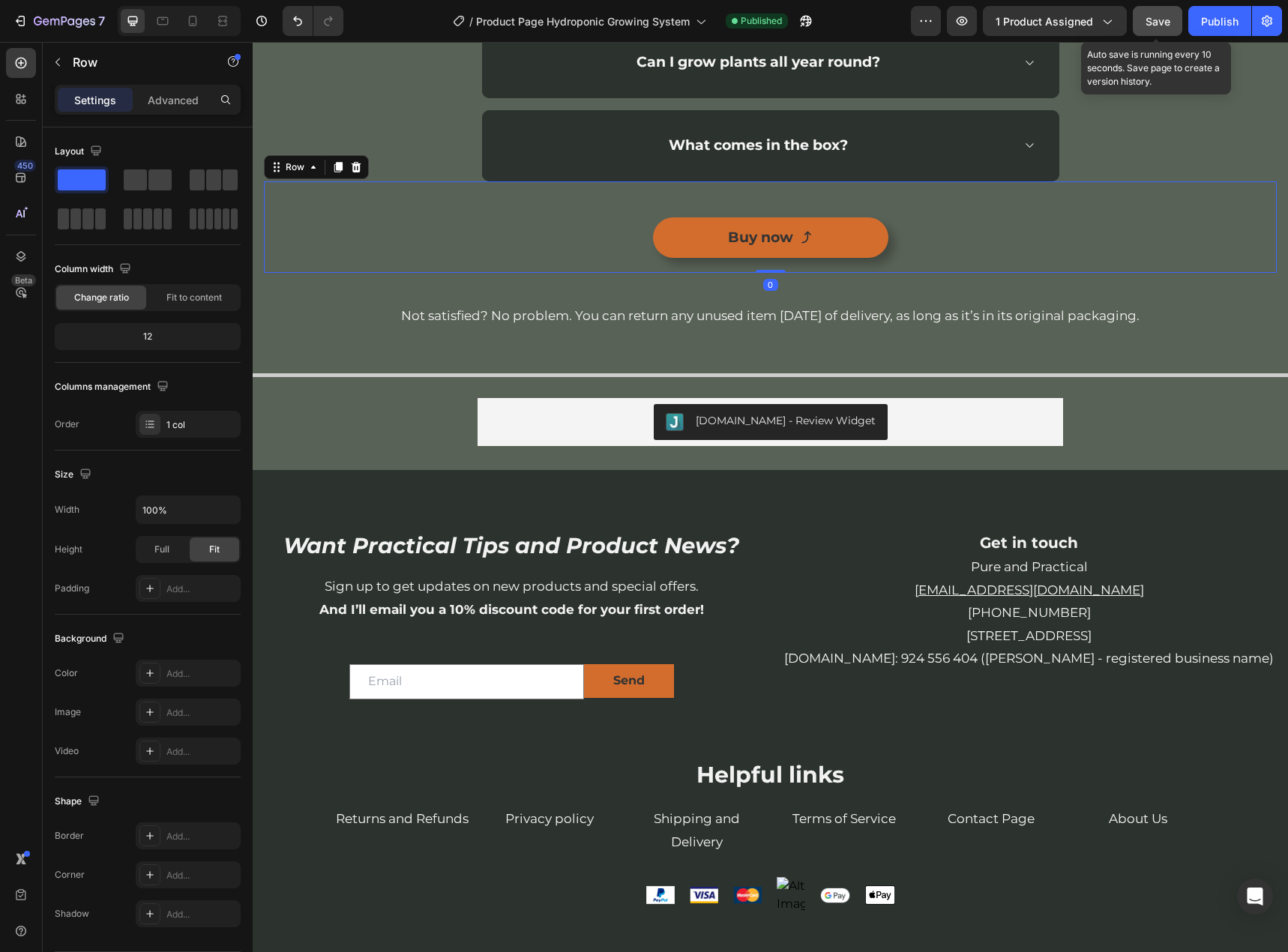
click at [1164, 16] on span "Save" at bounding box center [1157, 21] width 25 height 13
click at [1214, 22] on div "Publish" at bounding box center [1219, 21] width 37 height 16
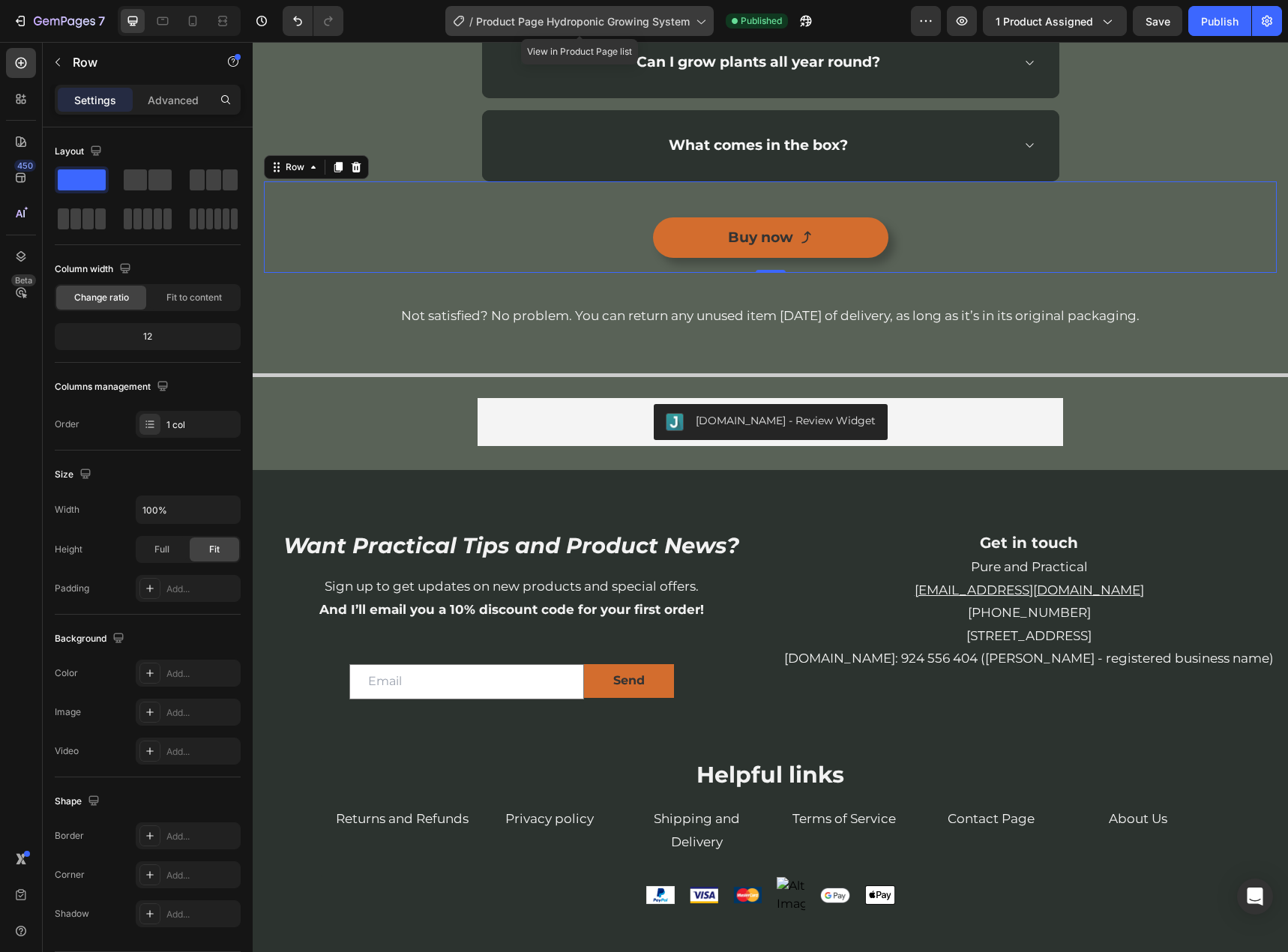
click at [618, 29] on div "/ Product Page Hydroponic Growing System" at bounding box center [579, 21] width 269 height 30
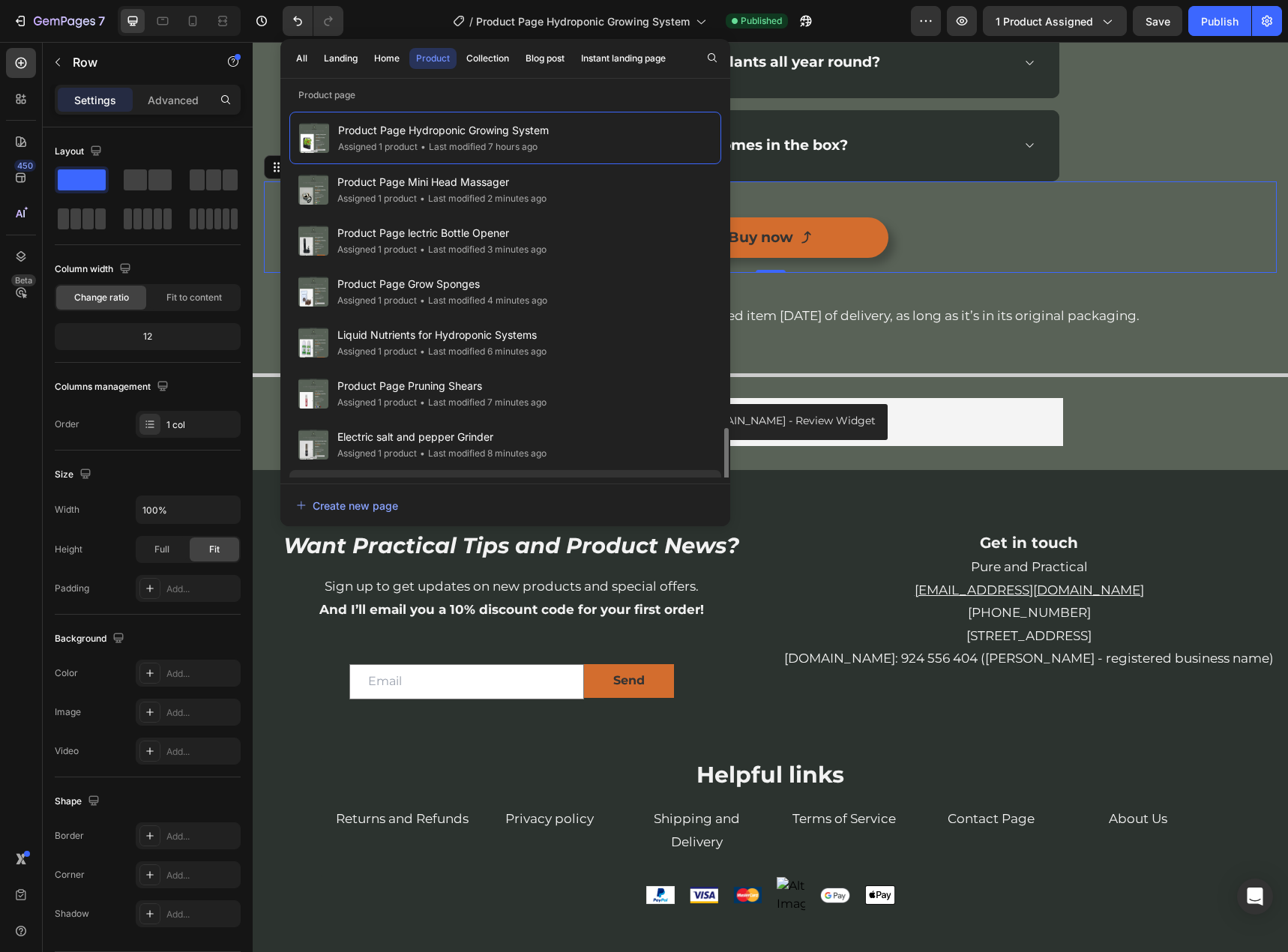
scroll to position [196, 0]
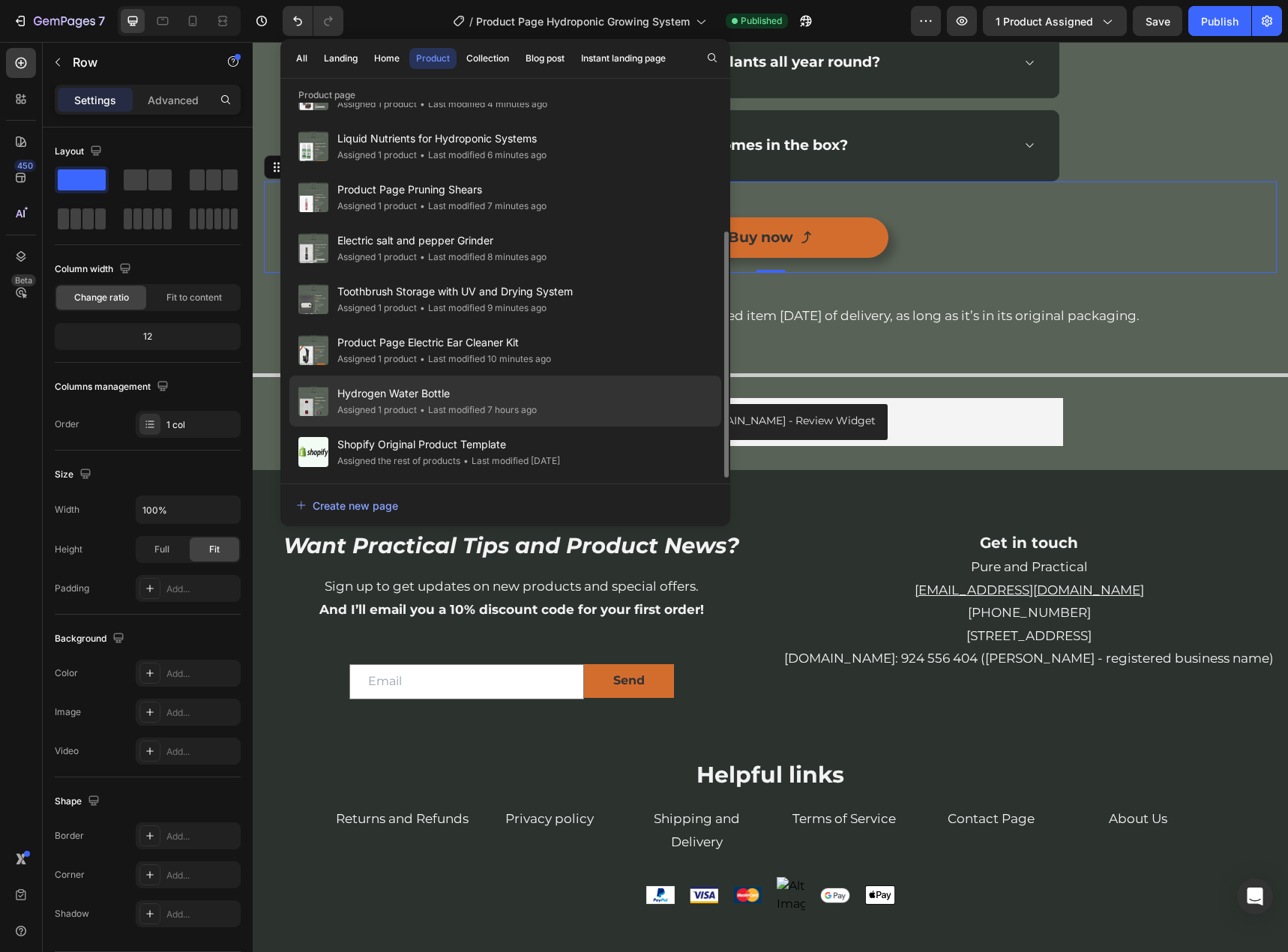
click at [410, 391] on span "Hydrogen Water Bottle" at bounding box center [437, 394] width 199 height 18
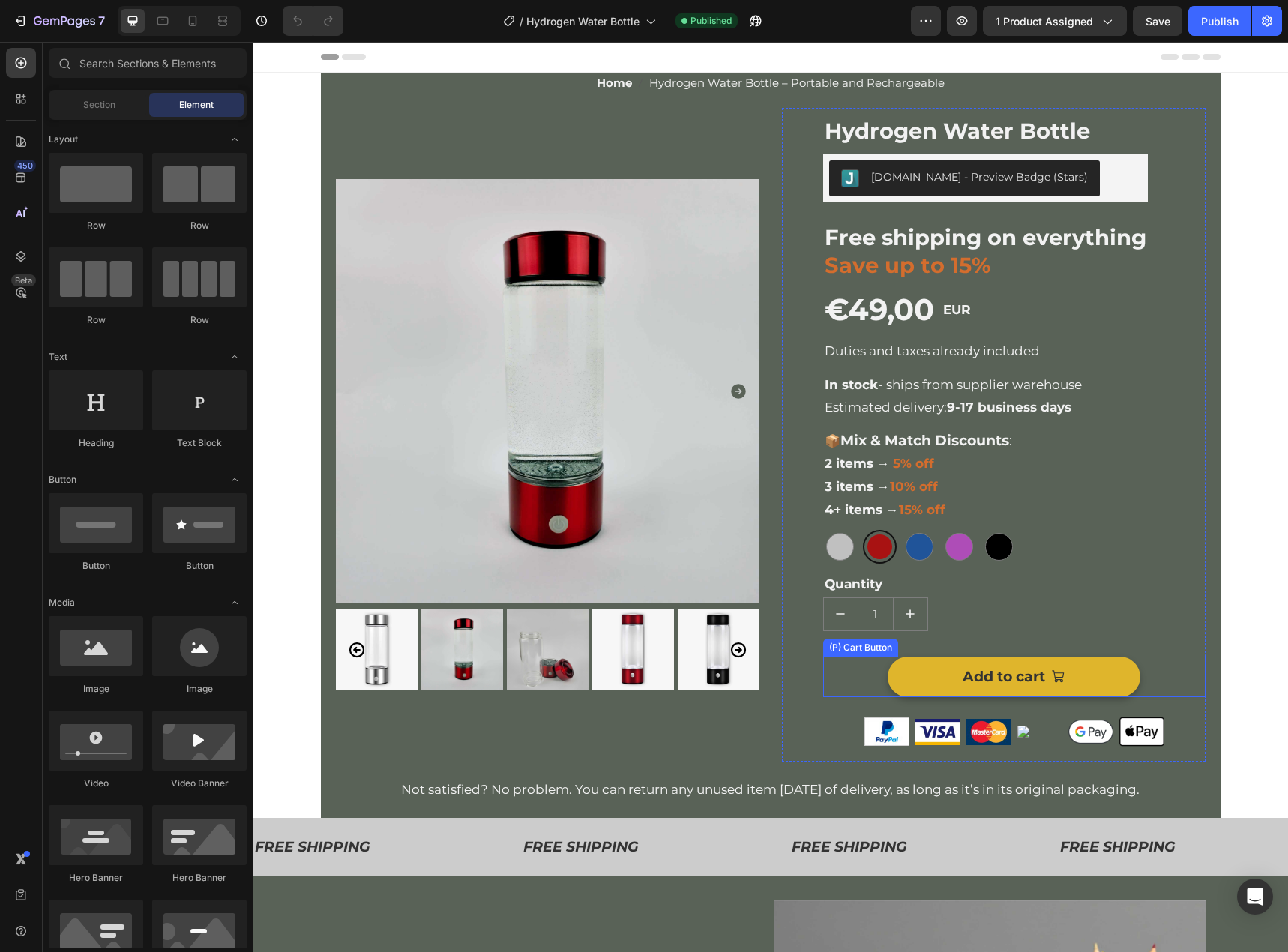
click at [1094, 674] on button "Add to cart" at bounding box center [1014, 677] width 253 height 40
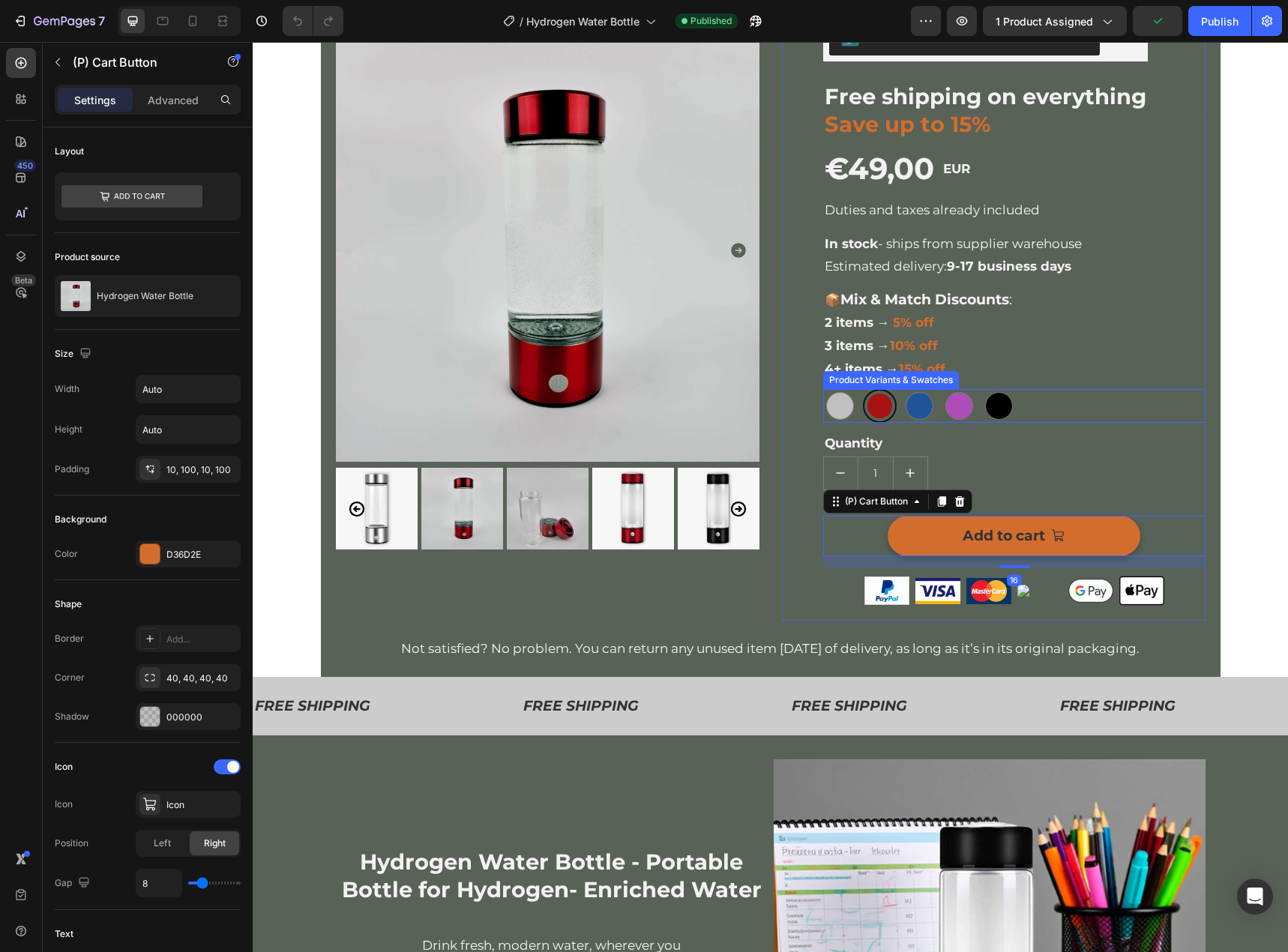
scroll to position [150, 0]
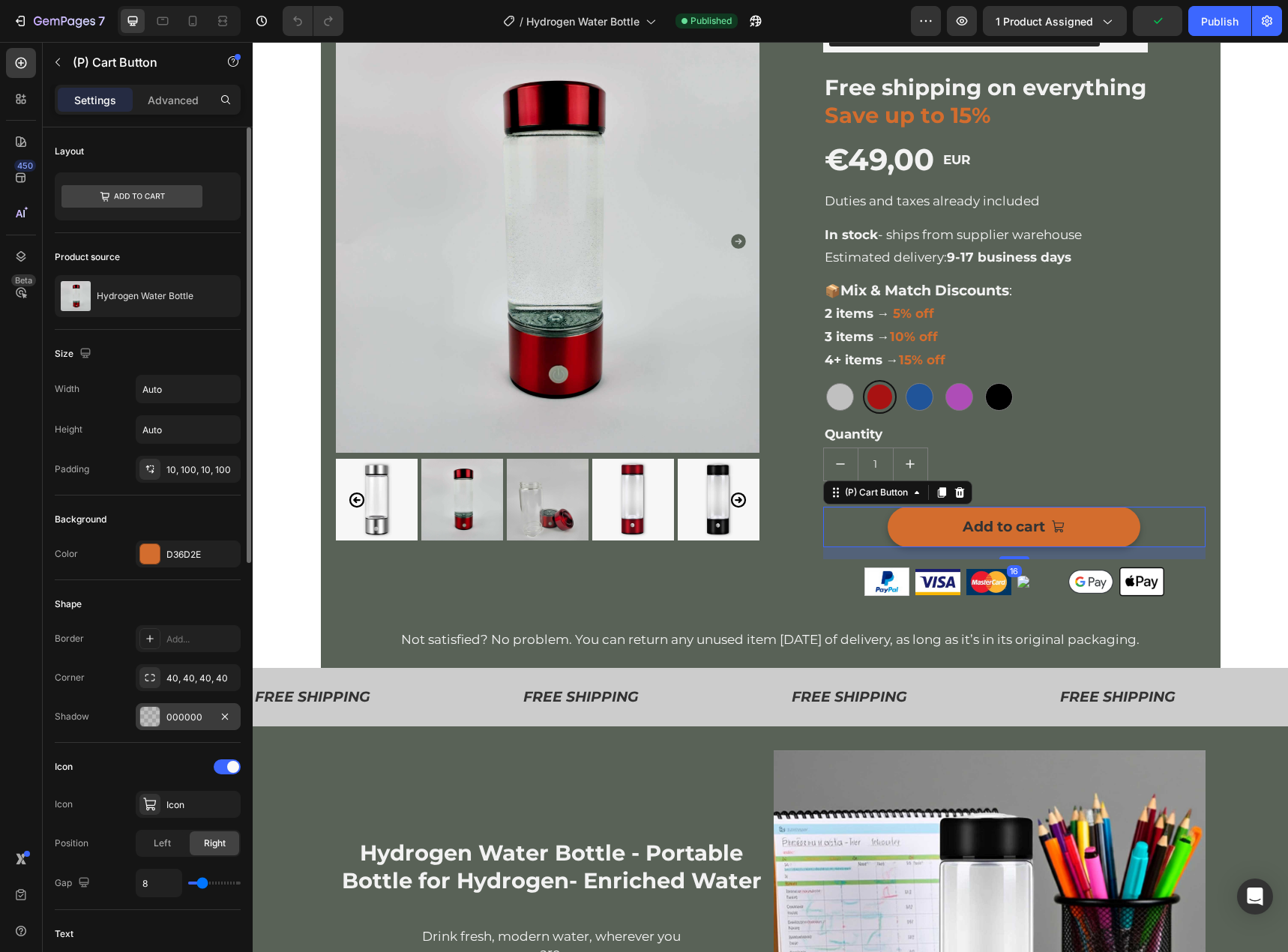
click at [190, 704] on div "000000" at bounding box center [188, 717] width 105 height 27
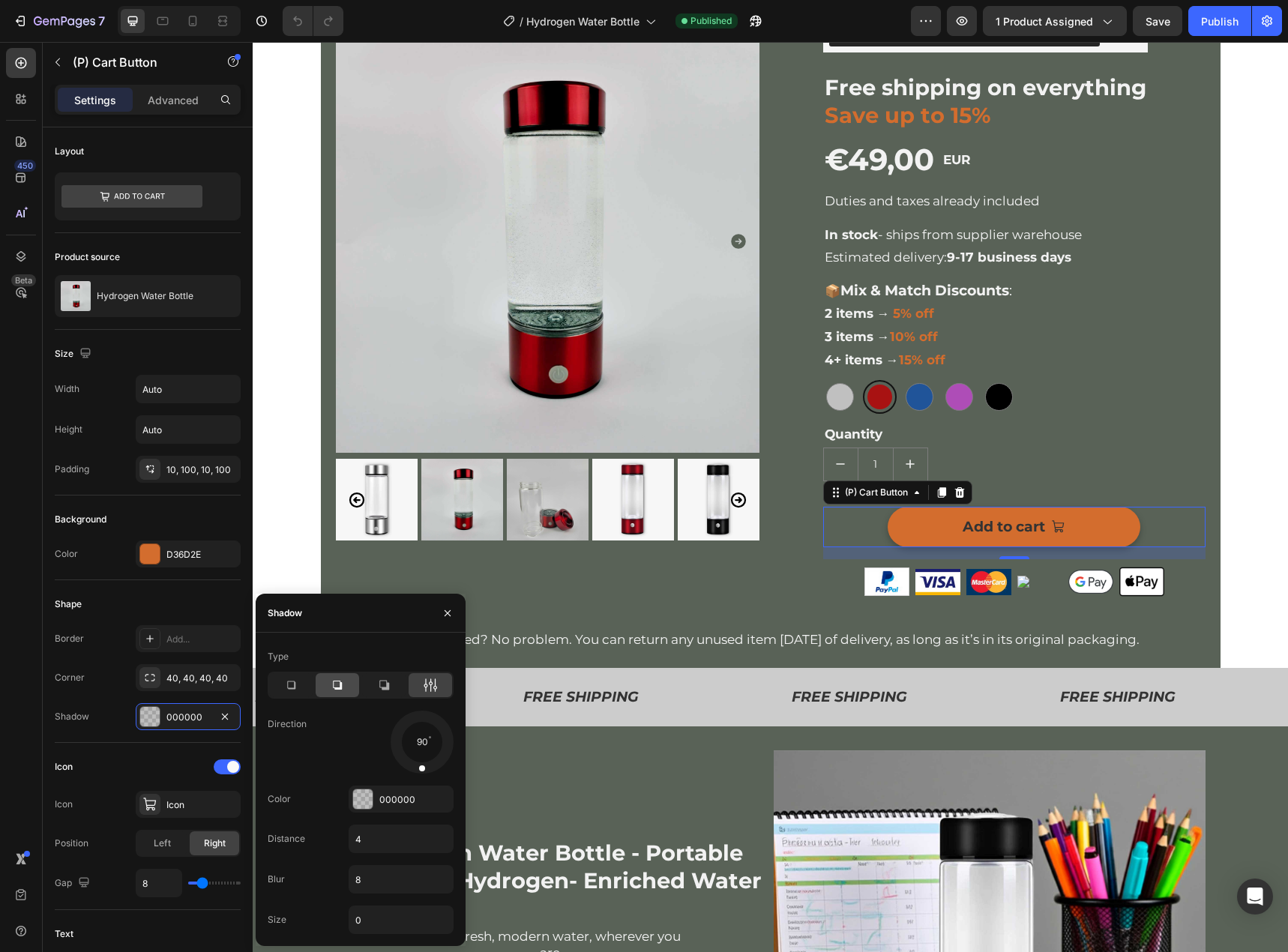
drag, startPoint x: 341, startPoint y: 685, endPoint x: 174, endPoint y: 611, distance: 182.7
click at [341, 685] on icon at bounding box center [337, 685] width 9 height 9
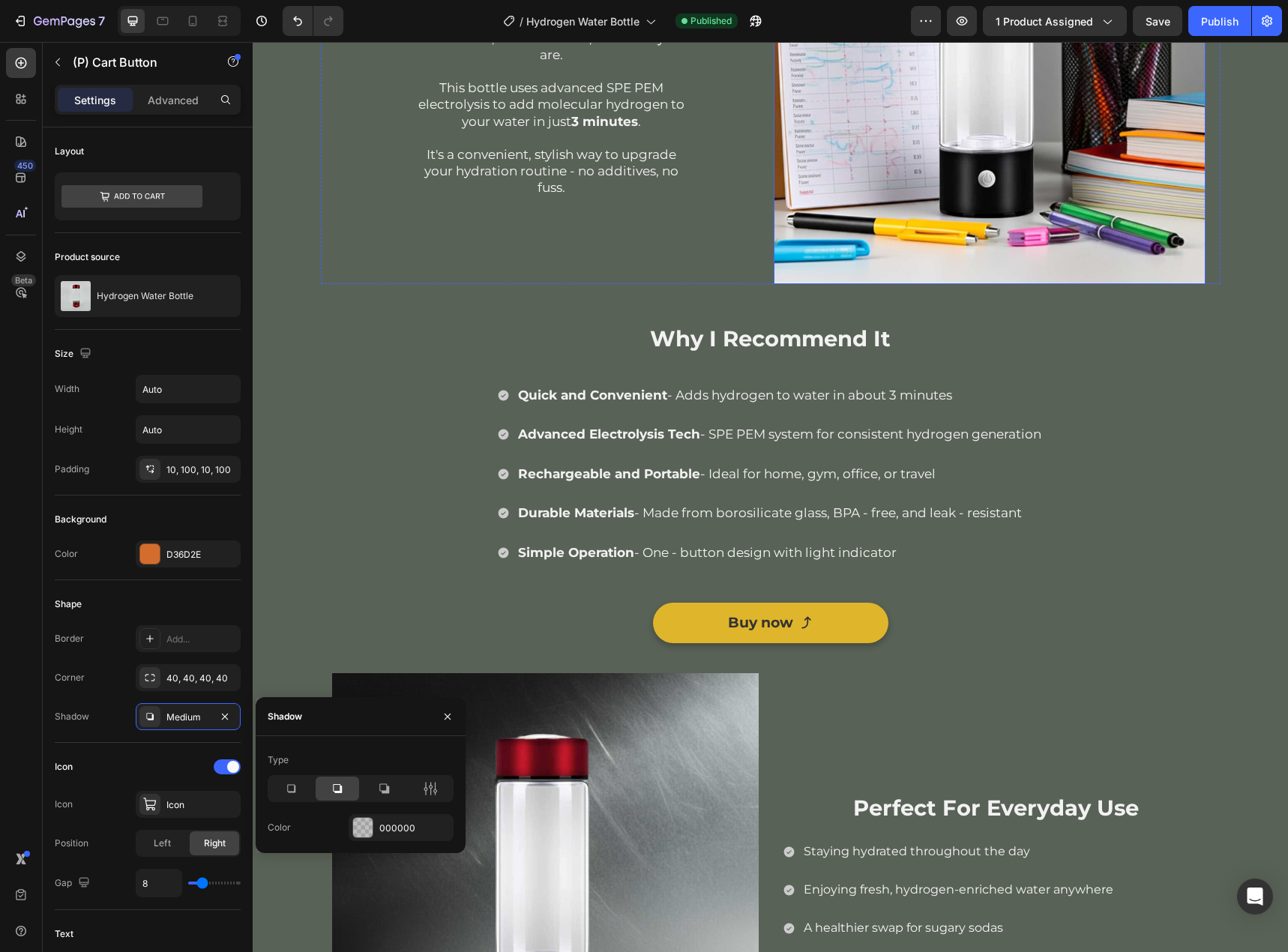
scroll to position [1050, 0]
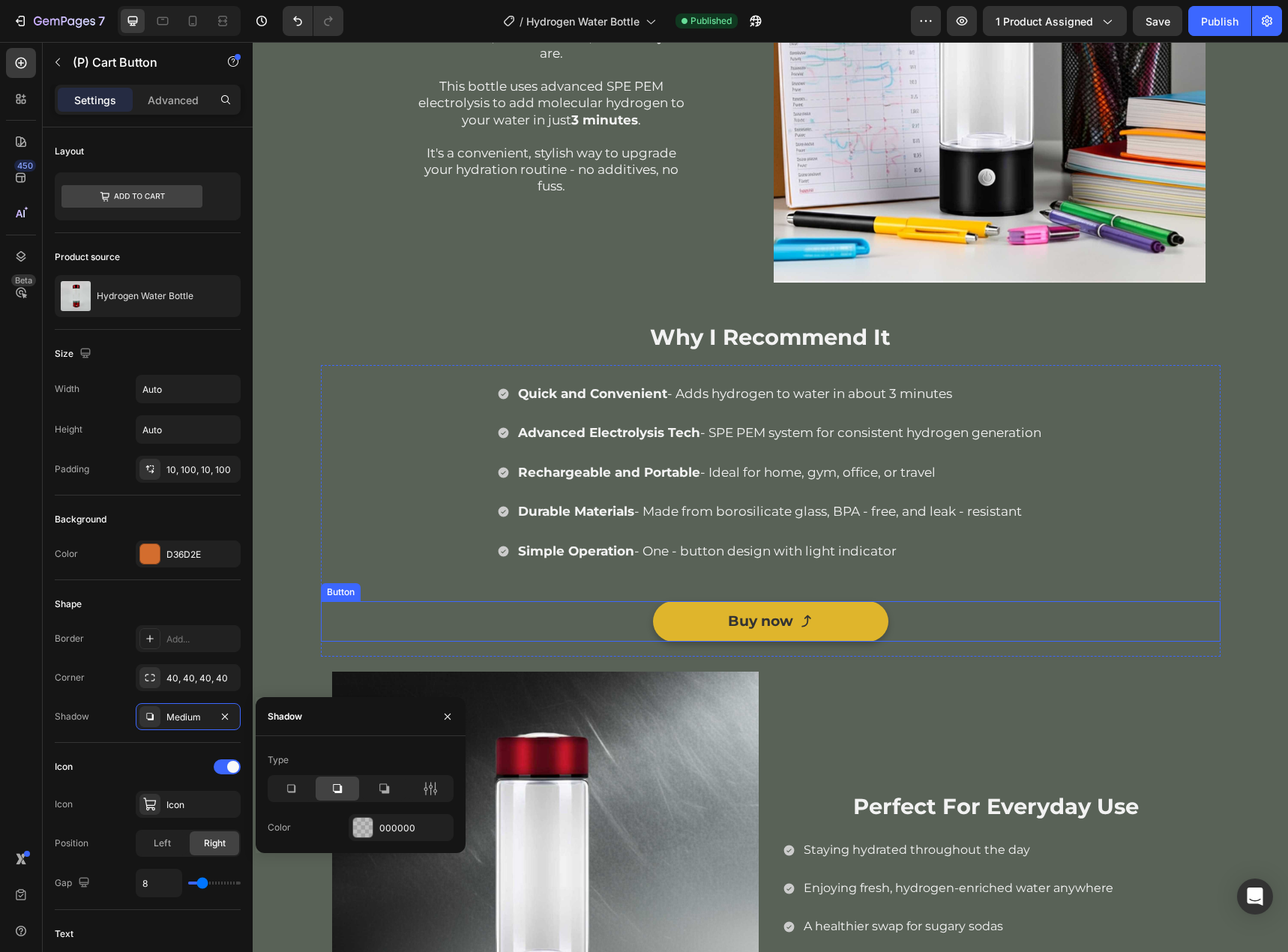
click at [842, 616] on link "Buy now" at bounding box center [771, 621] width 236 height 40
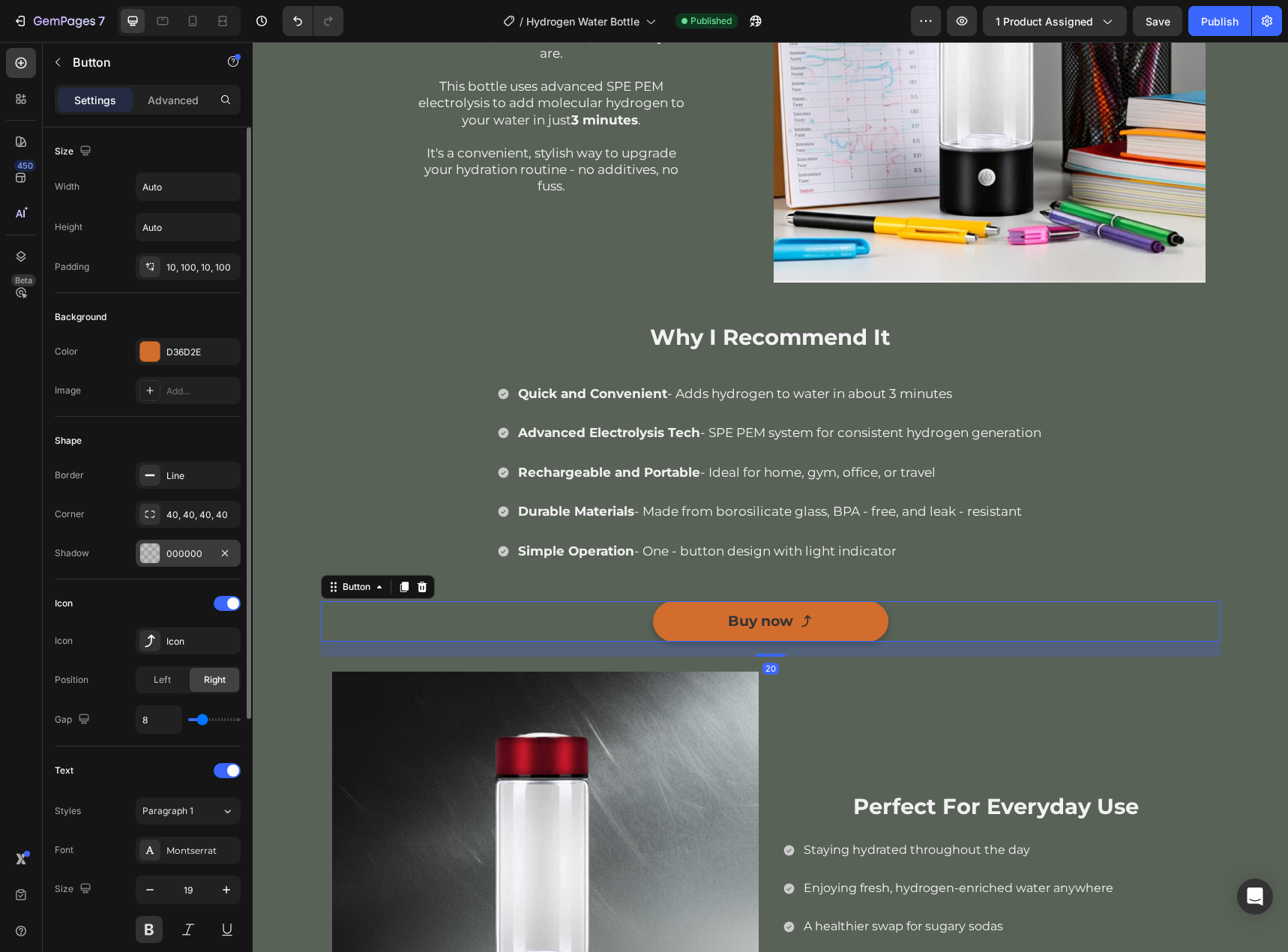
click at [191, 547] on div "000000" at bounding box center [188, 554] width 44 height 14
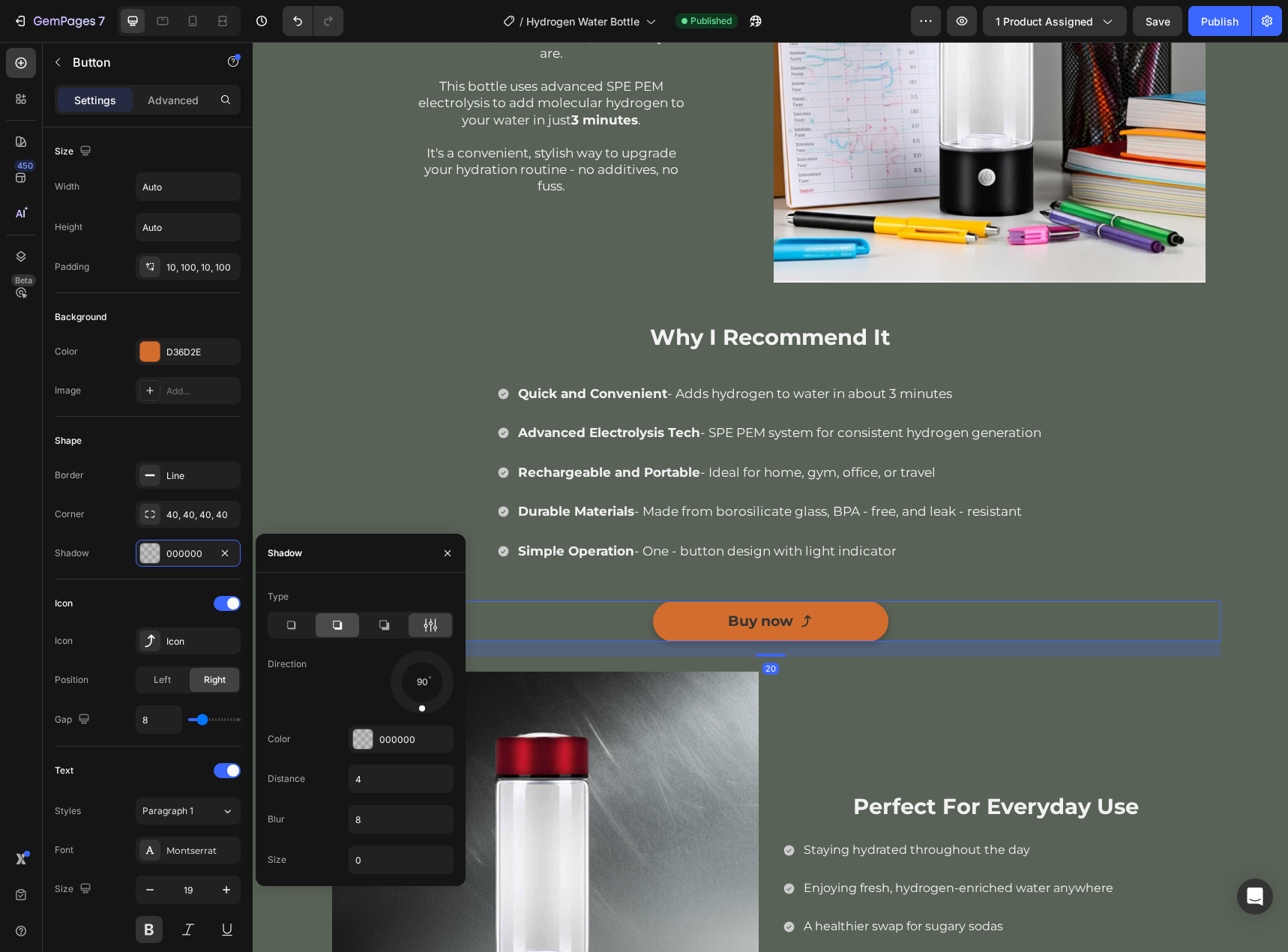
click at [349, 624] on div at bounding box center [337, 625] width 44 height 24
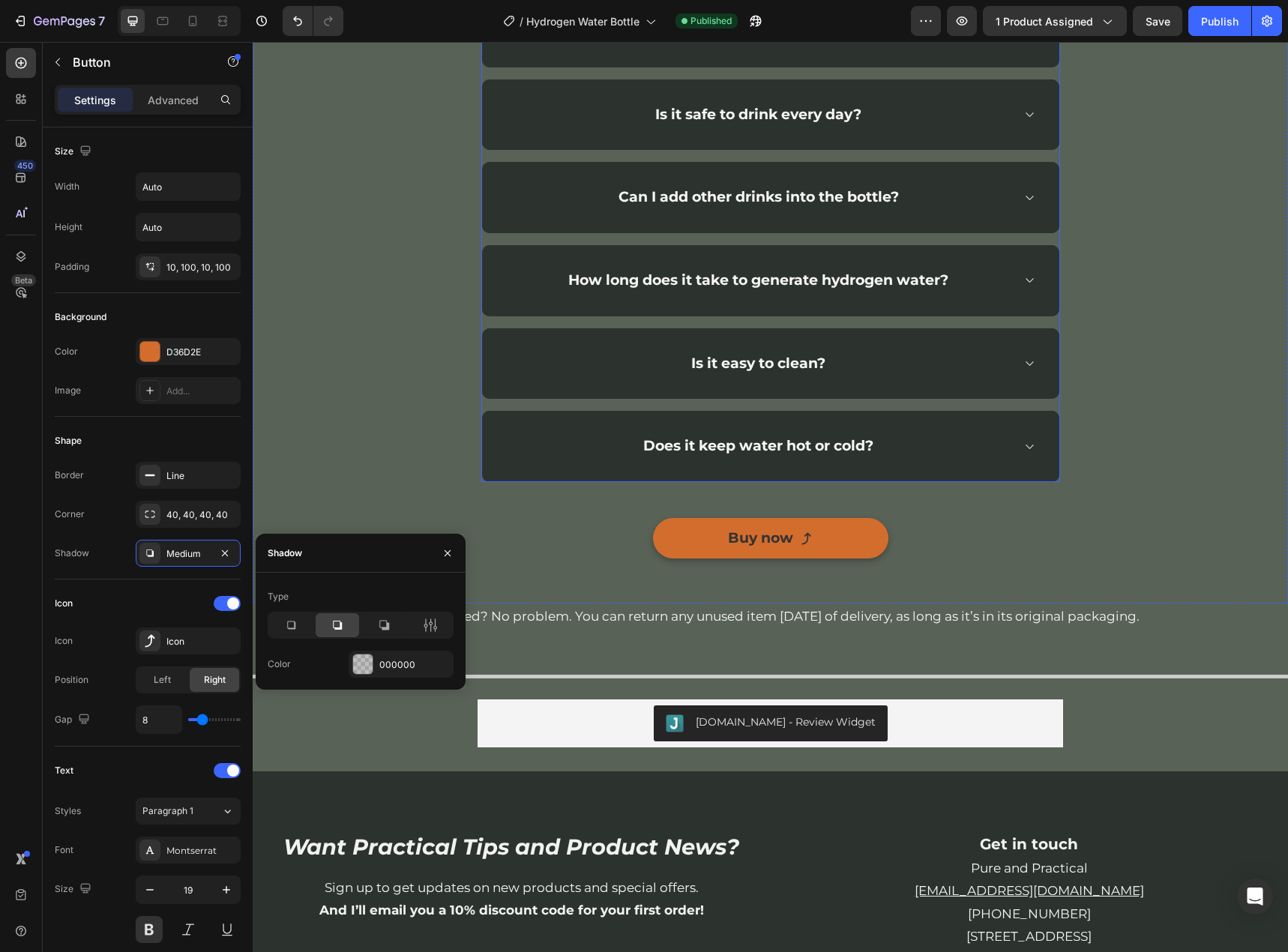
scroll to position [3148, 0]
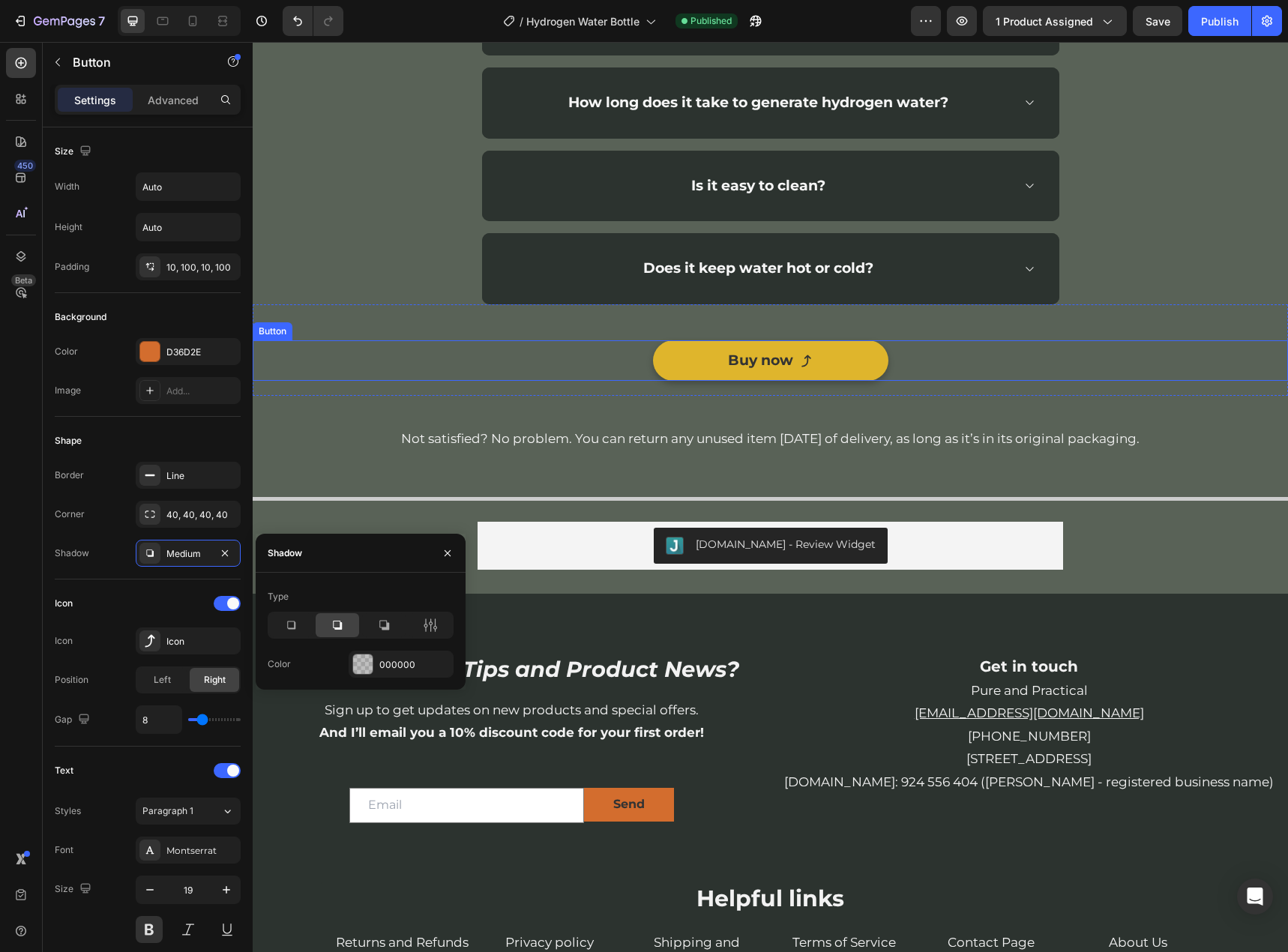
click at [859, 361] on link "Buy now" at bounding box center [771, 361] width 236 height 40
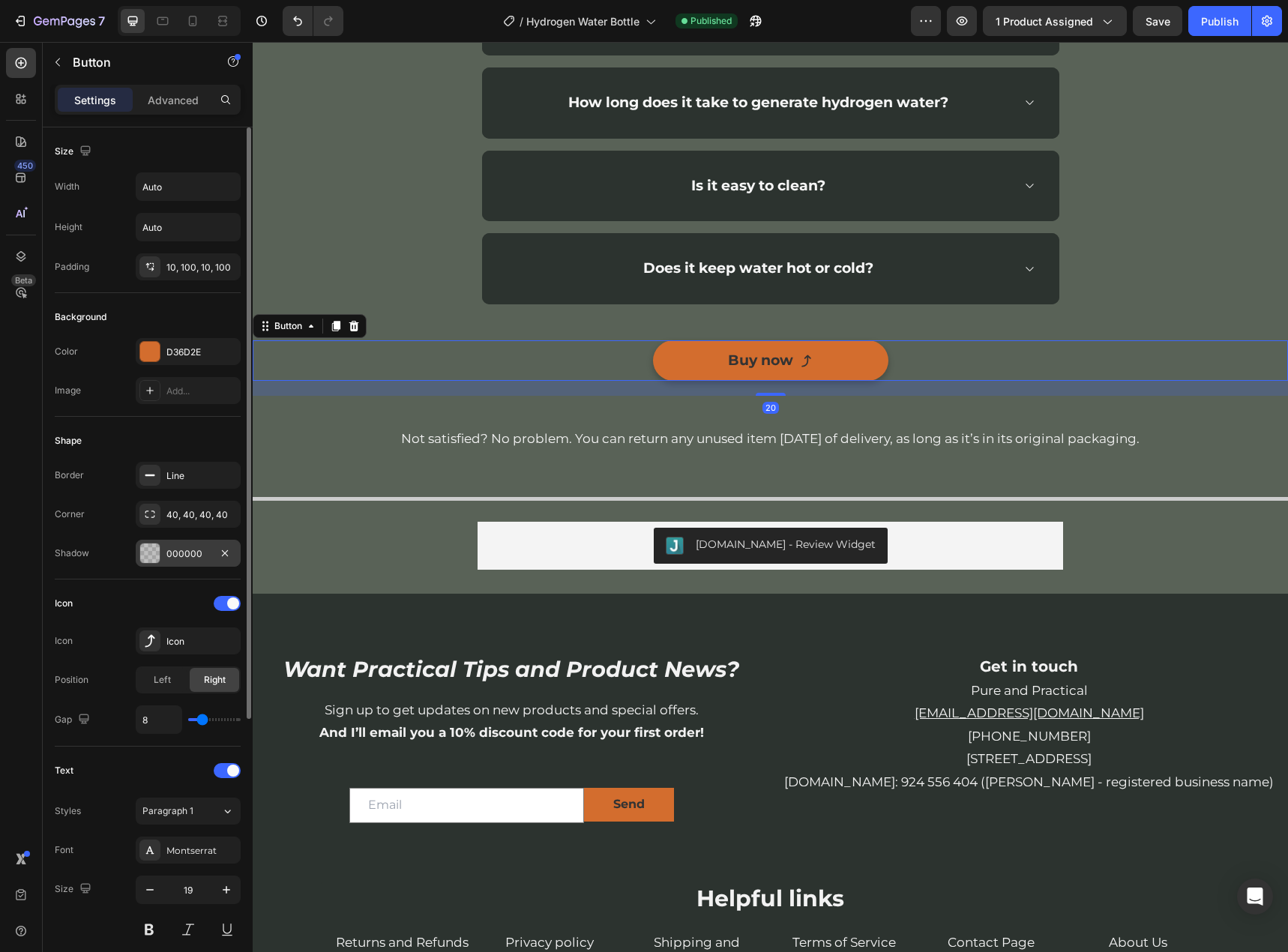
click at [198, 553] on div "000000" at bounding box center [188, 554] width 44 height 14
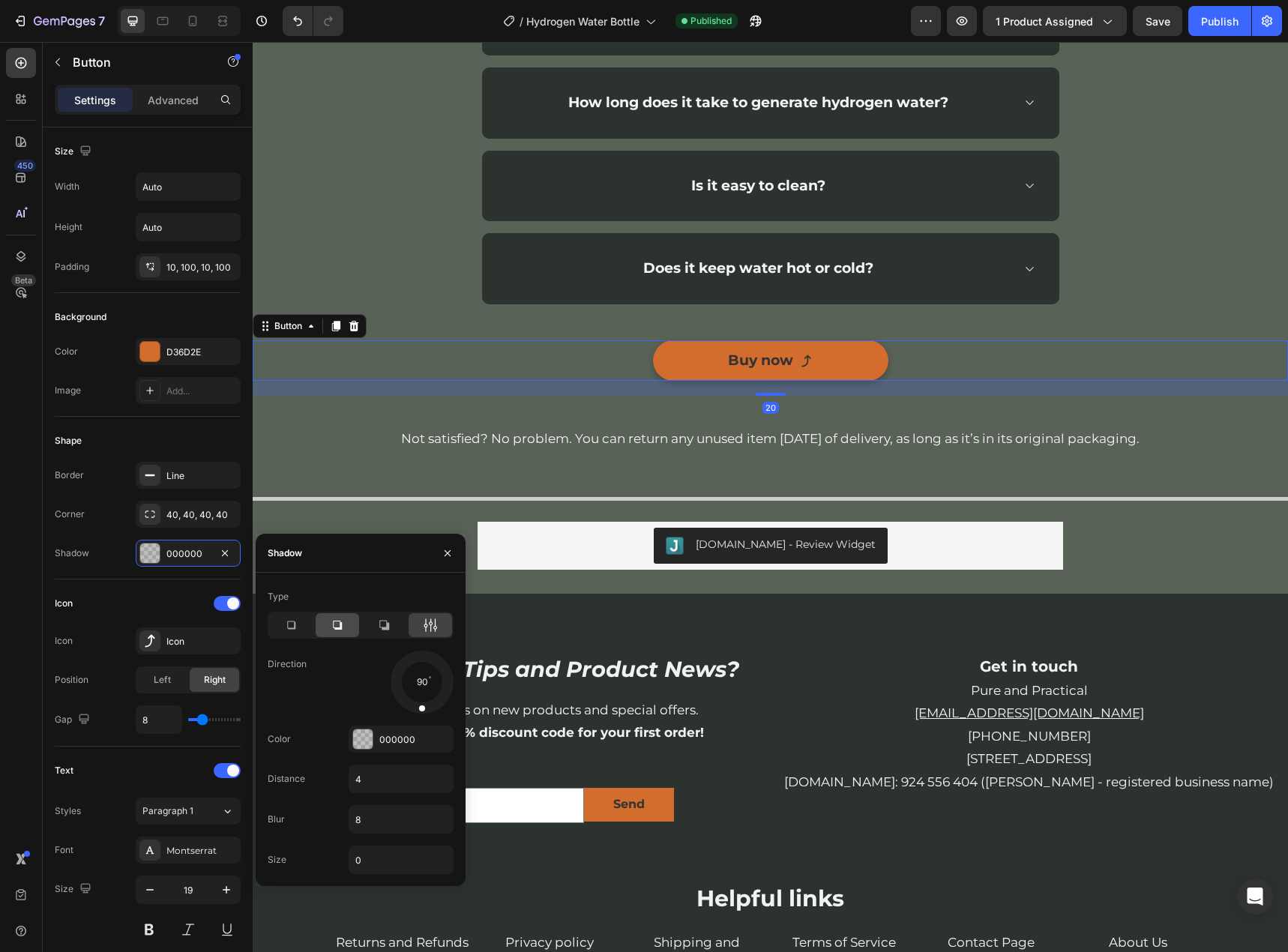
click at [332, 617] on div at bounding box center [337, 625] width 44 height 24
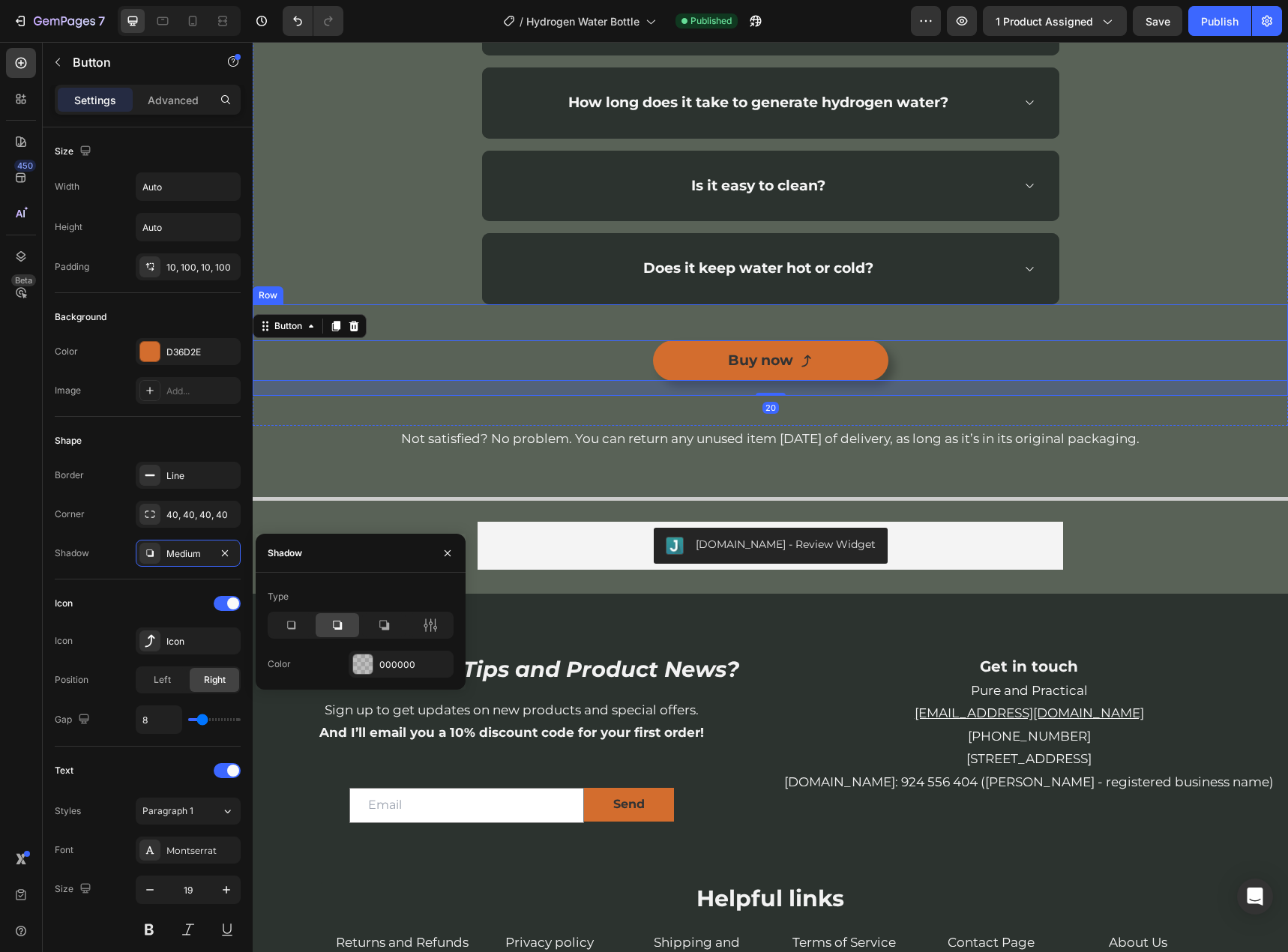
click at [1128, 319] on div "Buy now Button 20" at bounding box center [770, 350] width 1035 height 91
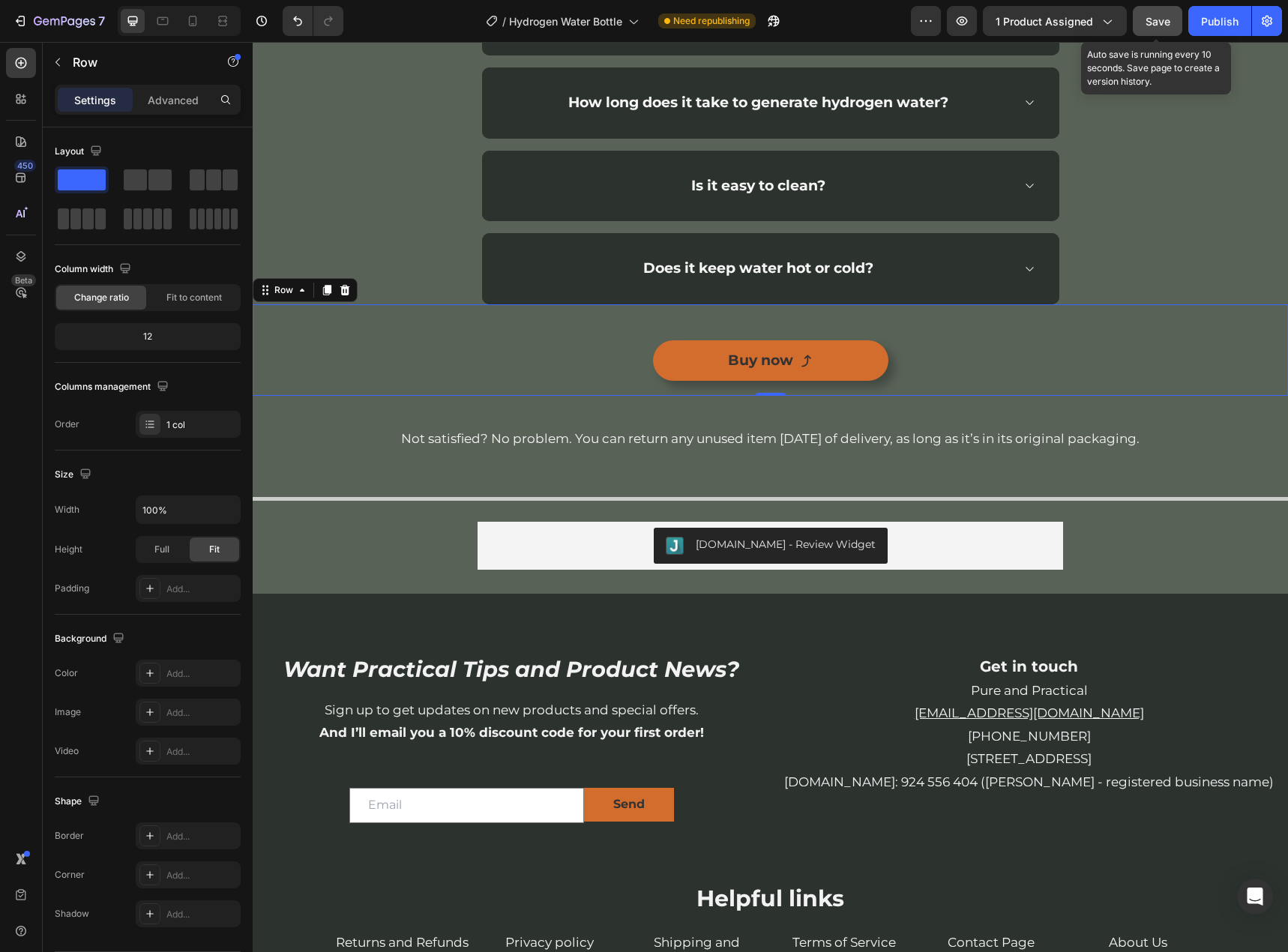
click at [1142, 23] on button "Save" at bounding box center [1157, 21] width 49 height 30
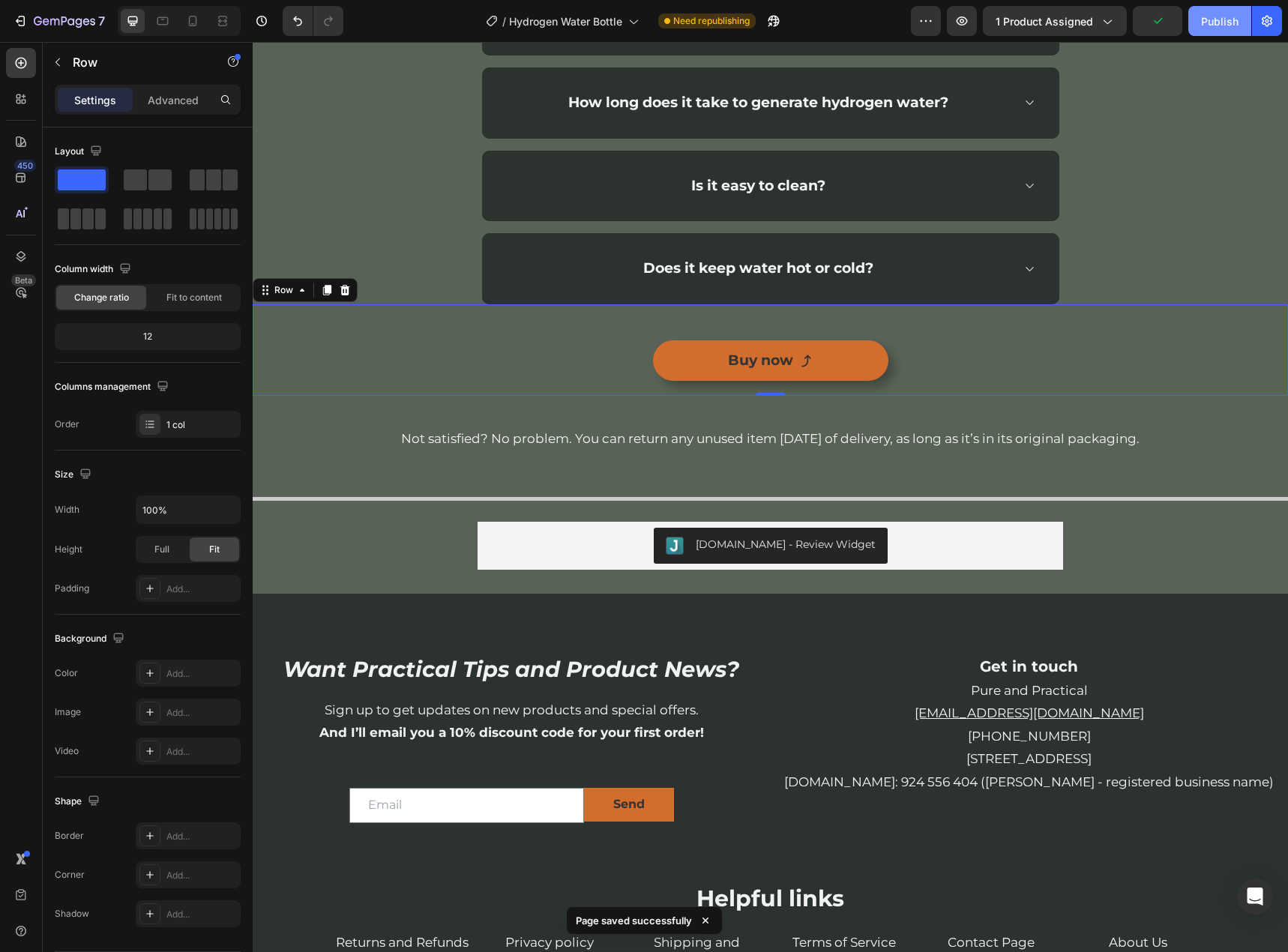
click at [1193, 21] on button "Publish" at bounding box center [1219, 21] width 63 height 30
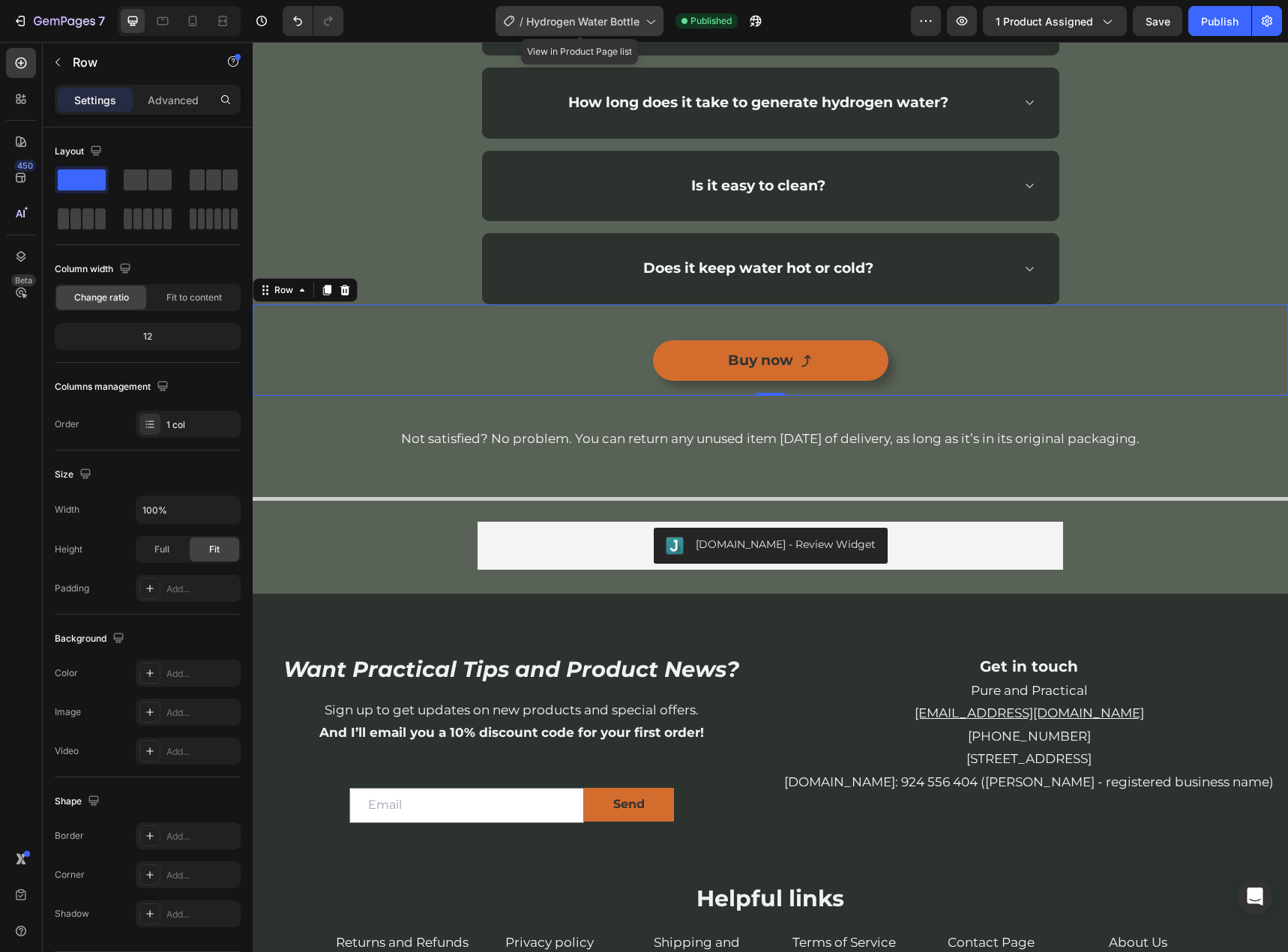
click at [627, 18] on span "Hydrogen Water Bottle" at bounding box center [583, 21] width 113 height 16
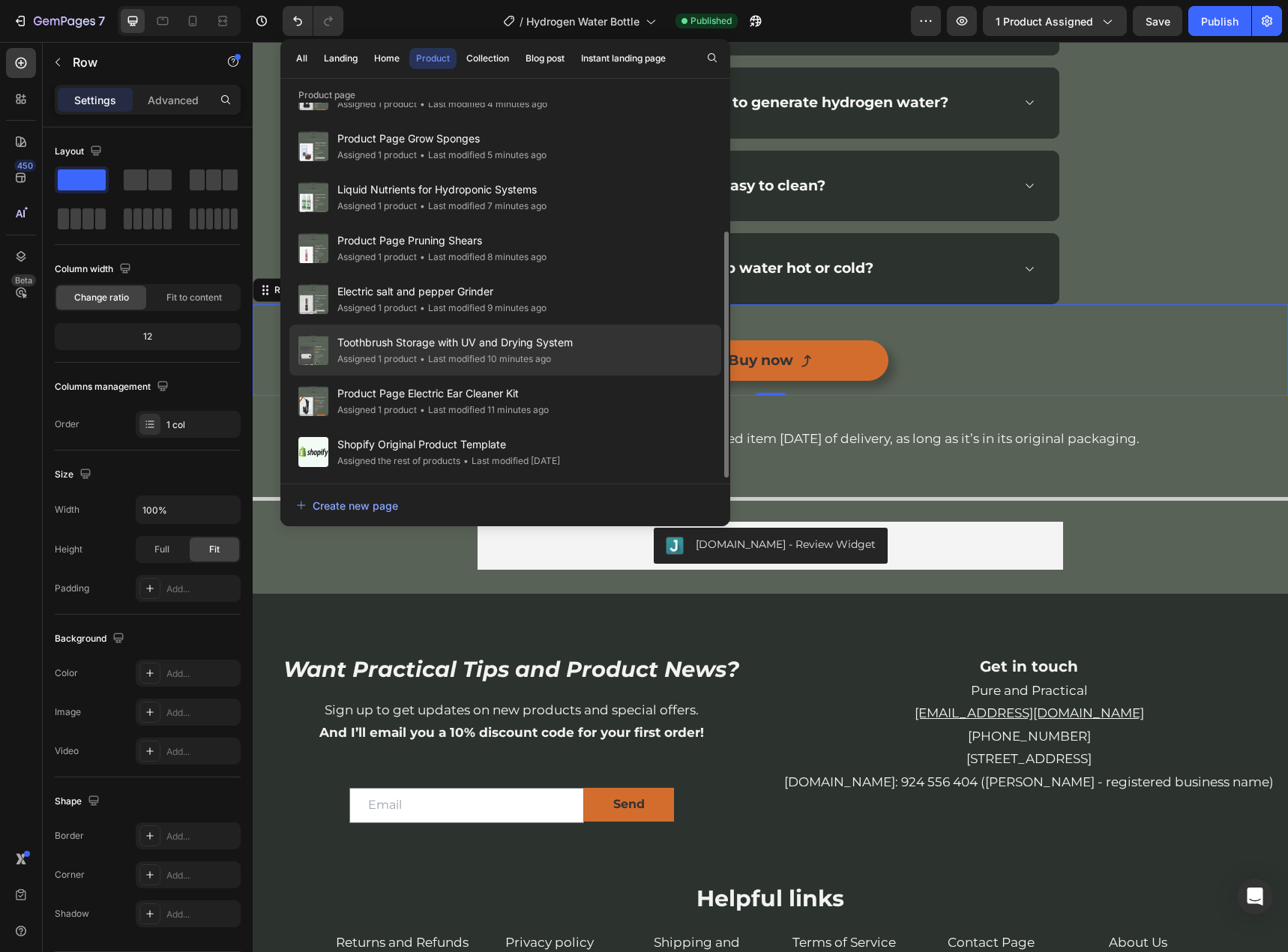
scroll to position [0, 0]
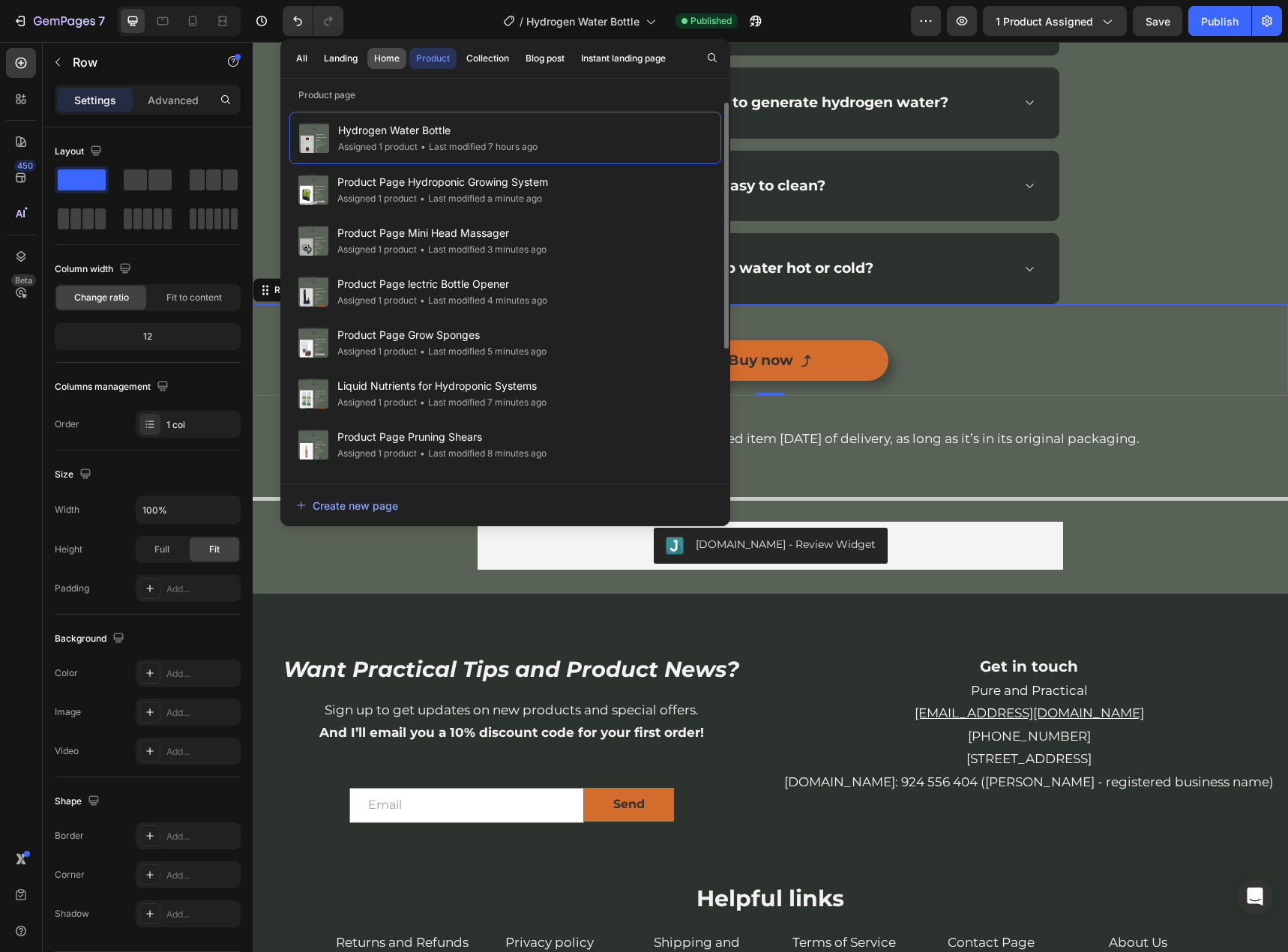
click at [389, 69] on div "All Landing Home Product Collection Blog post Instant landing page" at bounding box center [480, 58] width 401 height 39
click at [389, 64] on div "Home" at bounding box center [386, 58] width 26 height 14
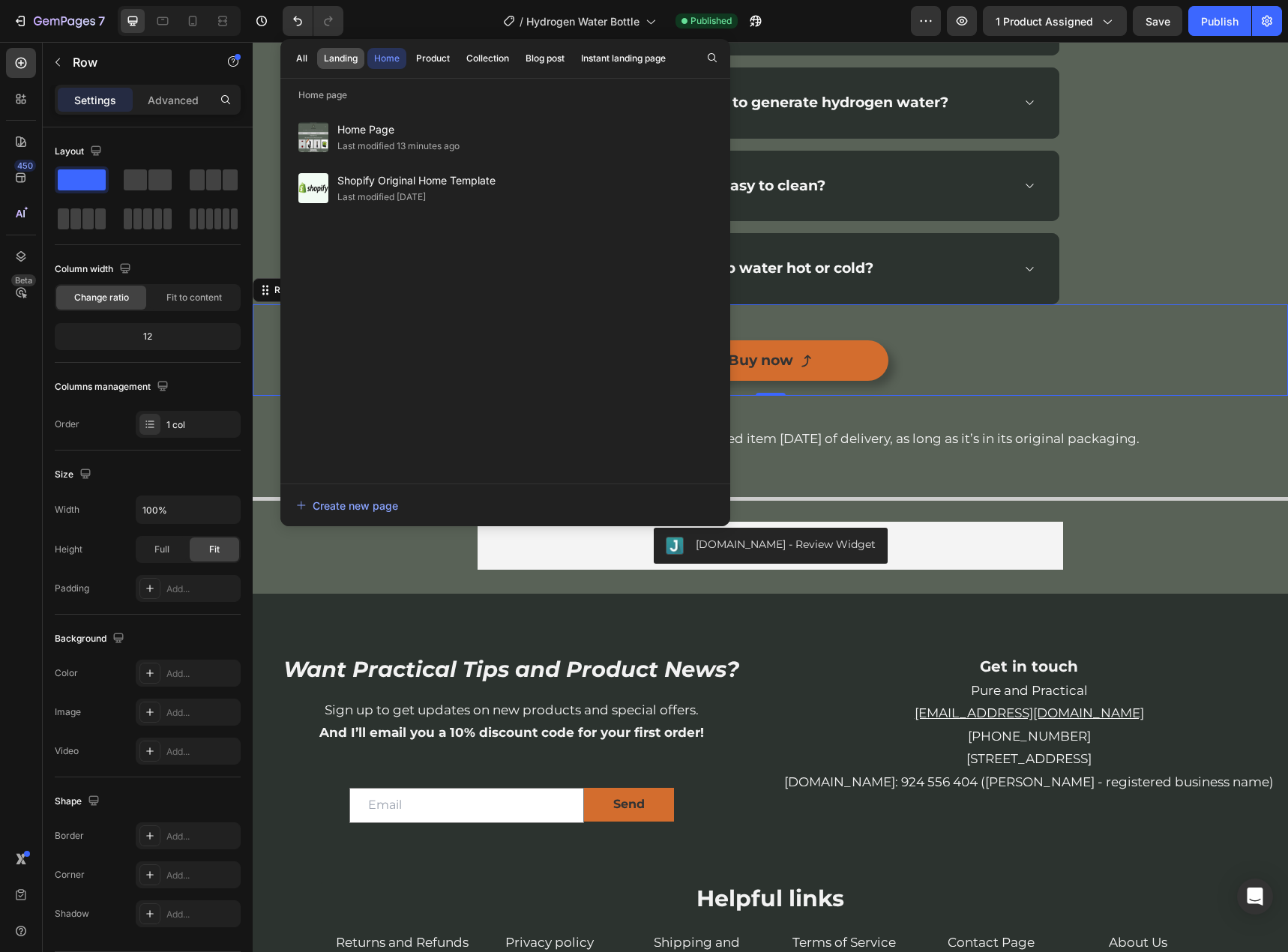
click at [354, 56] on div "Landing" at bounding box center [340, 58] width 34 height 14
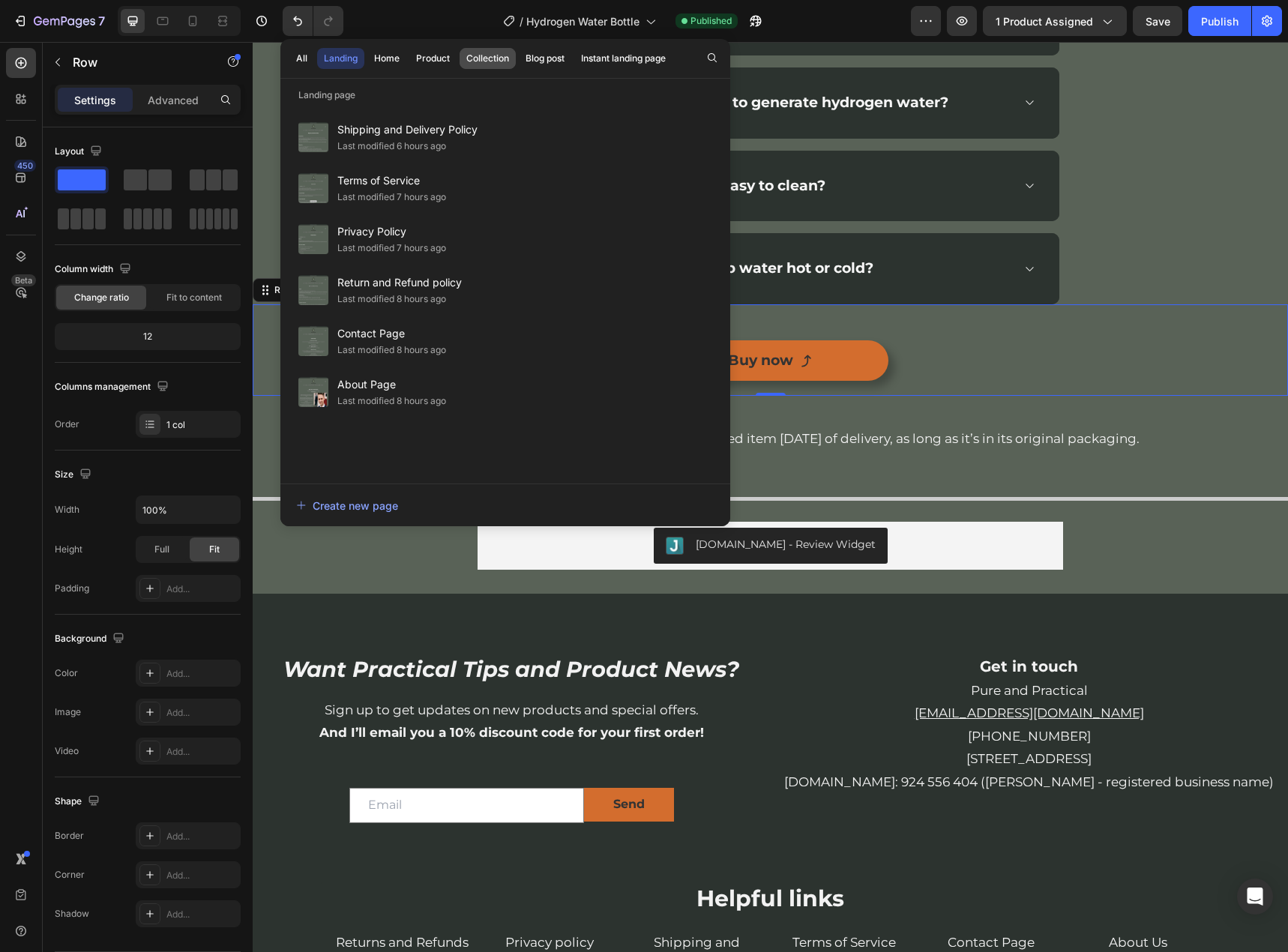
click at [483, 55] on div "Collection" at bounding box center [487, 58] width 43 height 14
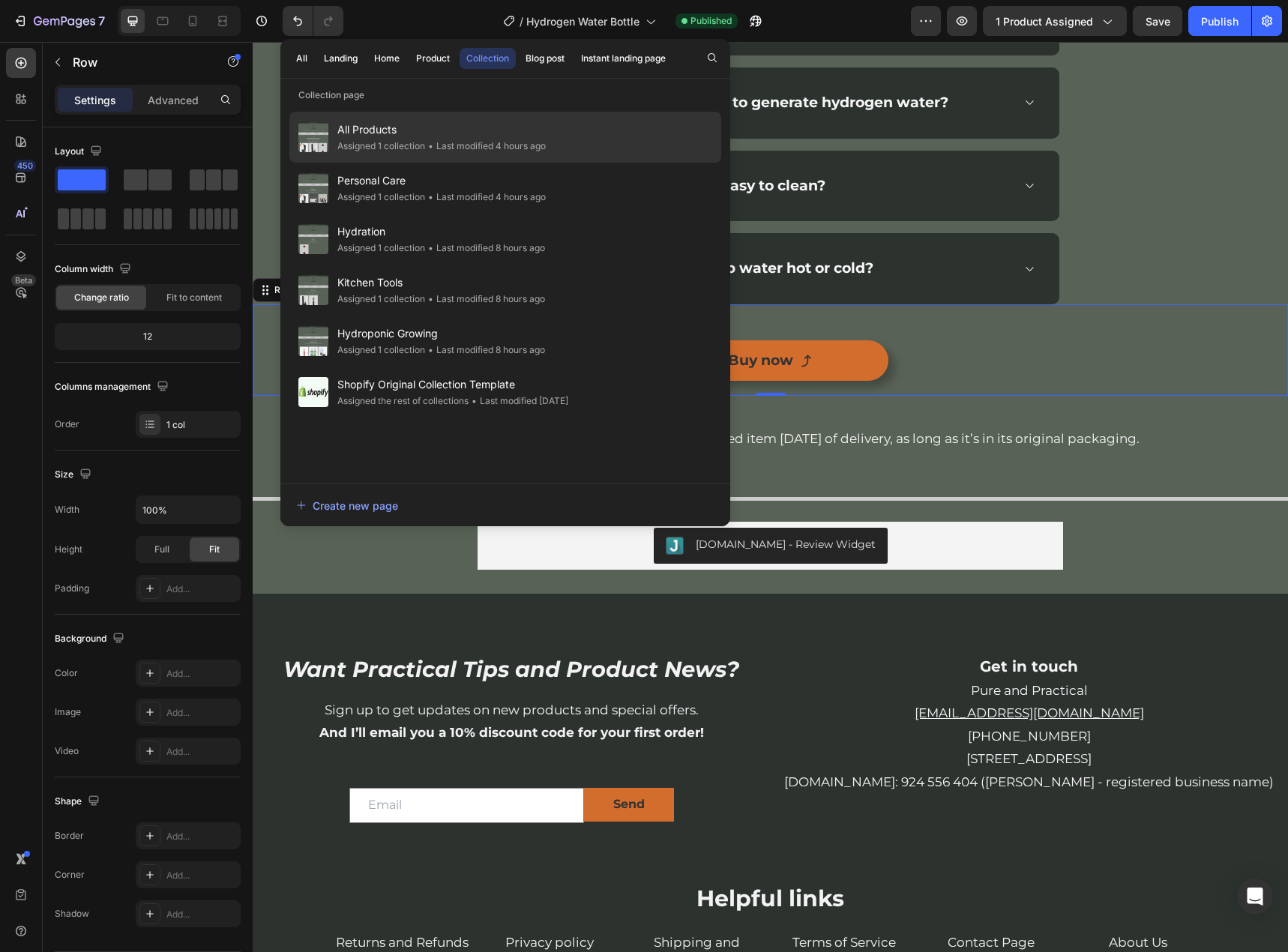
click at [418, 133] on span "All Products" at bounding box center [441, 130] width 208 height 18
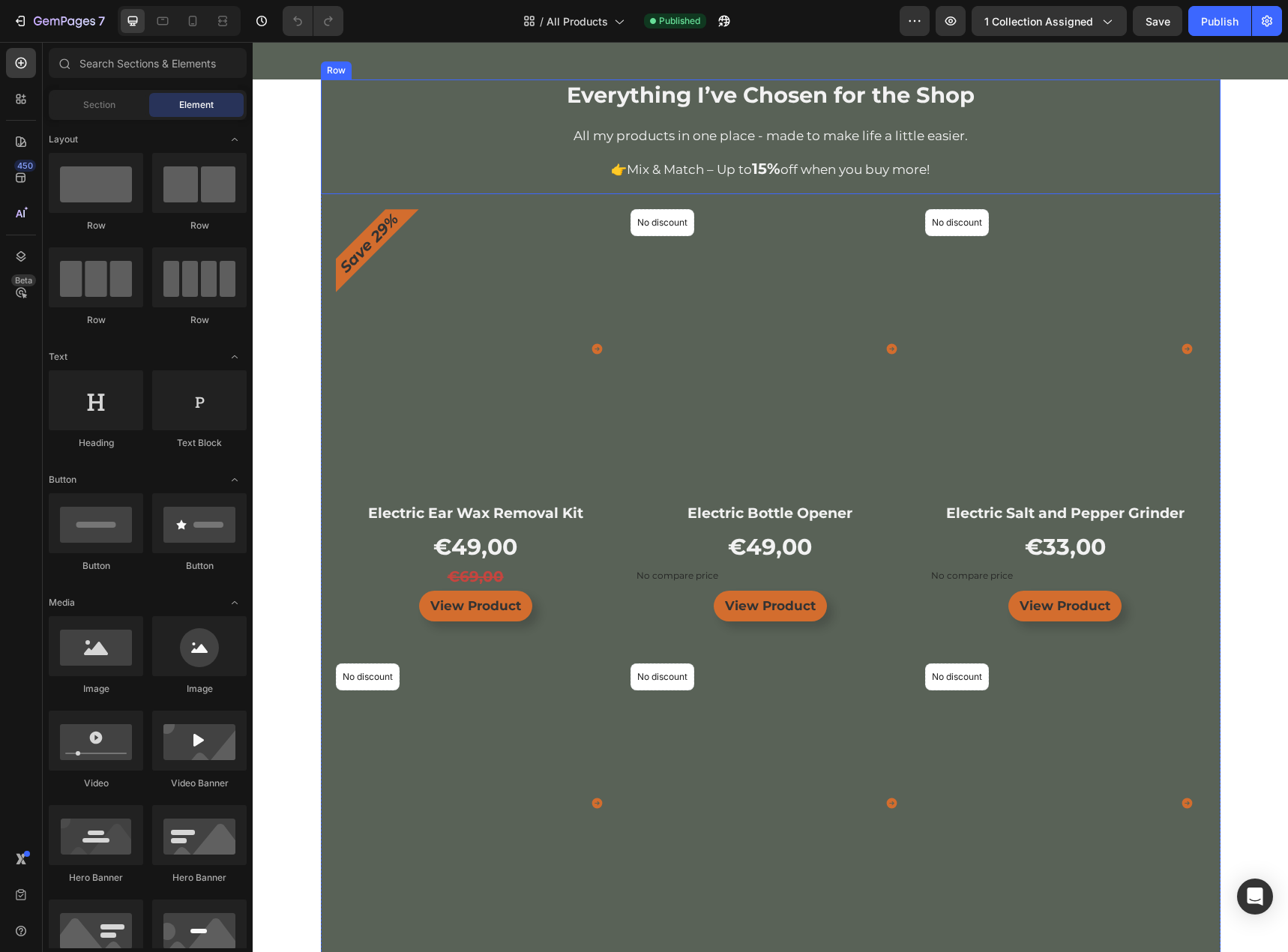
scroll to position [300, 0]
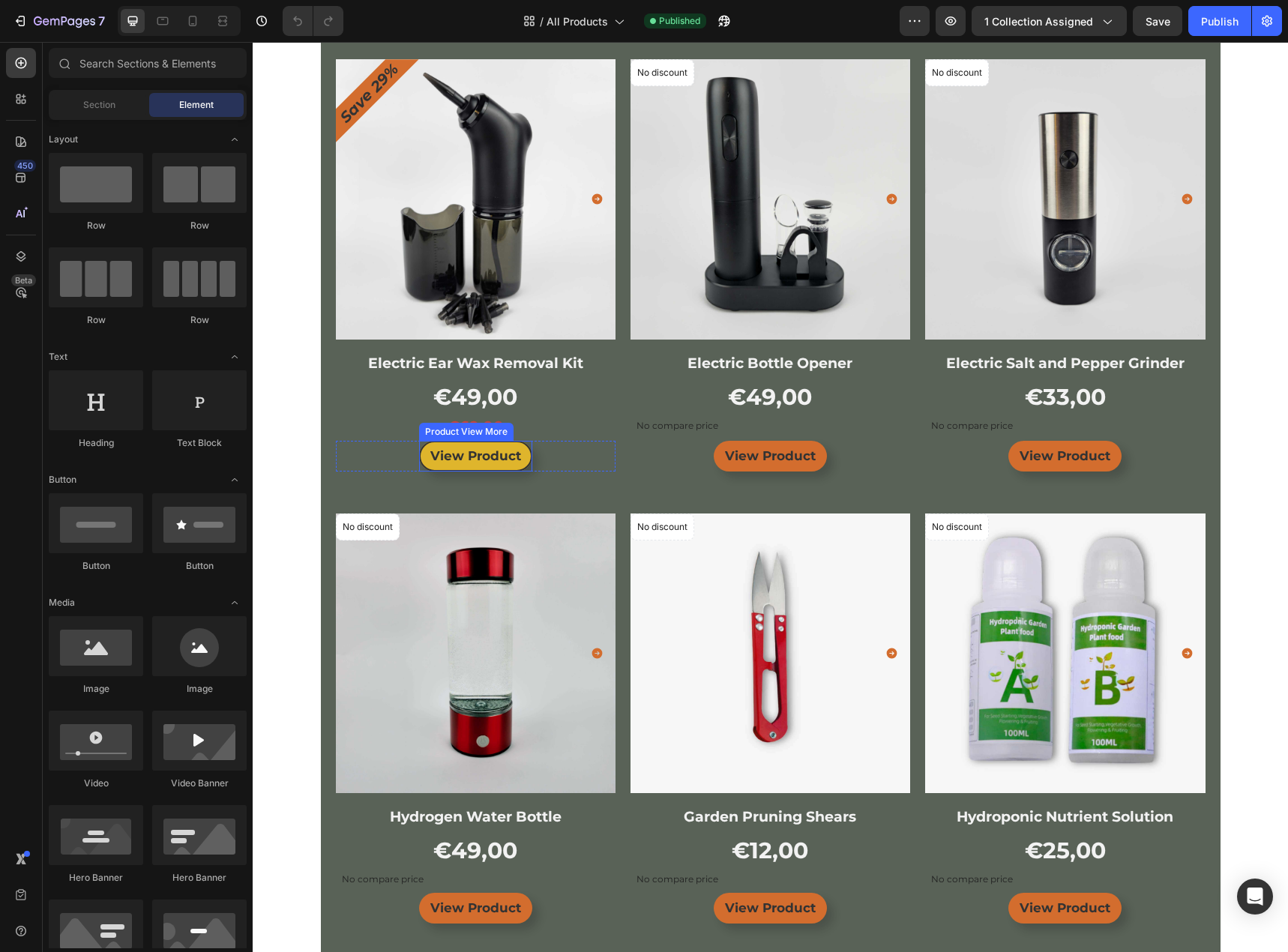
click at [524, 458] on button "View Product" at bounding box center [476, 456] width 113 height 31
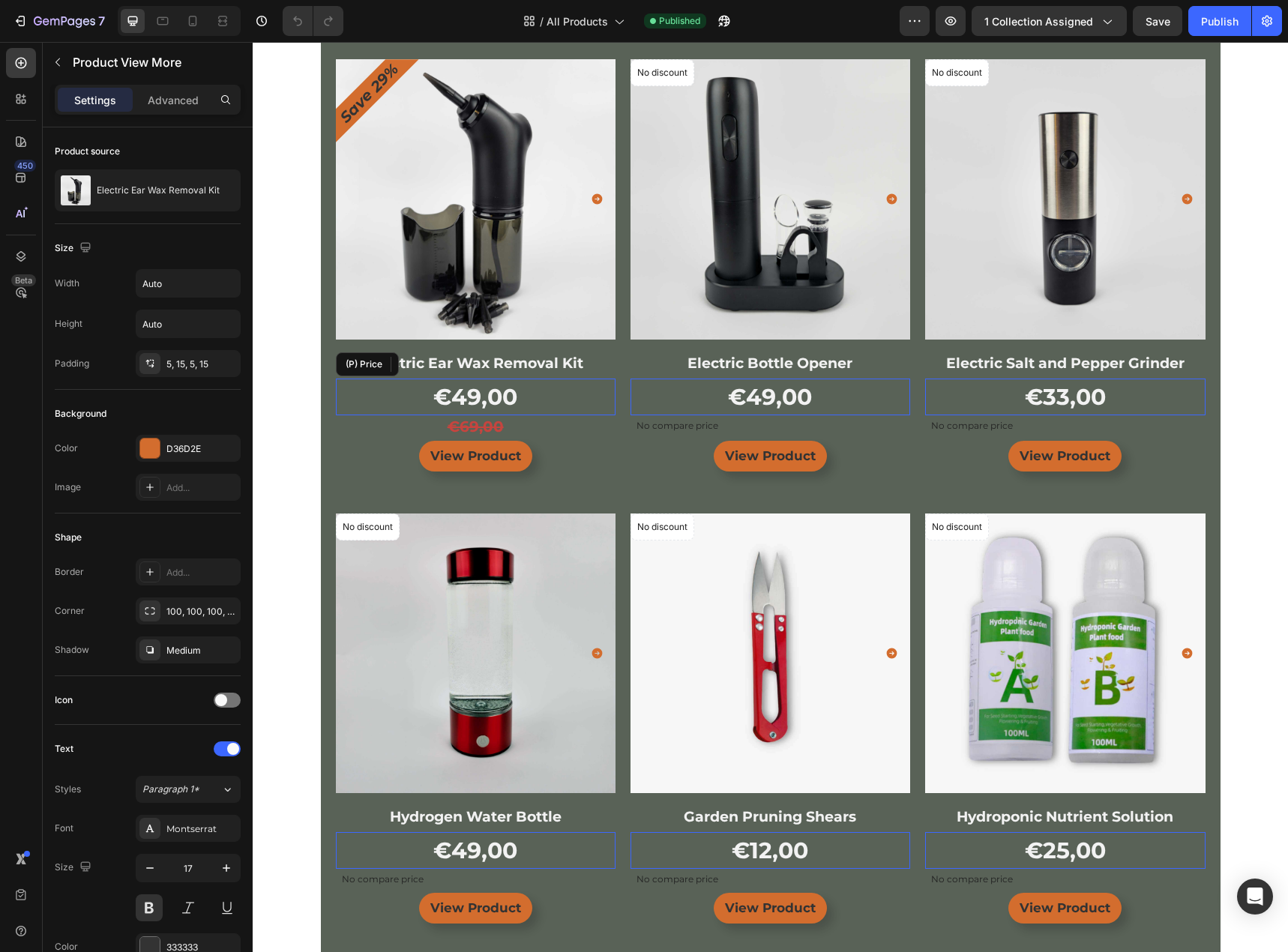
click at [593, 389] on div "€49,00" at bounding box center [476, 397] width 280 height 37
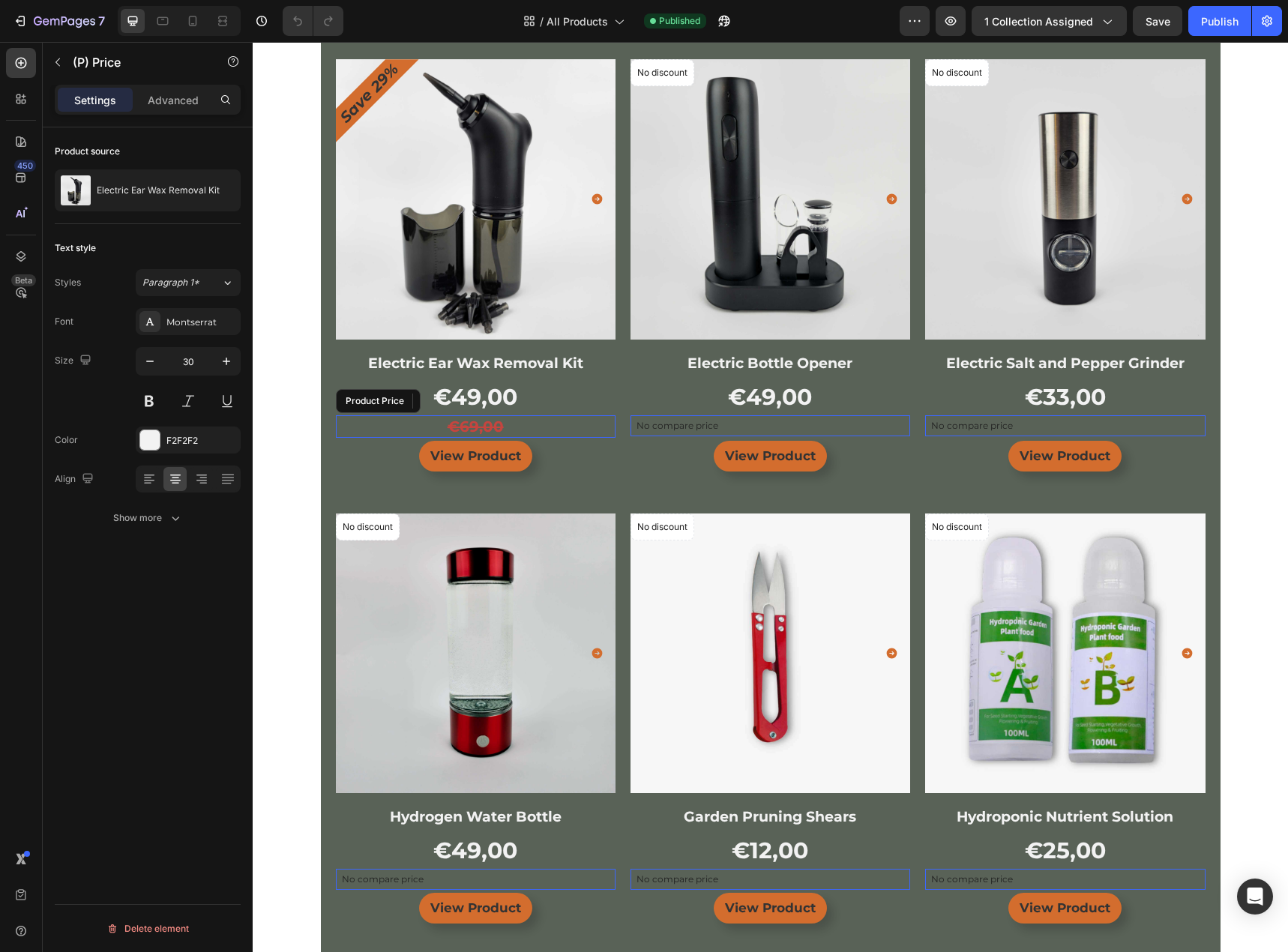
click at [491, 422] on div "€69,00" at bounding box center [476, 427] width 280 height 23
click at [205, 440] on div "C5453F" at bounding box center [188, 440] width 44 height 14
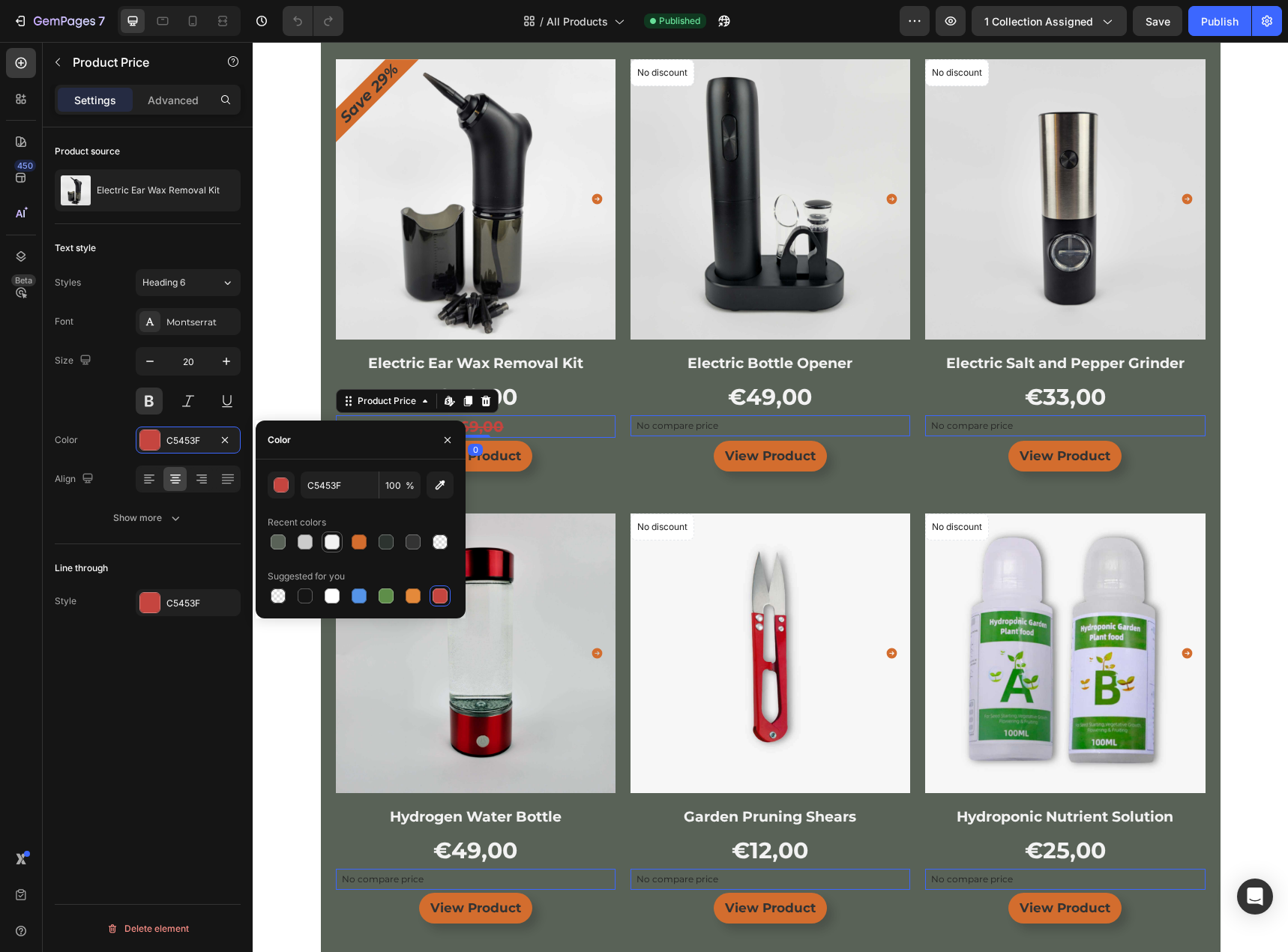
click at [329, 548] on div at bounding box center [332, 542] width 15 height 15
type input "F2F2F2"
click at [183, 607] on div "C5453F" at bounding box center [188, 603] width 44 height 14
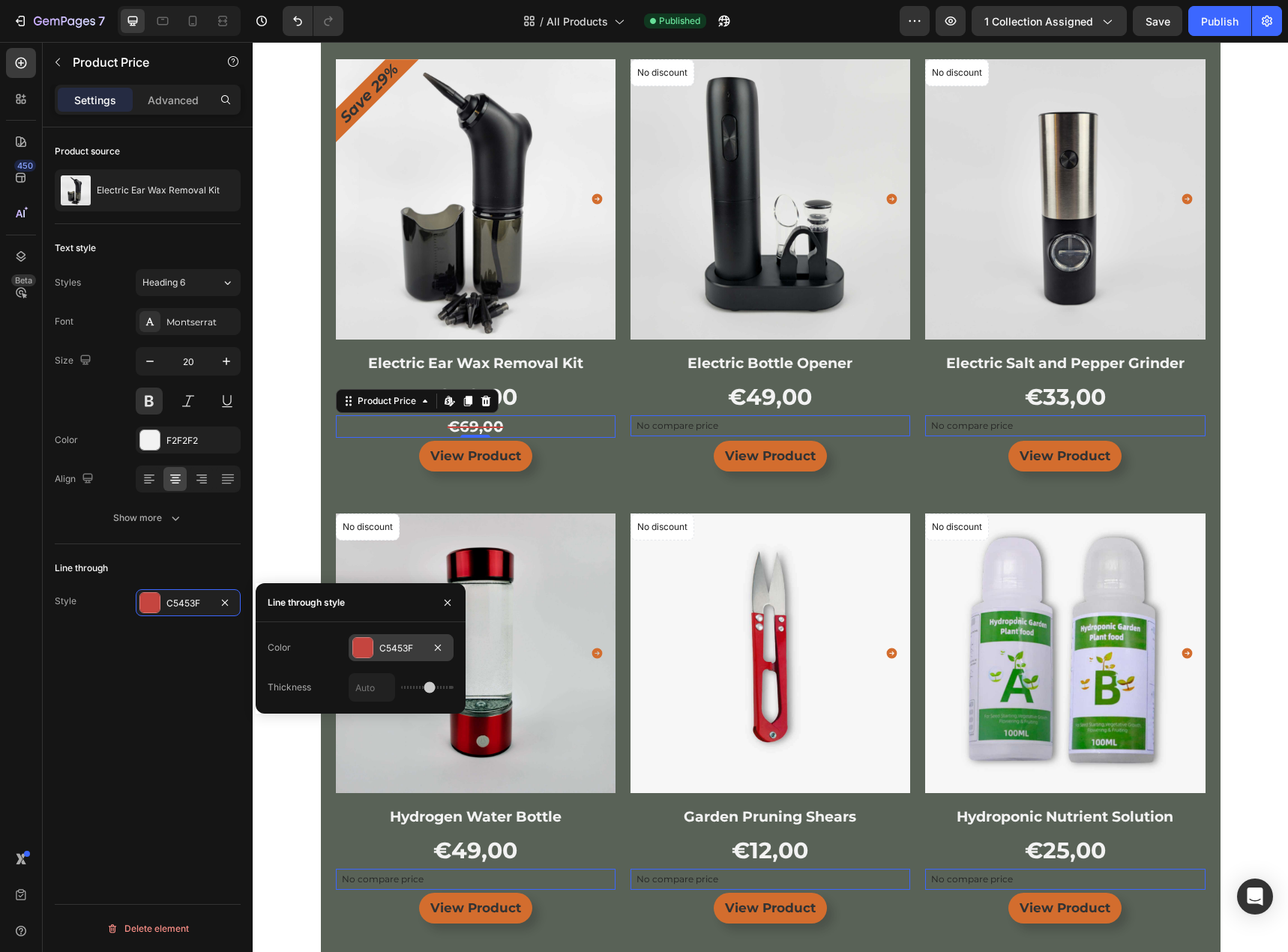
click at [393, 652] on div "C5453F" at bounding box center [401, 648] width 44 height 14
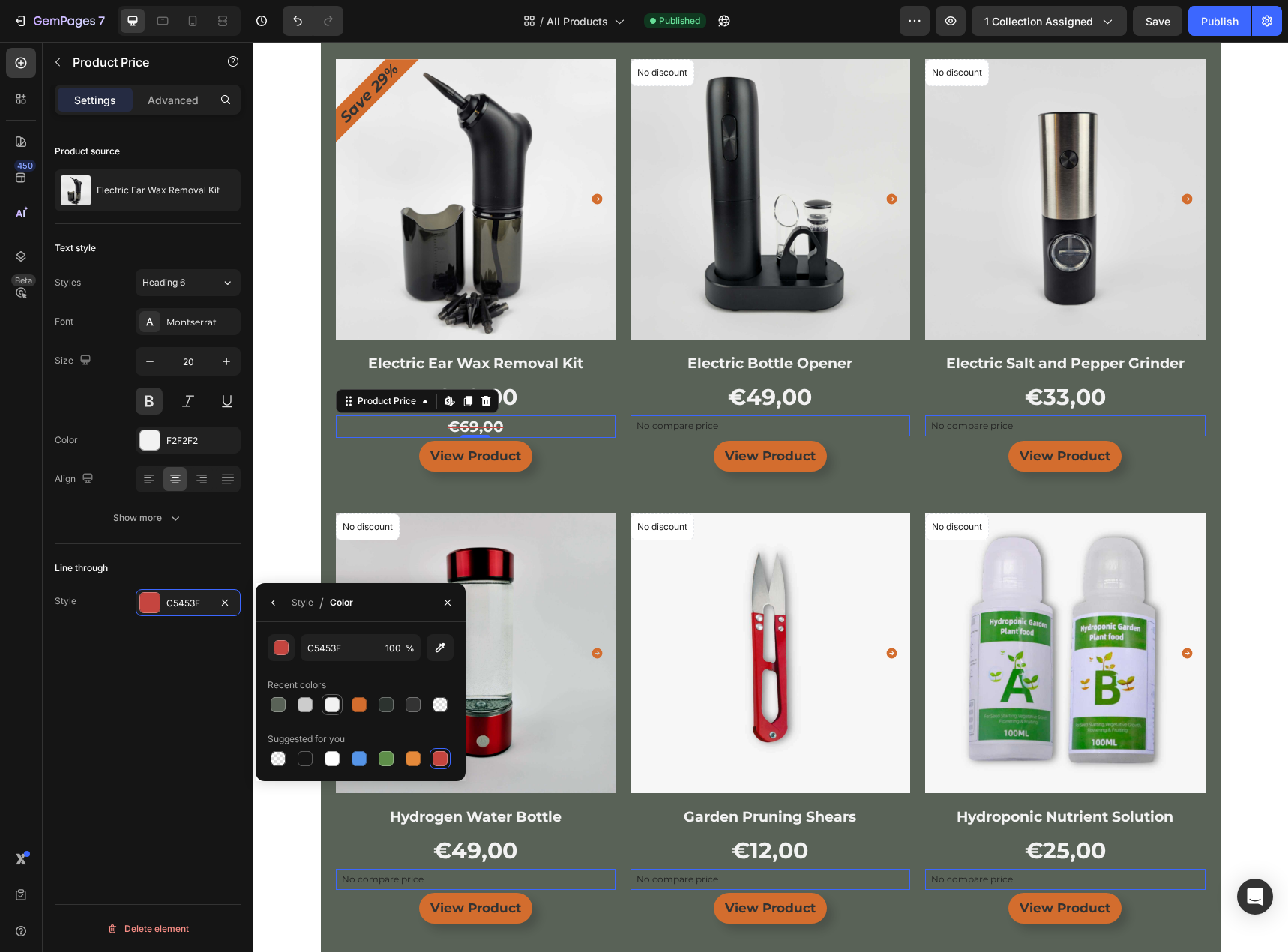
click at [333, 699] on div at bounding box center [332, 704] width 15 height 15
type input "F2F2F2"
click at [194, 555] on div "Line through Style F2F2F2" at bounding box center [147, 587] width 185 height 84
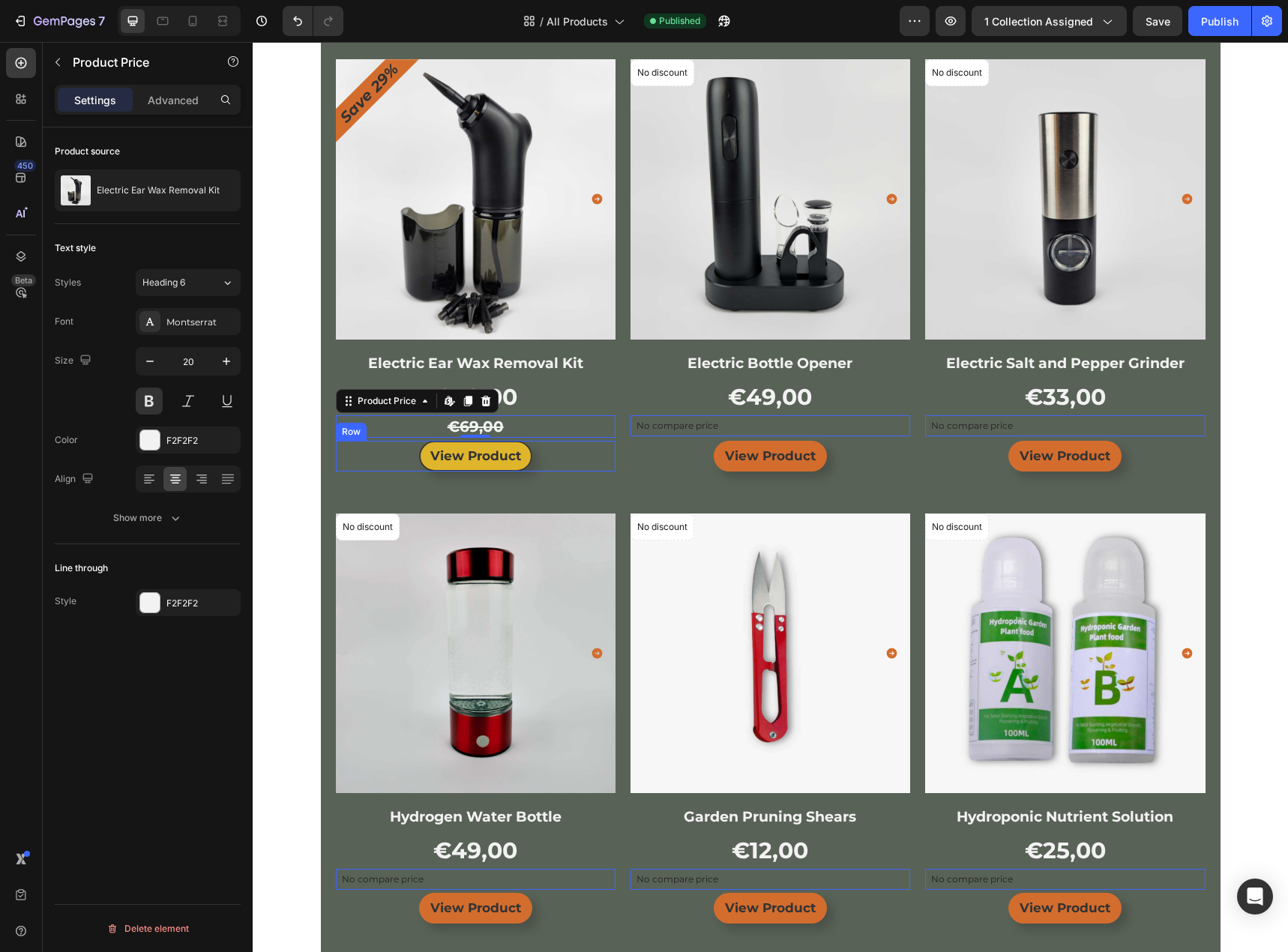
click at [524, 461] on button "View Product" at bounding box center [476, 456] width 113 height 31
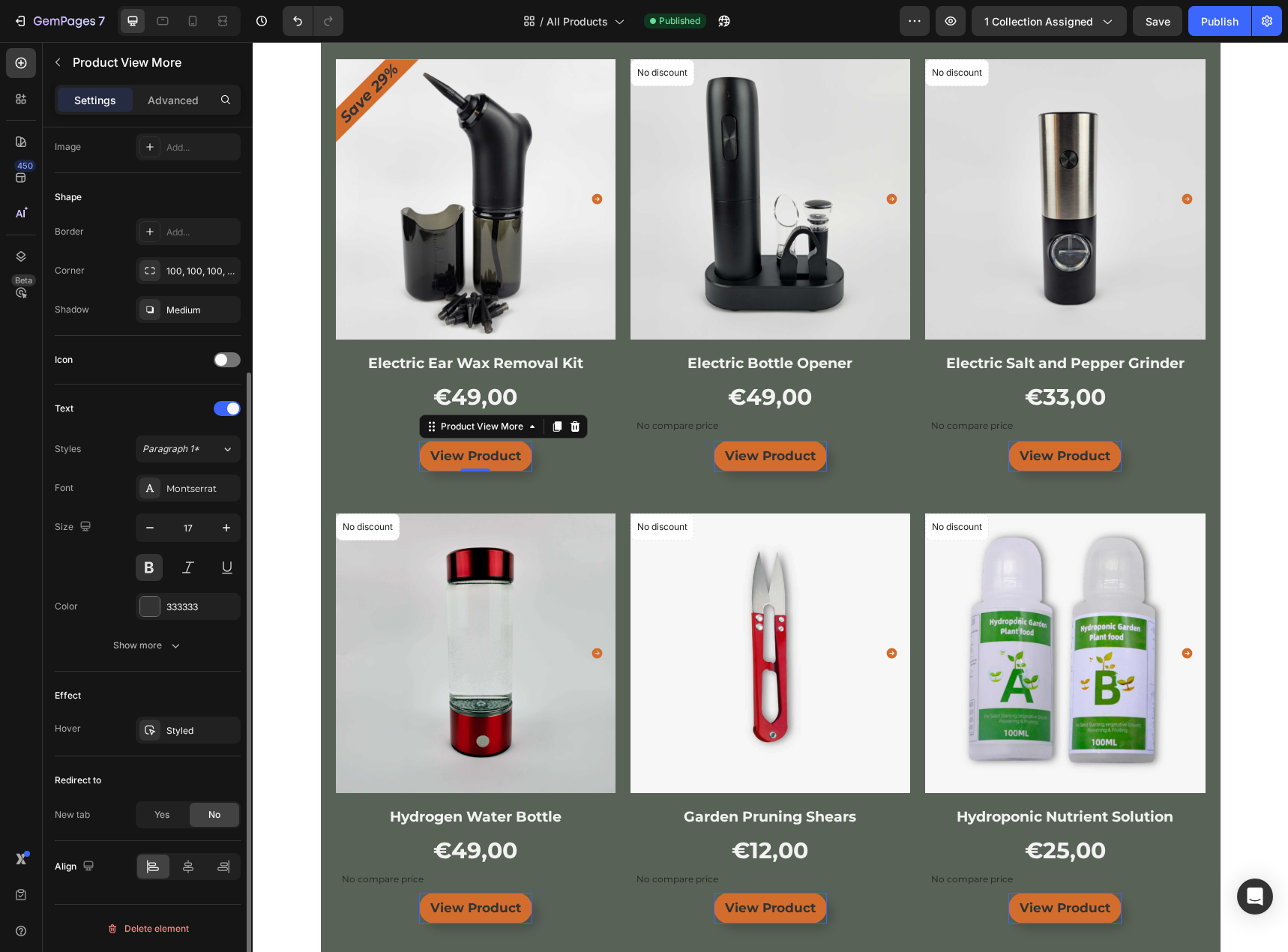
scroll to position [265, 0]
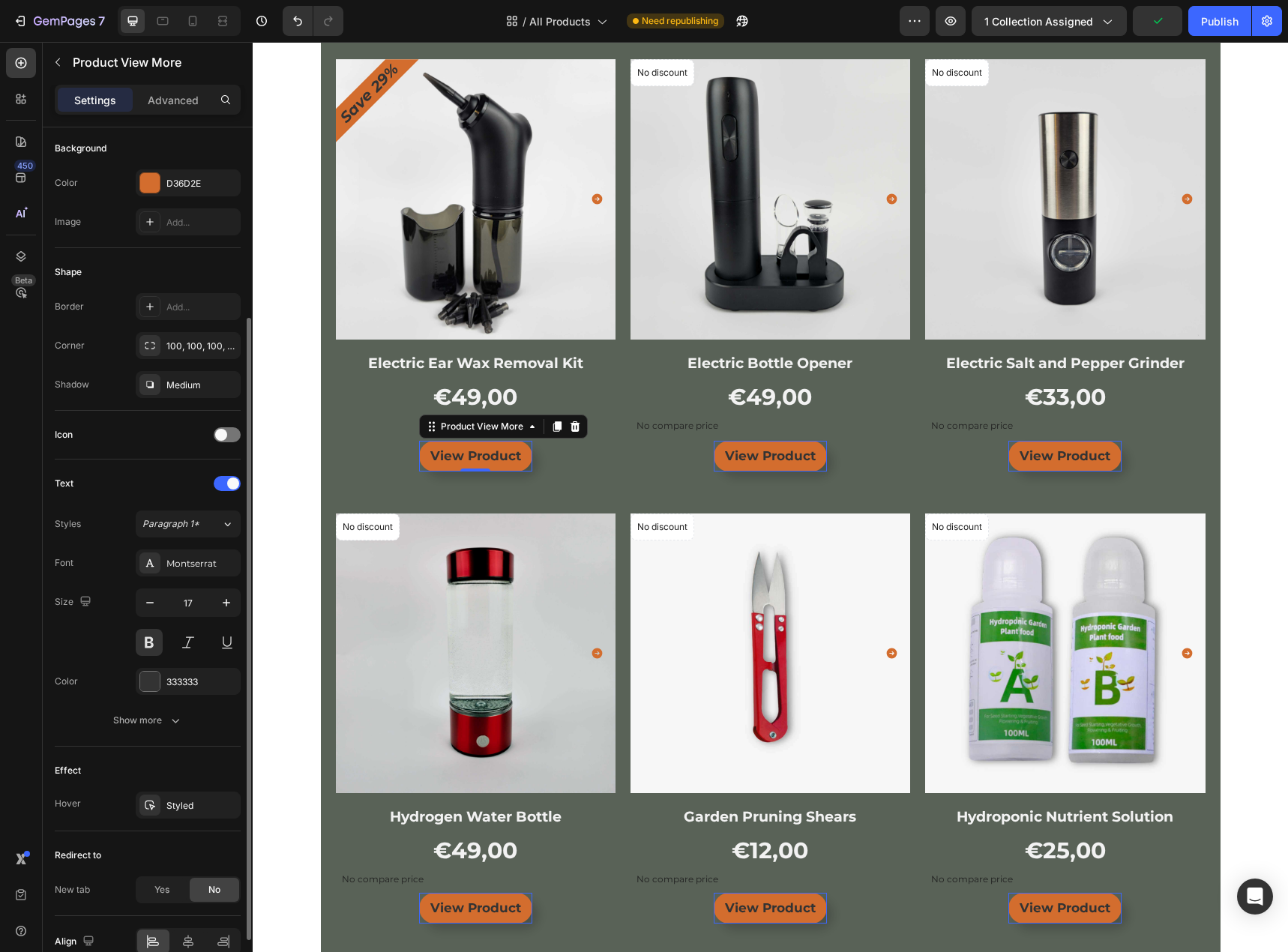
click at [143, 266] on div "Shape" at bounding box center [147, 272] width 185 height 24
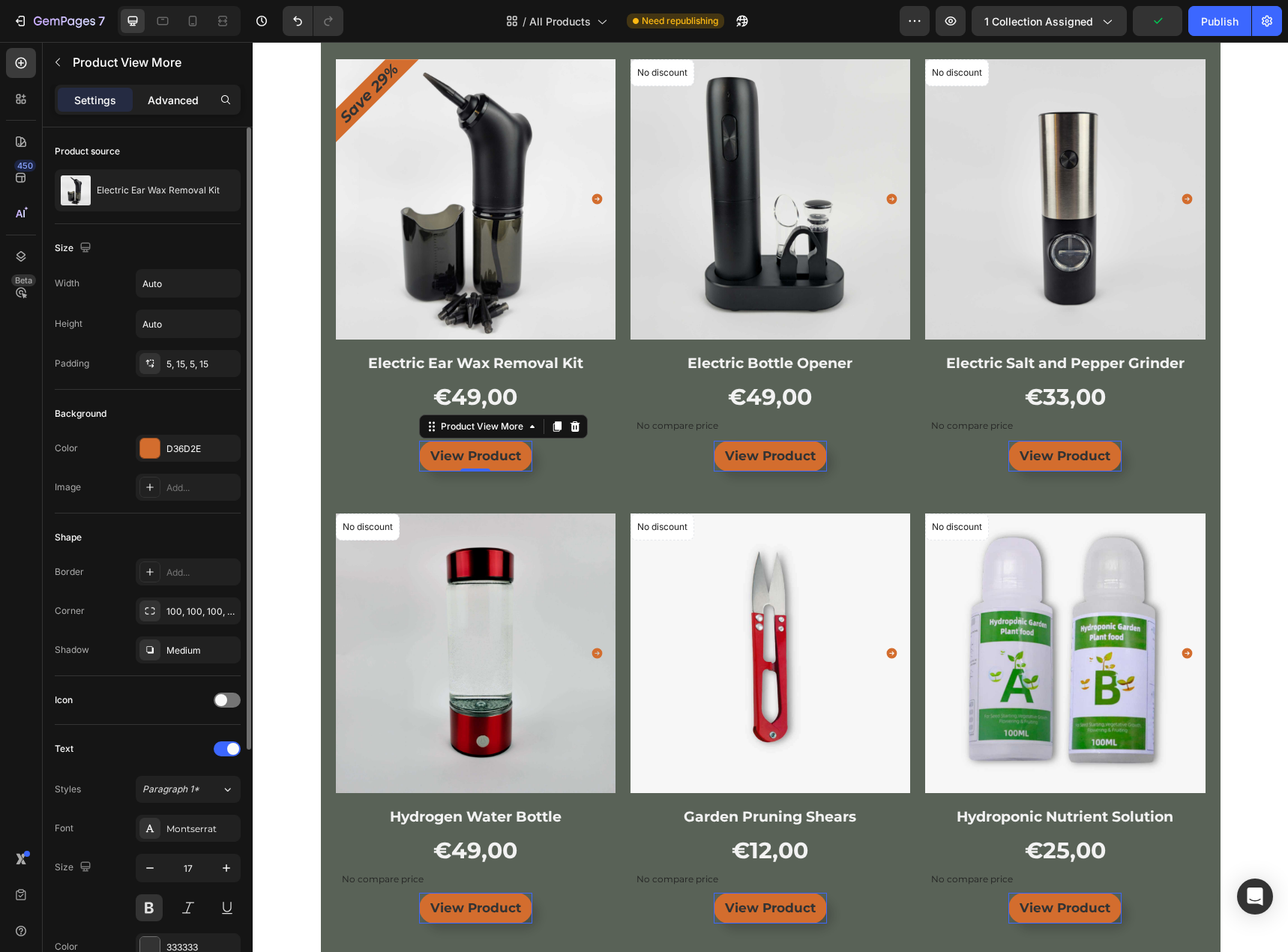
click at [176, 94] on p "Advanced" at bounding box center [174, 100] width 51 height 16
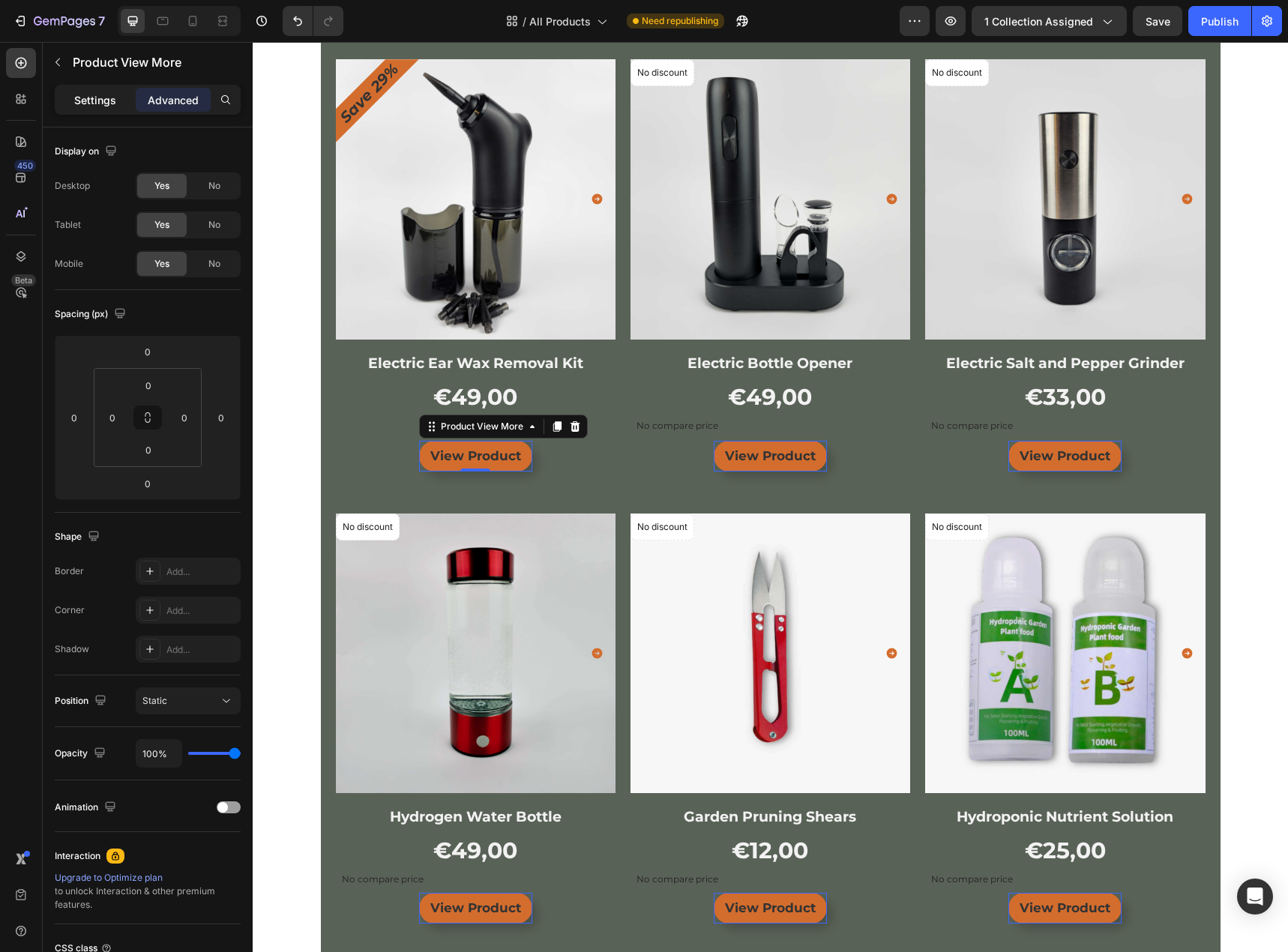
click at [108, 98] on p "Settings" at bounding box center [95, 100] width 42 height 16
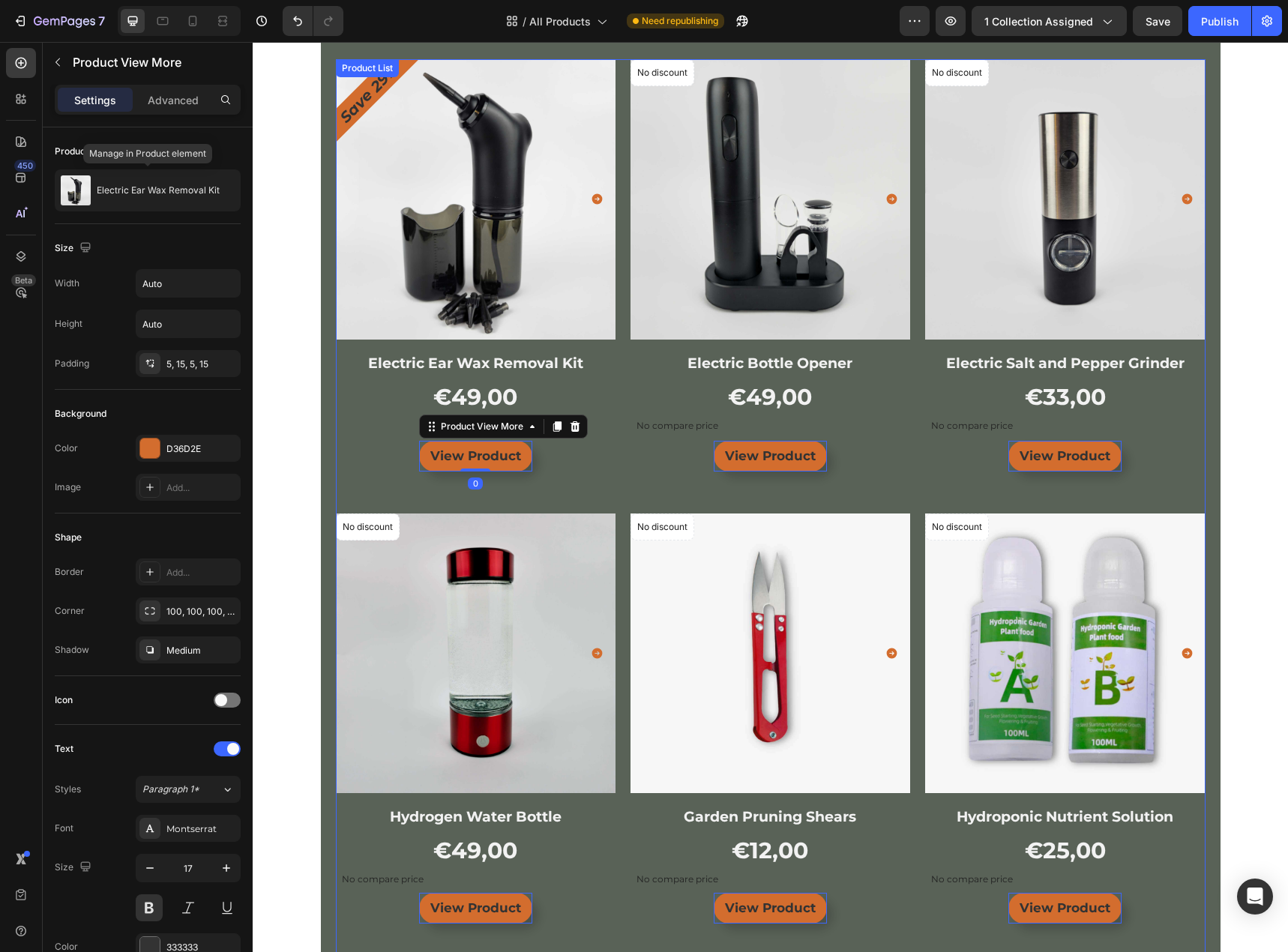
click at [586, 474] on div "Product Images & Gallery Save 29% Product Badge Row Electric Ear Wax Removal Ki…" at bounding box center [476, 271] width 280 height 424
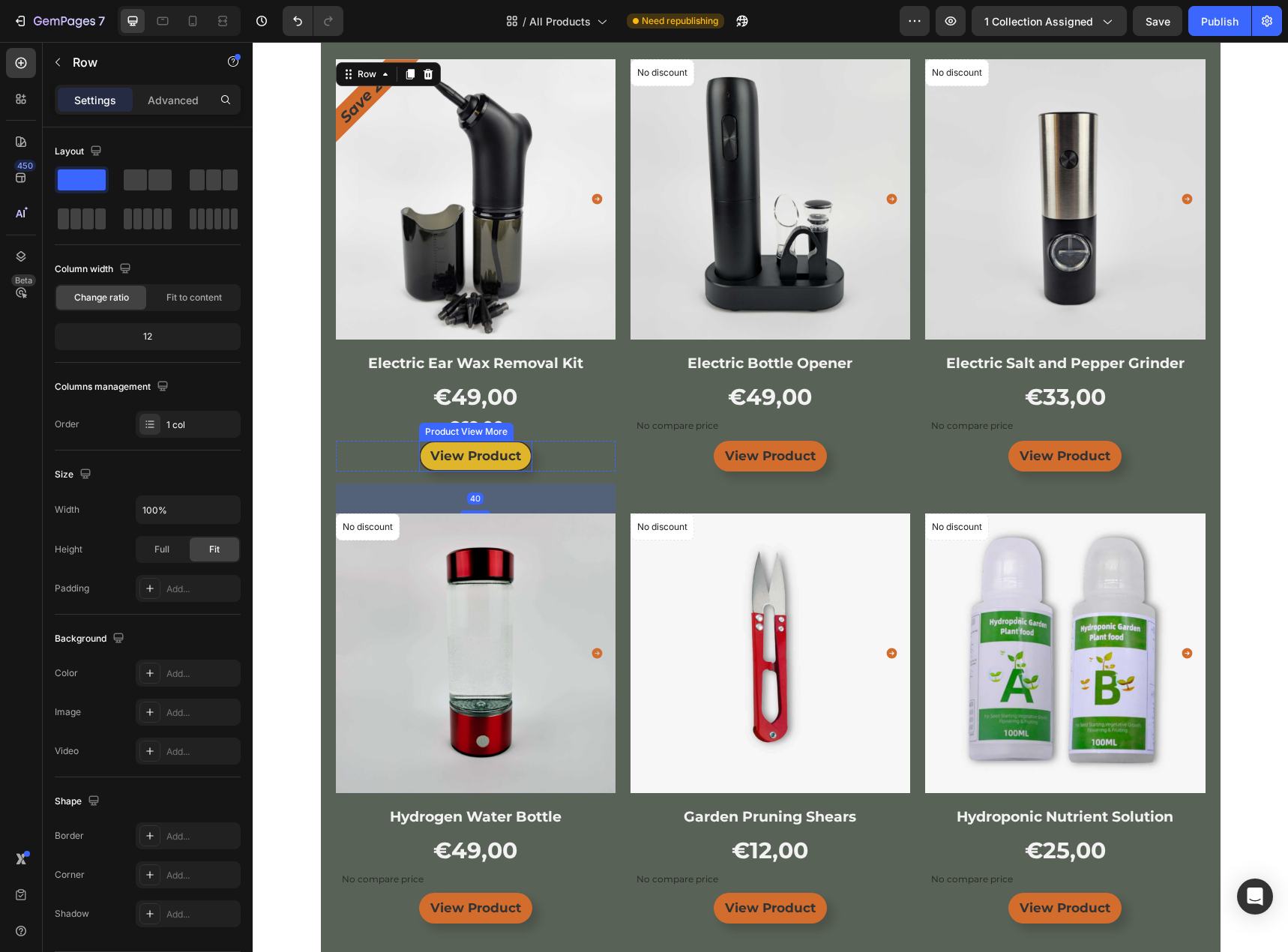
click at [523, 458] on button "View Product" at bounding box center [476, 456] width 113 height 31
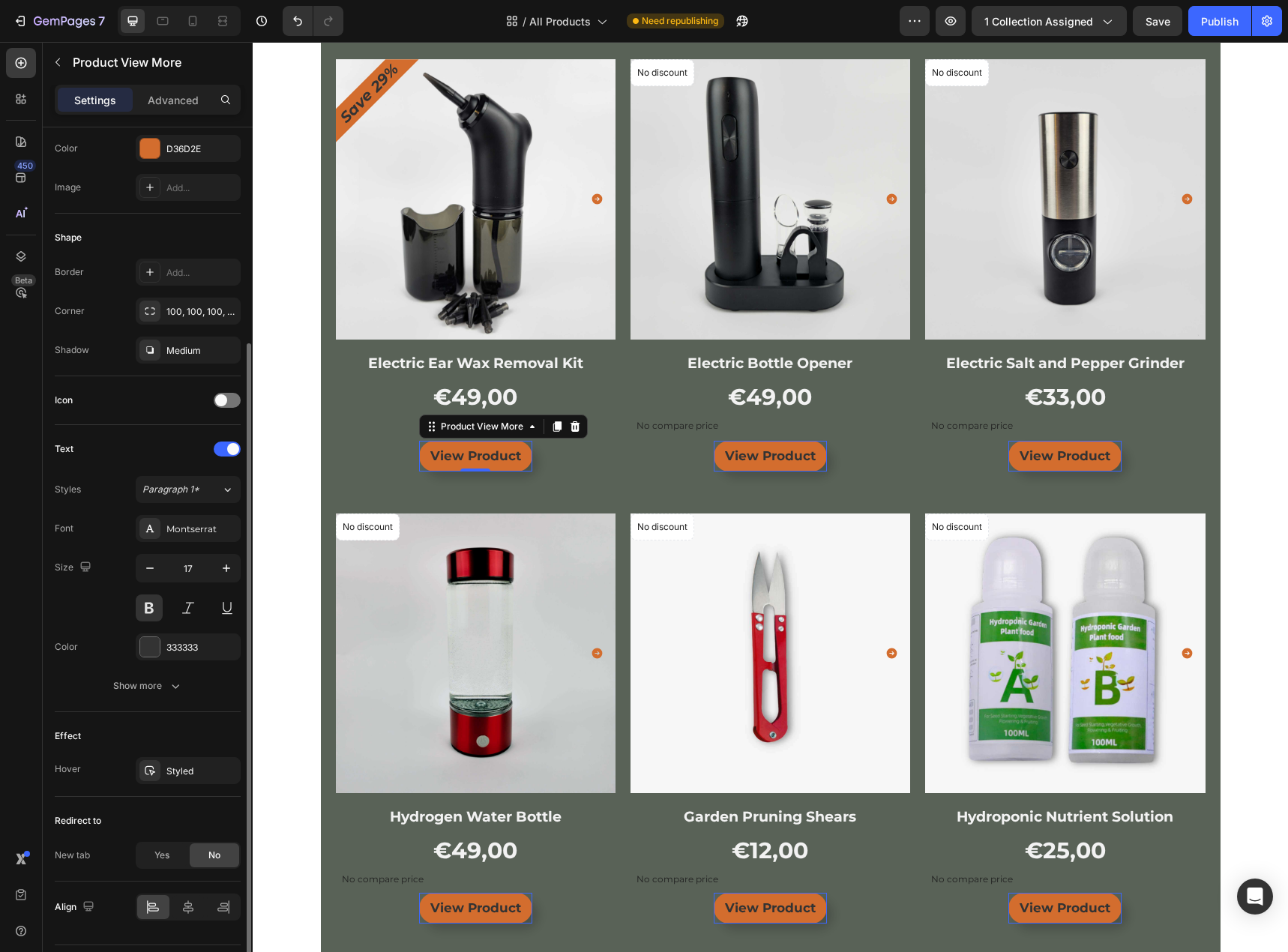
scroll to position [341, 0]
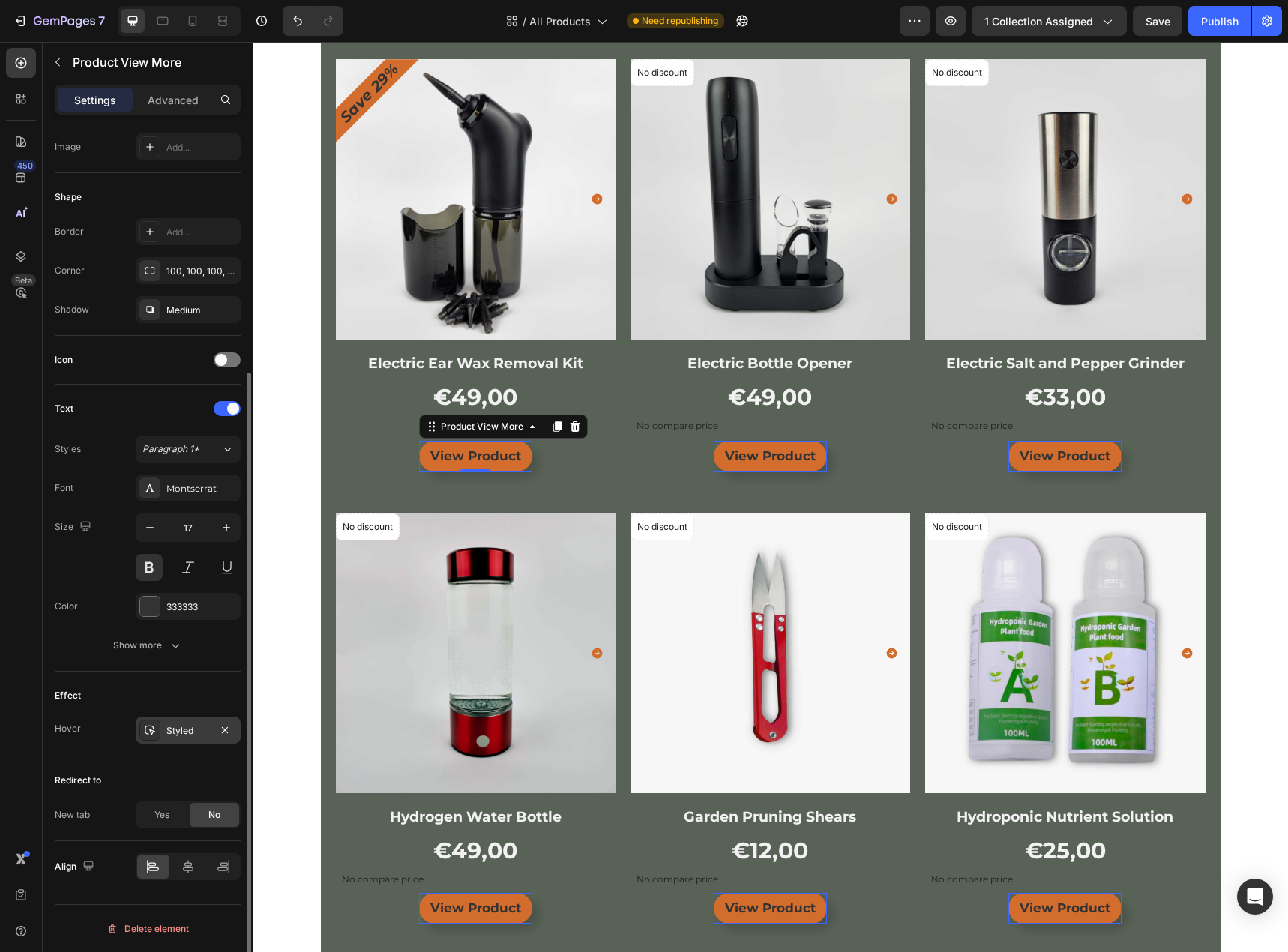
click at [178, 730] on div "Styled" at bounding box center [188, 731] width 44 height 14
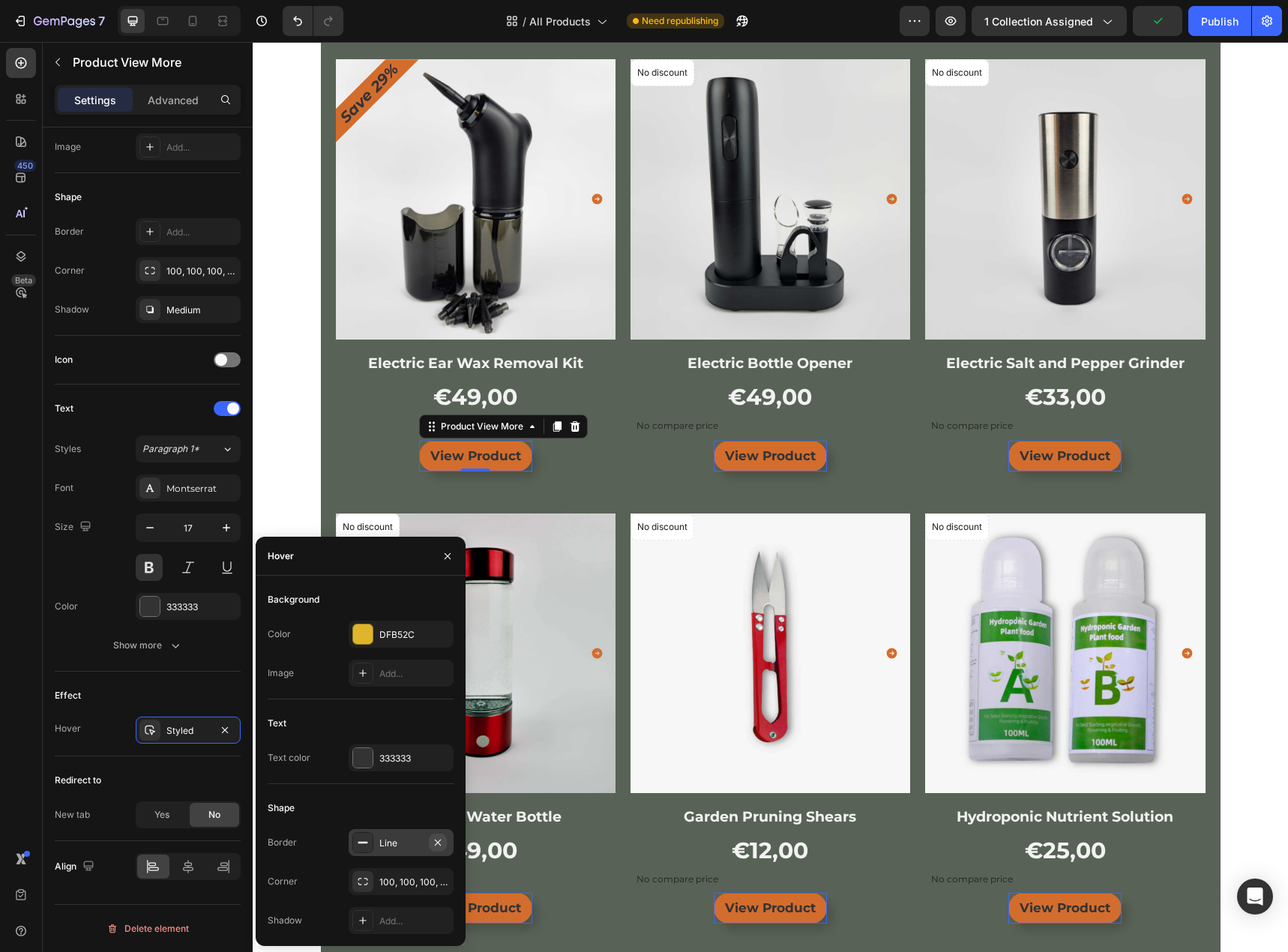
click at [443, 848] on icon "button" at bounding box center [438, 842] width 12 height 12
click at [618, 497] on div "Product Images & Gallery Save 29% Product Badge Row Electric Ear Wax Removal Ki…" at bounding box center [771, 950] width 870 height 1782
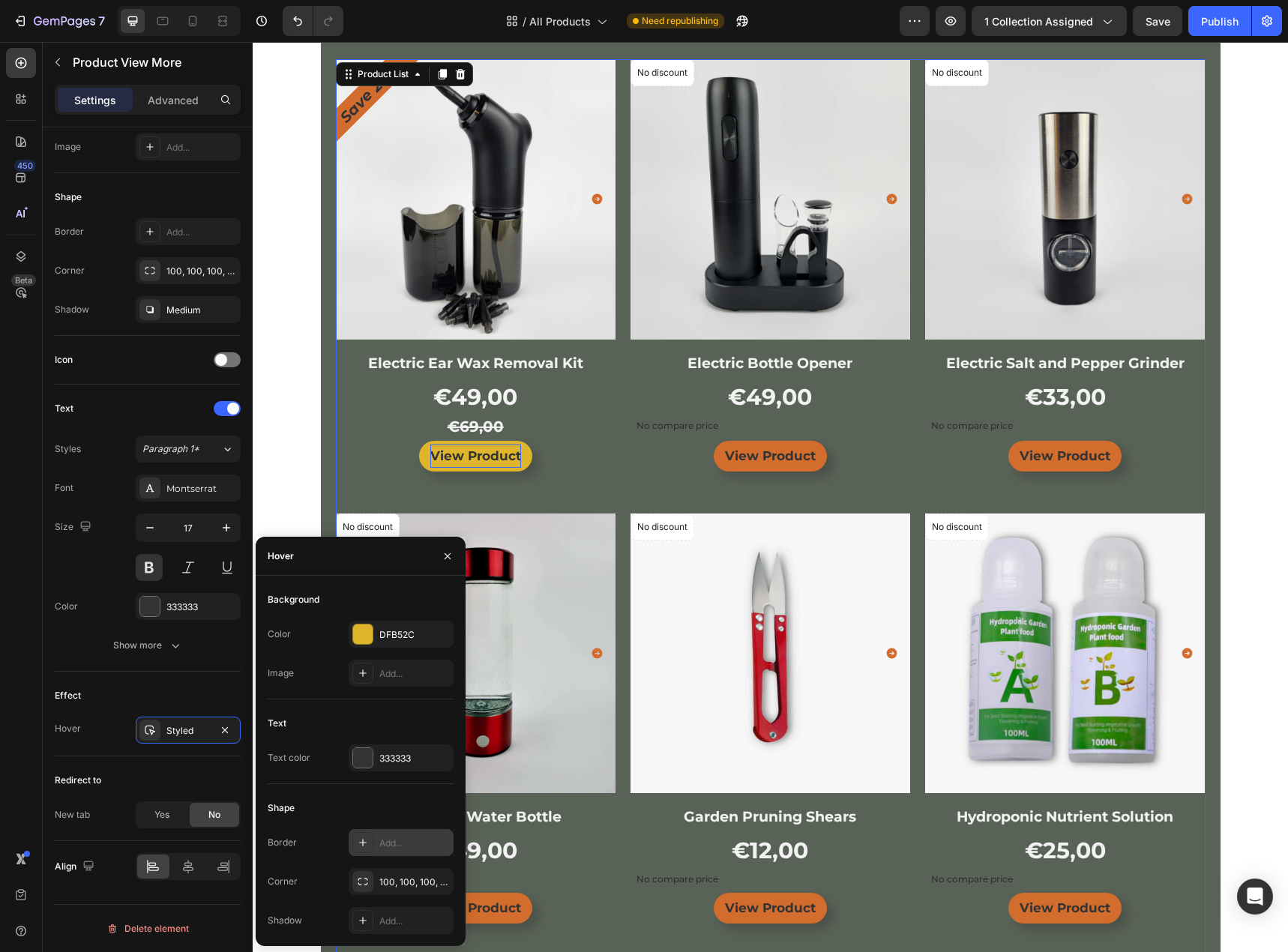
scroll to position [0, 0]
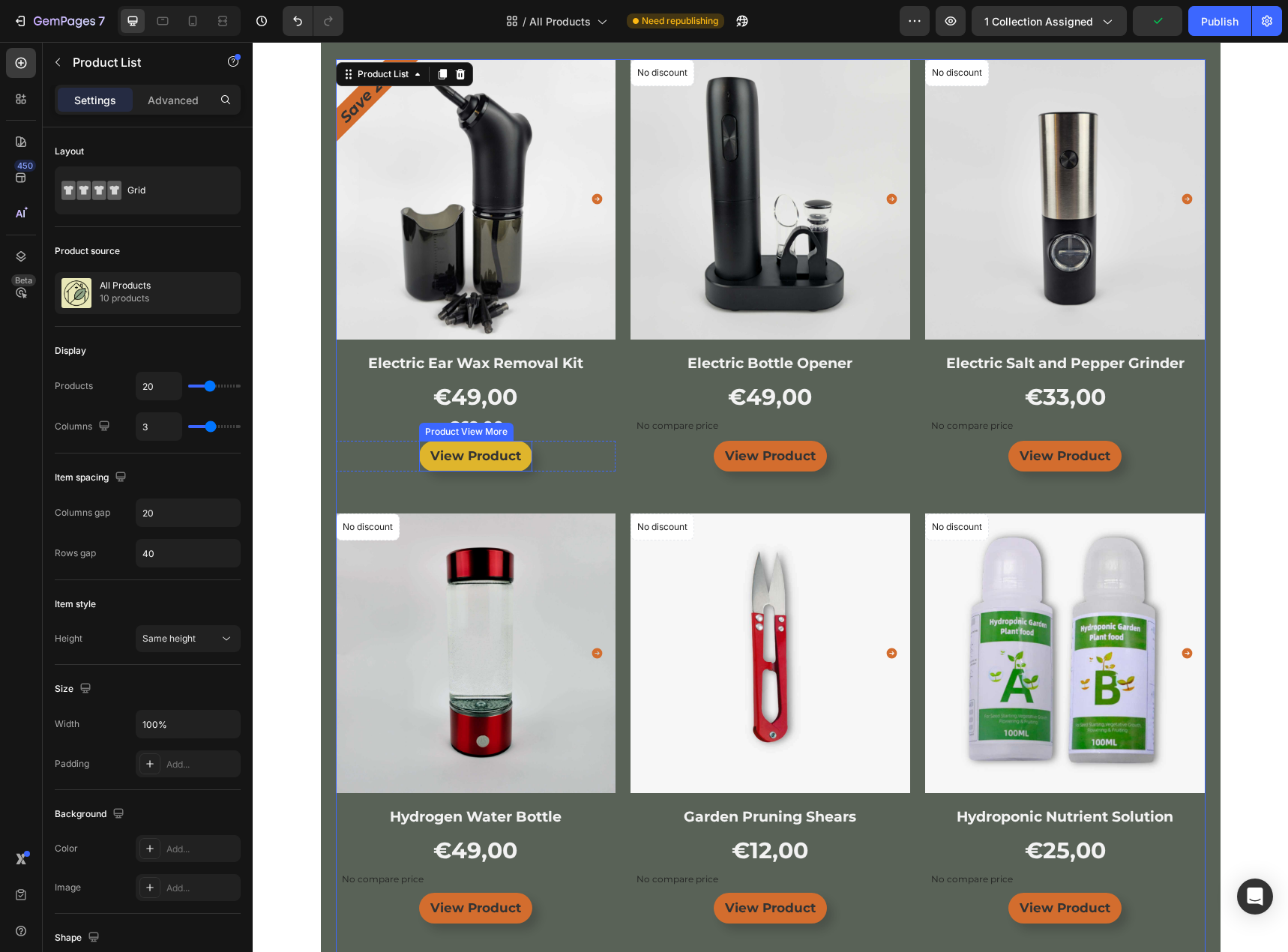
click at [523, 459] on button "View Product" at bounding box center [476, 456] width 113 height 31
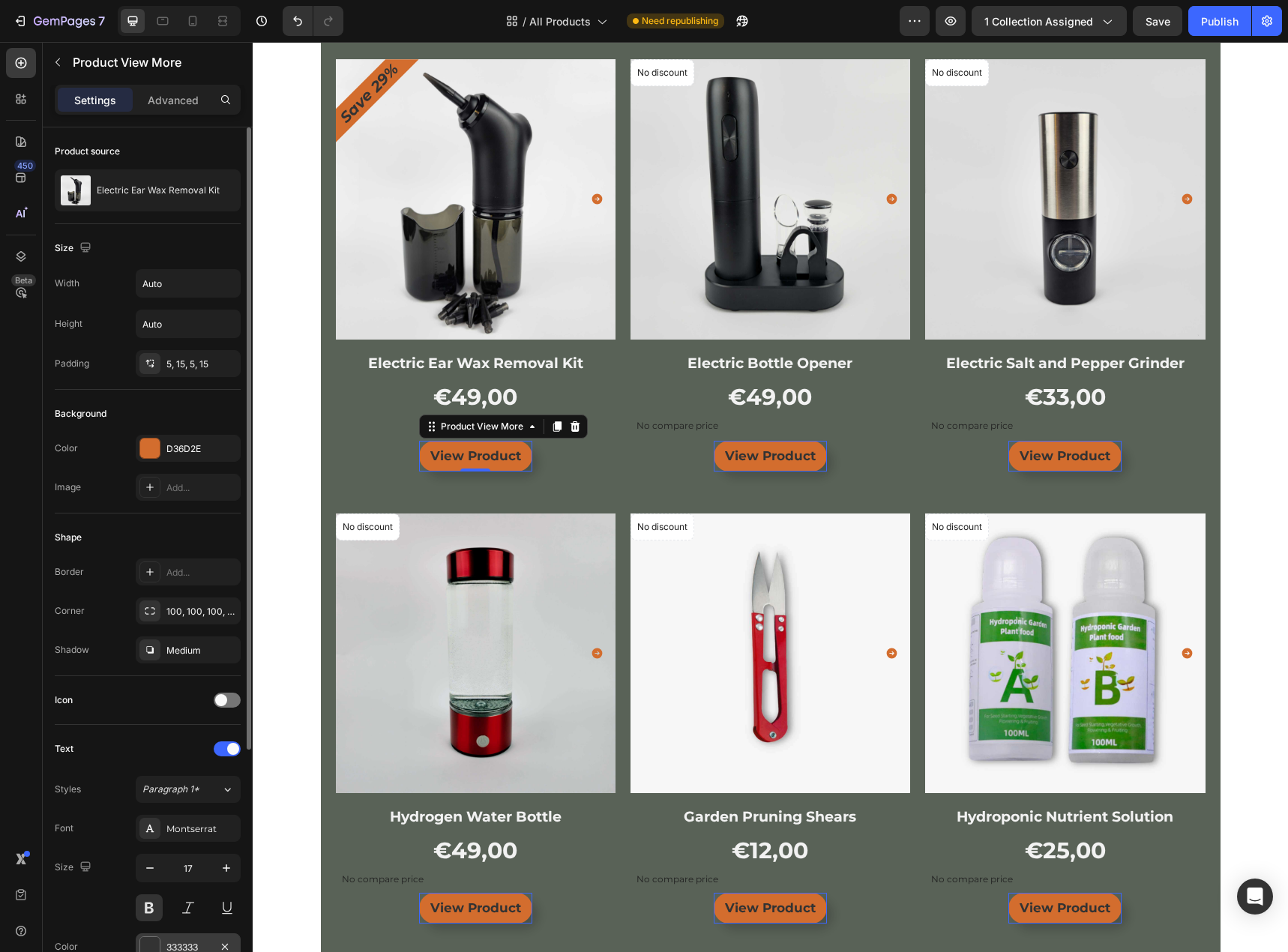
scroll to position [341, 0]
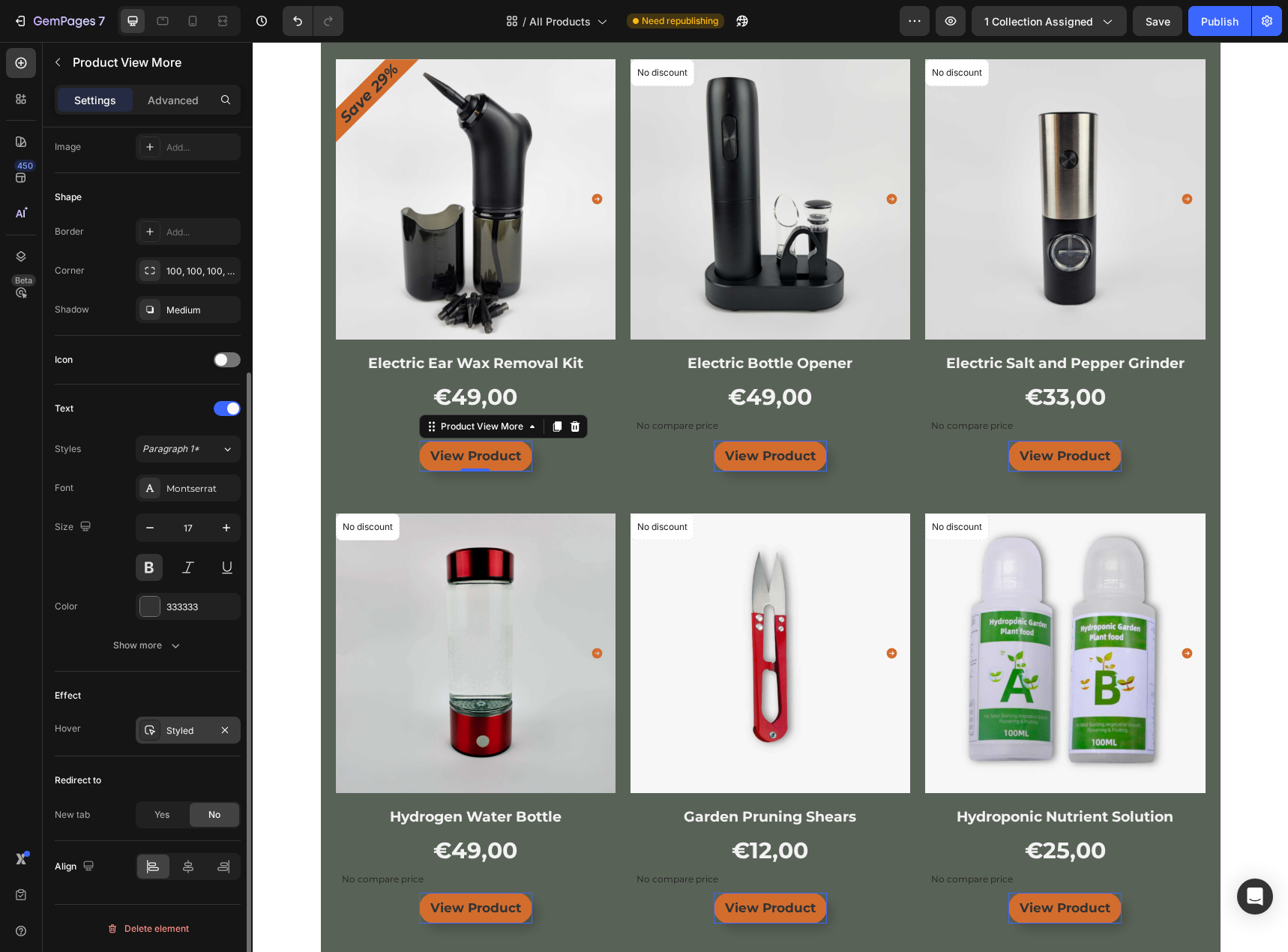
click at [187, 738] on div "Styled" at bounding box center [188, 730] width 105 height 27
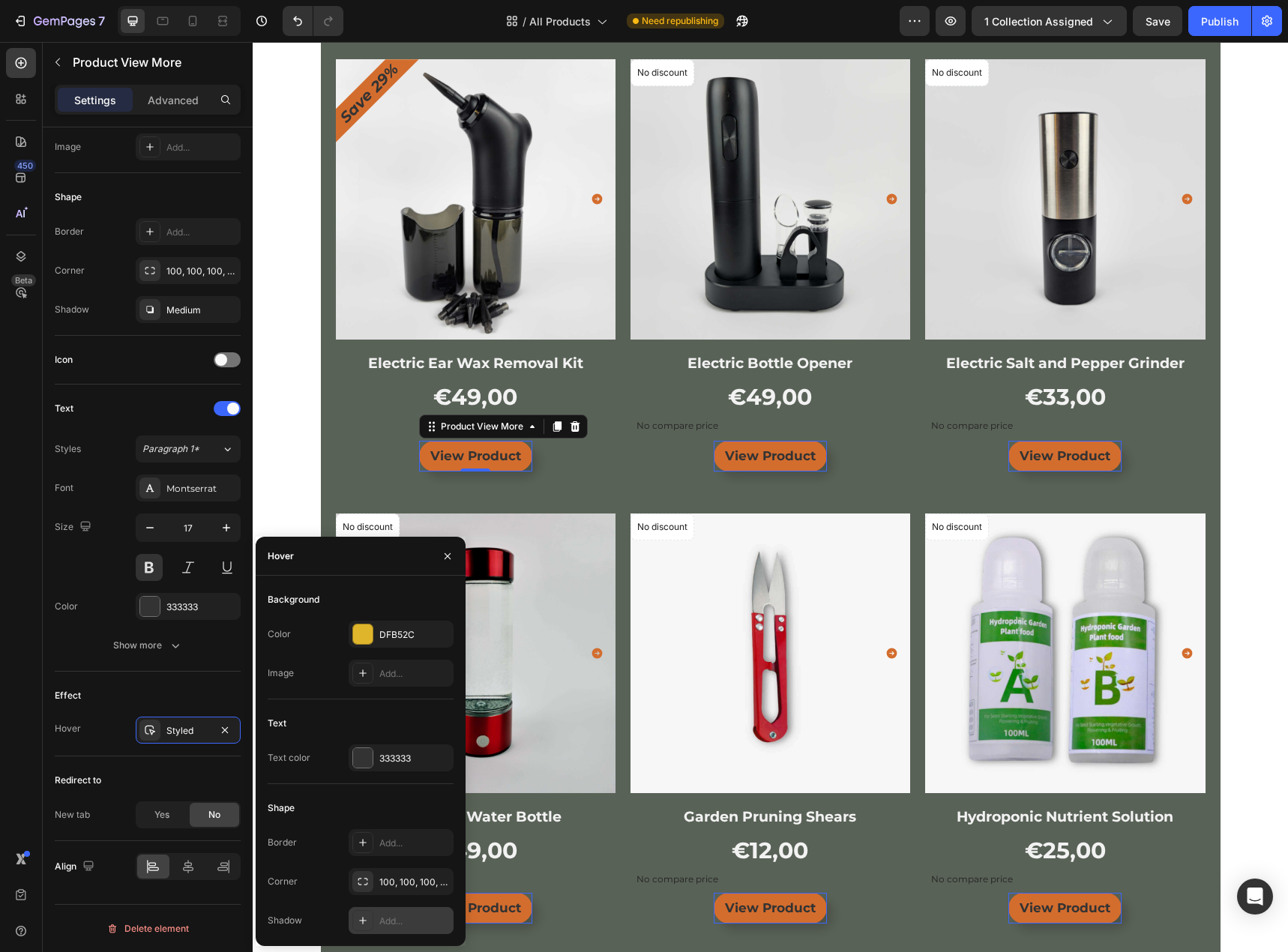
click at [392, 925] on div "Add..." at bounding box center [414, 921] width 70 height 14
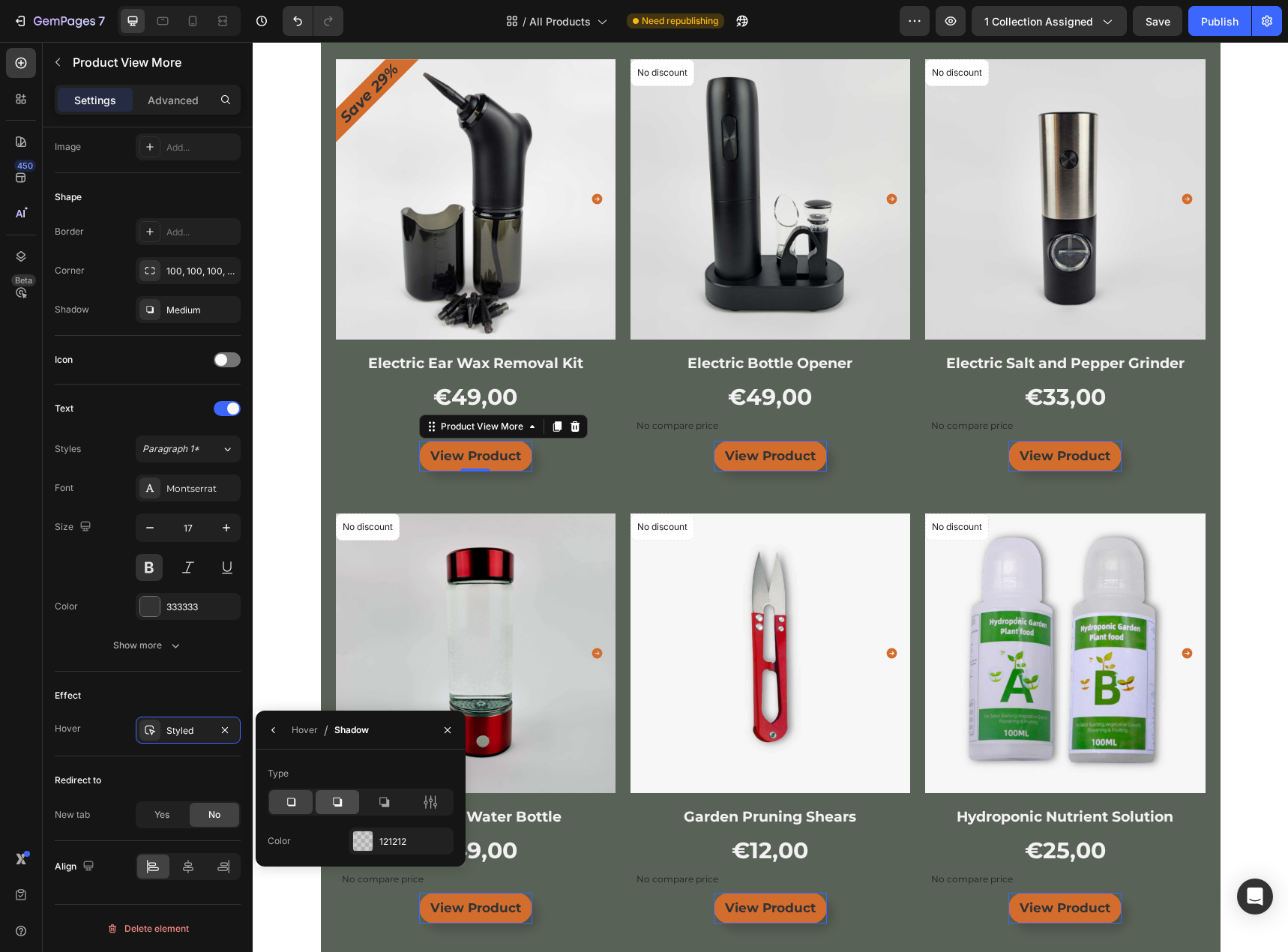
click at [341, 799] on icon at bounding box center [337, 802] width 9 height 9
click at [596, 471] on div "View Product Product View More 0 Row" at bounding box center [476, 456] width 280 height 31
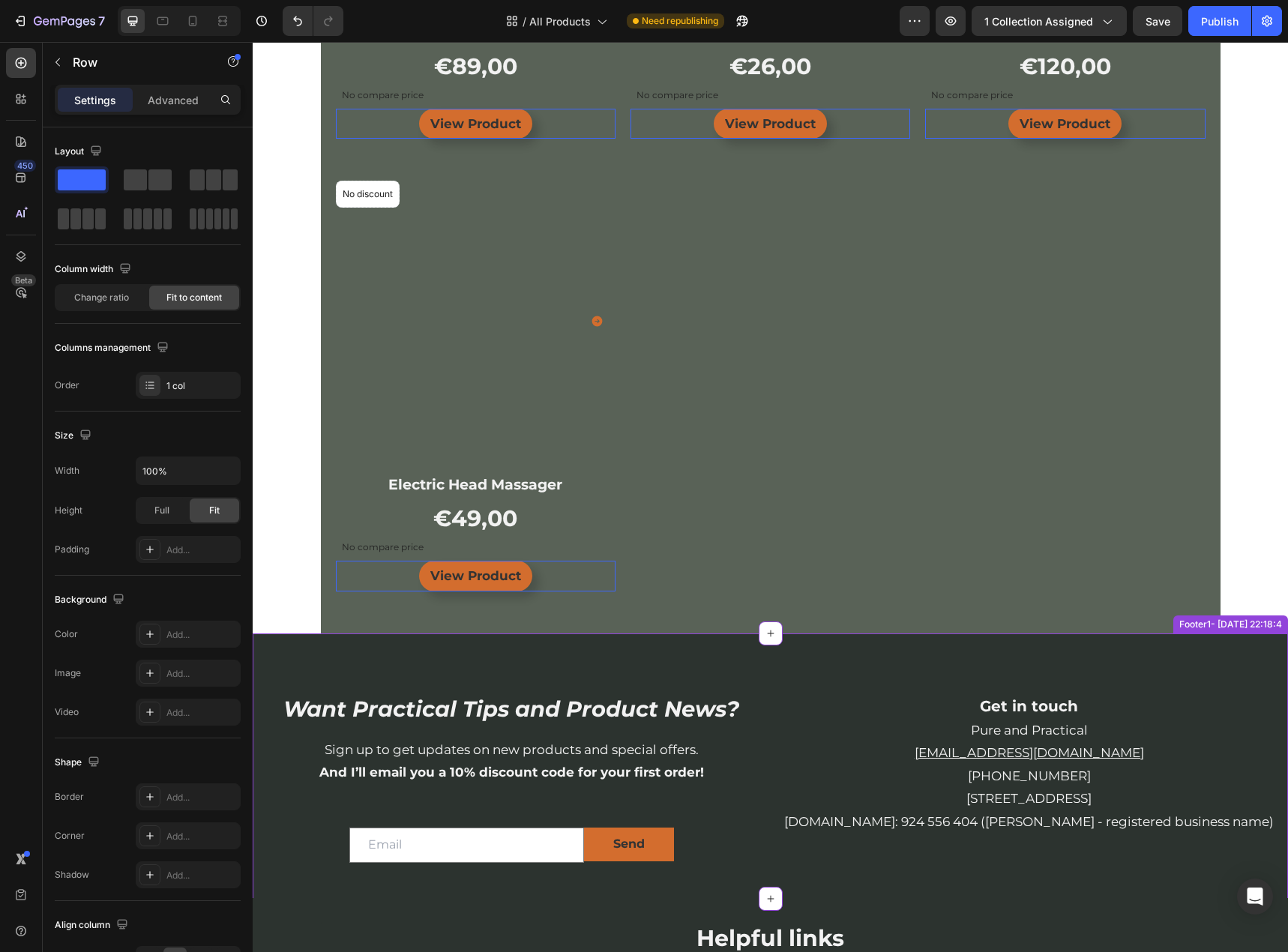
scroll to position [1649, 0]
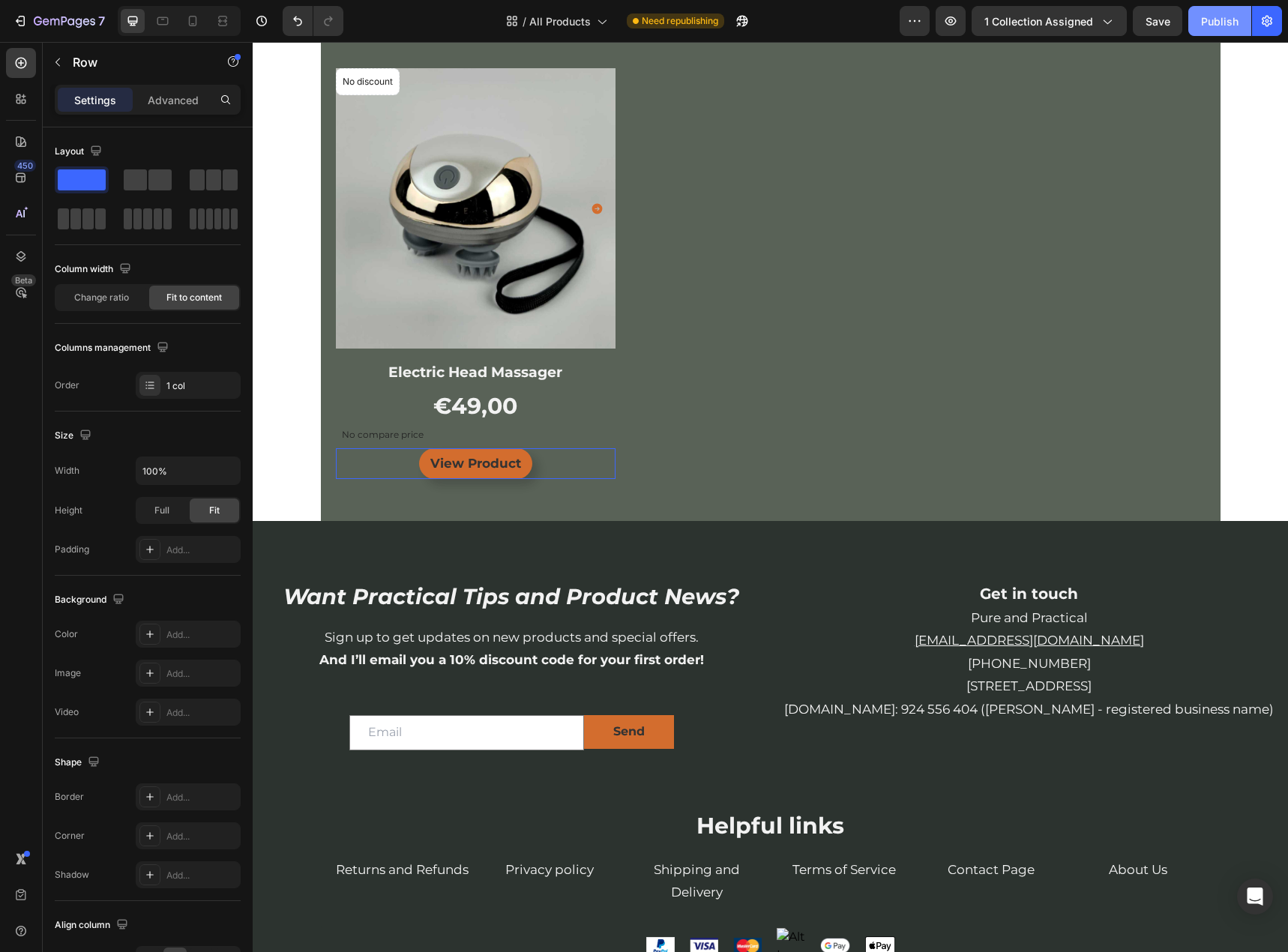
click at [1231, 23] on div "Publish" at bounding box center [1219, 21] width 37 height 16
click at [595, 16] on span "All Products" at bounding box center [576, 21] width 61 height 16
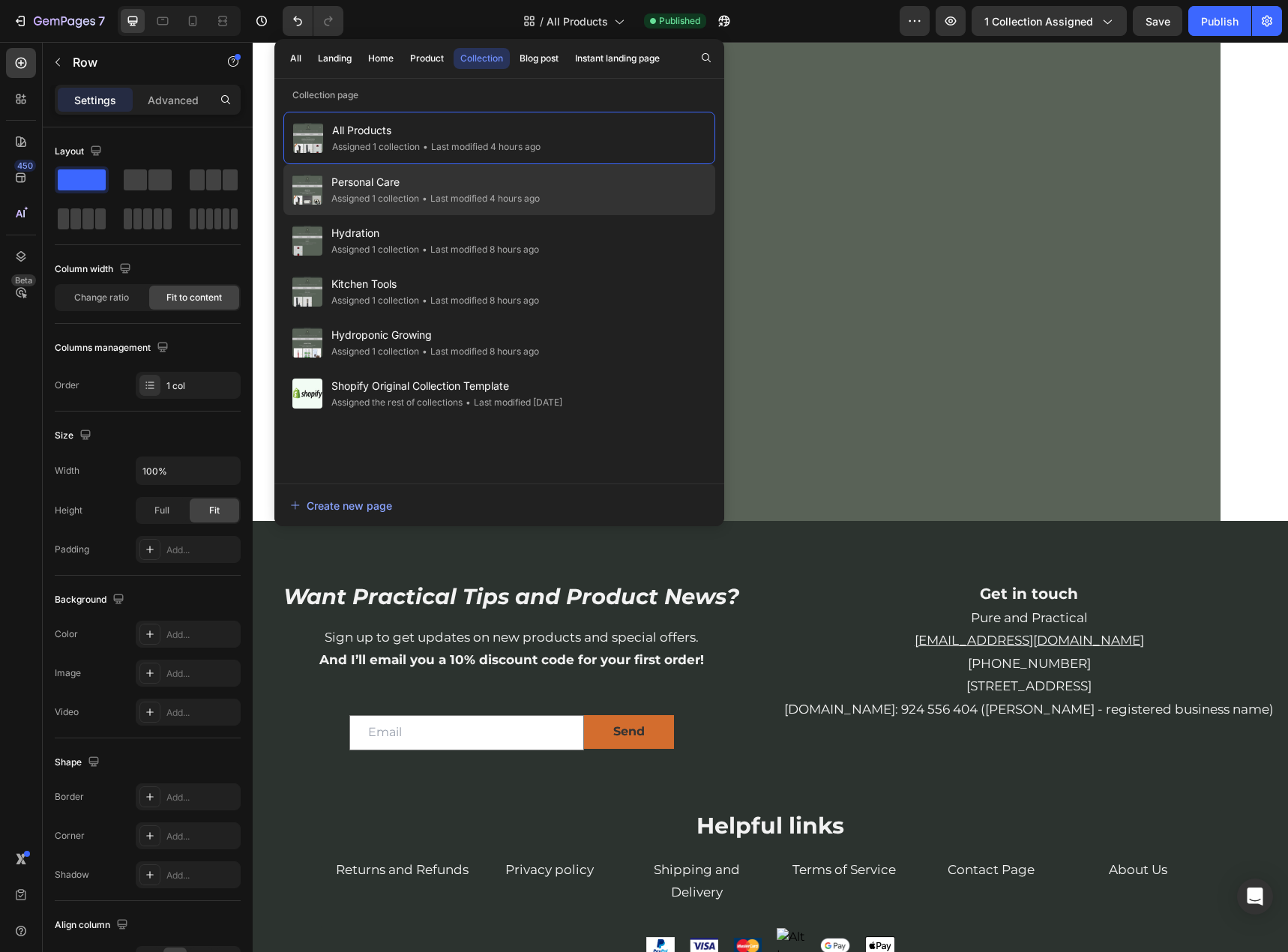
click at [435, 187] on span "Personal Care" at bounding box center [436, 183] width 208 height 18
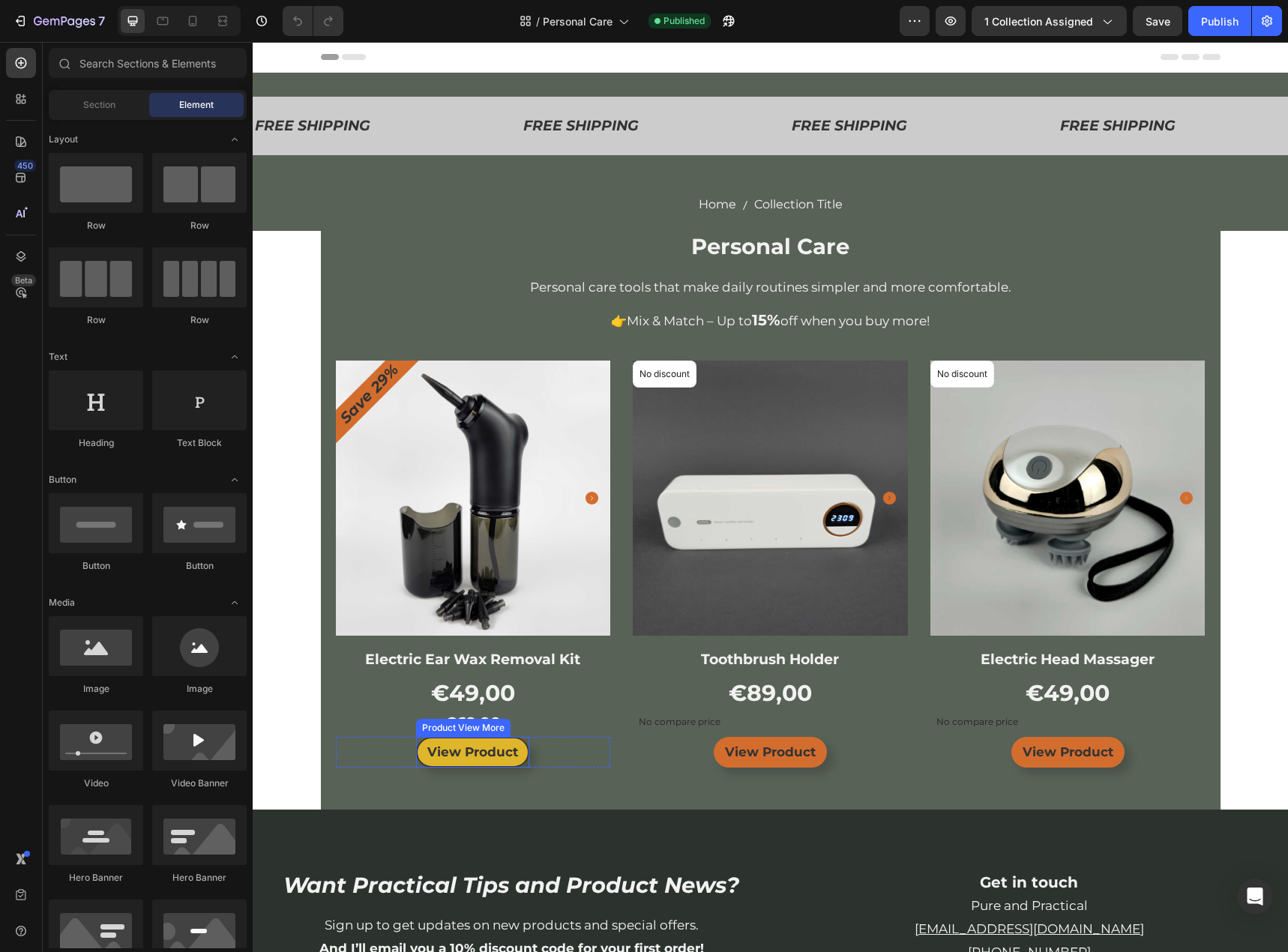
click at [523, 756] on button "View Product" at bounding box center [472, 753] width 113 height 31
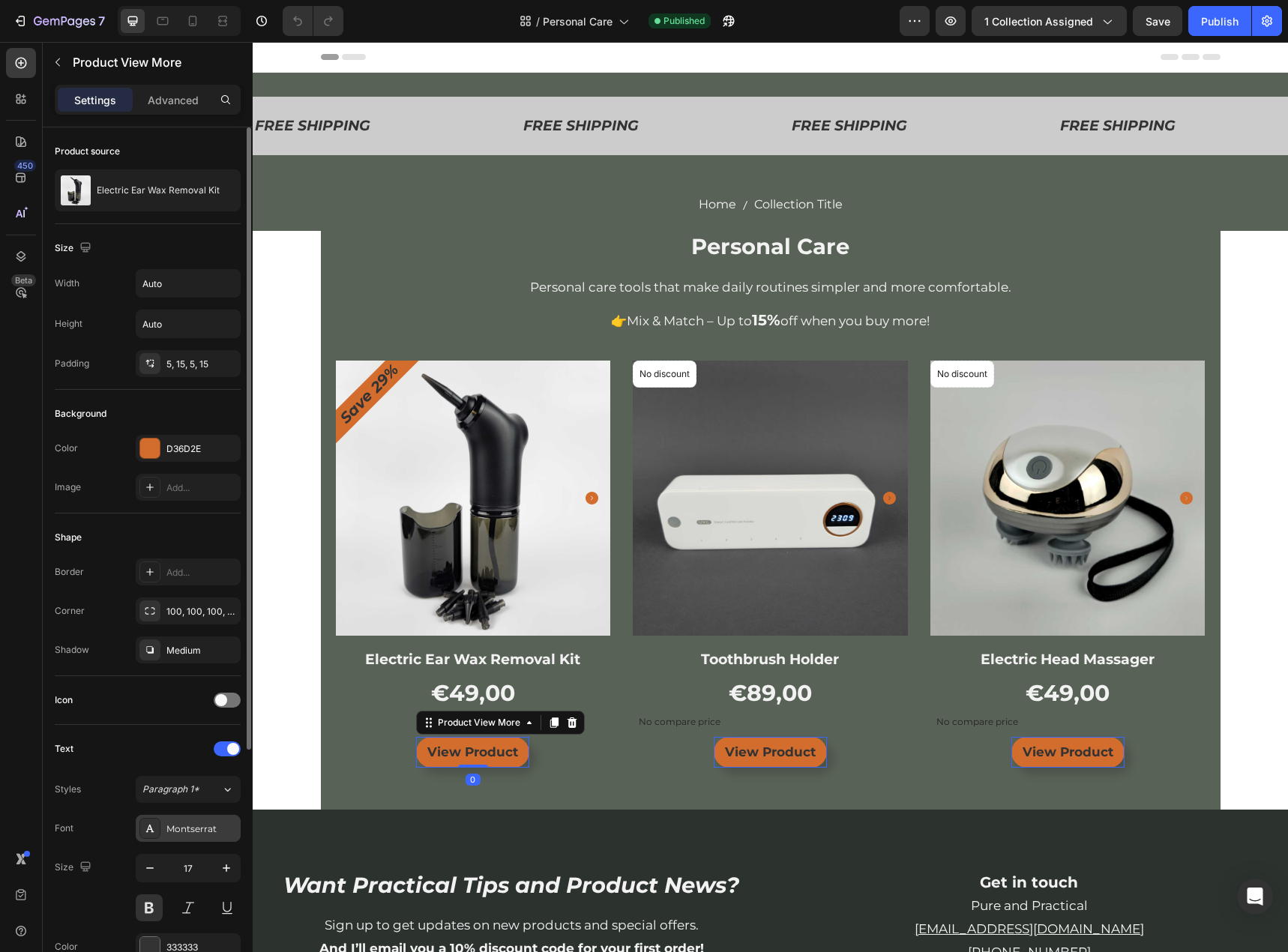
scroll to position [341, 0]
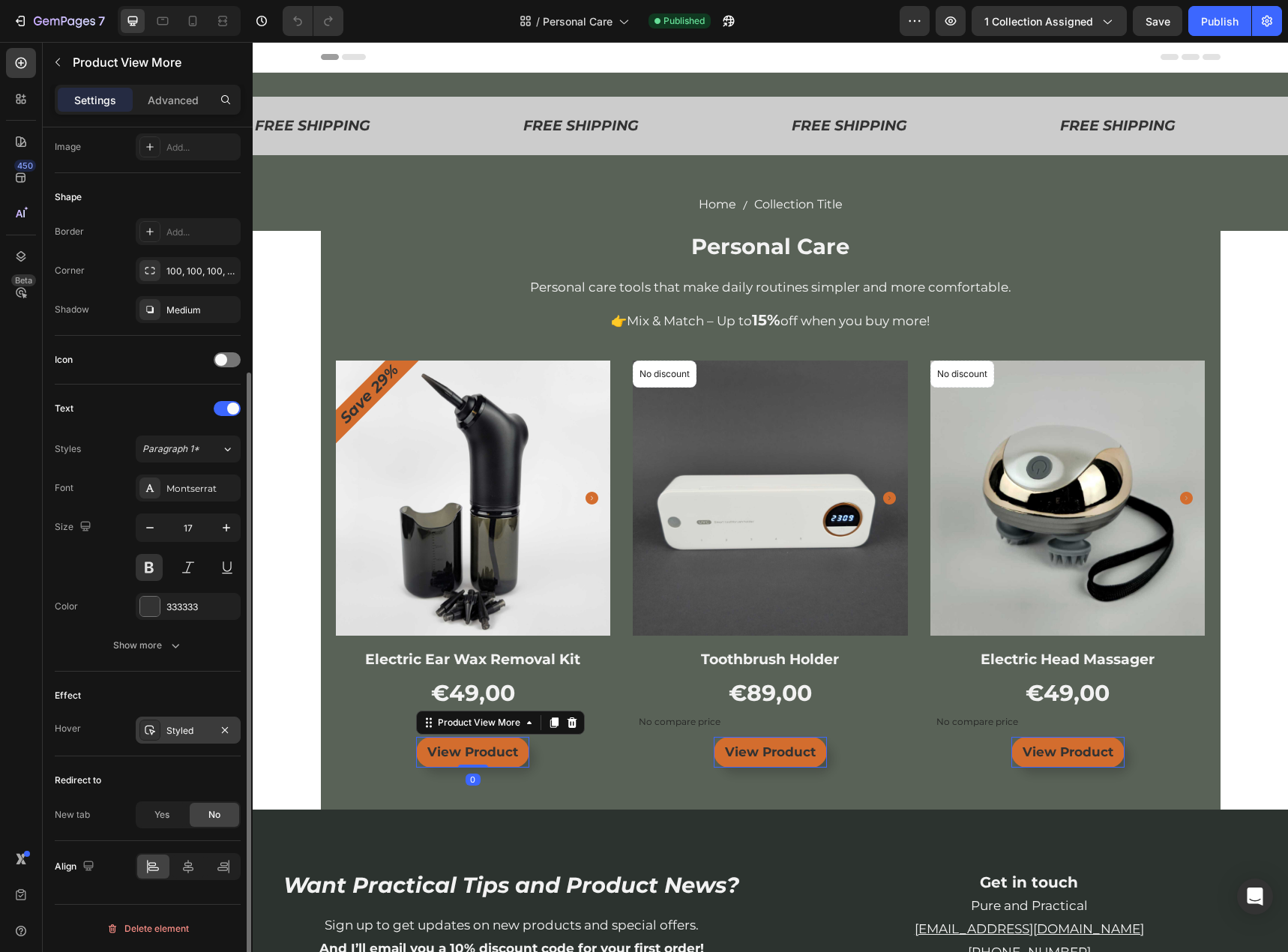
click at [185, 734] on div "Styled" at bounding box center [188, 731] width 44 height 14
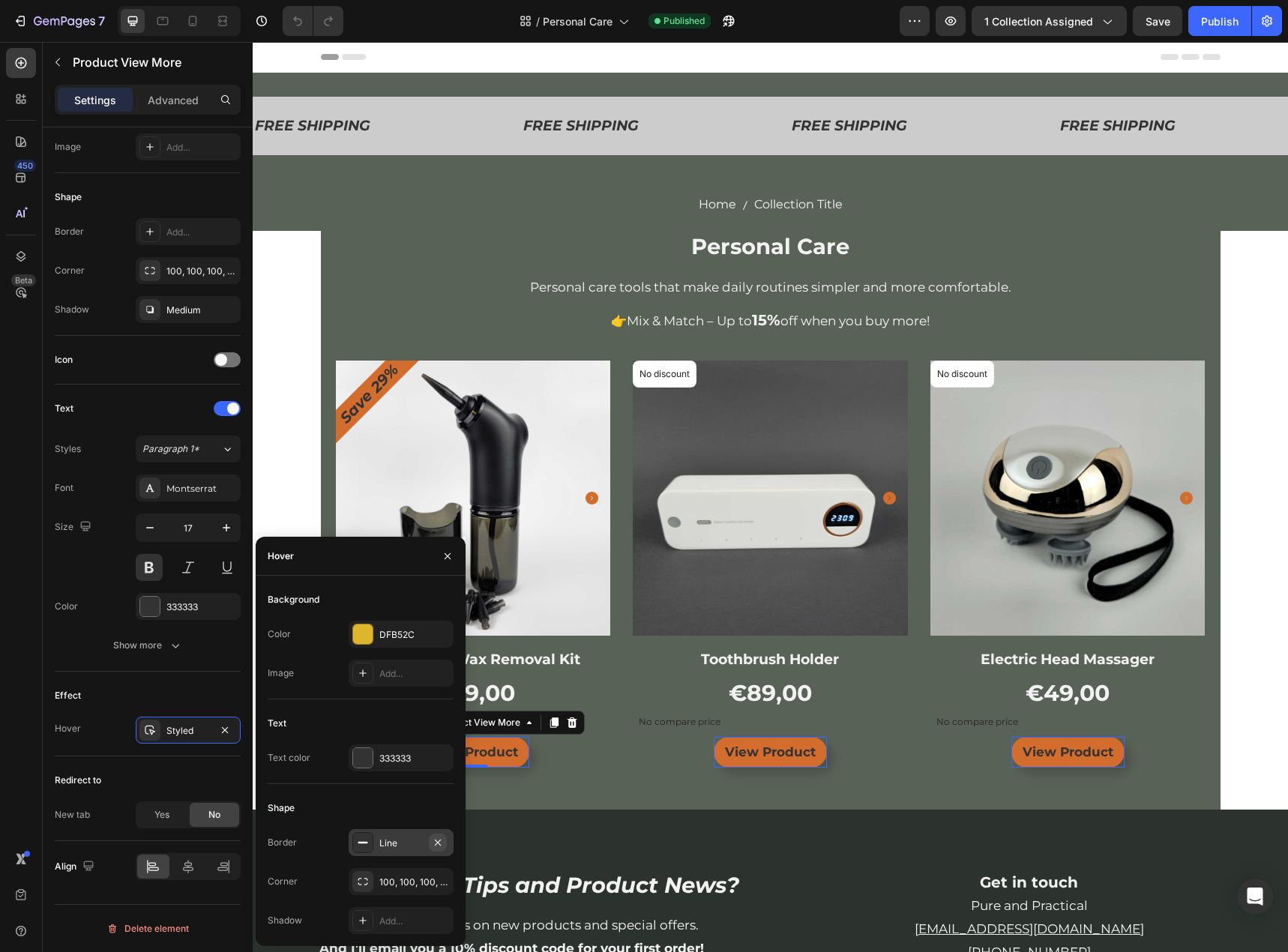
click at [442, 839] on icon "button" at bounding box center [438, 842] width 12 height 12
click at [411, 915] on div "Add..." at bounding box center [414, 921] width 70 height 14
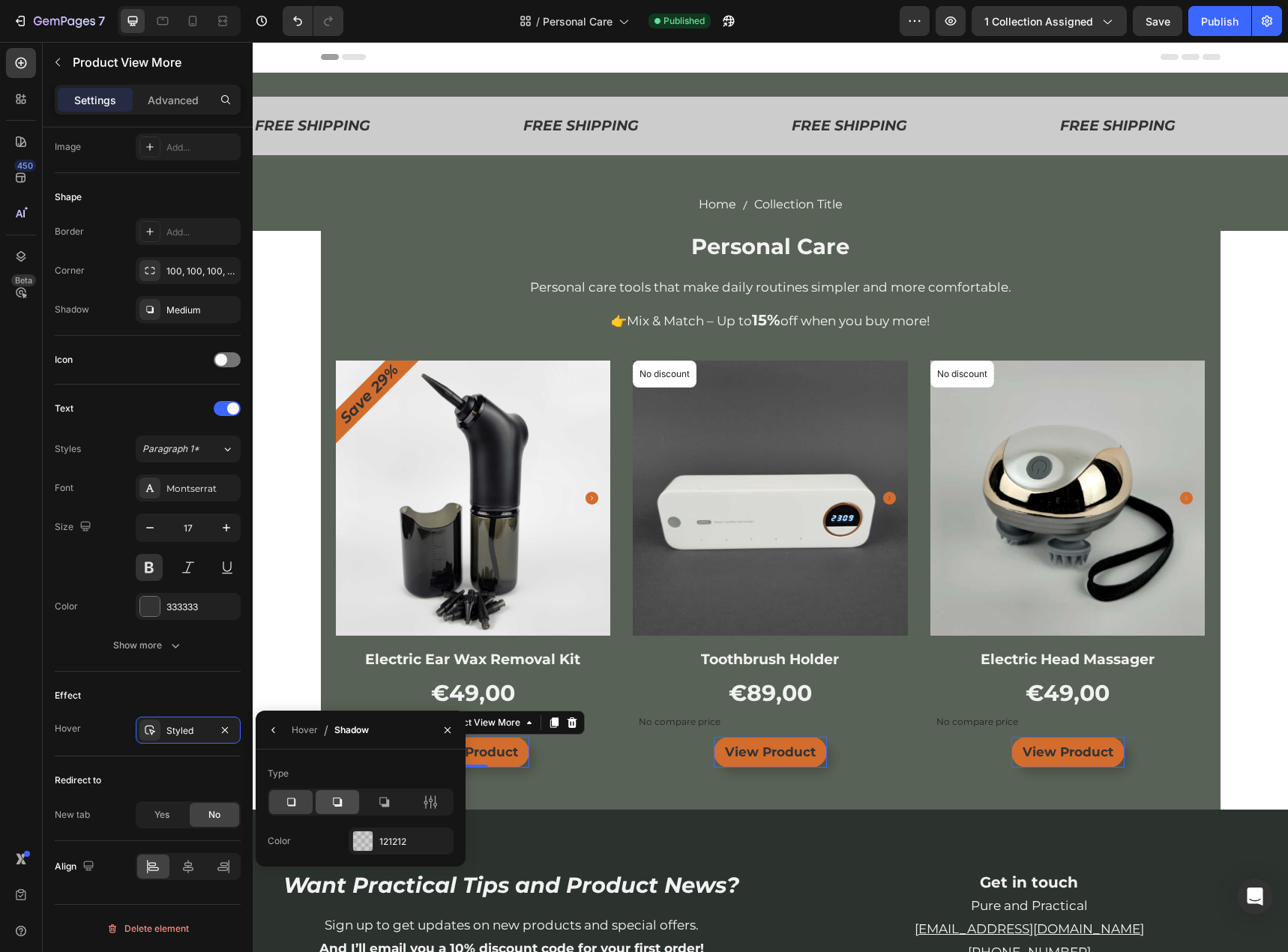
click at [335, 800] on icon at bounding box center [337, 802] width 15 height 15
click at [560, 756] on div "View Product Product View More 0 Row" at bounding box center [473, 753] width 275 height 31
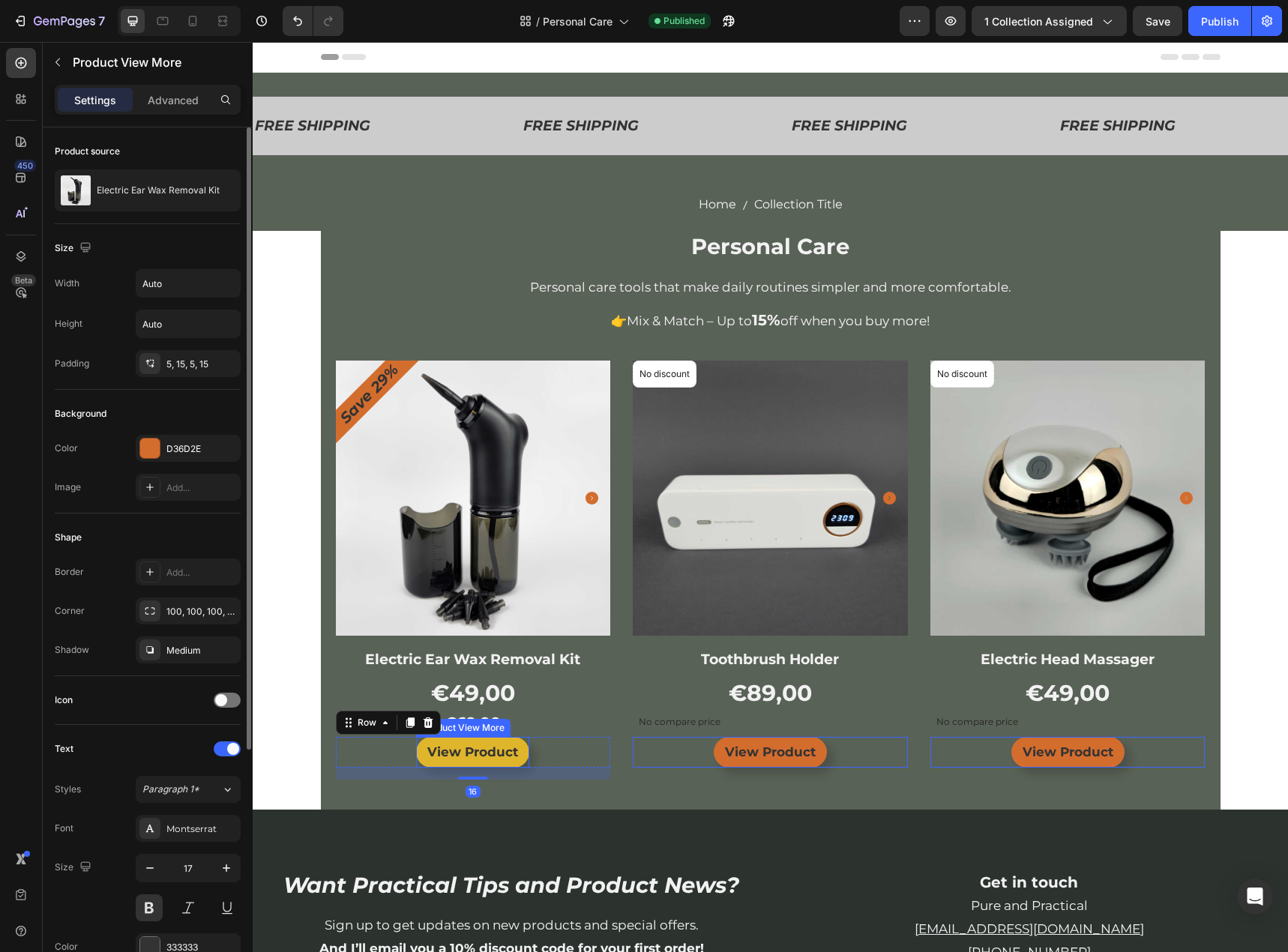
click at [520, 747] on button "View Product" at bounding box center [472, 753] width 113 height 31
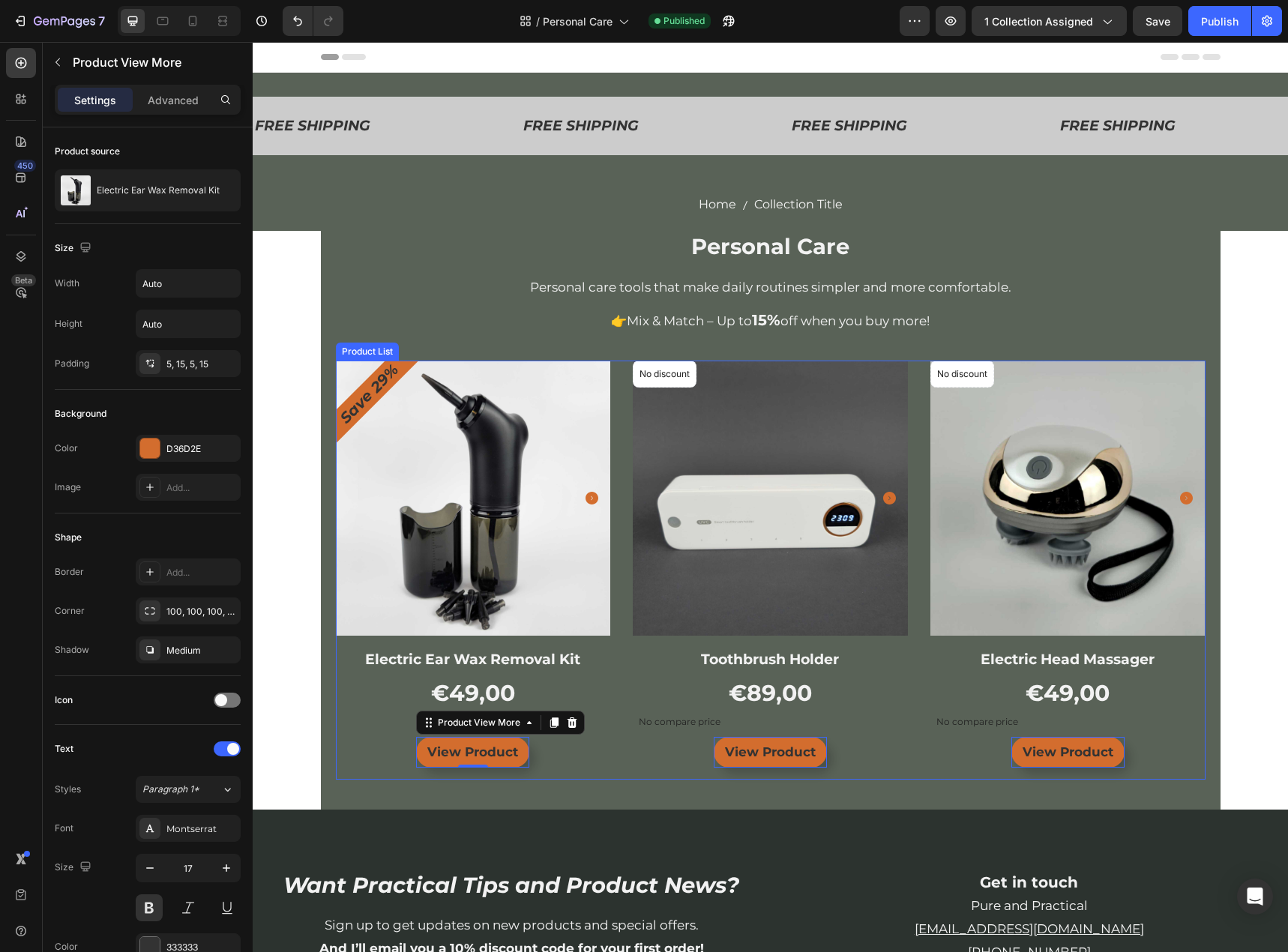
click at [614, 704] on div "Product Images & Gallery Save 29% Product Badge Row Electric Ear Wax Removal Ki…" at bounding box center [771, 570] width 870 height 419
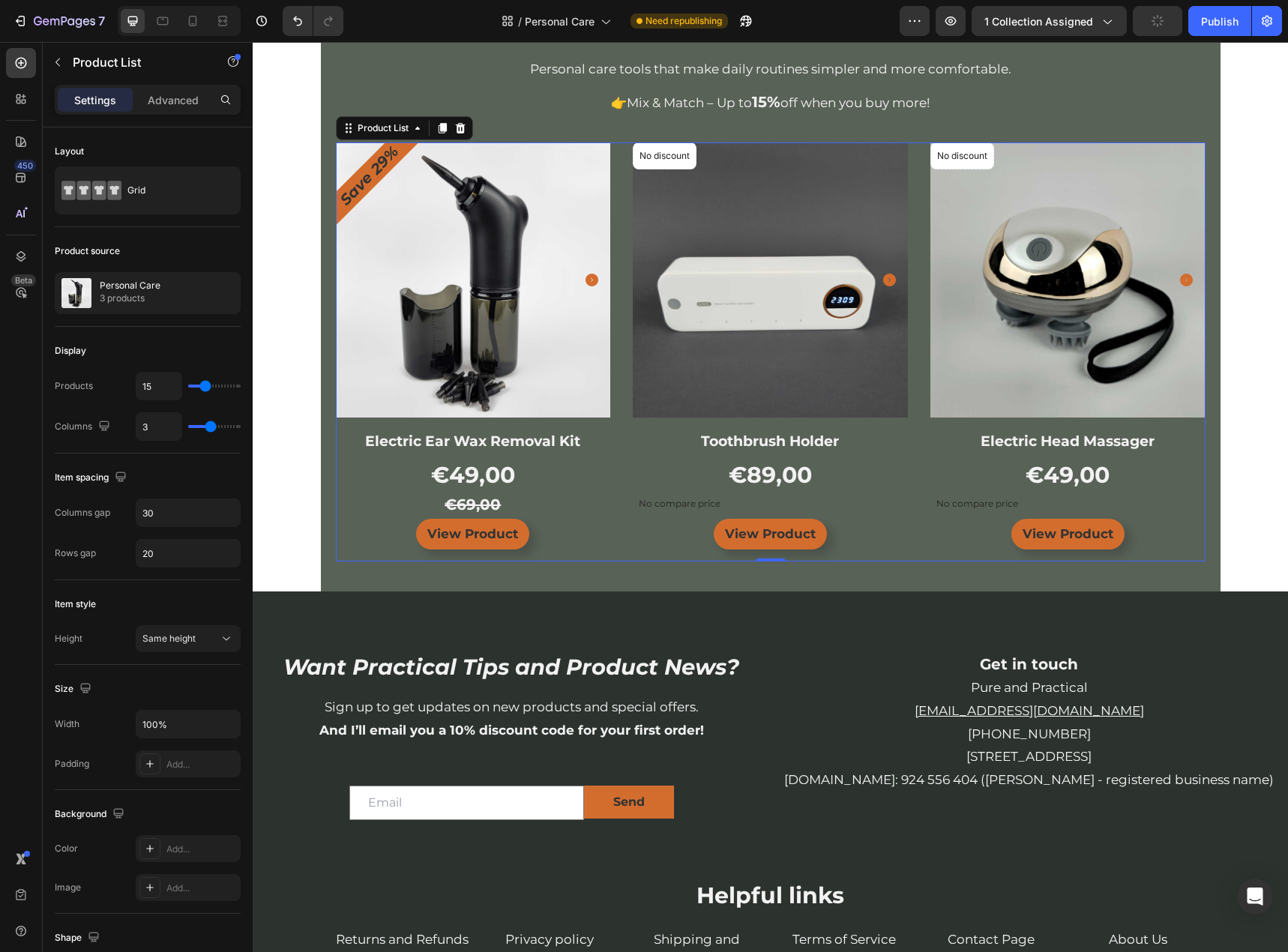
scroll to position [375, 0]
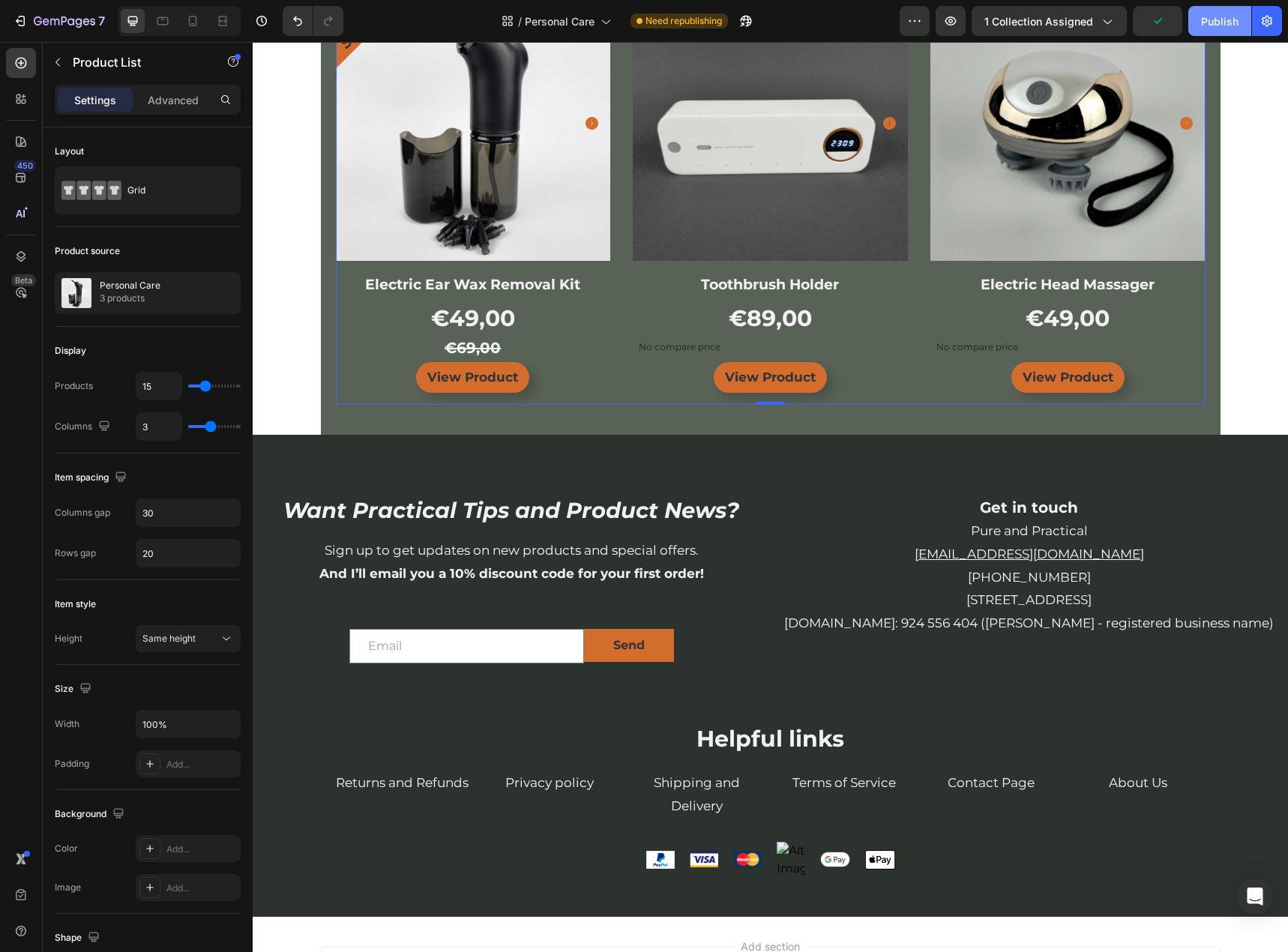
click at [1207, 31] on button "Publish" at bounding box center [1219, 21] width 63 height 30
click at [589, 17] on span "Personal Care" at bounding box center [577, 21] width 69 height 16
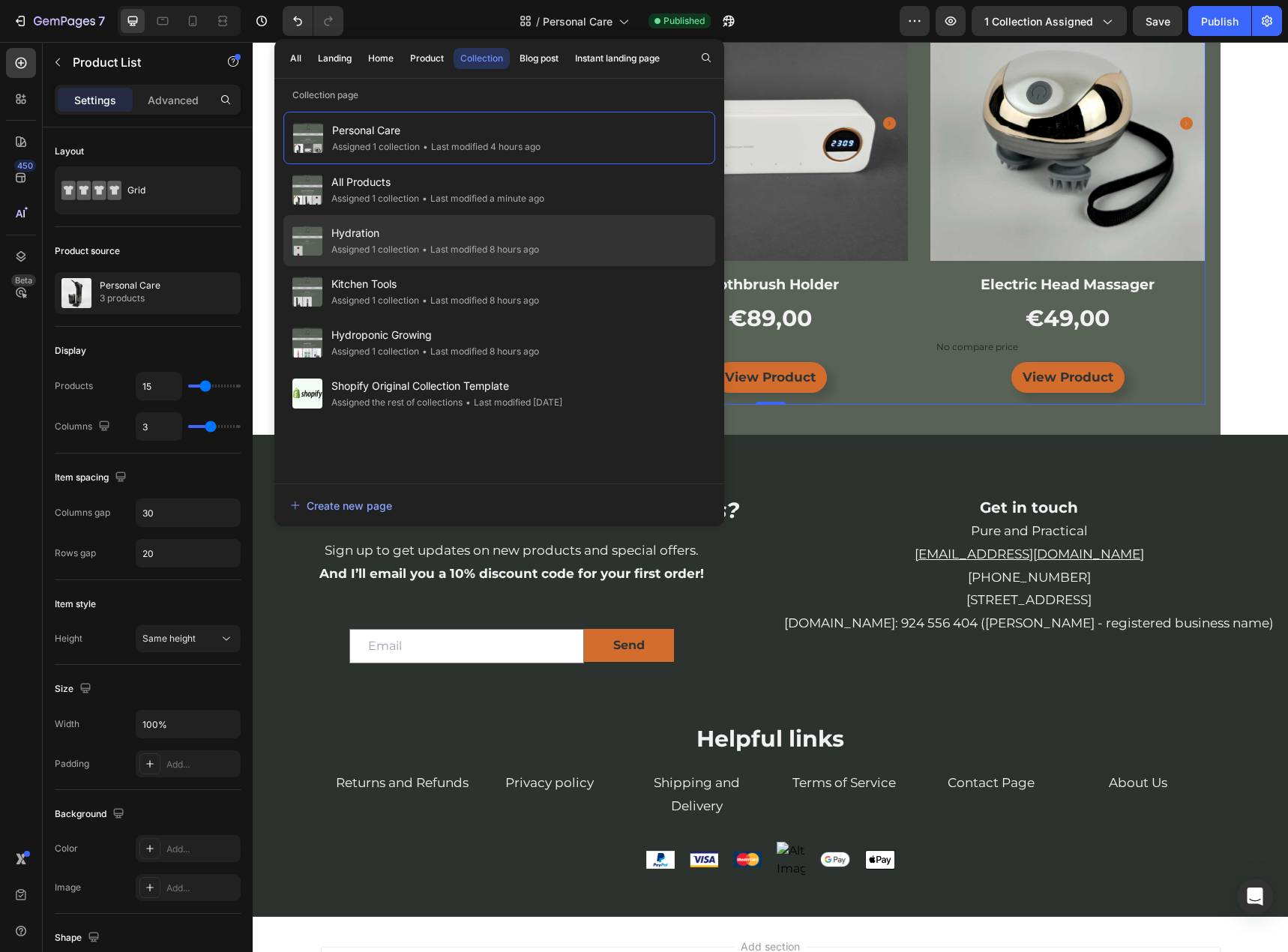
click at [410, 235] on span "Hydration" at bounding box center [435, 233] width 207 height 18
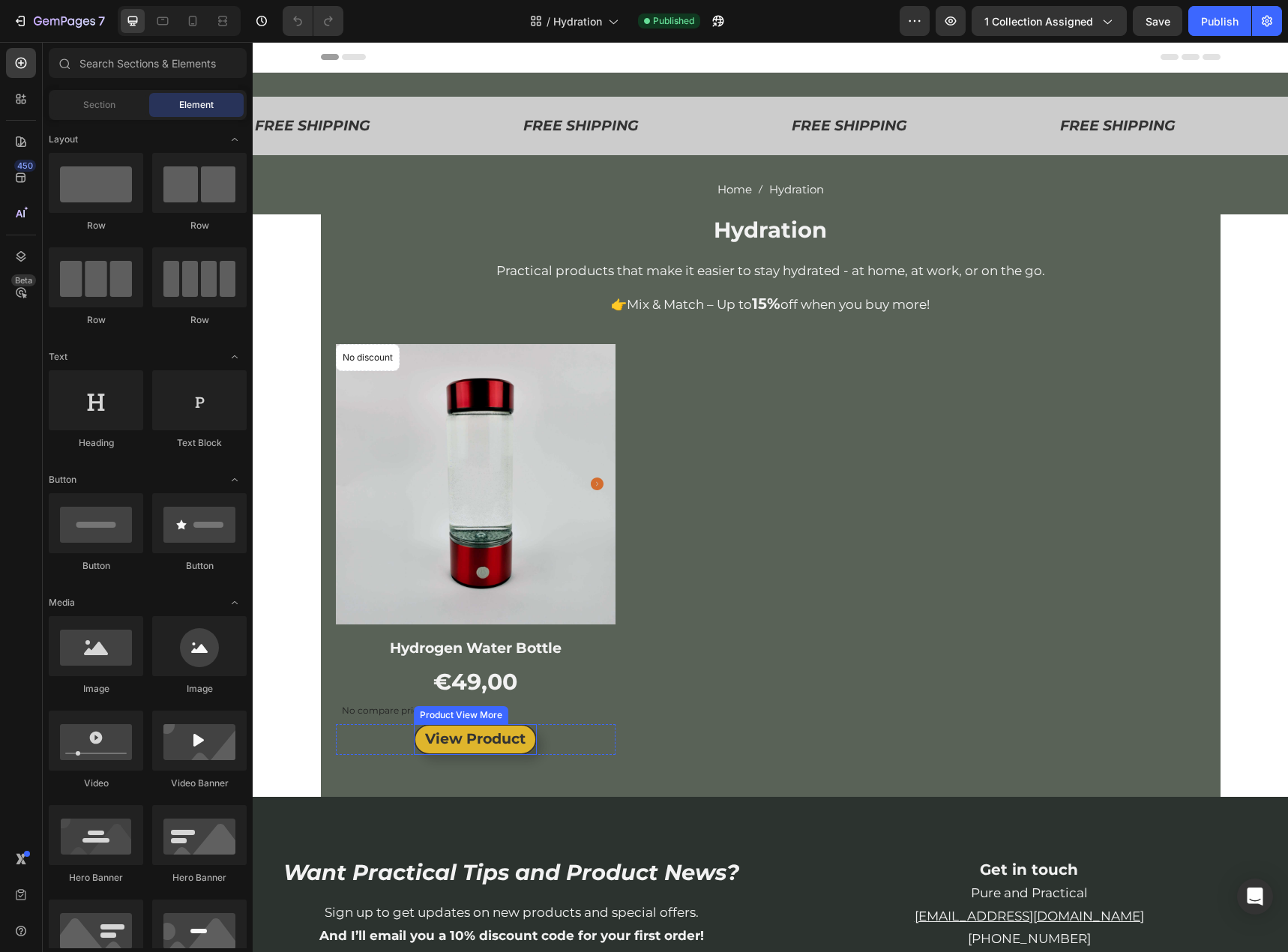
click at [523, 742] on button "View Product" at bounding box center [475, 740] width 123 height 31
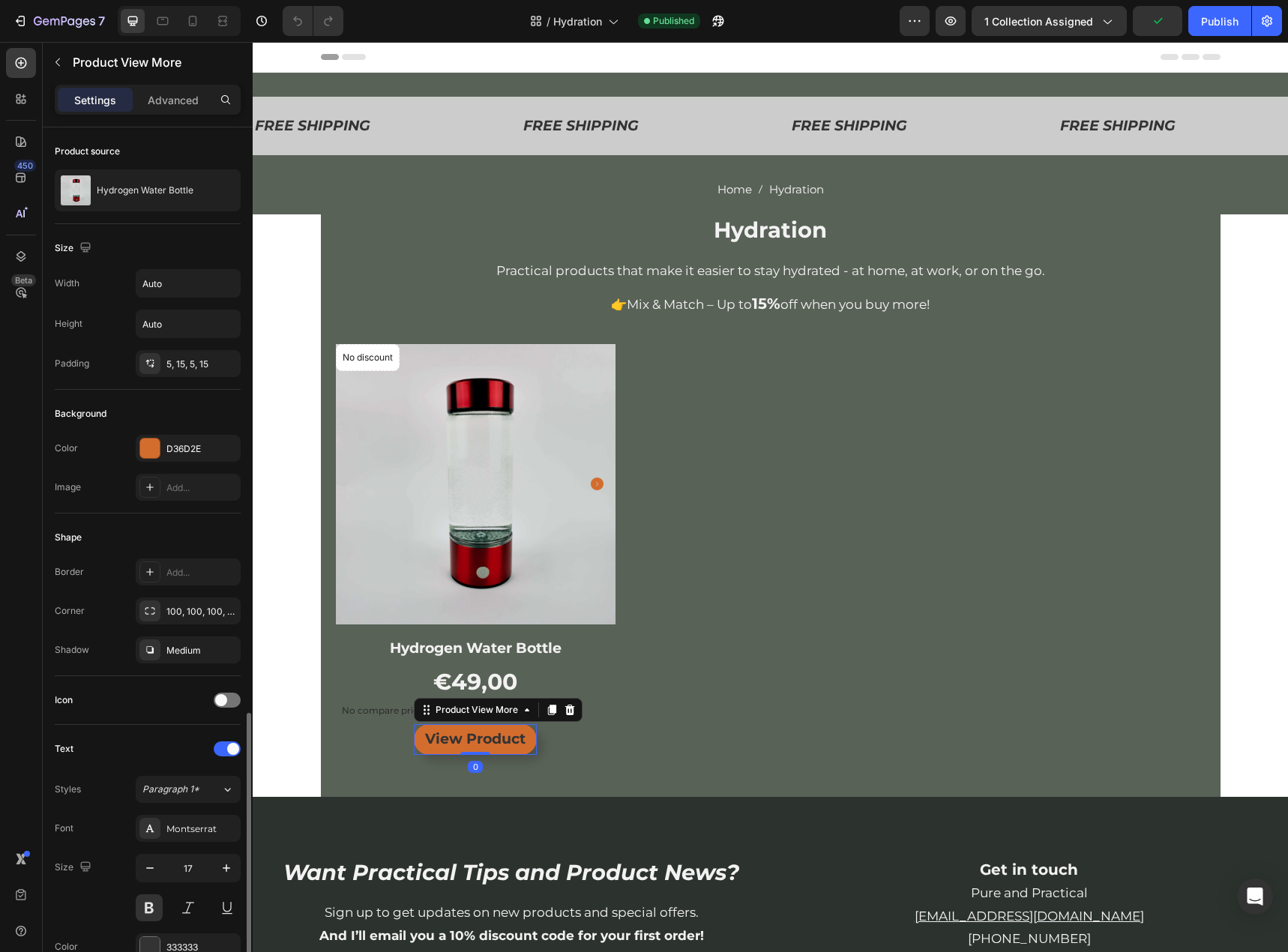
scroll to position [341, 0]
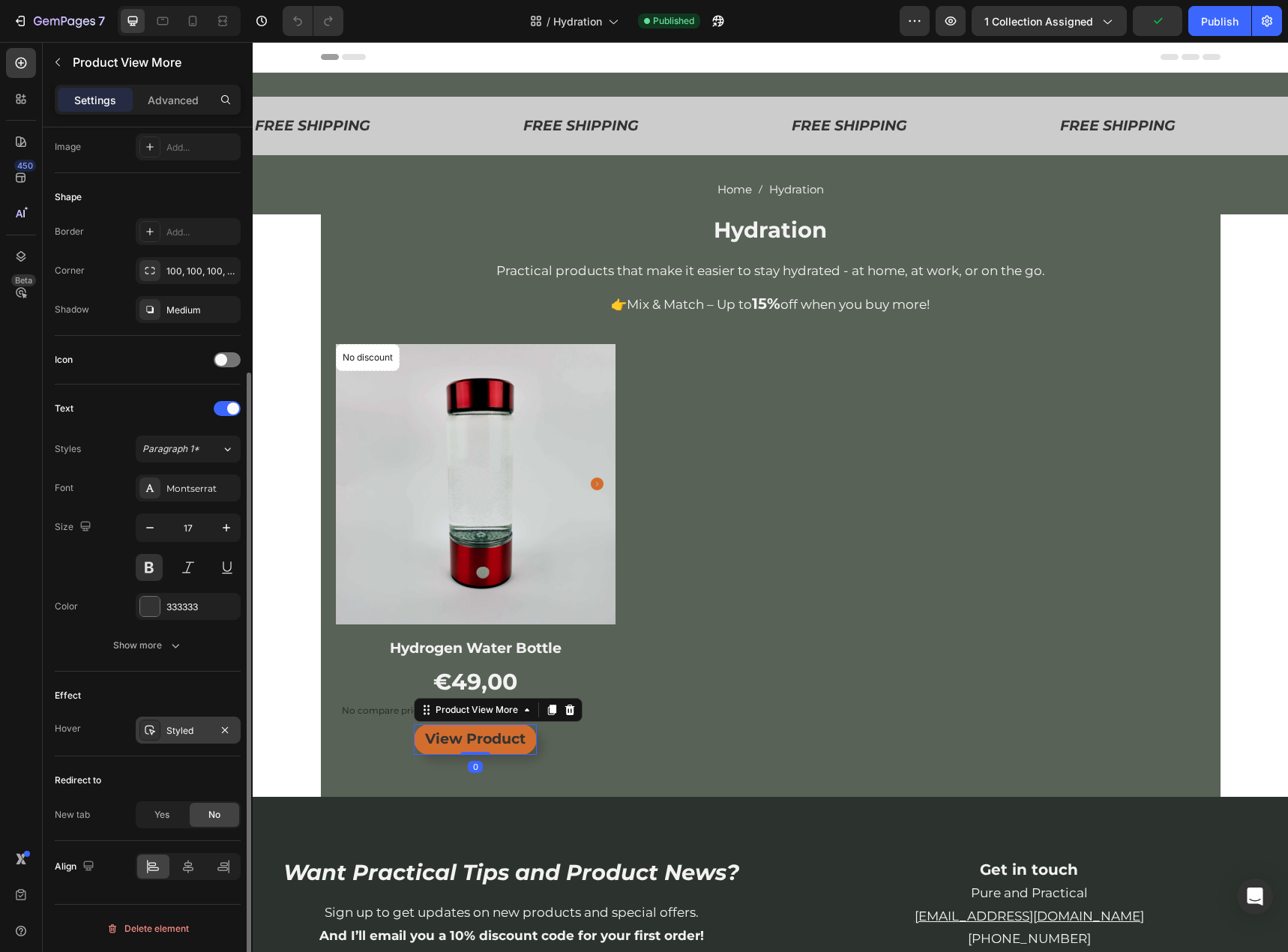
click at [193, 734] on div "Styled" at bounding box center [188, 731] width 44 height 14
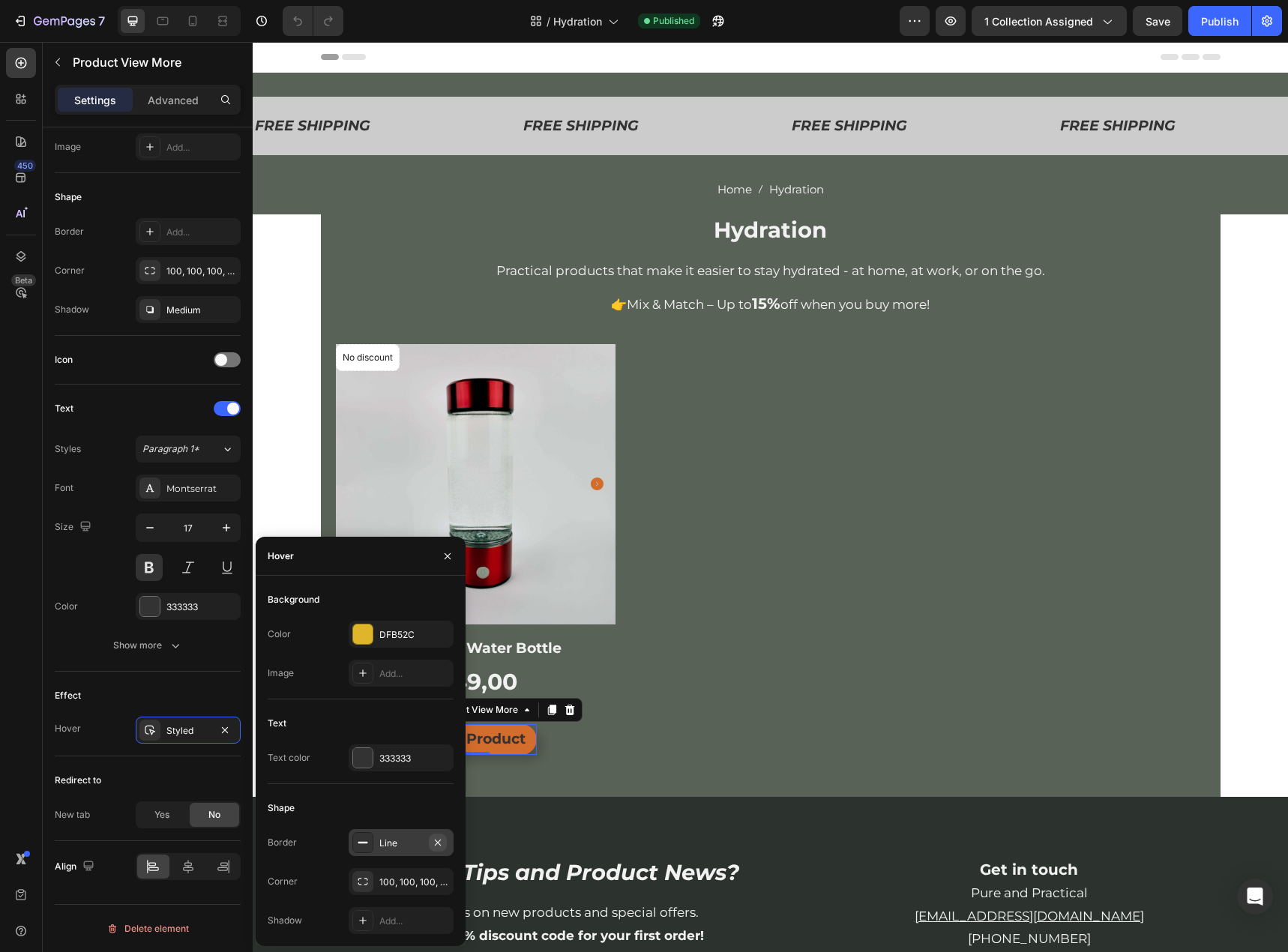
click at [440, 846] on icon "button" at bounding box center [438, 842] width 12 height 12
click at [406, 917] on div "Add..." at bounding box center [414, 921] width 70 height 14
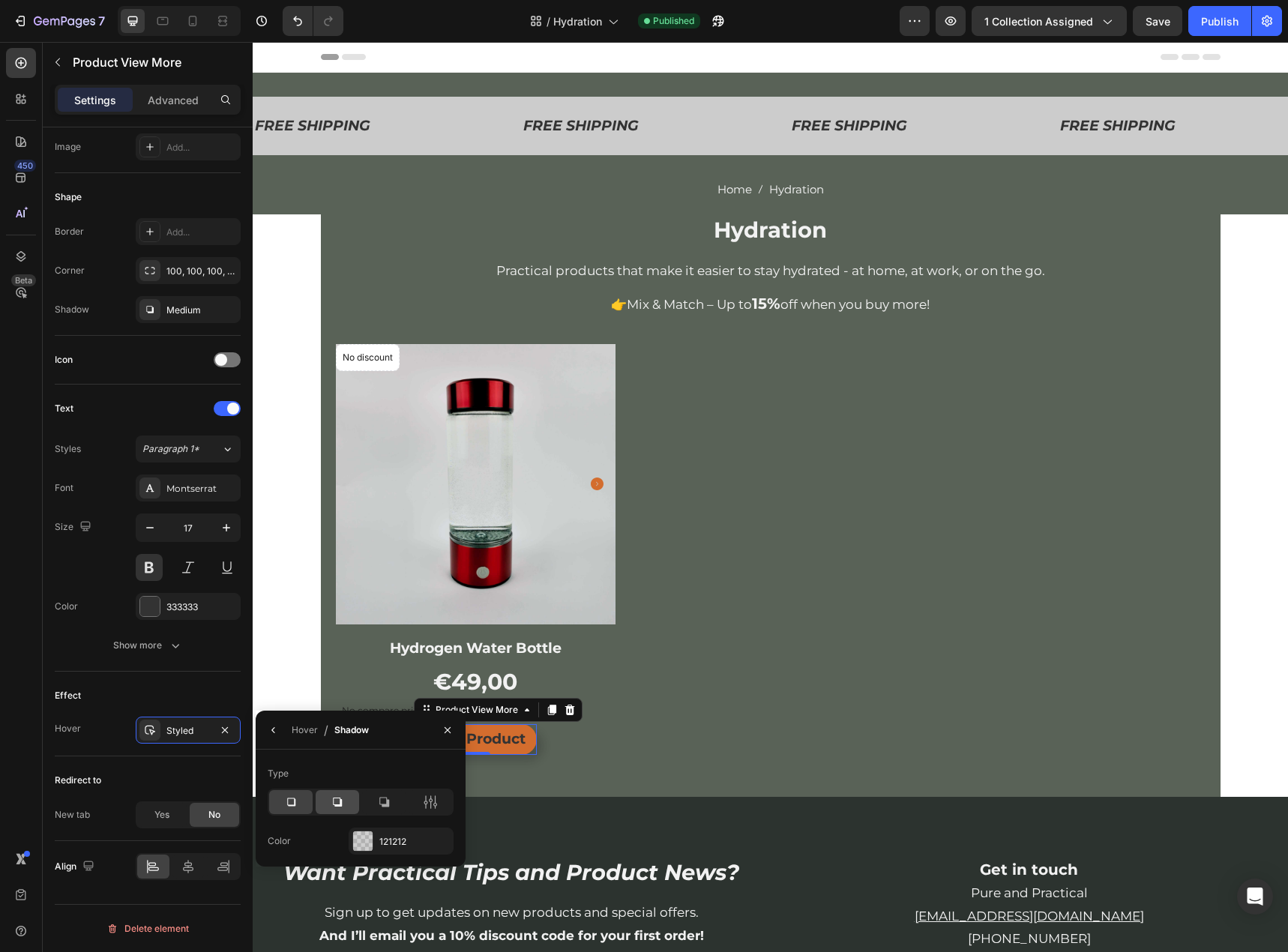
click at [343, 807] on icon at bounding box center [337, 802] width 15 height 15
click at [599, 716] on div "No compare price" at bounding box center [476, 710] width 280 height 21
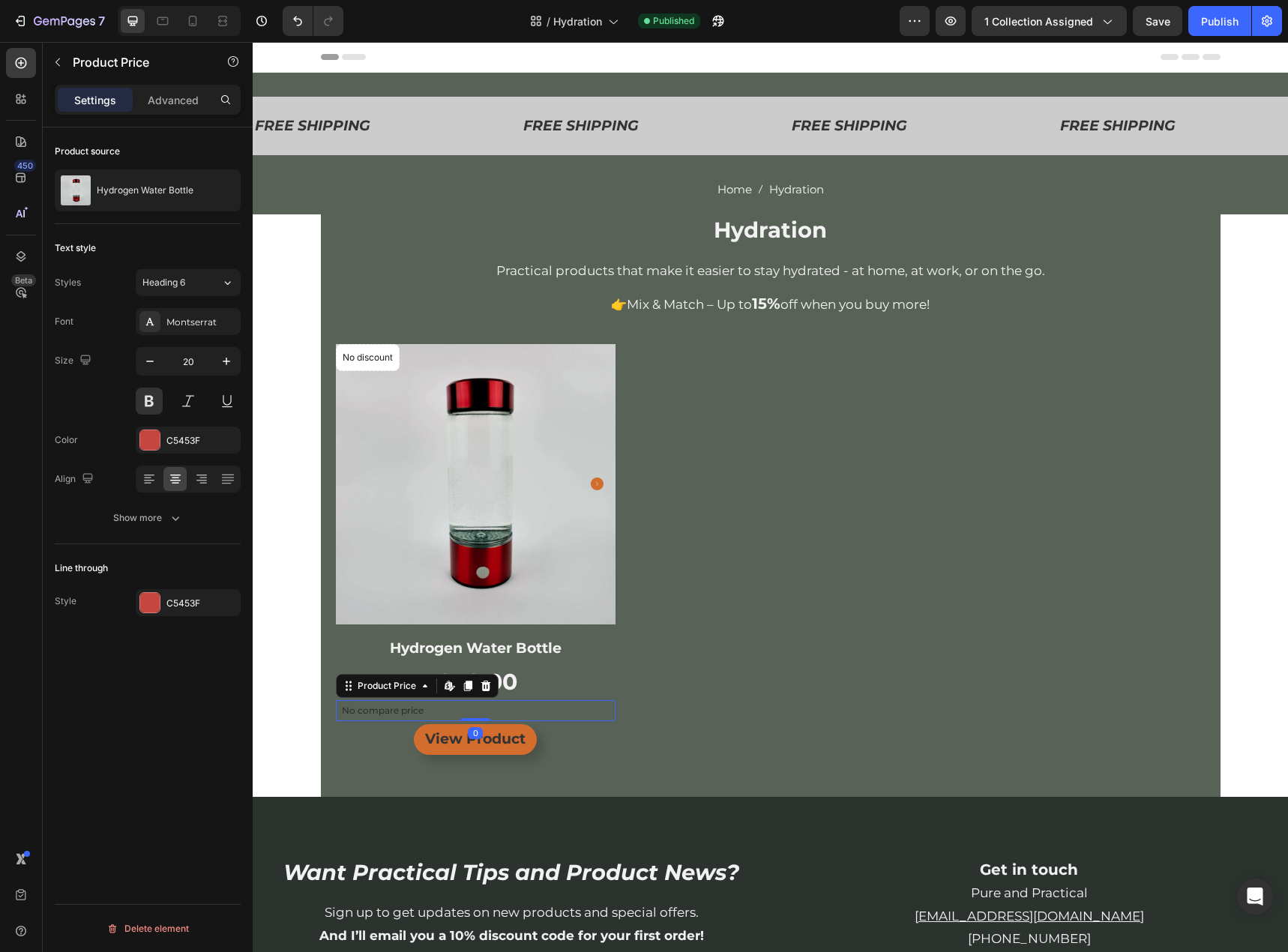
scroll to position [0, 0]
click at [530, 739] on button "View Product" at bounding box center [475, 740] width 123 height 31
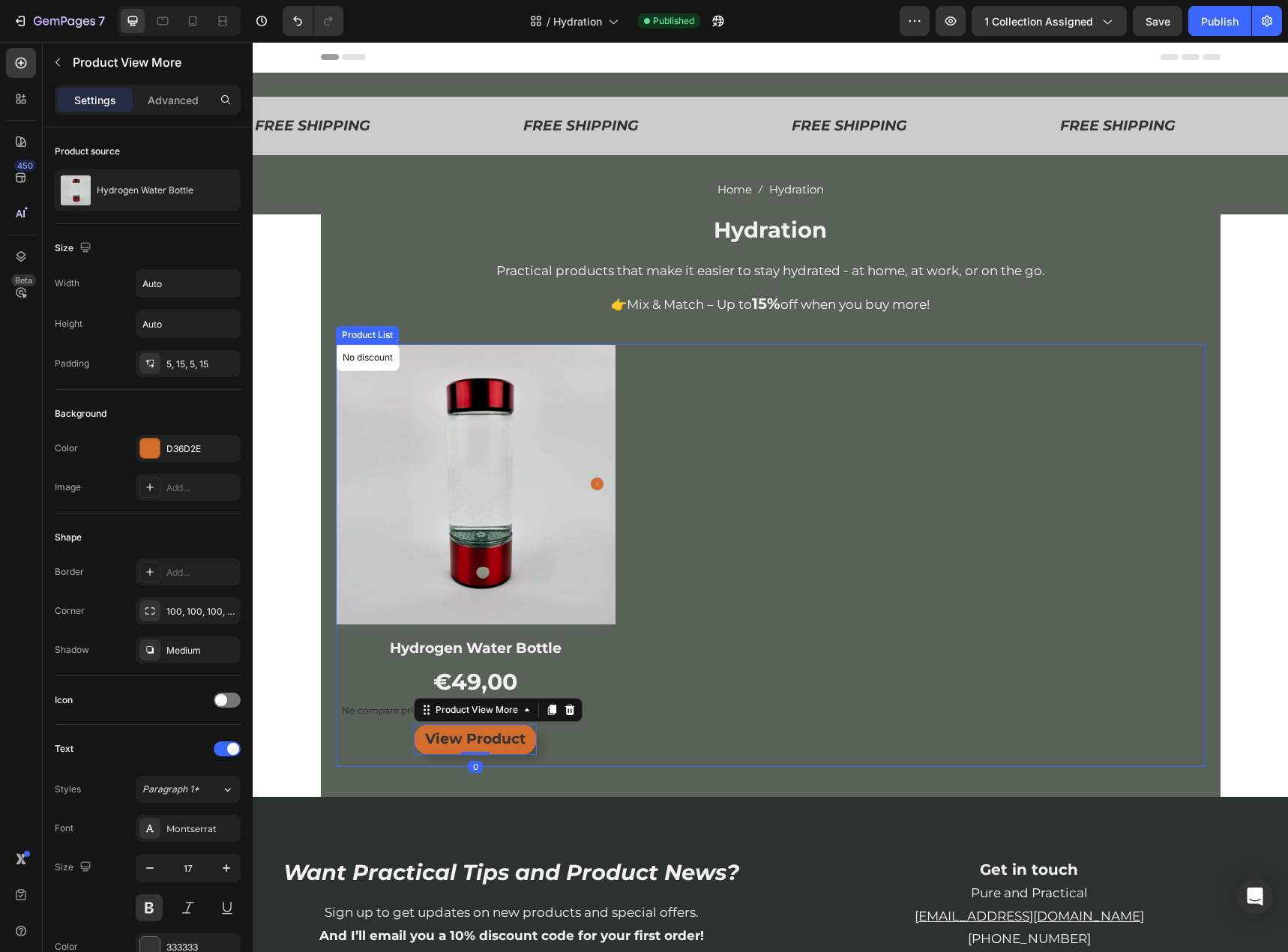
click at [790, 490] on div "Product Images & Gallery No discount Not be displayed when published Product Ba…" at bounding box center [771, 555] width 870 height 422
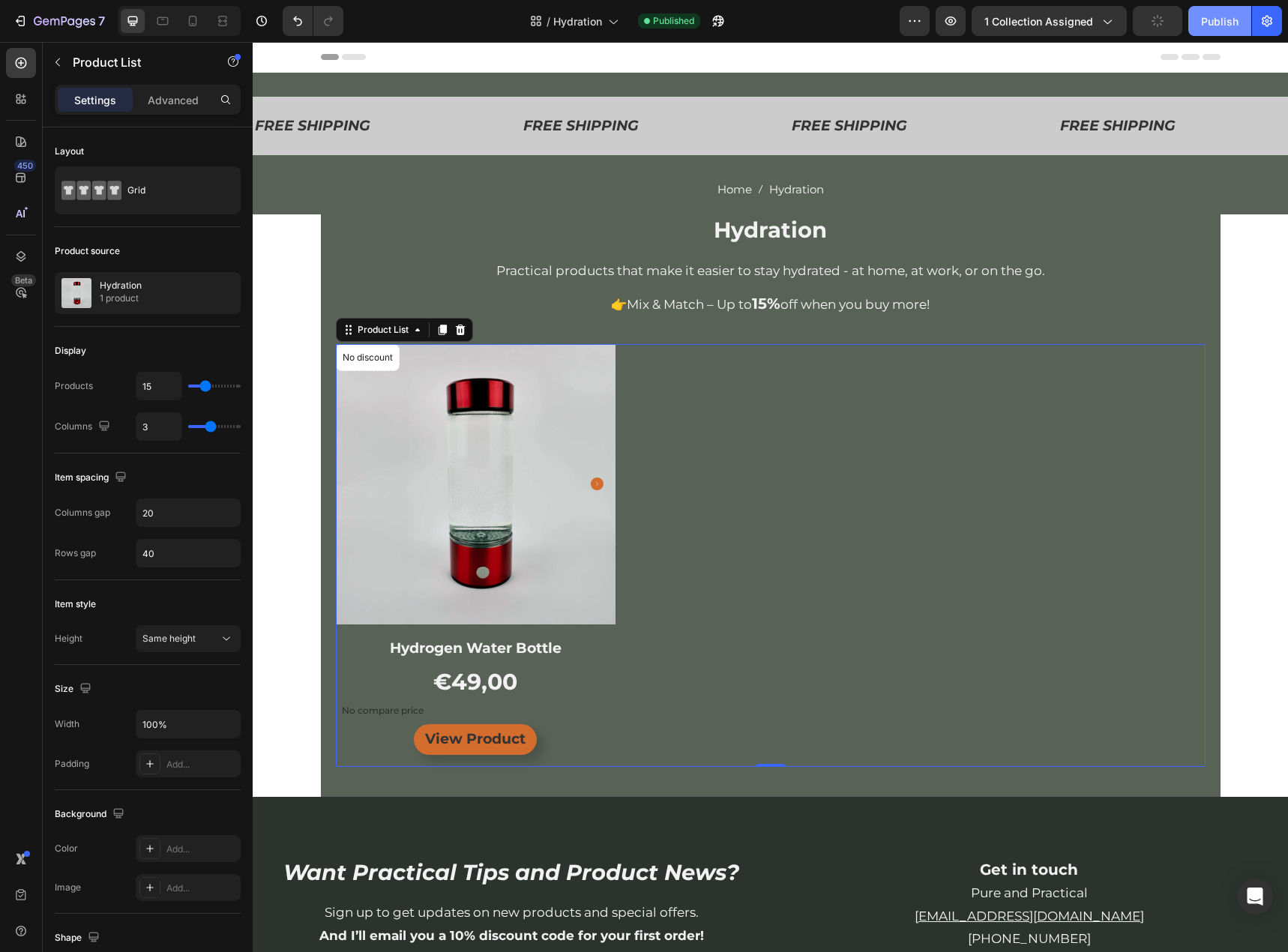
click at [1194, 23] on button "Publish" at bounding box center [1219, 21] width 63 height 30
click at [591, 26] on span "Hydration" at bounding box center [577, 21] width 48 height 16
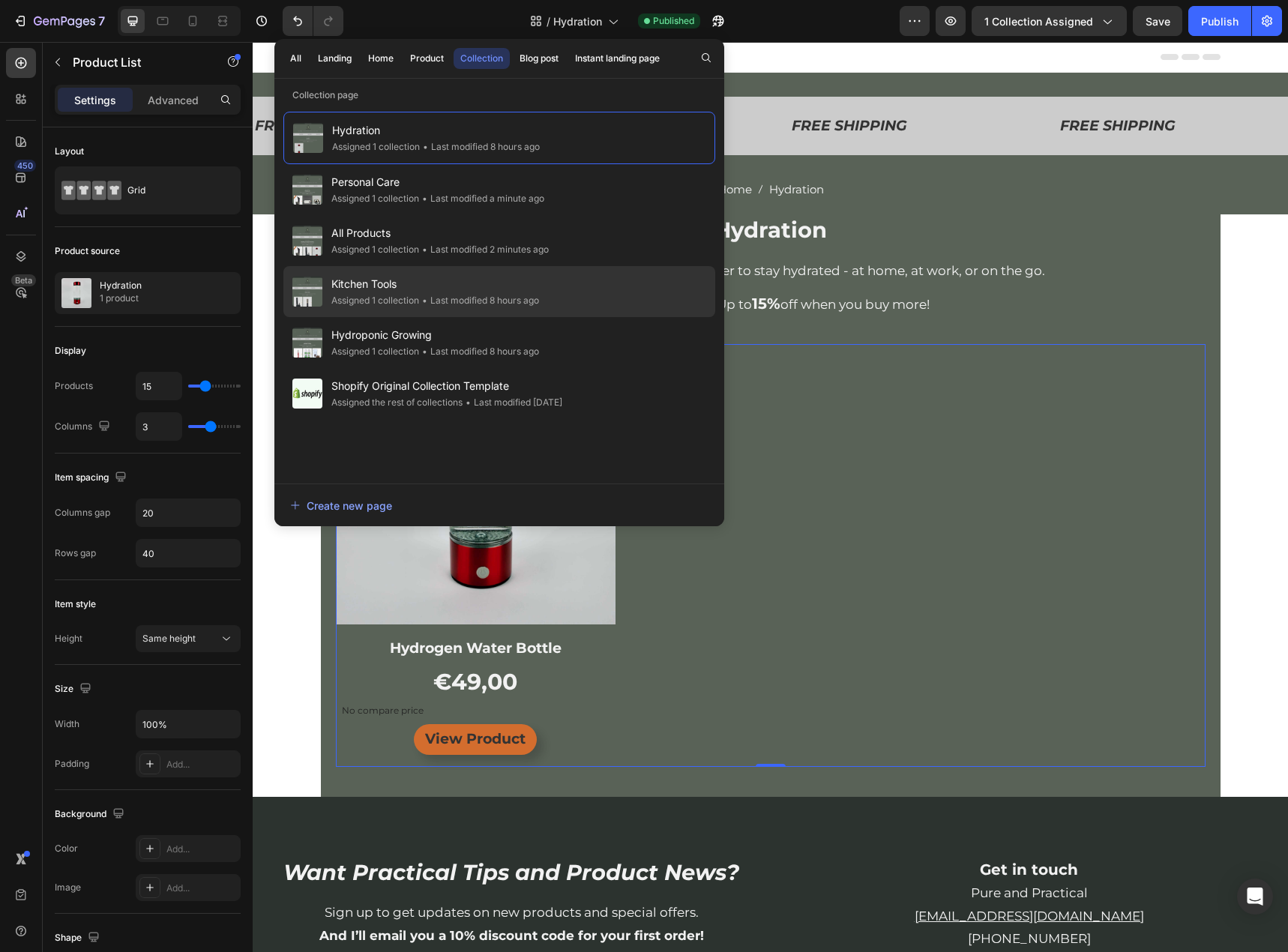
click at [390, 288] on span "Kitchen Tools" at bounding box center [435, 284] width 207 height 18
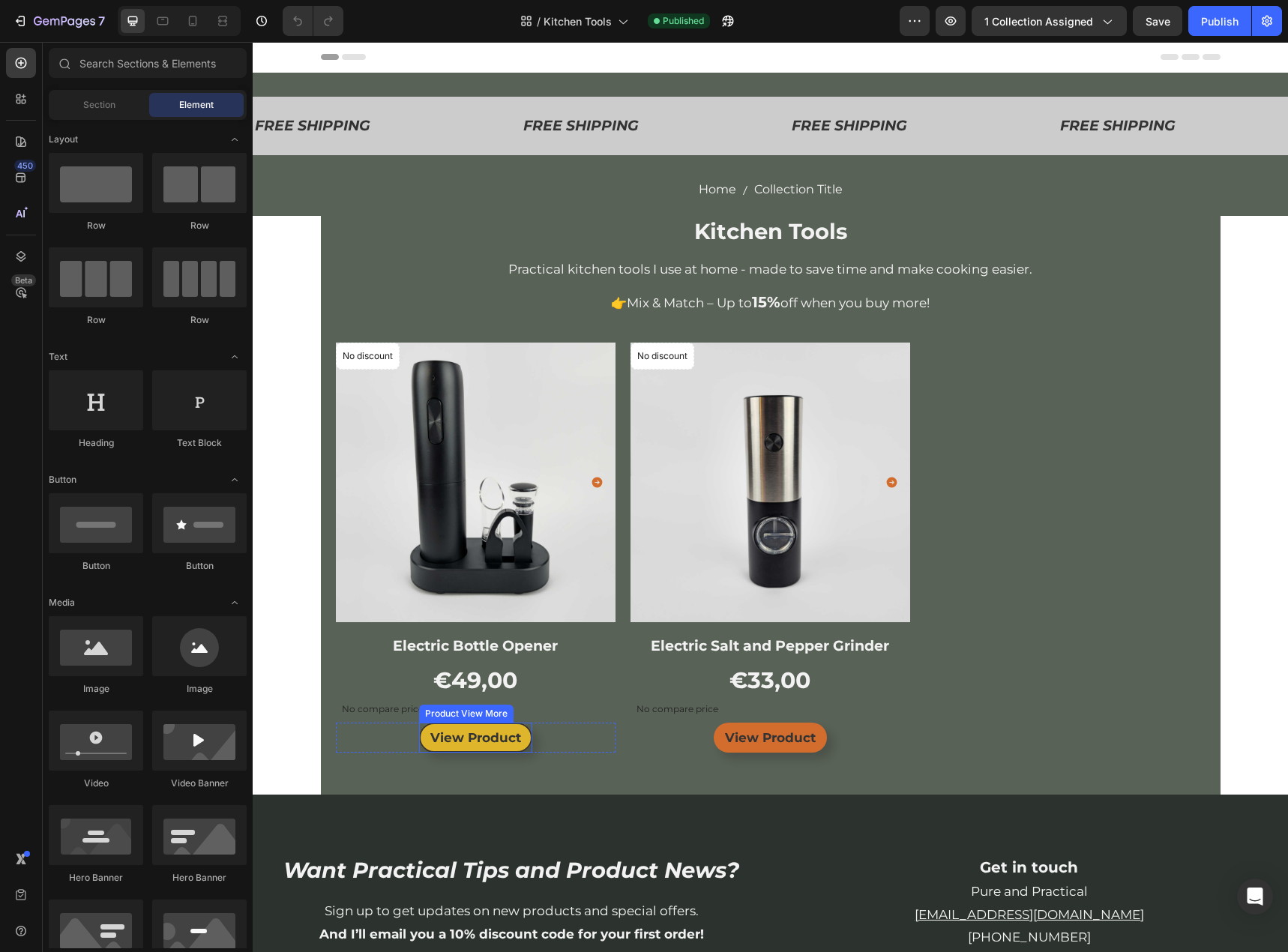
click at [519, 739] on button "View Product" at bounding box center [476, 738] width 113 height 31
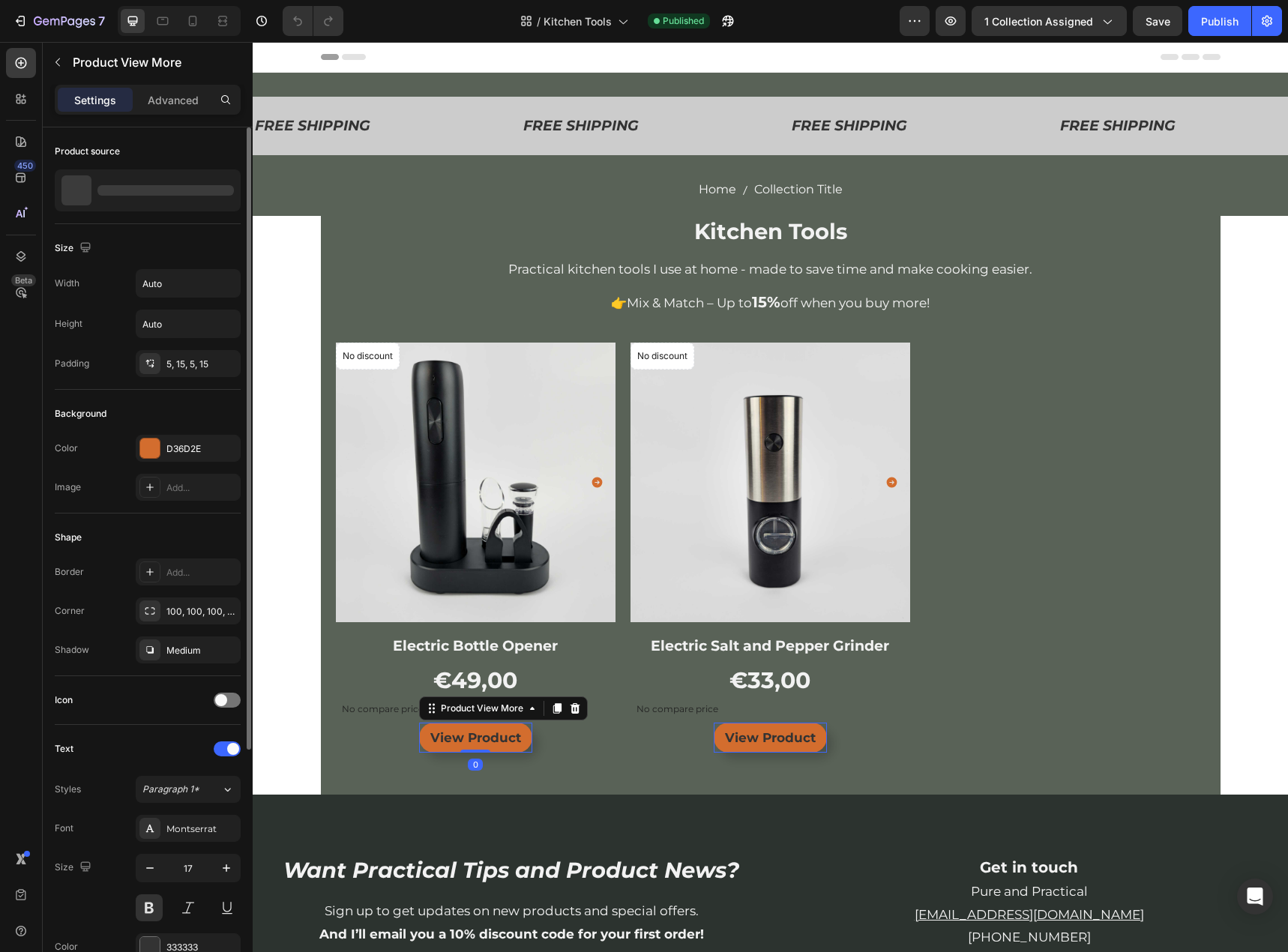
scroll to position [341, 0]
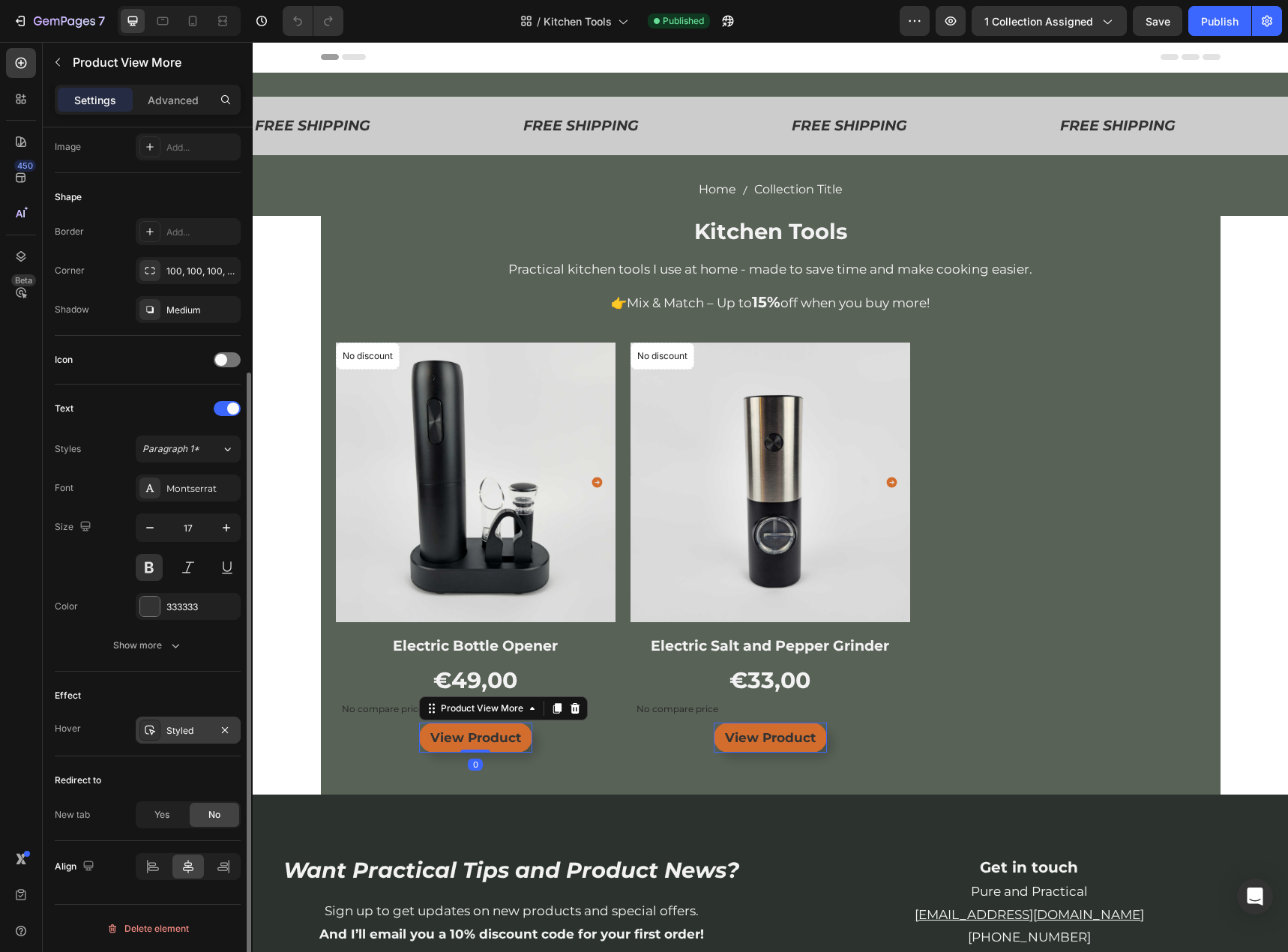
drag, startPoint x: 189, startPoint y: 725, endPoint x: 229, endPoint y: 754, distance: 49.4
click at [189, 725] on div "Styled" at bounding box center [201, 731] width 70 height 14
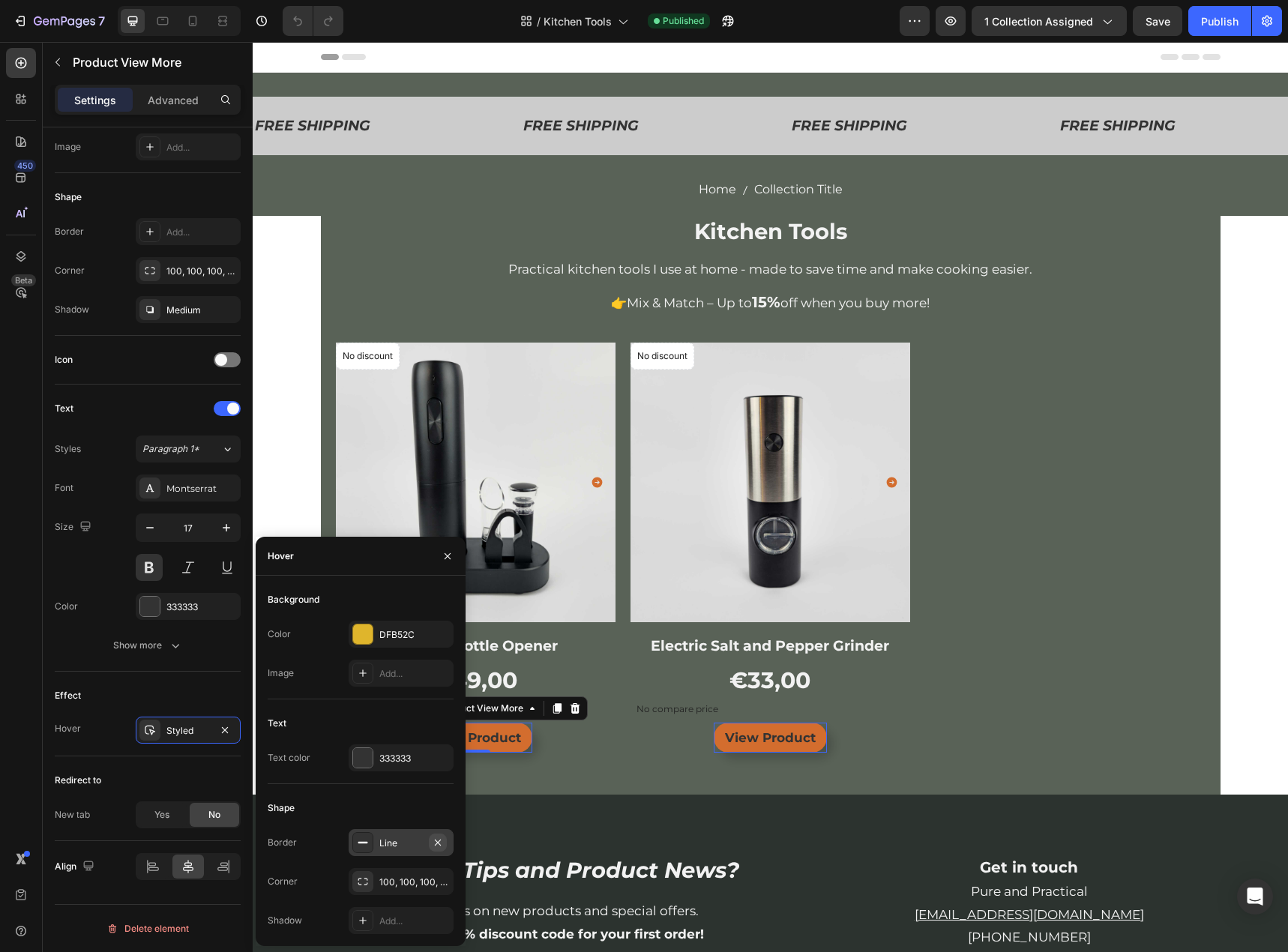
click at [440, 845] on icon "button" at bounding box center [438, 841] width 6 height 6
click at [420, 929] on div "Add..." at bounding box center [401, 921] width 105 height 27
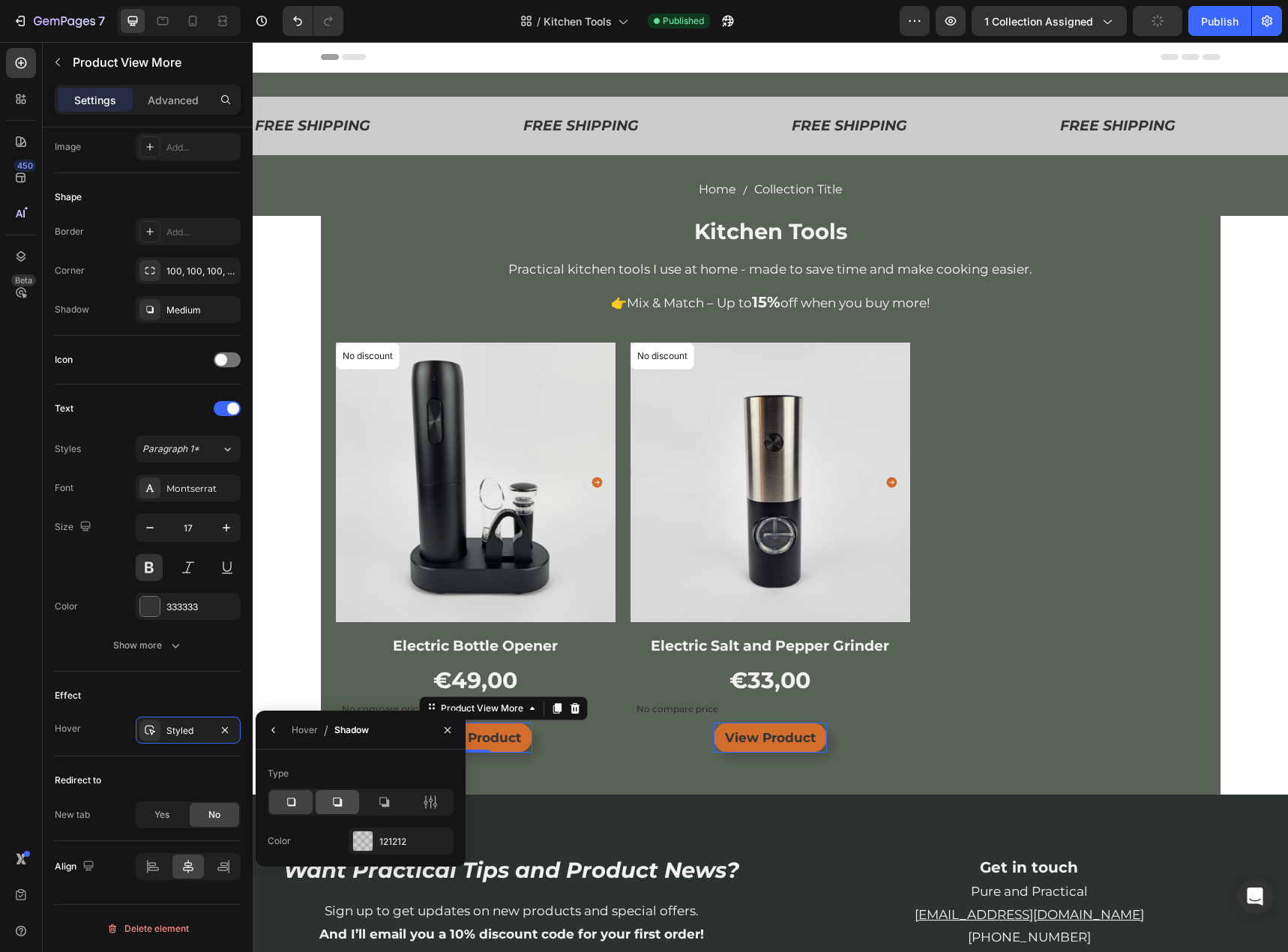
click at [343, 806] on icon at bounding box center [337, 802] width 15 height 15
click at [609, 727] on div "View Product Product View More 0 Row" at bounding box center [476, 738] width 280 height 31
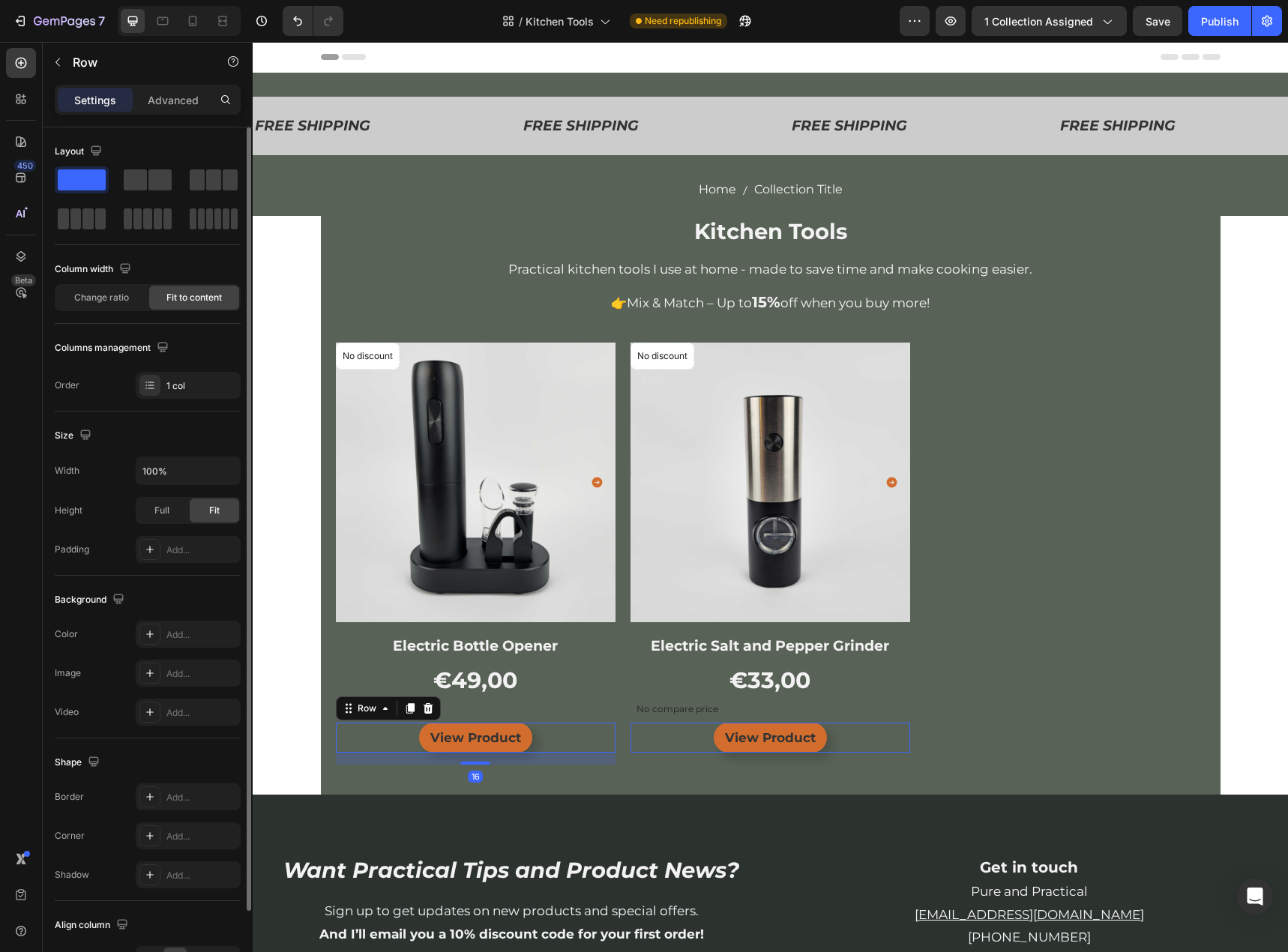
click at [526, 735] on div "View Product Product View More Row 16" at bounding box center [476, 738] width 280 height 31
click at [523, 737] on button "View Product" at bounding box center [476, 738] width 113 height 31
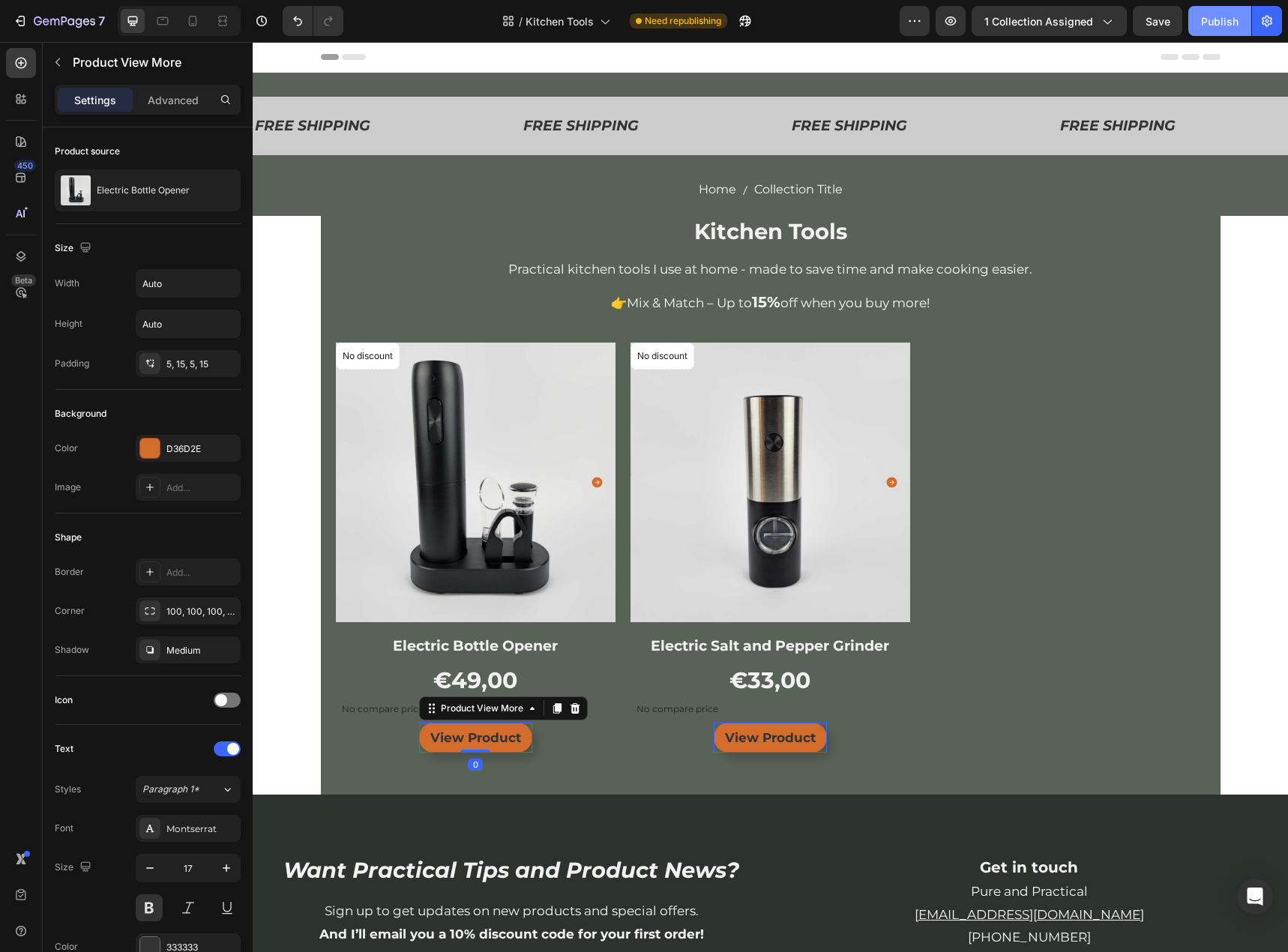
click at [1211, 31] on button "Publish" at bounding box center [1219, 21] width 63 height 30
click at [190, 23] on icon at bounding box center [193, 20] width 8 height 10
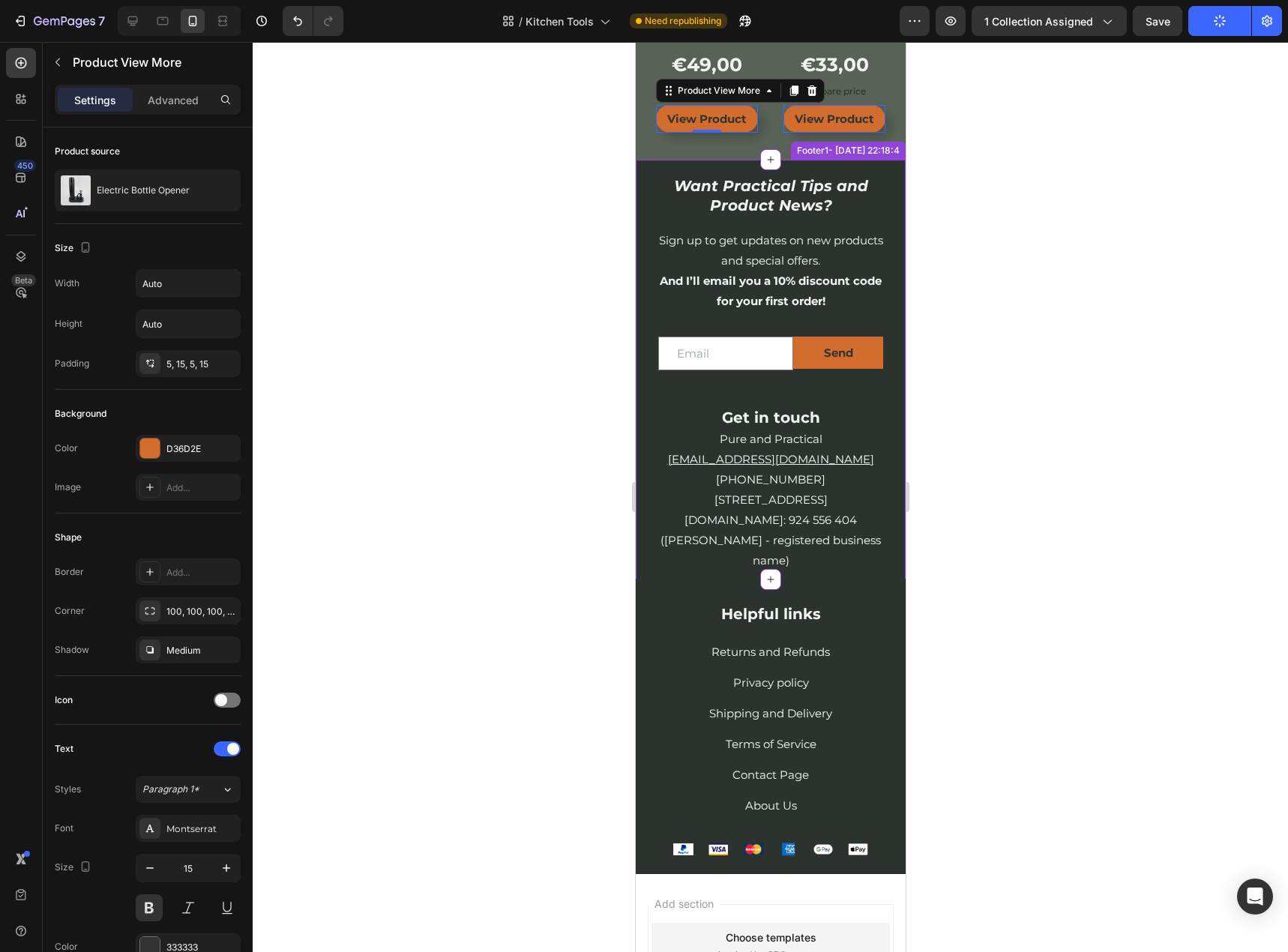
scroll to position [486, 0]
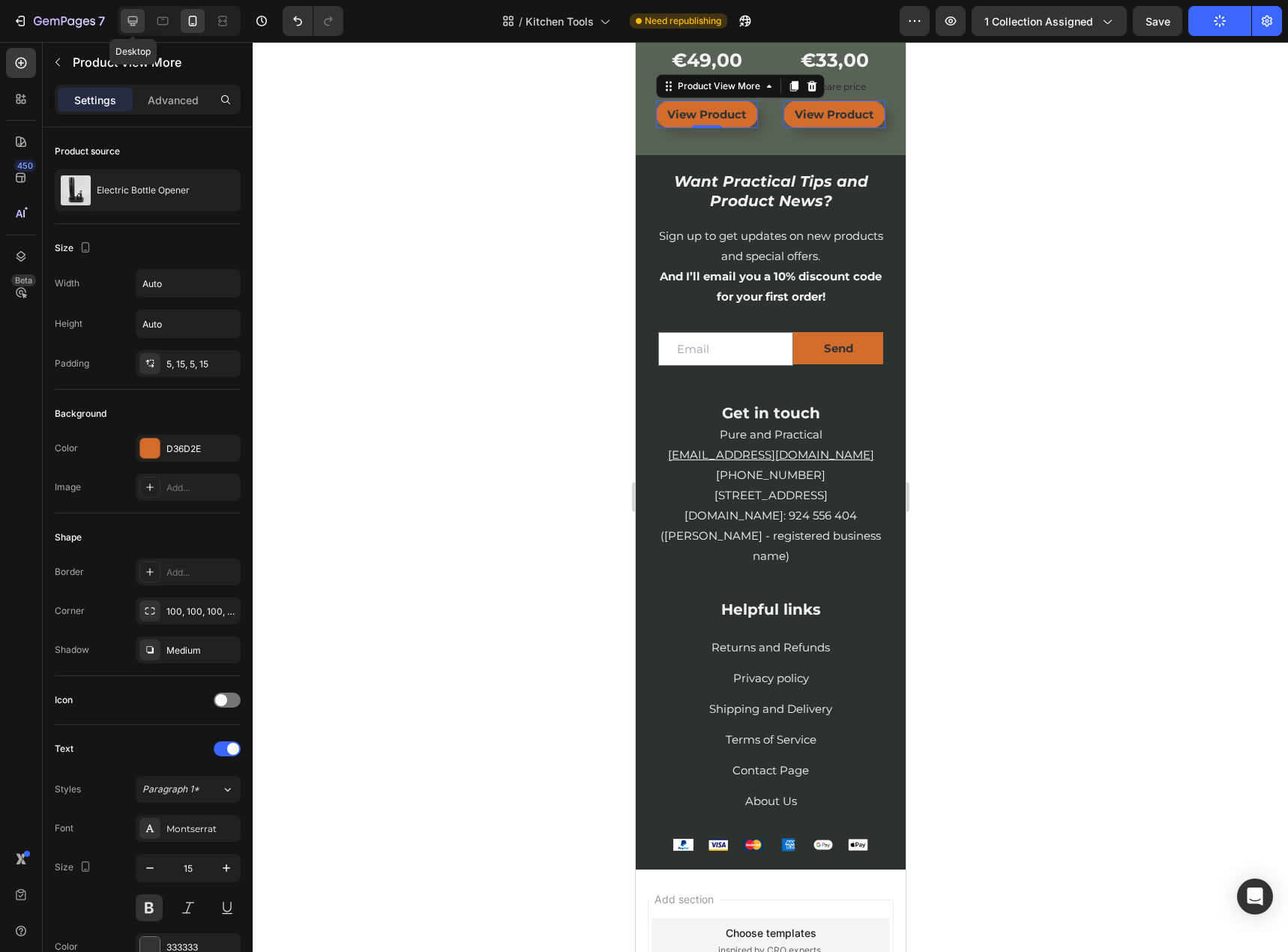
drag, startPoint x: 131, startPoint y: 14, endPoint x: 132, endPoint y: 24, distance: 10.0
click at [132, 14] on icon at bounding box center [132, 21] width 15 height 15
type input "17"
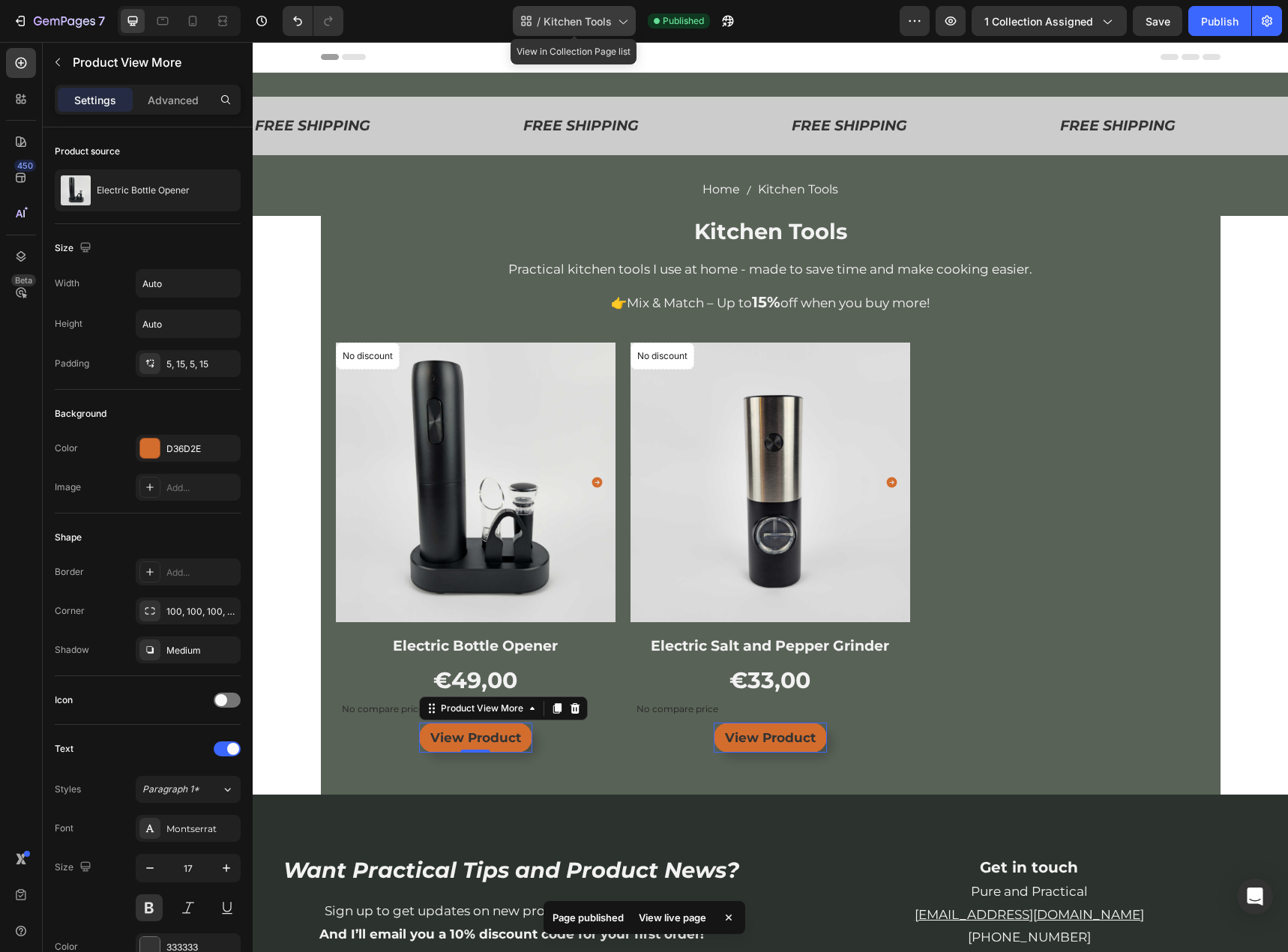
click at [598, 9] on div "/ Kitchen Tools" at bounding box center [574, 21] width 123 height 30
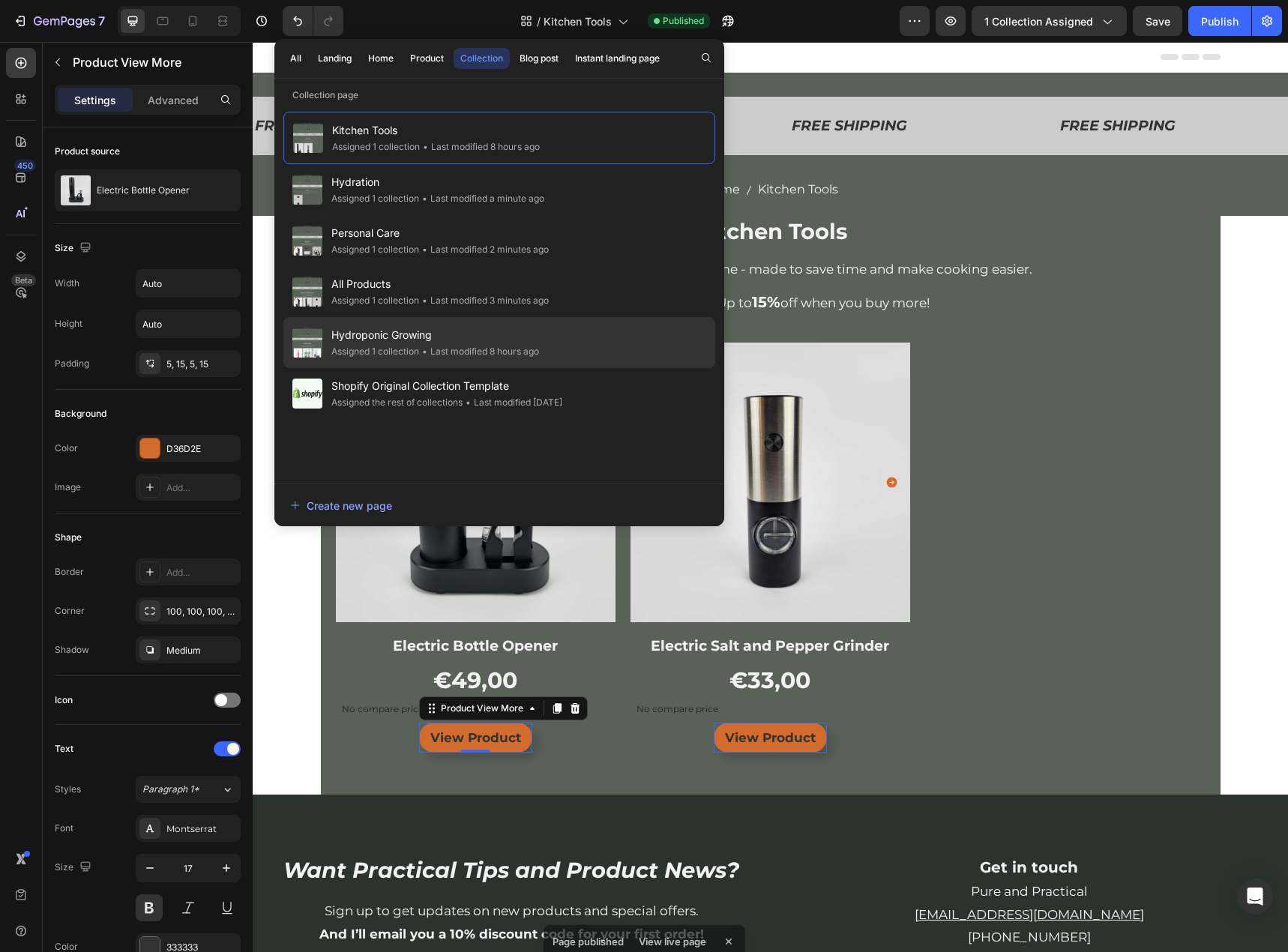
click at [407, 344] on span "Hydroponic Growing" at bounding box center [435, 335] width 207 height 18
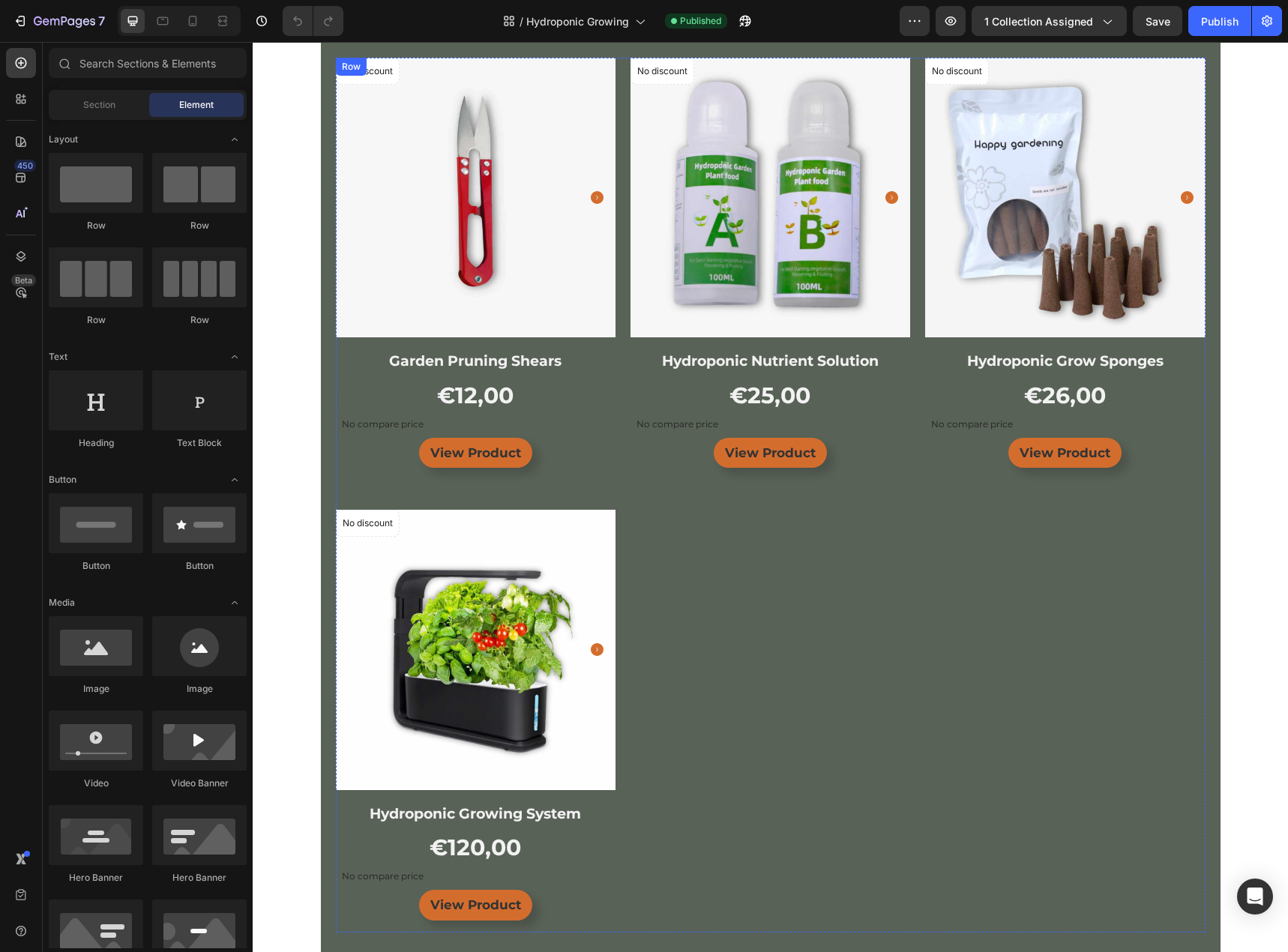
scroll to position [300, 0]
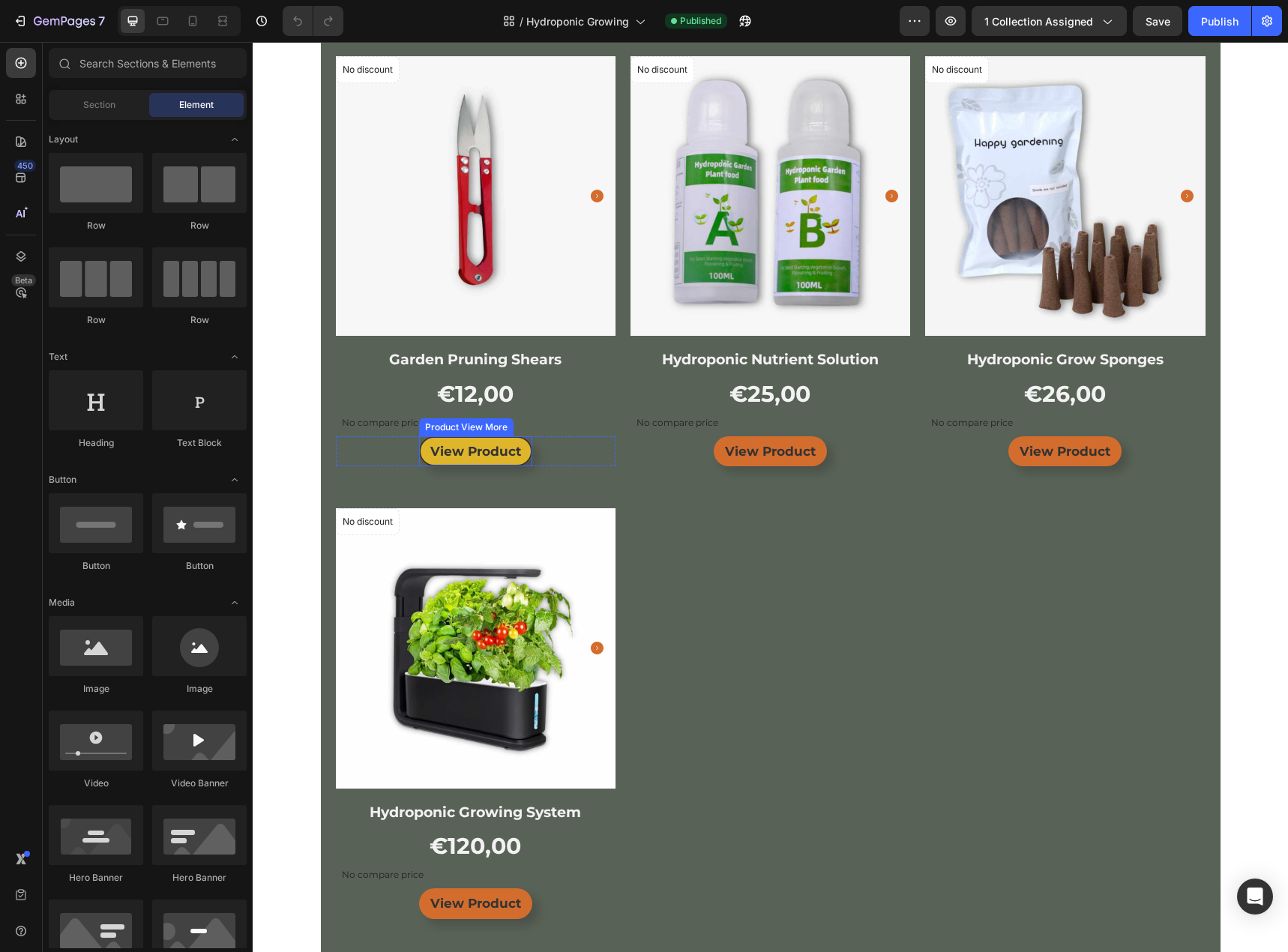
drag, startPoint x: 523, startPoint y: 456, endPoint x: 490, endPoint y: 463, distance: 33.7
click at [523, 456] on button "View Product" at bounding box center [476, 452] width 113 height 31
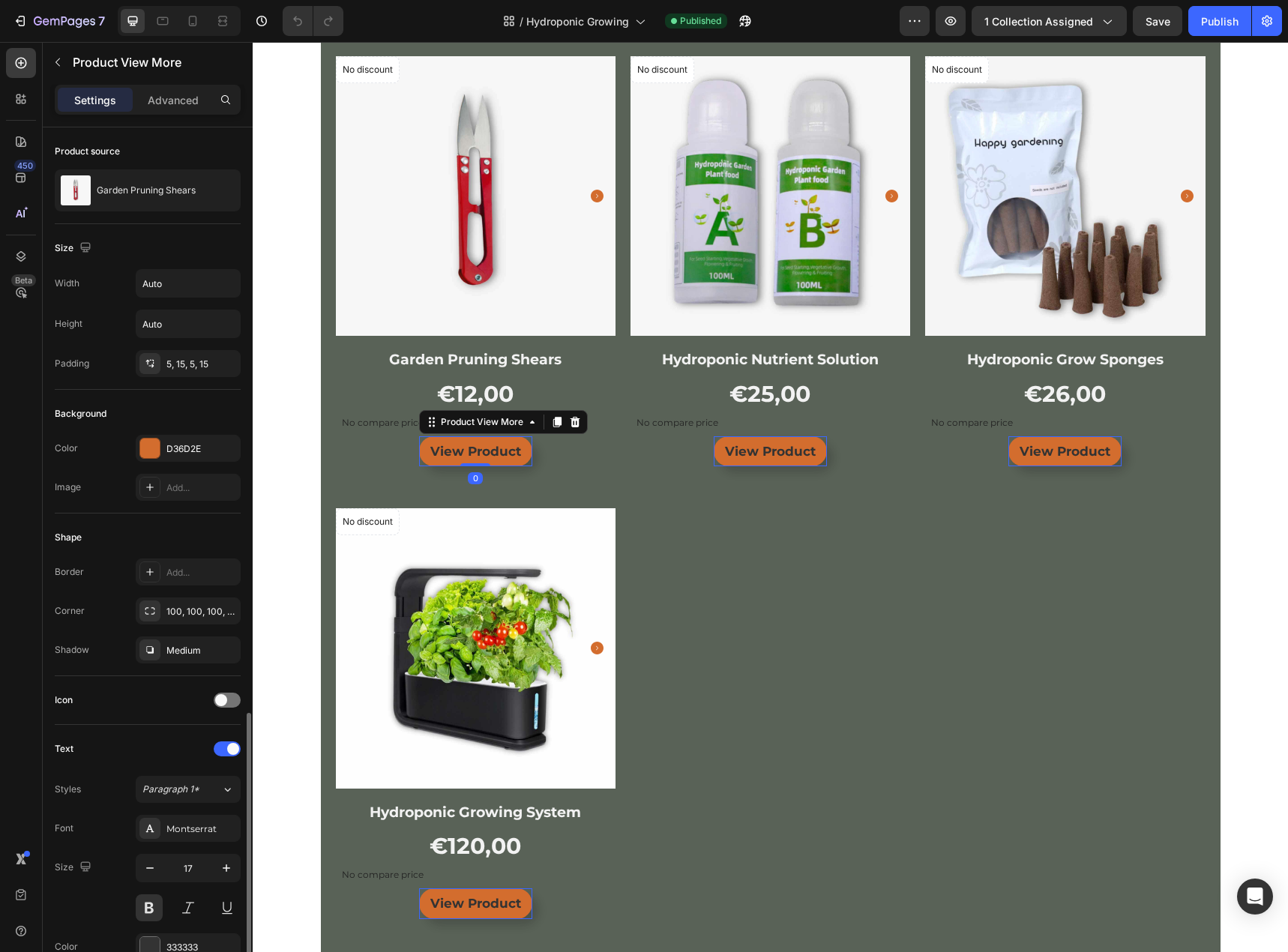
scroll to position [341, 0]
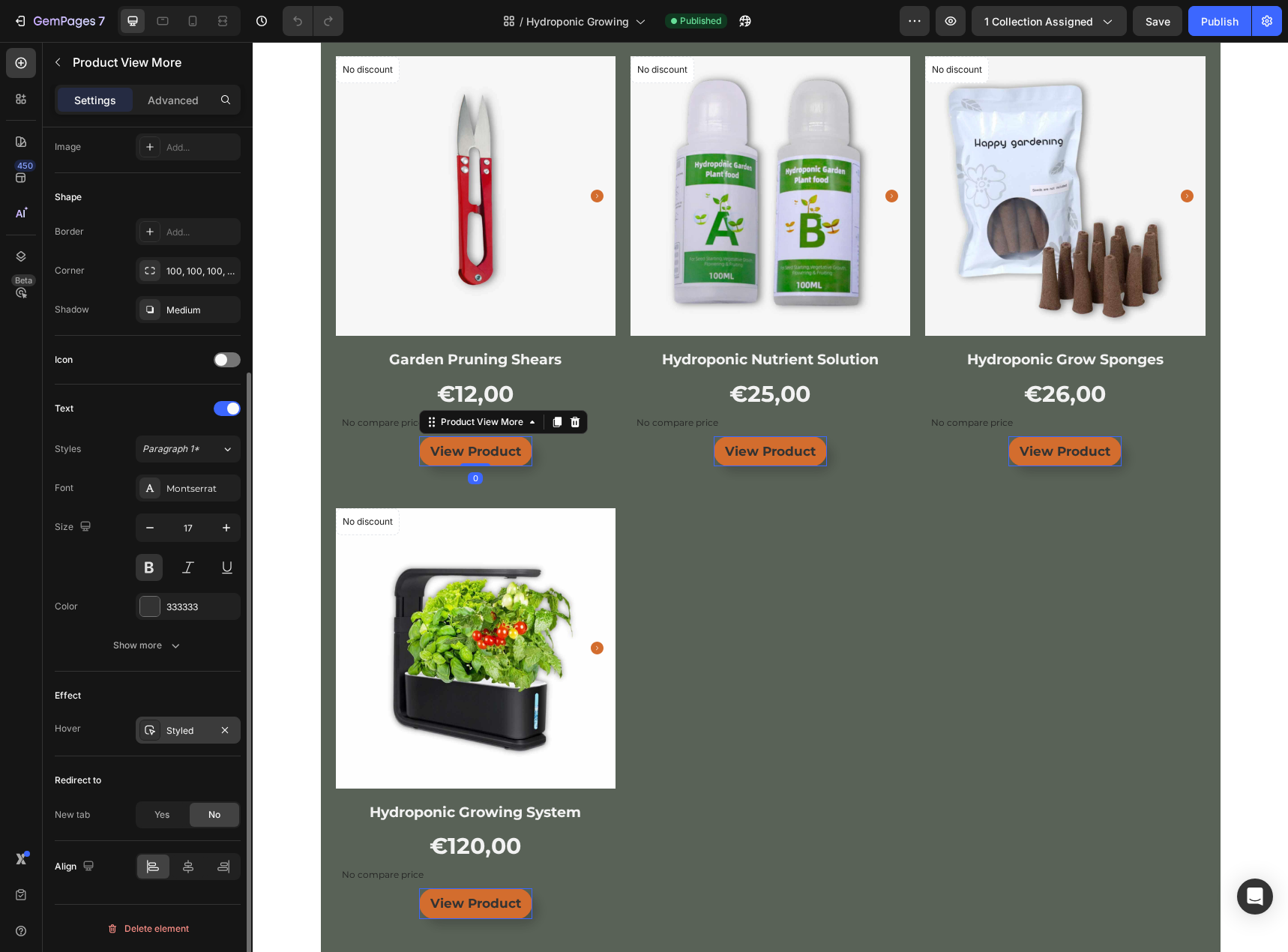
click at [195, 726] on div "Styled" at bounding box center [188, 731] width 44 height 14
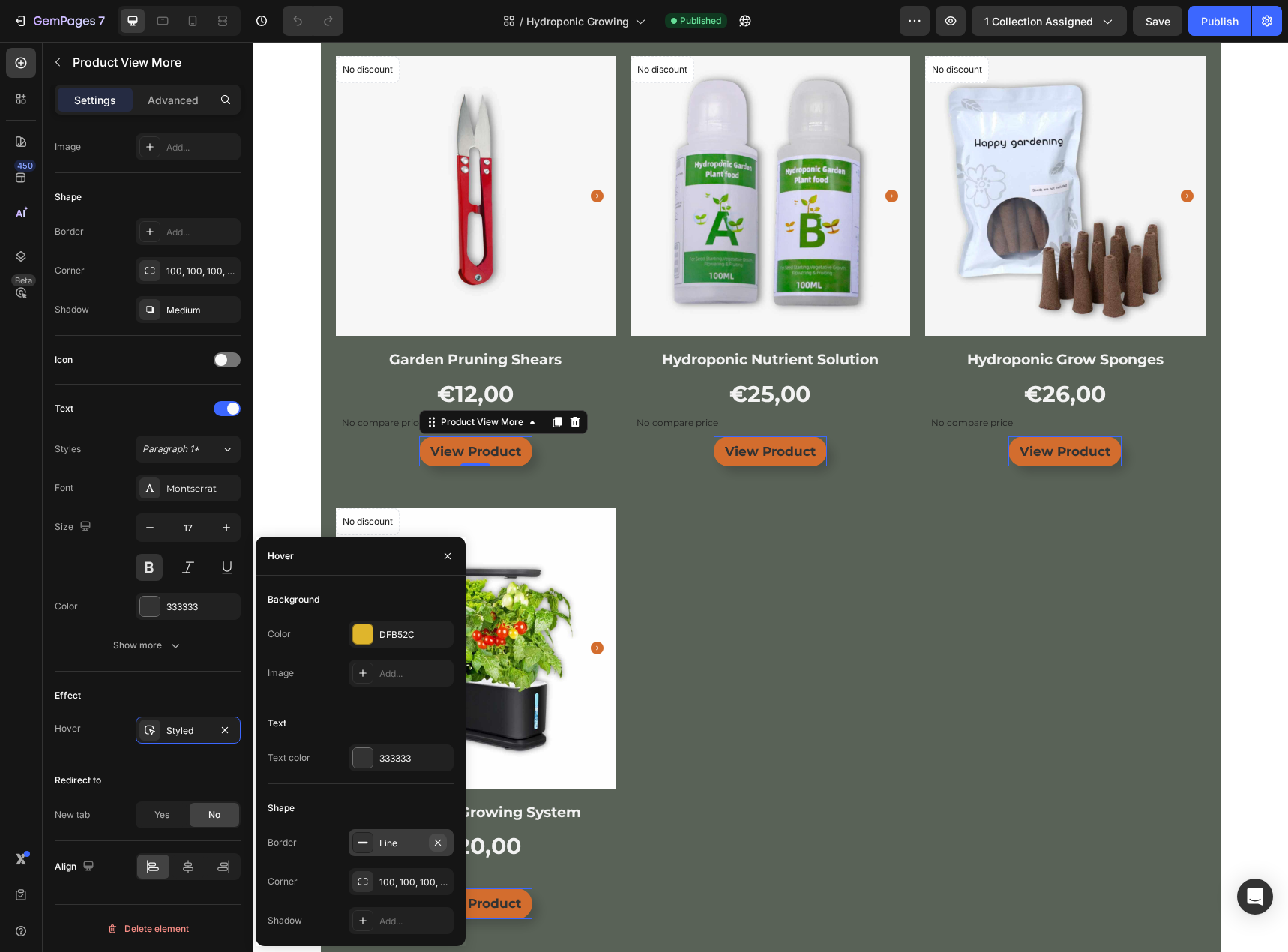
click at [445, 840] on button "button" at bounding box center [438, 842] width 18 height 18
click at [423, 916] on div "Add..." at bounding box center [414, 921] width 70 height 14
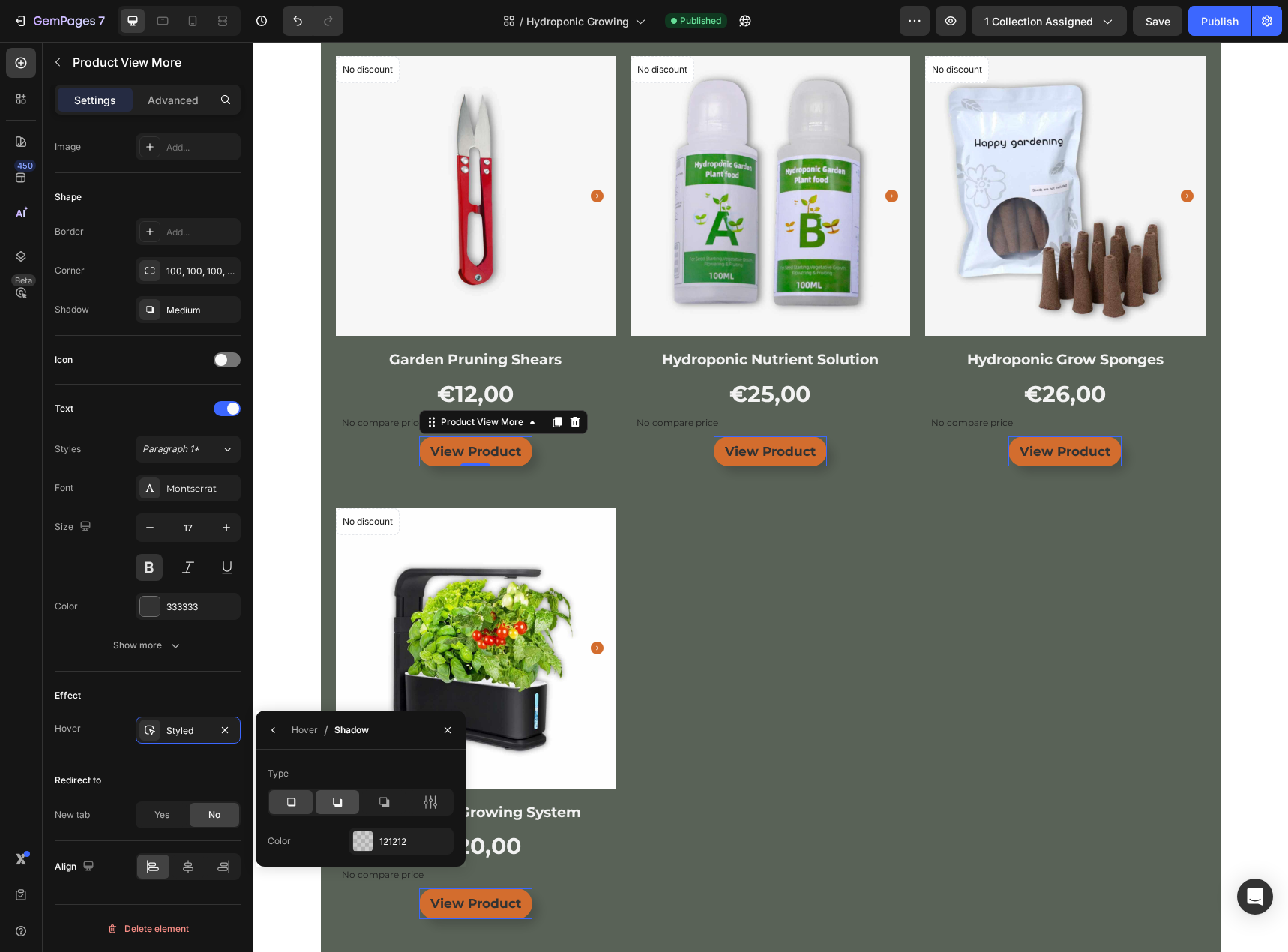
click at [347, 806] on div at bounding box center [337, 802] width 44 height 24
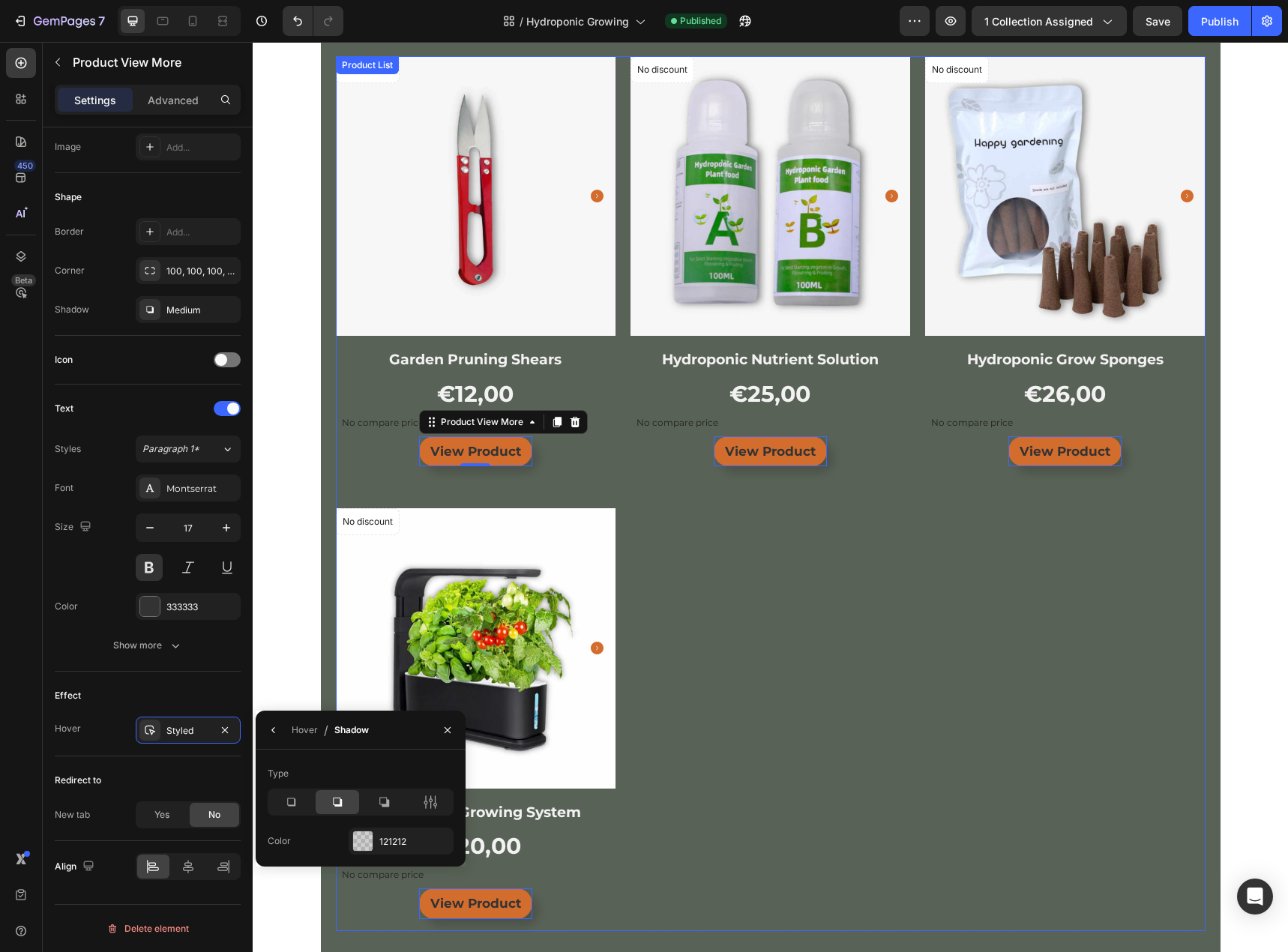
click at [725, 614] on div "Product Images & Gallery No discount Not be displayed when published Product Ba…" at bounding box center [771, 494] width 870 height 875
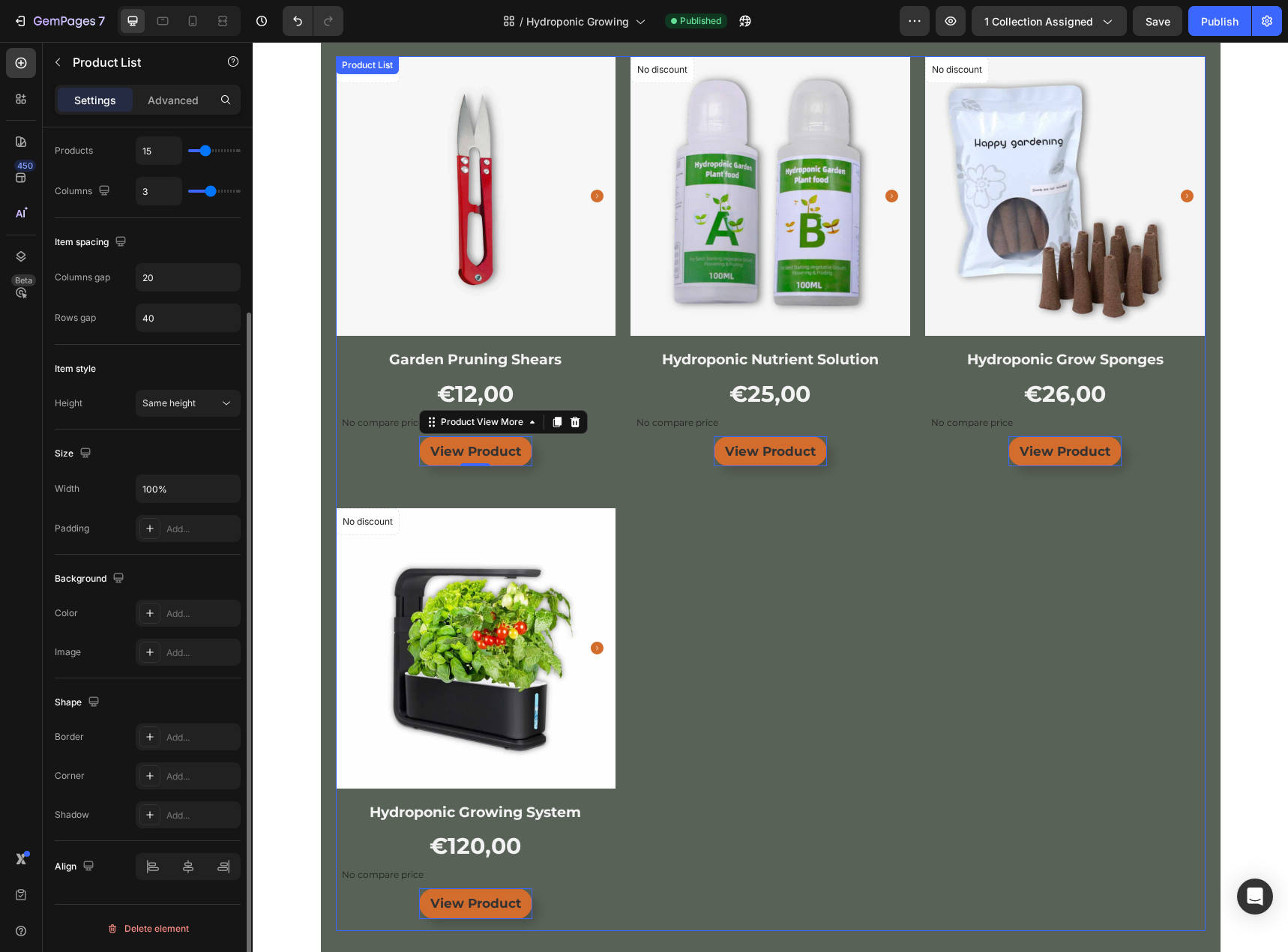
scroll to position [0, 0]
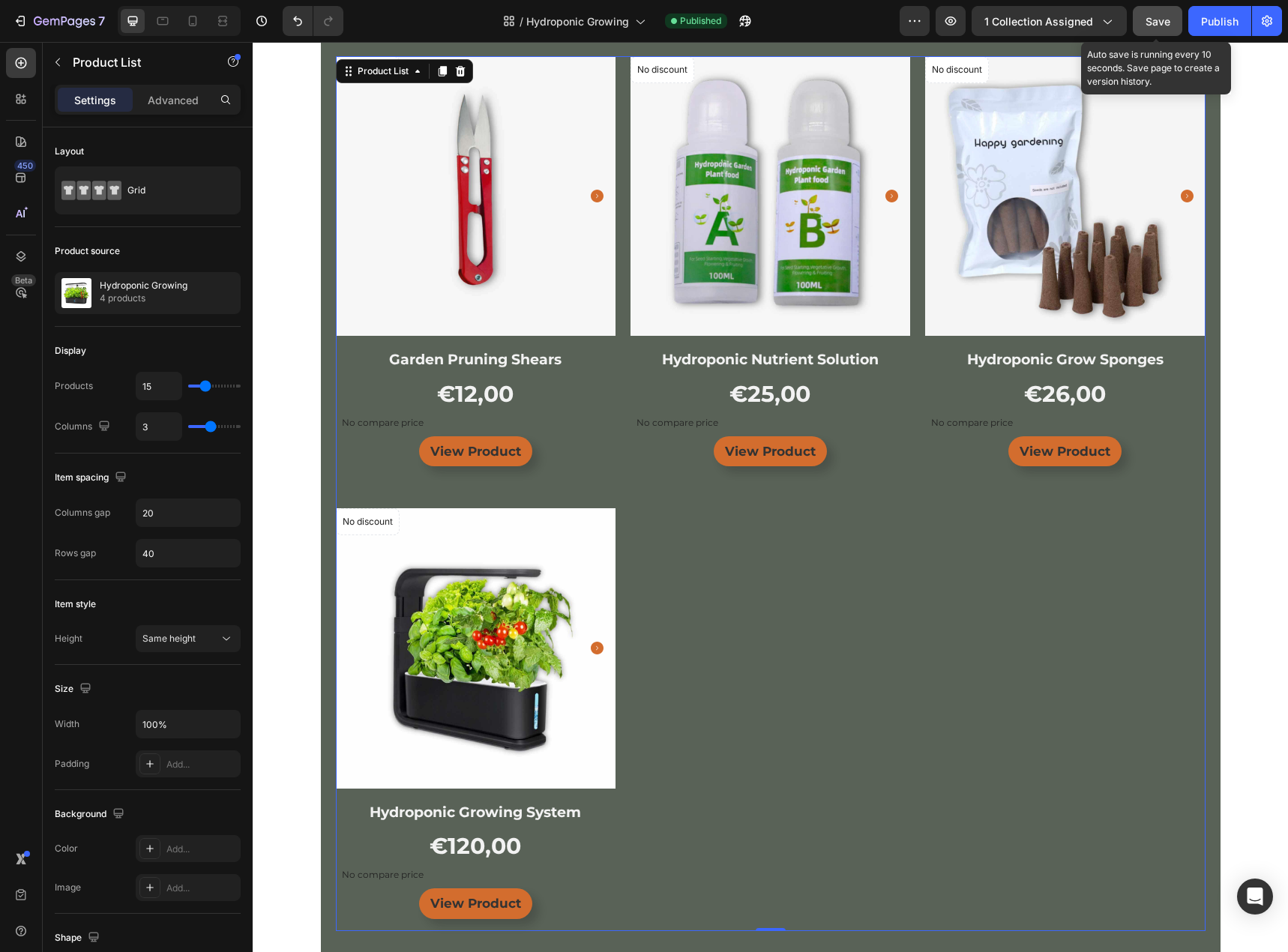
click at [1177, 21] on button "Save" at bounding box center [1157, 21] width 49 height 30
click at [1209, 17] on div "Publish" at bounding box center [1219, 21] width 37 height 16
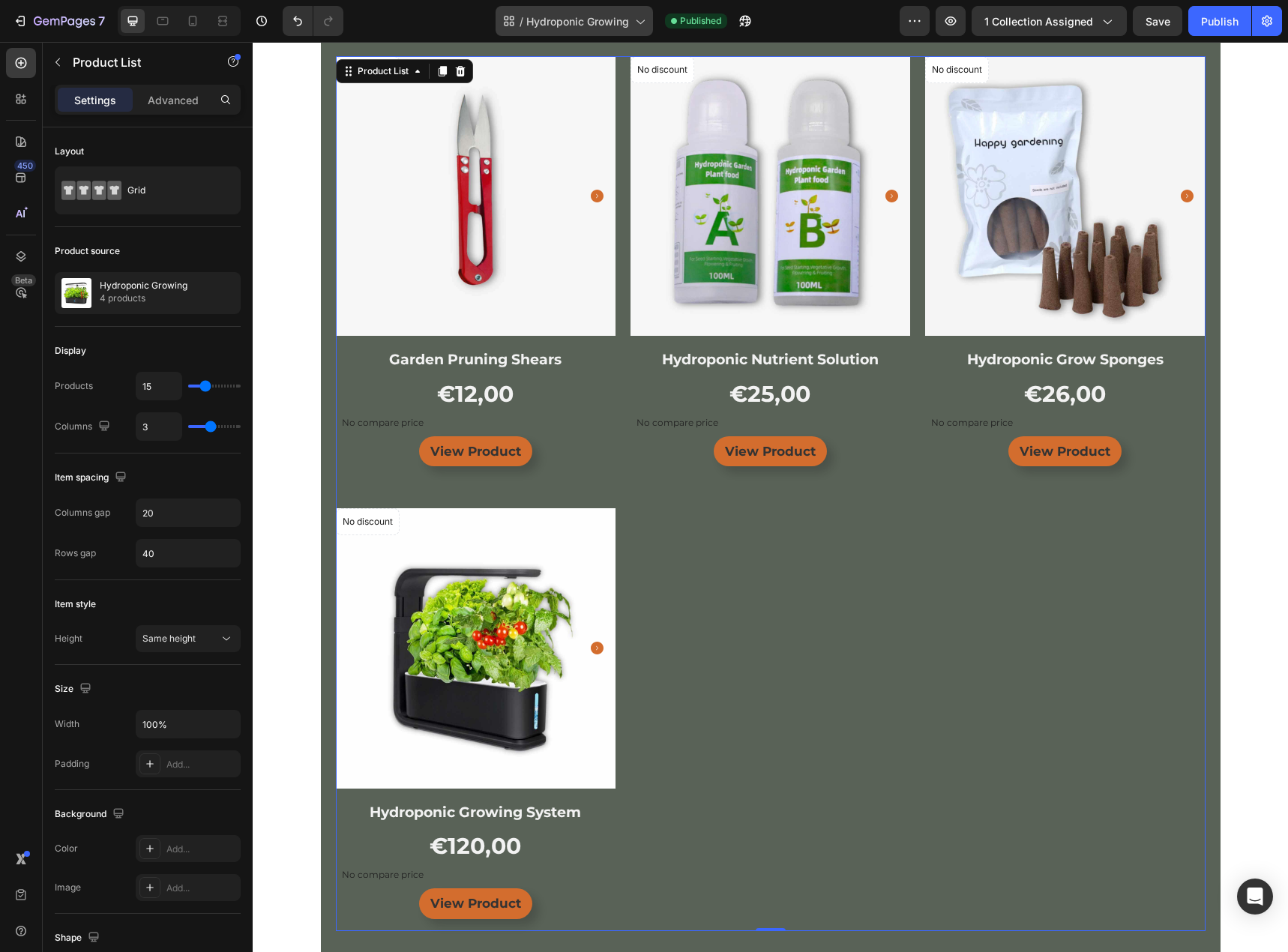
click at [590, 28] on span "Hydroponic Growing" at bounding box center [577, 21] width 102 height 16
